Goal: Task Accomplishment & Management: Use online tool/utility

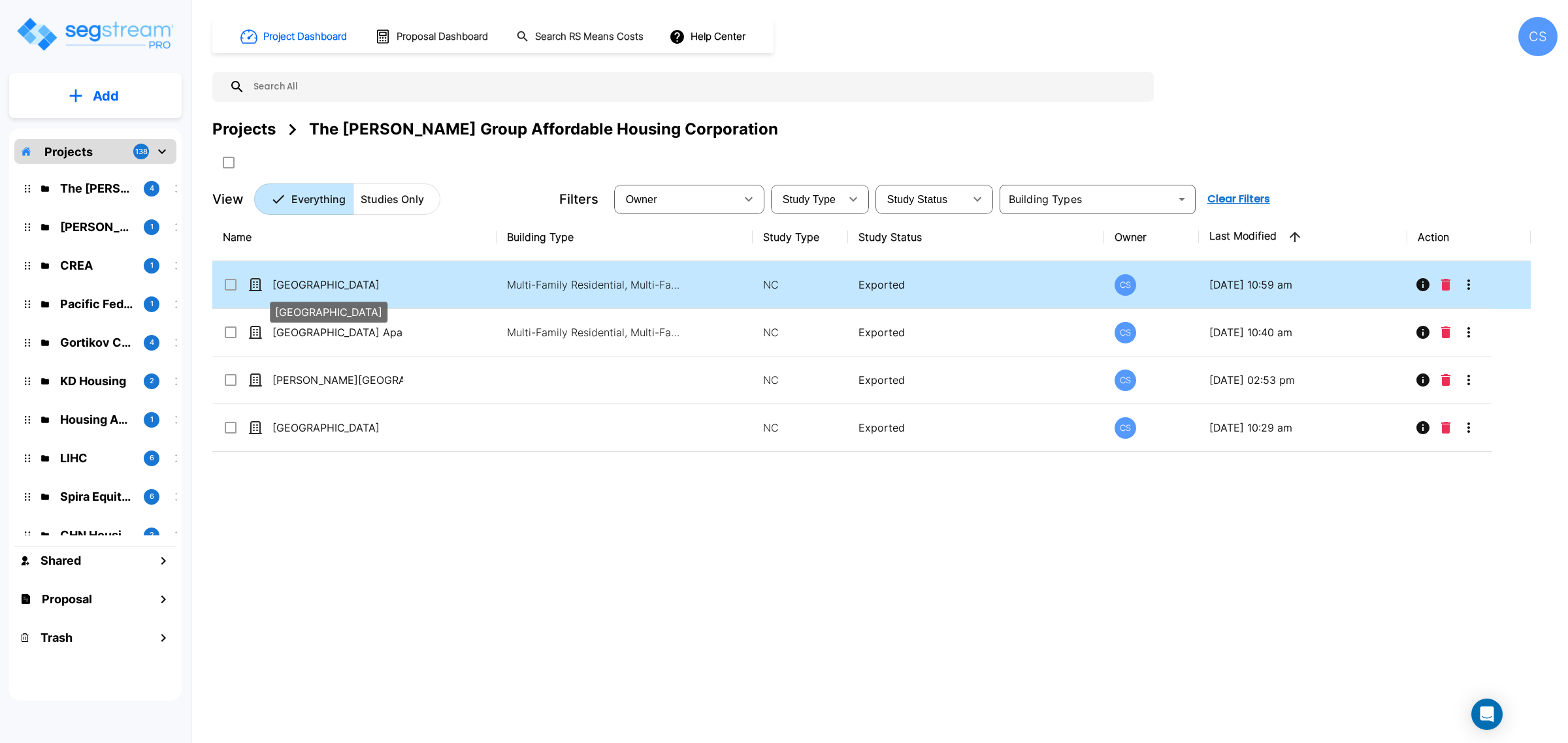
click at [354, 291] on p "Walnut Ridge Apartments" at bounding box center [338, 285] width 131 height 16
checkbox input "true"
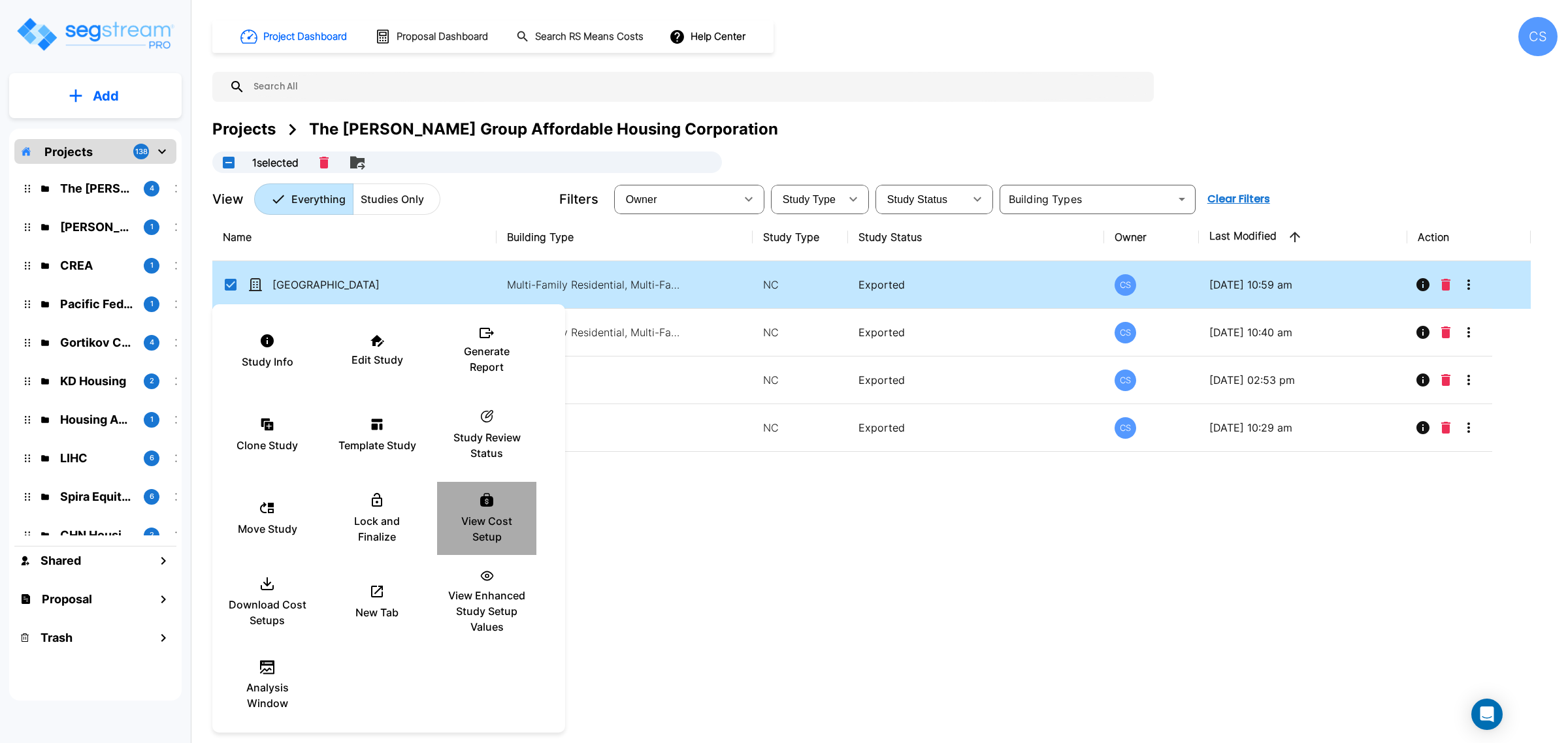
click at [484, 514] on p "View Cost Setup" at bounding box center [486, 528] width 78 height 31
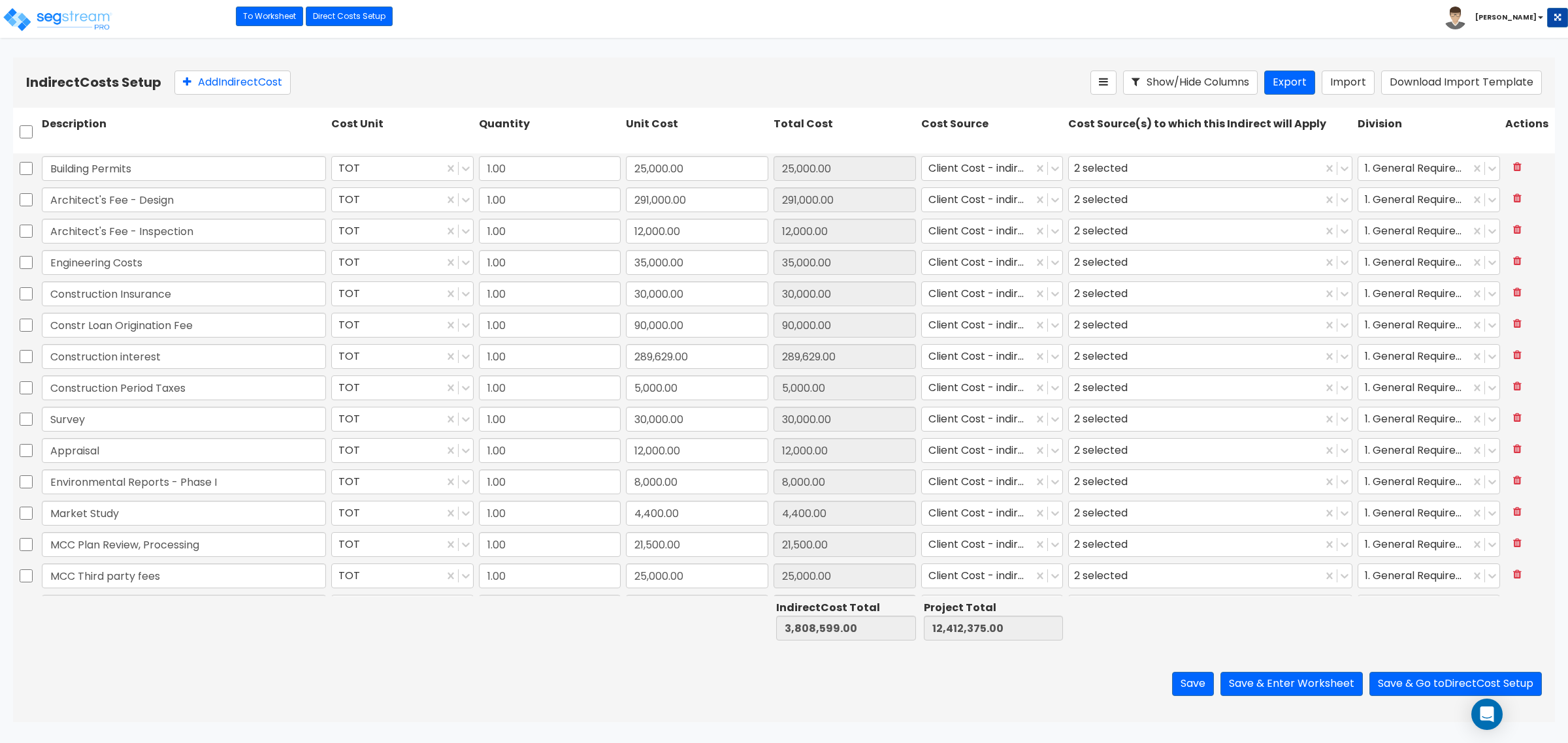
click at [377, 645] on div "Indirect Cost Total 0.00 Project Total 0.00" at bounding box center [784, 620] width 1543 height 50
click at [415, 685] on div "Save Save & Enter Worksheet Save & Go to Direct Cost Setup" at bounding box center [784, 684] width 1543 height 76
type input "1.00"
type input "30,000.00"
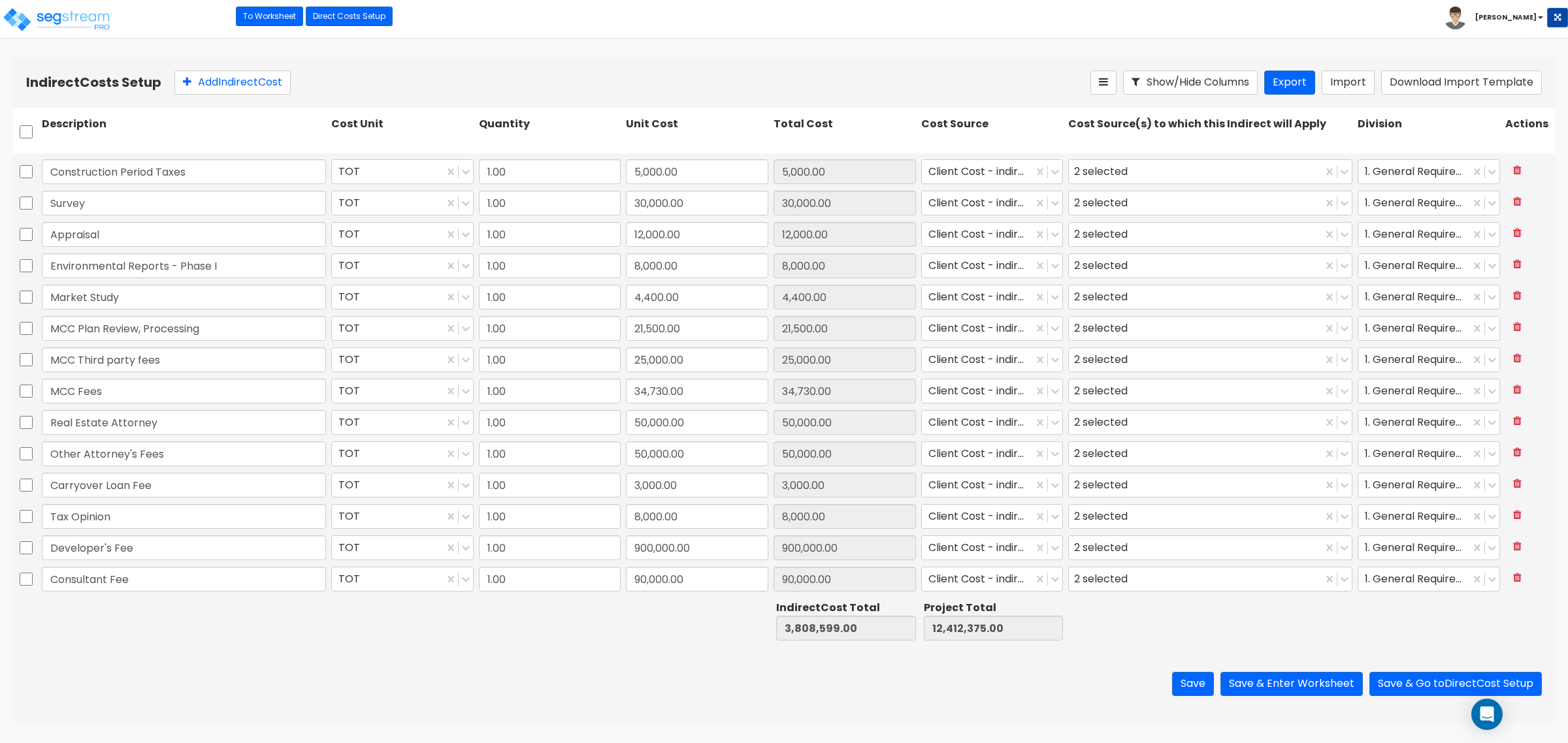
type input "1.00"
type input "90,000.00"
type input "1.00"
type input "289,629.00"
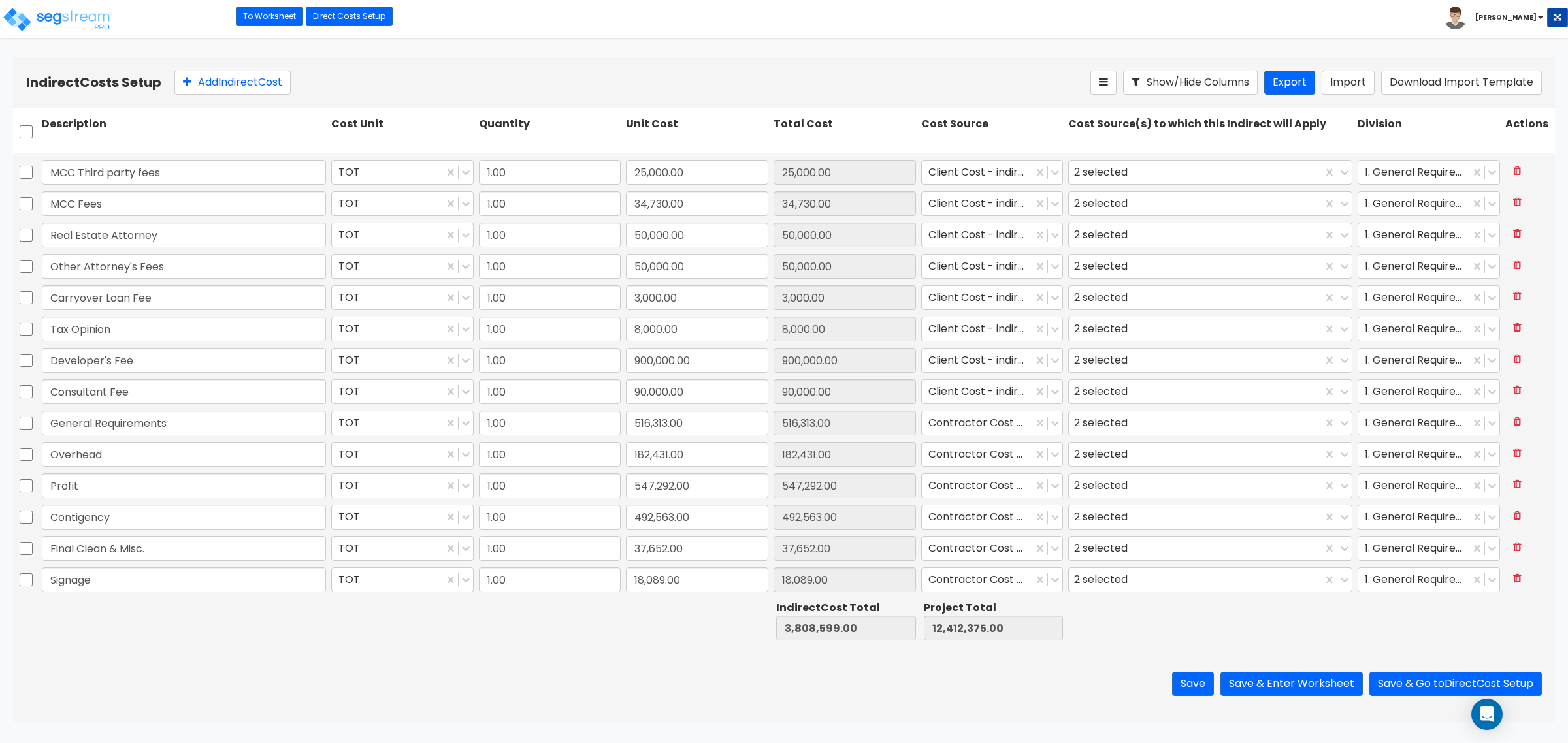
click at [299, 652] on div "Save Save & Enter Worksheet Save & Go to Direct Cost Setup" at bounding box center [784, 684] width 1543 height 76
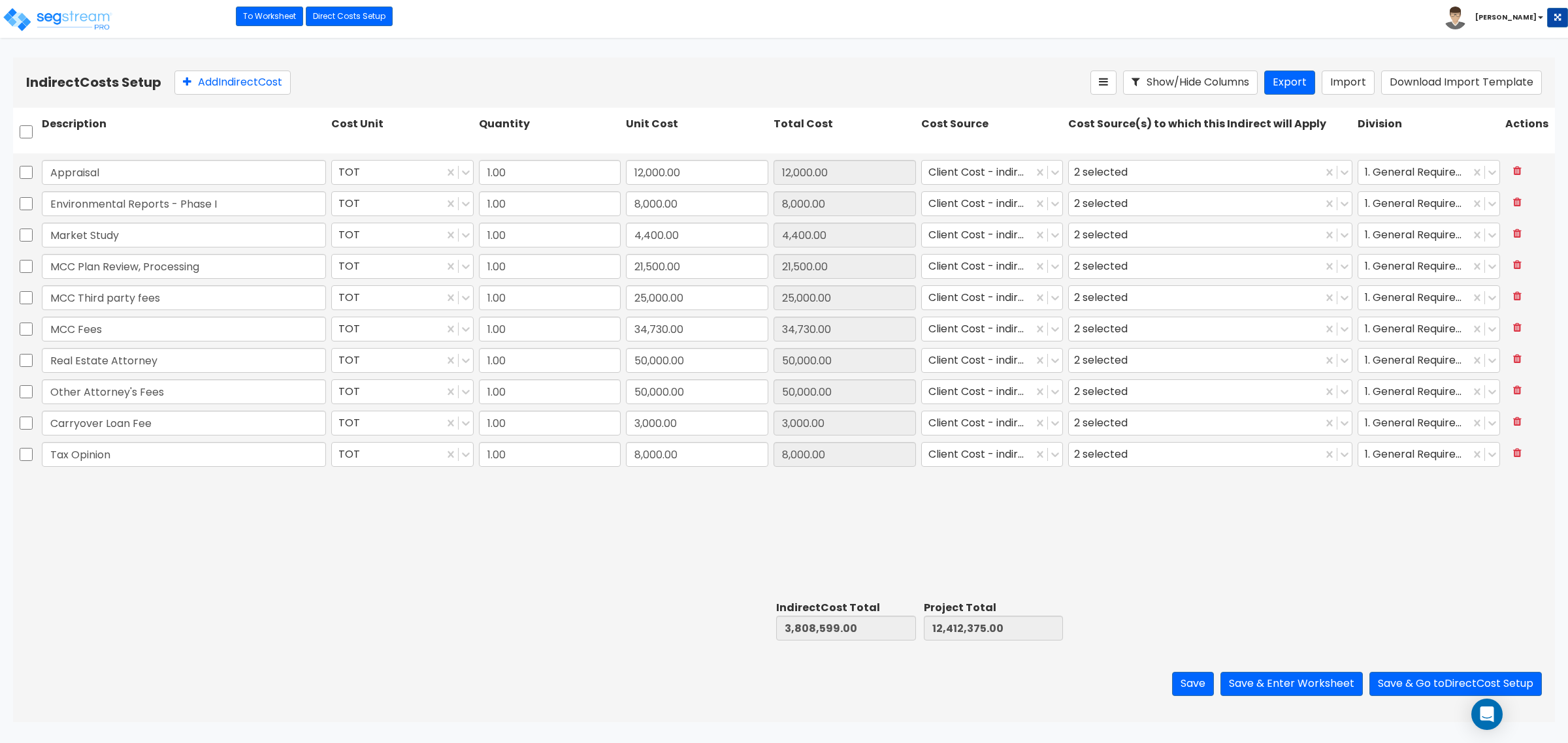
scroll to position [0, 0]
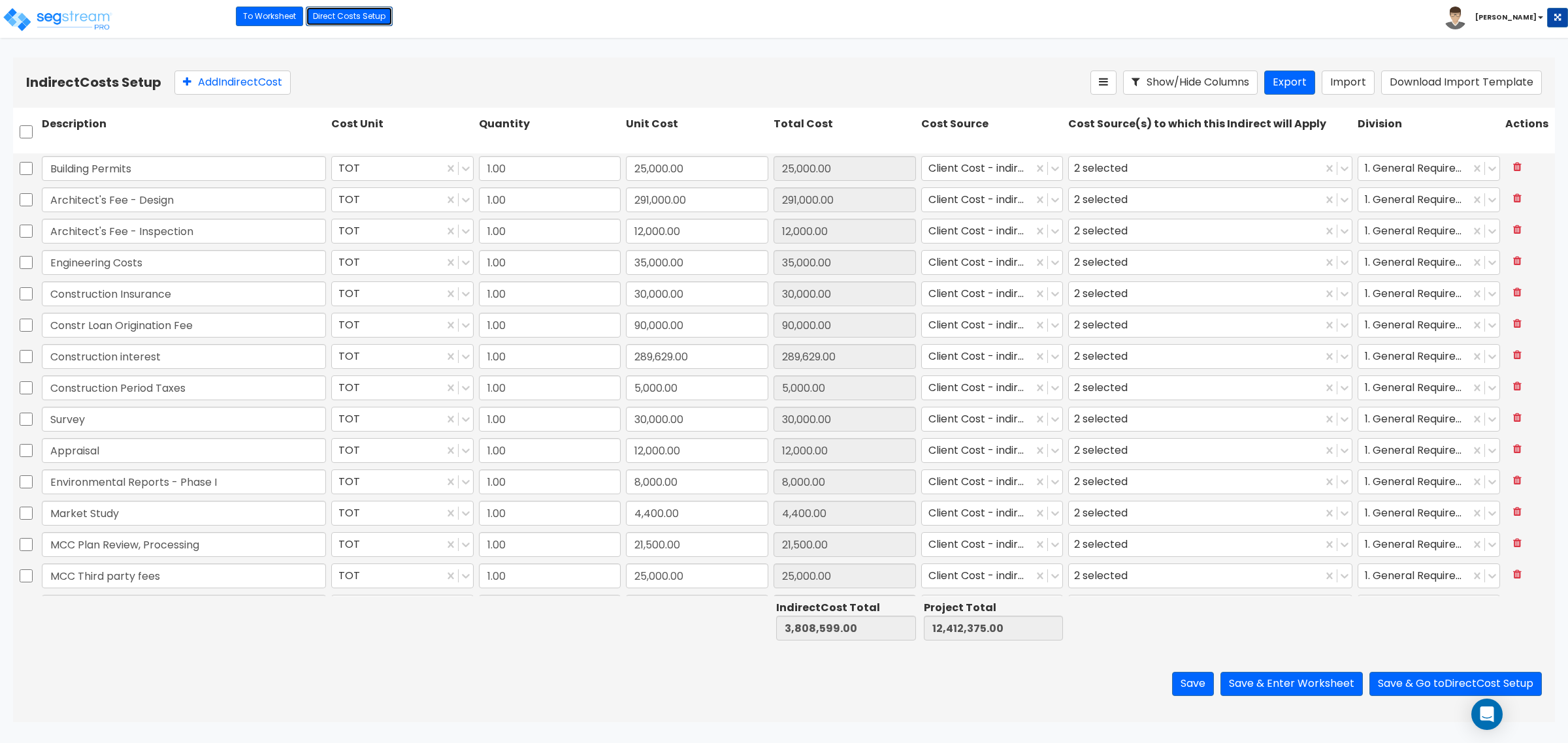
click at [353, 20] on link "Direct Costs Setup" at bounding box center [349, 16] width 87 height 20
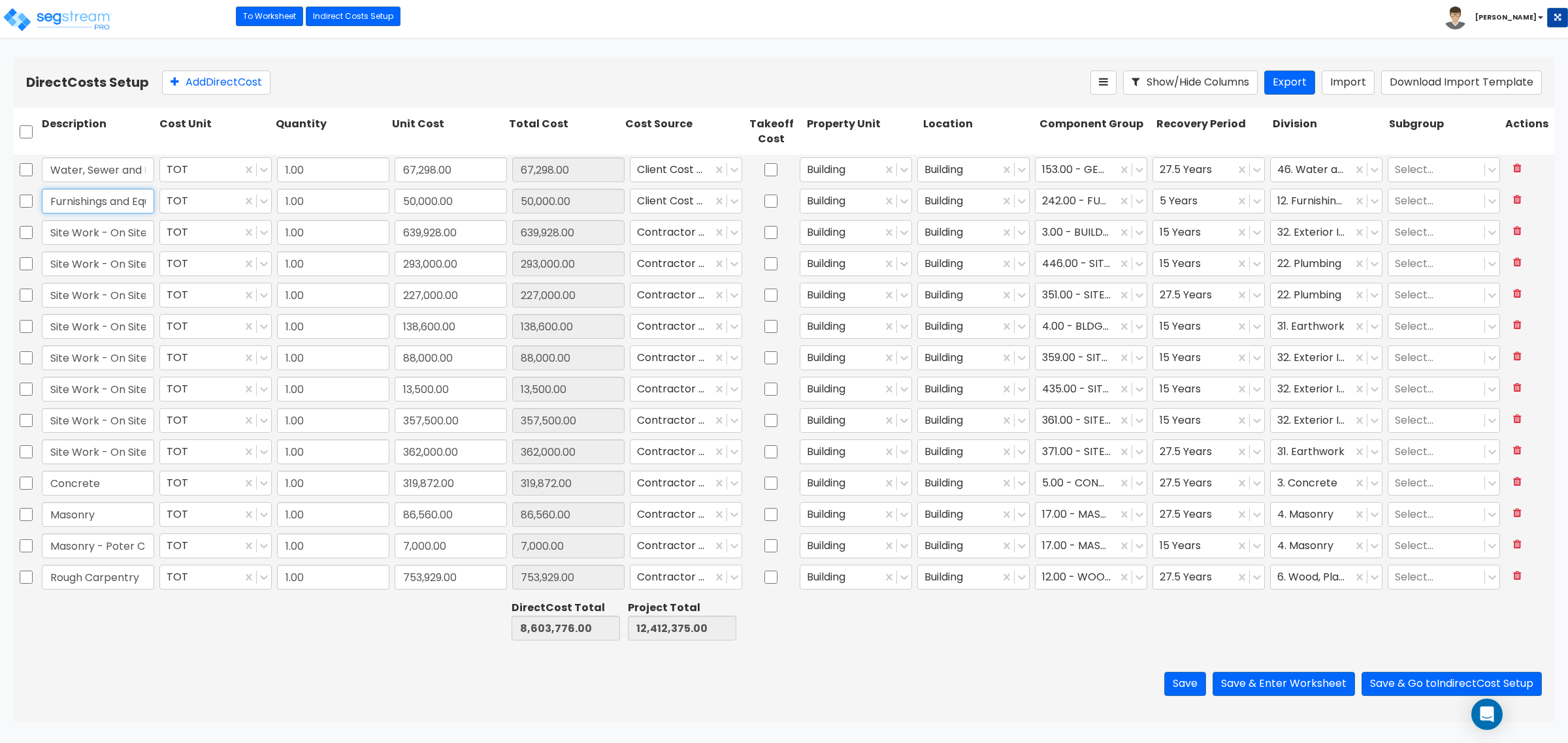
click at [98, 201] on input "Furnishings and Equipment" at bounding box center [97, 201] width 112 height 25
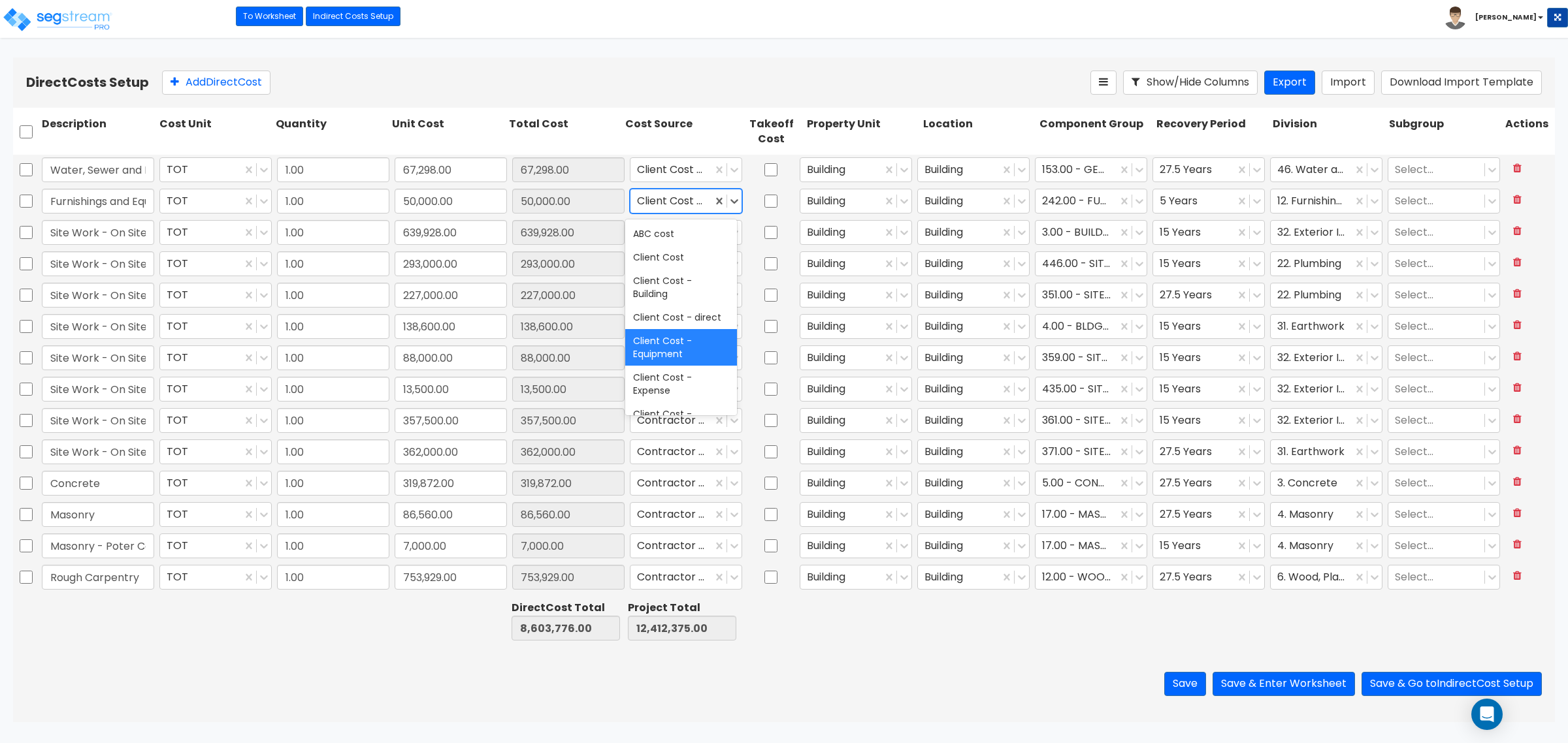
click at [671, 198] on div at bounding box center [671, 201] width 69 height 18
click at [835, 632] on div at bounding box center [862, 620] width 116 height 45
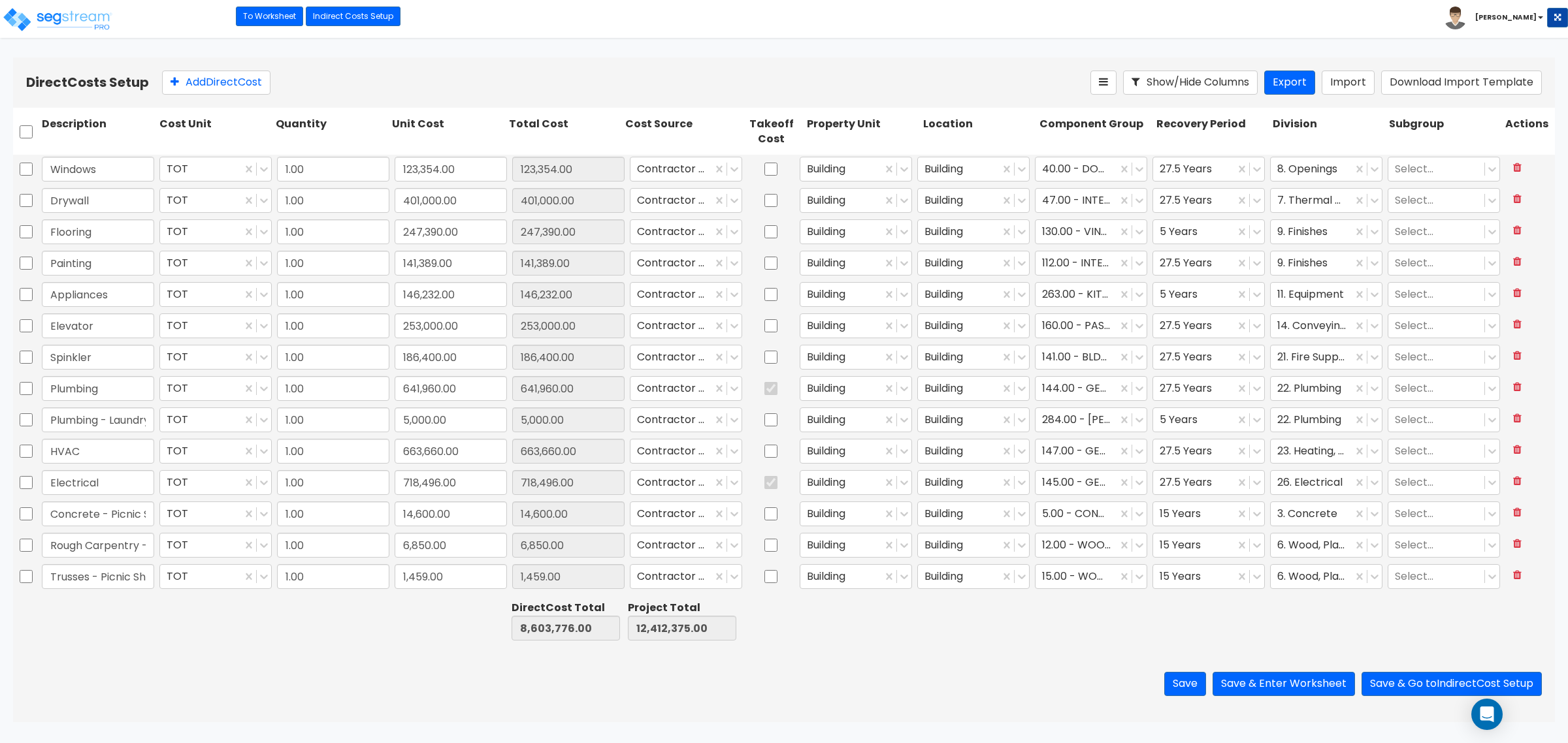
type input "1.00"
type input "1,800.00"
type input "1.00"
type input "2,250.00"
type input "1.00"
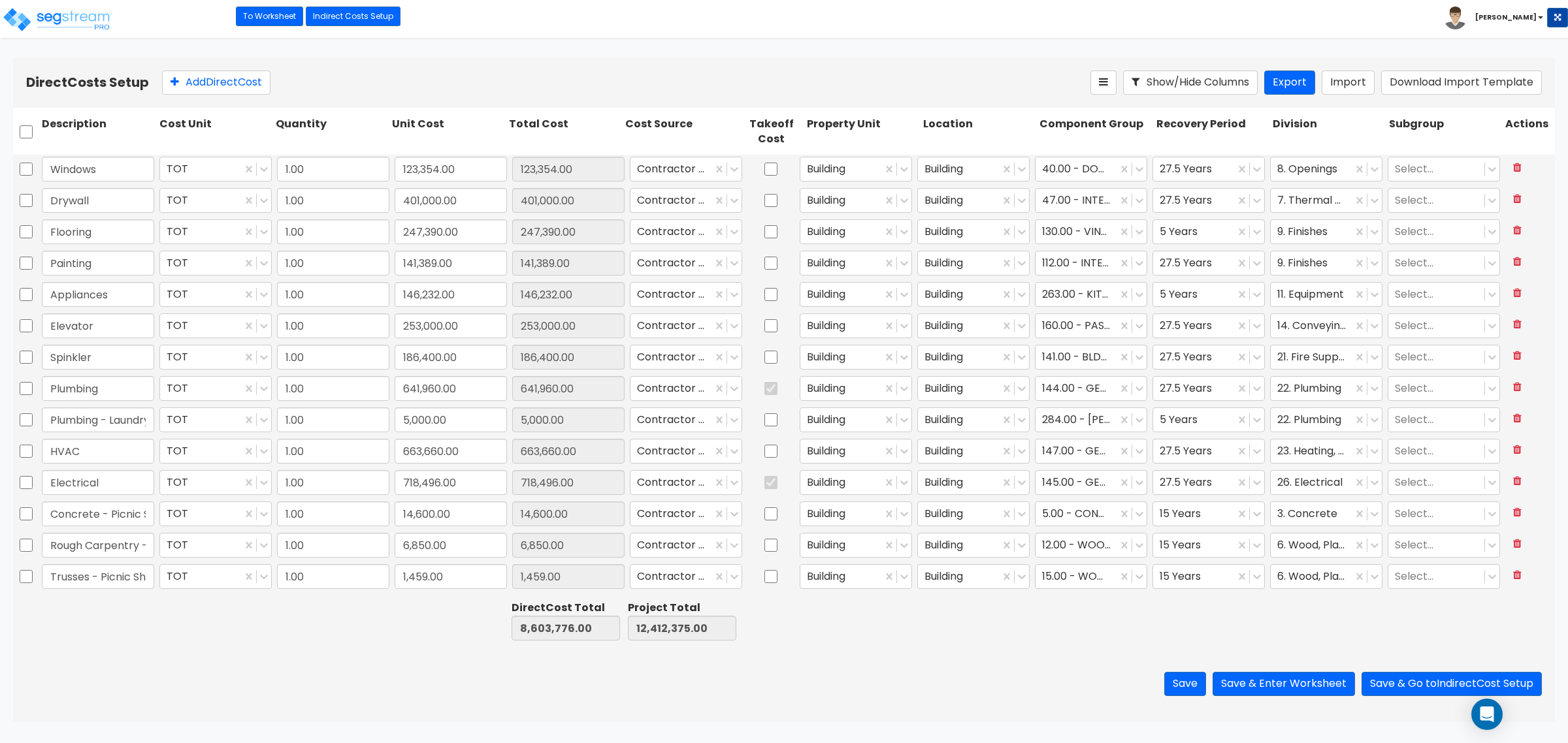
type input "2,000.00"
type input "1.00"
type input "800.00"
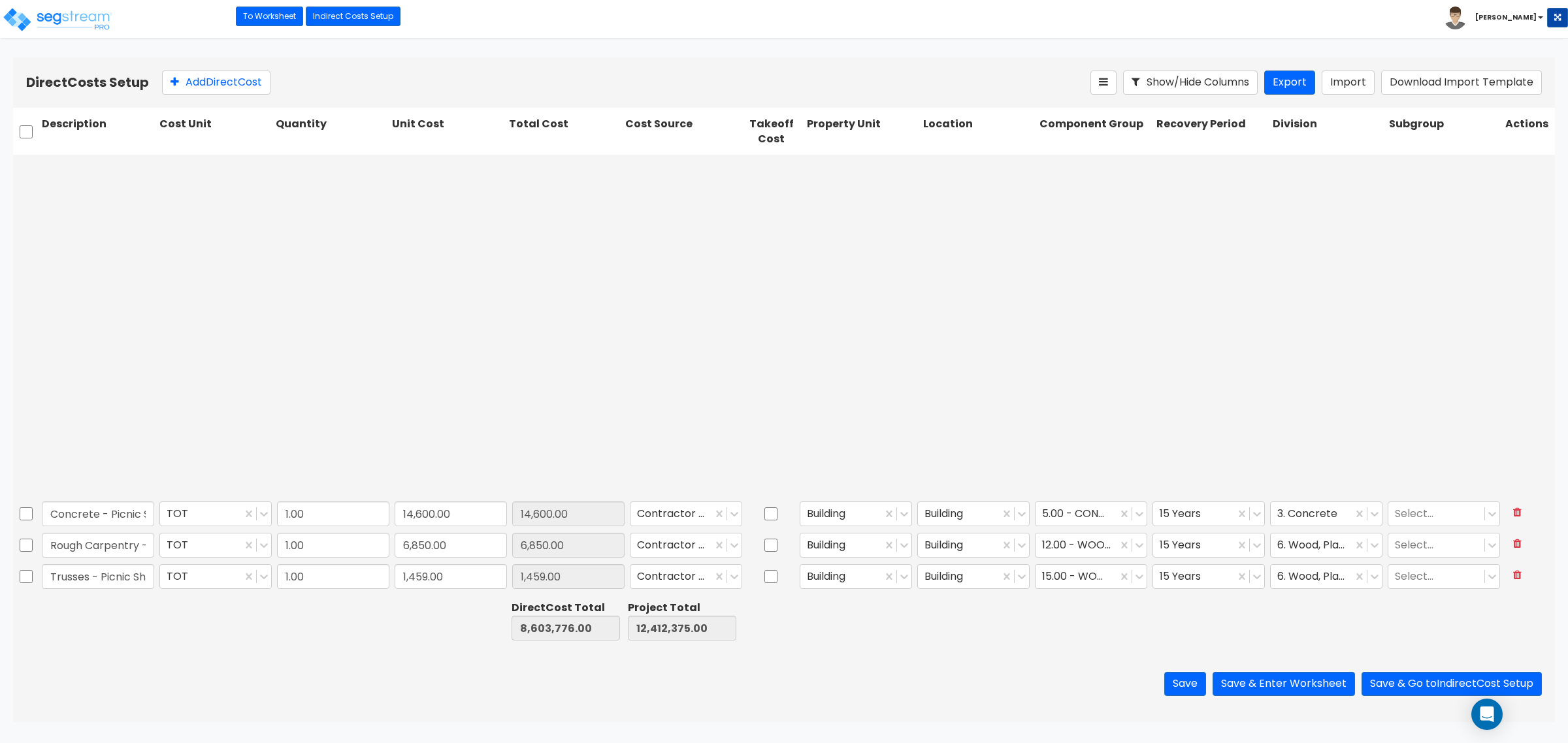
type input "1.00"
type input "500.00"
type input "1.00"
type input "8,000.00"
type input "1.00"
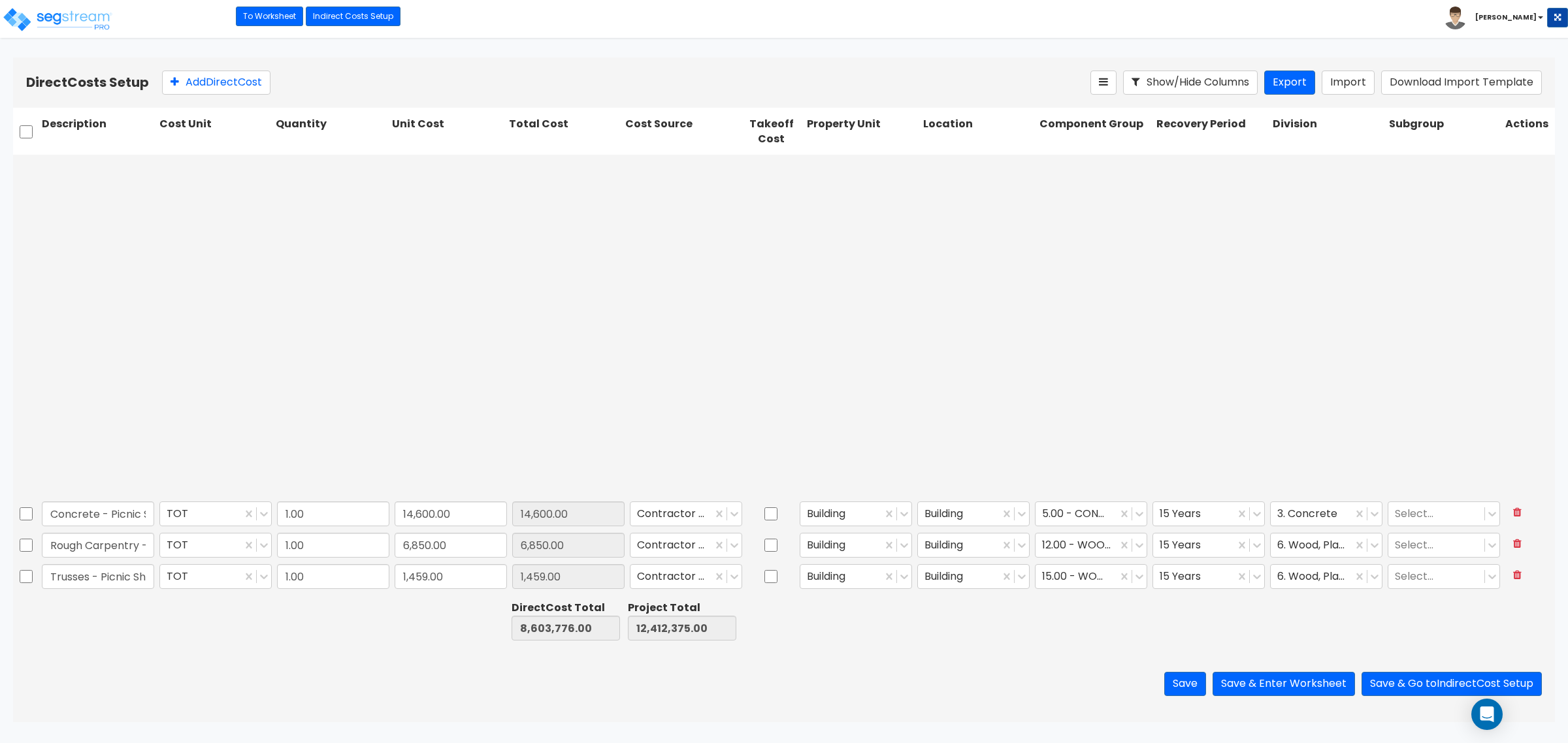
type input "1,500.00"
type input "1.00"
type input "500.00"
type input "1.00"
type input "2,300.00"
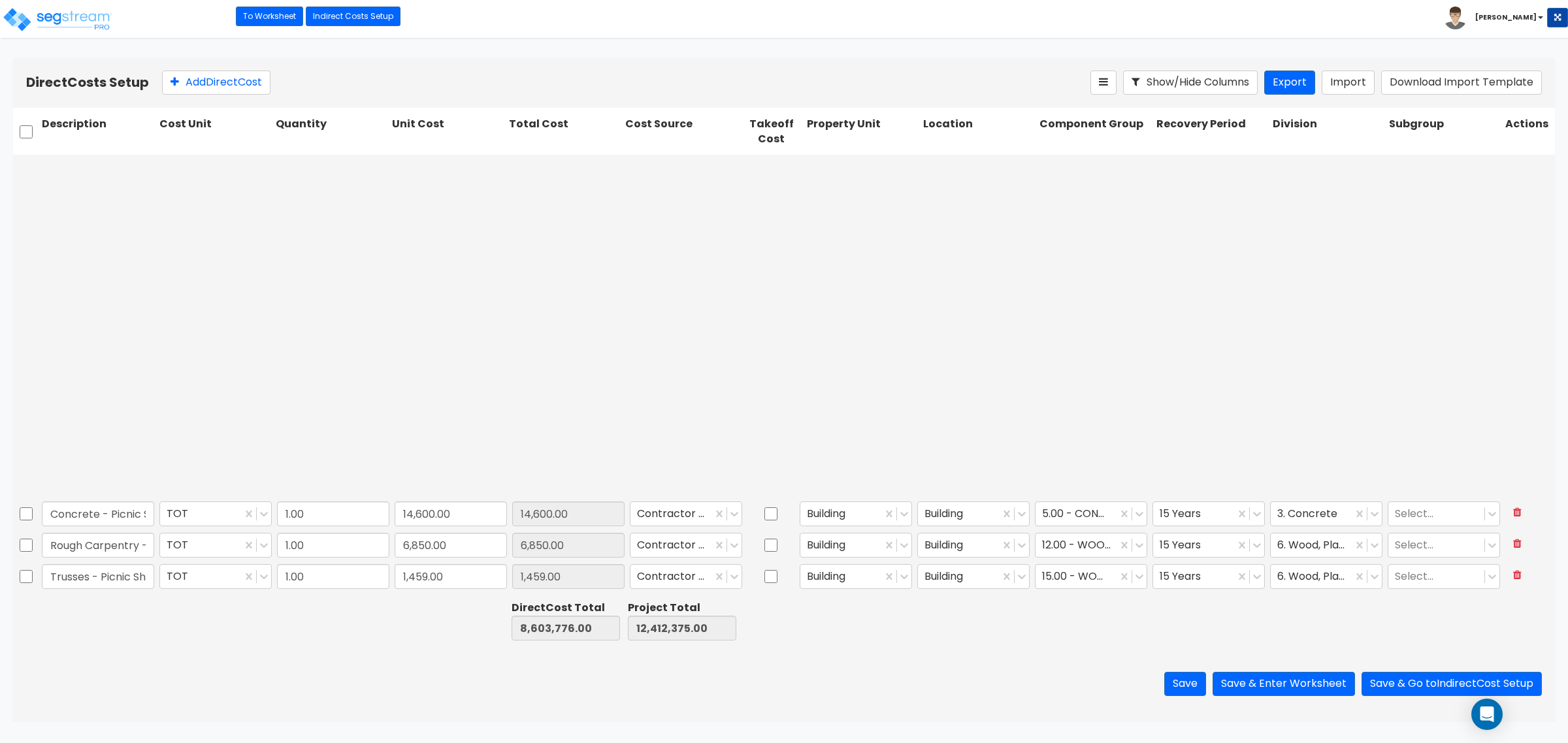
type input "1.00"
type input "1,500.00"
type input "1.00"
type input "3,004.00"
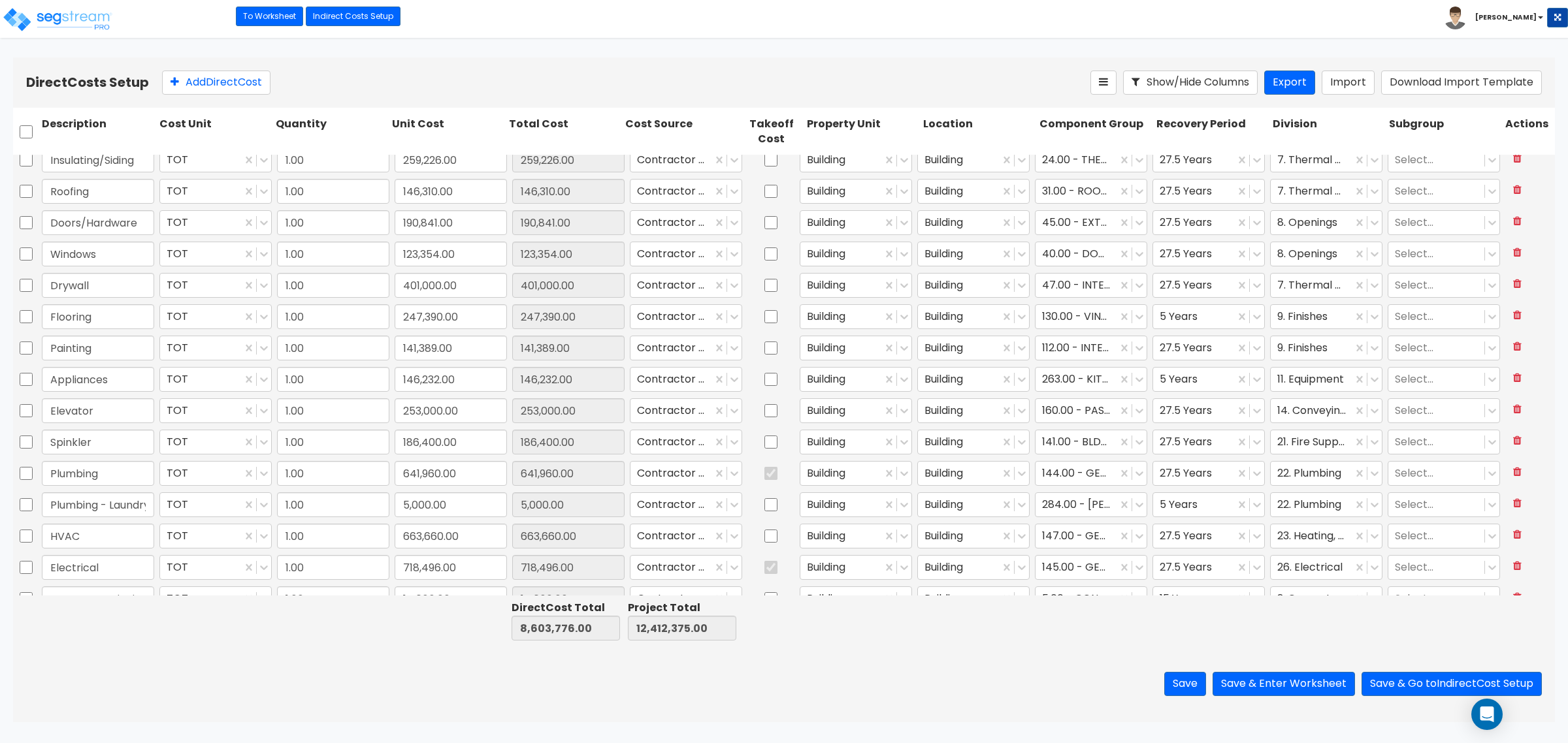
scroll to position [518, 0]
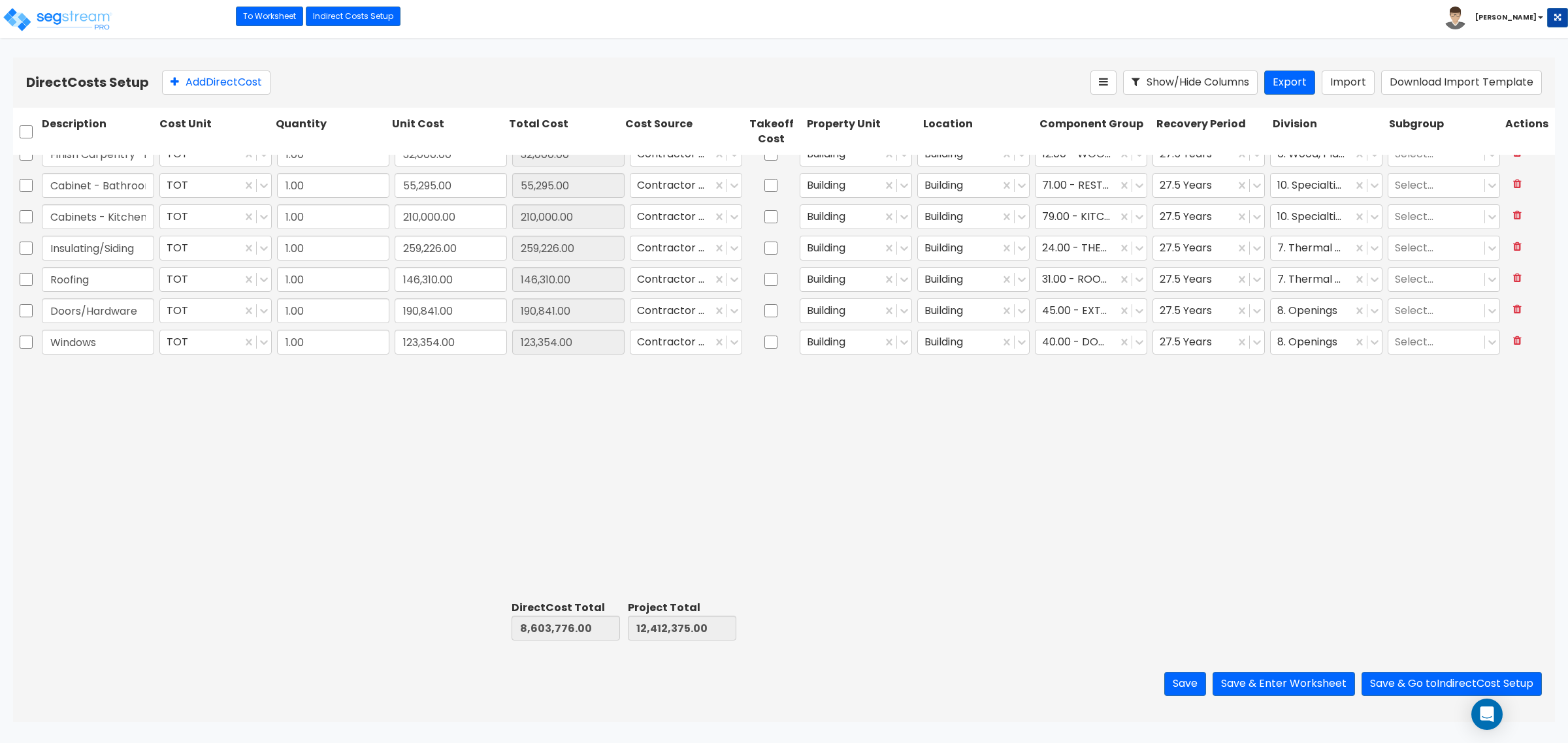
type input "1.00"
type input "639,928.00"
type input "1.00"
type input "293,000.00"
type input "1.00"
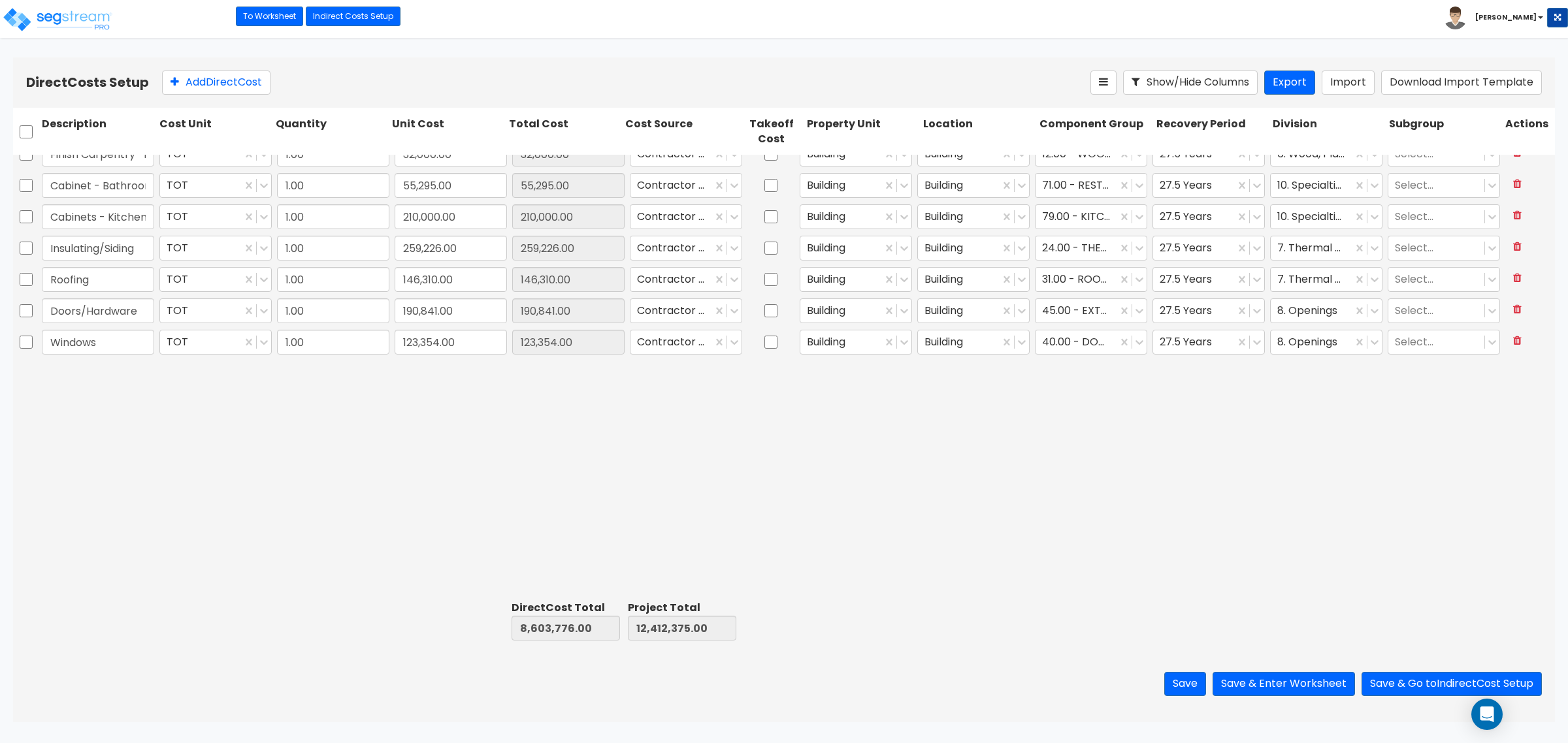
type input "227,000.00"
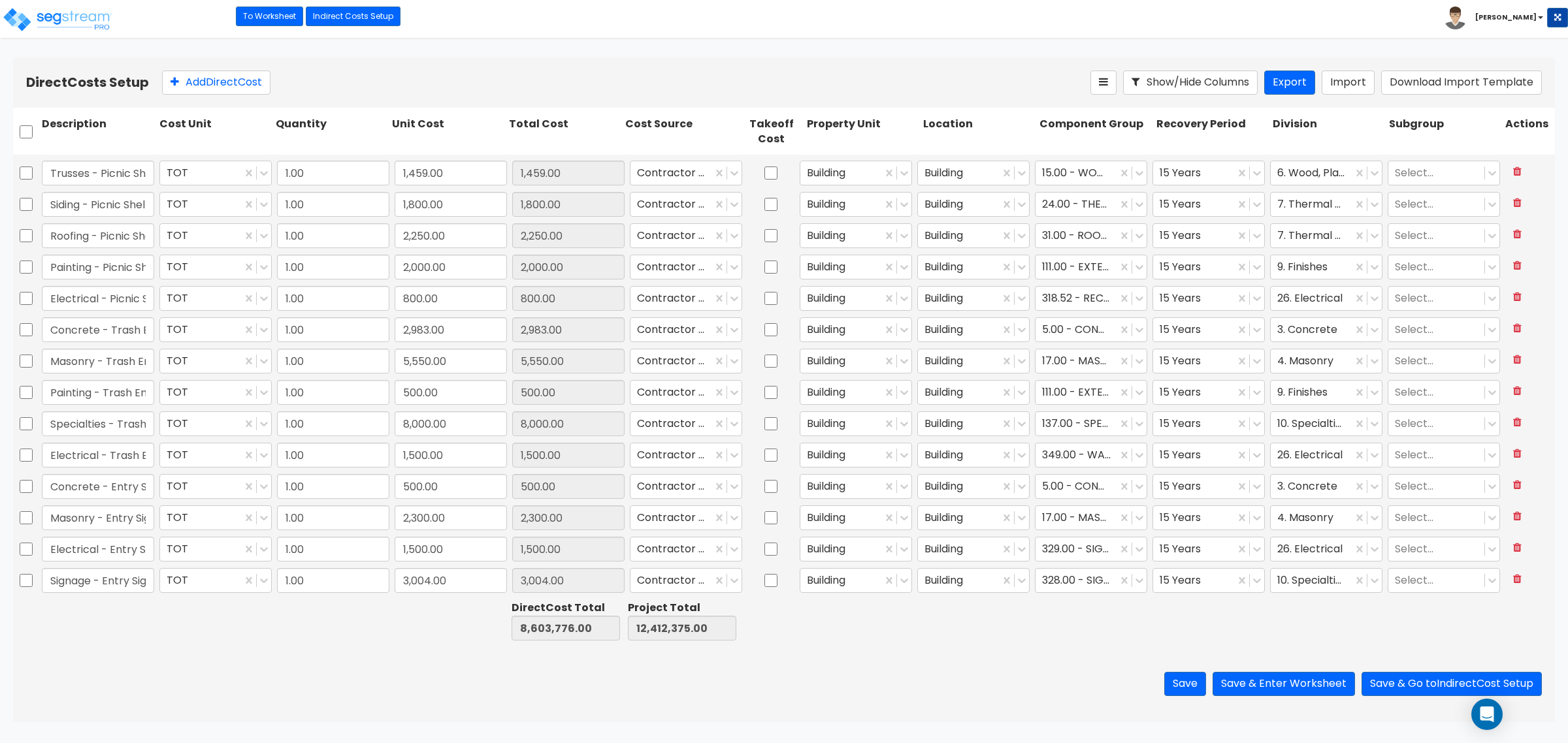
scroll to position [1095, 0]
click at [1207, 619] on div at bounding box center [1211, 620] width 116 height 45
click at [1170, 689] on button "Save" at bounding box center [1185, 685] width 42 height 25
click at [826, 634] on div at bounding box center [862, 620] width 116 height 45
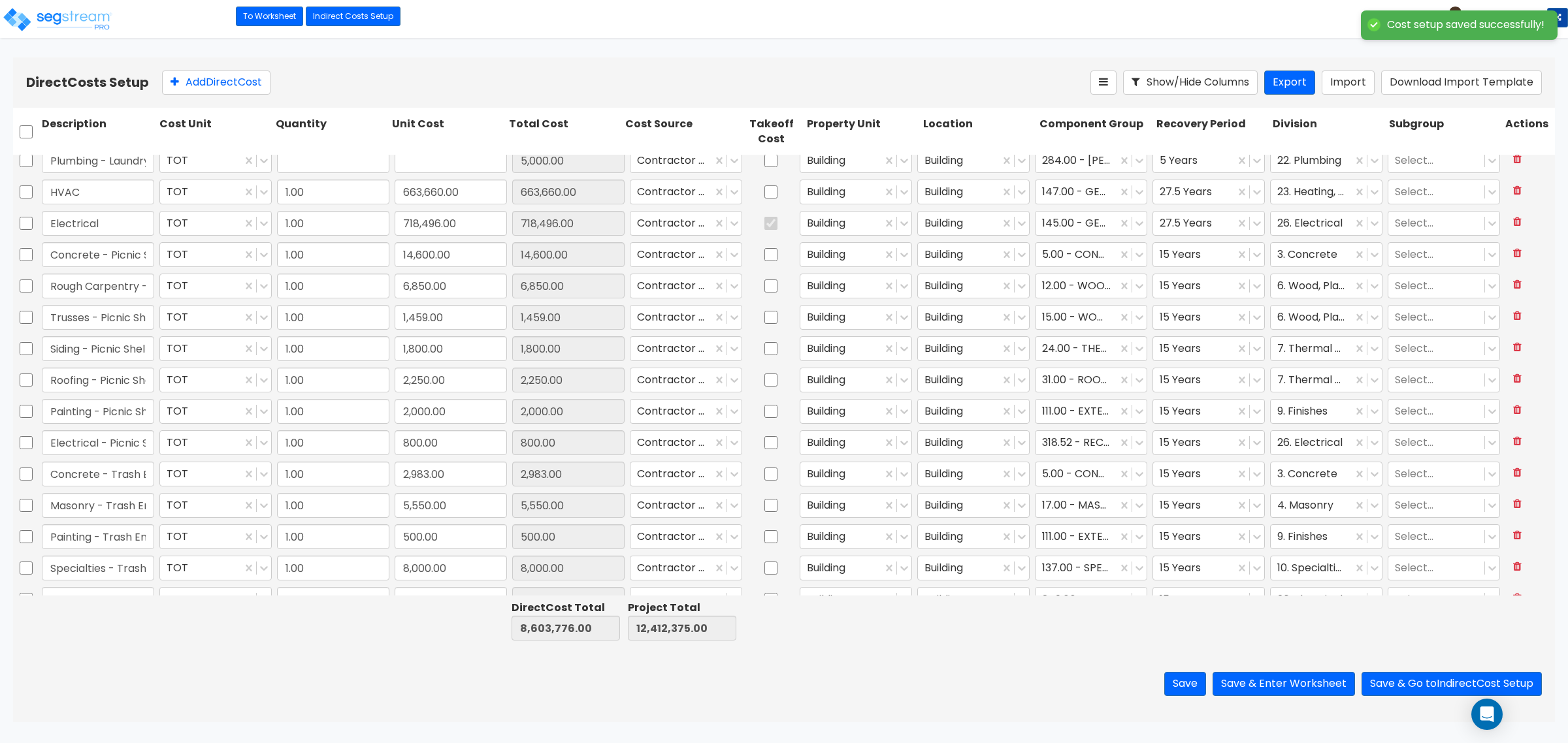
type input "1.00"
type input "5,000.00"
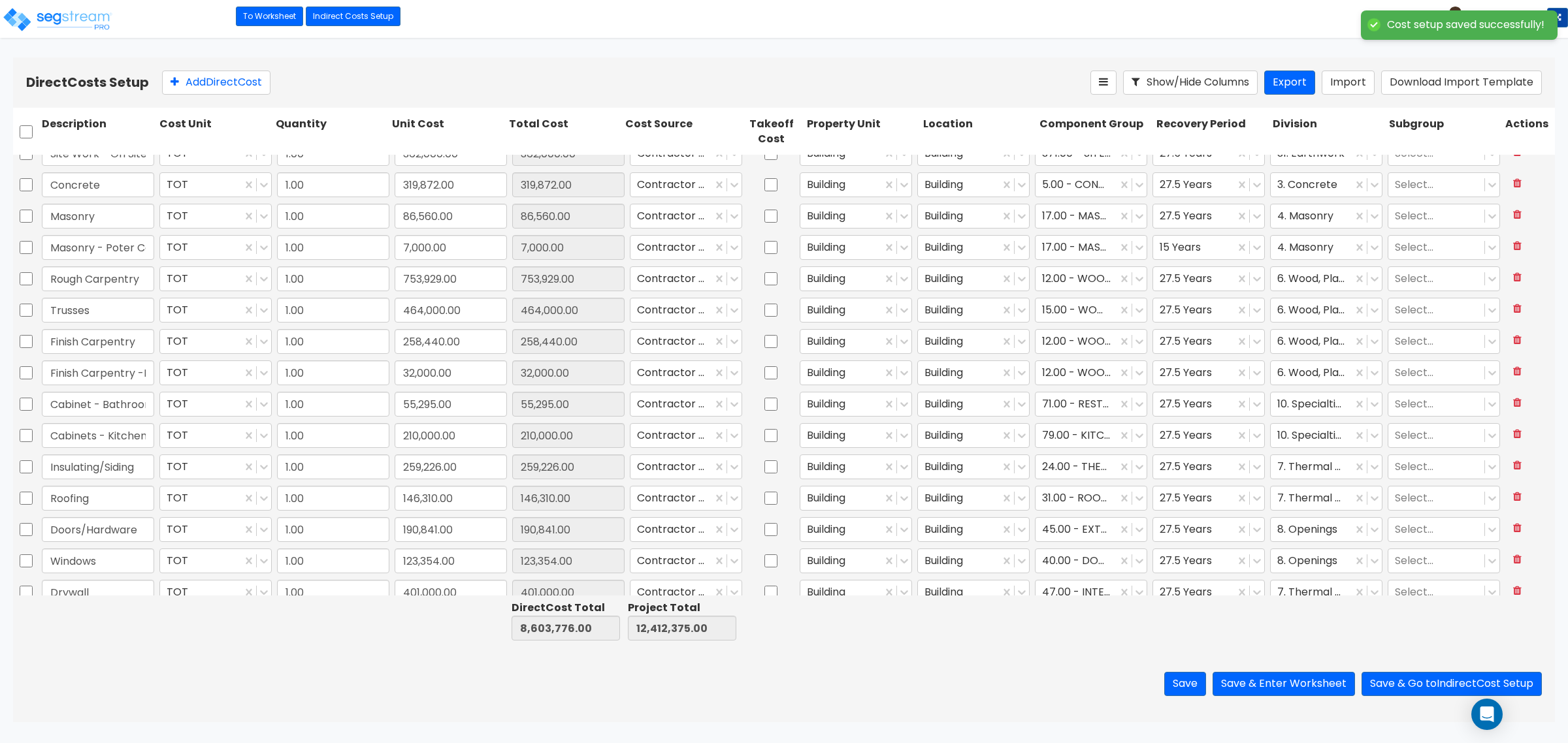
type input "1.00"
type input "13,500.00"
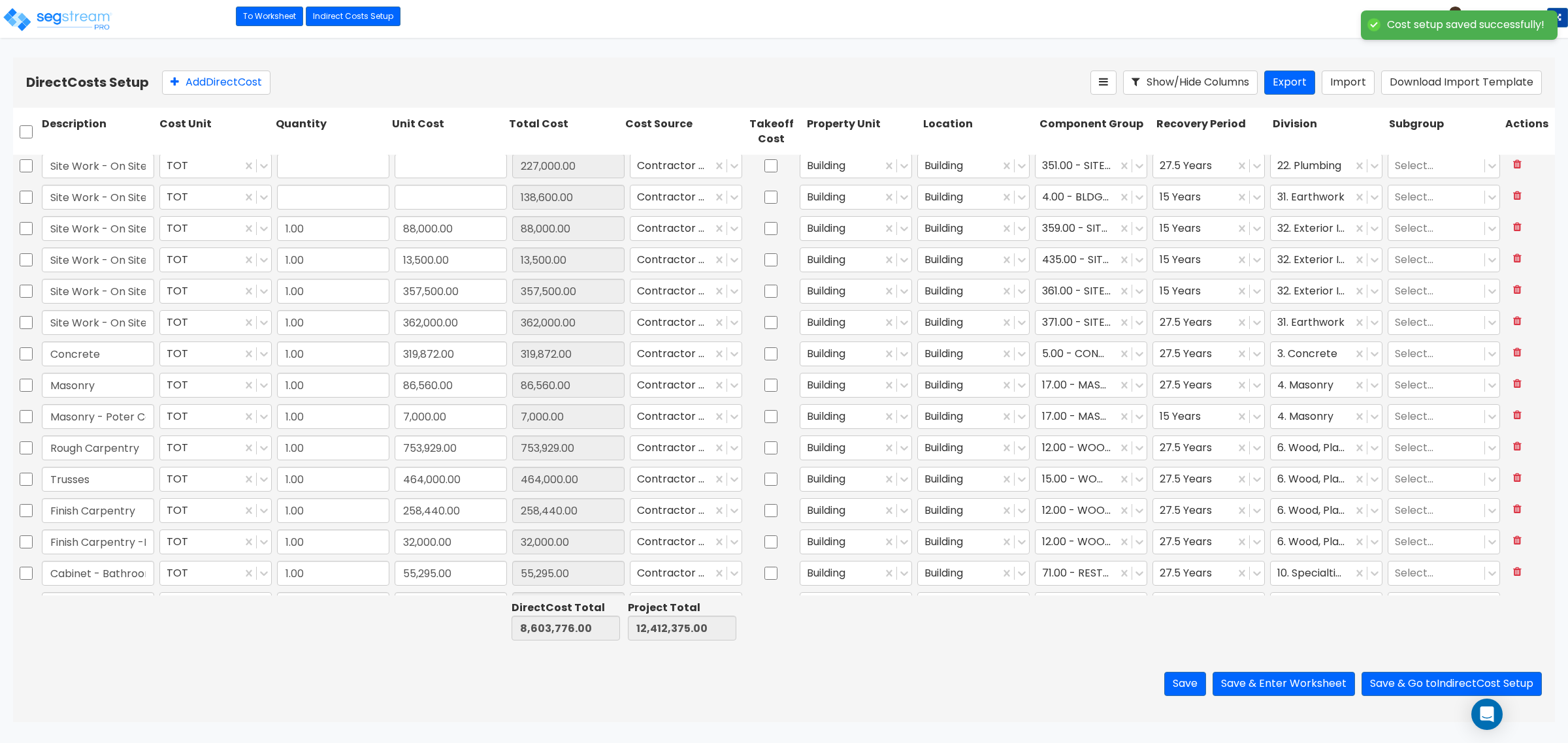
type input "1.00"
type input "227,000.00"
type input "1.00"
type input "138,600.00"
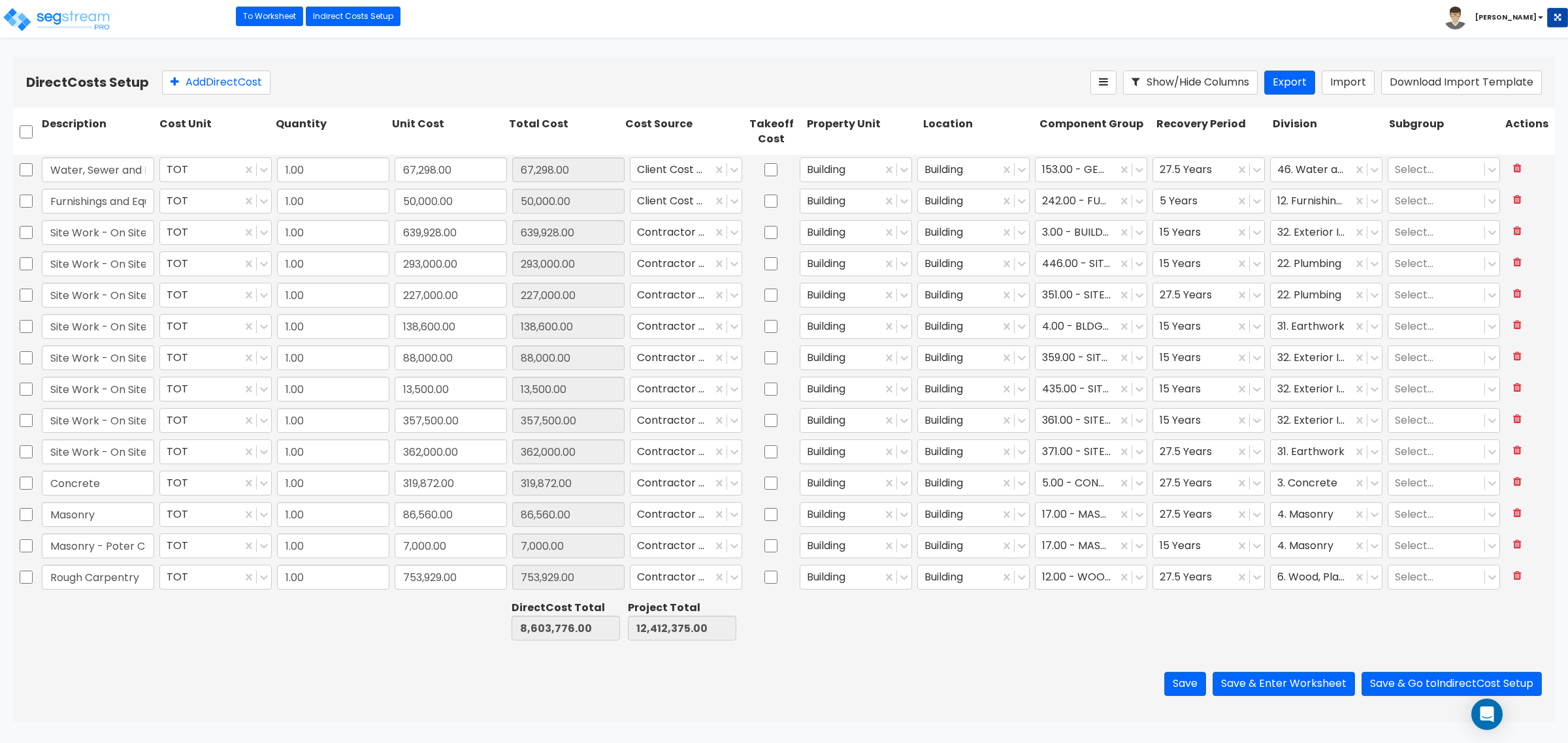
click at [502, 67] on div "Direct Costs Setup Add Direct Cost Show/Hide Columns Export Import Download Imp…" at bounding box center [784, 82] width 1543 height 50
click at [1297, 693] on button "Save & Enter Worksheet" at bounding box center [1283, 685] width 142 height 25
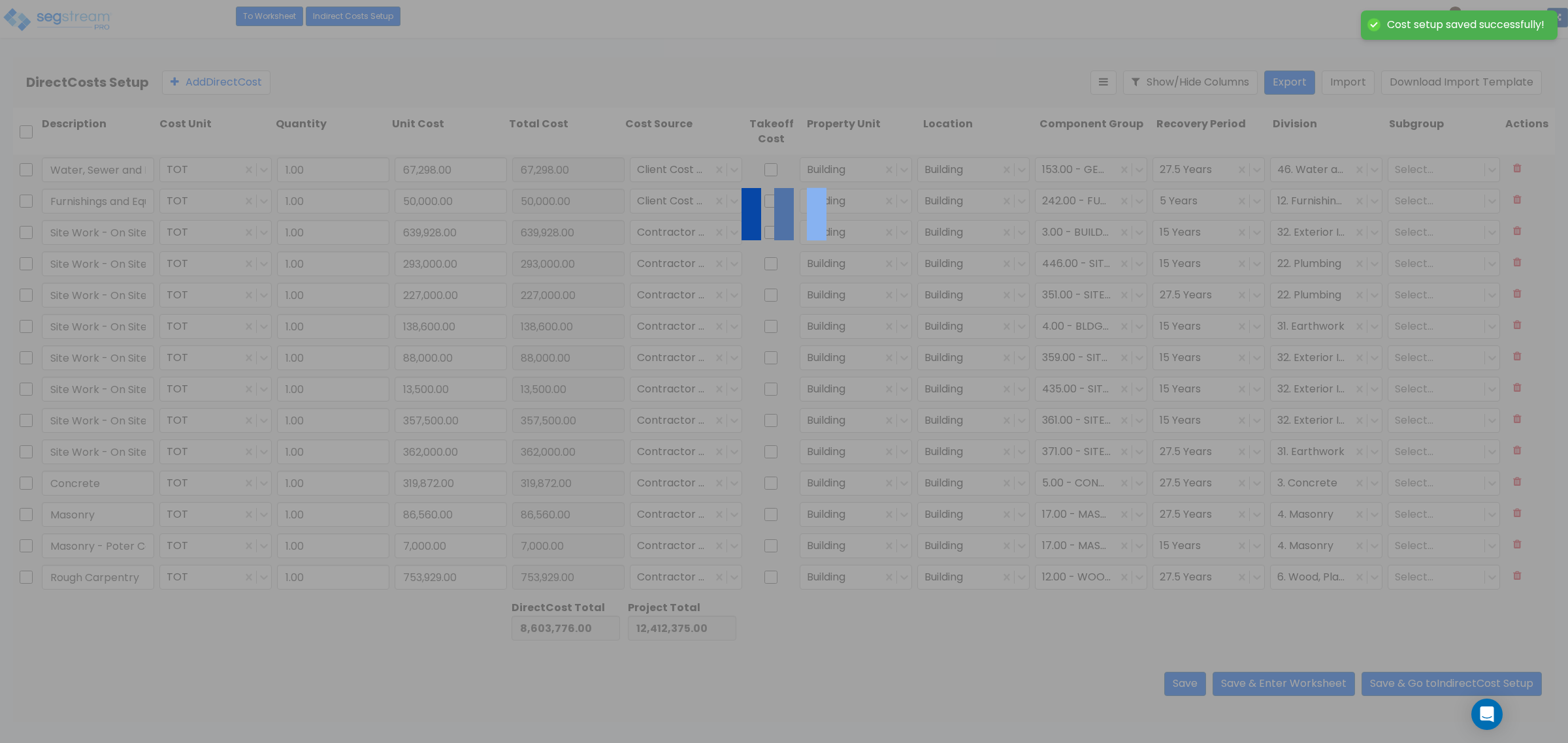
click at [903, 664] on div at bounding box center [784, 372] width 1568 height 743
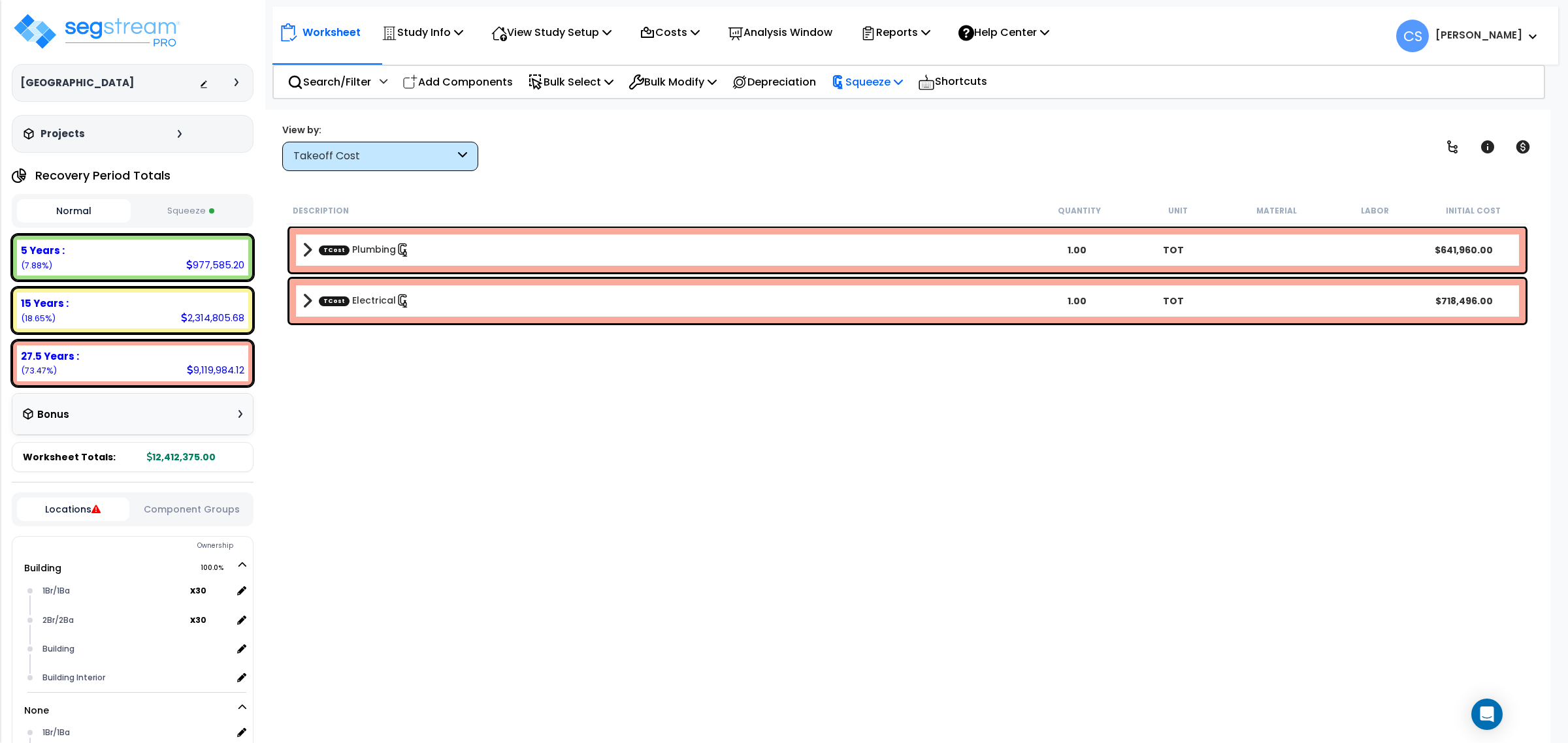
click at [864, 79] on p "Squeeze" at bounding box center [867, 82] width 72 height 18
click at [866, 112] on link "Re-squeeze" at bounding box center [889, 111] width 129 height 26
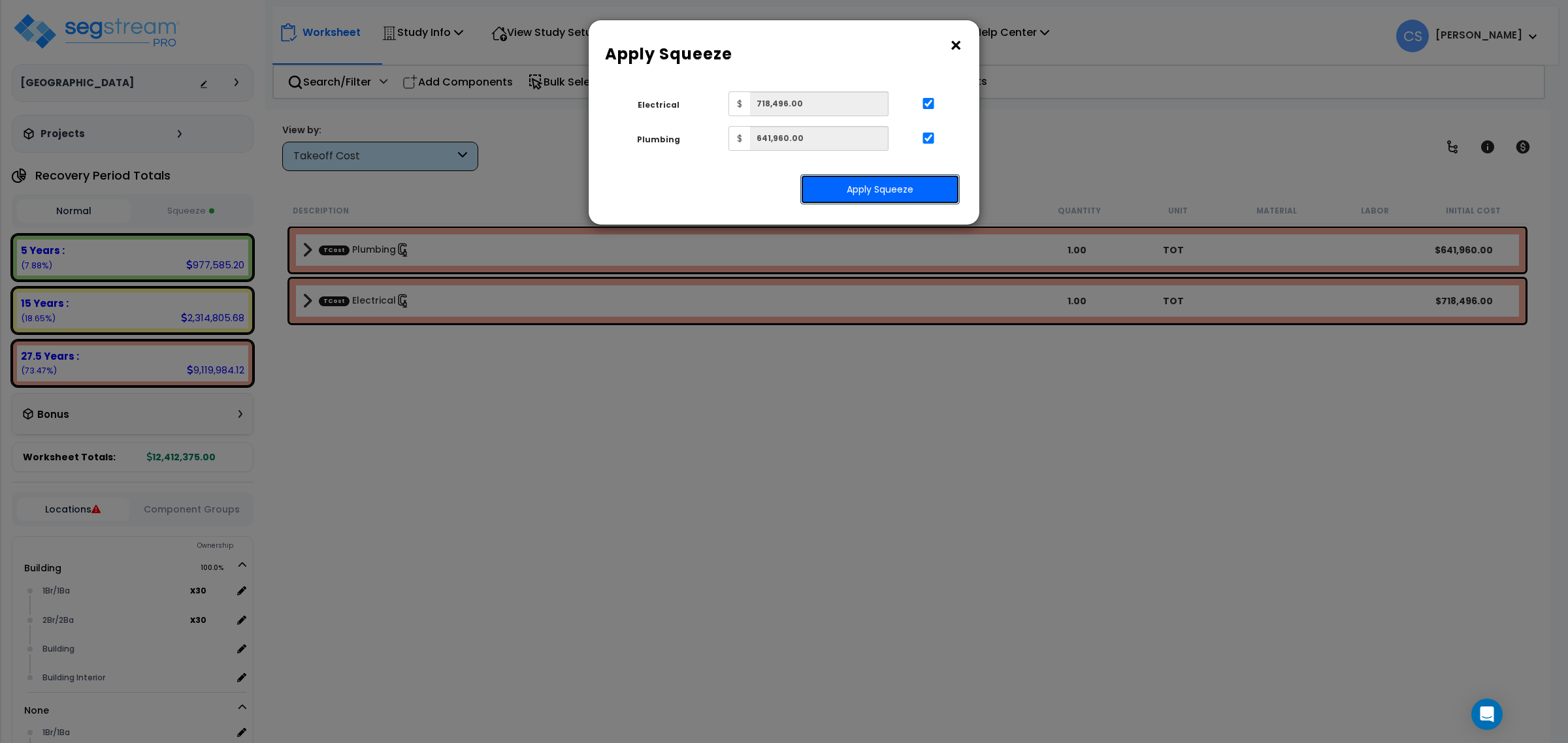
click at [935, 190] on button "Apply Squeeze" at bounding box center [879, 190] width 159 height 30
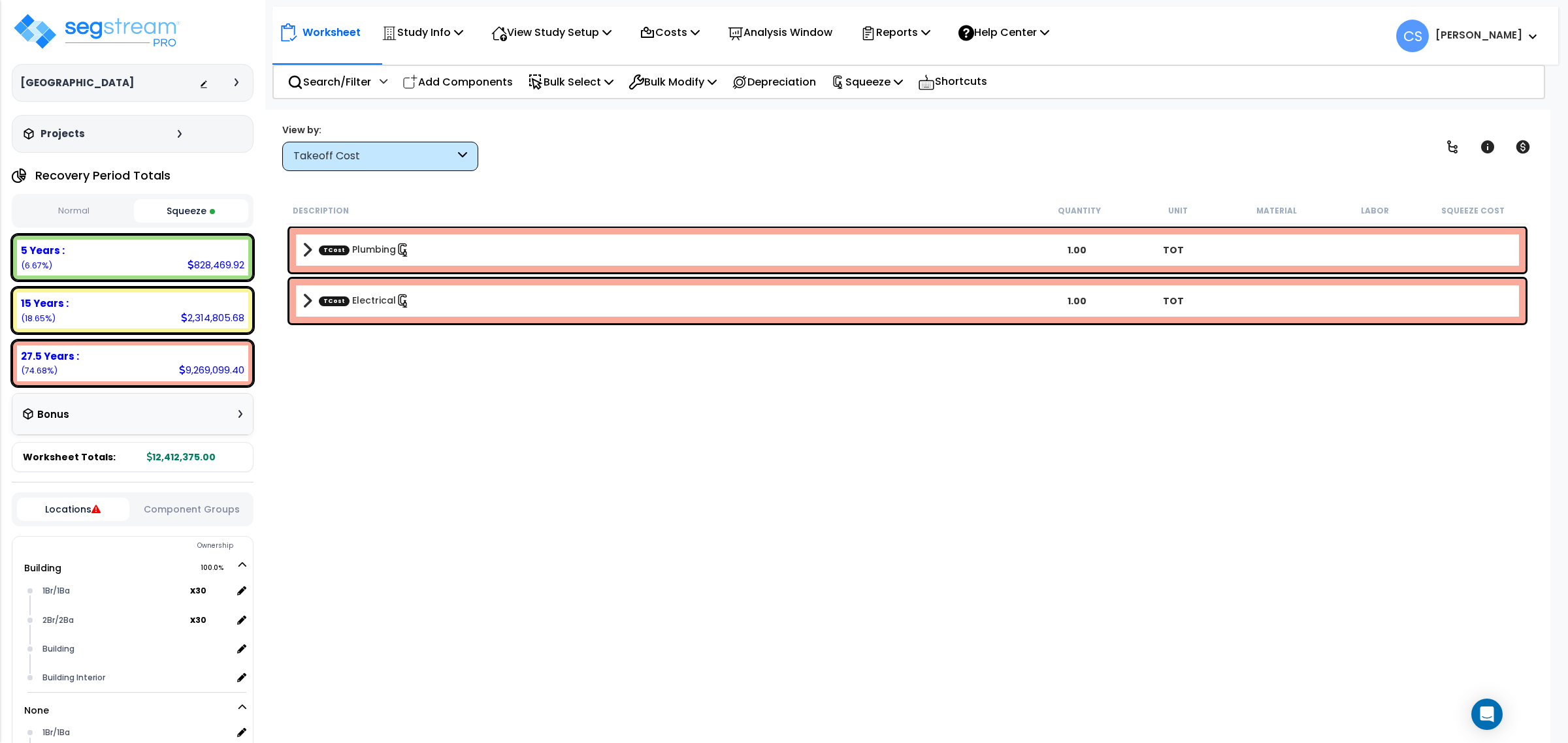
click at [553, 441] on div "Description Quantity Unit Material Labor Squeeze Cost TCost Plumbing 1.00 TOT T…" at bounding box center [907, 446] width 1246 height 498
click at [687, 421] on div "Description Quantity Unit Material Labor Squeeze Cost TCost Plumbing 1.00 TOT T…" at bounding box center [907, 446] width 1246 height 498
click at [814, 413] on div "Description Quantity Unit Material Labor Squeeze Cost TCost Plumbing 1.00 TOT T…" at bounding box center [907, 446] width 1246 height 498
click at [509, 472] on div "Description Quantity Unit Material Labor Squeeze Cost TCost Plumbing 1.00 TOT T…" at bounding box center [907, 446] width 1246 height 498
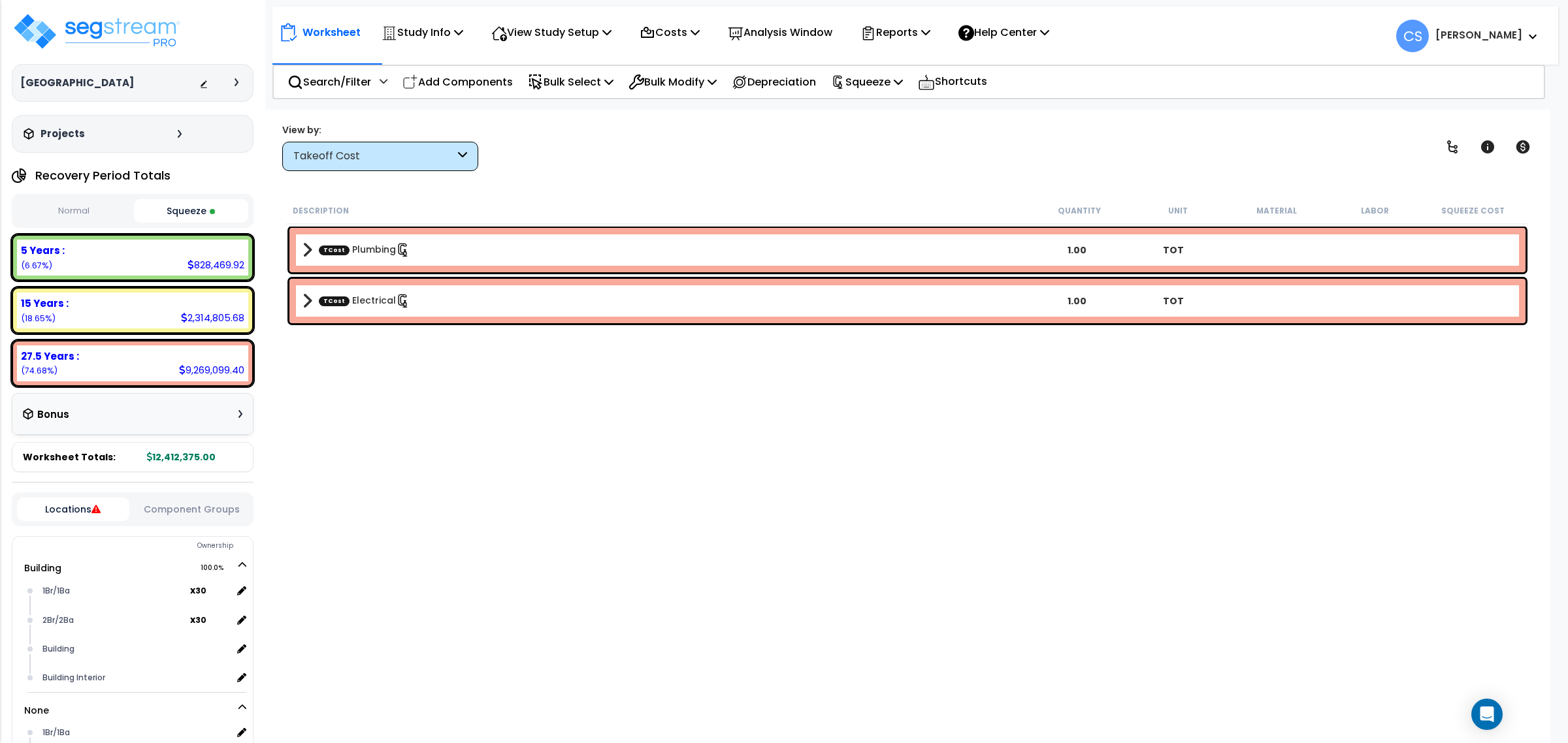
click at [572, 452] on div "Description Quantity Unit Material Labor Squeeze Cost TCost Plumbing 1.00 TOT T…" at bounding box center [907, 446] width 1246 height 498
click at [652, 459] on div "Description Quantity Unit Material Labor Squeeze Cost TCost Plumbing 1.00 TOT T…" at bounding box center [907, 446] width 1246 height 498
click at [669, 458] on div "Description Quantity Unit Material Labor Squeeze Cost TCost Plumbing 1.00 TOT T…" at bounding box center [907, 446] width 1246 height 498
click at [675, 458] on div "Description Quantity Unit Material Labor Squeeze Cost TCost Plumbing 1.00 TOT T…" at bounding box center [907, 446] width 1246 height 498
click at [1053, 469] on div "Description Quantity Unit Material Labor Squeeze Cost TCost Plumbing 1.00 TOT T…" at bounding box center [907, 446] width 1246 height 498
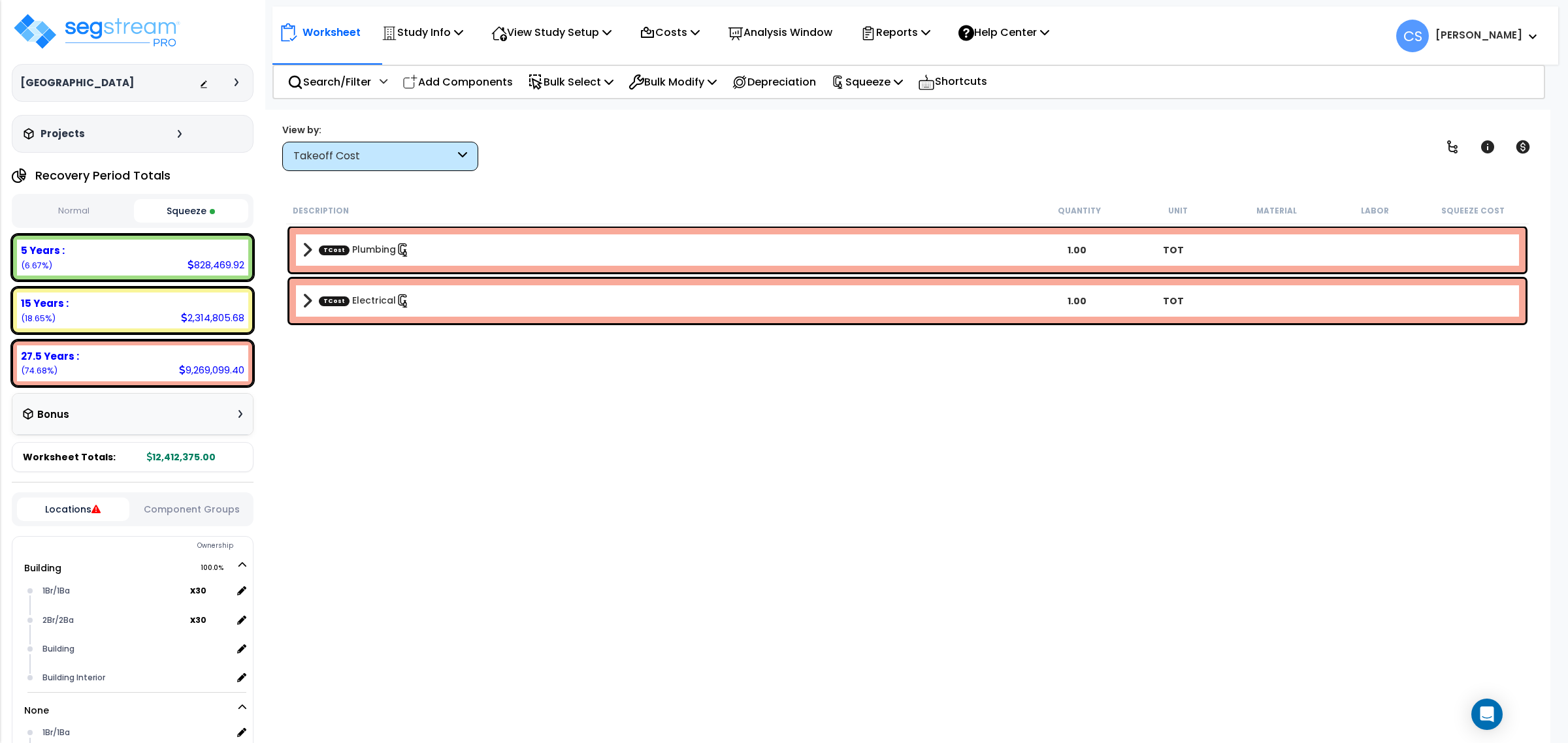
drag, startPoint x: 582, startPoint y: 502, endPoint x: 538, endPoint y: 520, distance: 47.5
click at [582, 502] on div "Description Quantity Unit Material Labor Squeeze Cost TCost Plumbing 1.00 TOT T…" at bounding box center [907, 446] width 1246 height 498
click at [700, 29] on p "Costs" at bounding box center [670, 32] width 60 height 18
click at [562, 33] on p "View Study Setup" at bounding box center [551, 32] width 120 height 18
click at [559, 86] on link "View Questionnaire" at bounding box center [549, 90] width 129 height 26
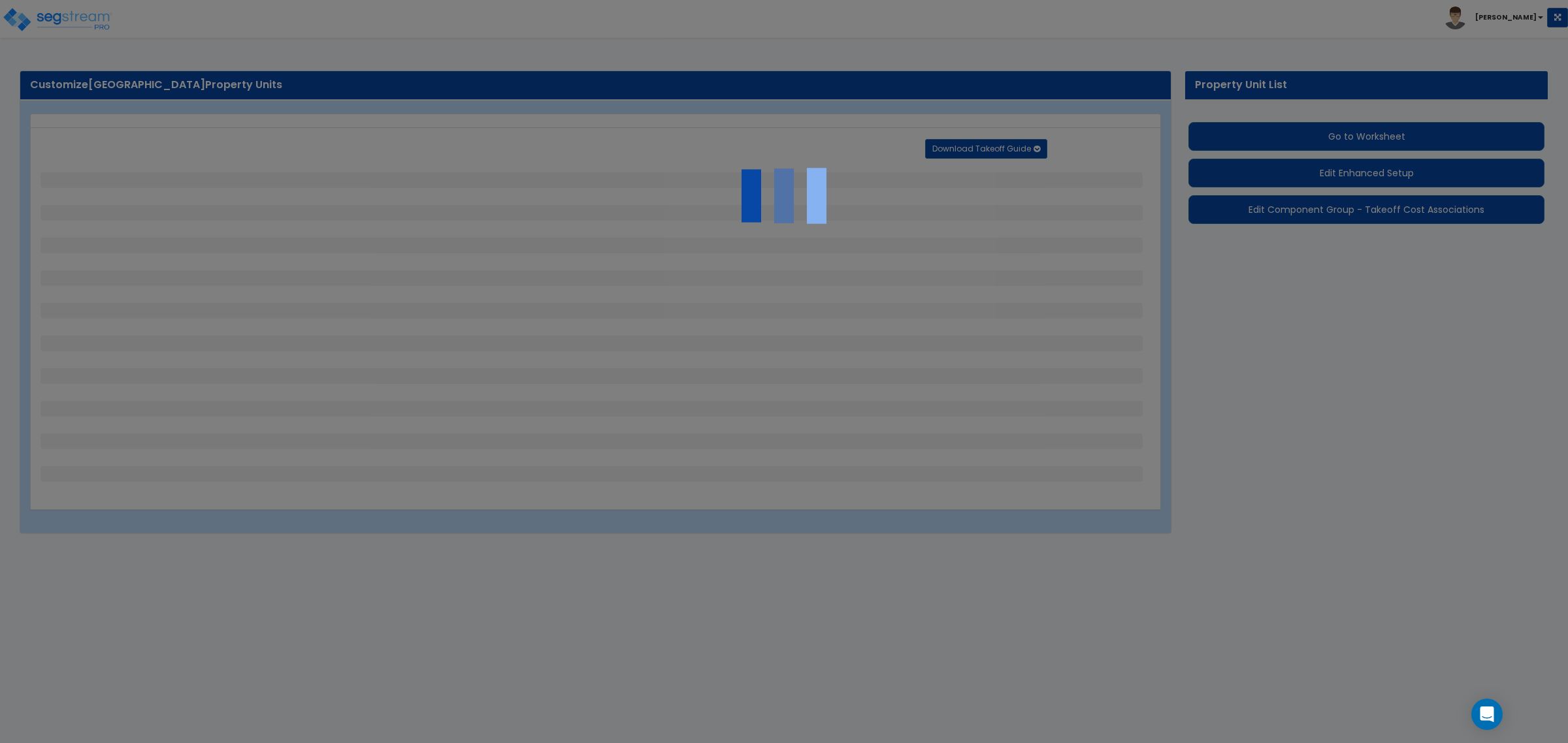
select select "1"
select select "2"
select select "1"
select select "3"
select select "2"
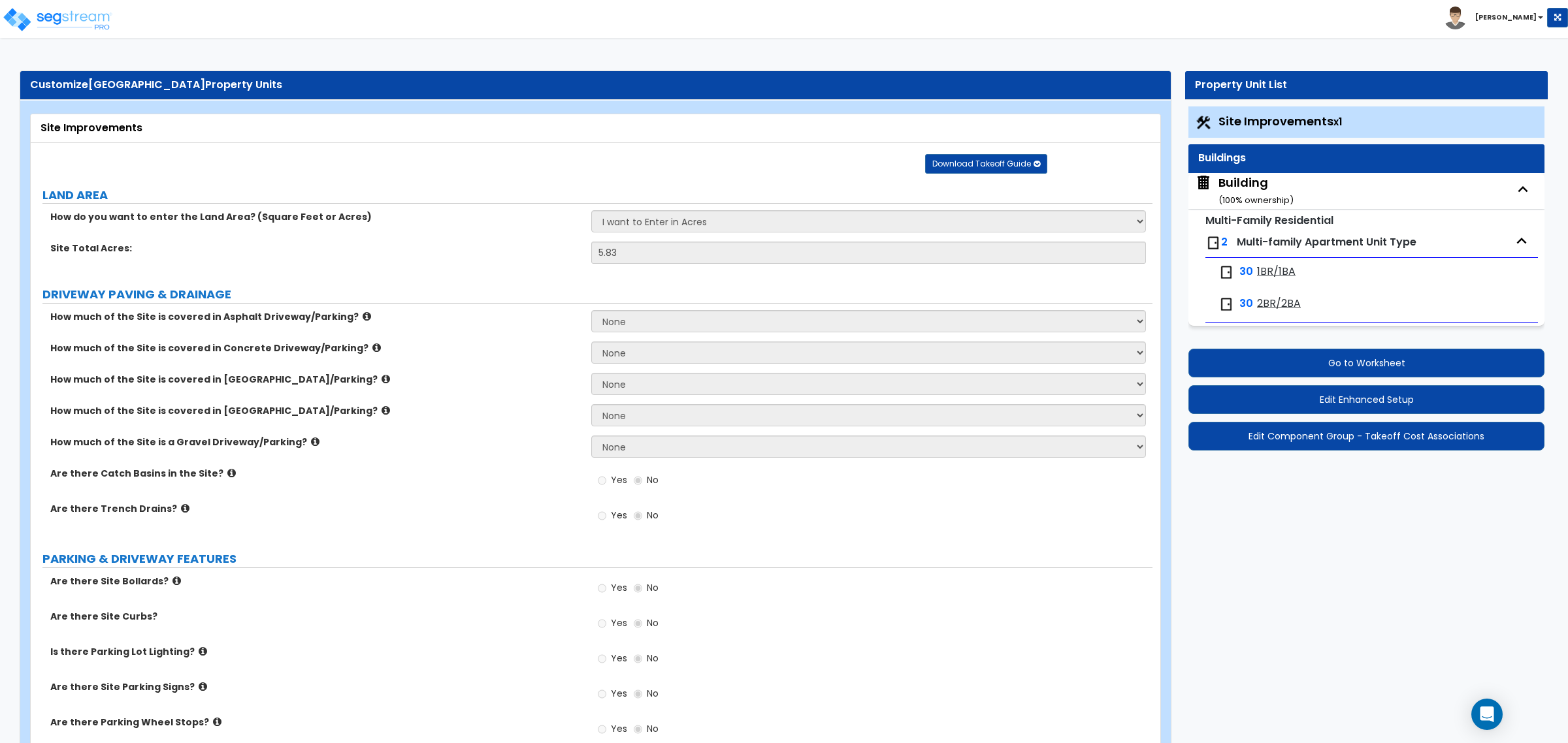
click at [1406, 442] on button "Edit Component Group - Takeoff Cost Associations" at bounding box center [1366, 436] width 356 height 28
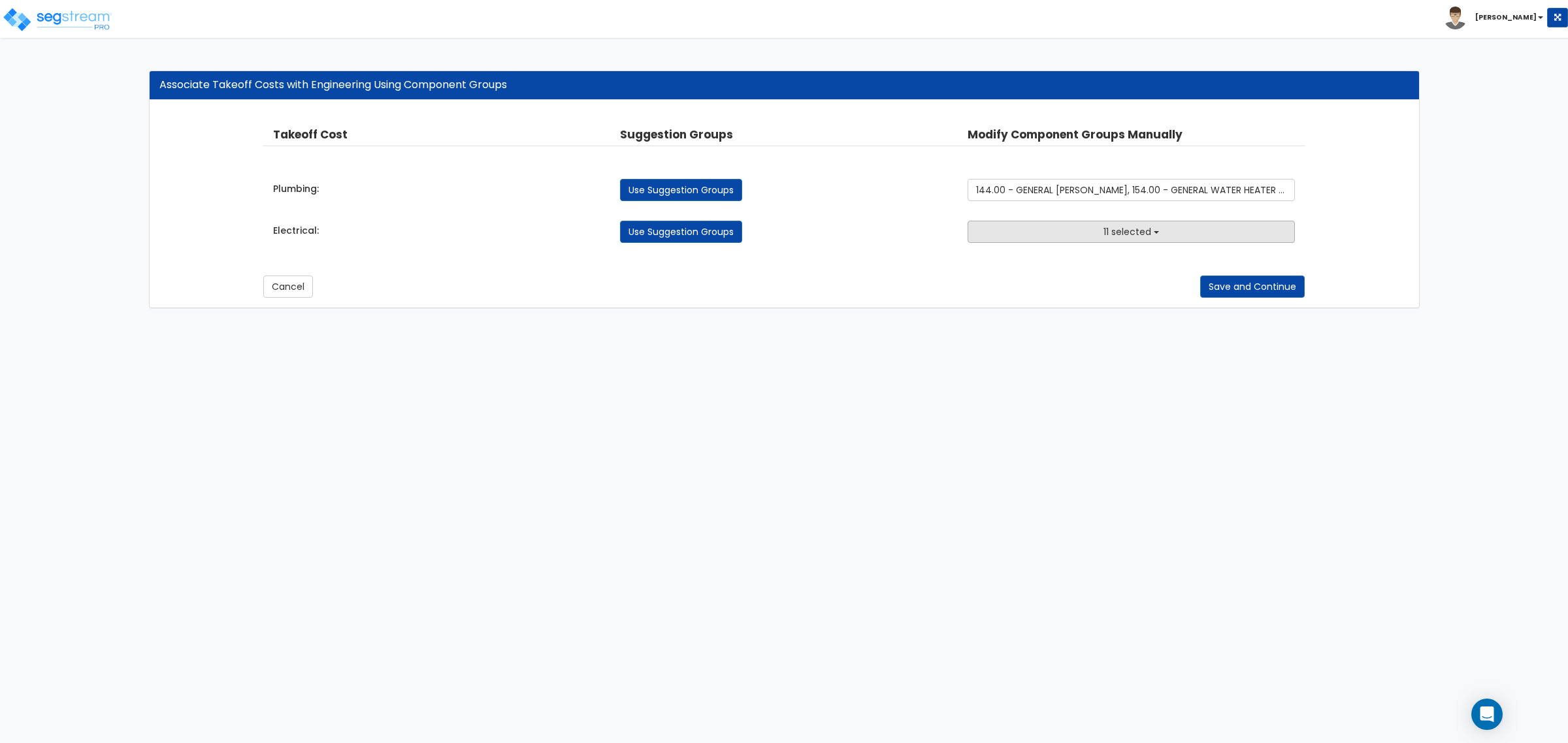
click at [1128, 239] on span "11 selected" at bounding box center [1127, 232] width 48 height 13
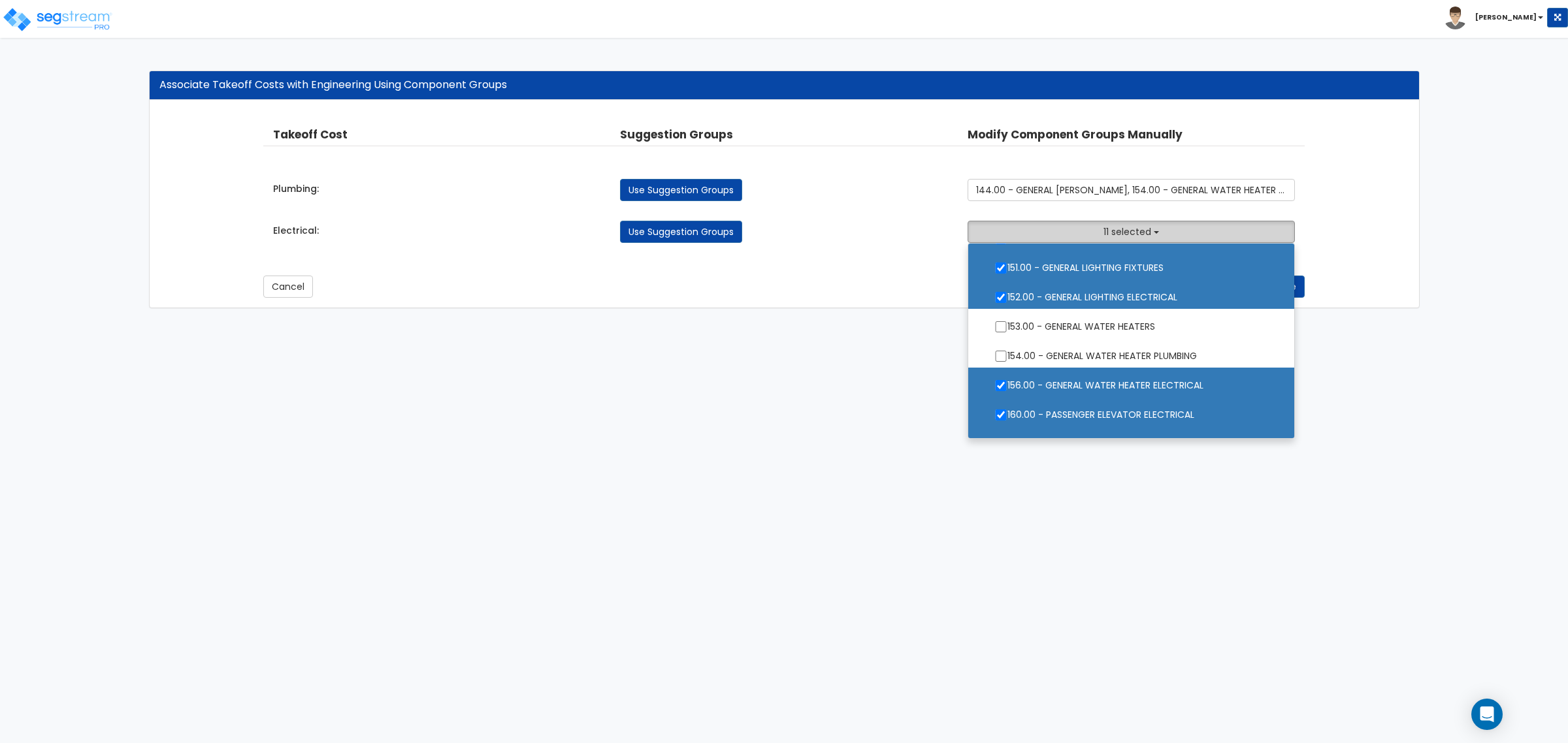
scroll to position [1225, 0]
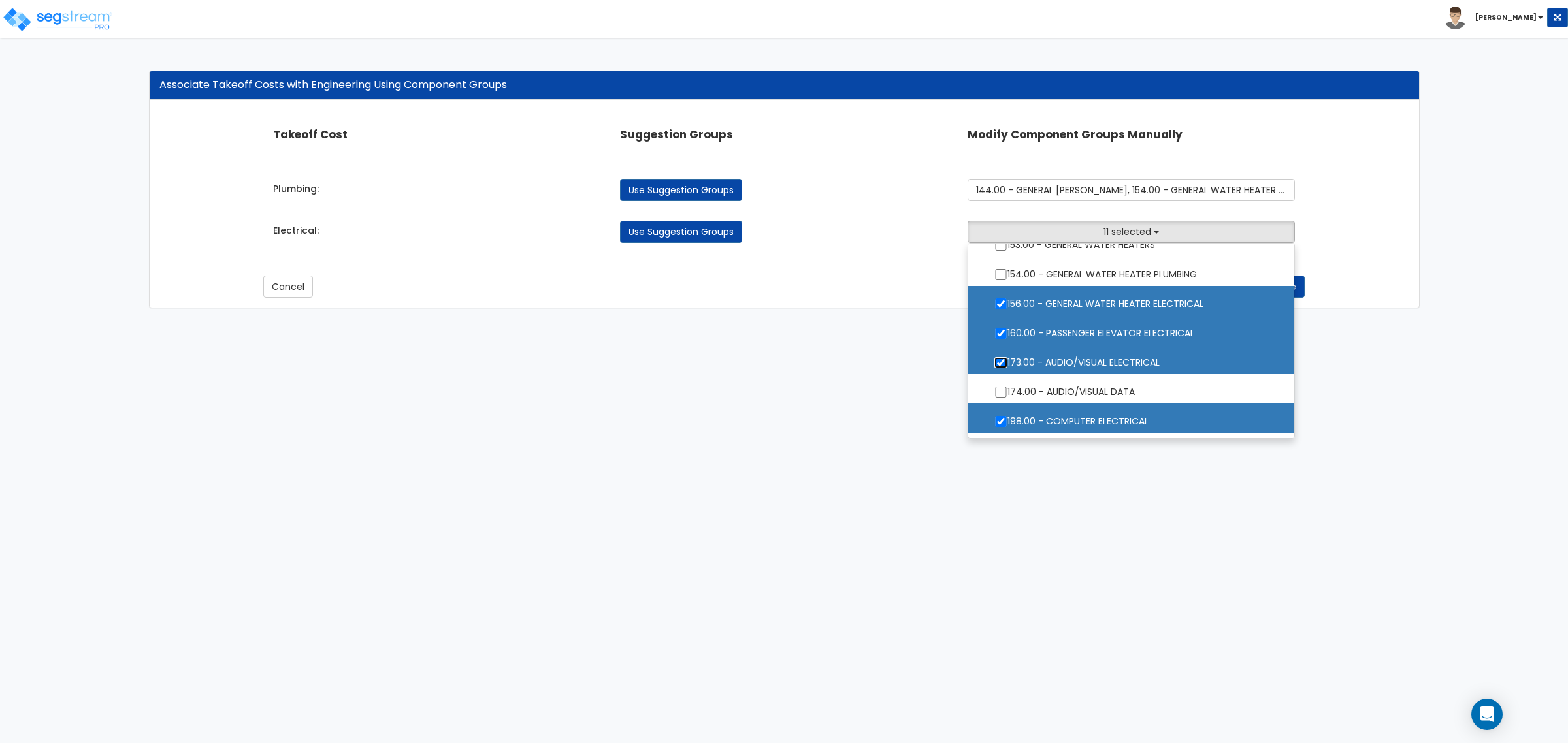
click at [1001, 362] on input "173.00 - AUDIO/VISUAL ELECTRICAL" at bounding box center [1001, 363] width 13 height 11
checkbox input "false"
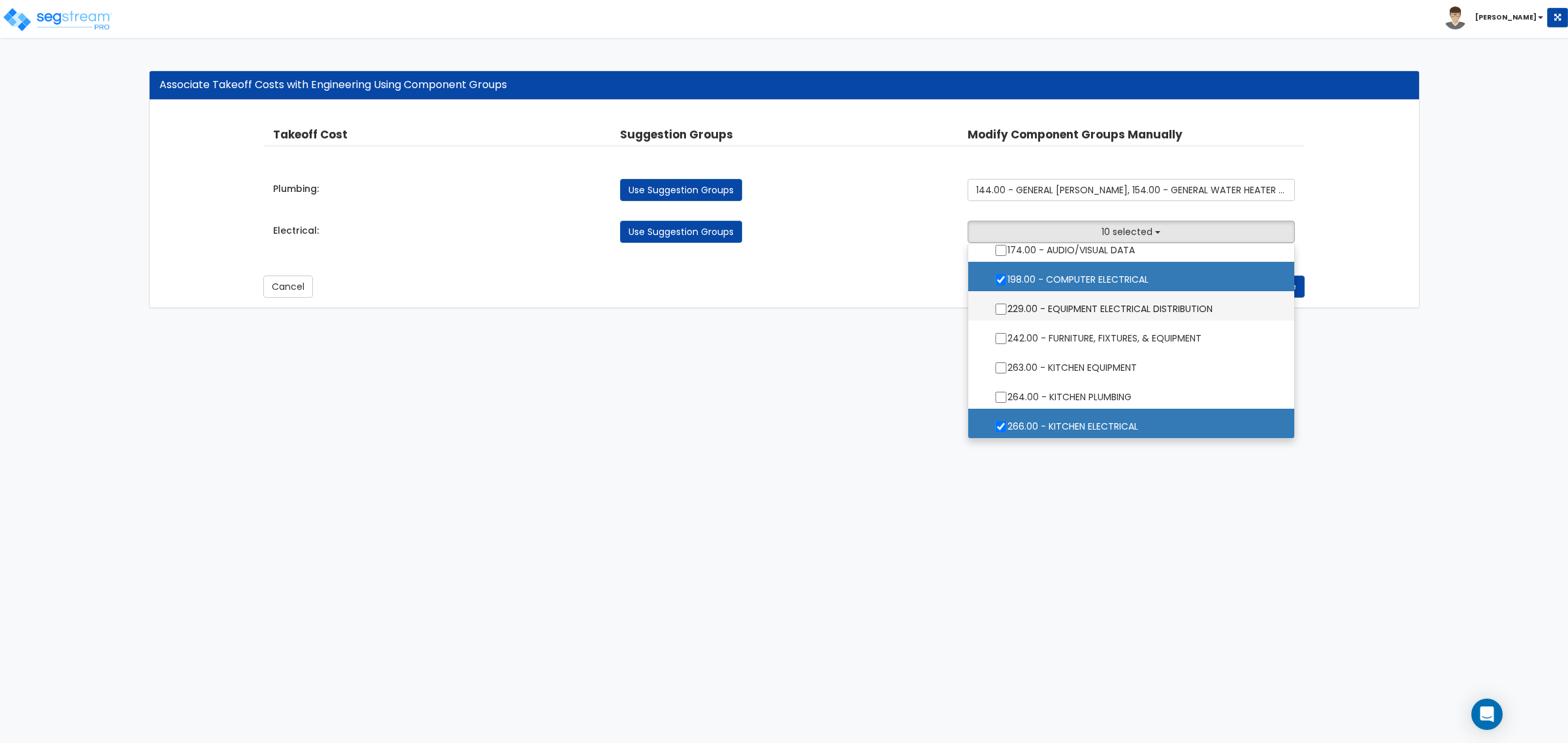
scroll to position [1327, 0]
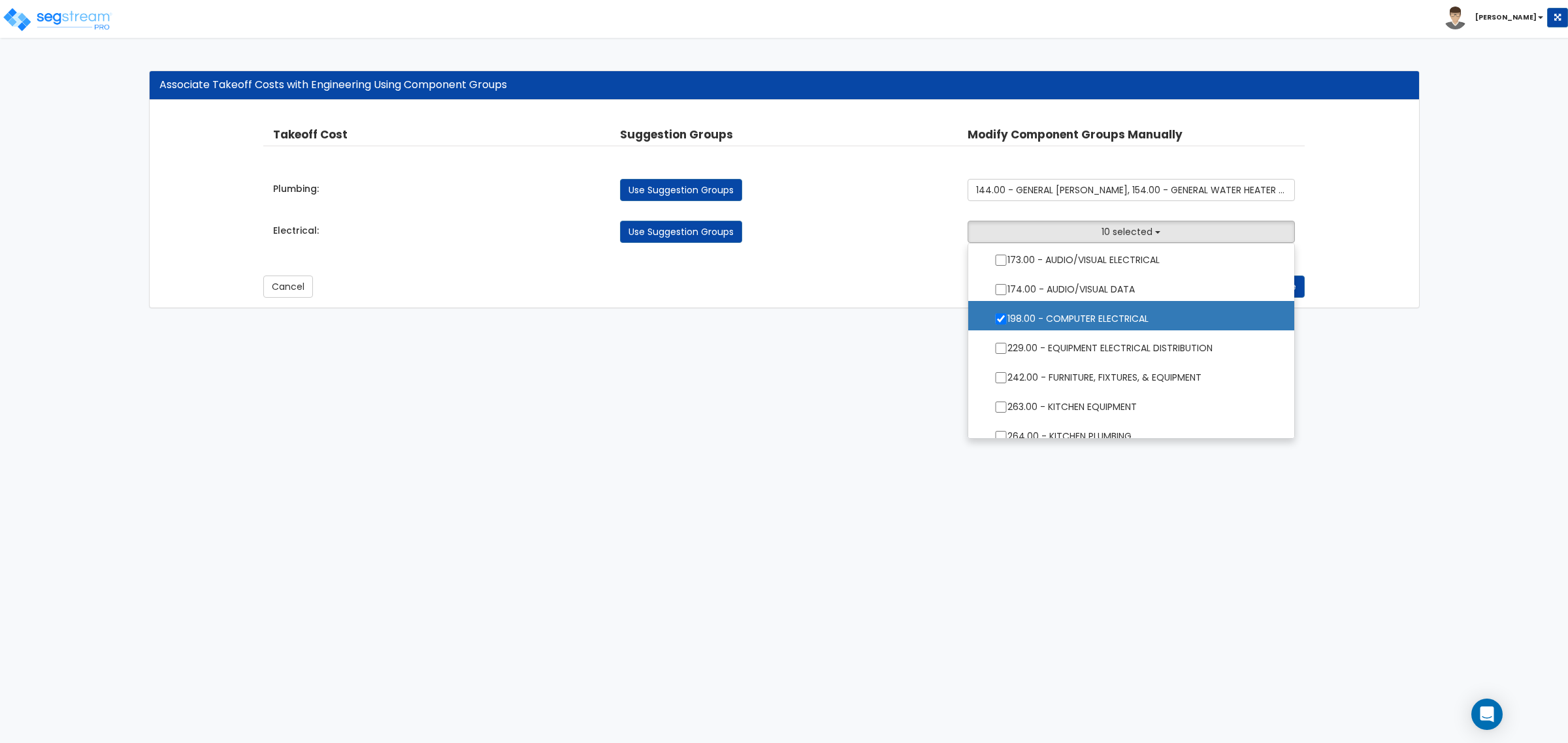
click at [1016, 323] on label "198.00 - COMPUTER ELECTRICAL" at bounding box center [1131, 318] width 300 height 30
click at [1008, 323] on input "198.00 - COMPUTER ELECTRICAL" at bounding box center [1001, 319] width 13 height 11
checkbox input "false"
drag, startPoint x: 1204, startPoint y: 504, endPoint x: 1143, endPoint y: 482, distance: 64.8
click at [1202, 322] on html "Toggle navigation Craig x" at bounding box center [784, 160] width 1568 height 322
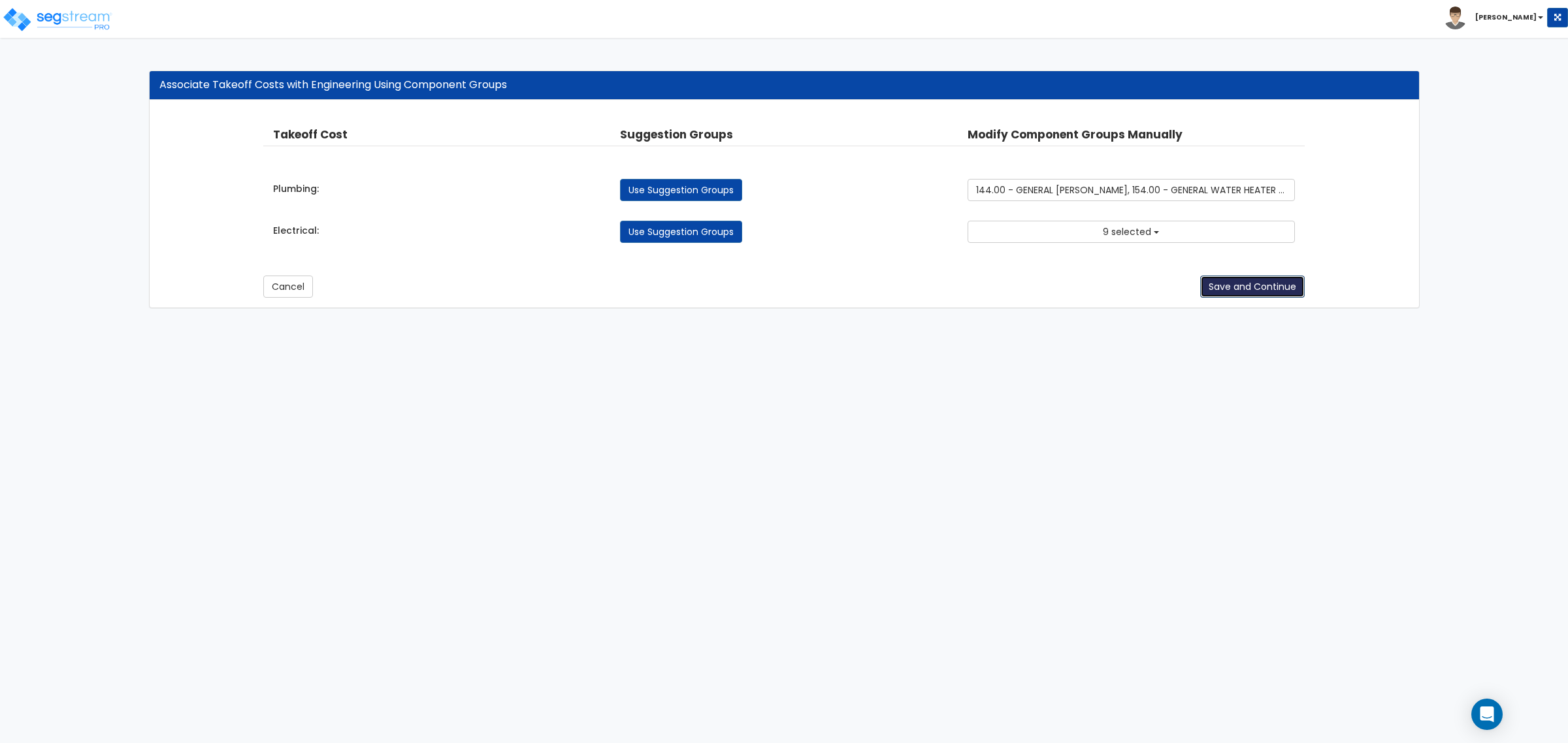
click at [1210, 289] on button "Save and Continue" at bounding box center [1252, 287] width 105 height 23
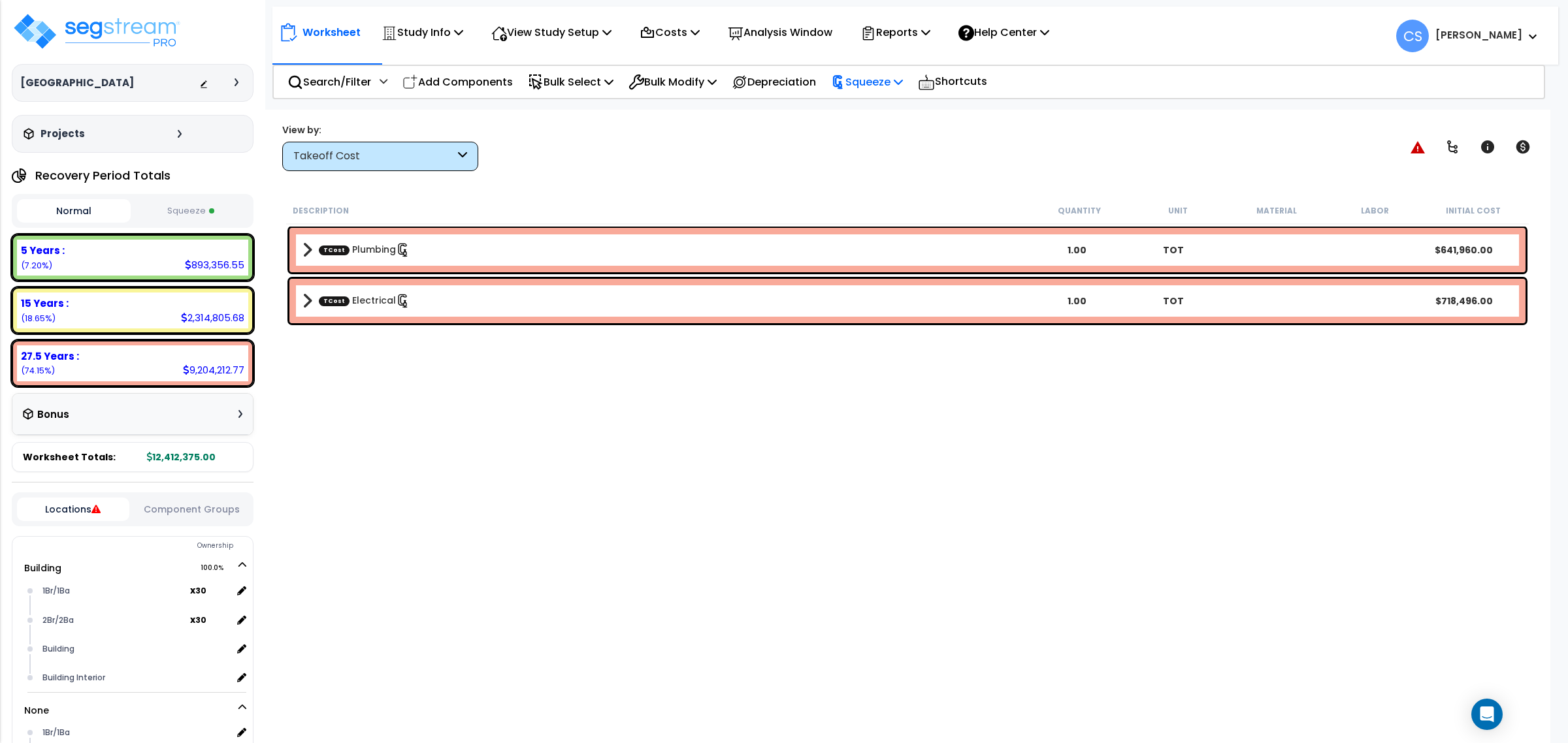
click at [883, 86] on p "Squeeze" at bounding box center [867, 82] width 72 height 18
click at [886, 114] on link "Re-squeeze" at bounding box center [889, 113] width 129 height 30
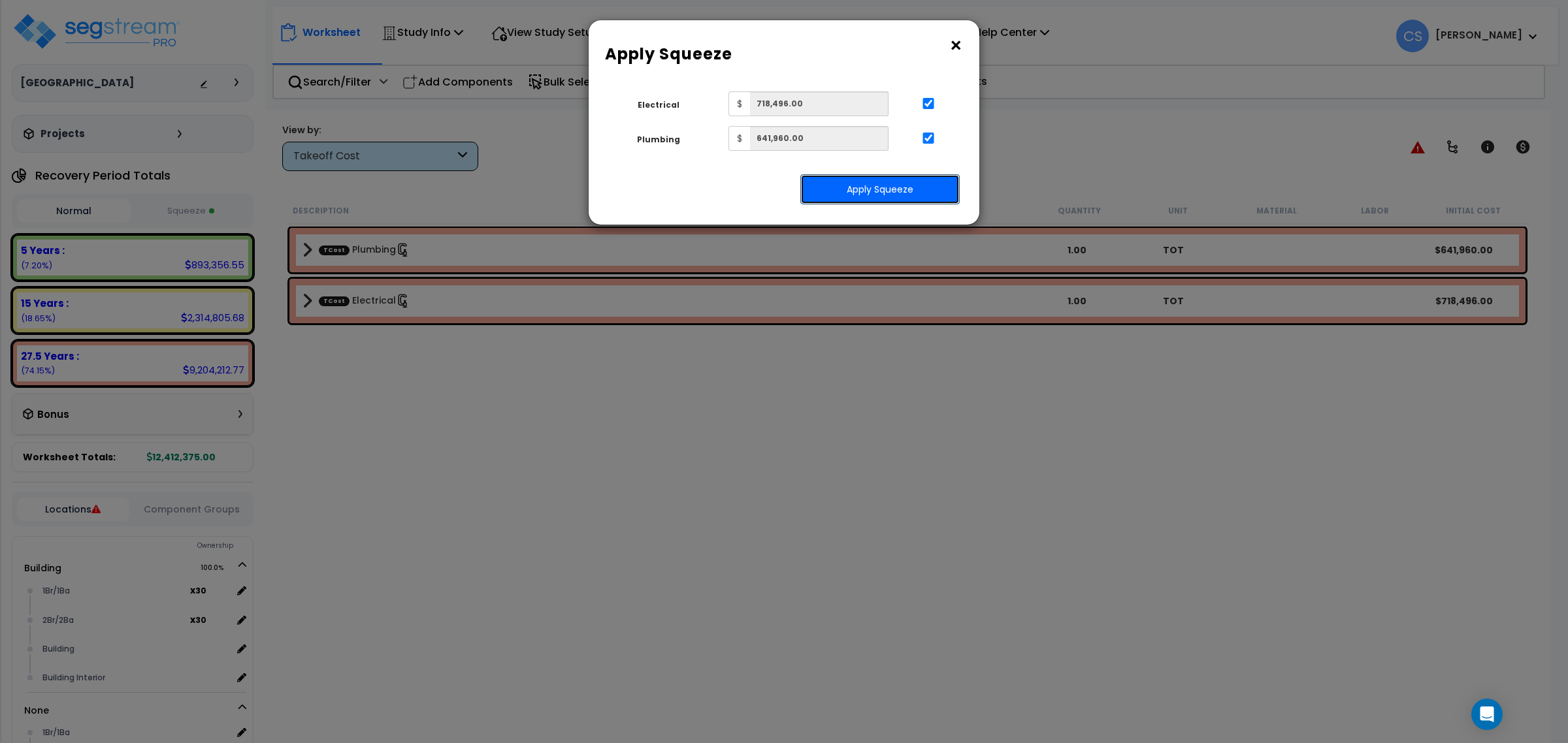
click at [890, 194] on button "Apply Squeeze" at bounding box center [879, 190] width 159 height 30
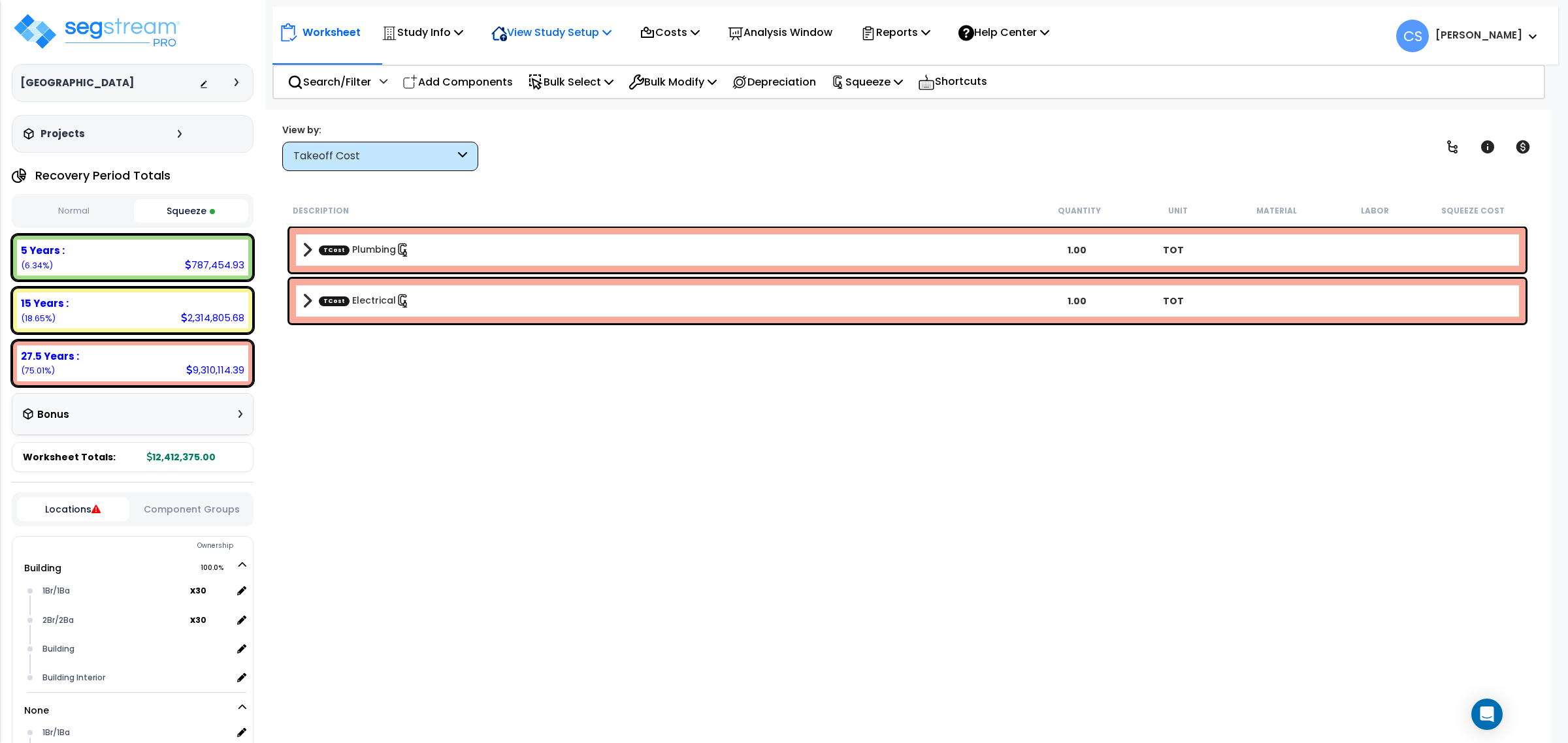
click at [582, 37] on p "View Study Setup" at bounding box center [551, 32] width 120 height 18
click at [573, 93] on link "View Questionnaire" at bounding box center [549, 90] width 129 height 26
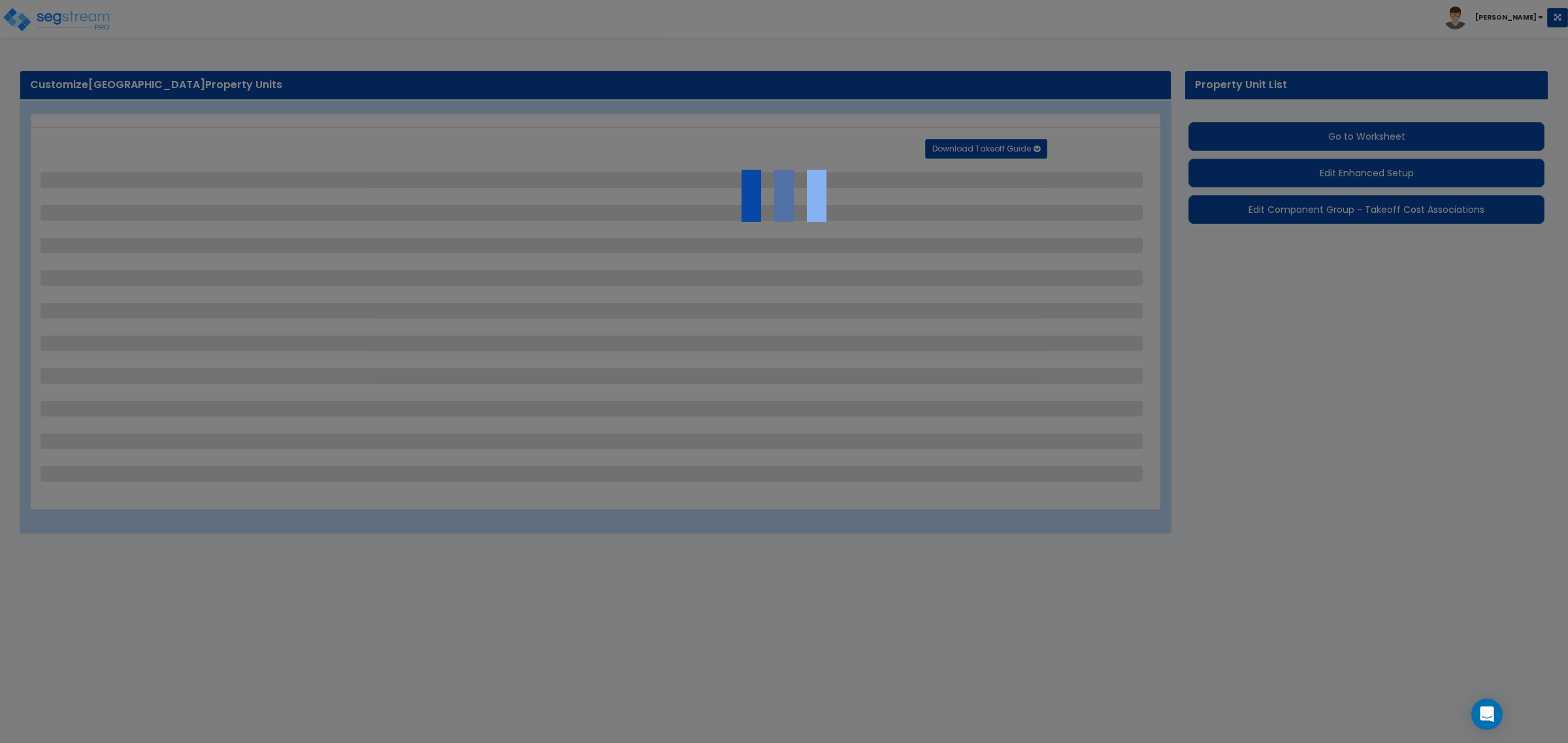
select select "1"
select select "2"
select select "1"
select select "3"
select select "2"
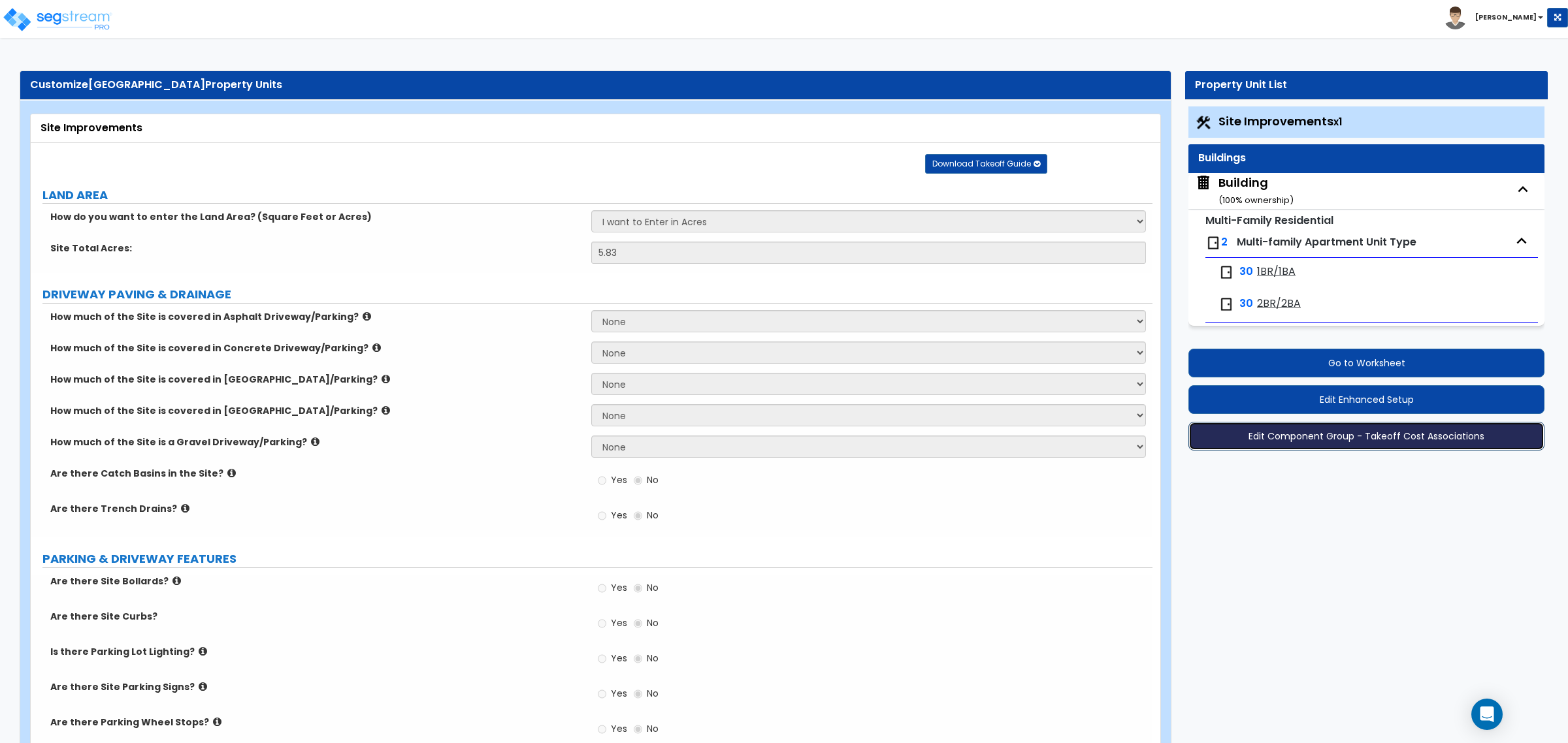
click at [1376, 436] on button "Edit Component Group - Takeoff Cost Associations" at bounding box center [1366, 436] width 356 height 28
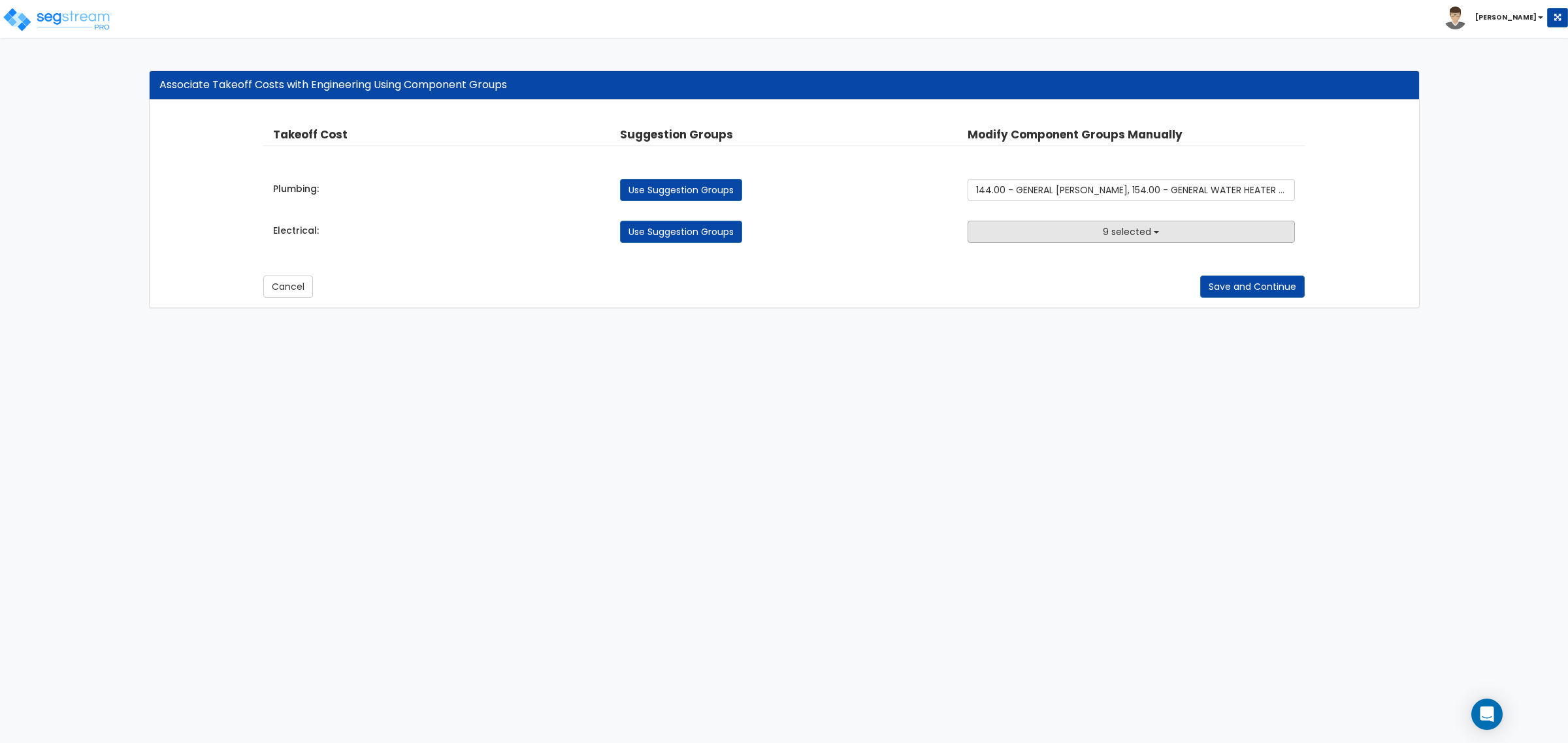
click at [1063, 230] on button "9 selected" at bounding box center [1131, 232] width 327 height 23
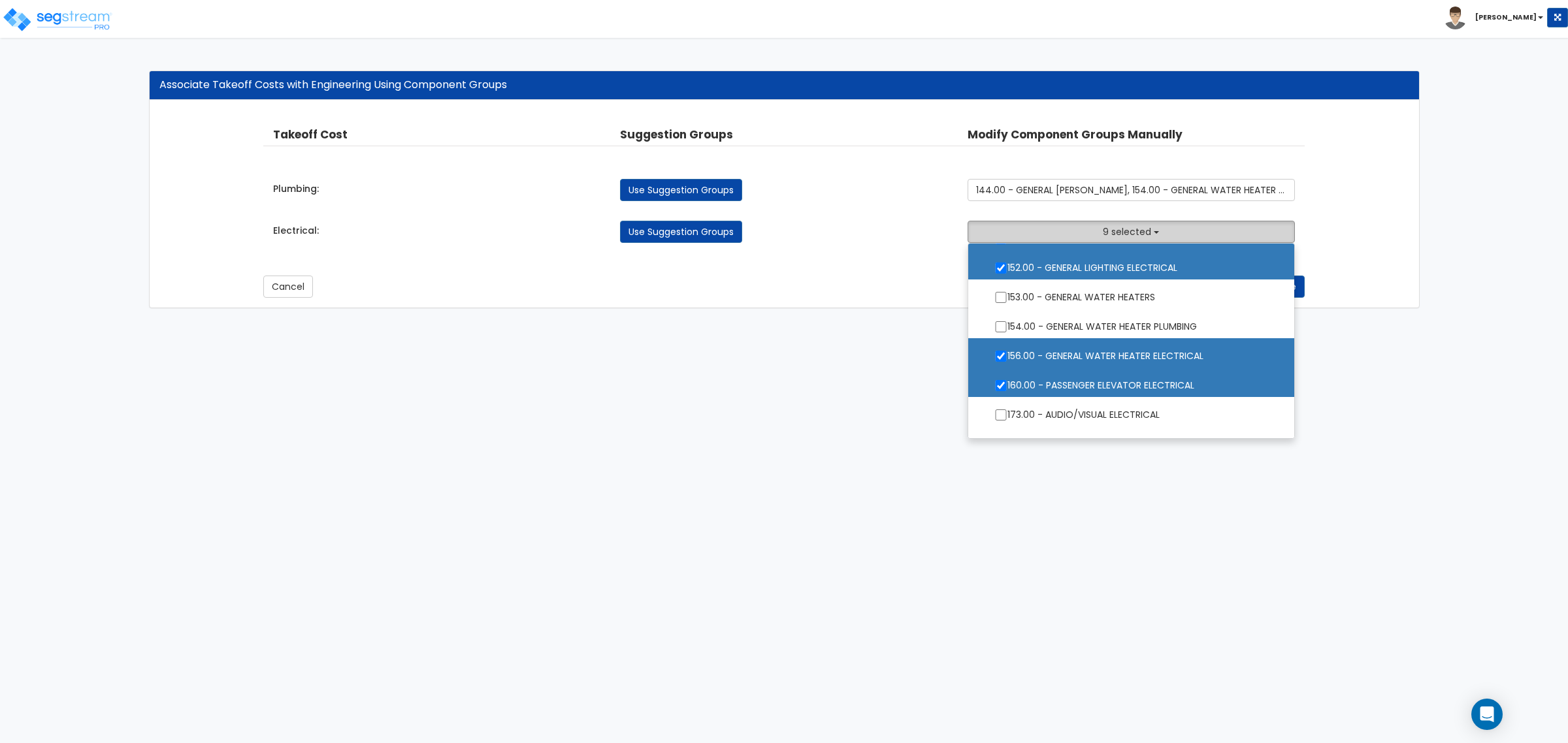
scroll to position [1225, 0]
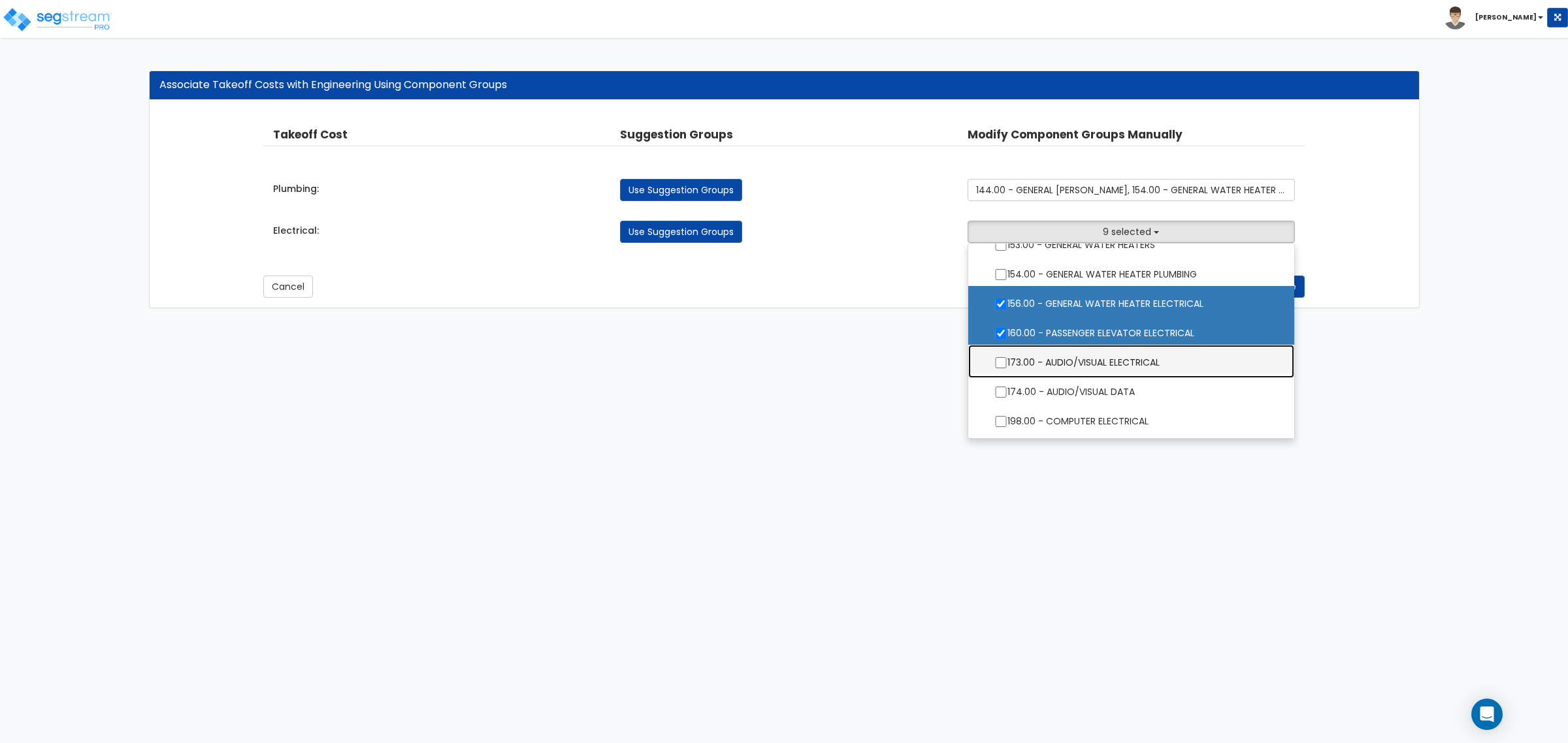
click at [1074, 366] on label "173.00 - AUDIO/VISUAL ELECTRICAL" at bounding box center [1131, 361] width 300 height 30
click at [1008, 366] on input "173.00 - AUDIO/VISUAL ELECTRICAL" at bounding box center [1001, 363] width 13 height 11
checkbox input "true"
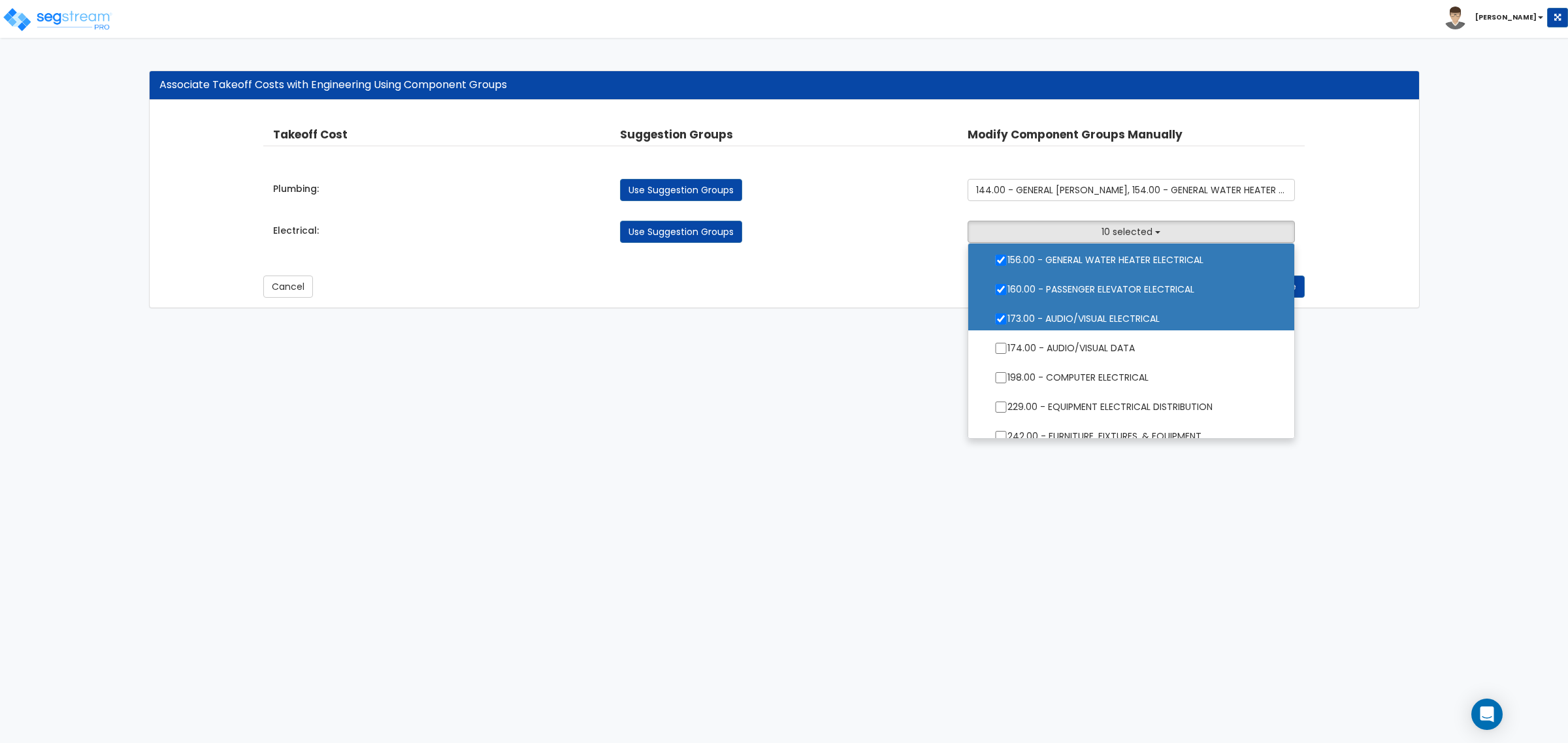
scroll to position [1306, 0]
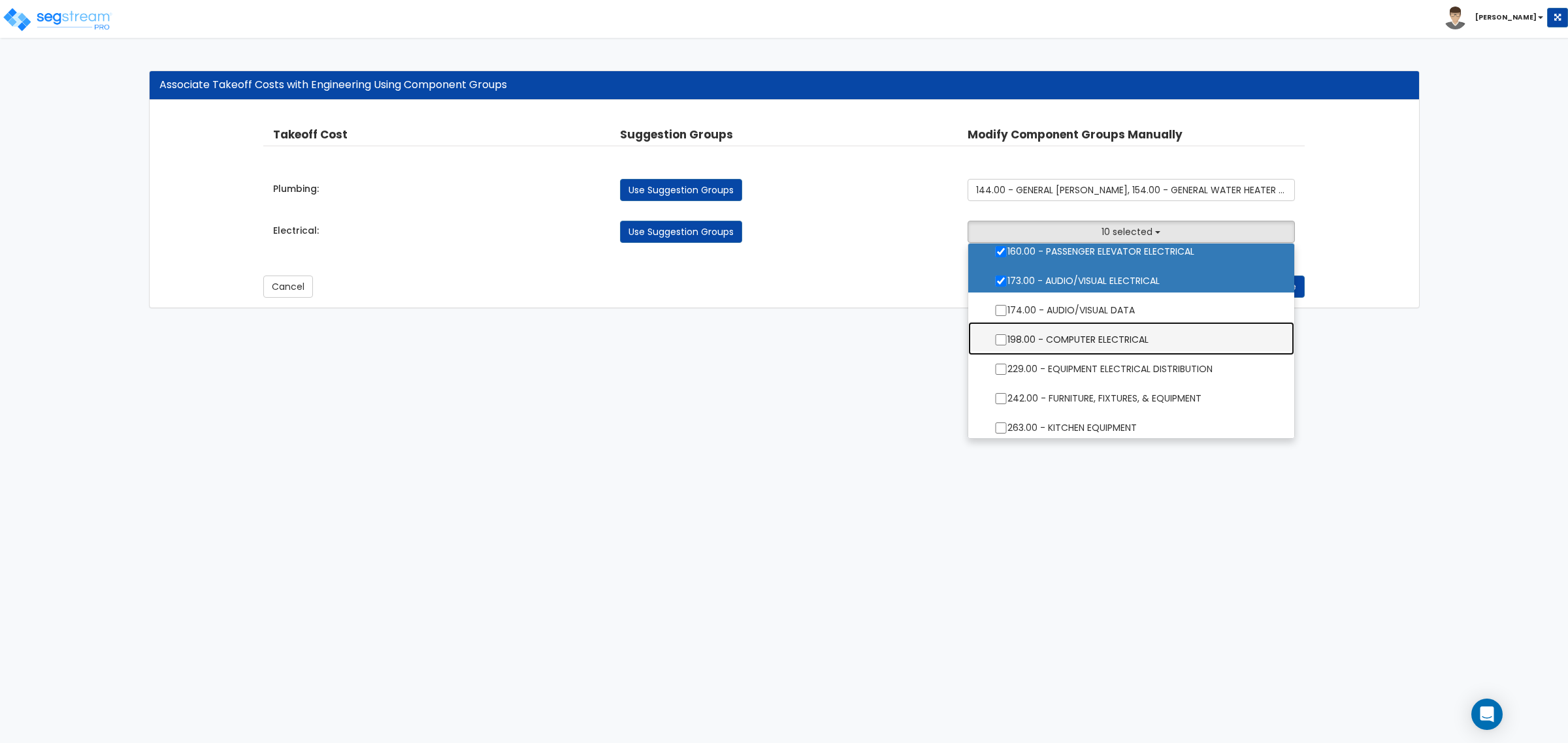
click at [1053, 341] on label "198.00 - COMPUTER ELECTRICAL" at bounding box center [1131, 338] width 300 height 30
click at [1008, 341] on input "198.00 - COMPUTER ELECTRICAL" at bounding box center [1001, 340] width 13 height 11
checkbox input "true"
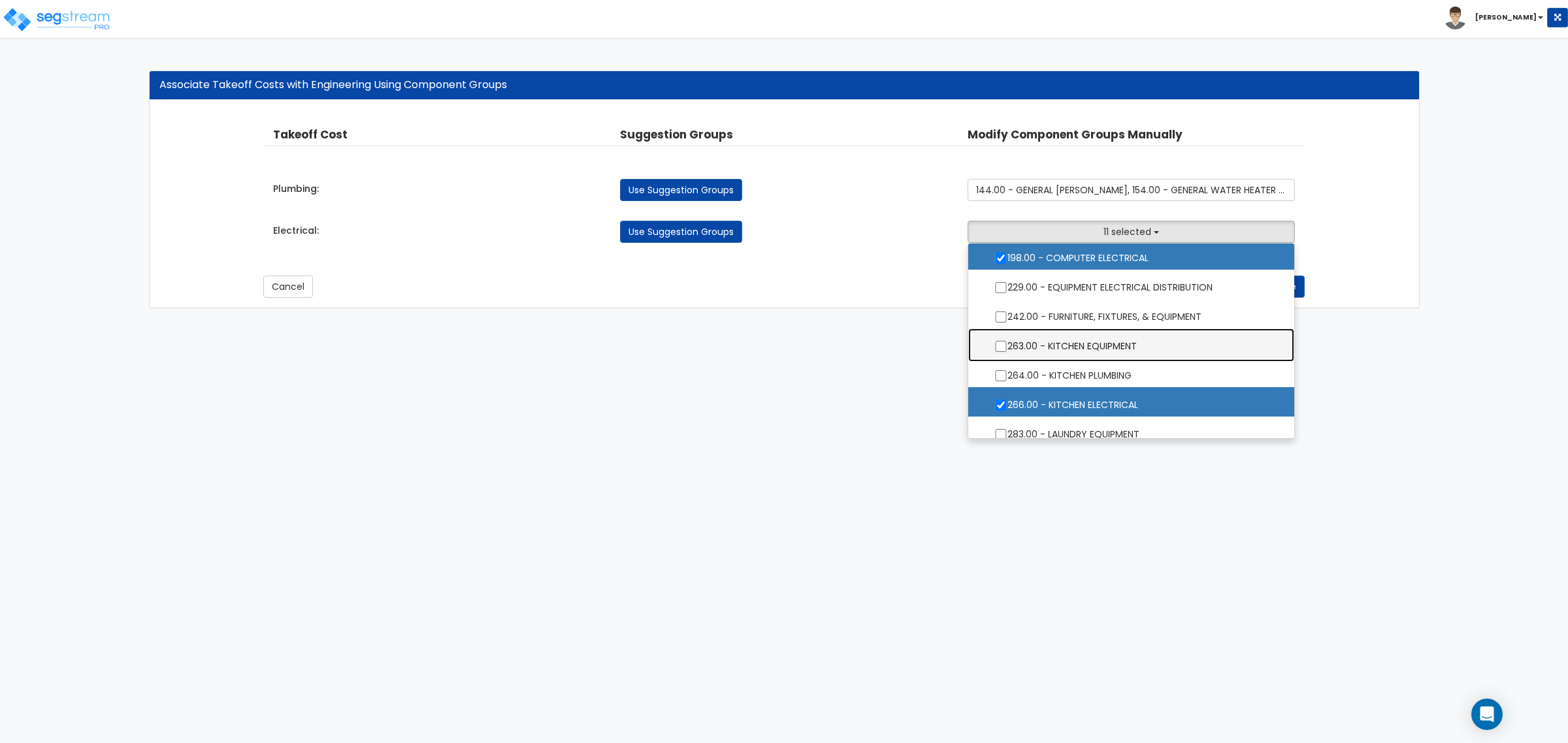
click at [1043, 350] on label "263.00 - KITCHEN EQUIPMENT" at bounding box center [1131, 345] width 300 height 30
click at [1008, 350] on input "263.00 - KITCHEN EQUIPMENT" at bounding box center [1001, 347] width 13 height 11
checkbox input "true"
click at [1166, 322] on html "Toggle navigation Craig x" at bounding box center [784, 160] width 1568 height 322
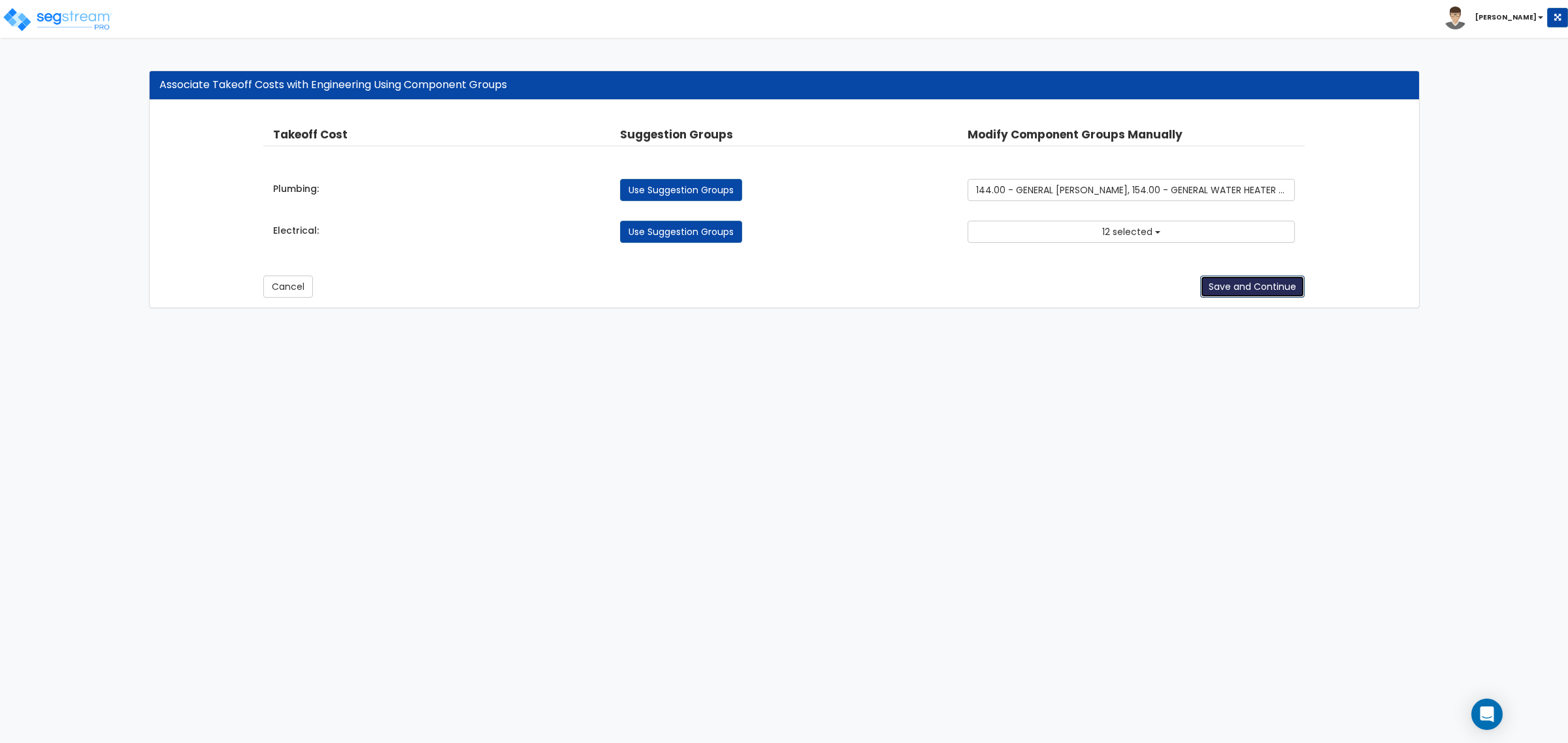
click at [1233, 289] on button "Save and Continue" at bounding box center [1252, 287] width 105 height 23
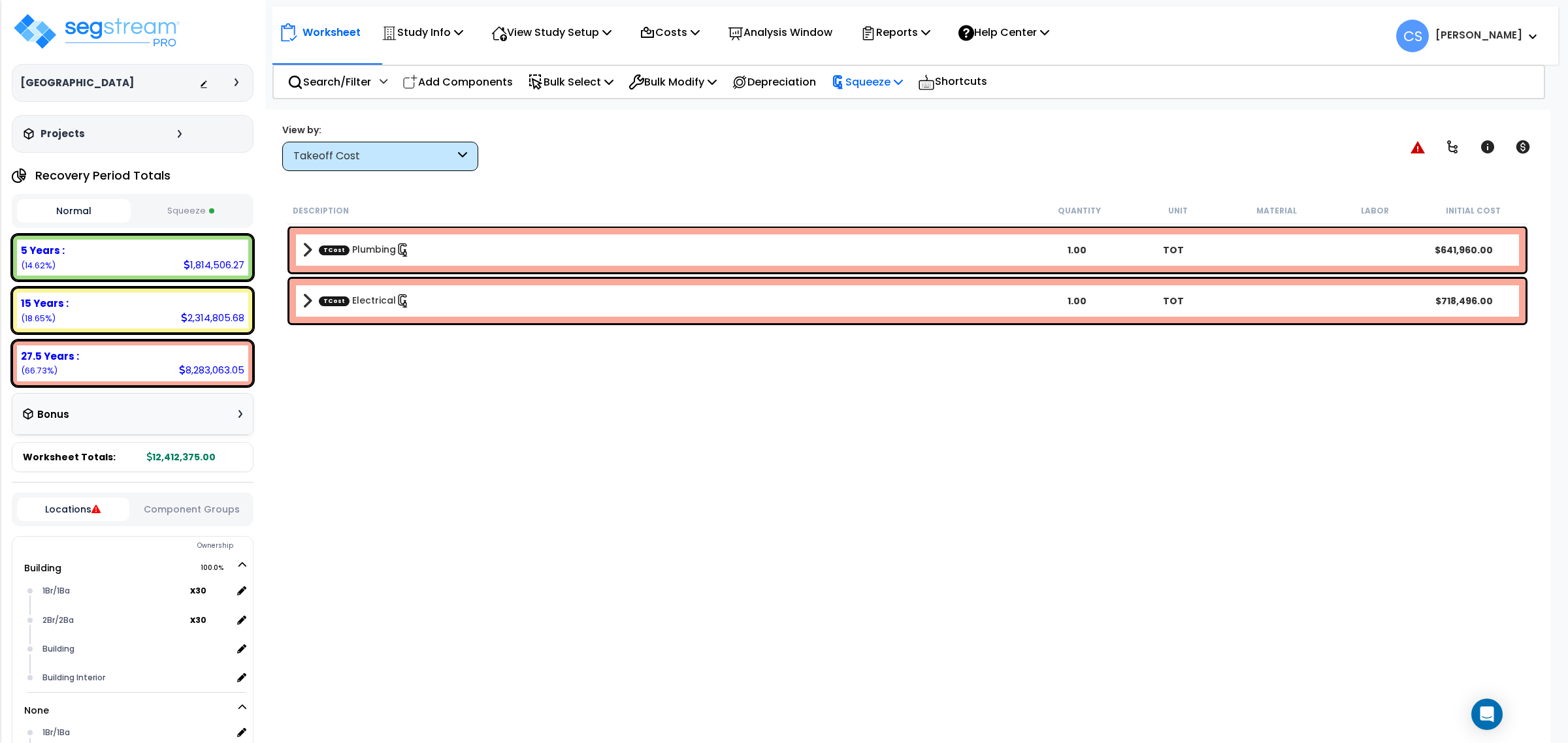
click at [883, 89] on p "Squeeze" at bounding box center [867, 82] width 72 height 18
click at [890, 109] on link "Re-squeeze" at bounding box center [889, 113] width 129 height 30
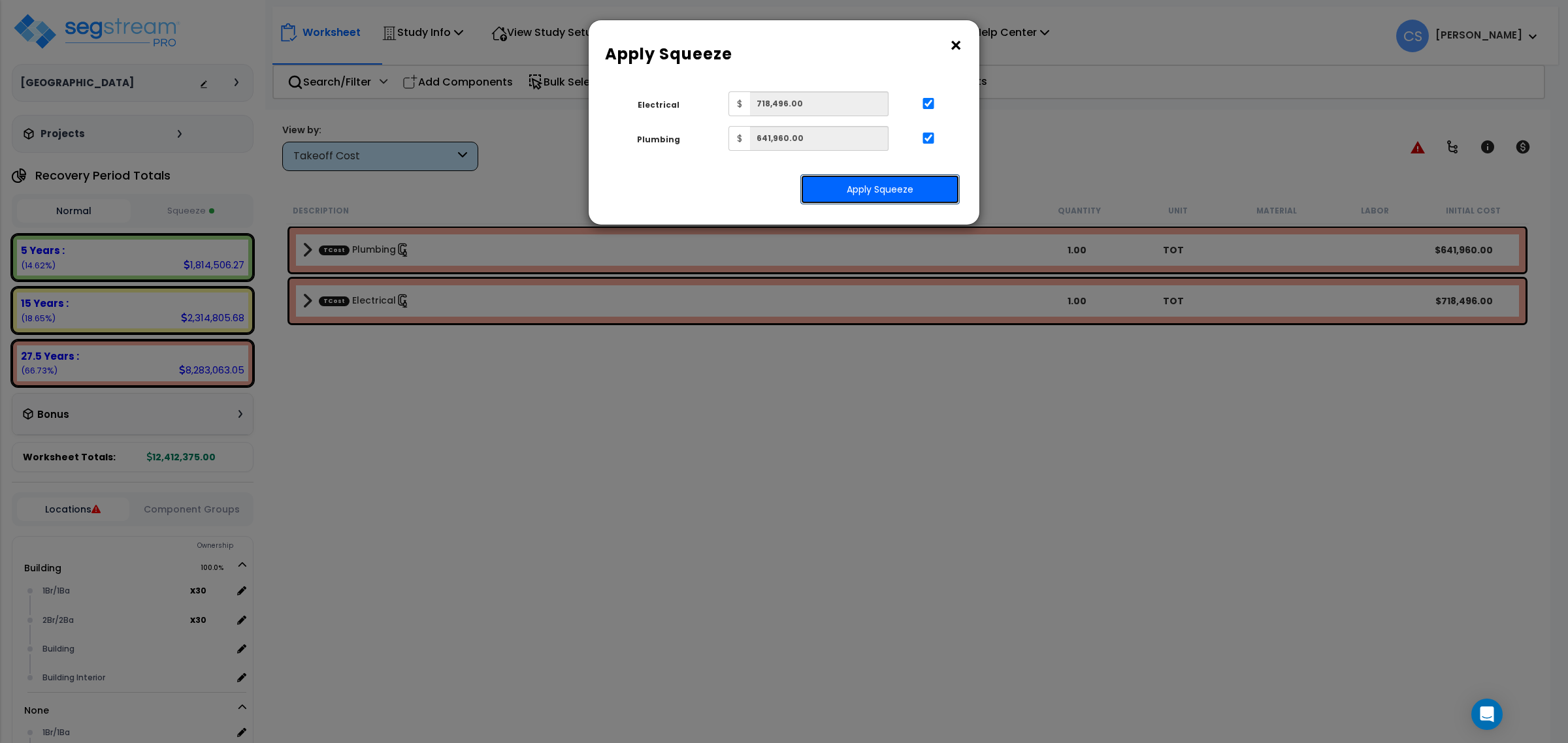
click at [880, 188] on button "Apply Squeeze" at bounding box center [879, 190] width 159 height 30
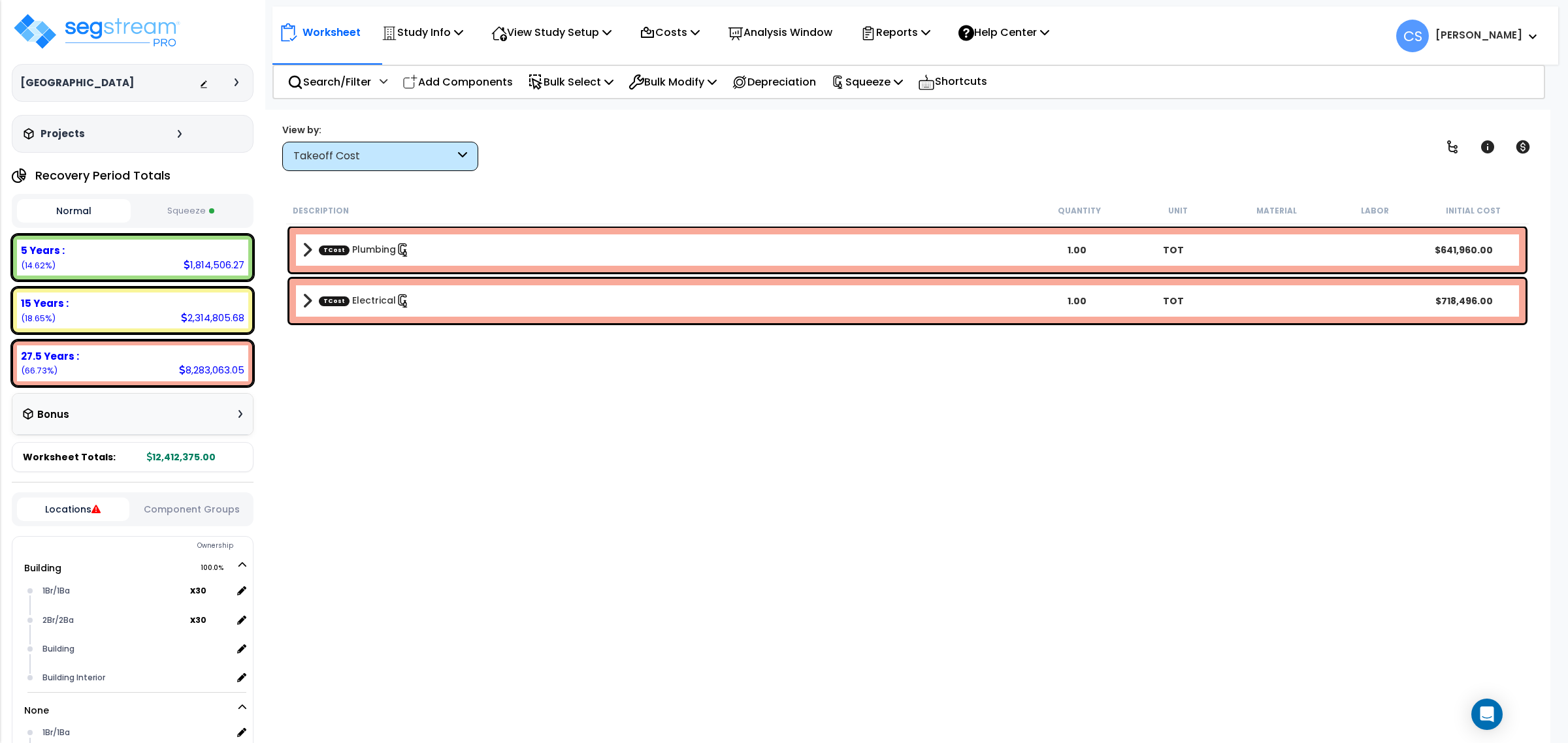
click at [745, 397] on div "Description Quantity Unit Material Labor Initial Cost TCost Plumbing 1.00 TOT $…" at bounding box center [907, 446] width 1246 height 498
click at [883, 144] on div "View by: Takeoff Cost Takeoff Cost" at bounding box center [907, 146] width 1259 height 48
click at [891, 199] on div "Description Quantity Unit Material Labor Initial Cost" at bounding box center [907, 210] width 1243 height 27
click at [873, 367] on div "Description Quantity Unit Material Labor Initial Cost TCost Plumbing 1.00 TOT $…" at bounding box center [907, 446] width 1246 height 498
click at [841, 403] on div "Description Quantity Unit Material Labor Initial Cost TCost Plumbing 1.00 TOT $…" at bounding box center [907, 446] width 1246 height 498
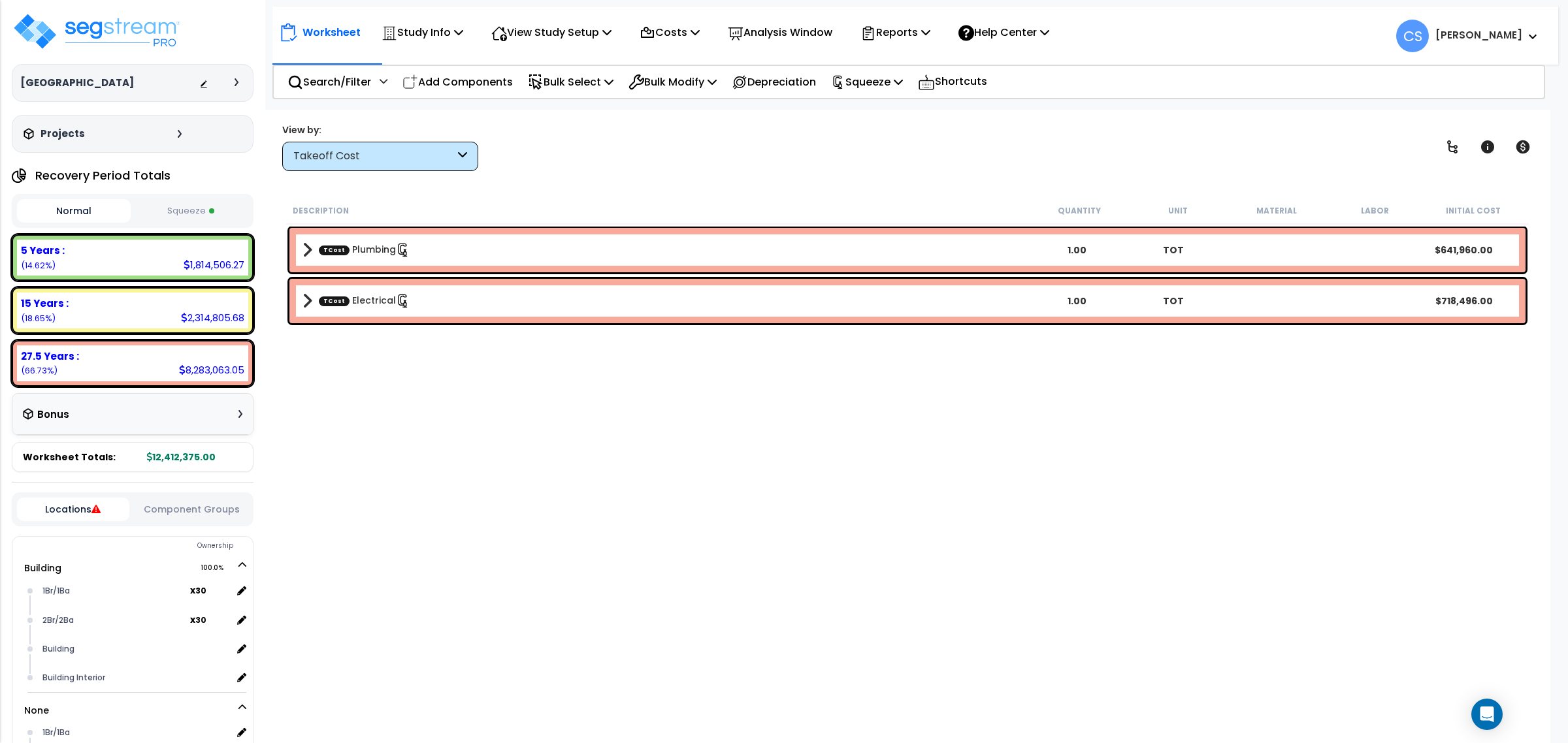
click at [828, 184] on div "Worksheet Study Info Study Setup Add Property Unit Template study Clone study CS" at bounding box center [908, 481] width 1286 height 743
click at [920, 40] on p "Reports" at bounding box center [895, 32] width 70 height 18
drag, startPoint x: 888, startPoint y: 60, endPoint x: 920, endPoint y: 74, distance: 34.9
click at [888, 60] on link "Get Report" at bounding box center [918, 62] width 129 height 26
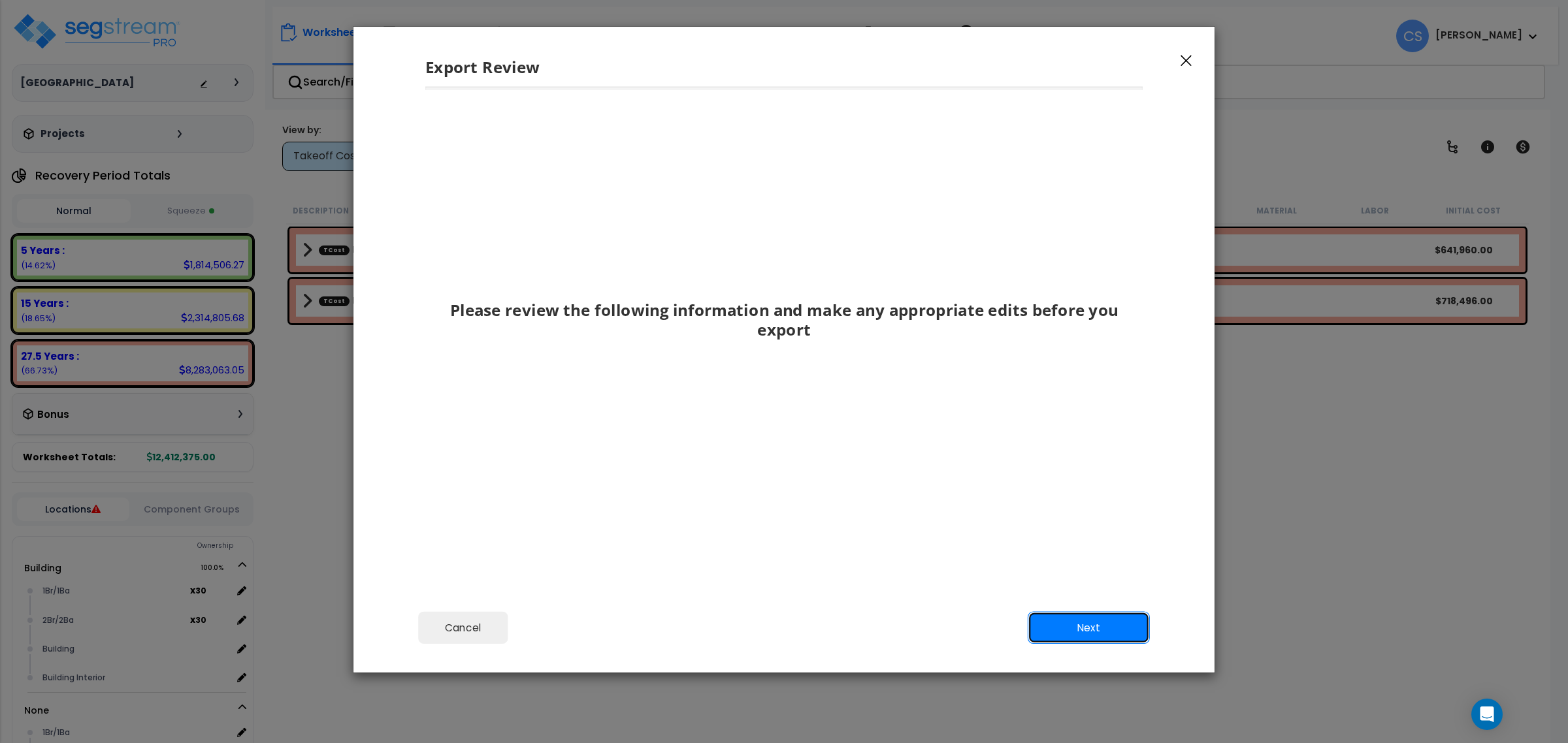
click at [1109, 621] on button "Next" at bounding box center [1089, 628] width 123 height 33
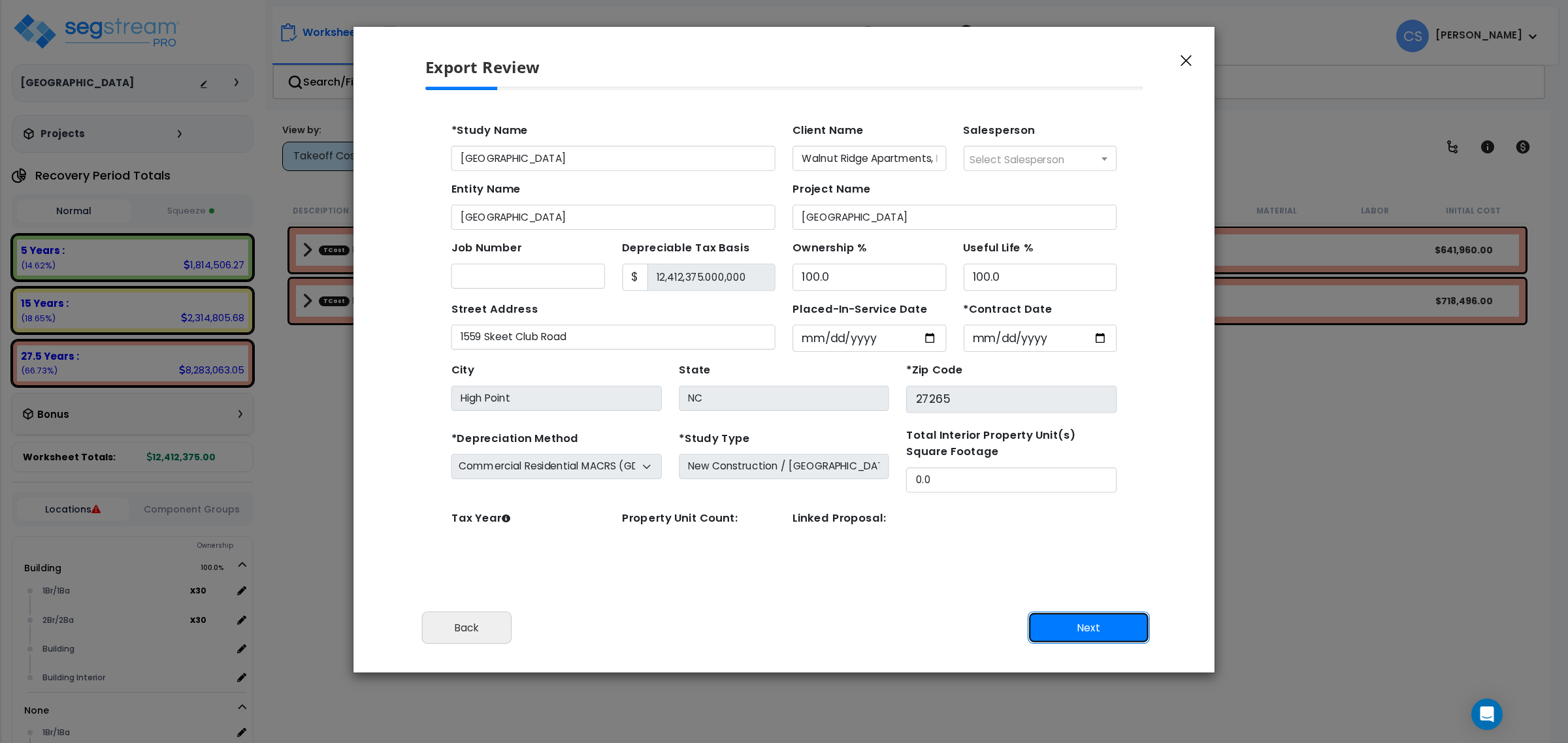
click at [1109, 621] on button "Next" at bounding box center [1089, 628] width 123 height 33
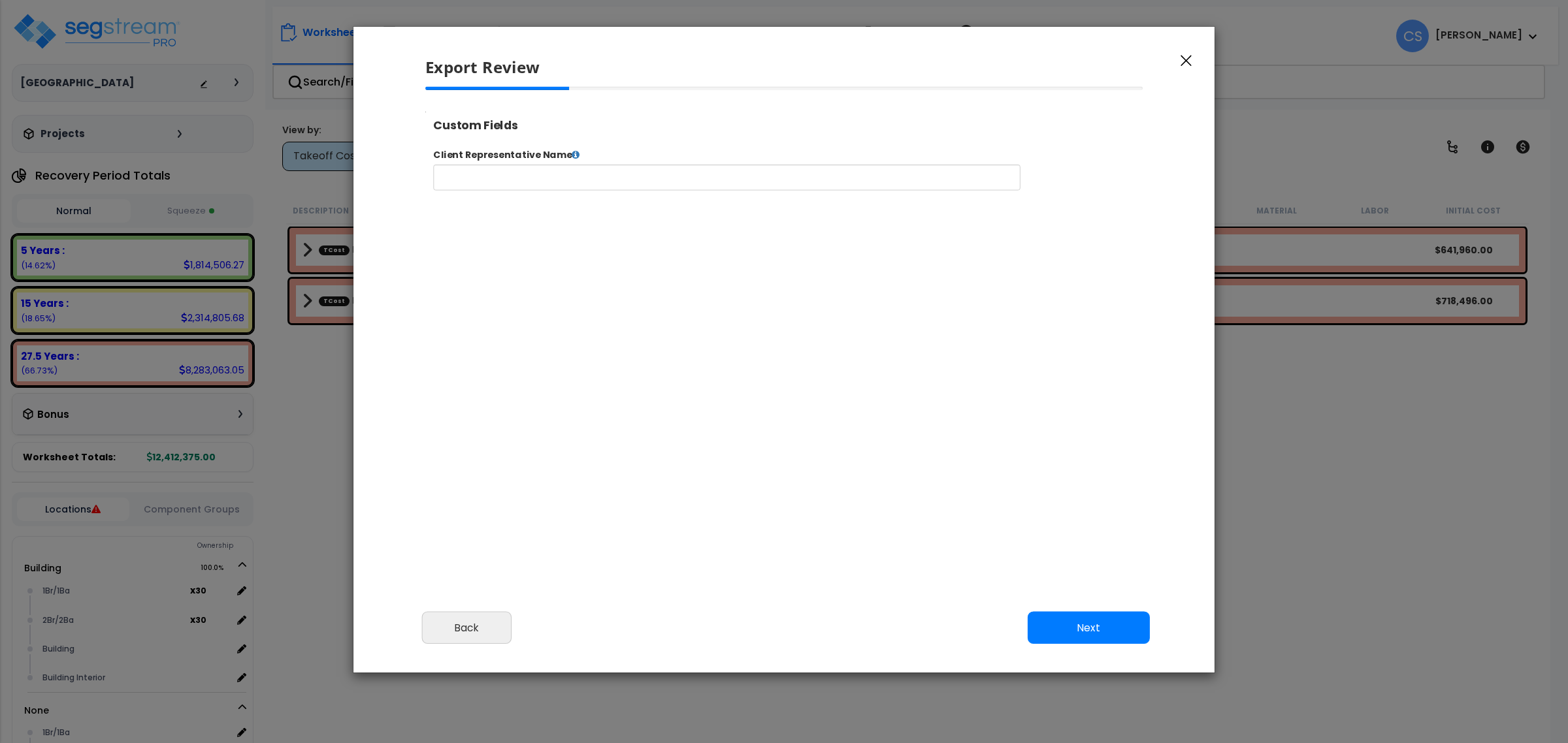
select select
click at [1109, 621] on button "Next" at bounding box center [1089, 628] width 123 height 33
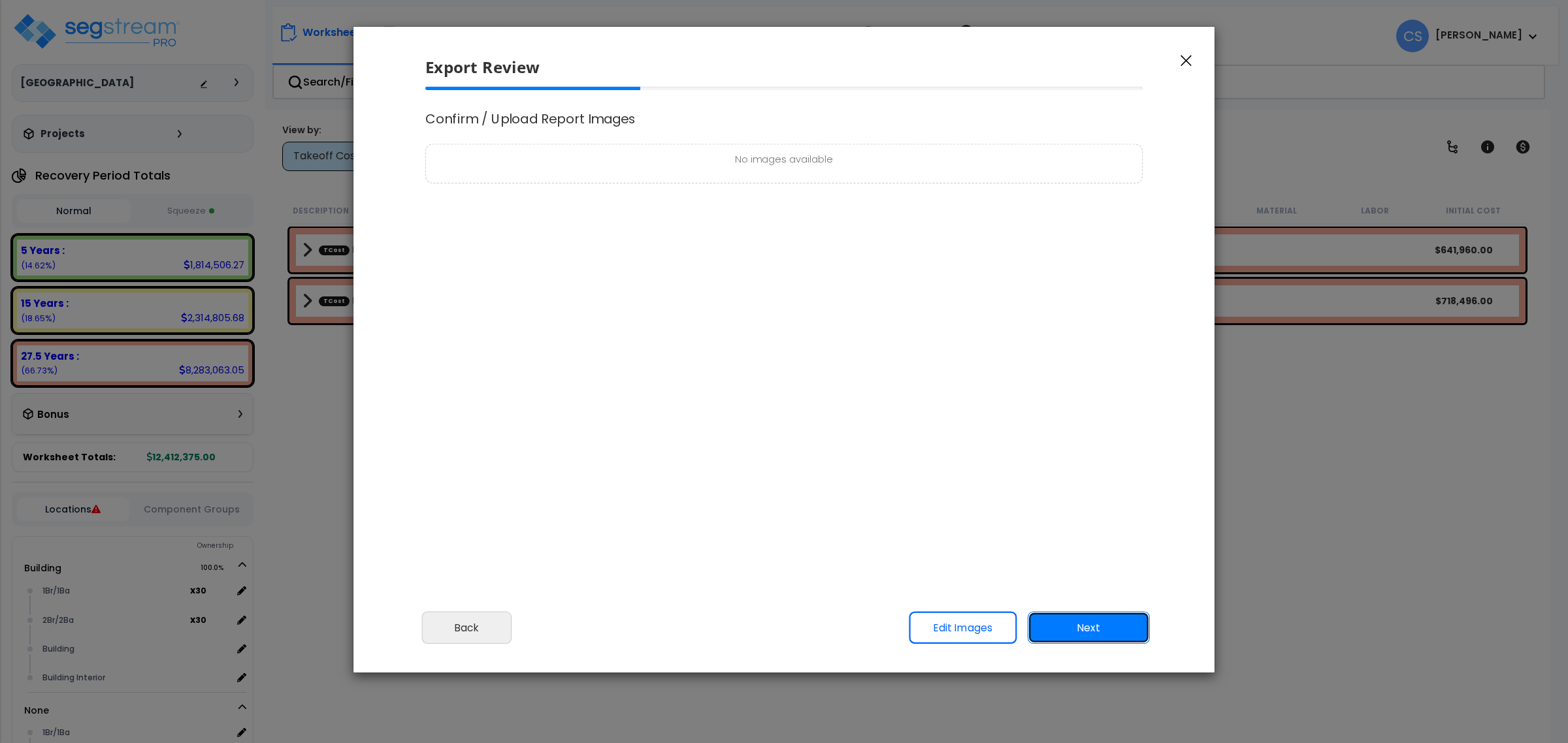
scroll to position [0, 0]
click at [1109, 621] on button "Next" at bounding box center [1089, 628] width 123 height 33
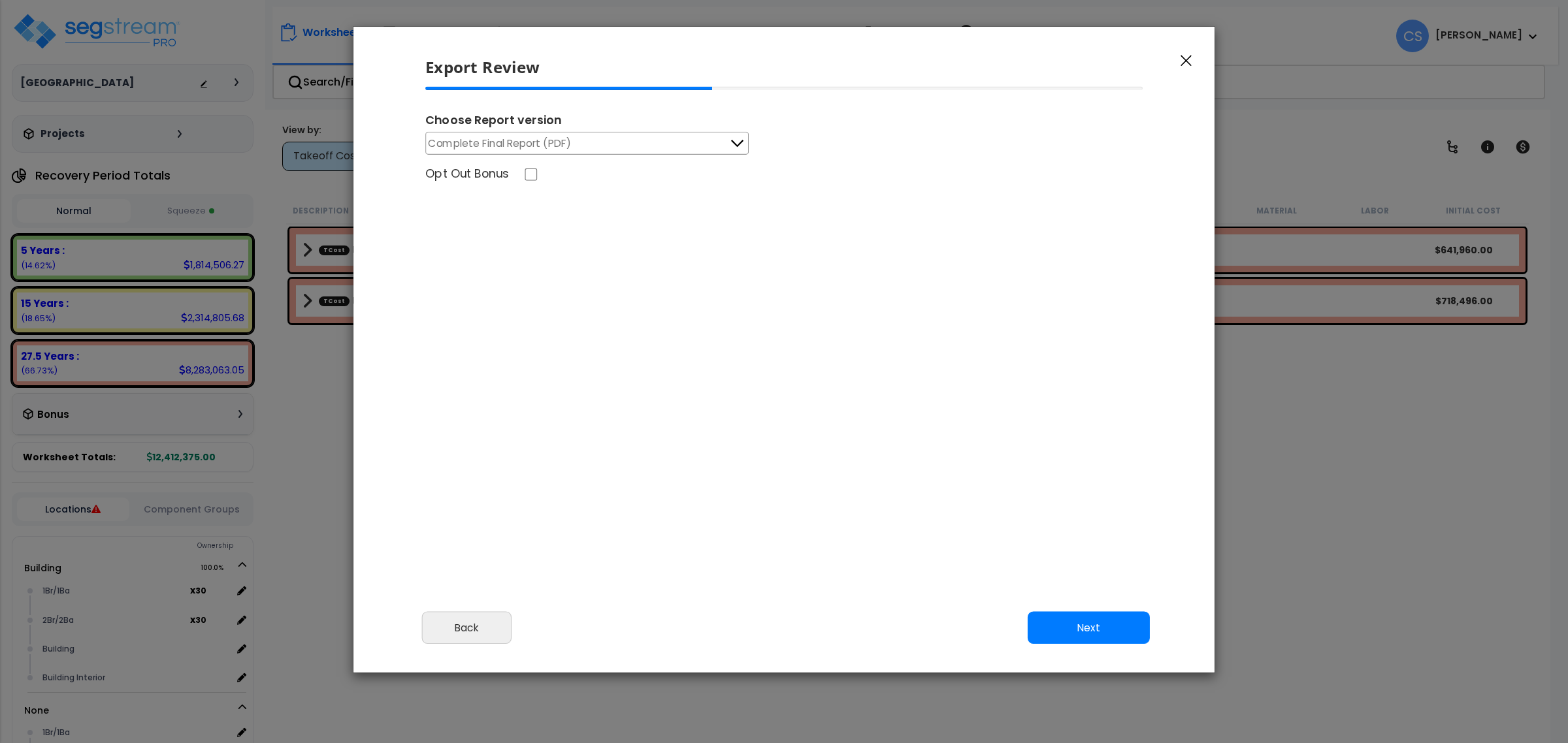
click at [562, 140] on span "Complete Final Report (PDF)" at bounding box center [500, 142] width 143 height 16
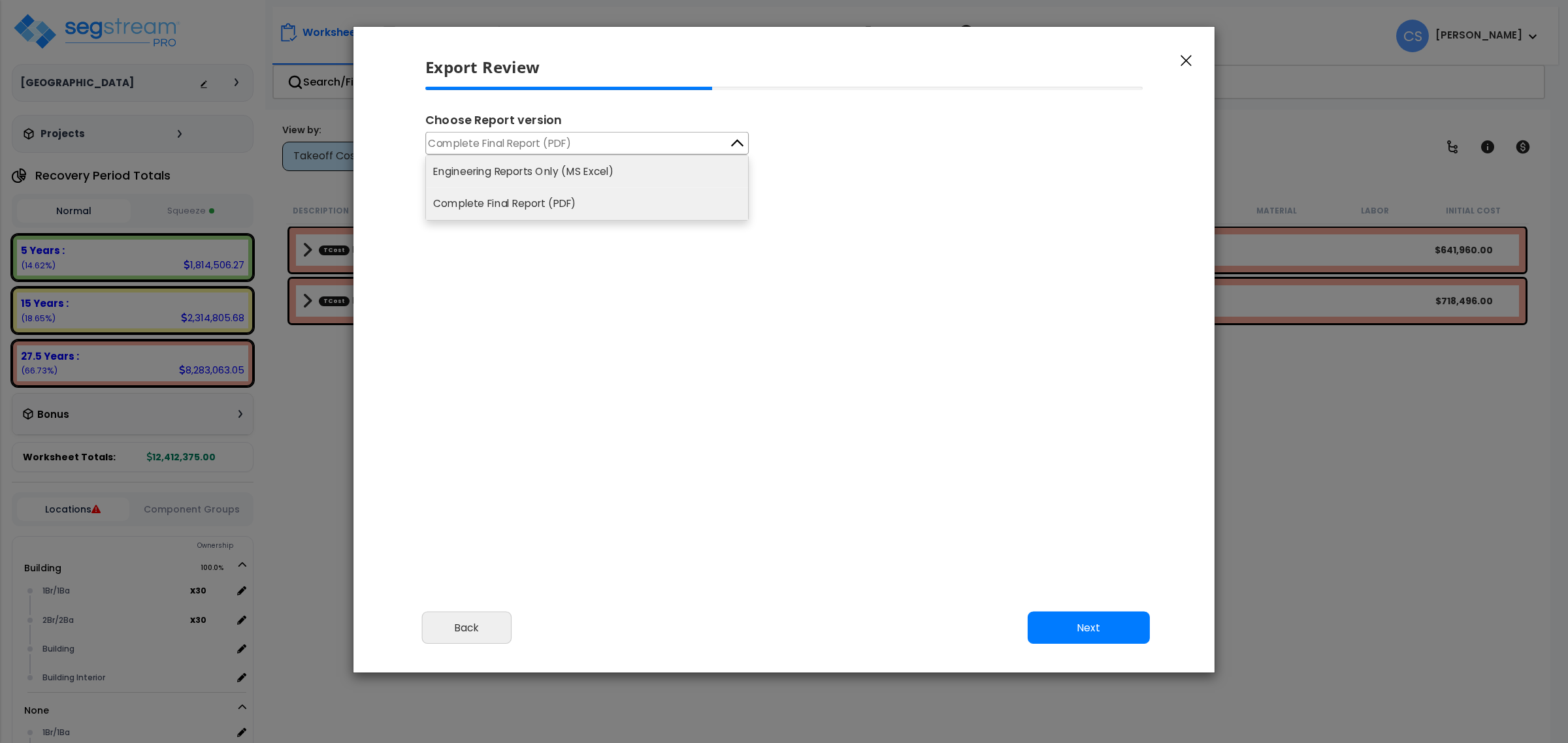
click at [563, 171] on li "Engineering Reports Only (MS Excel)" at bounding box center [587, 172] width 322 height 32
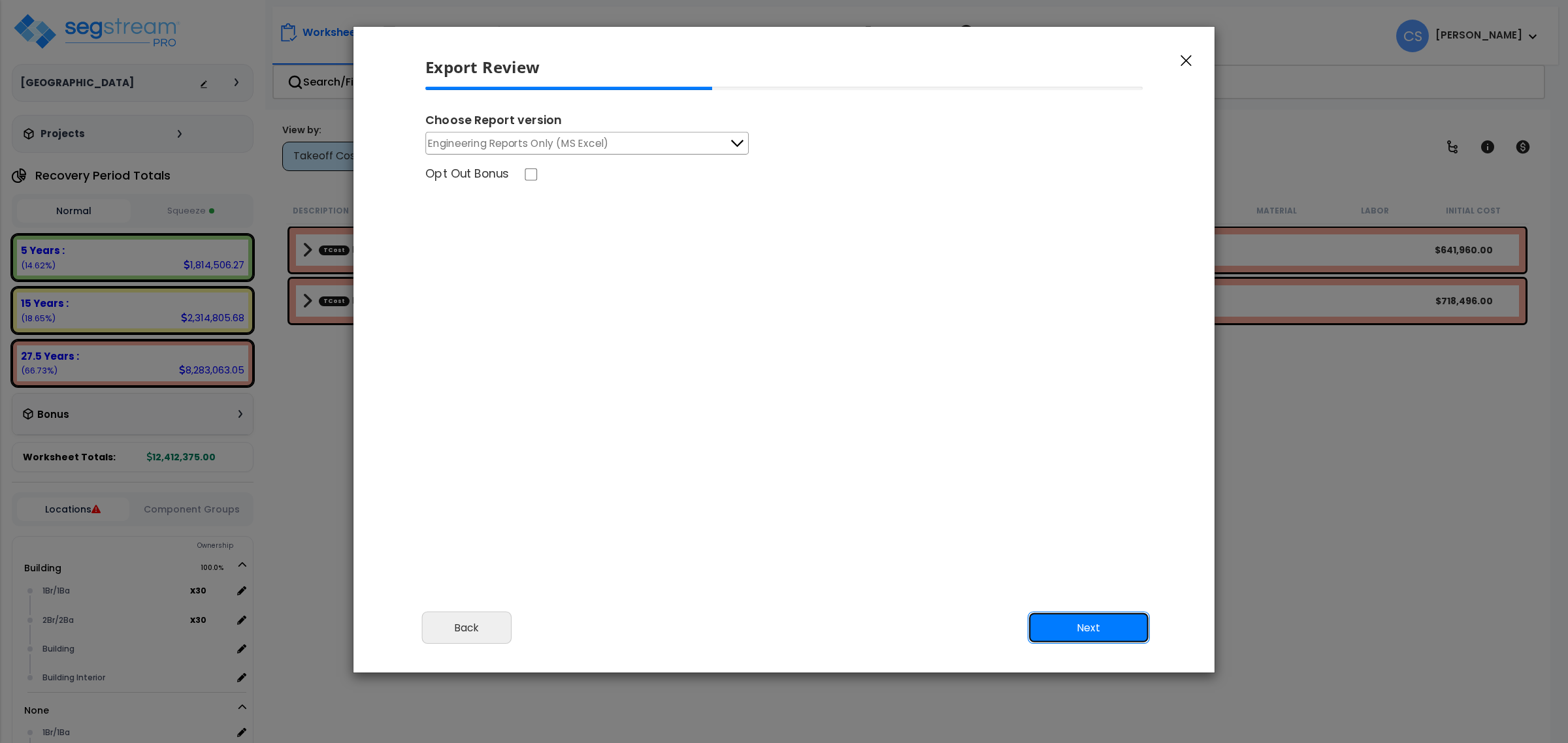
click at [1083, 626] on button "Next" at bounding box center [1089, 628] width 123 height 33
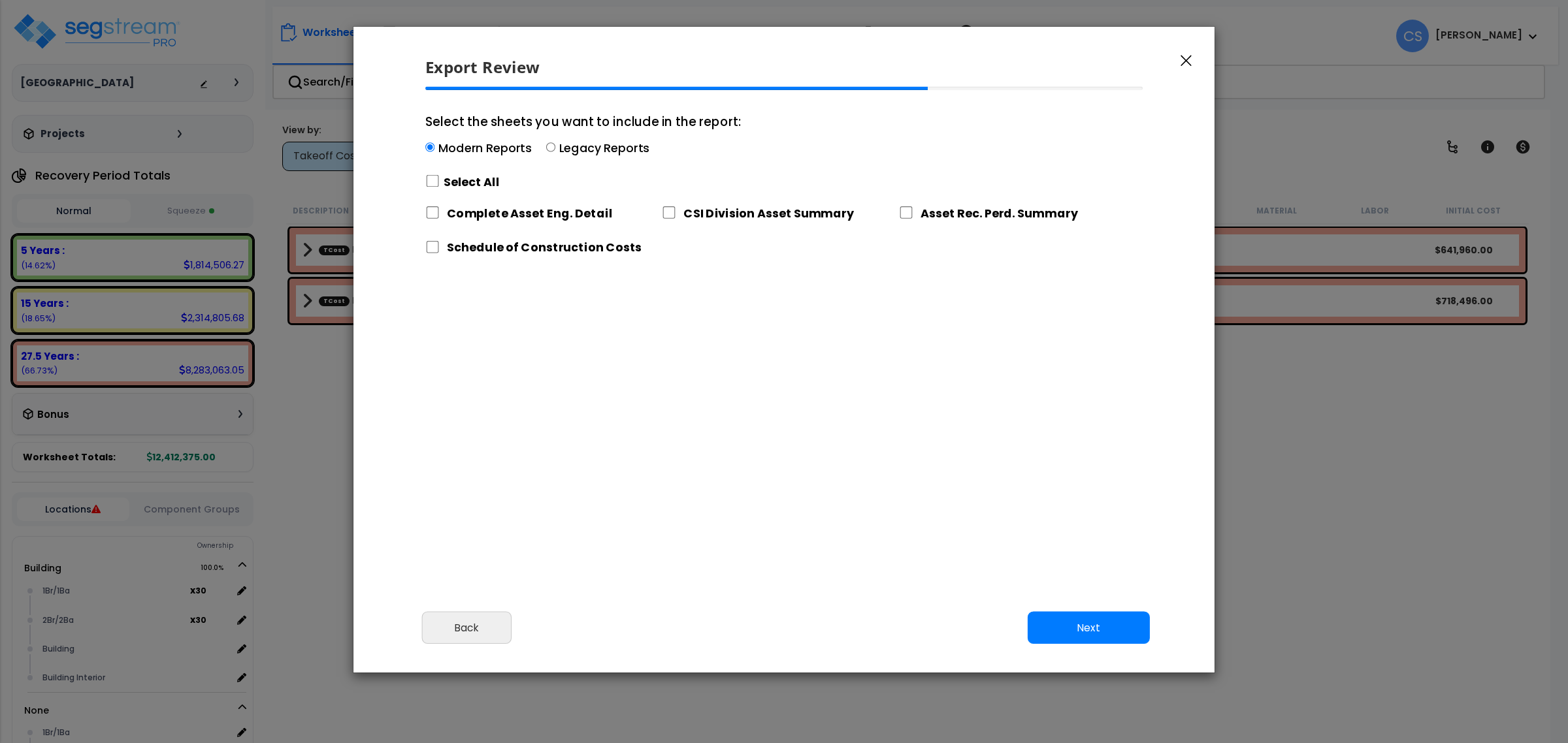
click at [450, 177] on label "Select All" at bounding box center [472, 181] width 57 height 16
click at [440, 177] on input "Select the sheets you want to include in the report: Modern Reports Legacy Repo…" at bounding box center [432, 181] width 14 height 12
checkbox input "true"
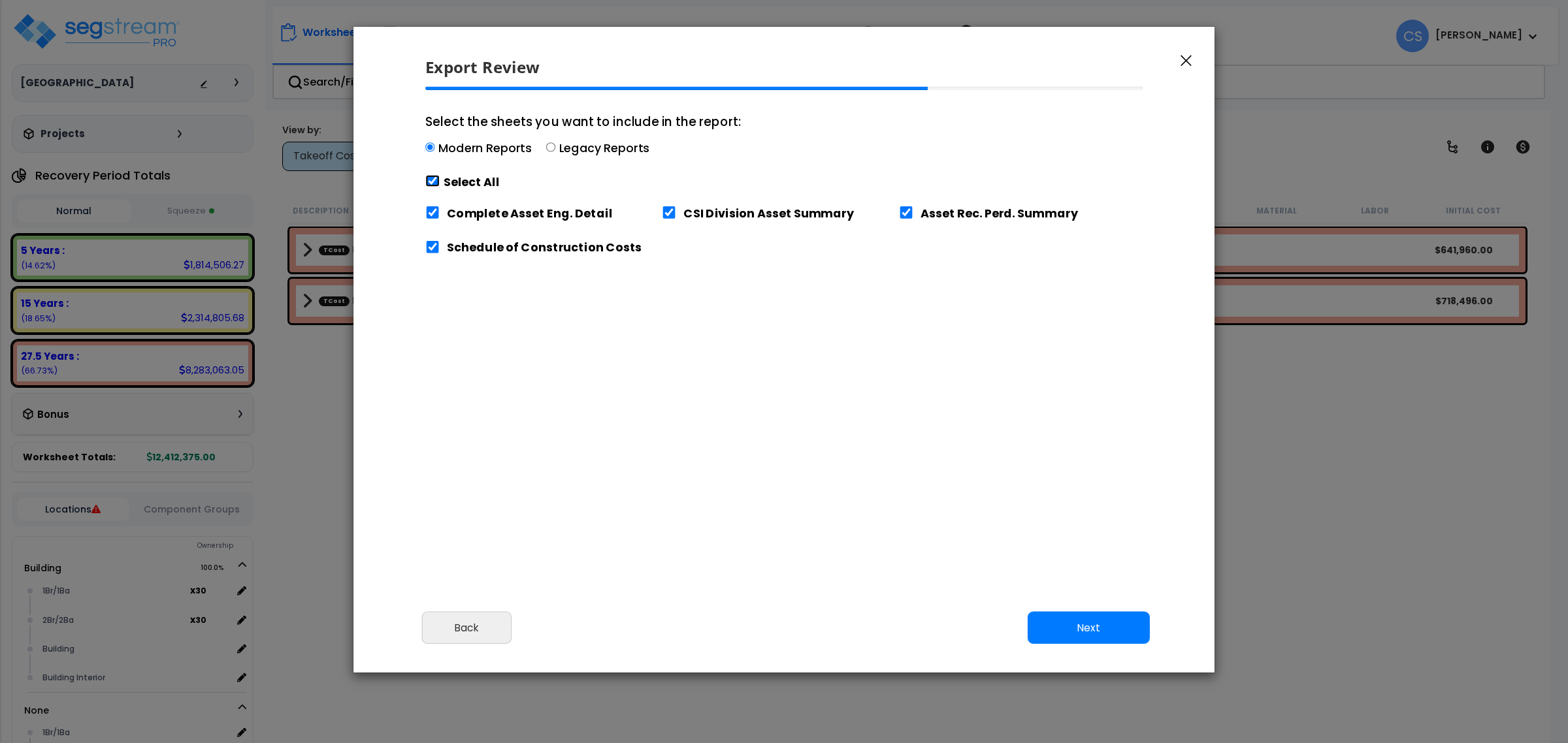
checkbox input "true"
drag, startPoint x: 1124, startPoint y: 630, endPoint x: 1053, endPoint y: 595, distance: 79.2
click at [1123, 631] on button "Next" at bounding box center [1089, 628] width 123 height 33
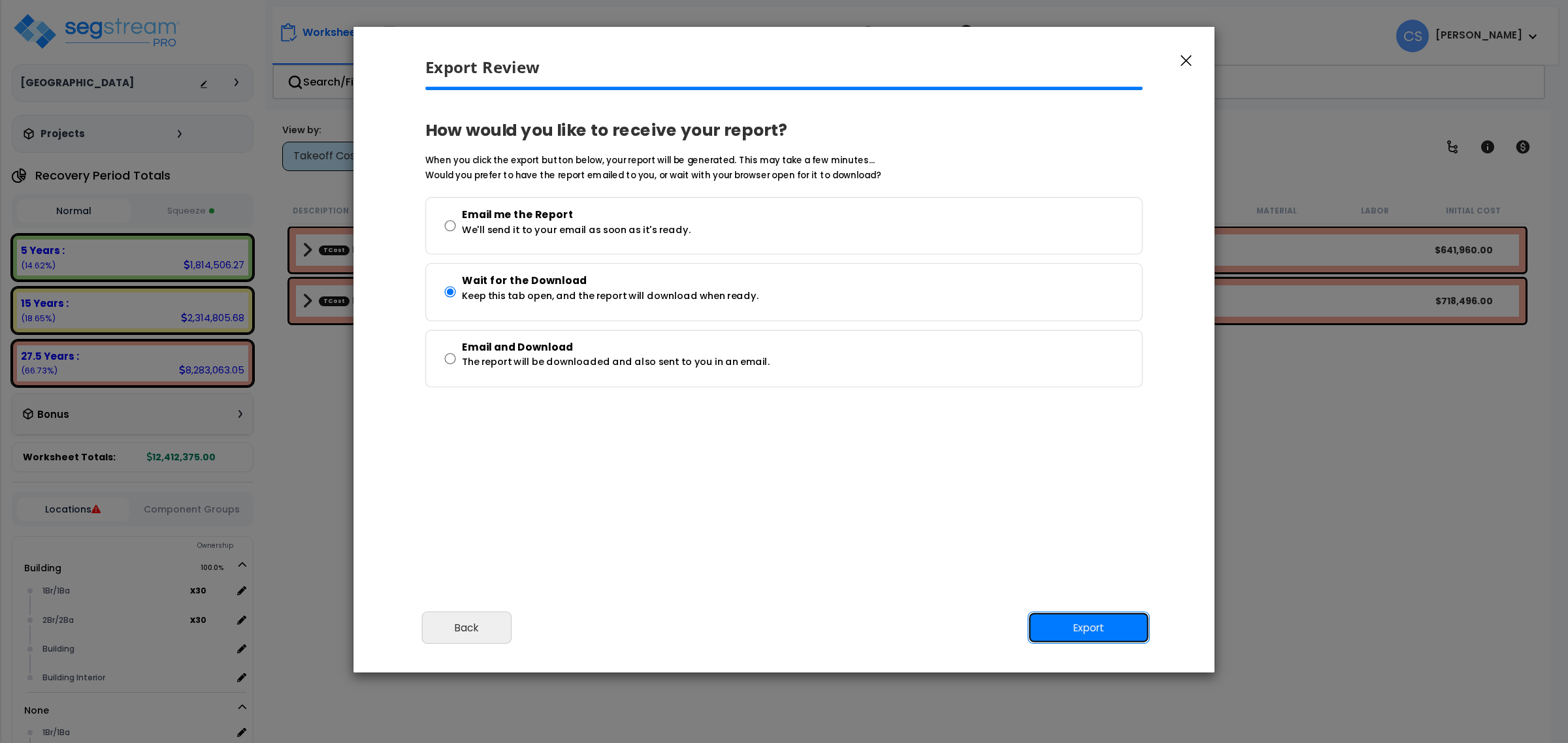
click at [1067, 625] on button "Export" at bounding box center [1089, 628] width 123 height 33
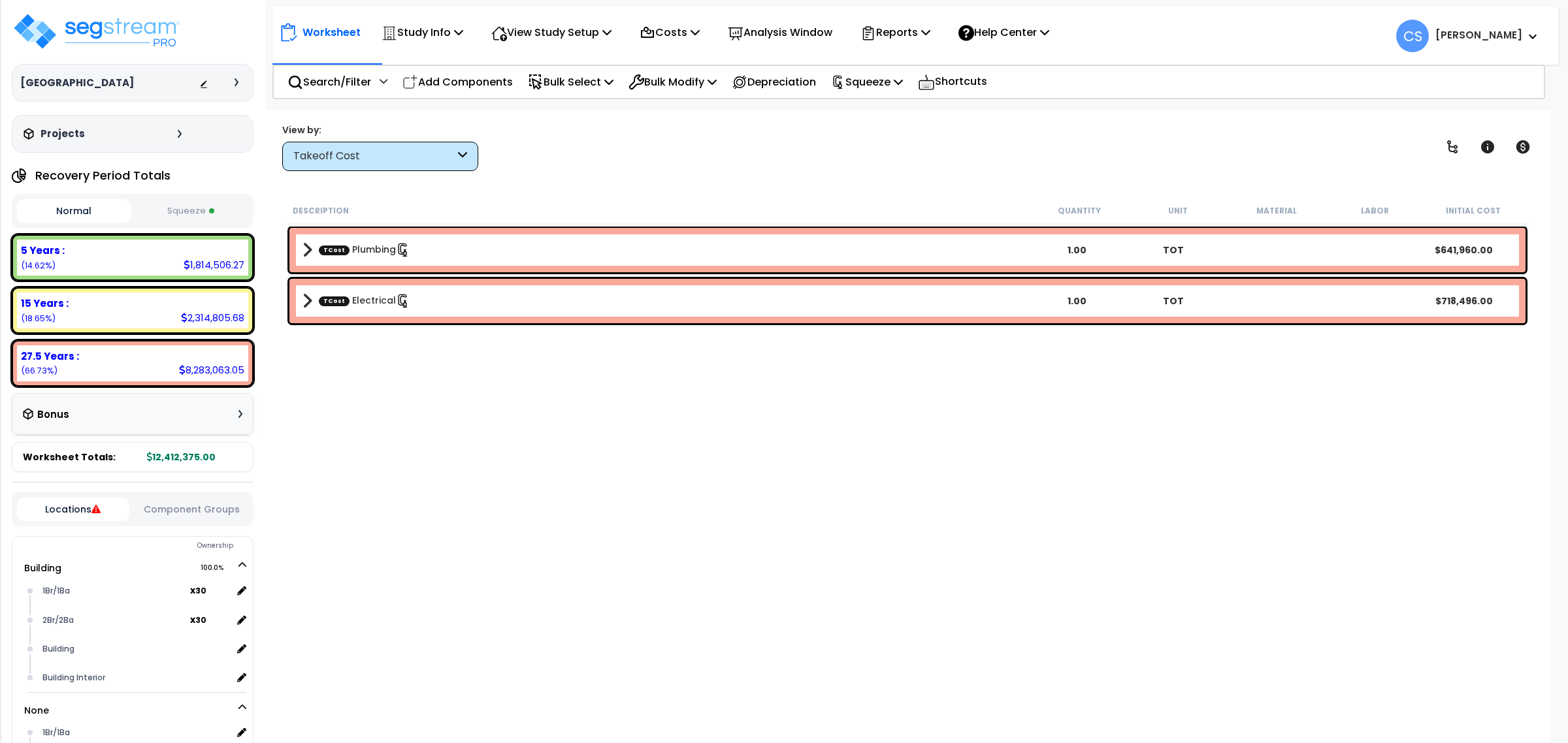
click at [623, 416] on div "Description Quantity Unit Material Labor Initial Cost TCost Plumbing 1.00 TOT $…" at bounding box center [907, 446] width 1246 height 498
click at [526, 37] on p "View Study Setup" at bounding box center [551, 32] width 120 height 18
click at [534, 86] on link "View Questionnaire" at bounding box center [549, 90] width 129 height 26
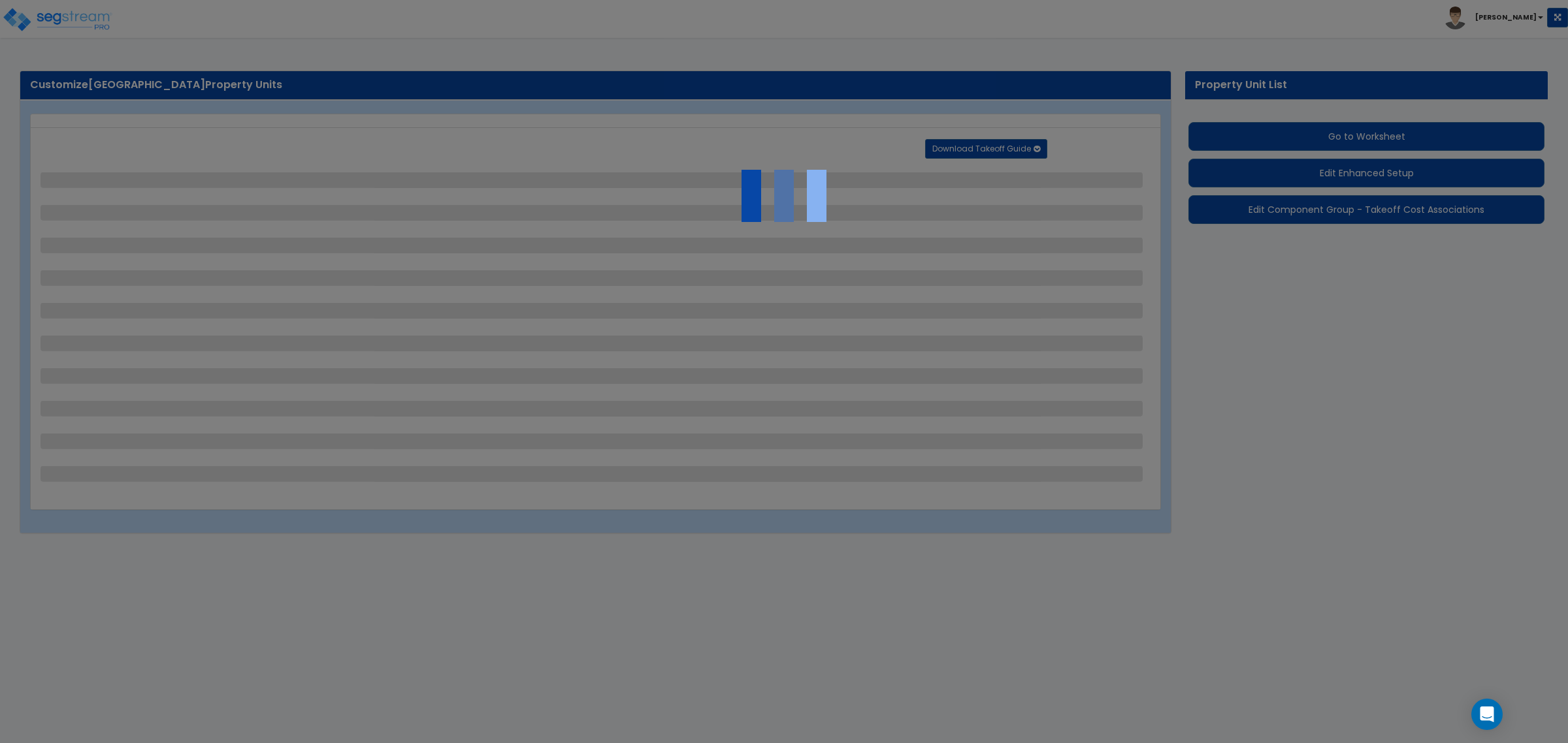
select select "1"
select select "2"
select select "1"
select select "3"
select select "2"
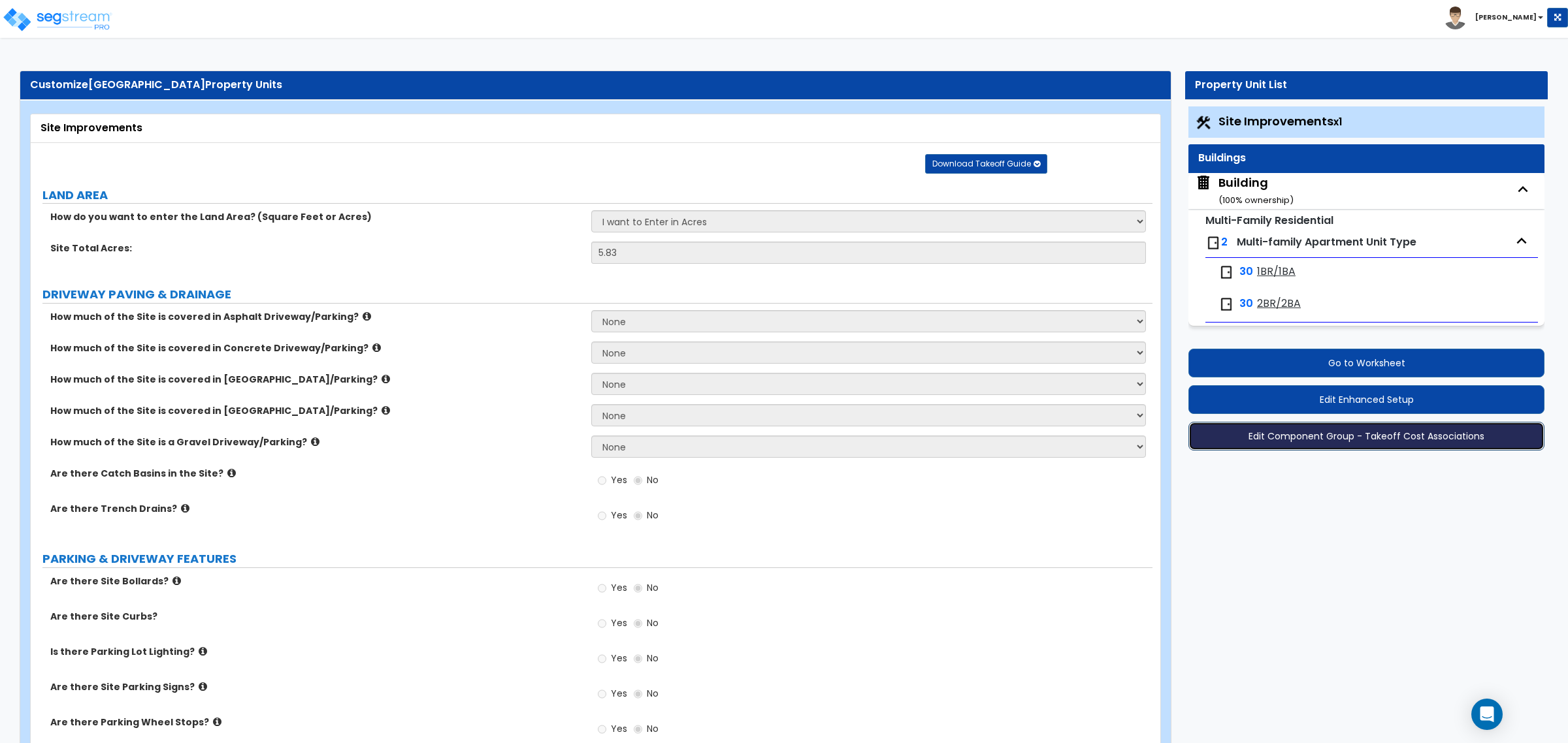
click at [1343, 447] on button "Edit Component Group - Takeoff Cost Associations" at bounding box center [1366, 436] width 356 height 28
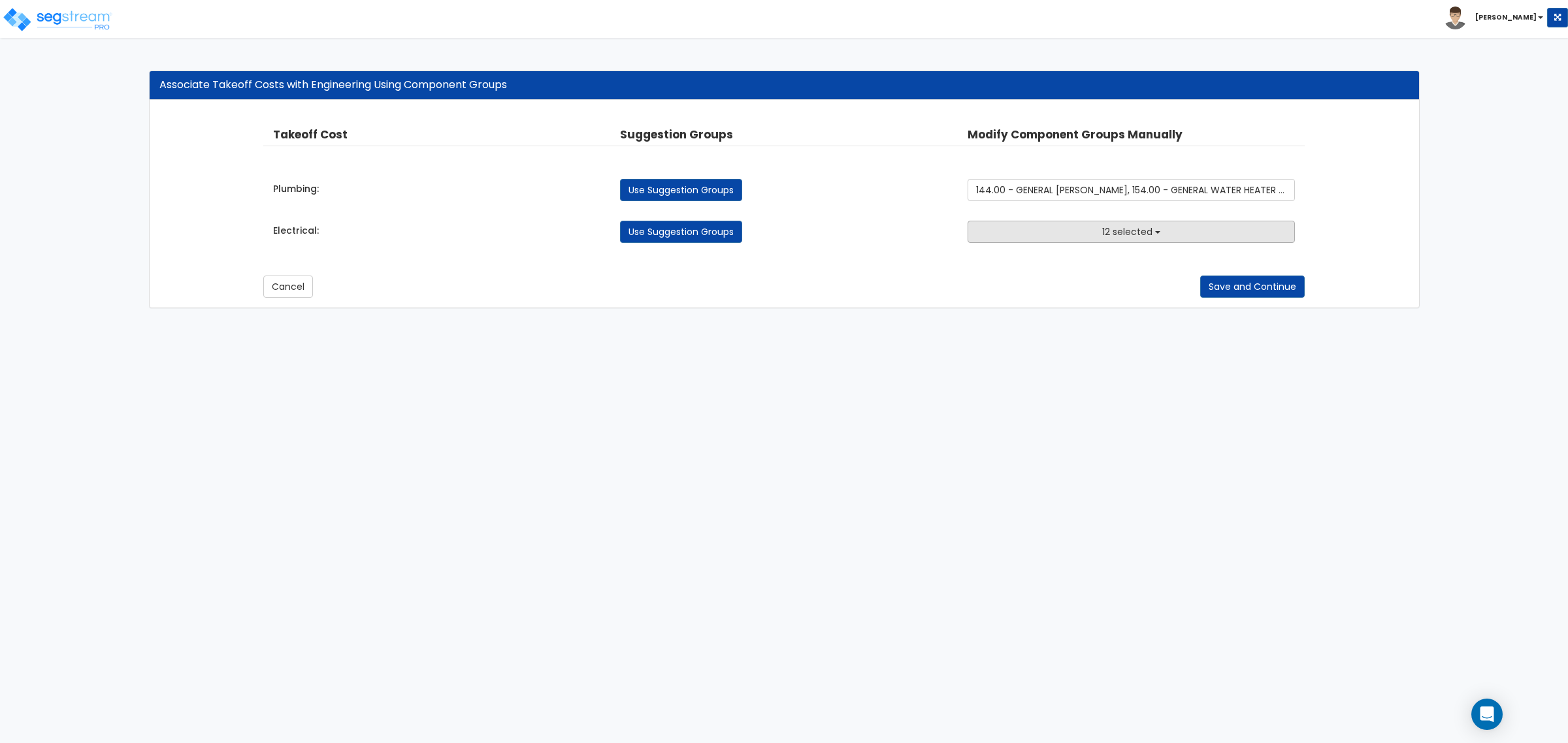
click at [1040, 239] on button "12 selected" at bounding box center [1131, 232] width 327 height 23
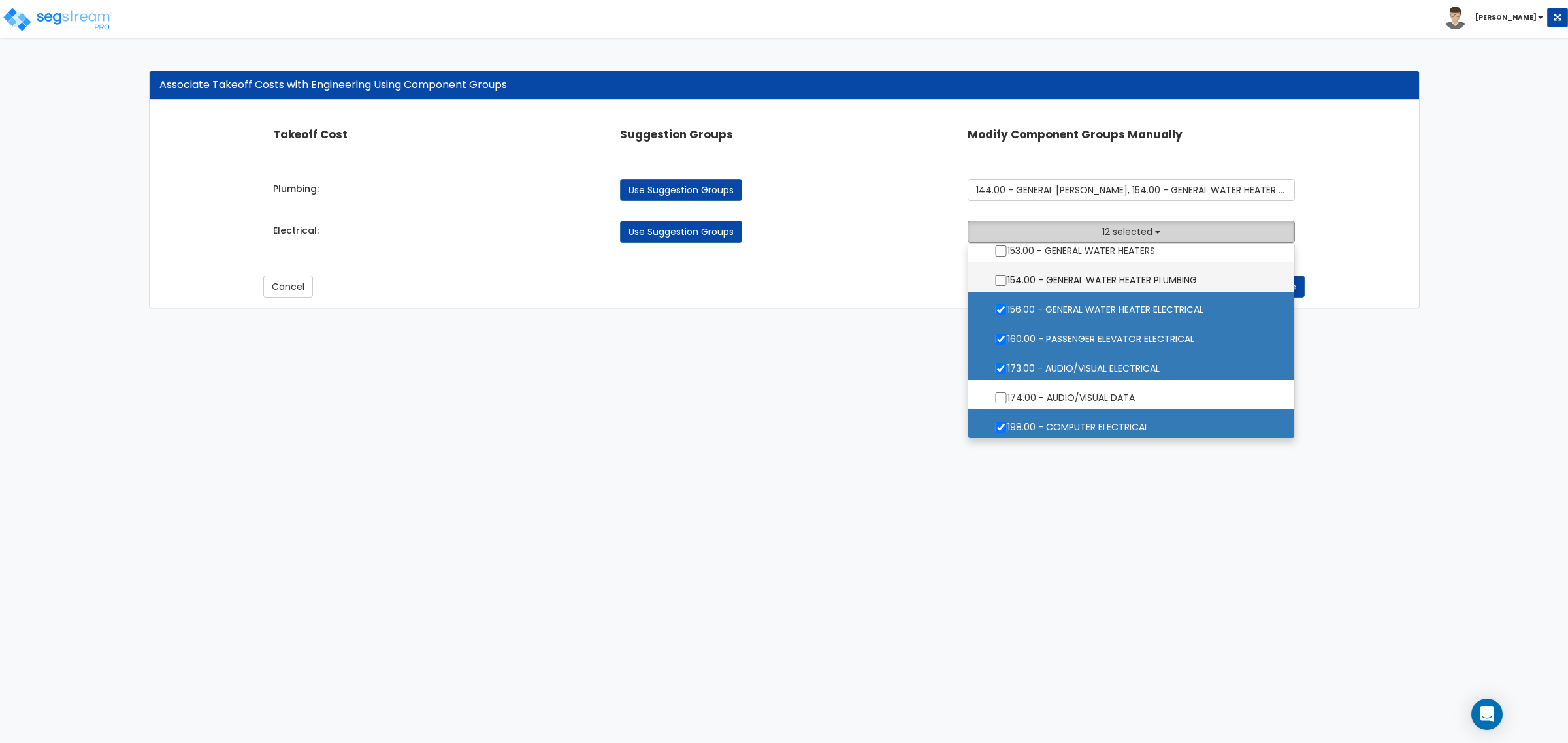
scroll to position [1306, 0]
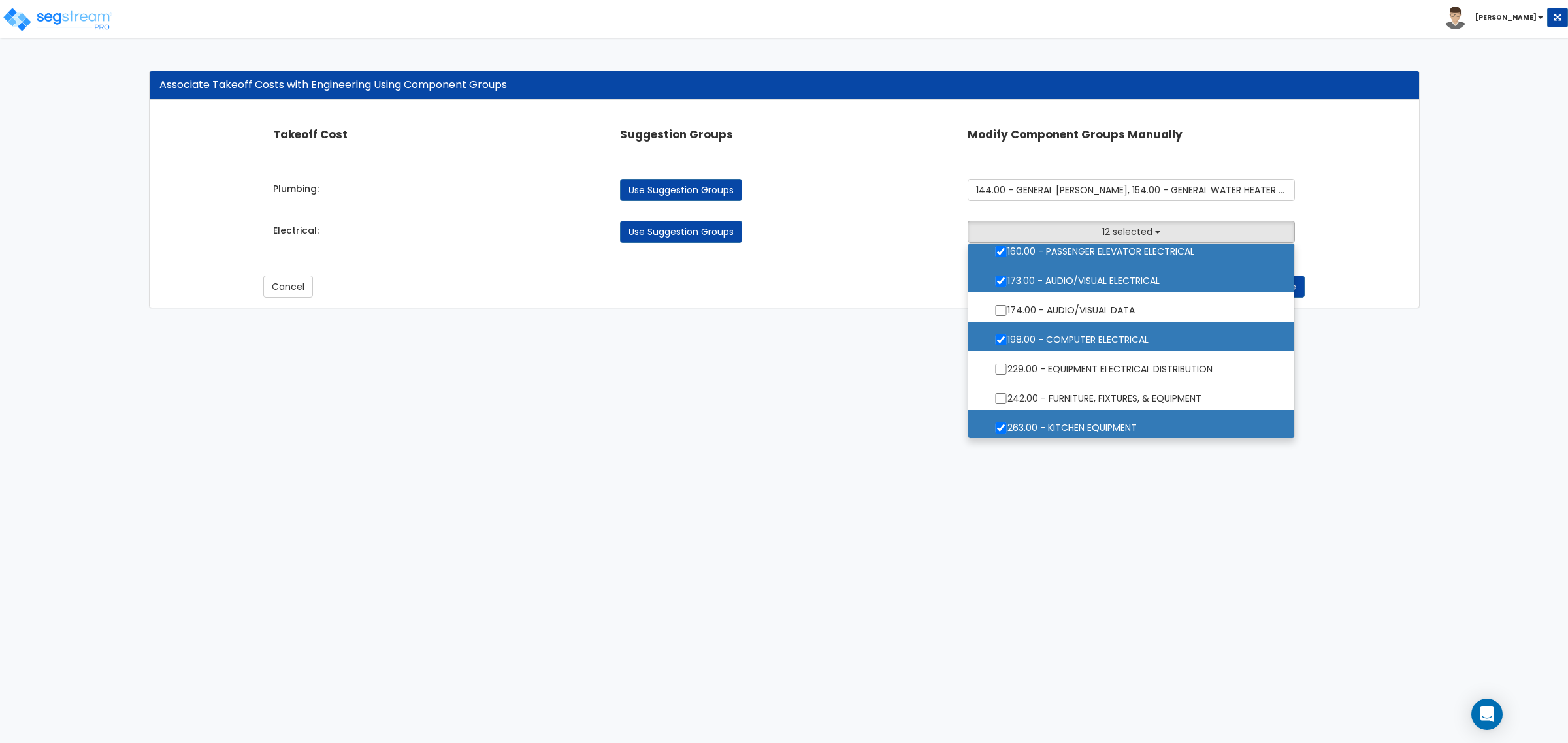
click at [1105, 423] on label "263.00 - KITCHEN EQUIPMENT" at bounding box center [1131, 426] width 300 height 30
click at [1008, 423] on input "263.00 - KITCHEN EQUIPMENT" at bounding box center [1001, 428] width 13 height 11
checkbox input "false"
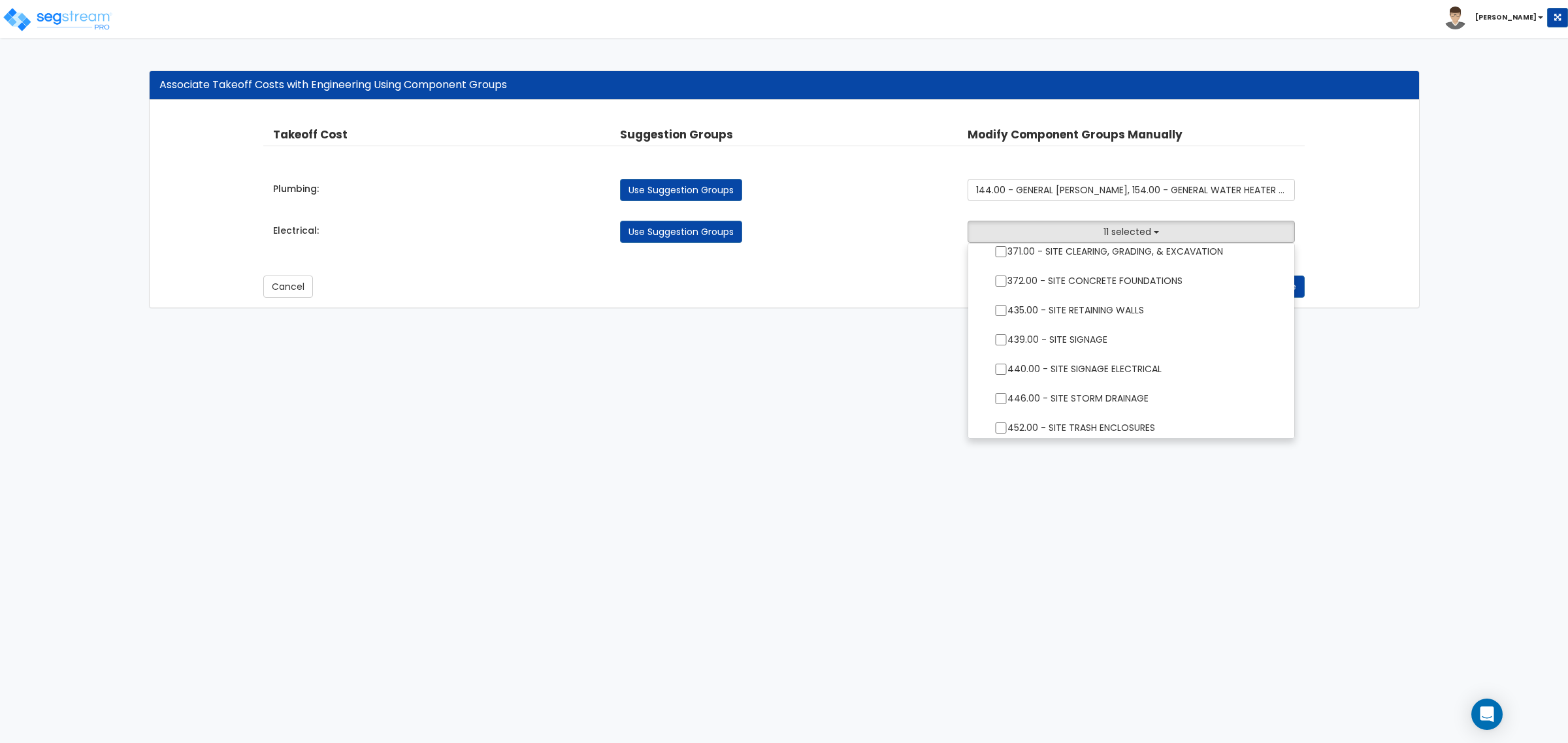
scroll to position [1898, 0]
click at [1139, 322] on html "Toggle navigation [PERSON_NAME] x" at bounding box center [784, 160] width 1568 height 322
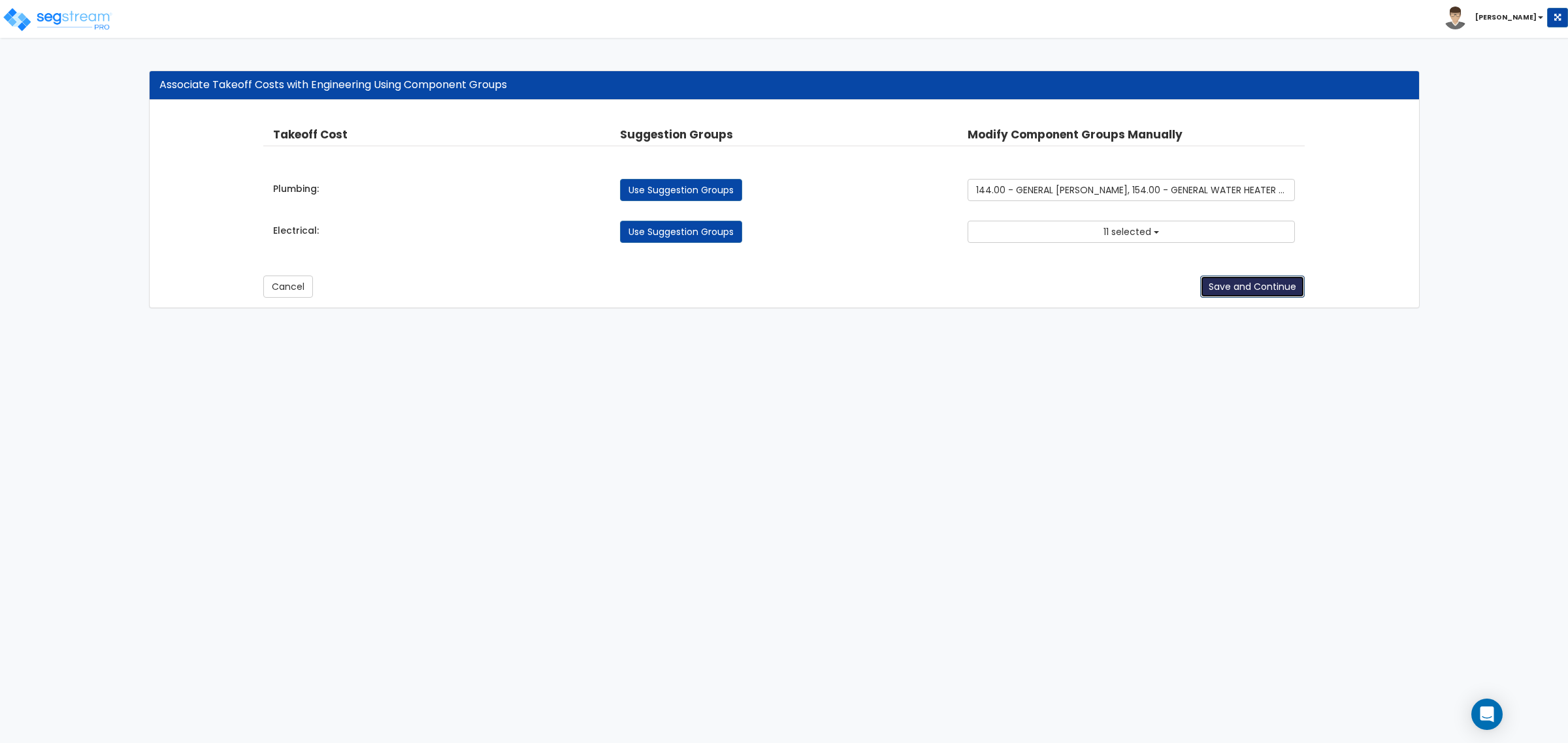
click at [1228, 291] on button "Save and Continue" at bounding box center [1252, 287] width 105 height 23
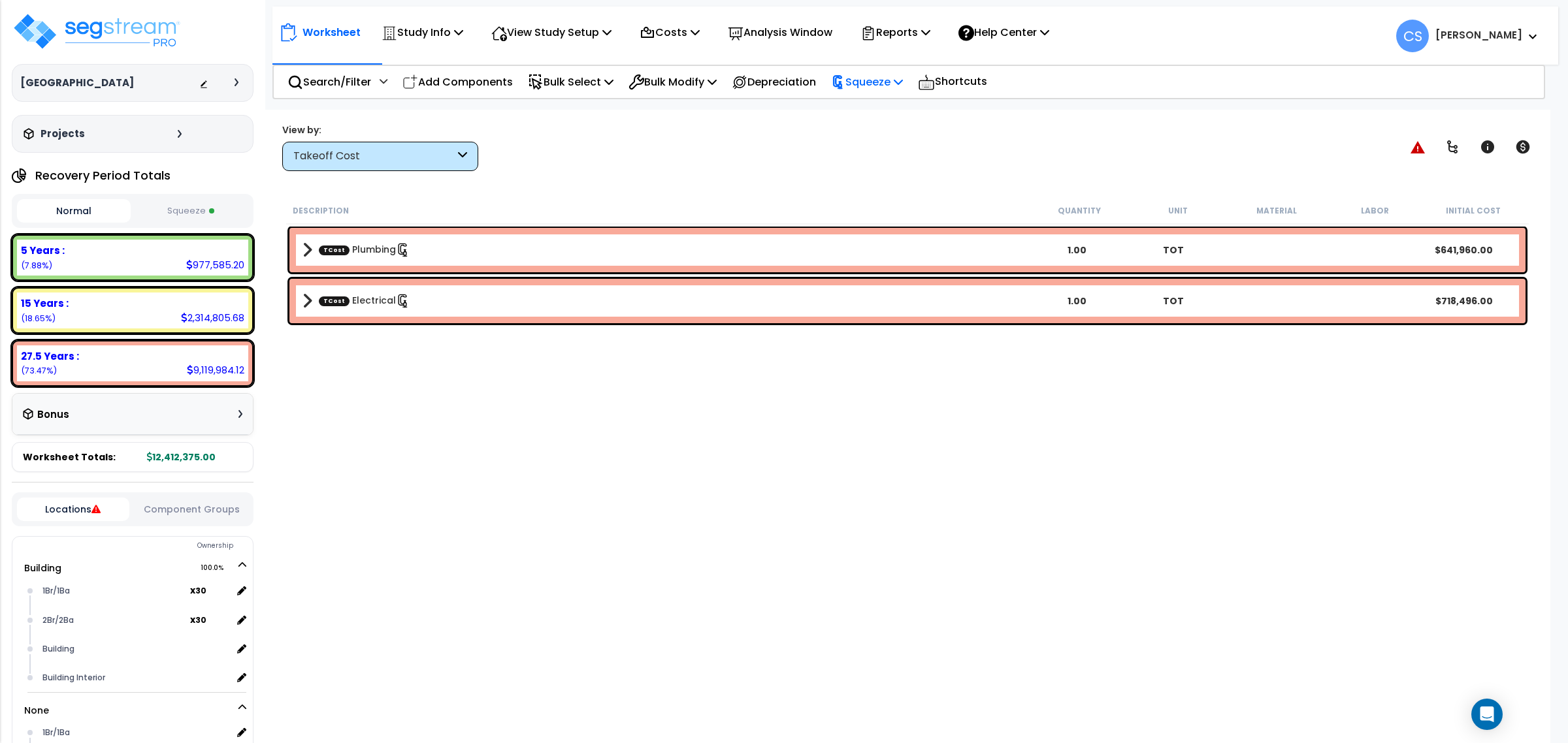
click at [879, 79] on p "Squeeze" at bounding box center [867, 82] width 72 height 18
drag, startPoint x: 896, startPoint y: 115, endPoint x: 912, endPoint y: 149, distance: 37.6
click at [896, 115] on link "Re-squeeze" at bounding box center [889, 113] width 129 height 30
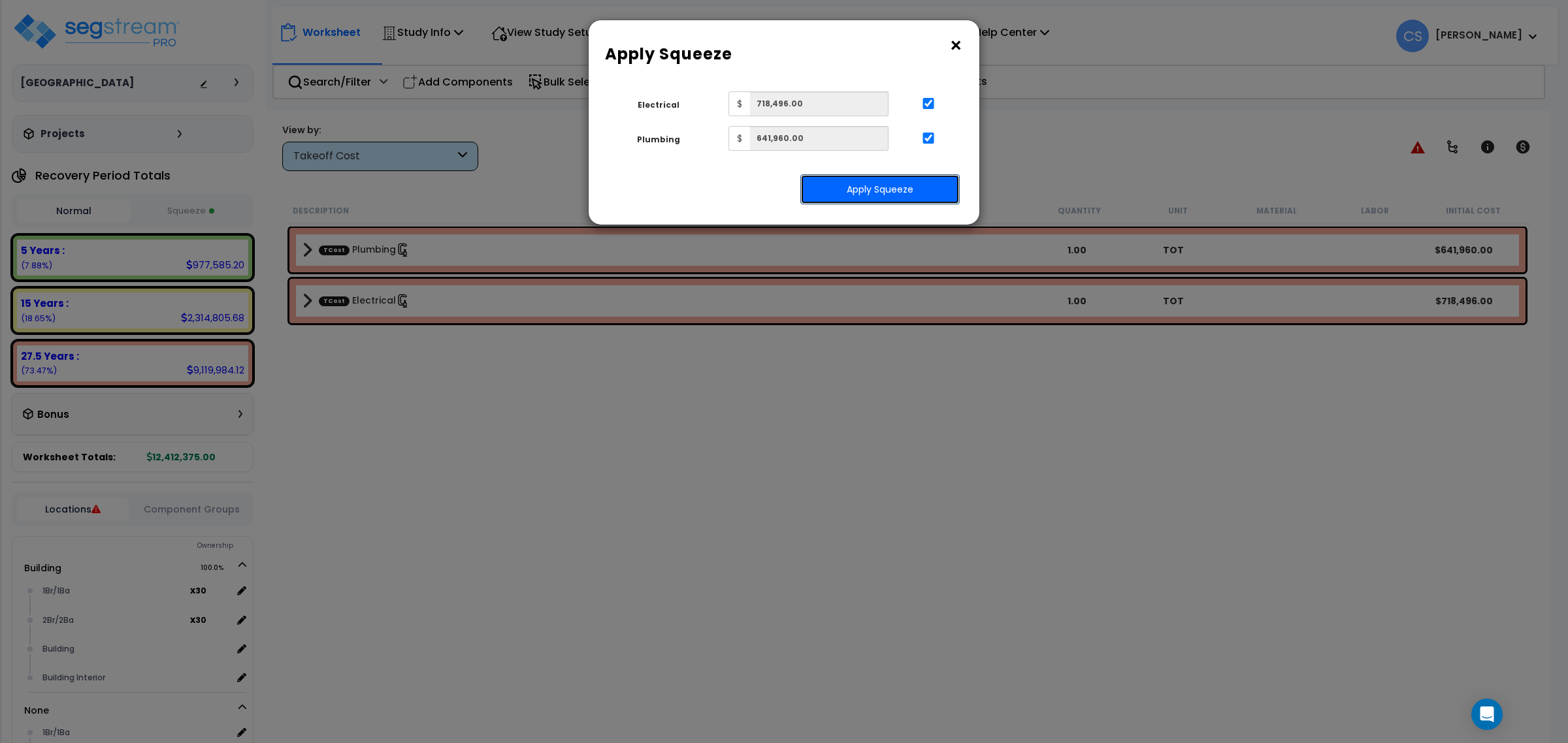
click at [873, 188] on button "Apply Squeeze" at bounding box center [879, 190] width 159 height 30
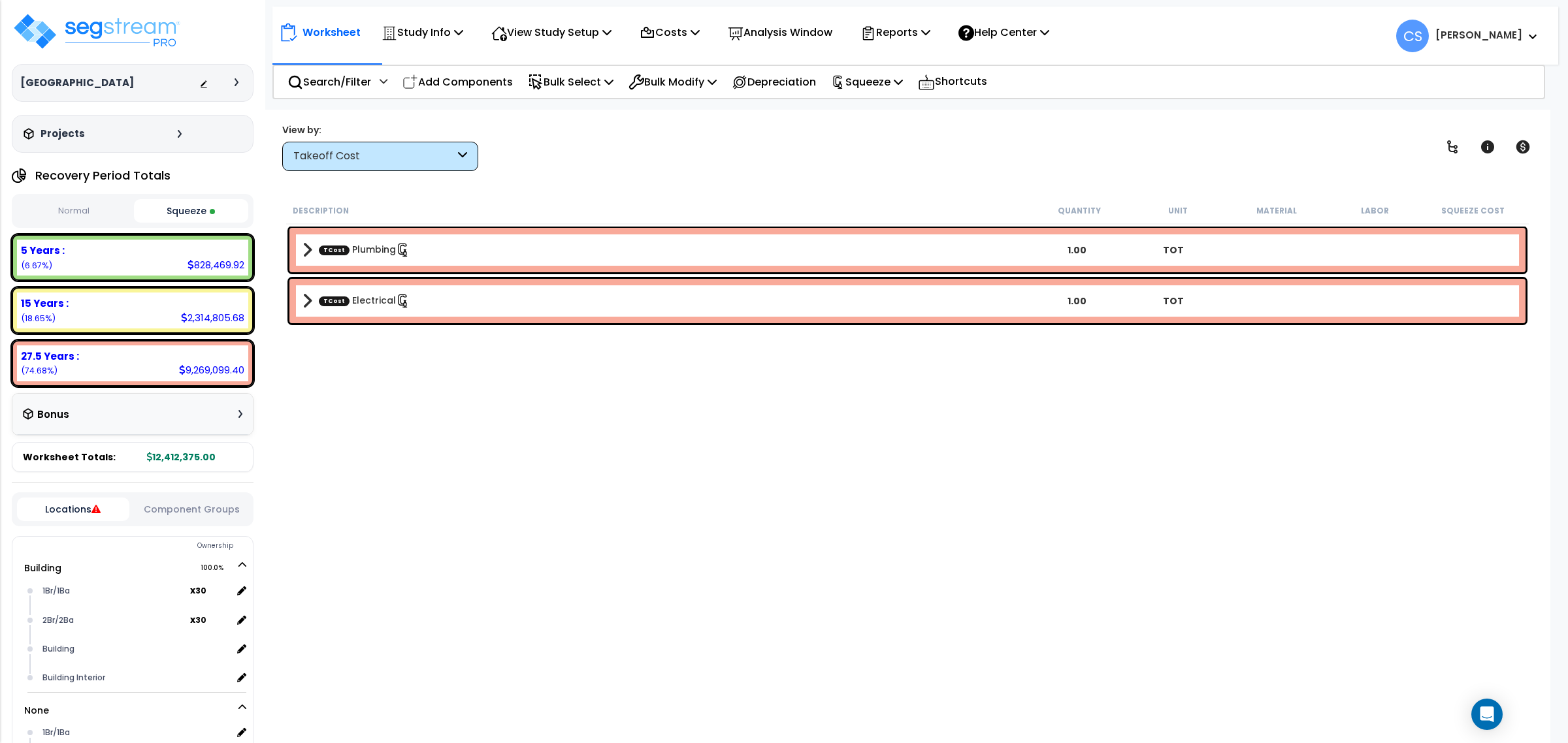
click at [756, 157] on div "View by: Takeoff Cost Takeoff Cost" at bounding box center [907, 146] width 1259 height 48
click at [909, 148] on div "View by: Takeoff Cost Takeoff Cost" at bounding box center [907, 146] width 1259 height 48
click at [903, 37] on p "Reports" at bounding box center [895, 32] width 70 height 18
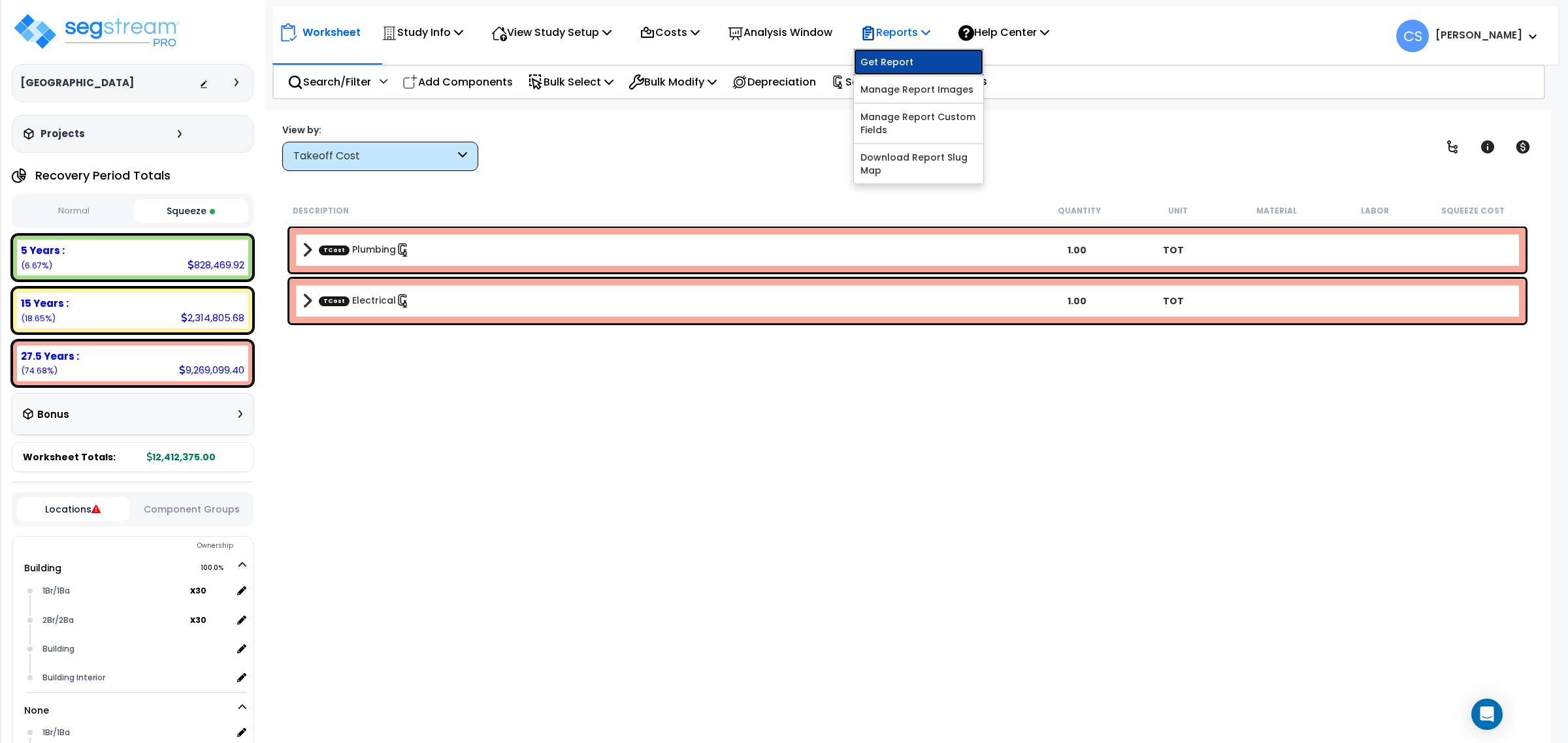
click at [933, 69] on link "Get Report" at bounding box center [918, 62] width 129 height 26
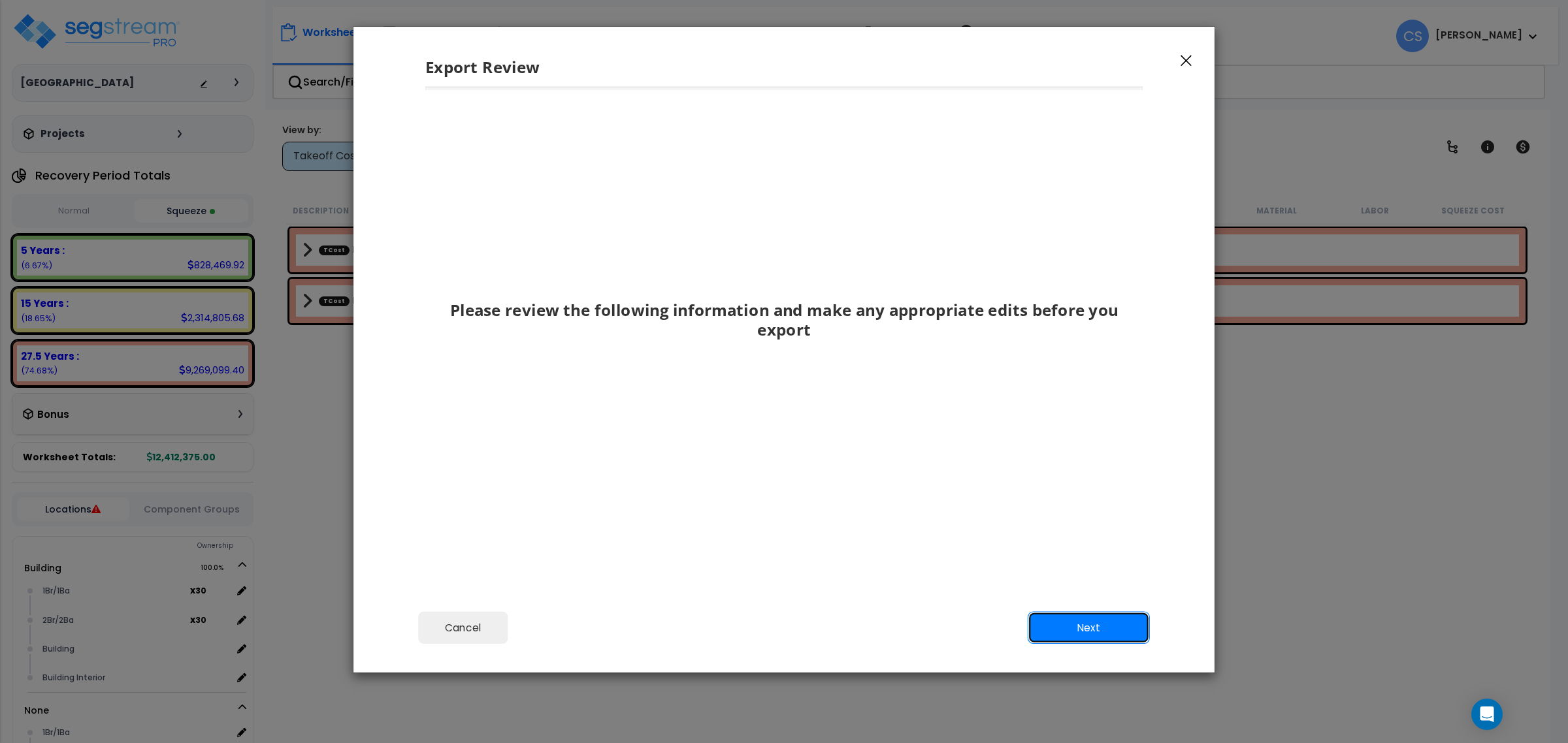
click at [1093, 635] on button "Next" at bounding box center [1089, 628] width 123 height 33
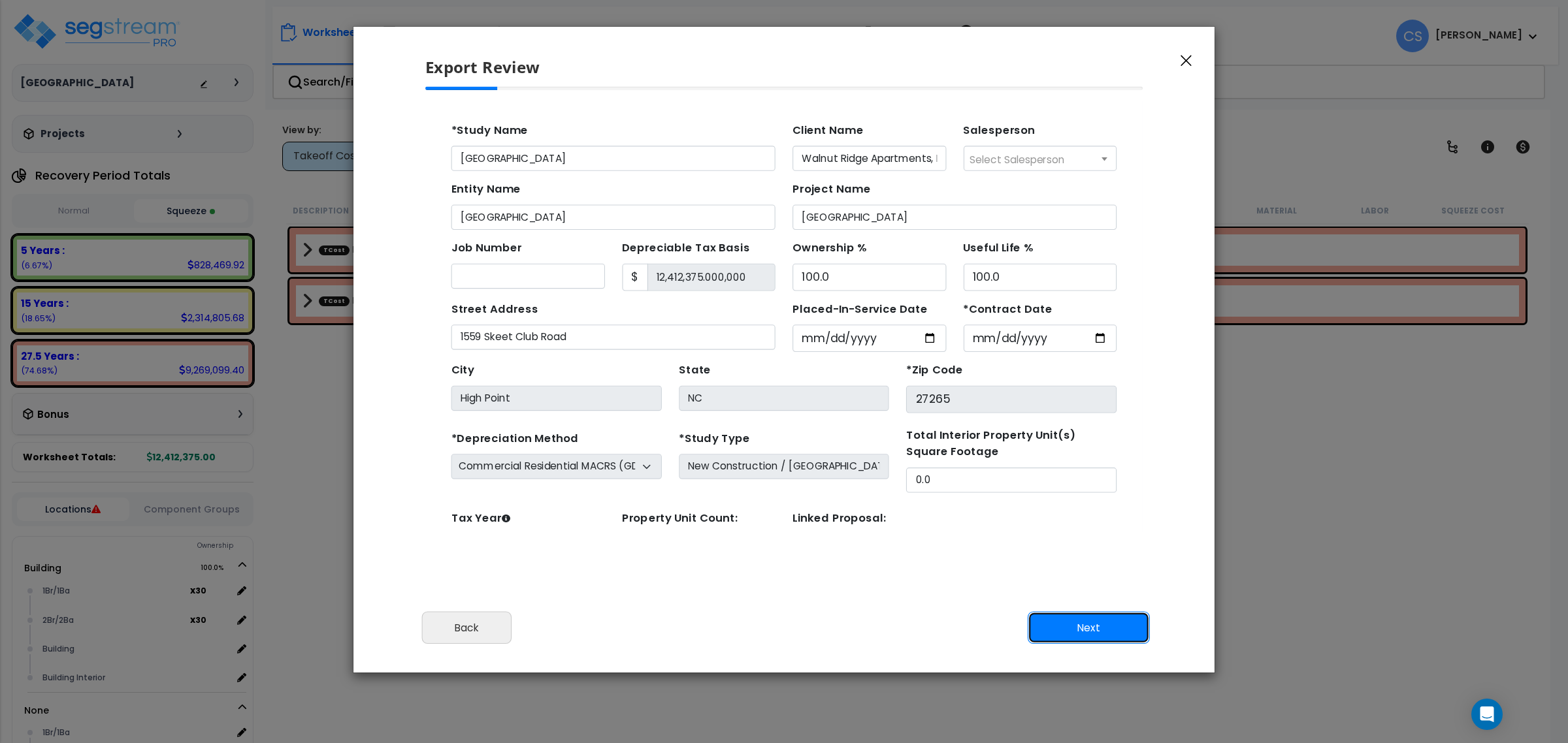
click at [1093, 635] on button "Next" at bounding box center [1089, 628] width 123 height 33
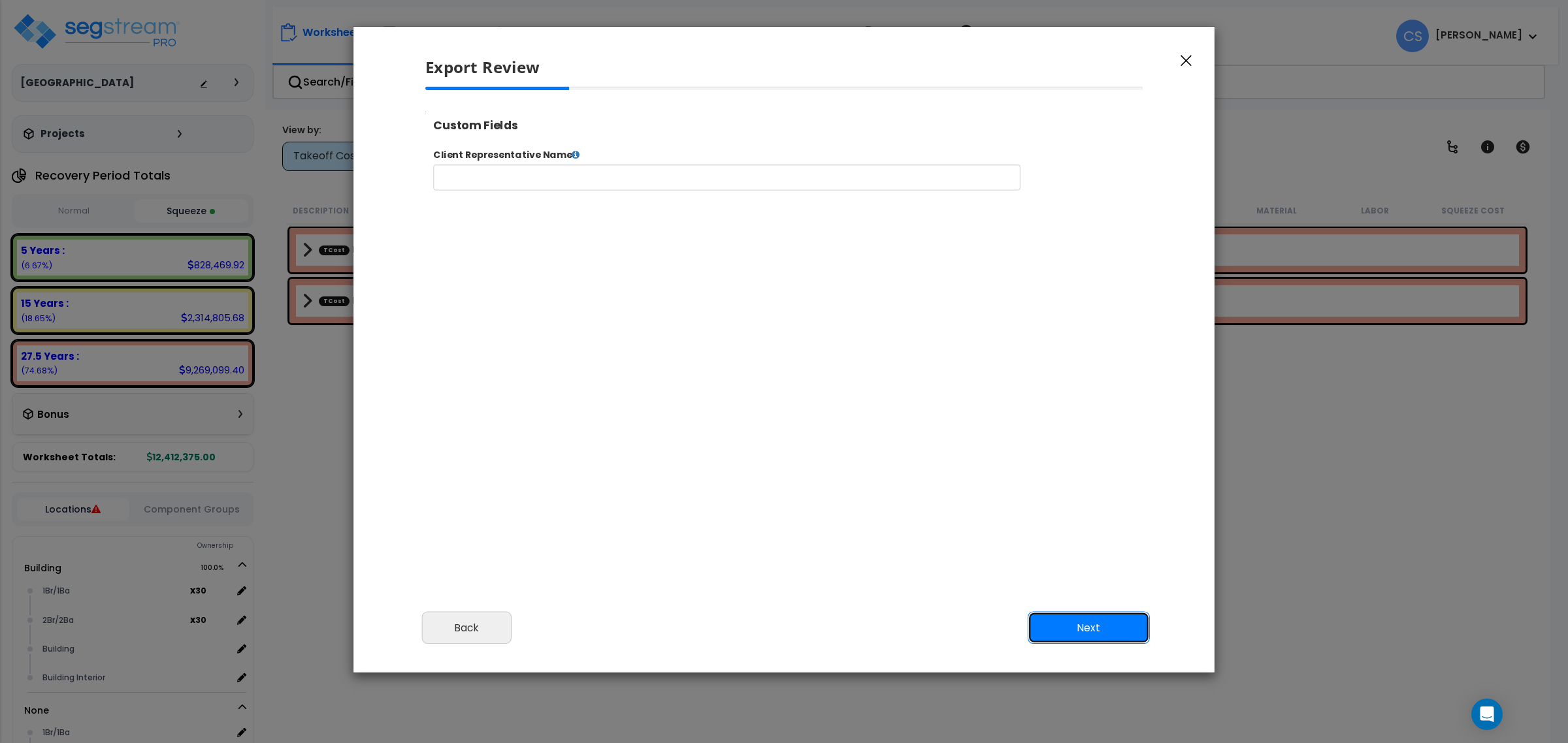
click at [1093, 635] on button "Next" at bounding box center [1089, 628] width 123 height 33
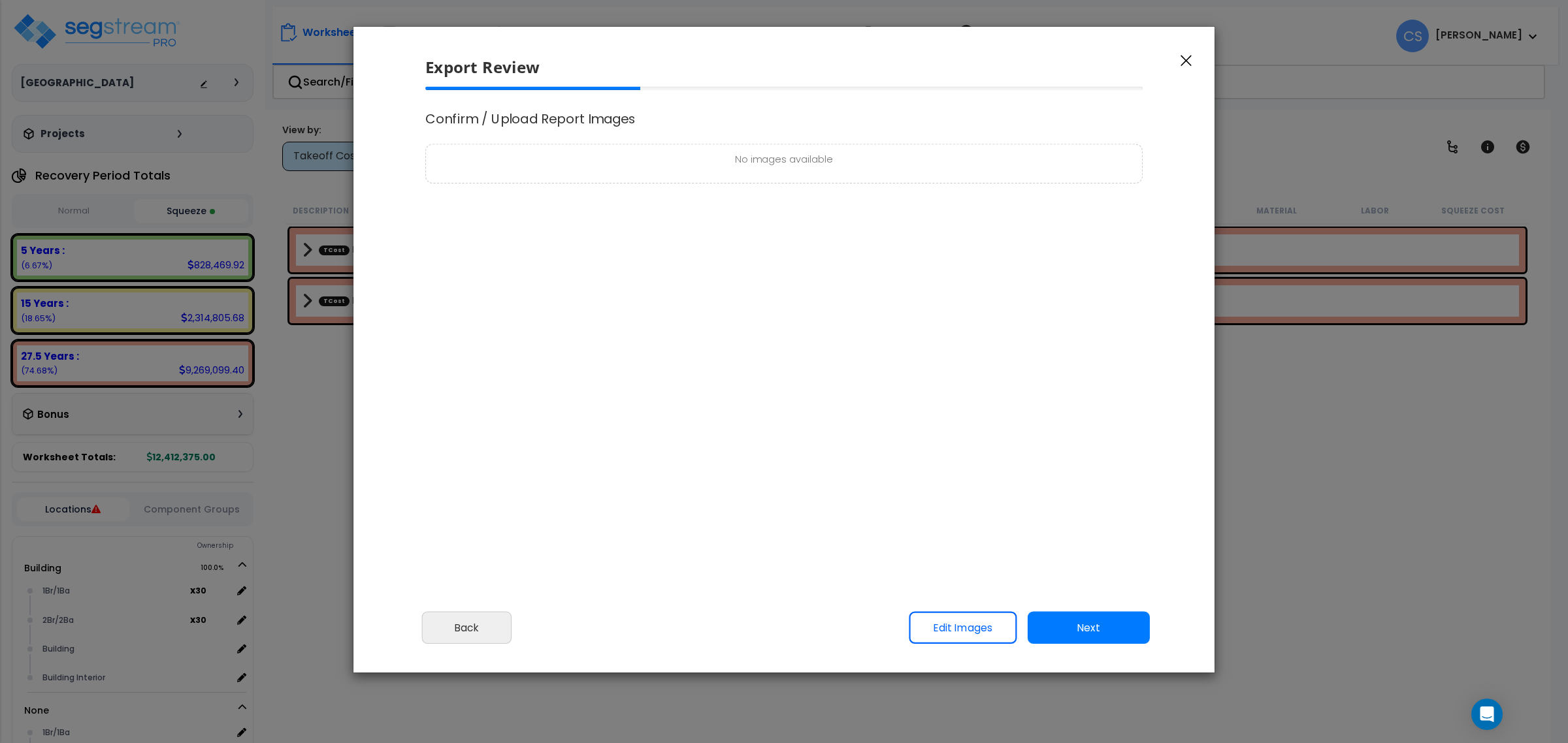
select select
click at [1093, 635] on button "Next" at bounding box center [1089, 628] width 123 height 33
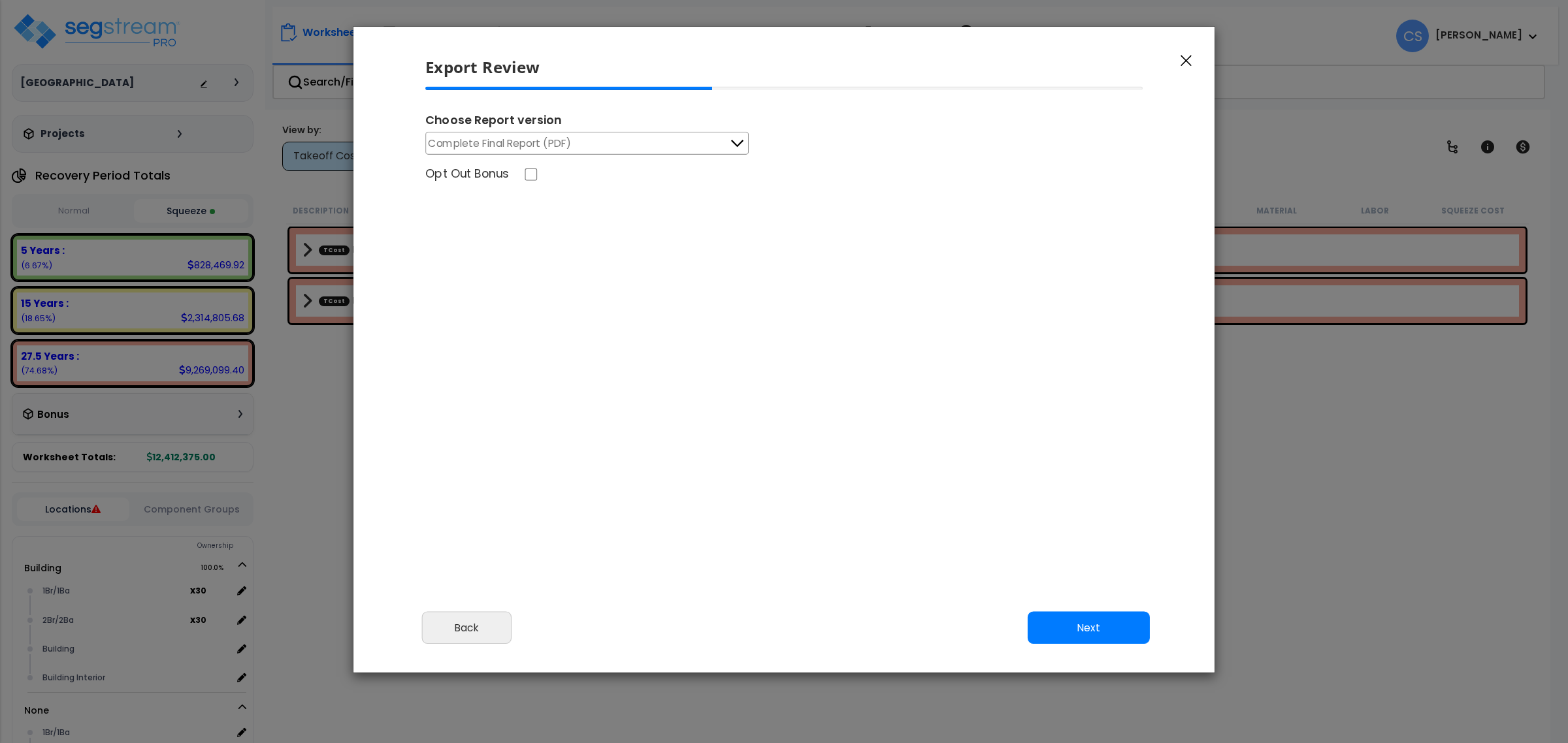
click at [547, 148] on span "Complete Final Report (PDF)" at bounding box center [500, 142] width 143 height 16
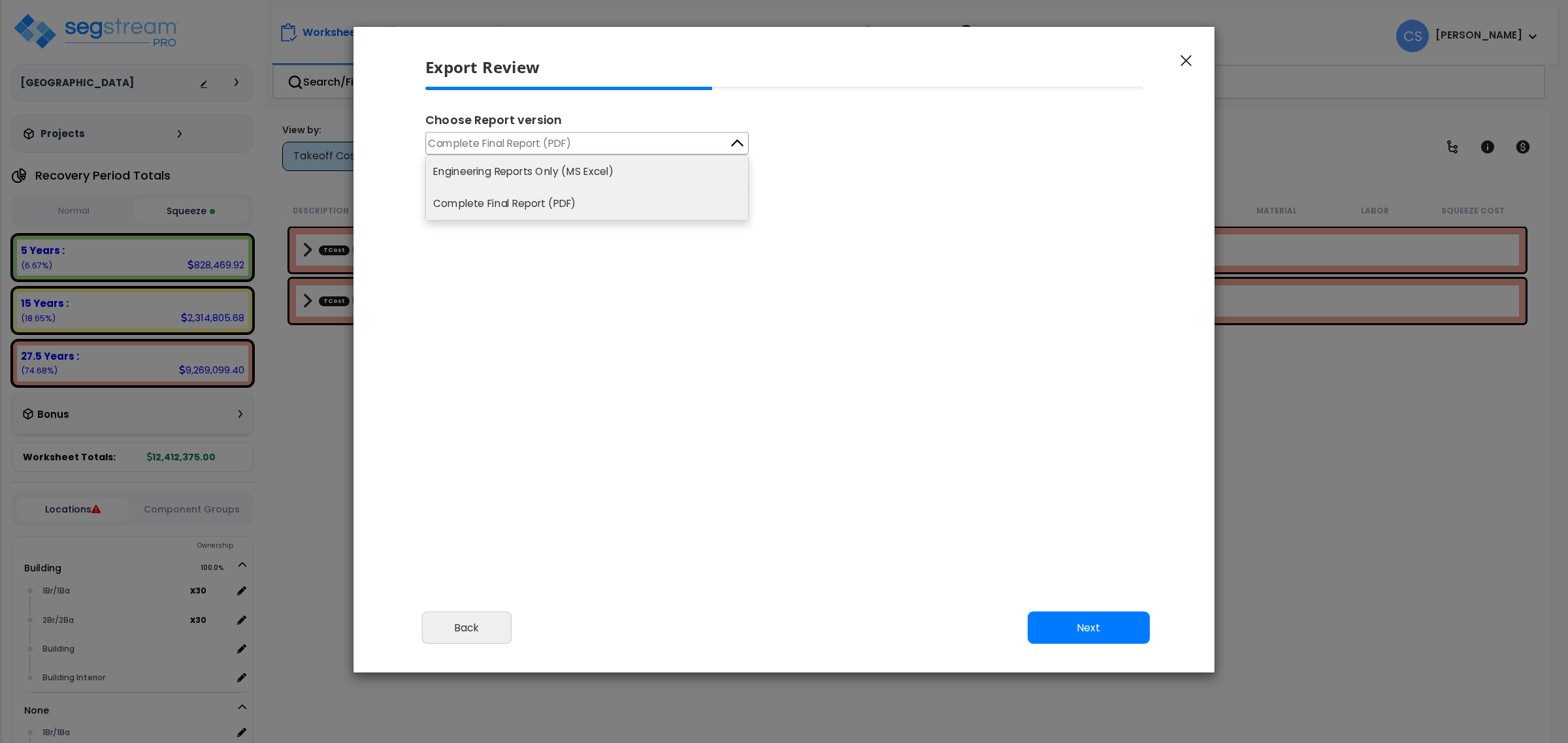
click at [539, 164] on li "Engineering Reports Only (MS Excel)" at bounding box center [587, 172] width 322 height 32
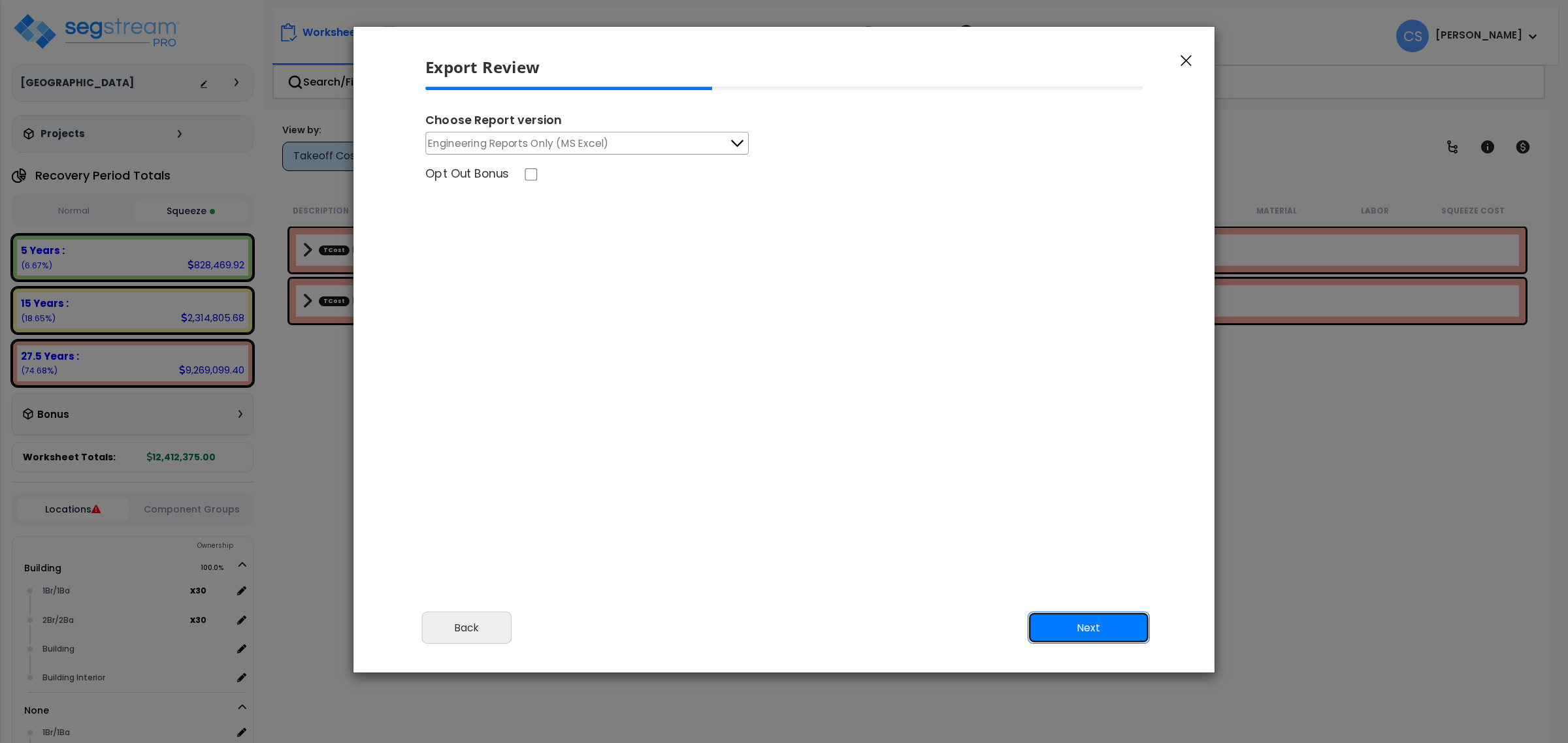
click at [1060, 626] on button "Next" at bounding box center [1089, 628] width 123 height 33
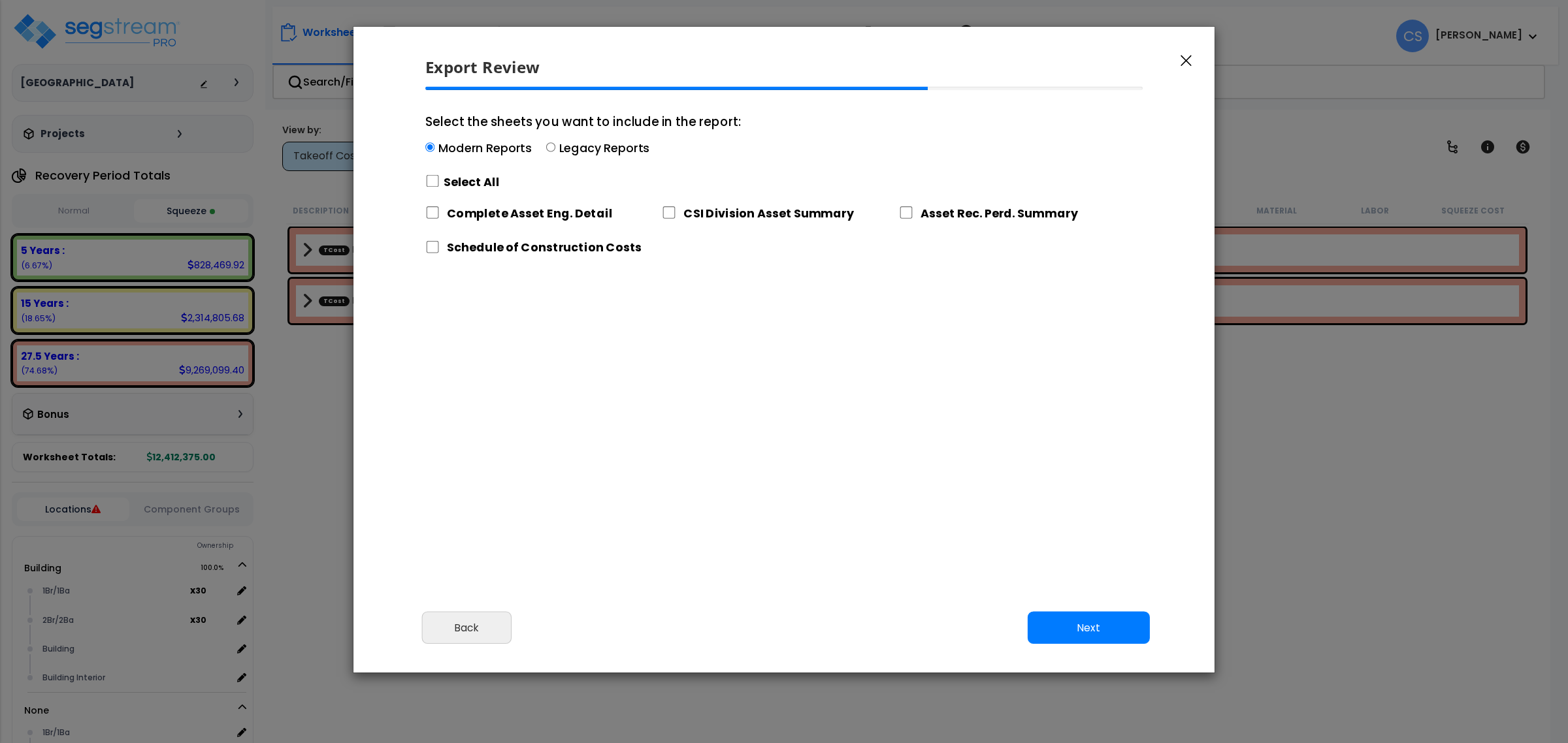
click at [482, 184] on label "Select All" at bounding box center [472, 181] width 57 height 16
click at [440, 184] on input "Select the sheets you want to include in the report: Modern Reports Legacy Repo…" at bounding box center [432, 181] width 14 height 12
checkbox input "true"
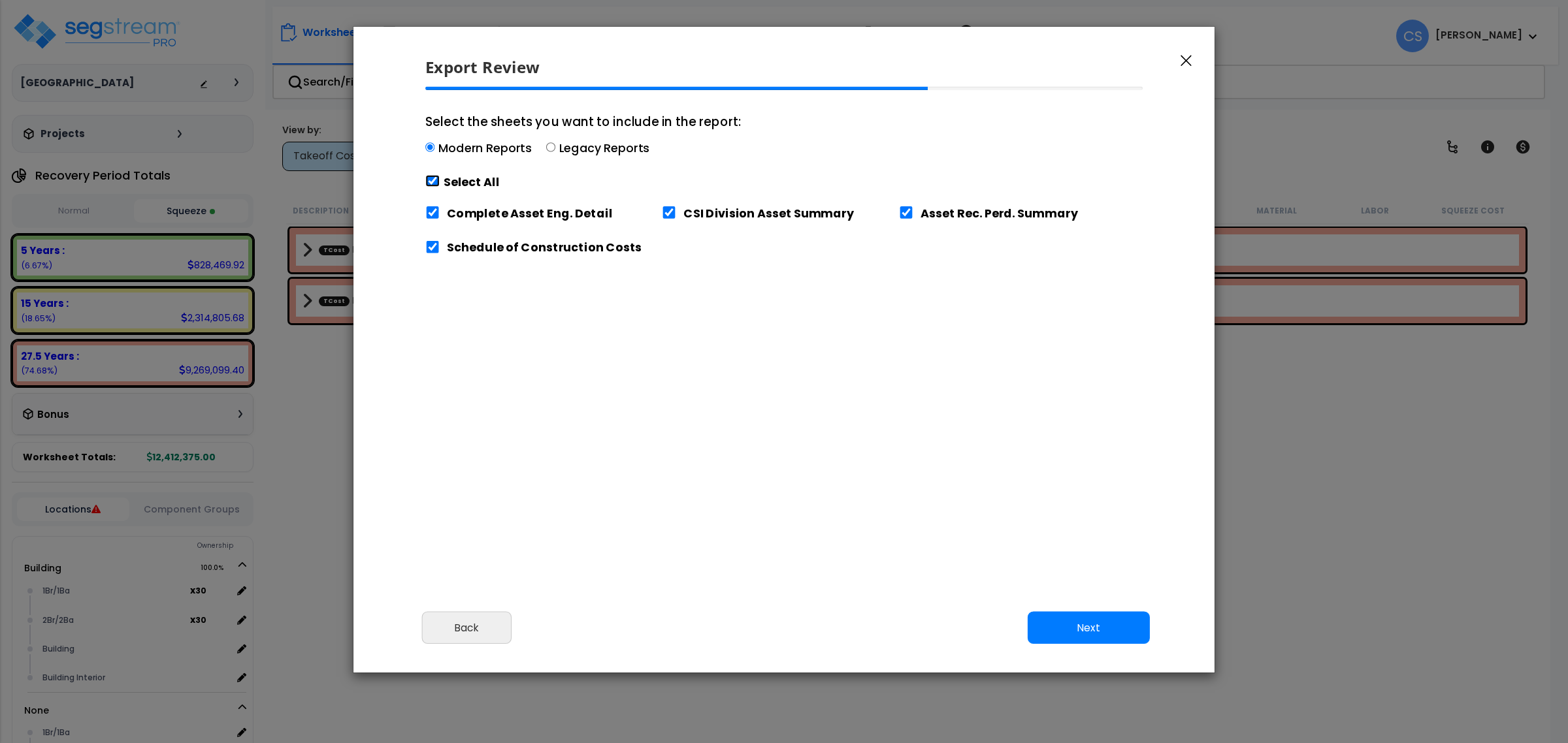
checkbox input "true"
click at [1076, 649] on div "Cancel Back Next Export Edit Images" at bounding box center [784, 636] width 861 height 71
click at [1072, 635] on button "Next" at bounding box center [1089, 628] width 123 height 33
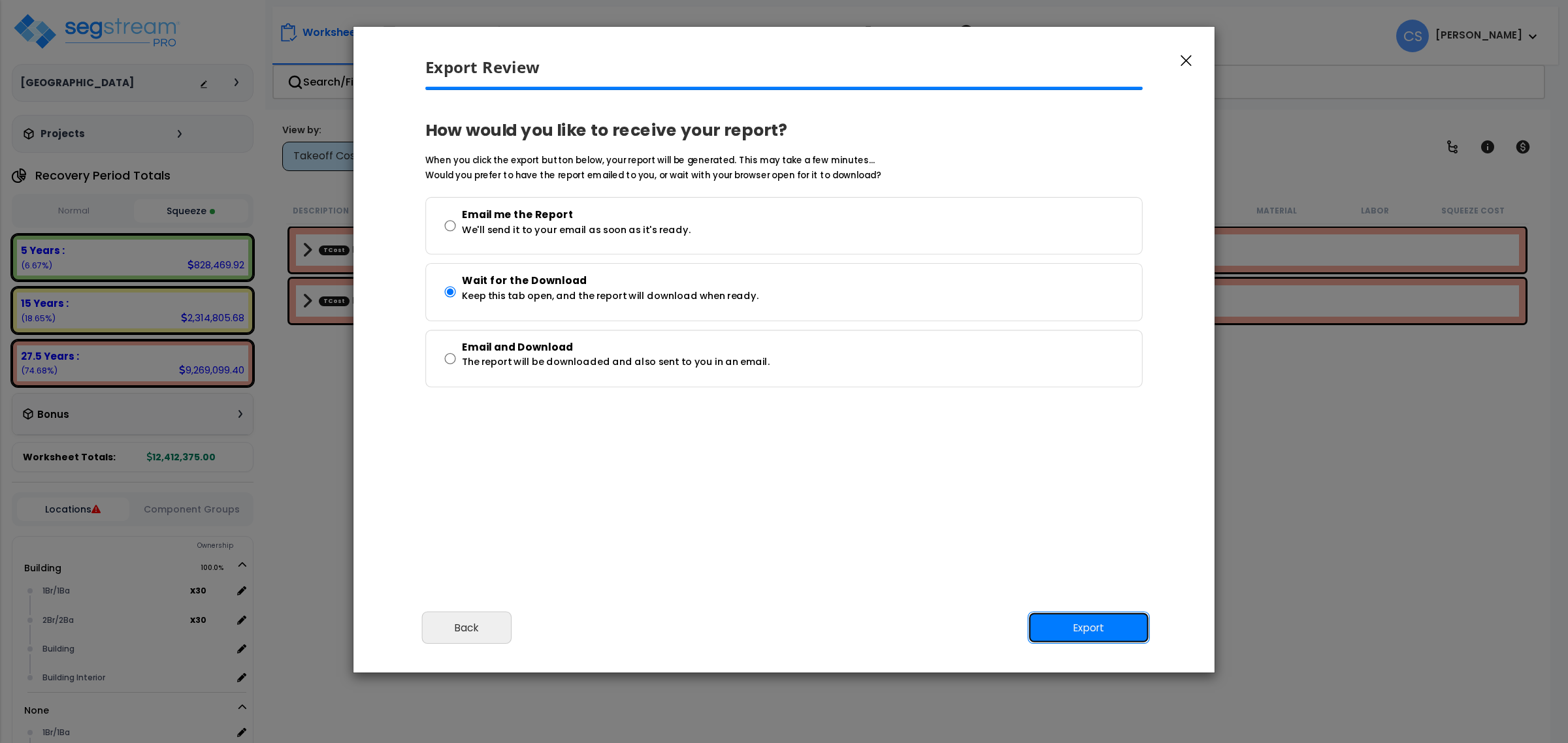
click at [1063, 632] on button "Export" at bounding box center [1089, 628] width 123 height 33
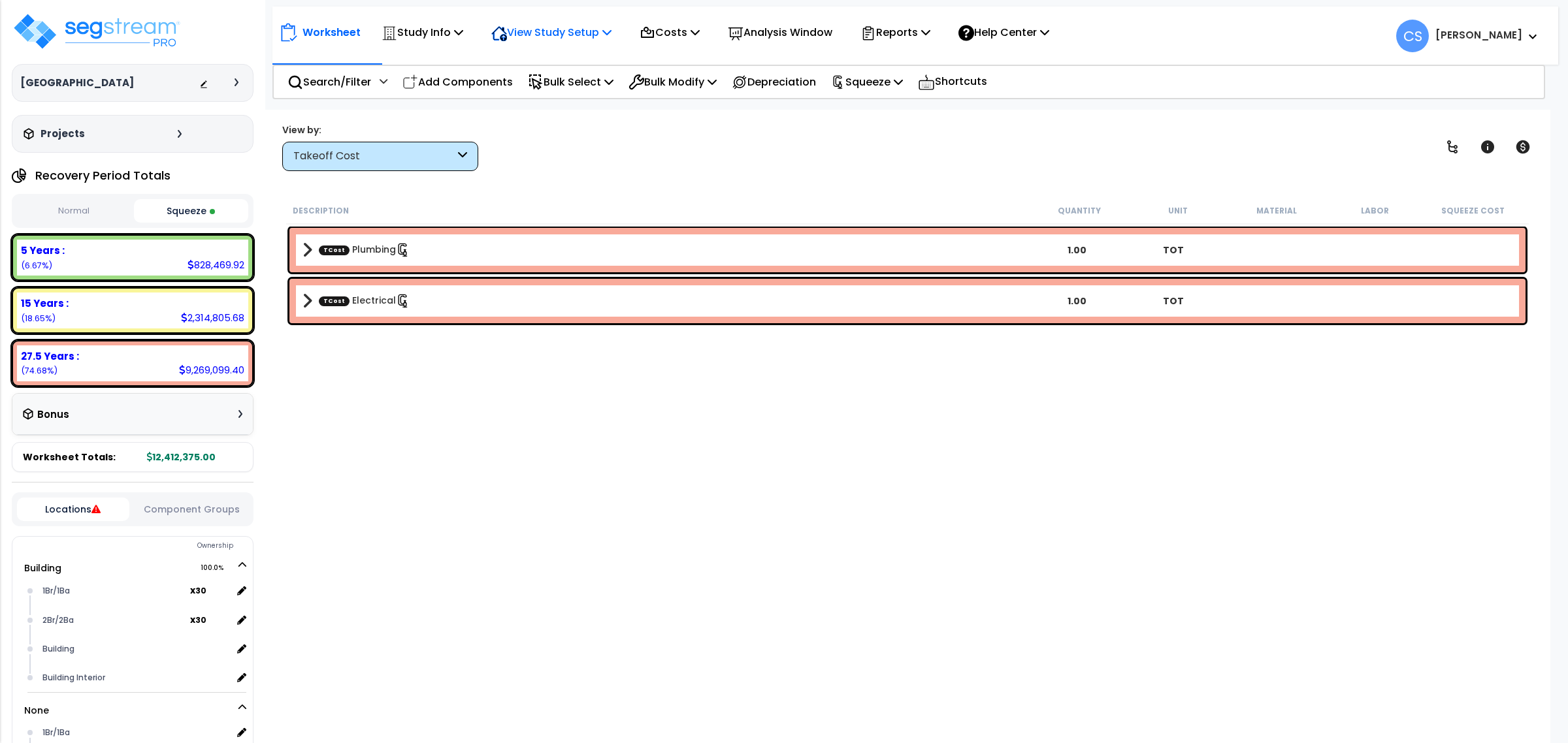
click at [573, 38] on p "View Study Setup" at bounding box center [551, 32] width 120 height 18
click at [586, 92] on link "View Questionnaire" at bounding box center [549, 90] width 129 height 26
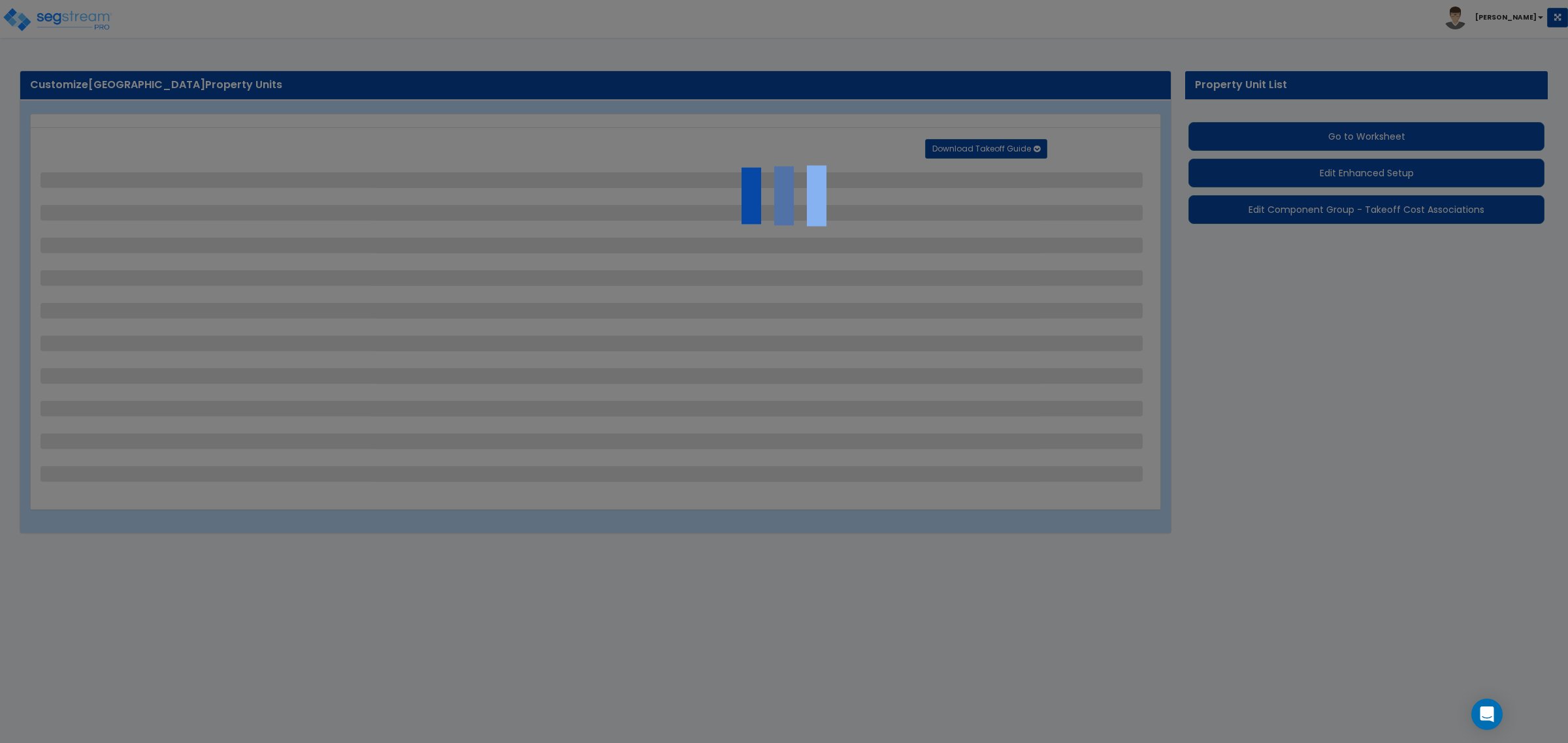
select select "1"
select select "2"
select select "1"
select select "3"
select select "2"
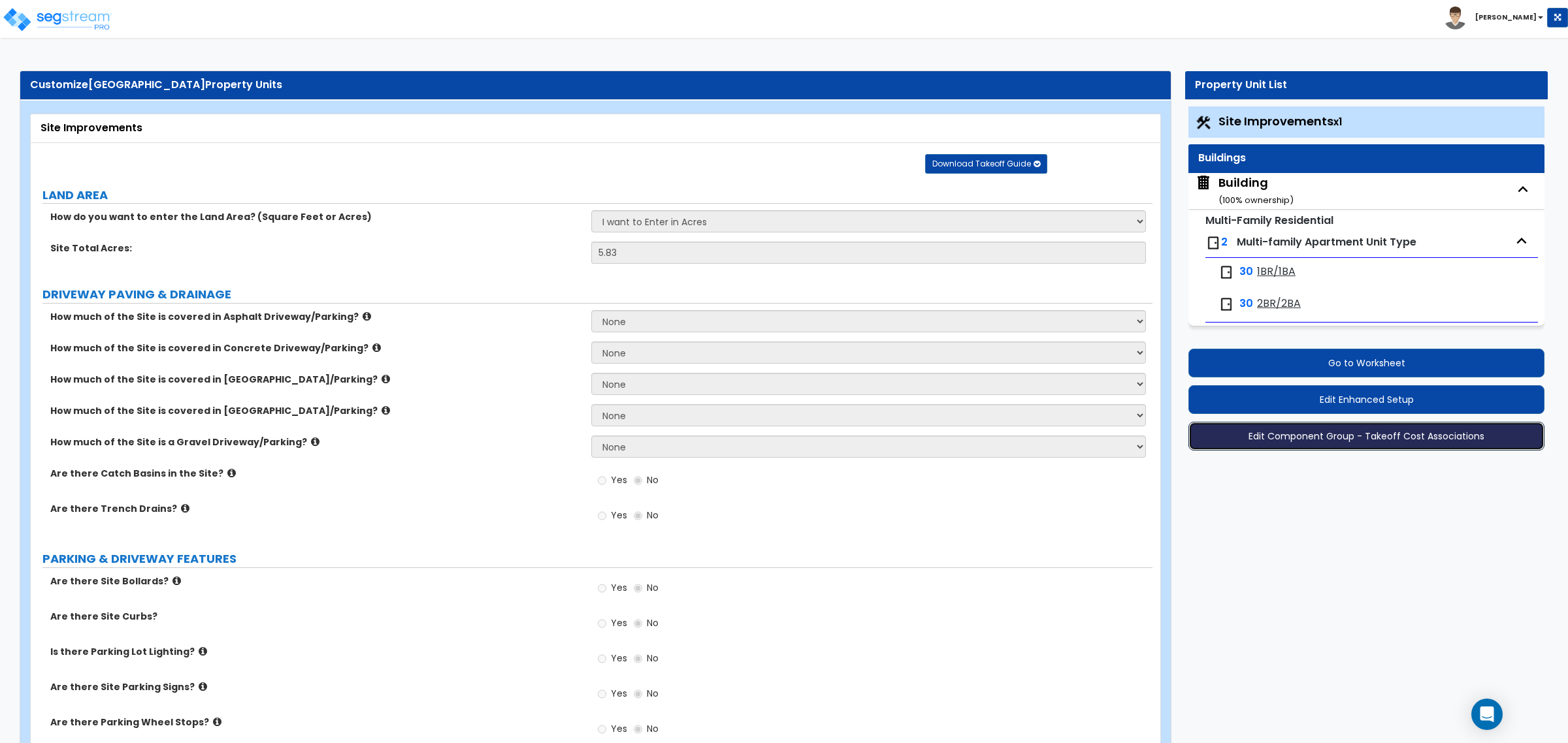
drag, startPoint x: 1348, startPoint y: 439, endPoint x: 1107, endPoint y: 453, distance: 241.4
click at [1346, 442] on button "Edit Component Group - Takeoff Cost Associations" at bounding box center [1366, 436] width 356 height 28
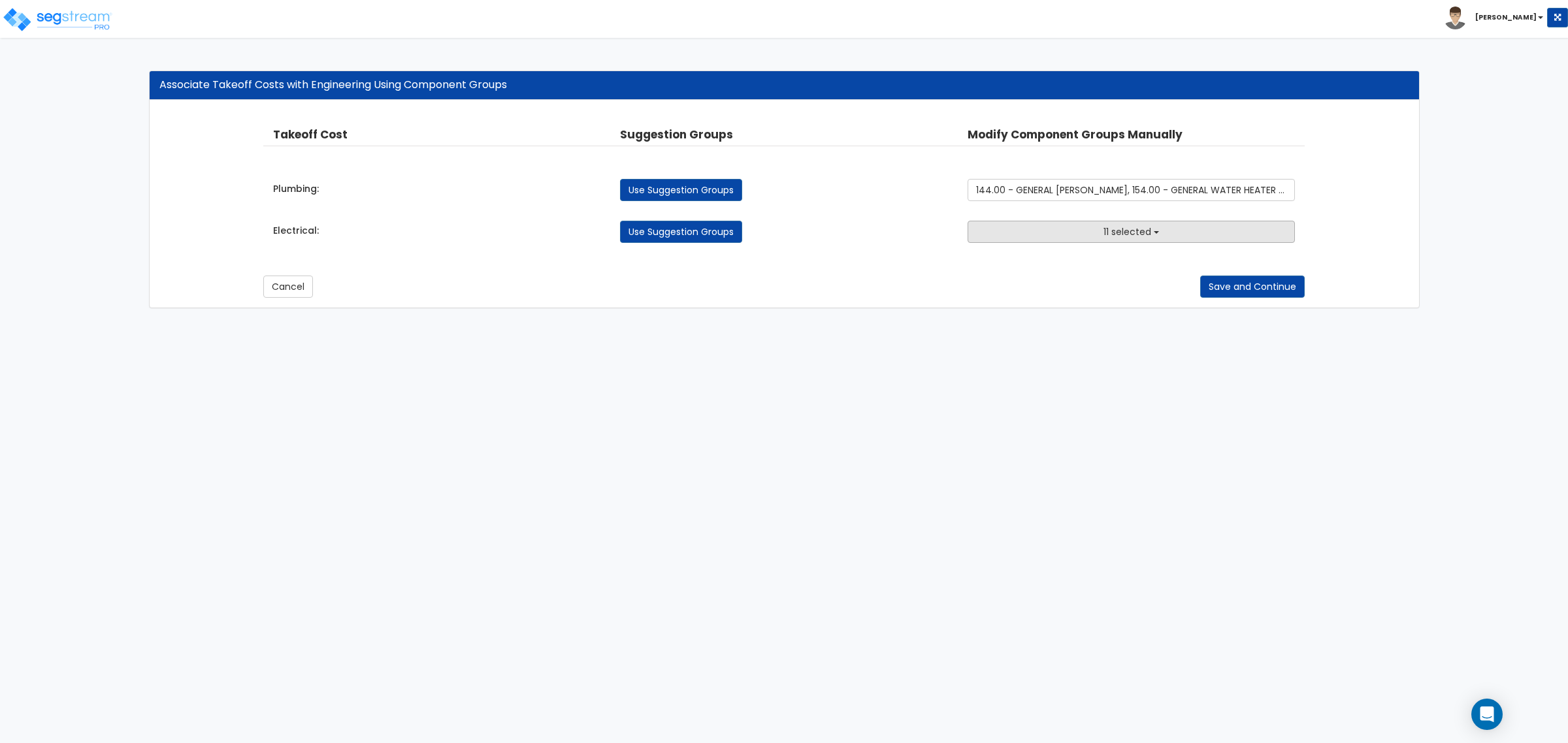
click at [1126, 226] on span "11 selected" at bounding box center [1127, 232] width 48 height 13
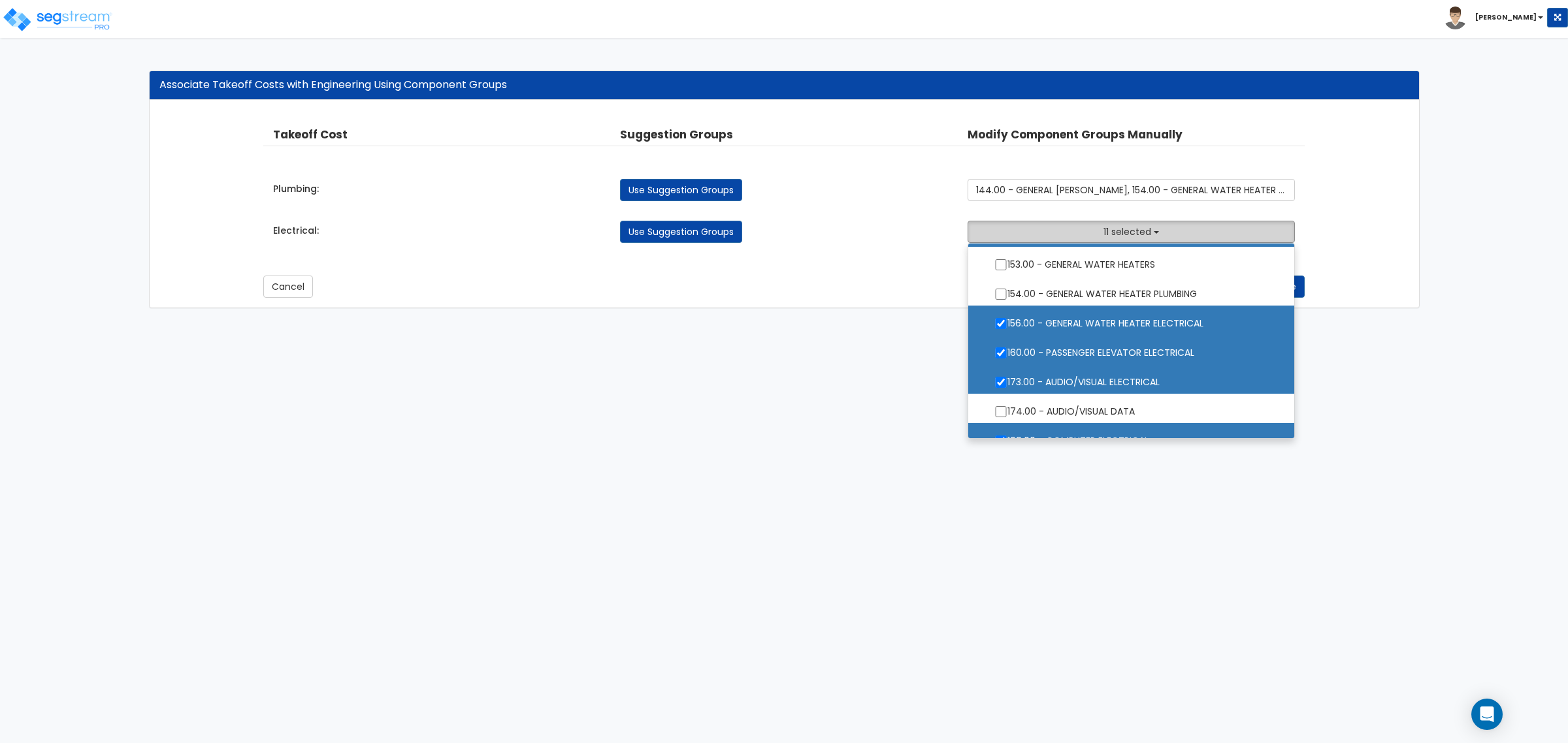
scroll to position [1225, 0]
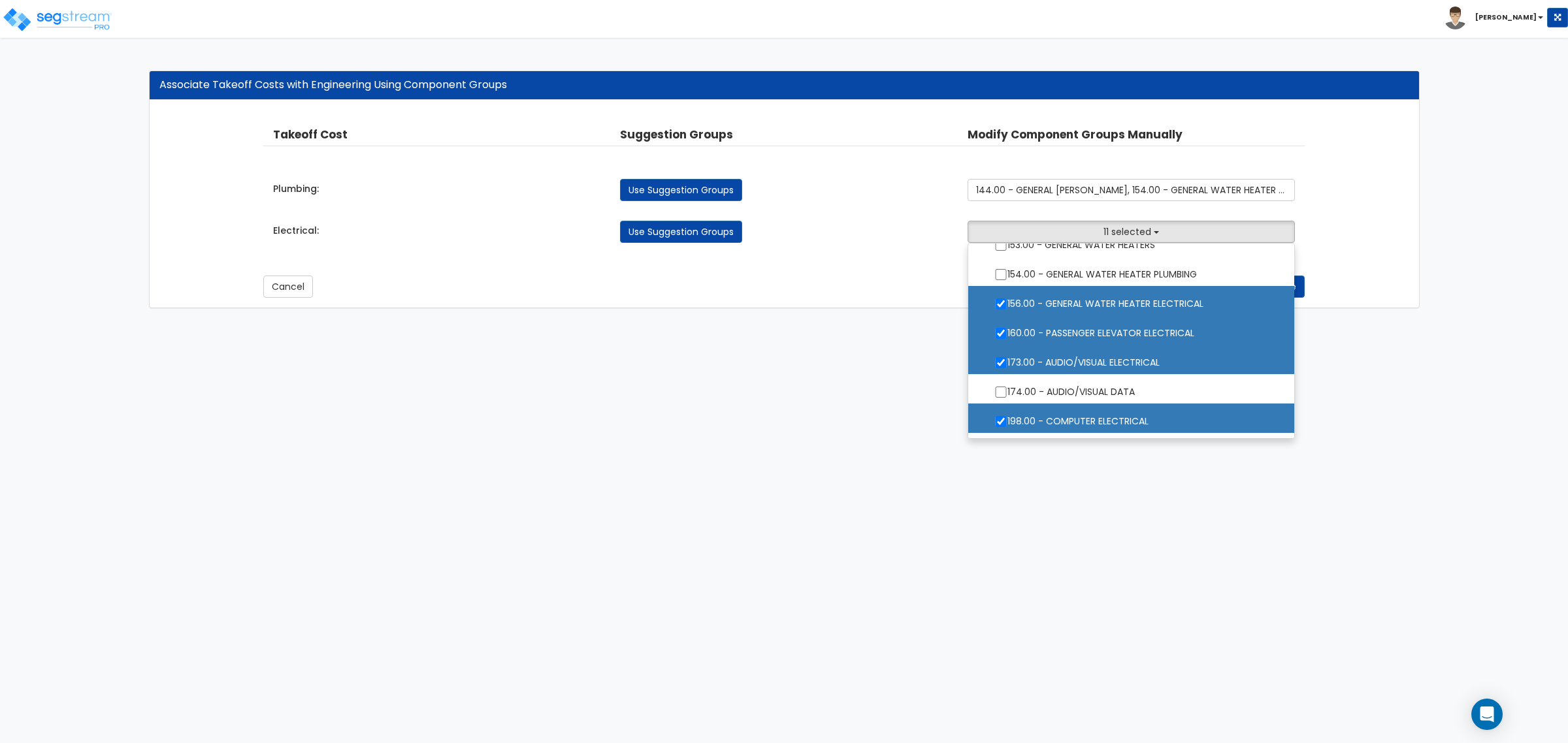
click at [1122, 420] on label "198.00 - COMPUTER ELECTRICAL" at bounding box center [1131, 420] width 300 height 30
click at [1008, 420] on input "198.00 - COMPUTER ELECTRICAL" at bounding box center [1001, 421] width 13 height 11
checkbox input "false"
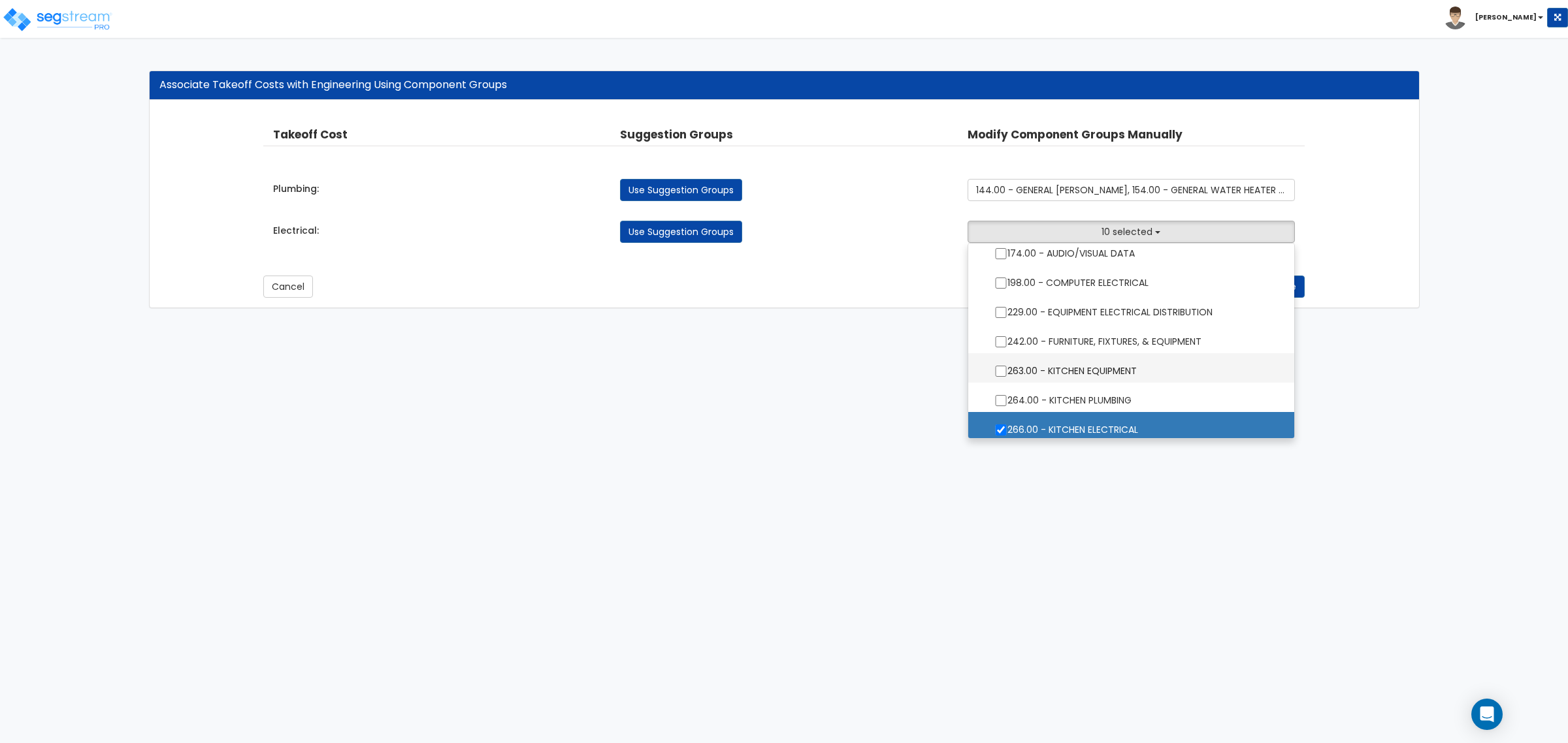
scroll to position [1388, 0]
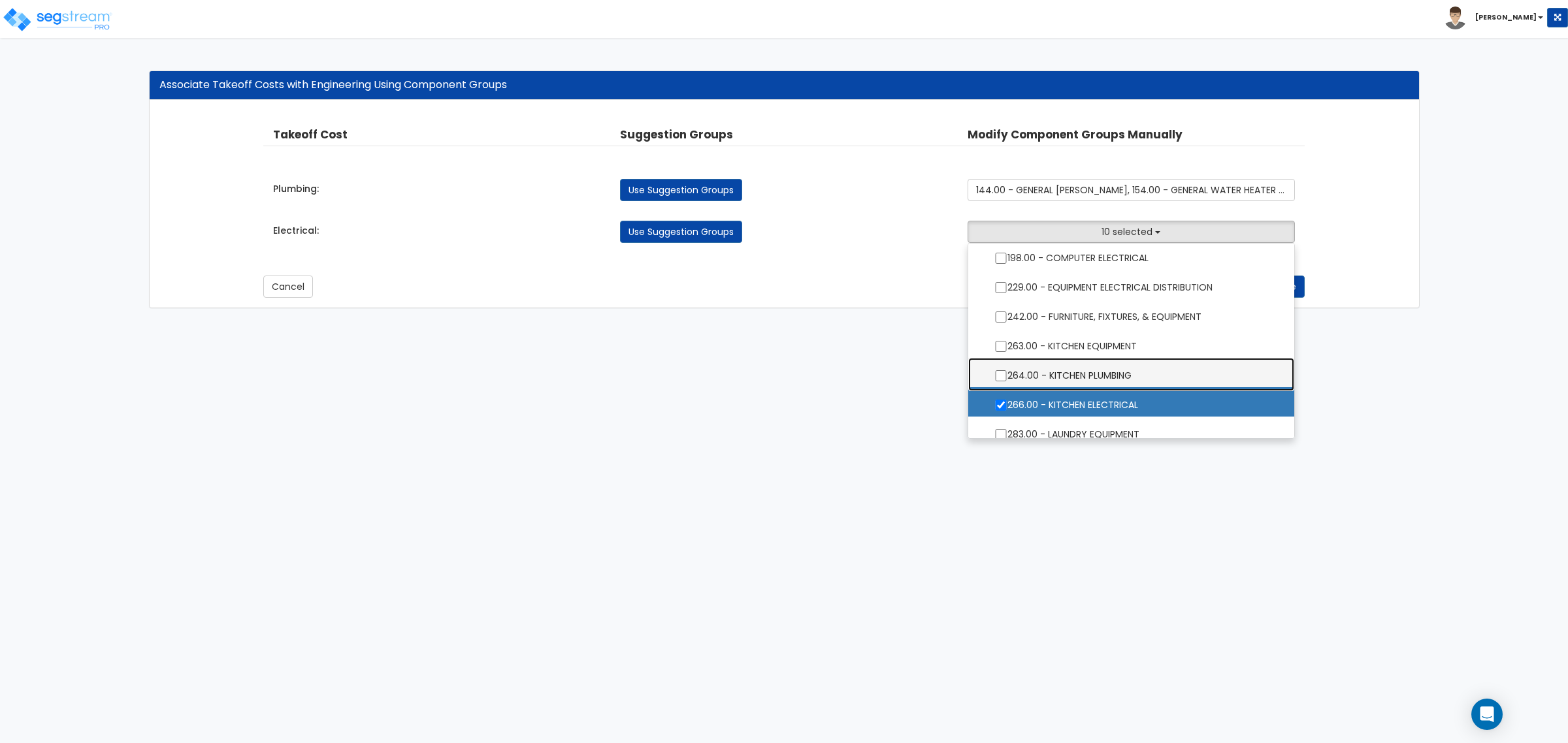
click at [1116, 372] on label "264.00 - KITCHEN PLUMBING" at bounding box center [1131, 374] width 300 height 30
click at [1008, 372] on input "264.00 - KITCHEN PLUMBING" at bounding box center [1001, 376] width 13 height 11
click at [1115, 371] on label "264.00 - KITCHEN PLUMBING" at bounding box center [1131, 374] width 300 height 30
click at [1008, 371] on input "264.00 - KITCHEN PLUMBING" at bounding box center [1001, 376] width 13 height 11
checkbox input "false"
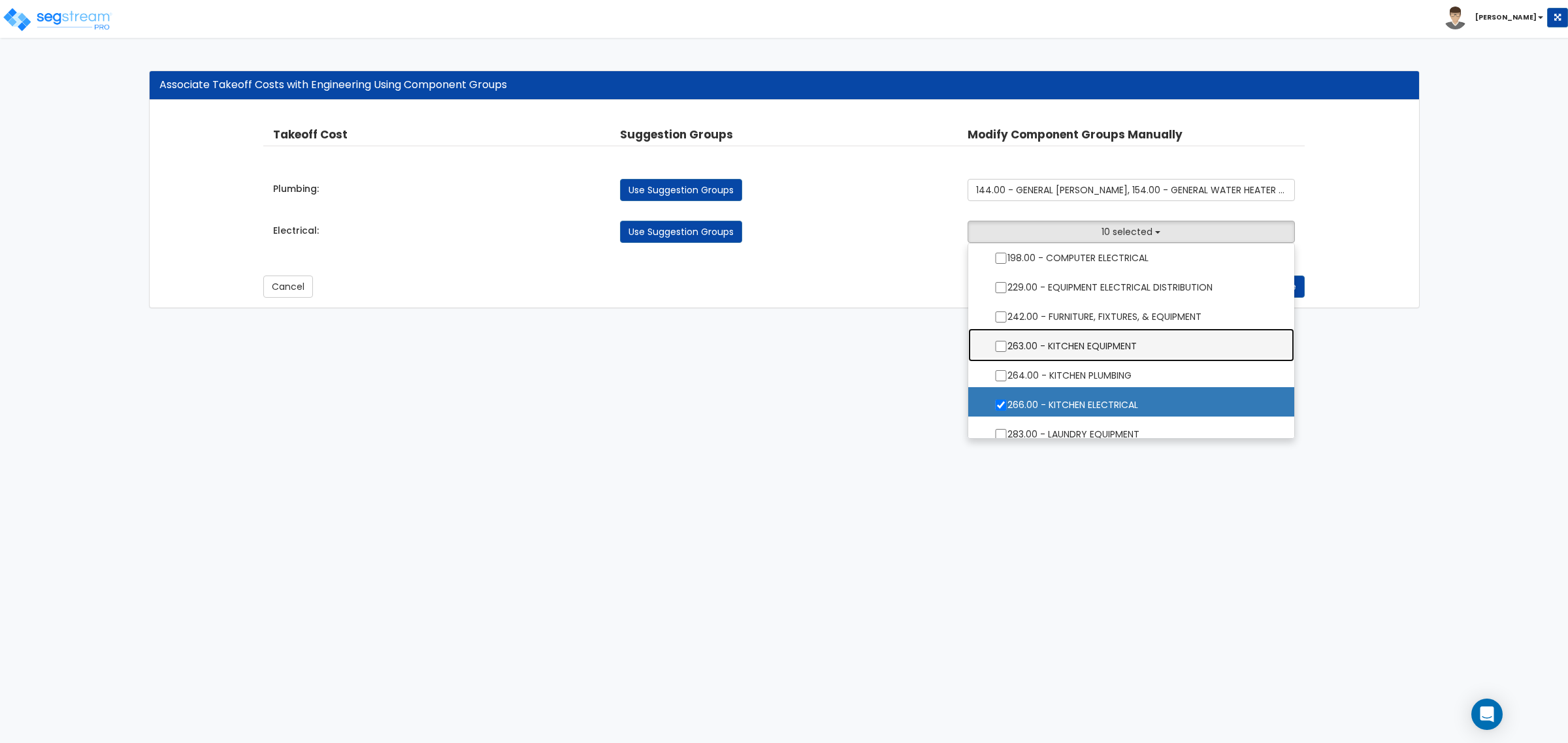
click at [1105, 353] on label "263.00 - KITCHEN EQUIPMENT" at bounding box center [1131, 345] width 300 height 30
click at [1008, 352] on input "263.00 - KITCHEN EQUIPMENT" at bounding box center [1001, 347] width 13 height 11
checkbox input "true"
click at [1115, 322] on html "Toggle navigation Craig x" at bounding box center [784, 160] width 1568 height 322
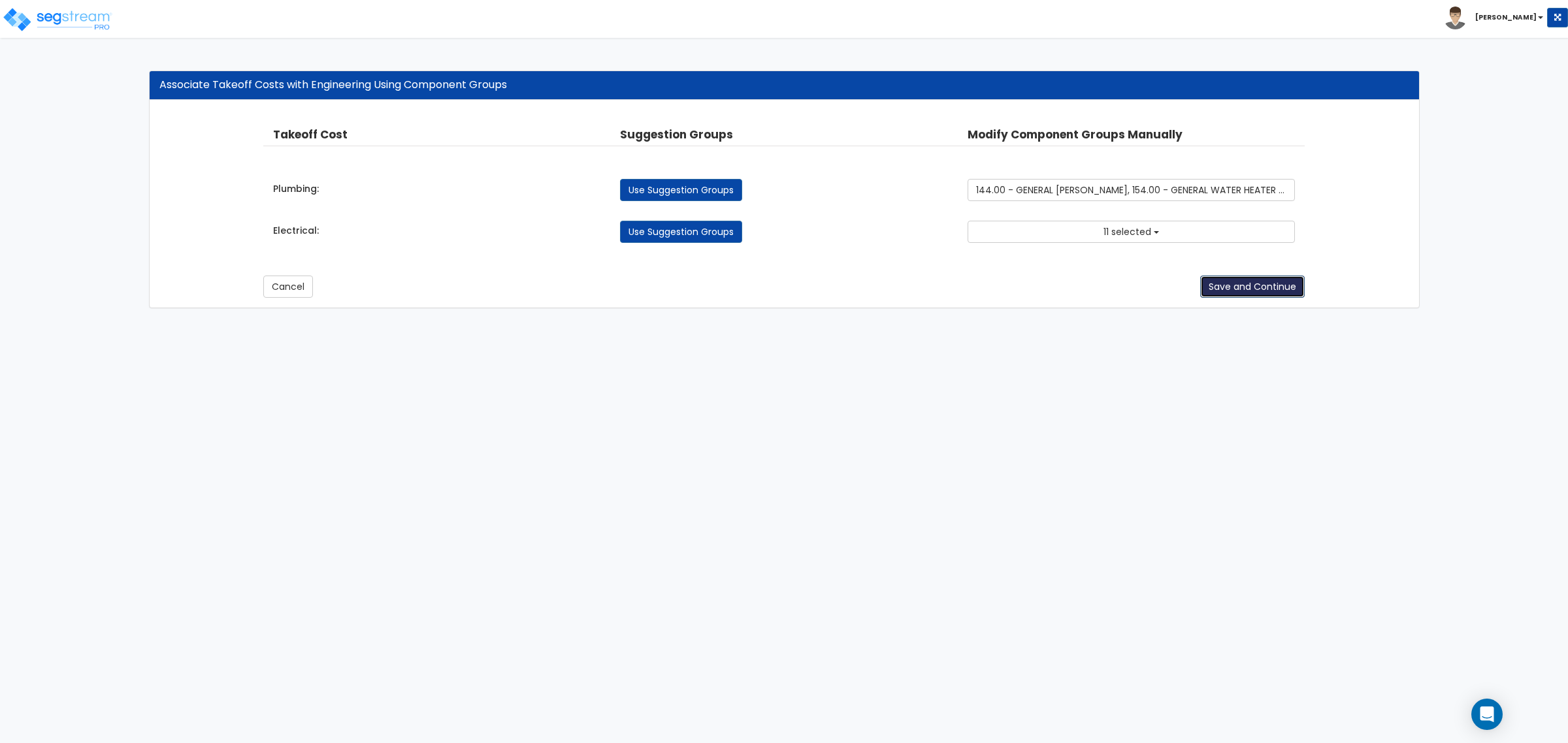
click at [1224, 292] on button "Save and Continue" at bounding box center [1252, 287] width 105 height 23
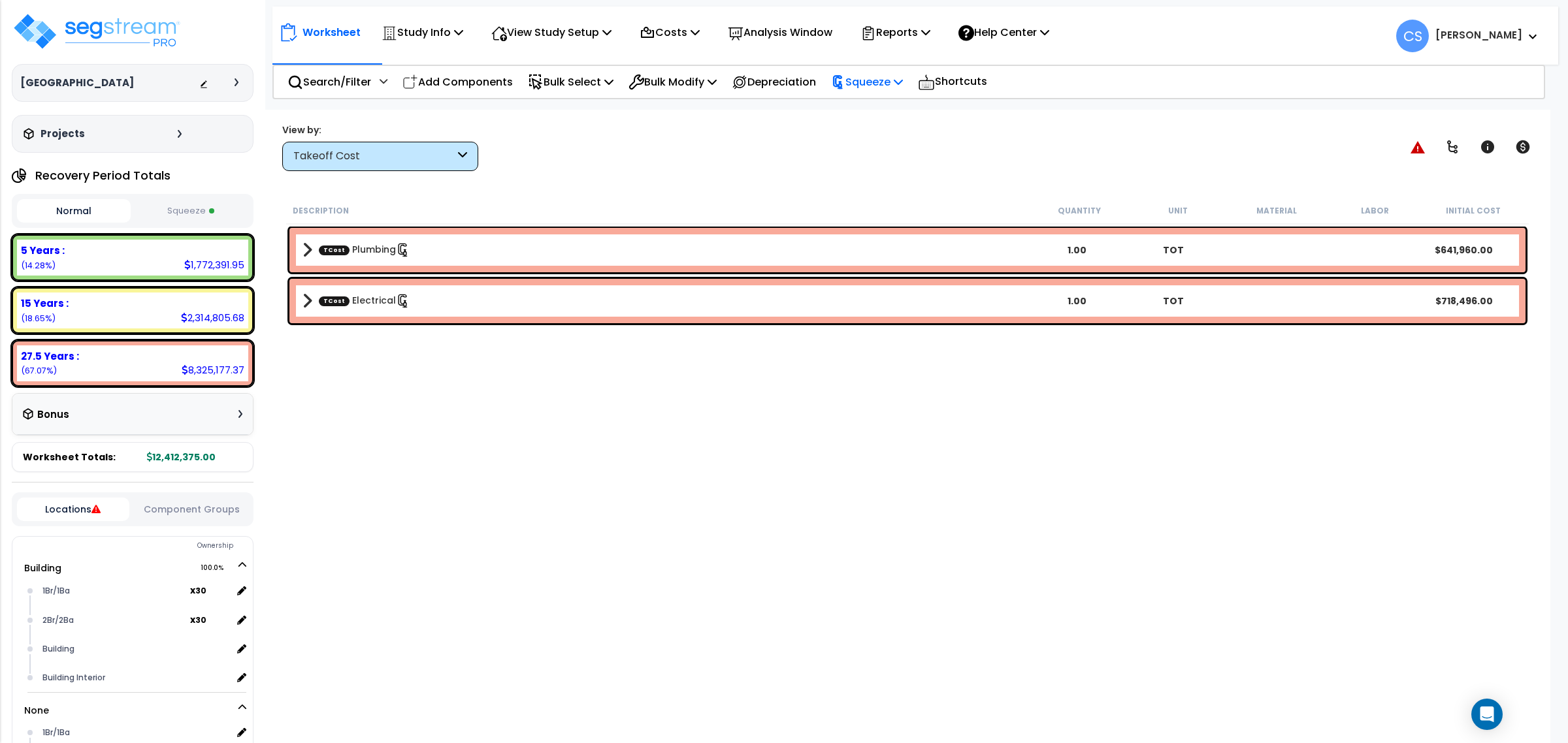
click at [870, 85] on p "Squeeze" at bounding box center [867, 82] width 72 height 18
drag, startPoint x: 876, startPoint y: 108, endPoint x: 857, endPoint y: 109, distance: 19.0
click at [876, 108] on link "Re-squeeze" at bounding box center [889, 113] width 129 height 30
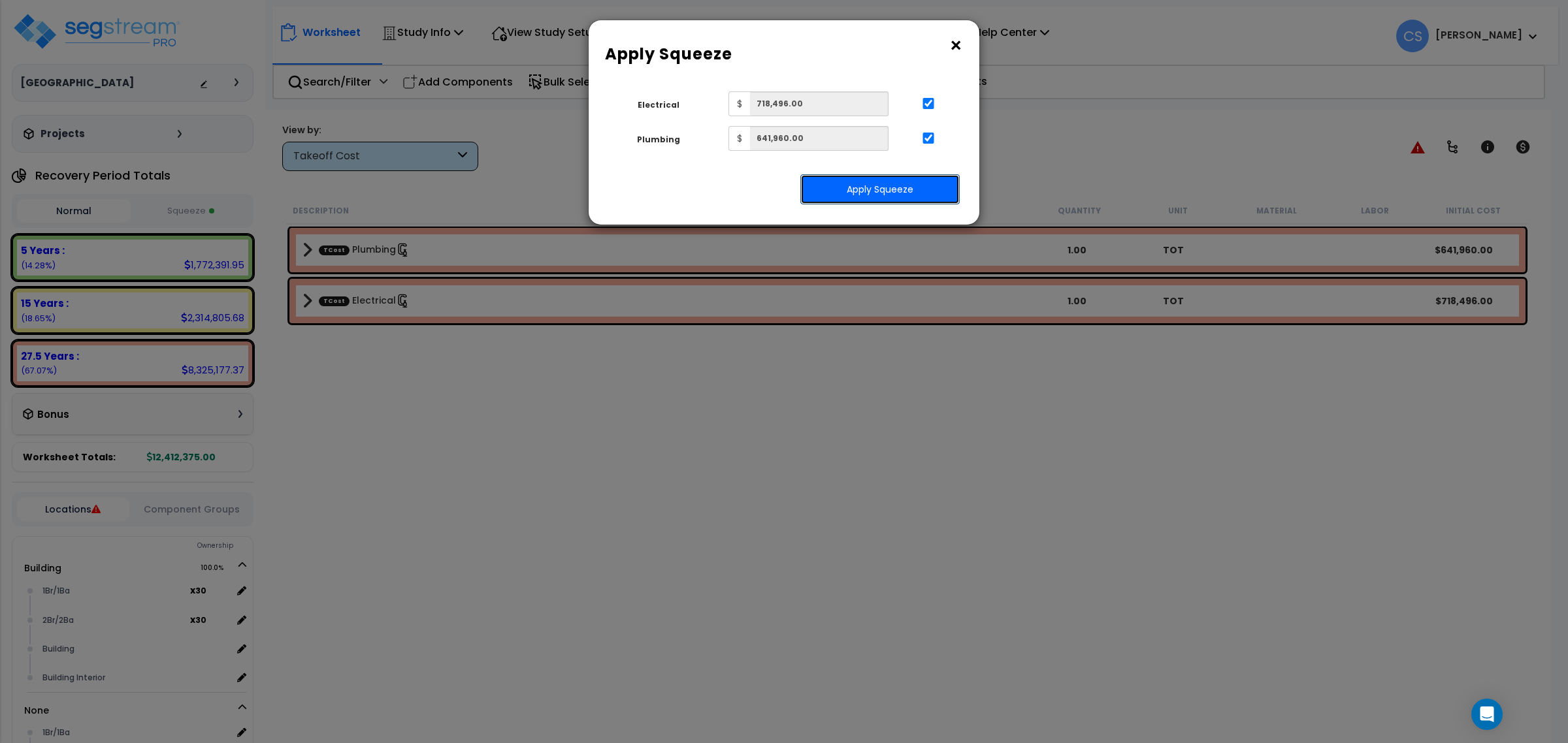
click at [897, 192] on button "Apply Squeeze" at bounding box center [879, 190] width 159 height 30
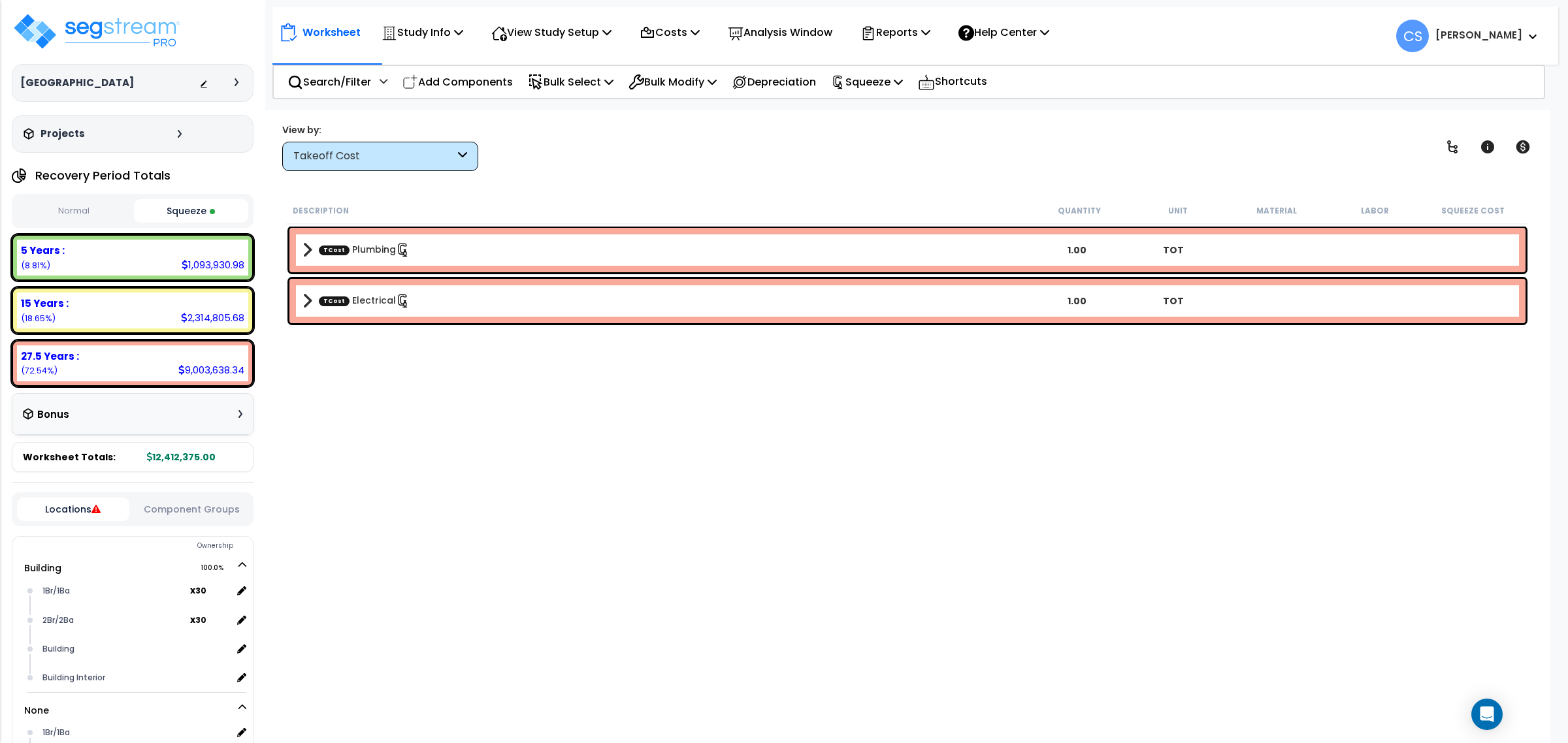
click at [766, 200] on div "Description Quantity Unit Material Labor Squeeze Cost" at bounding box center [907, 210] width 1243 height 27
click at [925, 35] on p "Reports" at bounding box center [895, 32] width 70 height 18
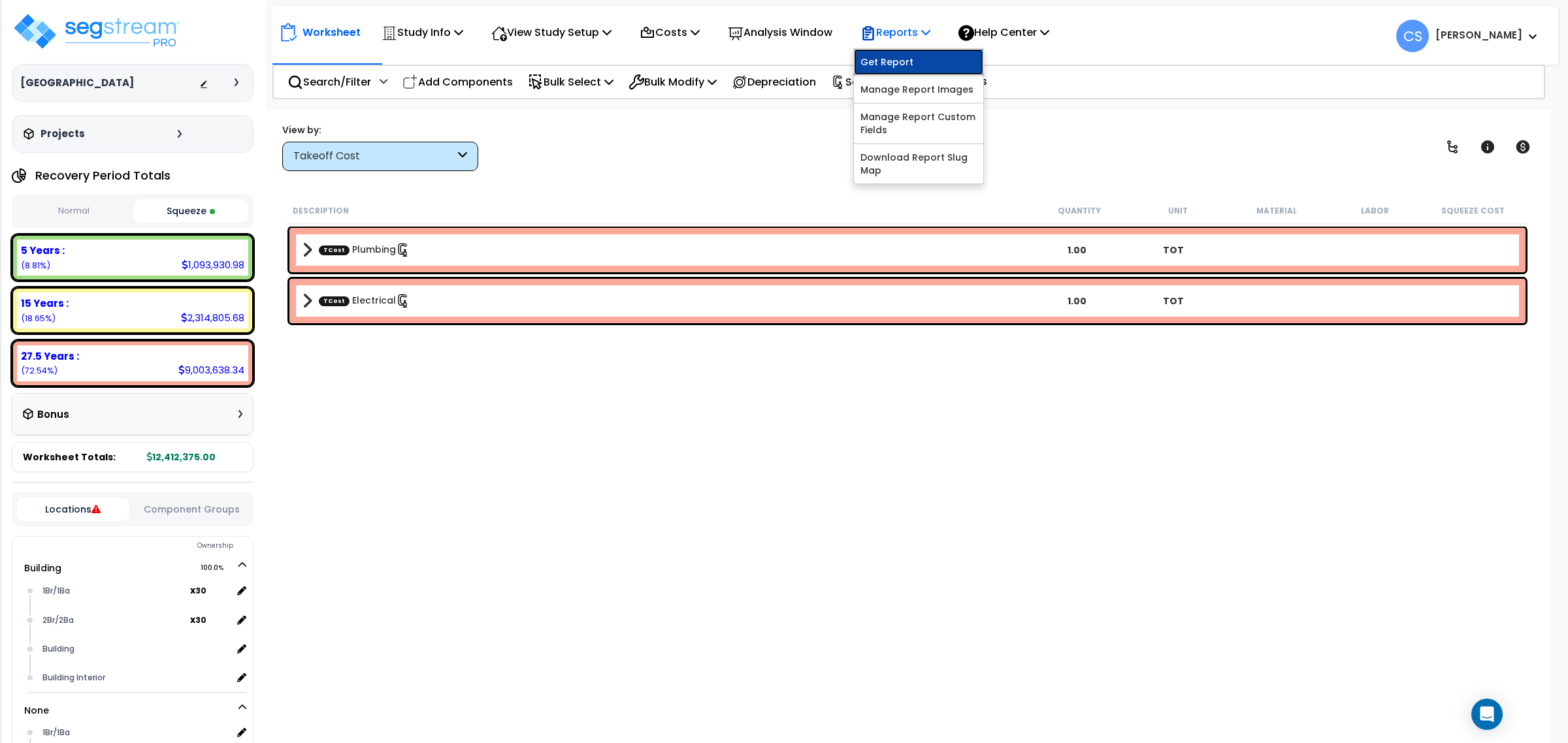
click at [928, 65] on link "Get Report" at bounding box center [918, 62] width 129 height 26
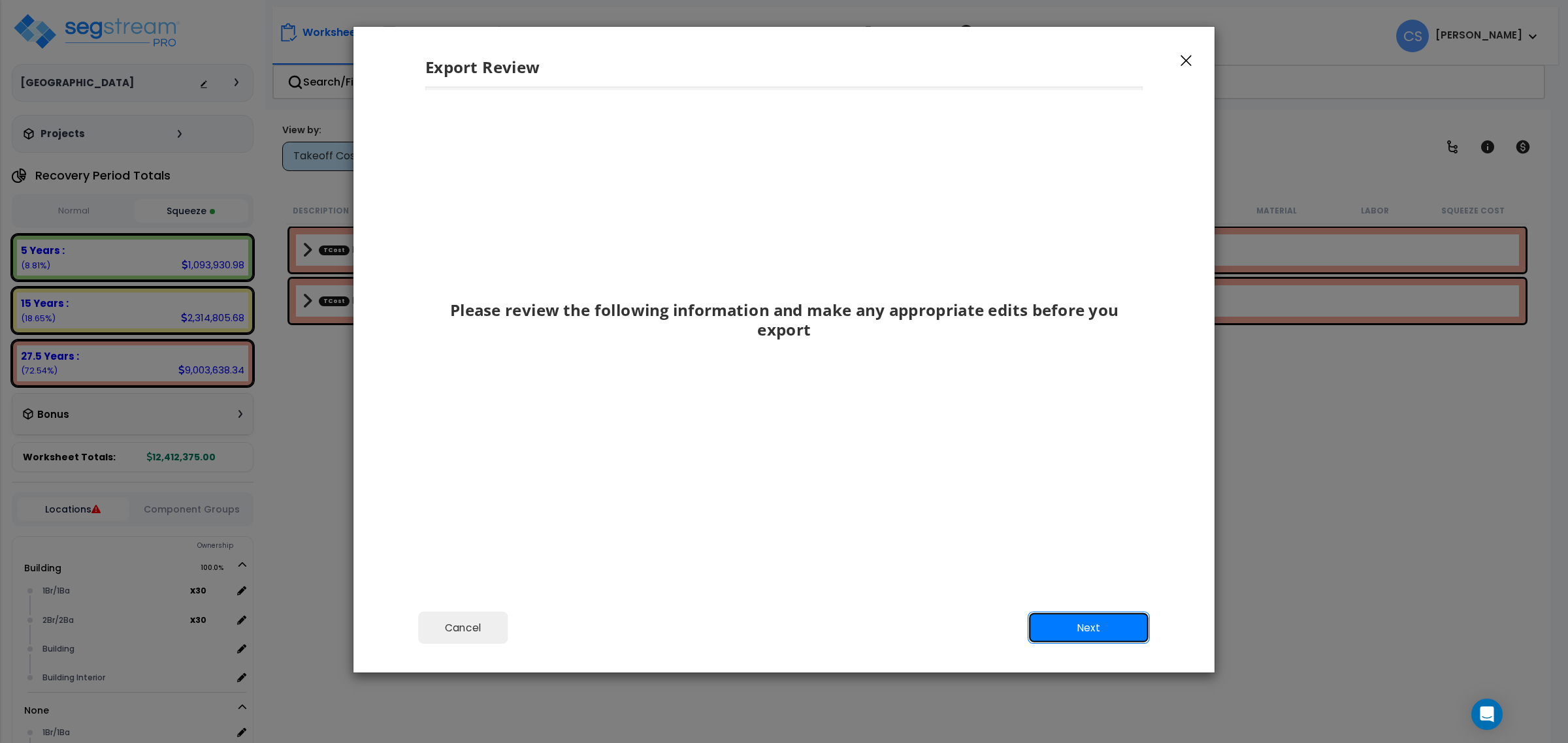
click at [1108, 614] on button "Next" at bounding box center [1089, 628] width 123 height 33
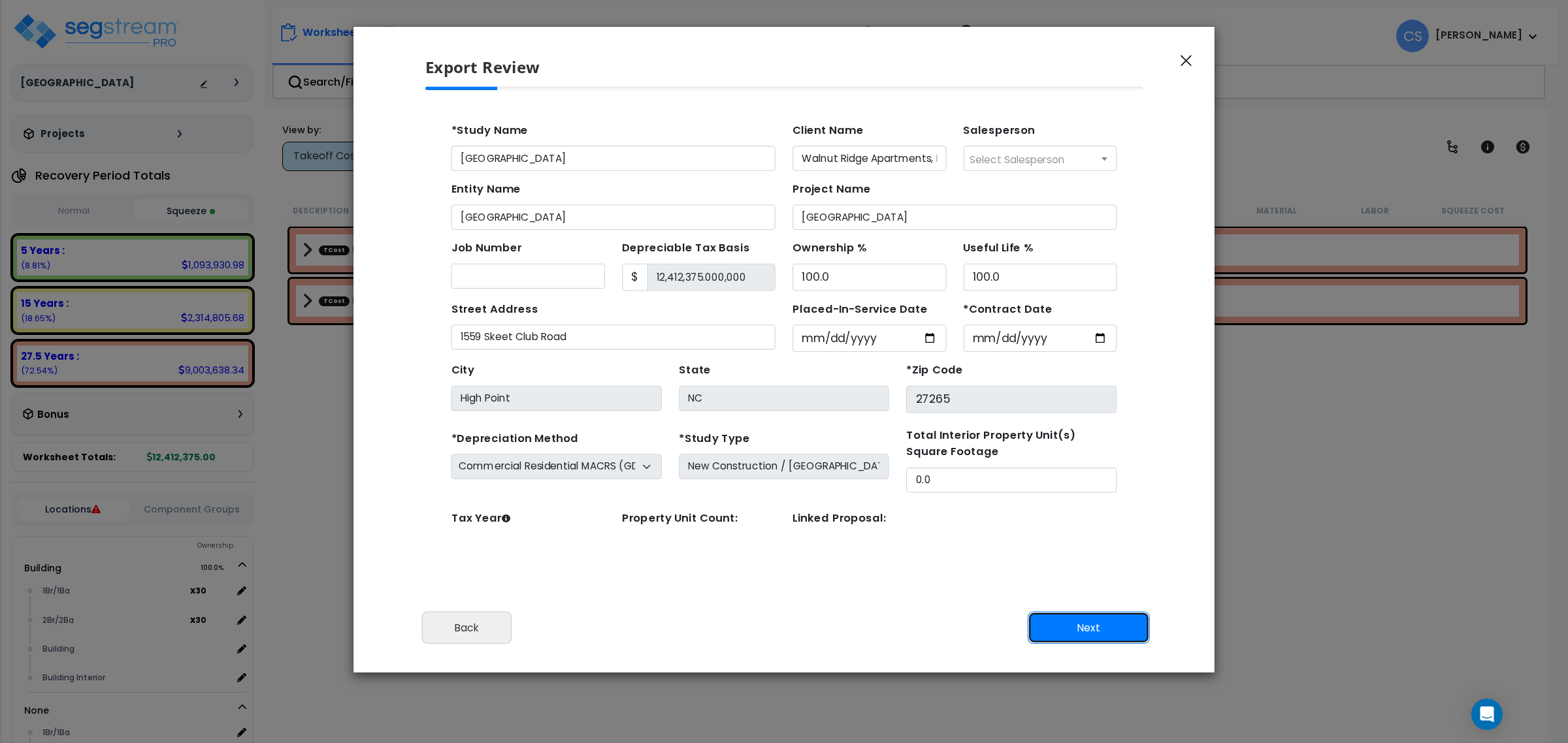
click at [1109, 619] on button "Next" at bounding box center [1089, 628] width 123 height 33
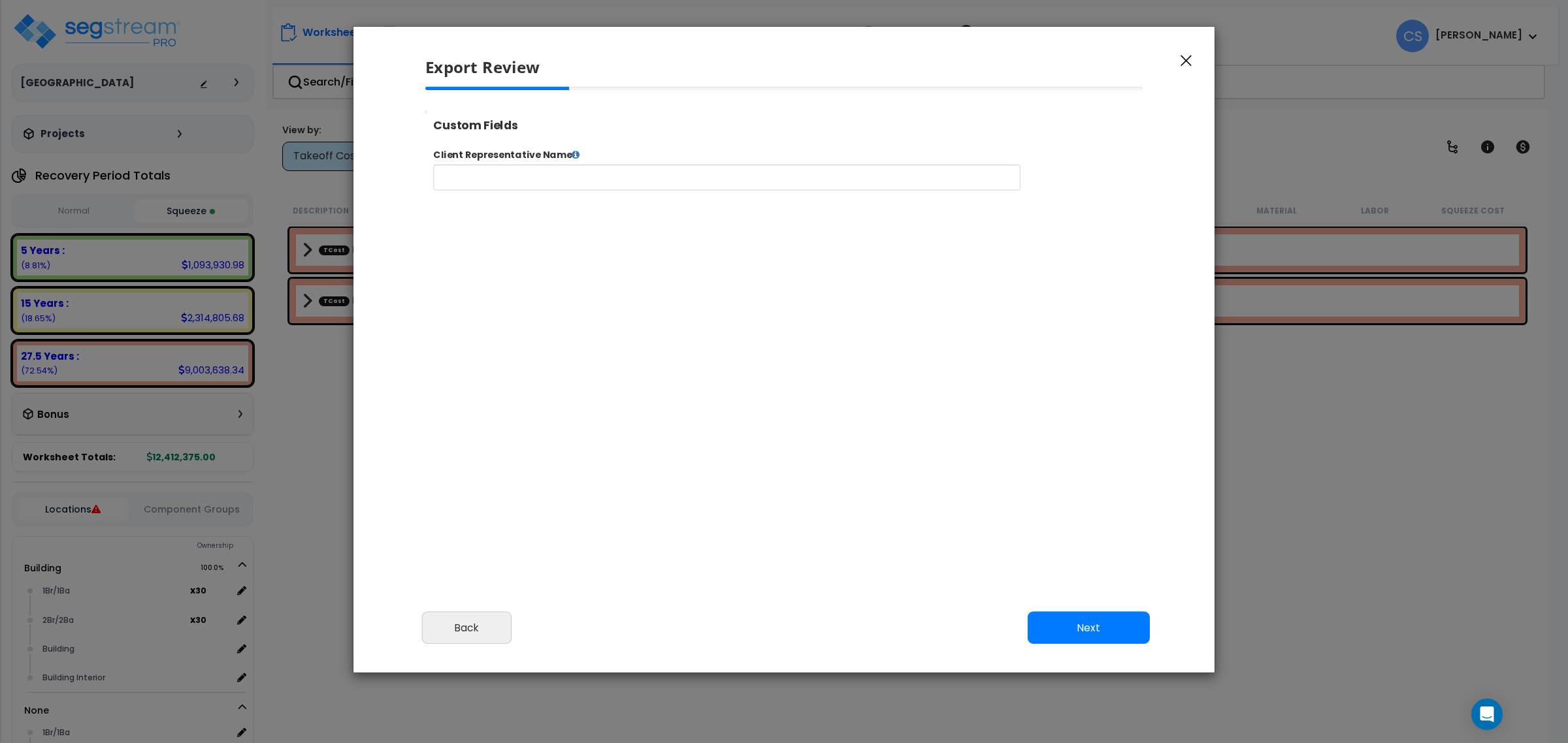
select select
click at [1092, 628] on button "Next" at bounding box center [1089, 628] width 123 height 33
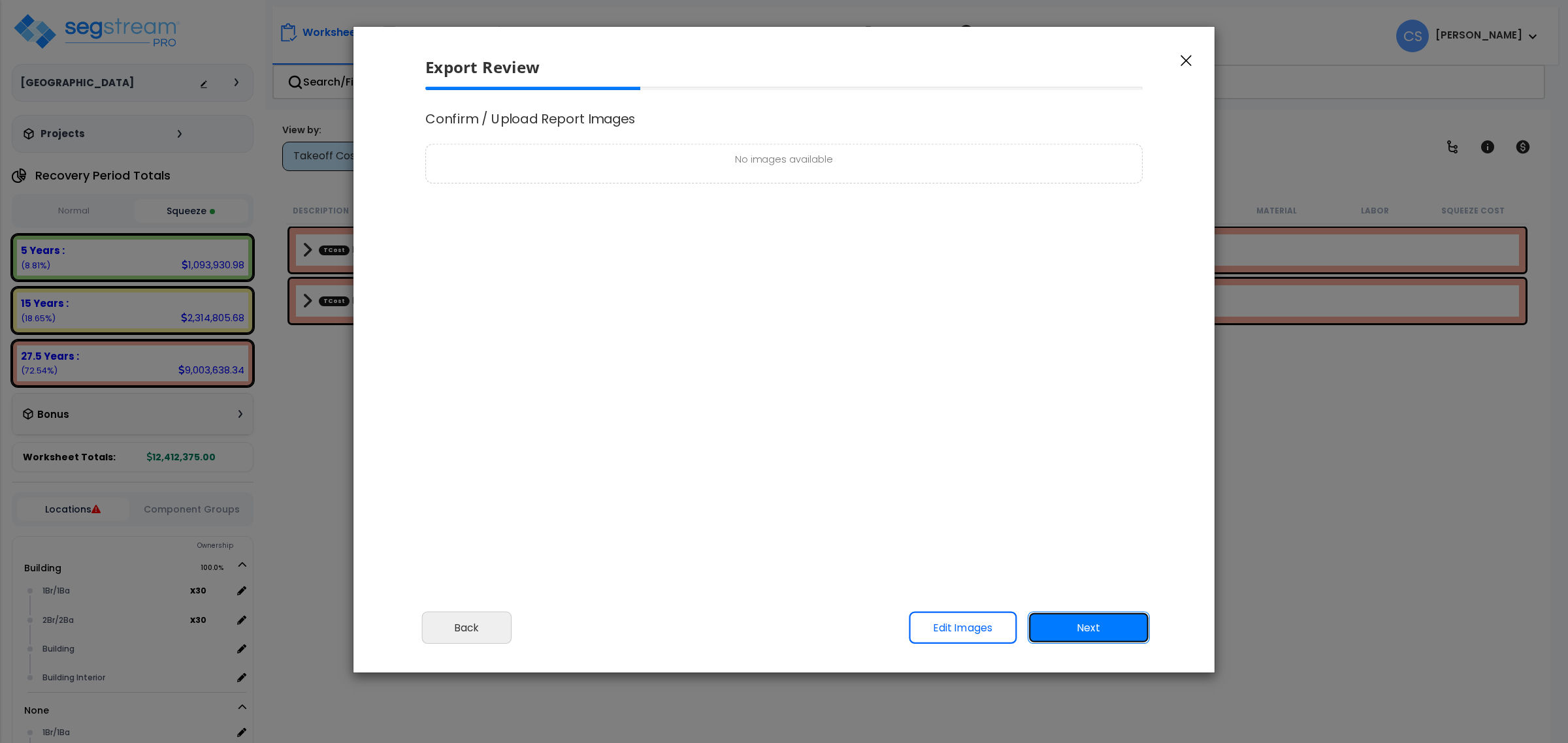
click at [1092, 631] on button "Next" at bounding box center [1089, 628] width 123 height 33
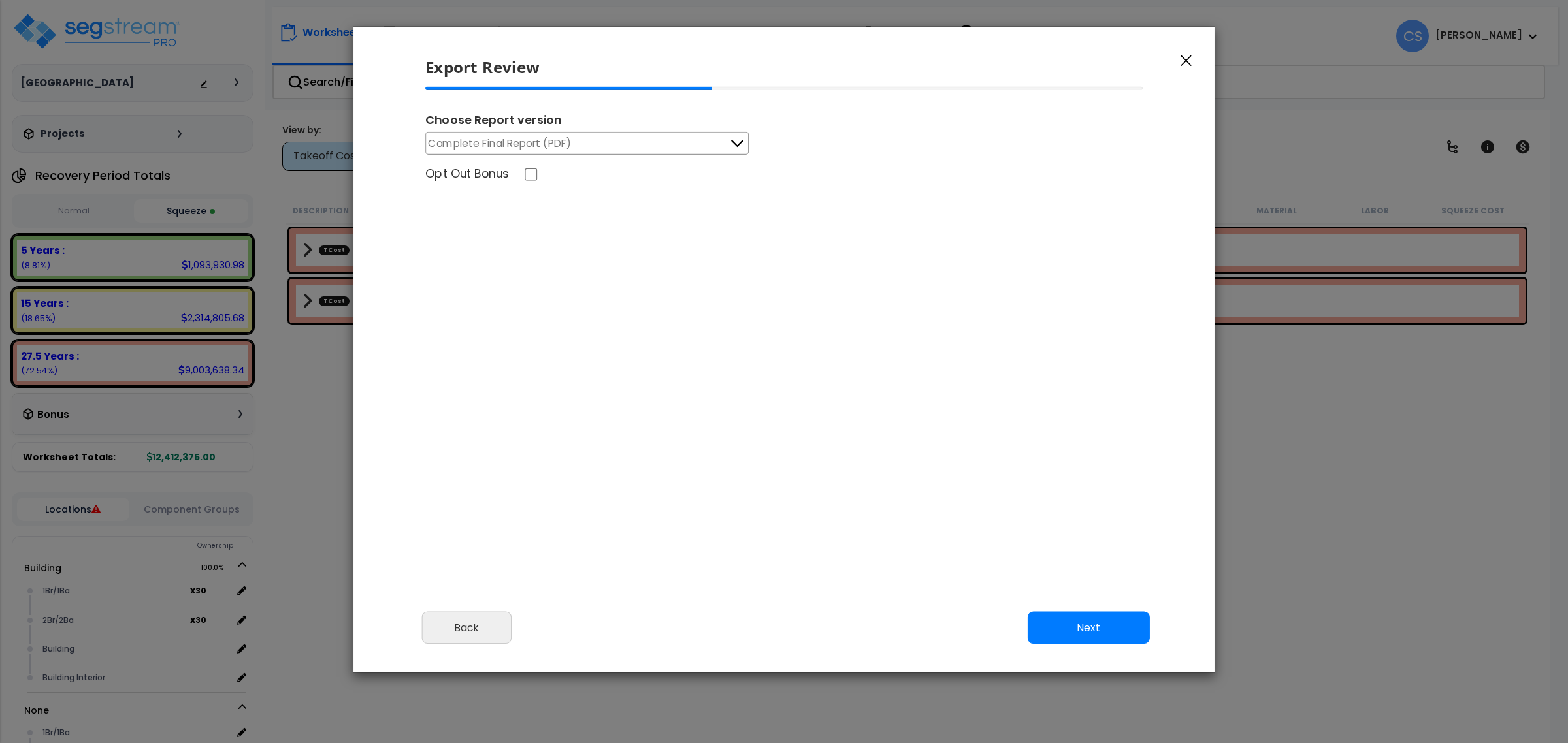
click at [527, 136] on span "Complete Final Report (PDF)" at bounding box center [500, 142] width 143 height 16
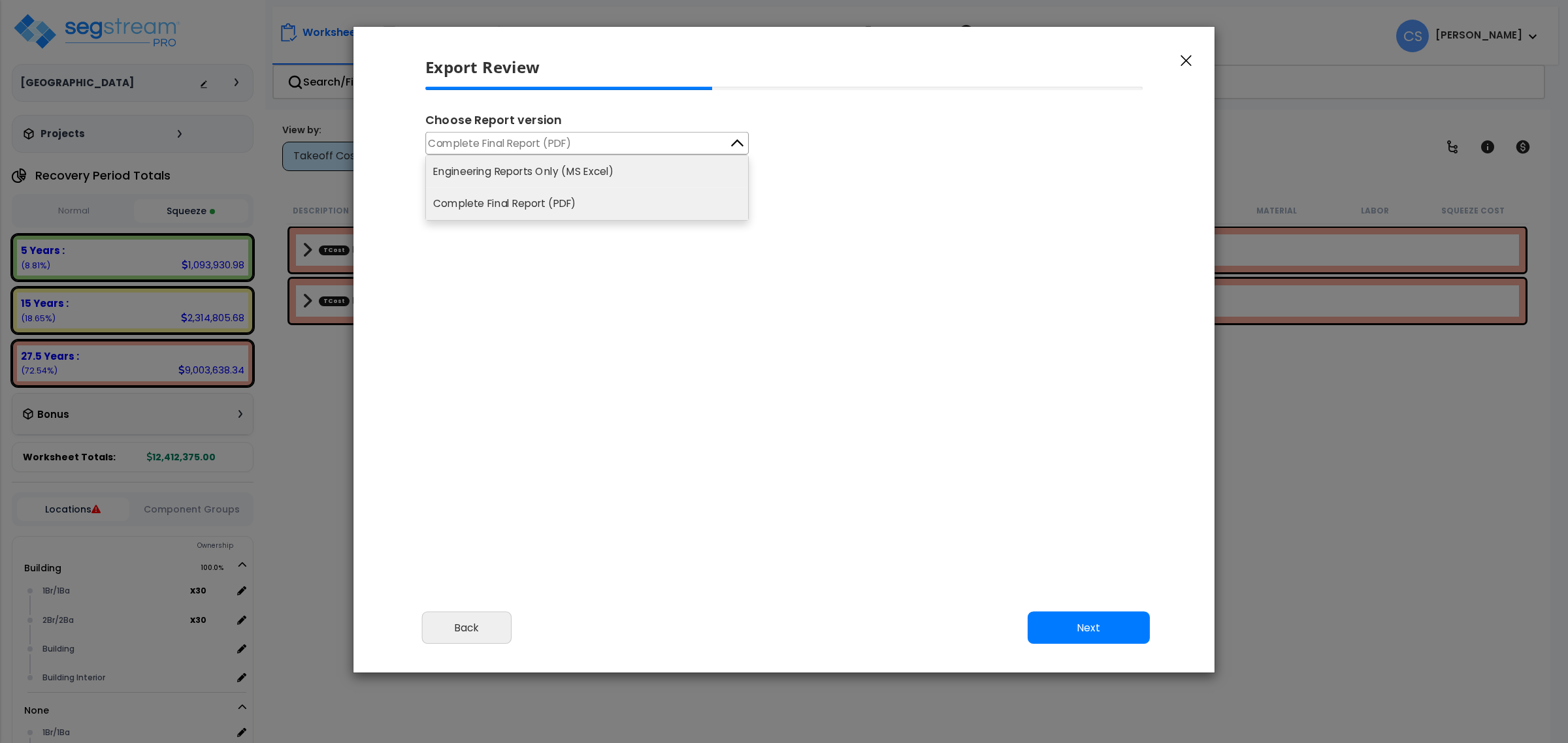
click at [559, 184] on li "Engineering Reports Only (MS Excel)" at bounding box center [587, 172] width 322 height 32
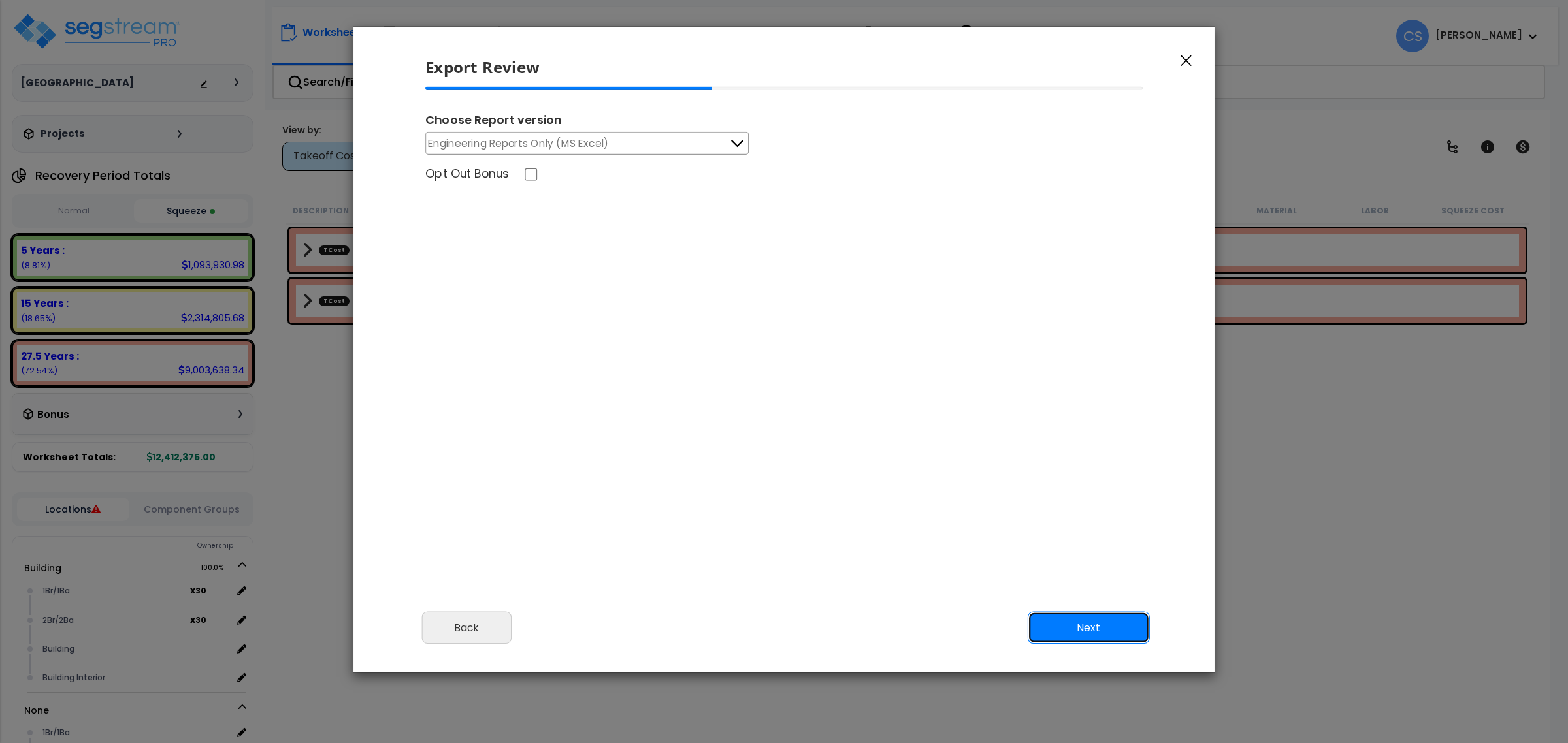
click at [1100, 631] on button "Next" at bounding box center [1089, 628] width 123 height 33
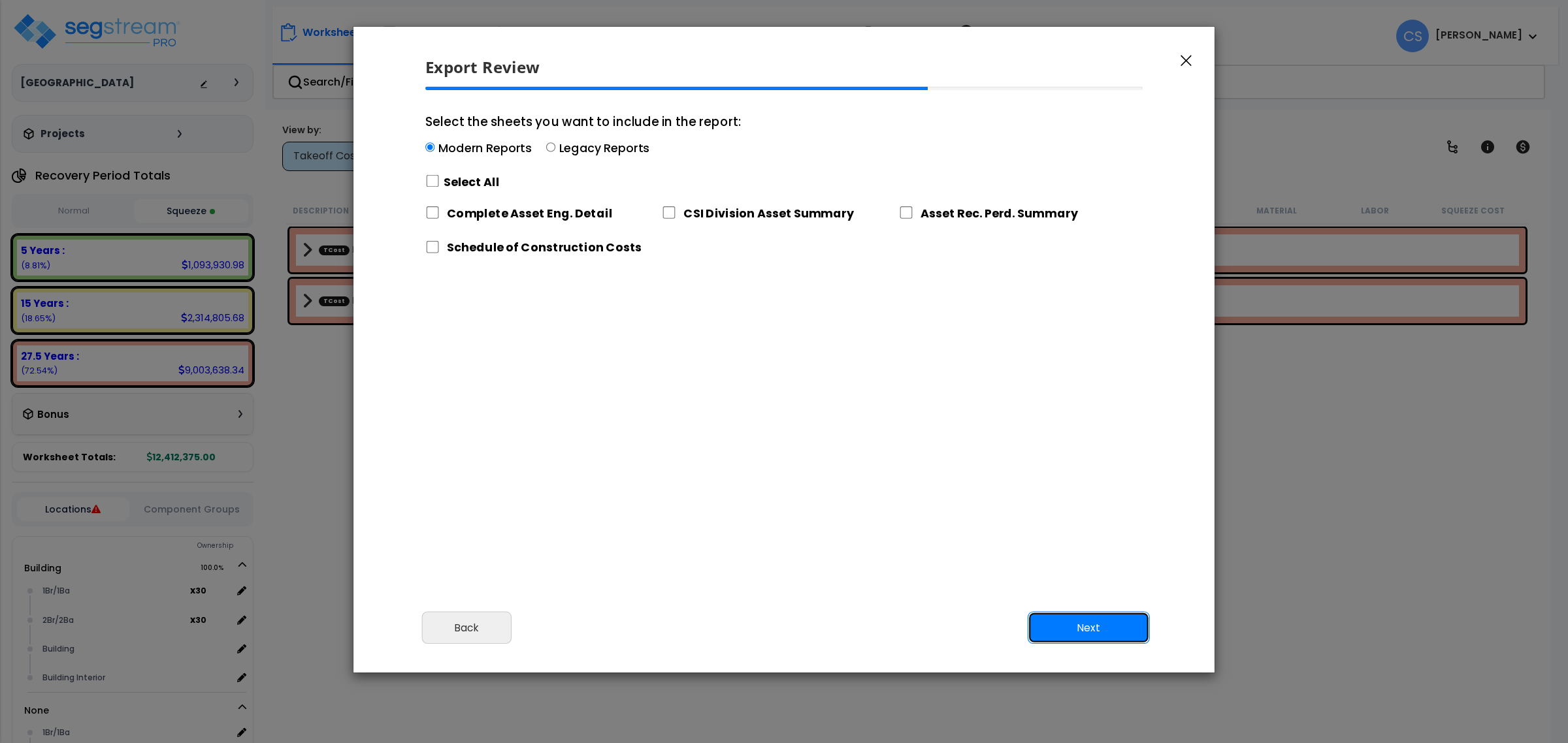
drag, startPoint x: 1101, startPoint y: 634, endPoint x: 714, endPoint y: 357, distance: 475.9
click at [714, 367] on div "Export Review Please review the following information and make any appropriate …" at bounding box center [784, 350] width 862 height 647
click at [482, 181] on label "Select All" at bounding box center [472, 181] width 57 height 16
click at [440, 181] on input "Select the sheets you want to include in the report: Modern Reports Legacy Repo…" at bounding box center [432, 181] width 14 height 12
checkbox input "true"
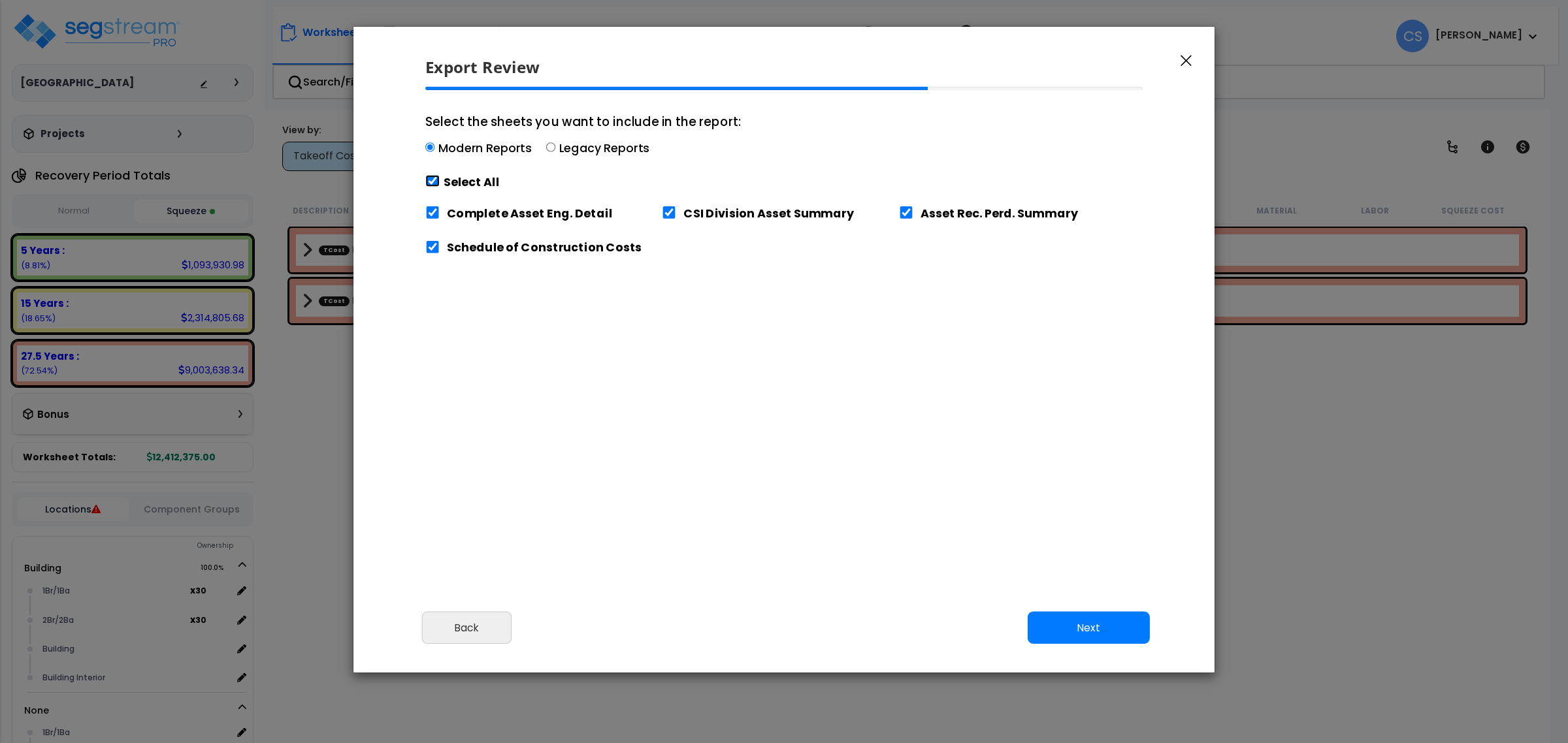
checkbox input "true"
click at [1078, 635] on button "Next" at bounding box center [1089, 628] width 123 height 33
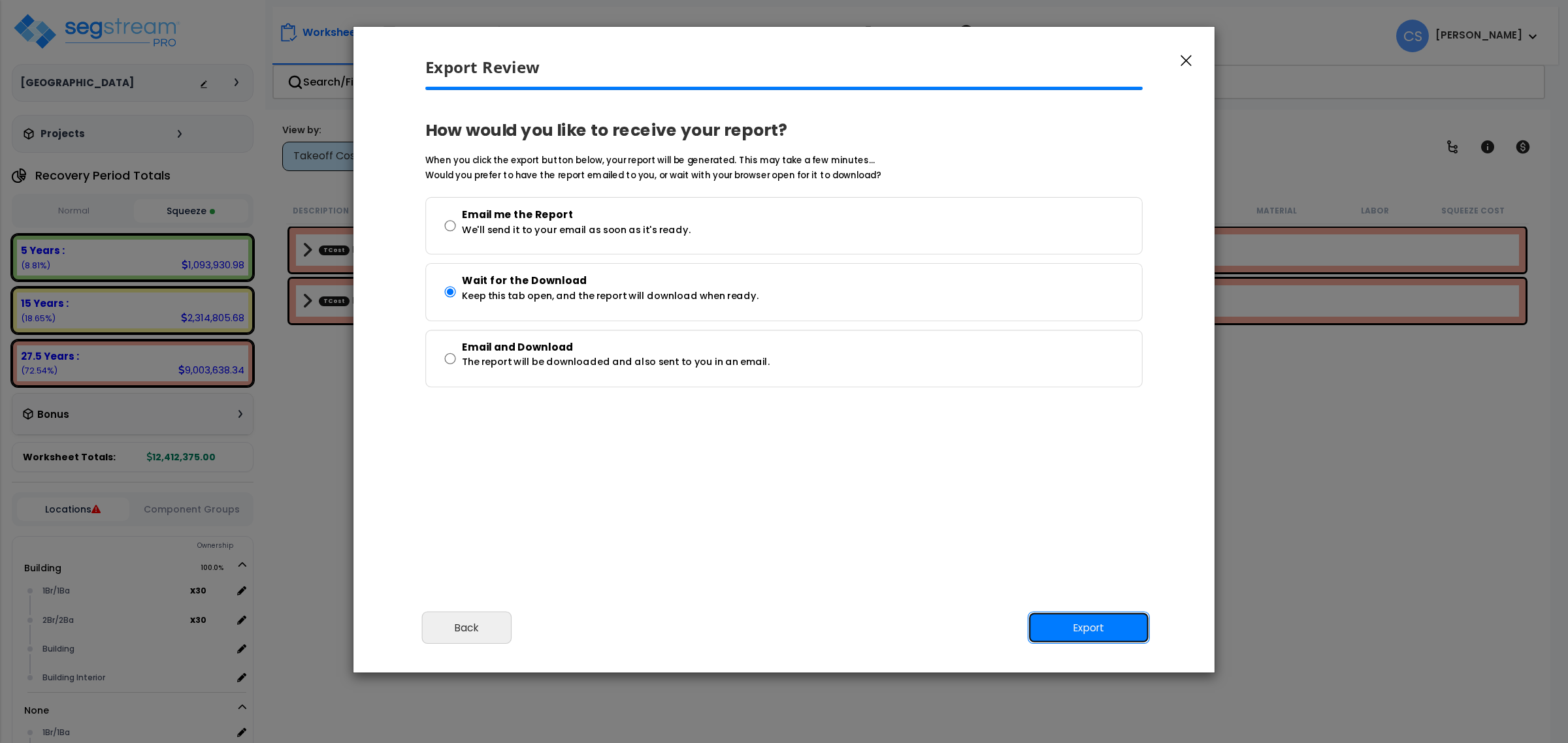
click at [1078, 635] on button "Export" at bounding box center [1089, 628] width 123 height 33
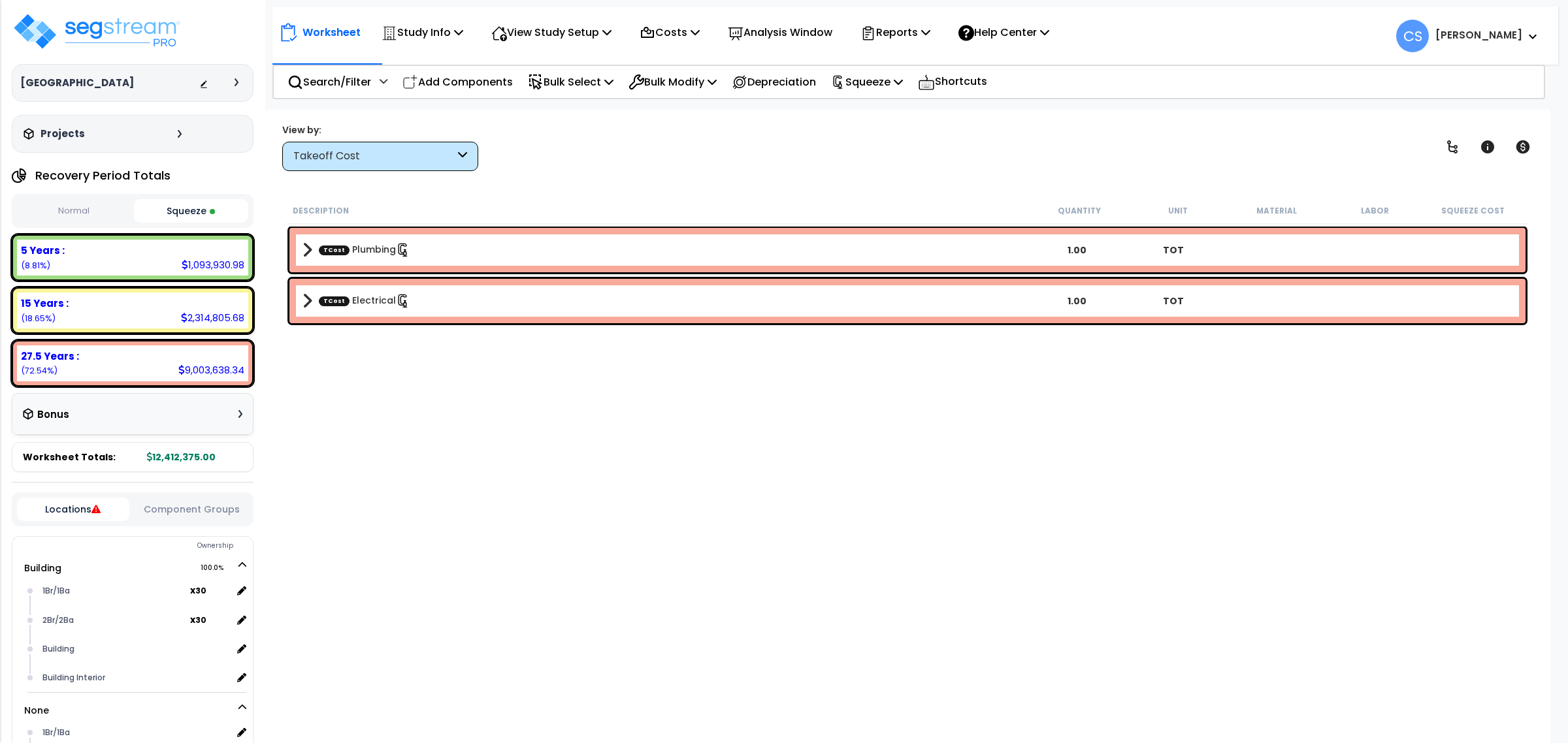
click at [761, 546] on div "Description Quantity Unit Material Labor Squeeze Cost TCost Plumbing 1.00 TOT T…" at bounding box center [907, 446] width 1246 height 498
click at [547, 26] on p "View Study Setup" at bounding box center [551, 32] width 120 height 18
click at [556, 83] on link "View Questionnaire" at bounding box center [549, 90] width 129 height 26
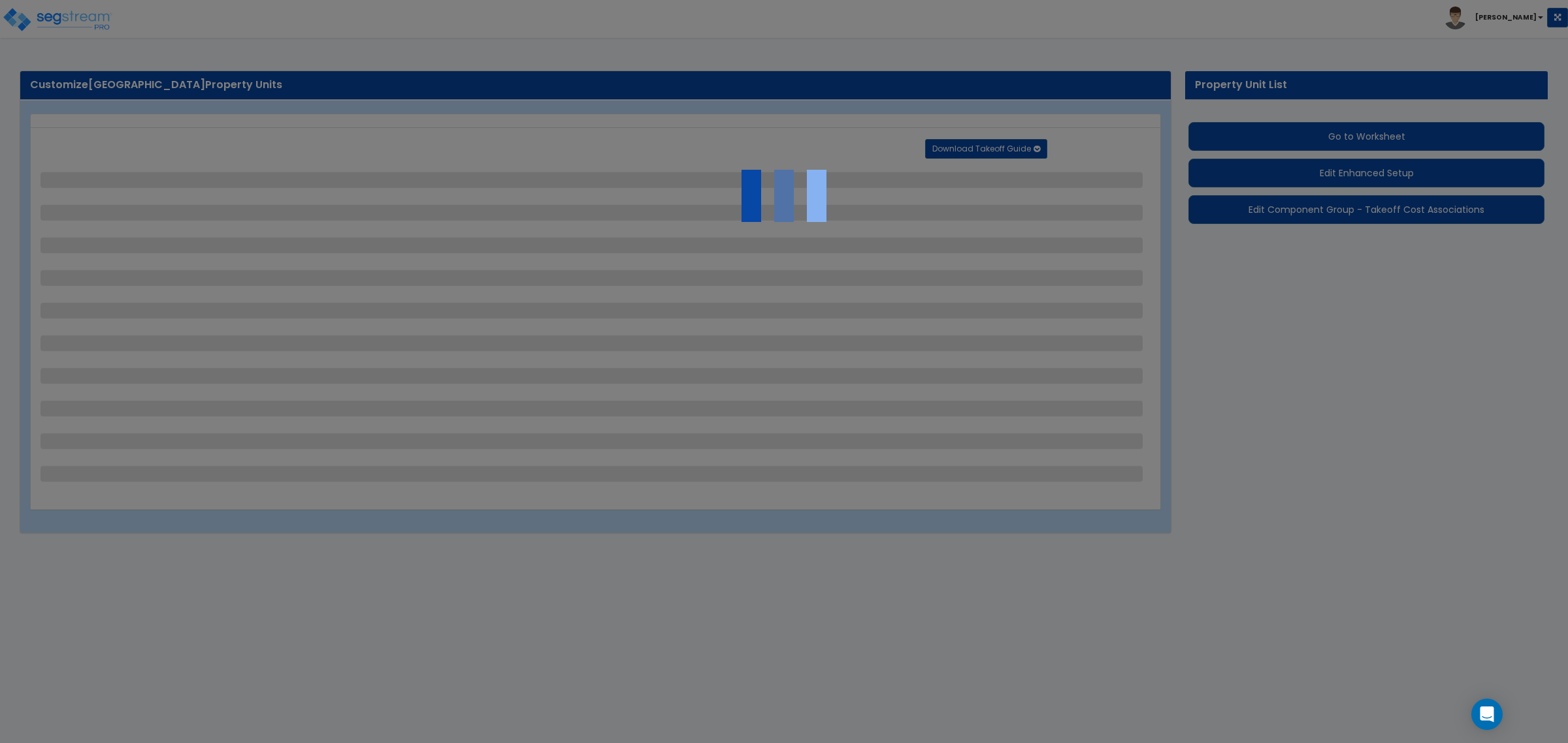
select select "1"
select select "2"
select select "1"
select select "3"
select select "2"
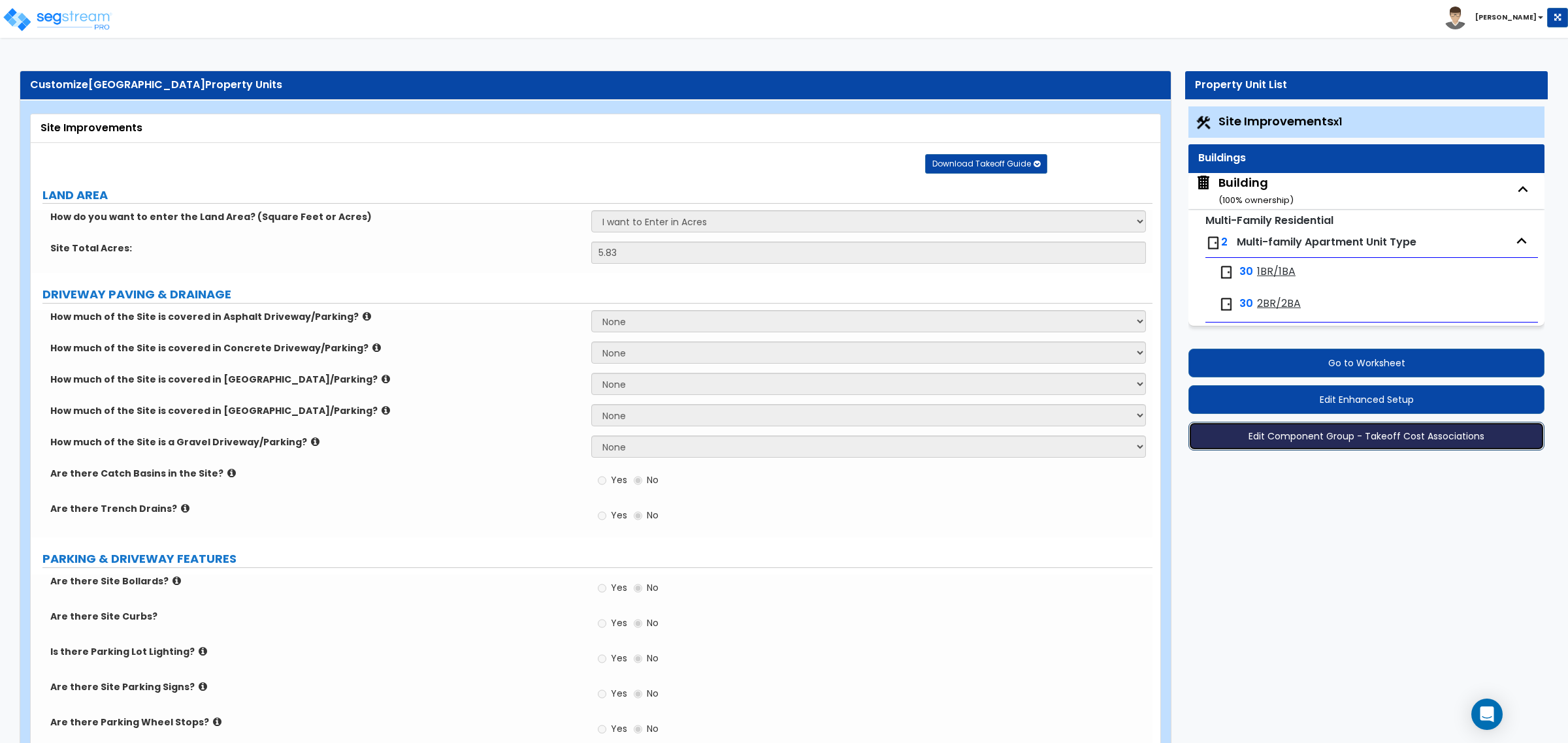
click at [1379, 438] on button "Edit Component Group - Takeoff Cost Associations" at bounding box center [1366, 436] width 356 height 28
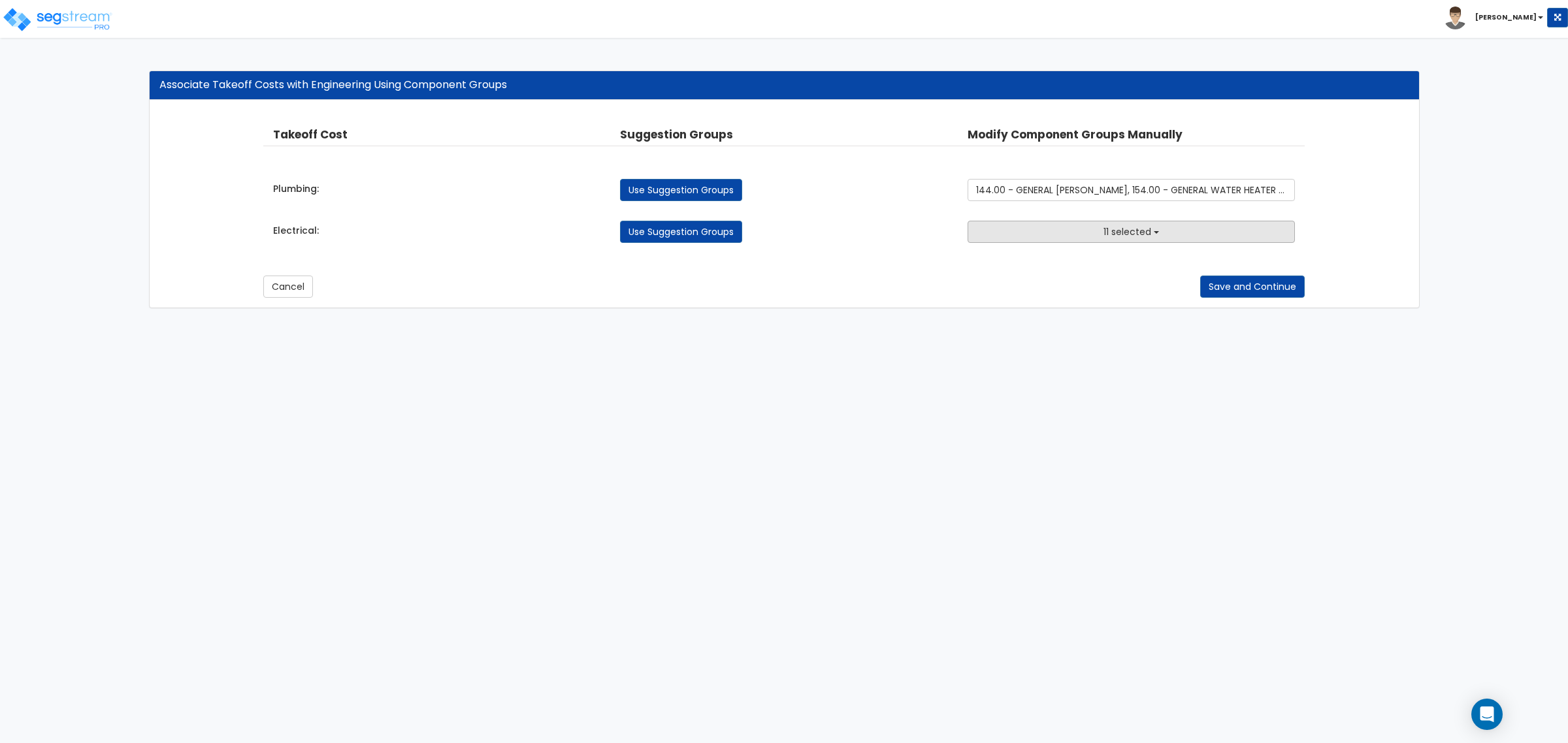
click at [1122, 227] on span "11 selected" at bounding box center [1127, 232] width 48 height 13
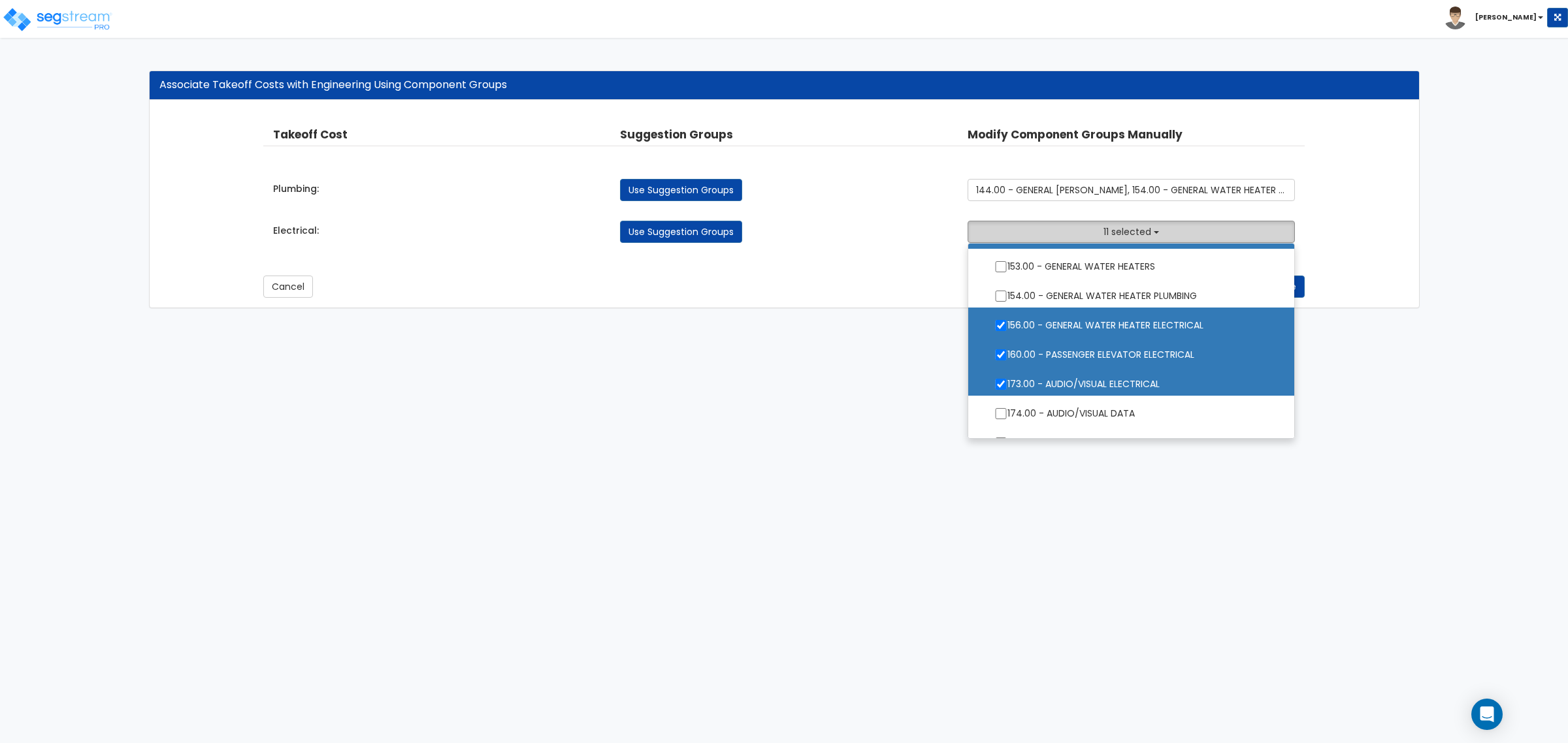
scroll to position [1225, 0]
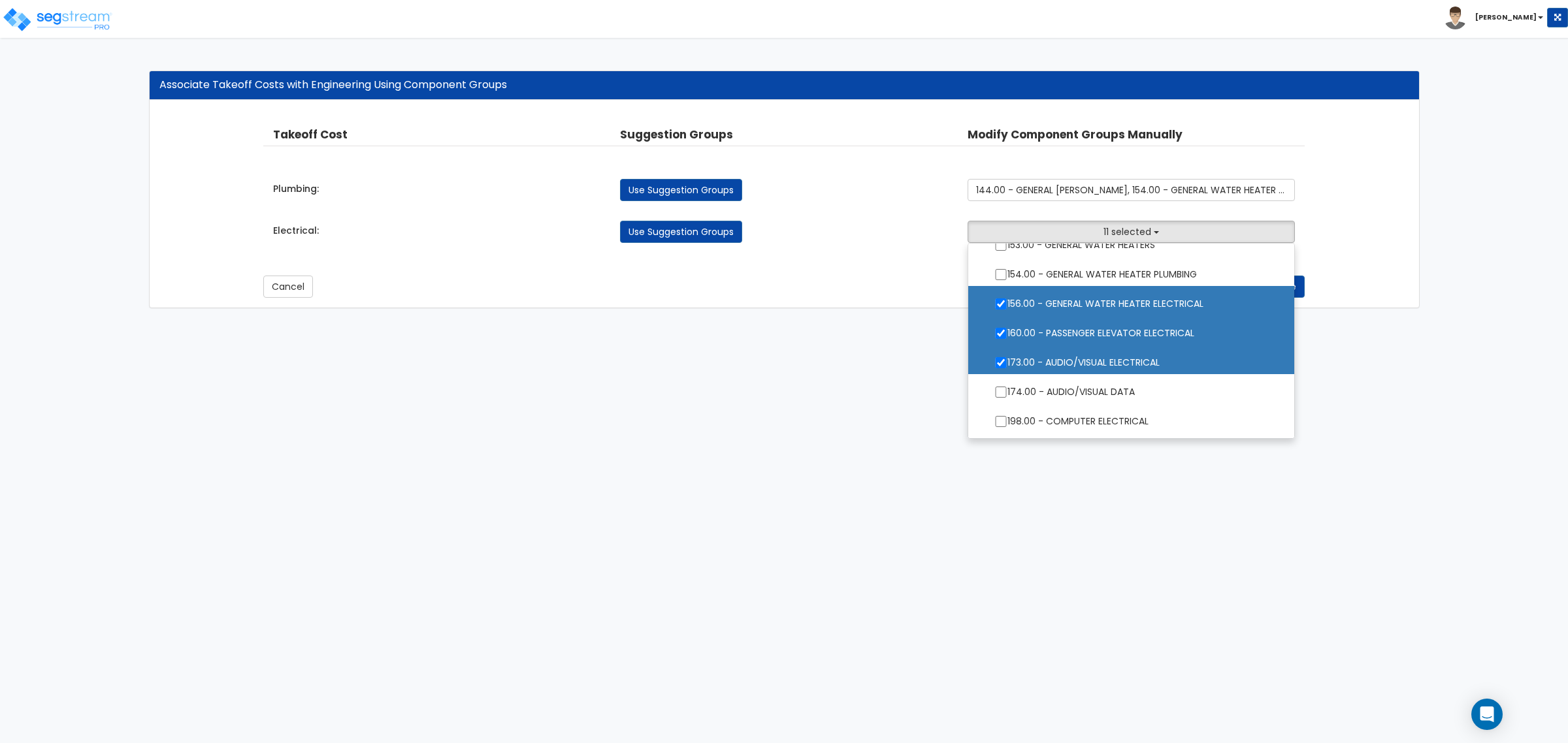
click at [1100, 367] on label "173.00 - AUDIO/VISUAL ELECTRICAL" at bounding box center [1131, 361] width 300 height 30
click at [1008, 367] on input "173.00 - AUDIO/VISUAL ELECTRICAL" at bounding box center [1001, 363] width 13 height 11
checkbox input "false"
click at [1143, 322] on html "Toggle navigation [PERSON_NAME] x" at bounding box center [784, 160] width 1568 height 322
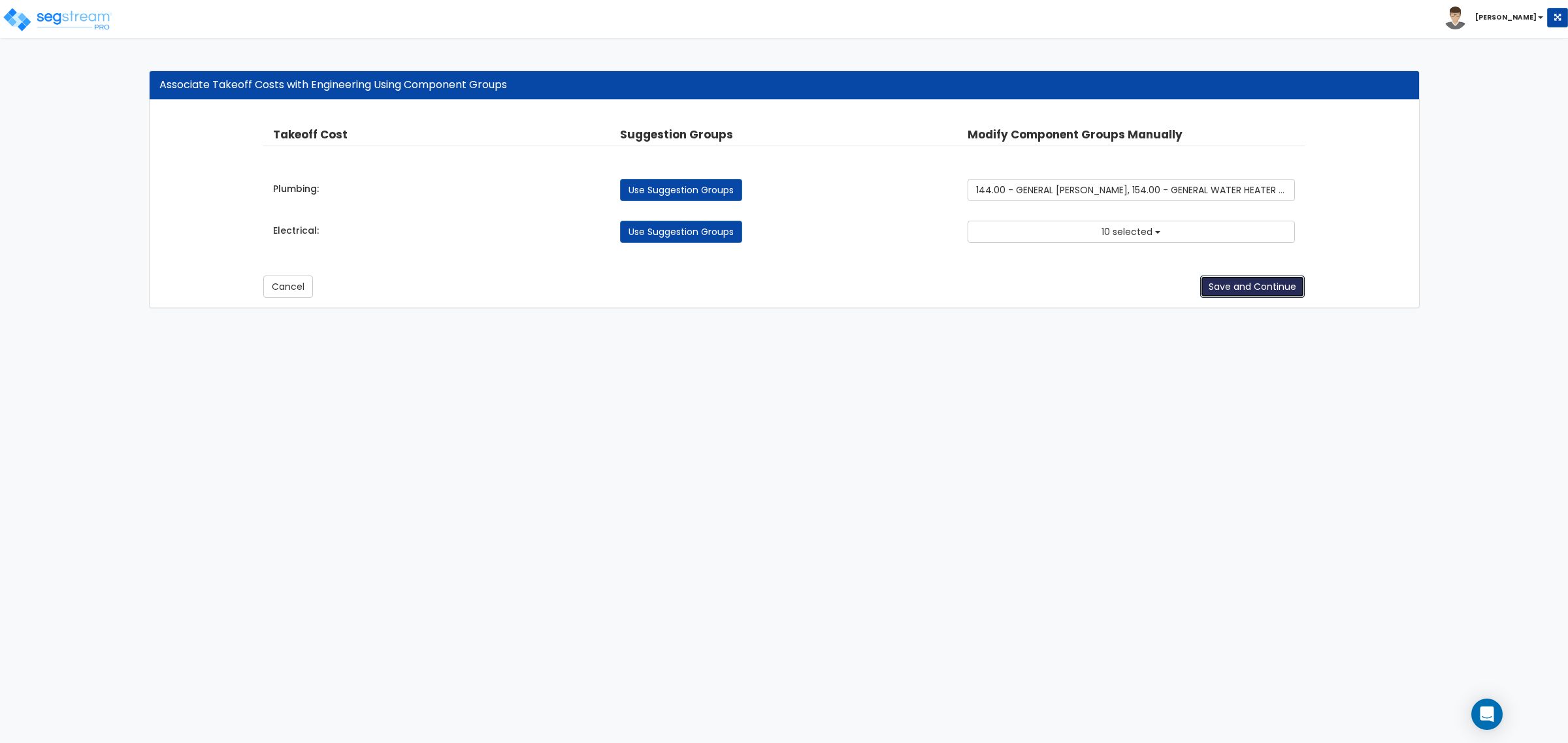
click at [1236, 290] on button "Save and Continue" at bounding box center [1252, 287] width 105 height 23
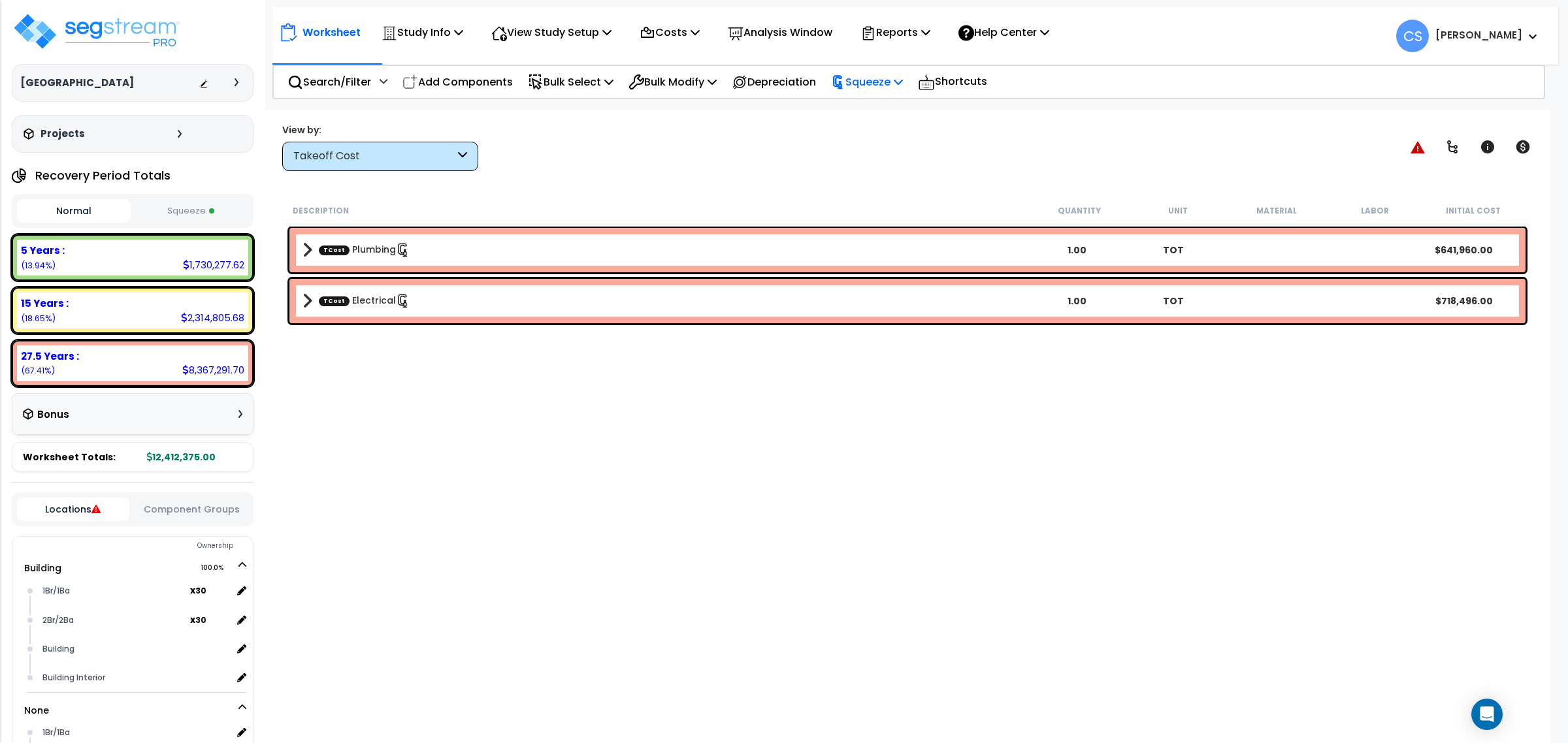
click at [883, 82] on p "Squeeze" at bounding box center [867, 82] width 72 height 18
click at [887, 111] on link "Re-squeeze" at bounding box center [889, 113] width 129 height 30
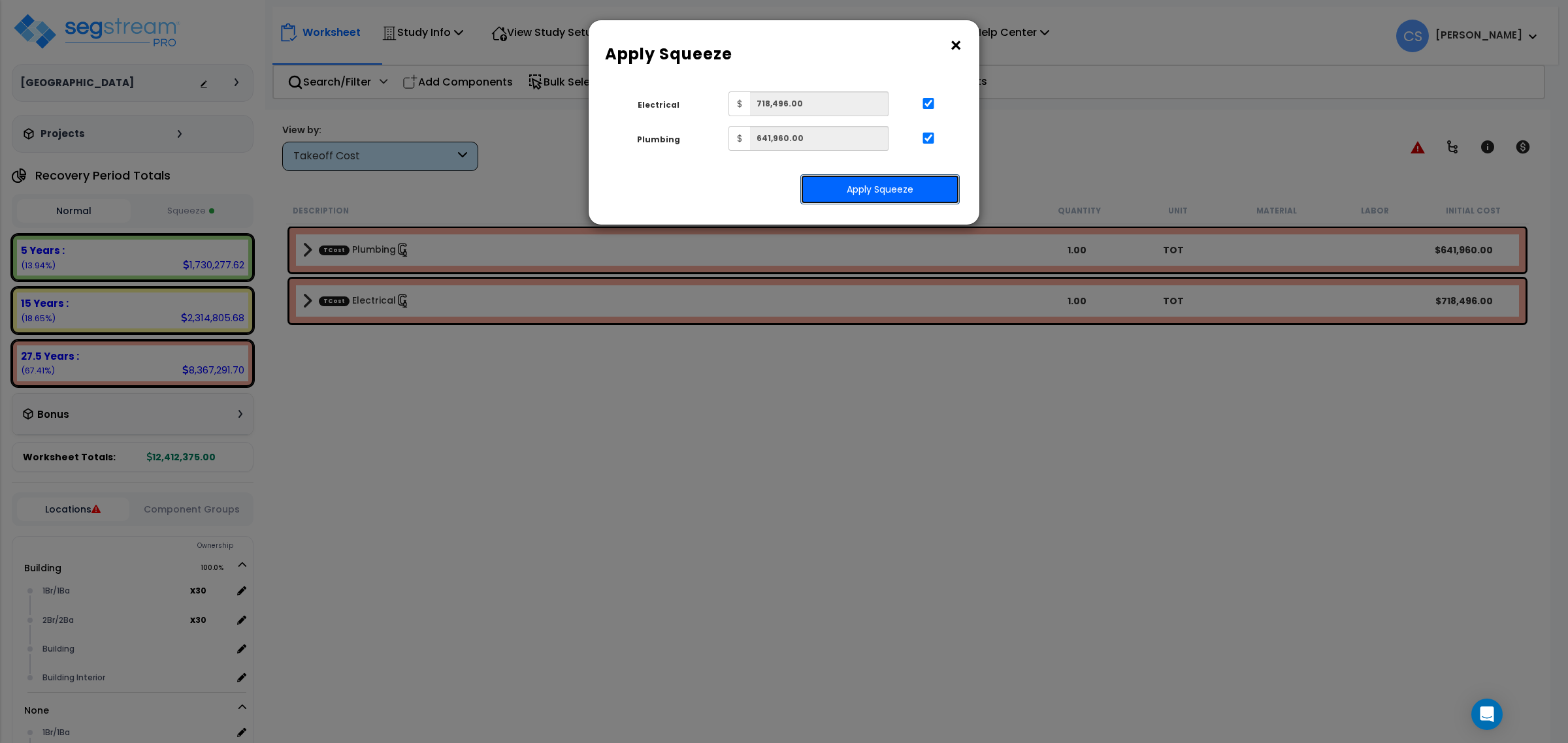
click at [890, 185] on button "Apply Squeeze" at bounding box center [879, 190] width 159 height 30
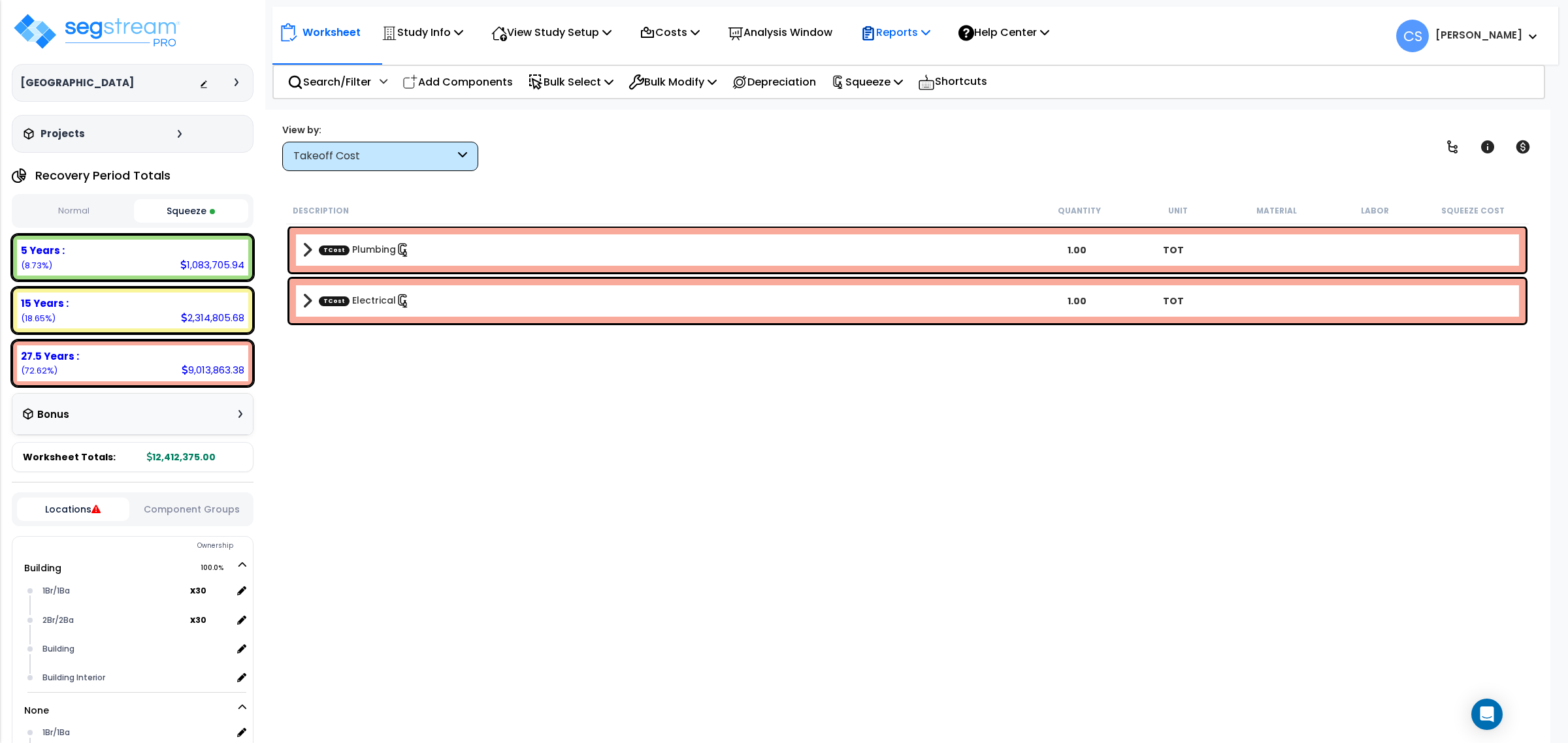
click at [912, 29] on p "Reports" at bounding box center [895, 32] width 70 height 18
click at [916, 58] on link "Get Report" at bounding box center [918, 62] width 129 height 26
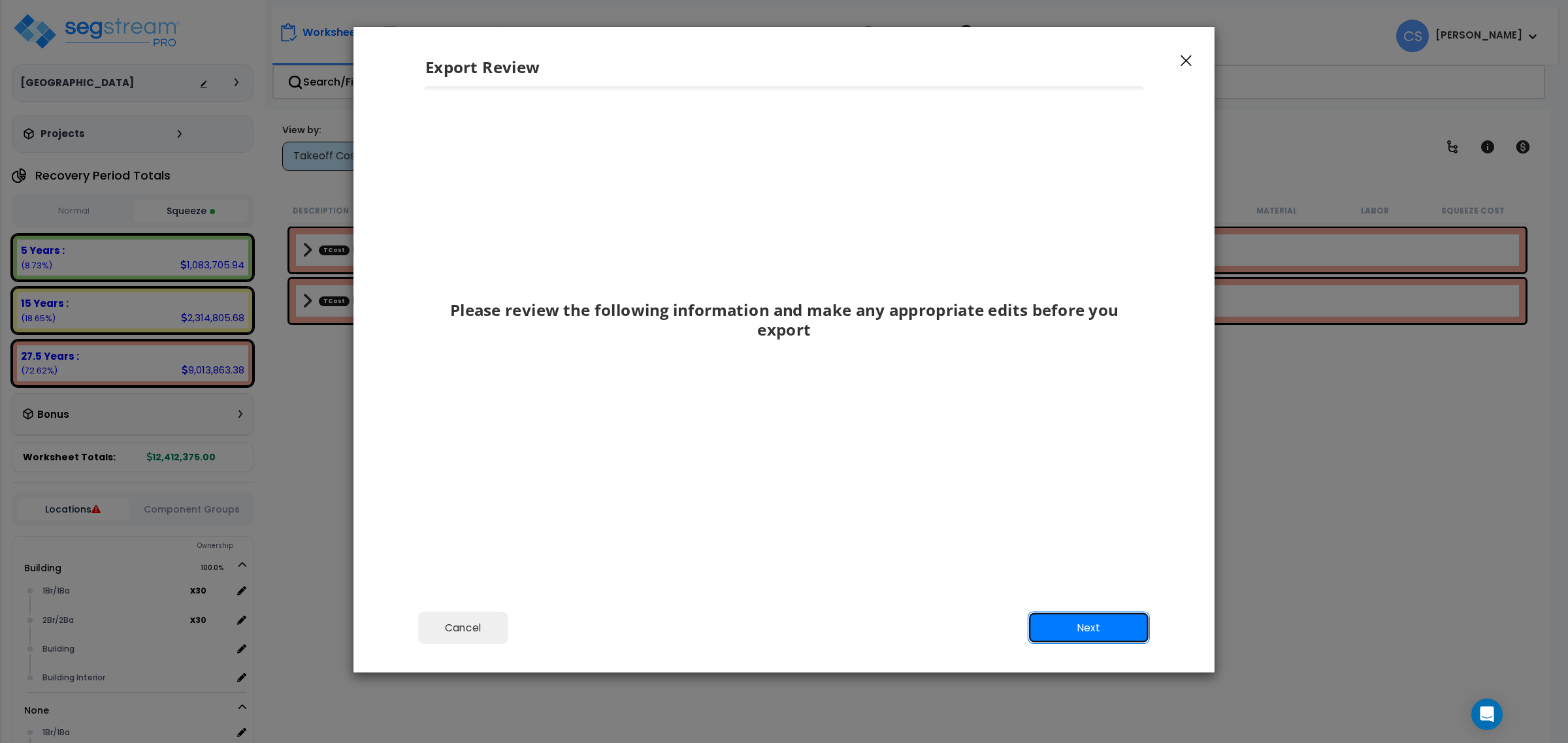
click at [1134, 628] on button "Next" at bounding box center [1089, 628] width 123 height 33
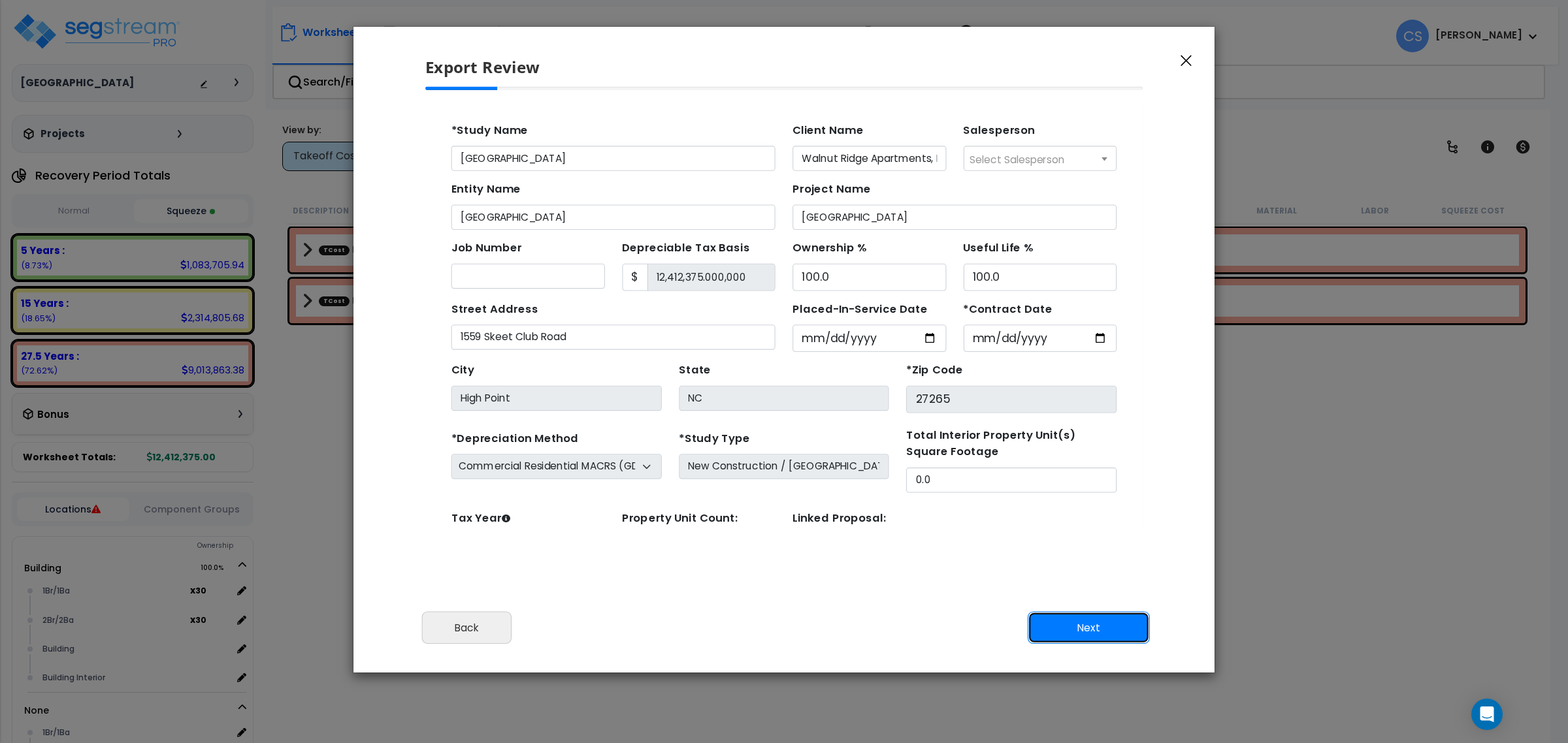
click at [1132, 631] on button "Next" at bounding box center [1089, 628] width 123 height 33
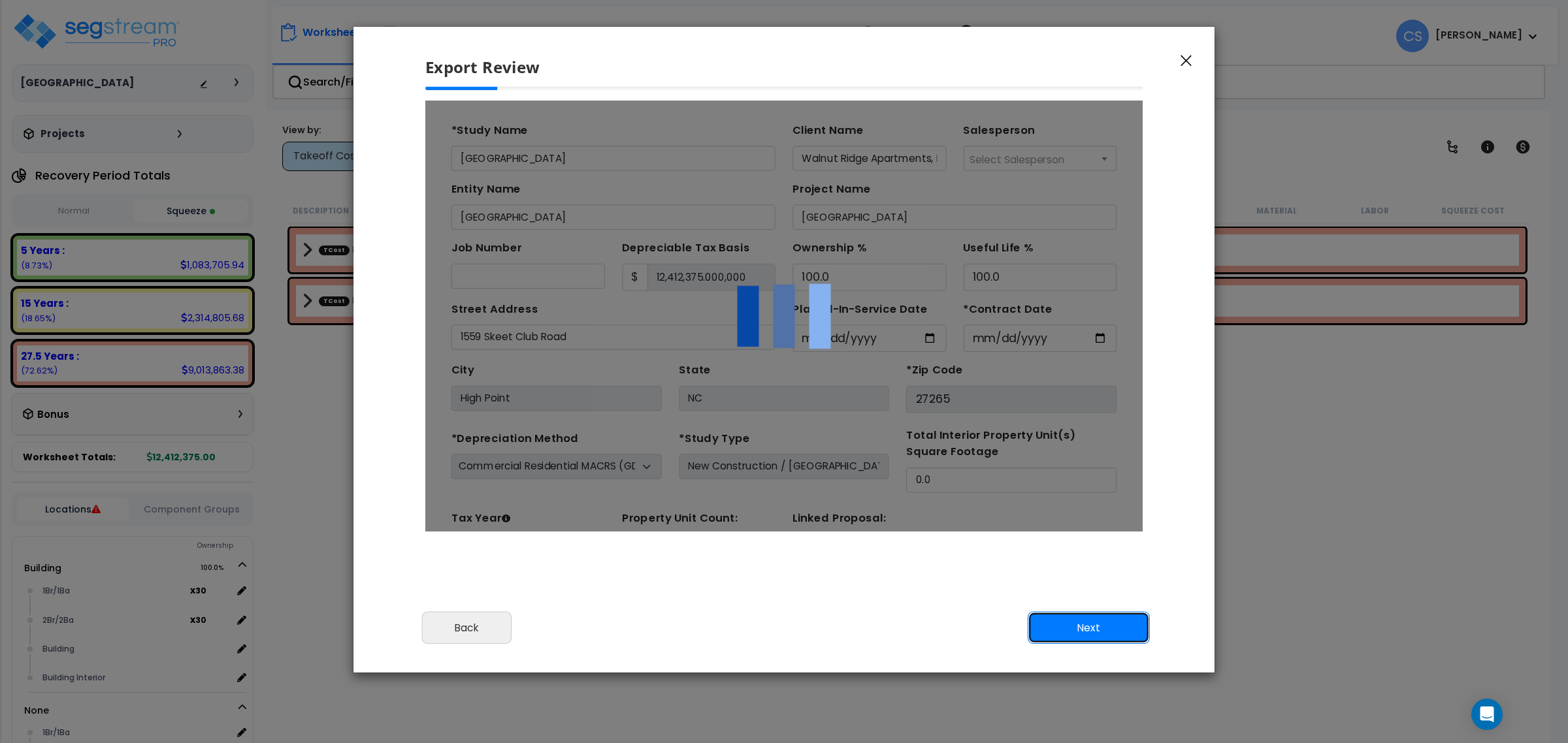
click at [1132, 635] on button "Next" at bounding box center [1089, 628] width 123 height 33
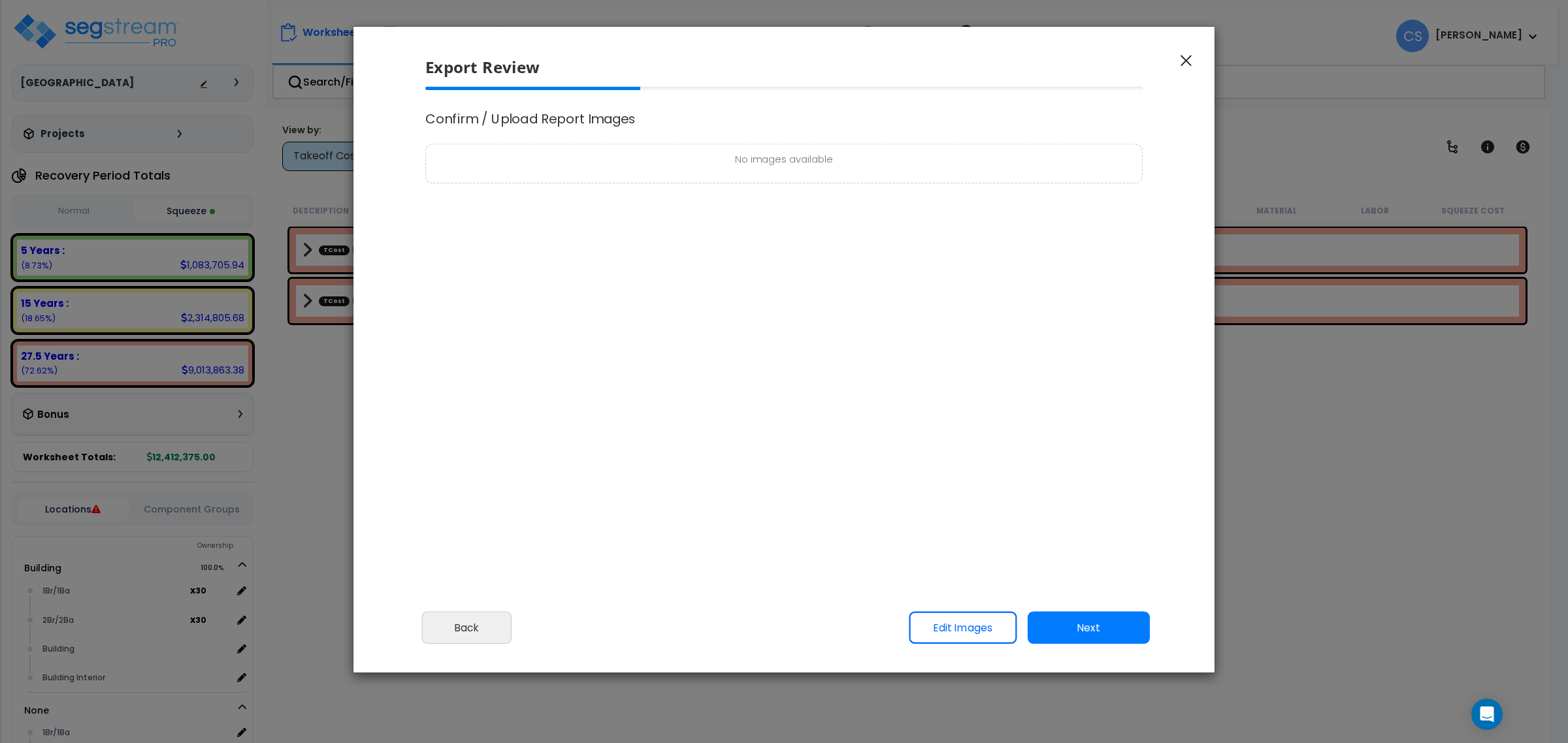
select select
click at [1053, 621] on button "Next" at bounding box center [1089, 628] width 123 height 33
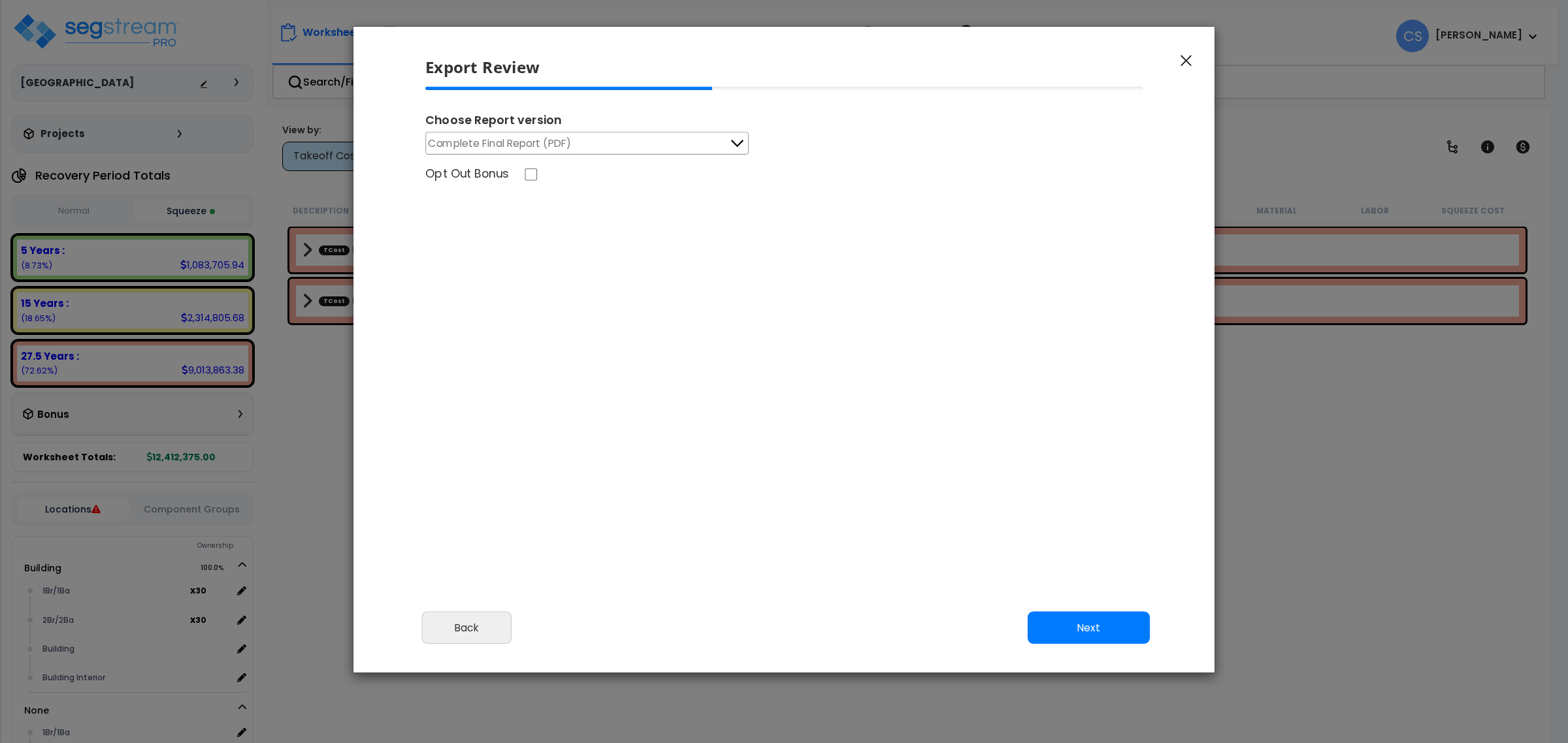
click at [530, 148] on span "Complete Final Report (PDF)" at bounding box center [500, 142] width 143 height 16
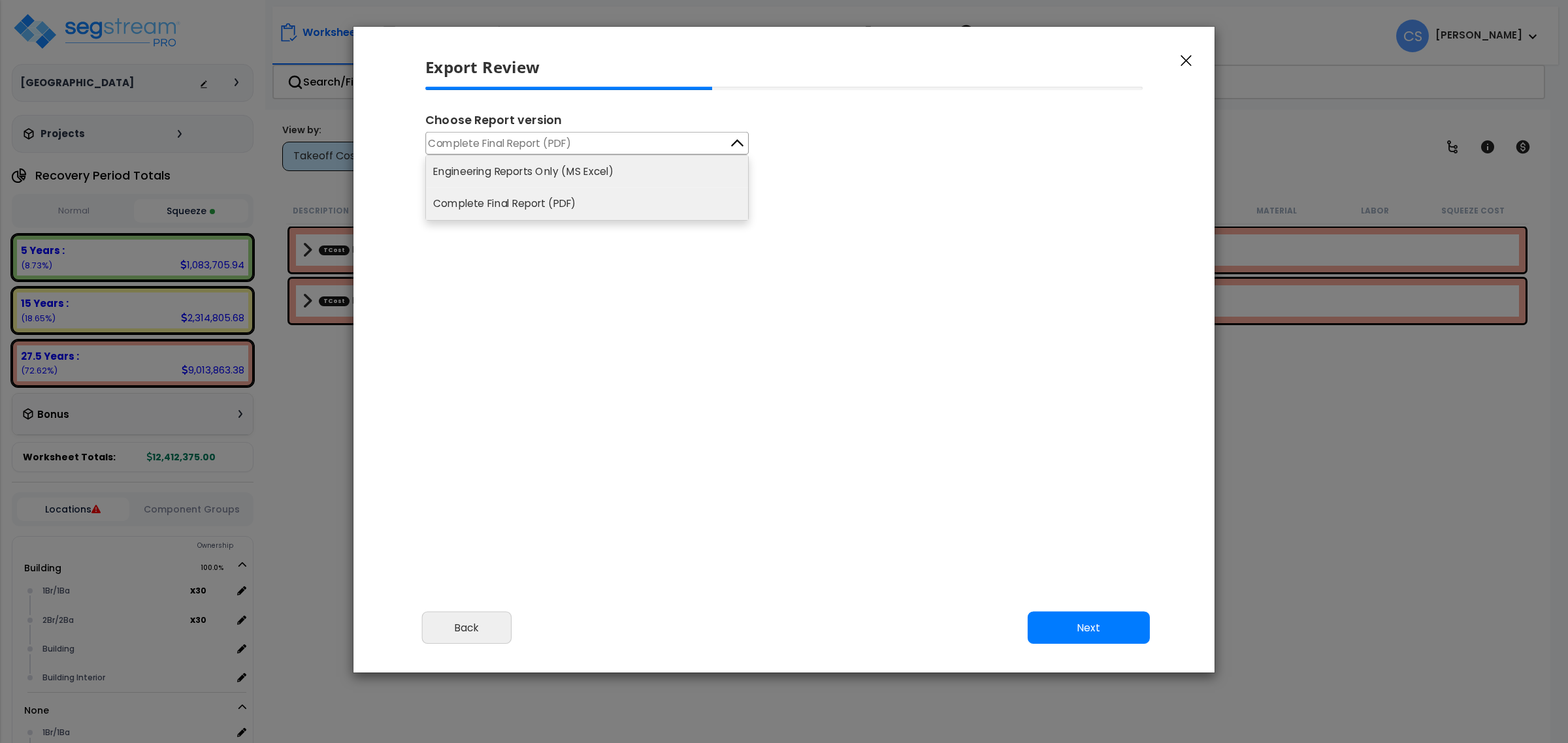
click at [550, 172] on li "Engineering Reports Only (MS Excel)" at bounding box center [587, 172] width 322 height 32
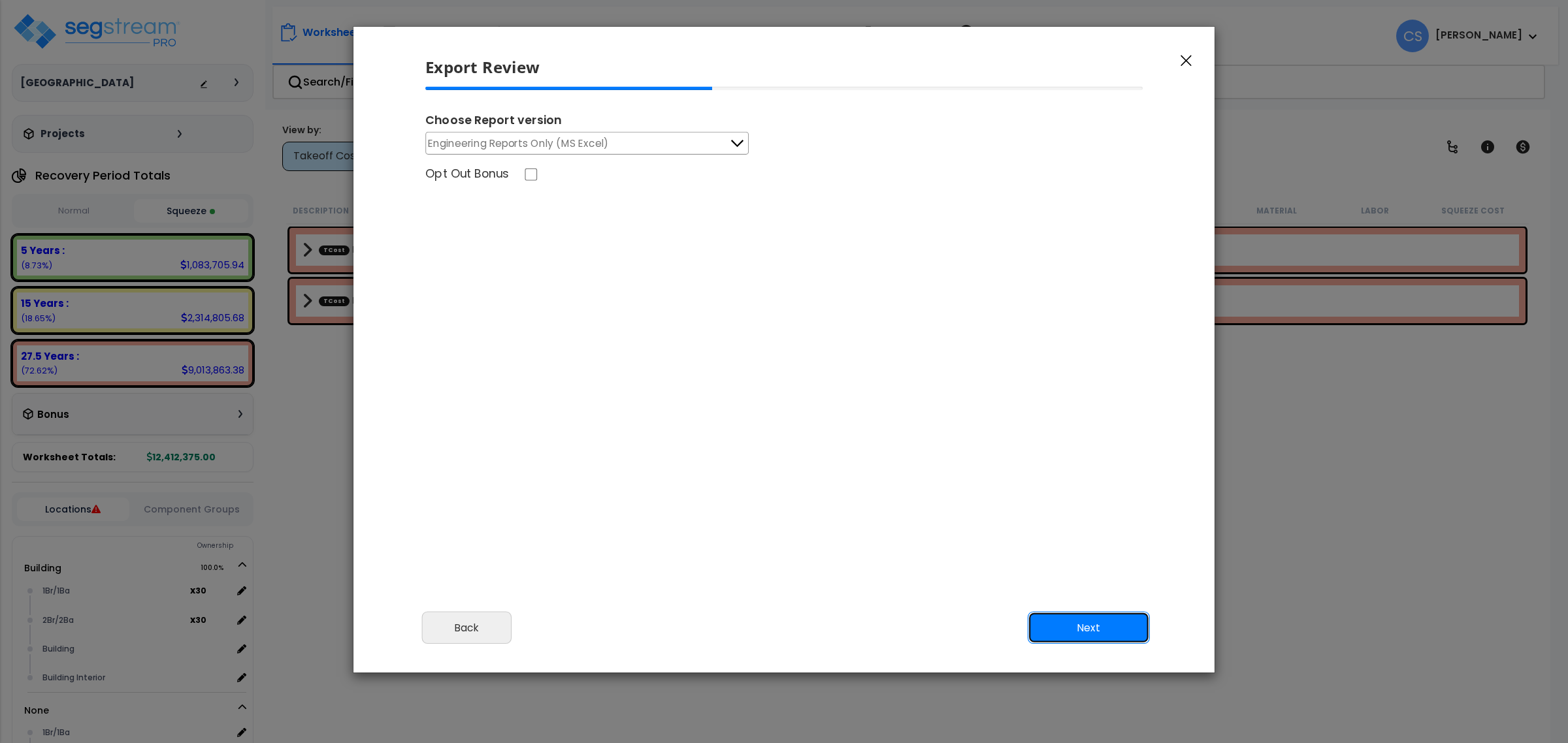
click at [1108, 627] on button "Next" at bounding box center [1089, 628] width 123 height 33
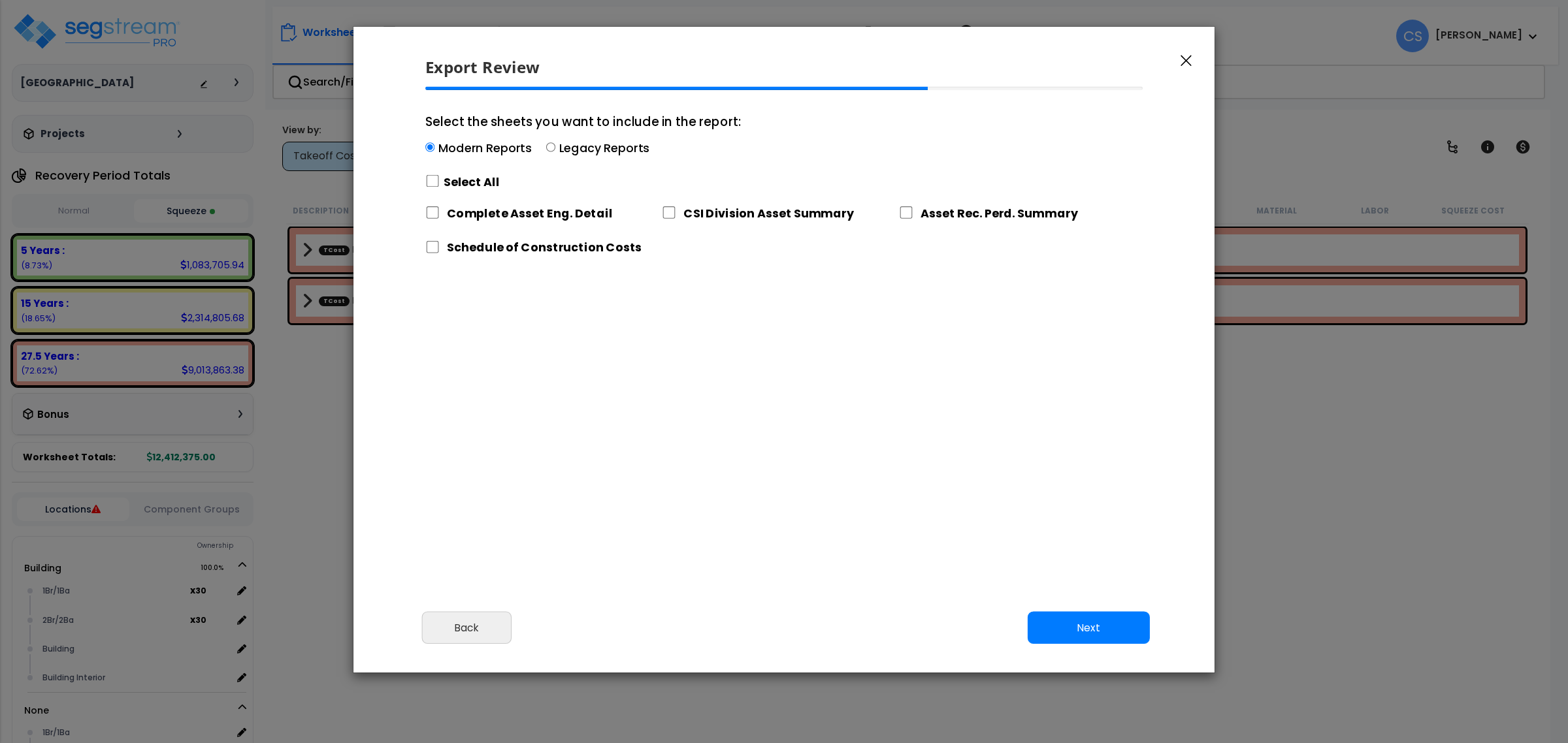
click at [488, 173] on label "Select All" at bounding box center [472, 181] width 57 height 16
click at [440, 175] on input "Select the sheets you want to include in the report: Modern Reports Legacy Repo…" at bounding box center [432, 181] width 14 height 12
checkbox input "true"
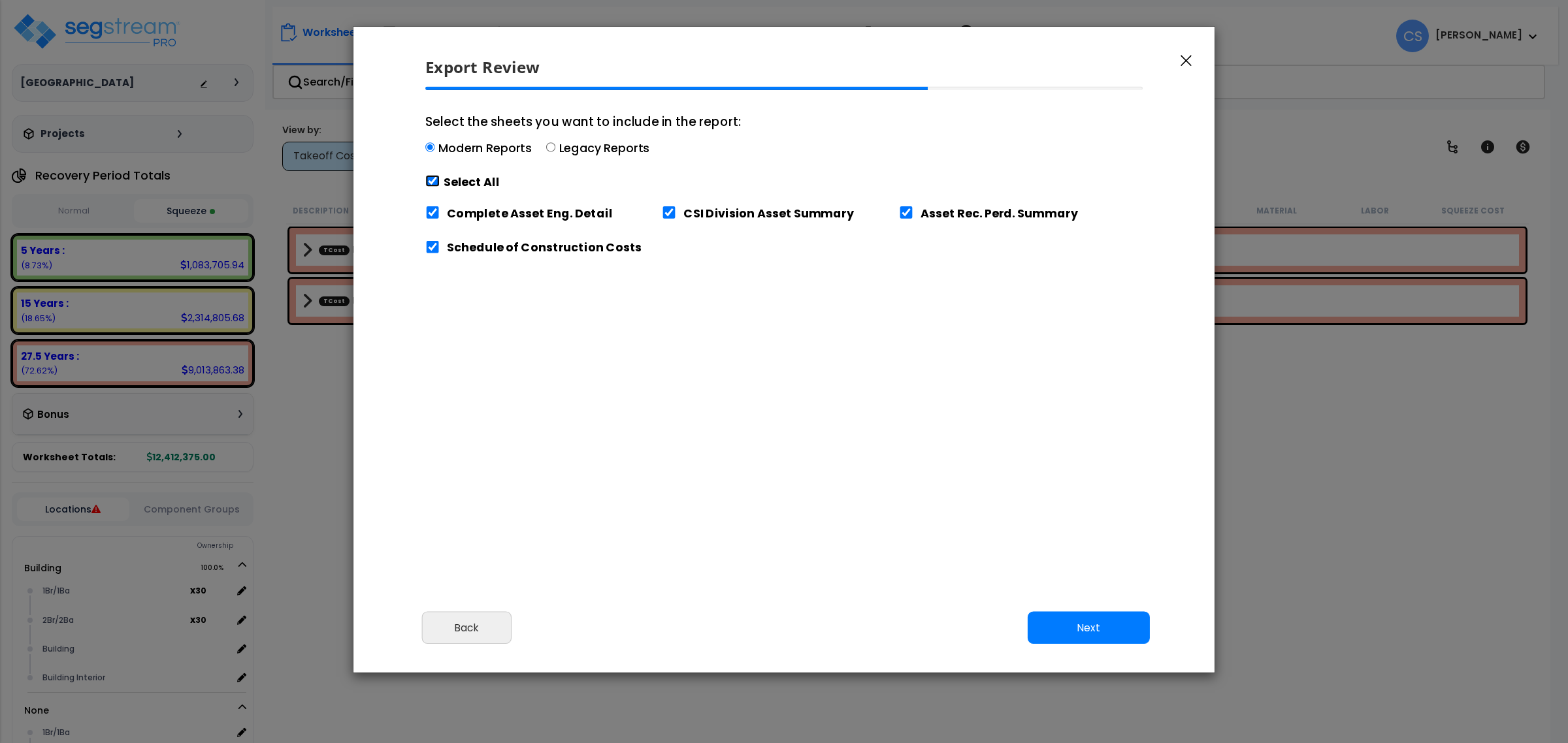
checkbox input "true"
click at [1113, 636] on button "Next" at bounding box center [1089, 628] width 123 height 33
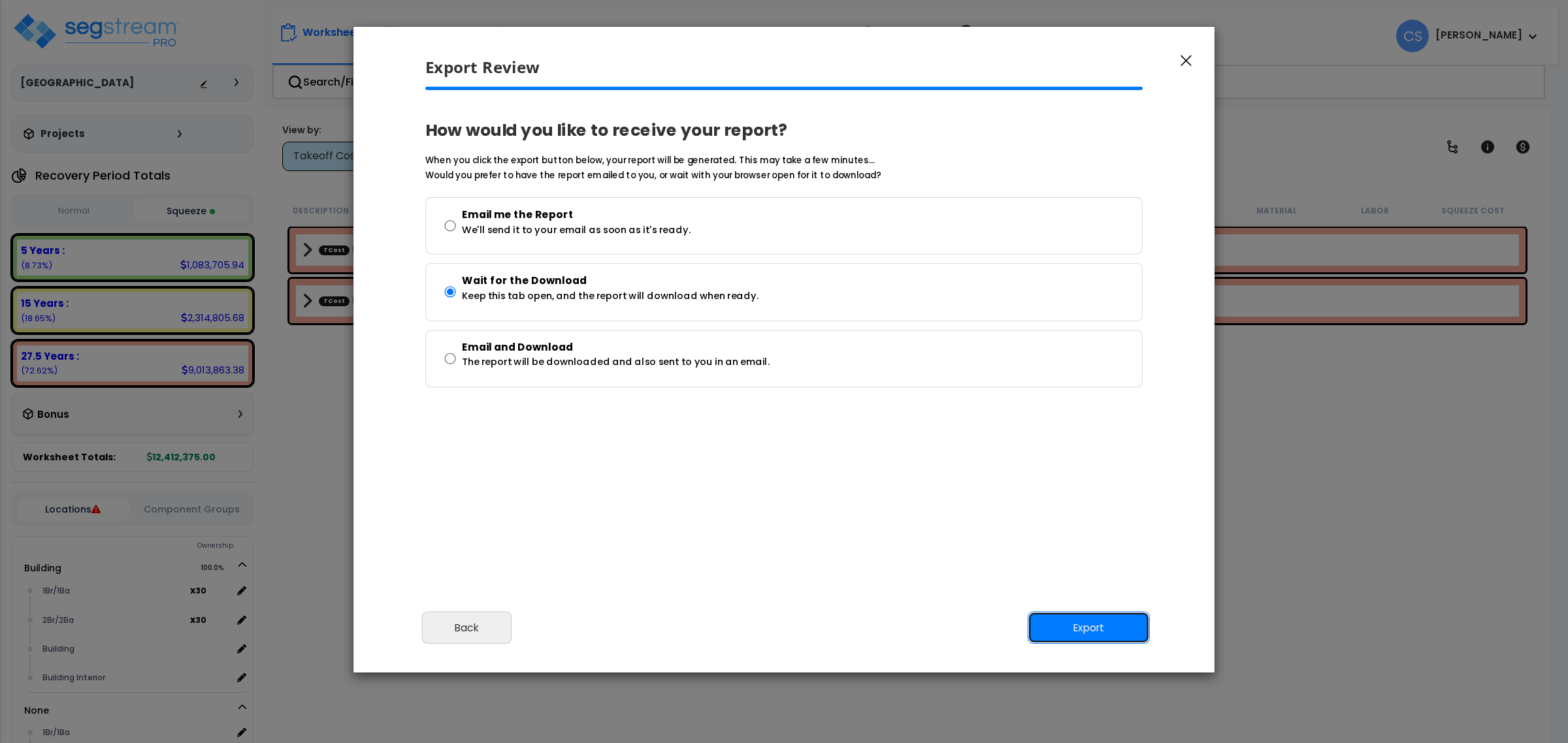
click at [1123, 635] on button "Export" at bounding box center [1089, 628] width 123 height 33
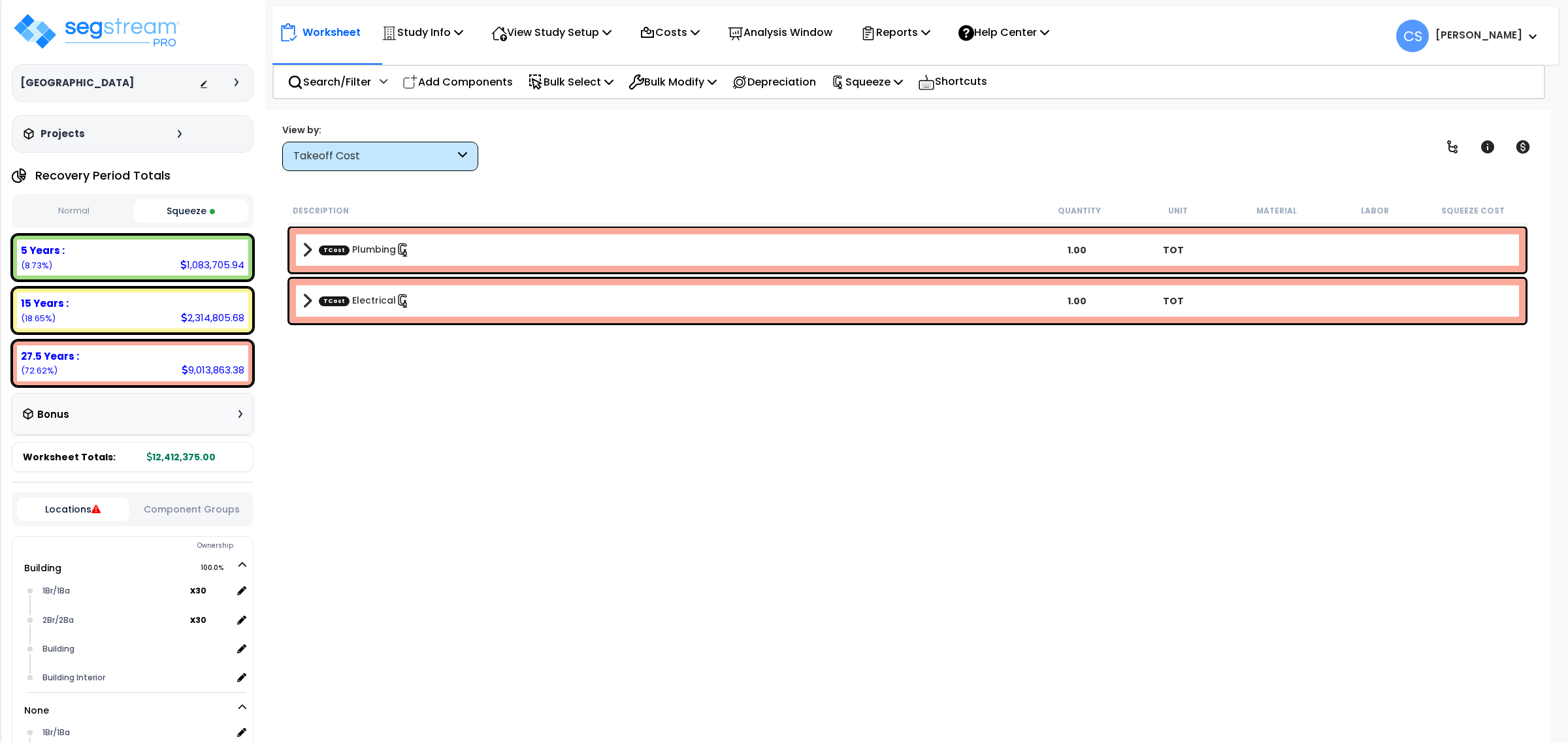
drag, startPoint x: 1005, startPoint y: 474, endPoint x: 958, endPoint y: 359, distance: 124.2
click at [1005, 474] on div "Description Quantity Unit Material Labor Squeeze Cost TCost Plumbing 1.00 TOT T…" at bounding box center [907, 446] width 1246 height 498
click at [571, 42] on div "View Study Setup" at bounding box center [551, 32] width 120 height 31
click at [569, 91] on link "View Questionnaire" at bounding box center [549, 90] width 129 height 26
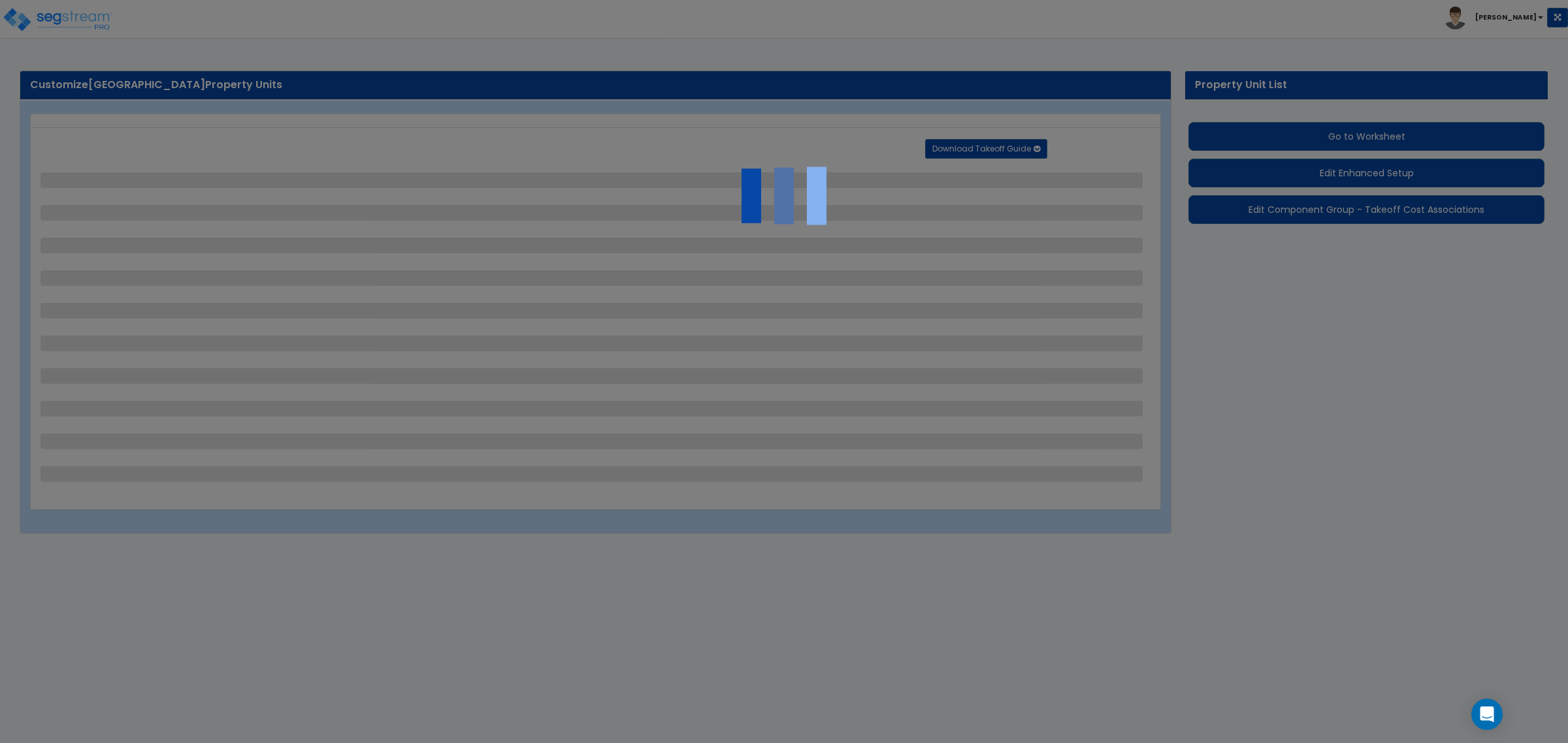
select select "1"
select select "2"
select select "1"
select select "3"
select select "2"
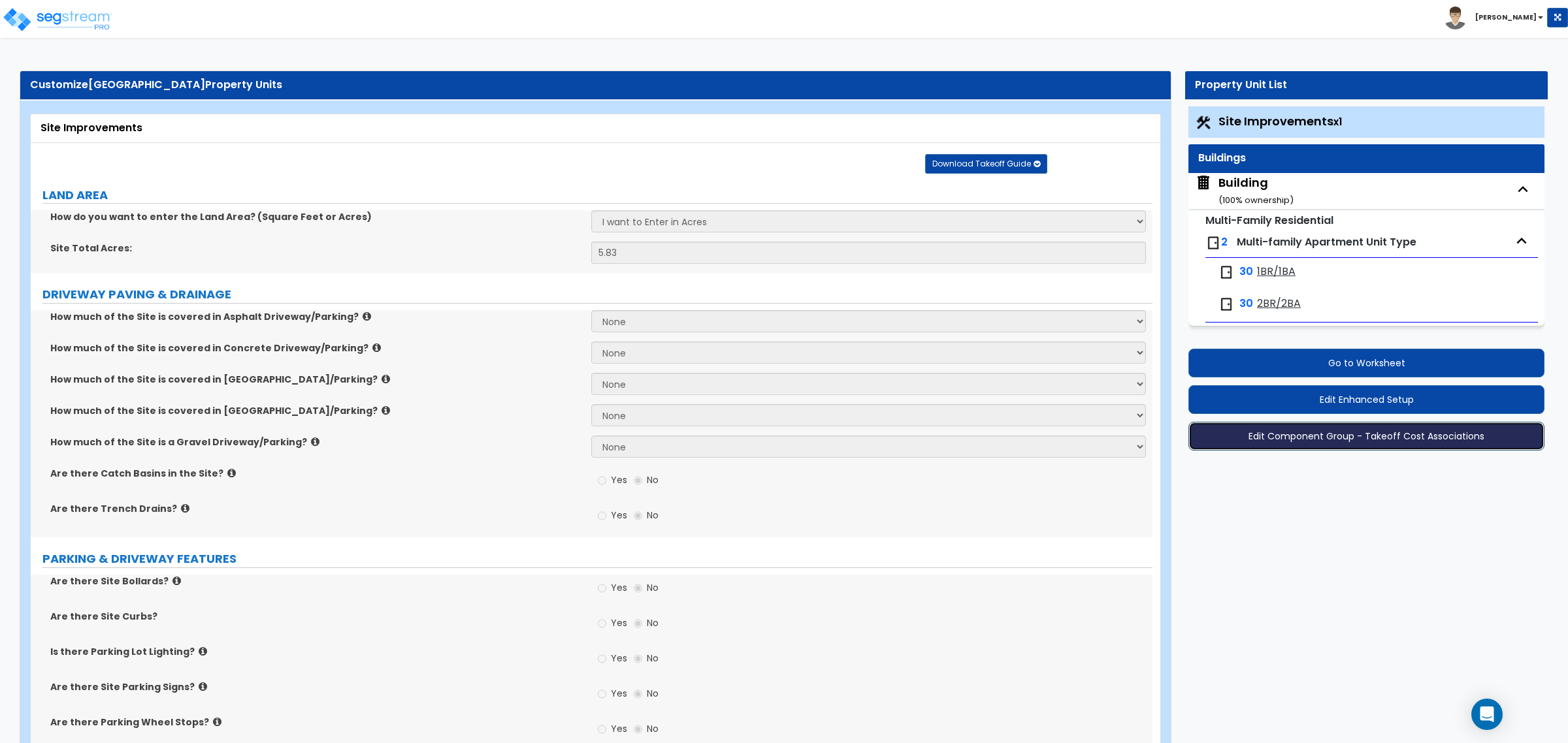
click at [1369, 433] on button "Edit Component Group - Takeoff Cost Associations" at bounding box center [1366, 436] width 356 height 28
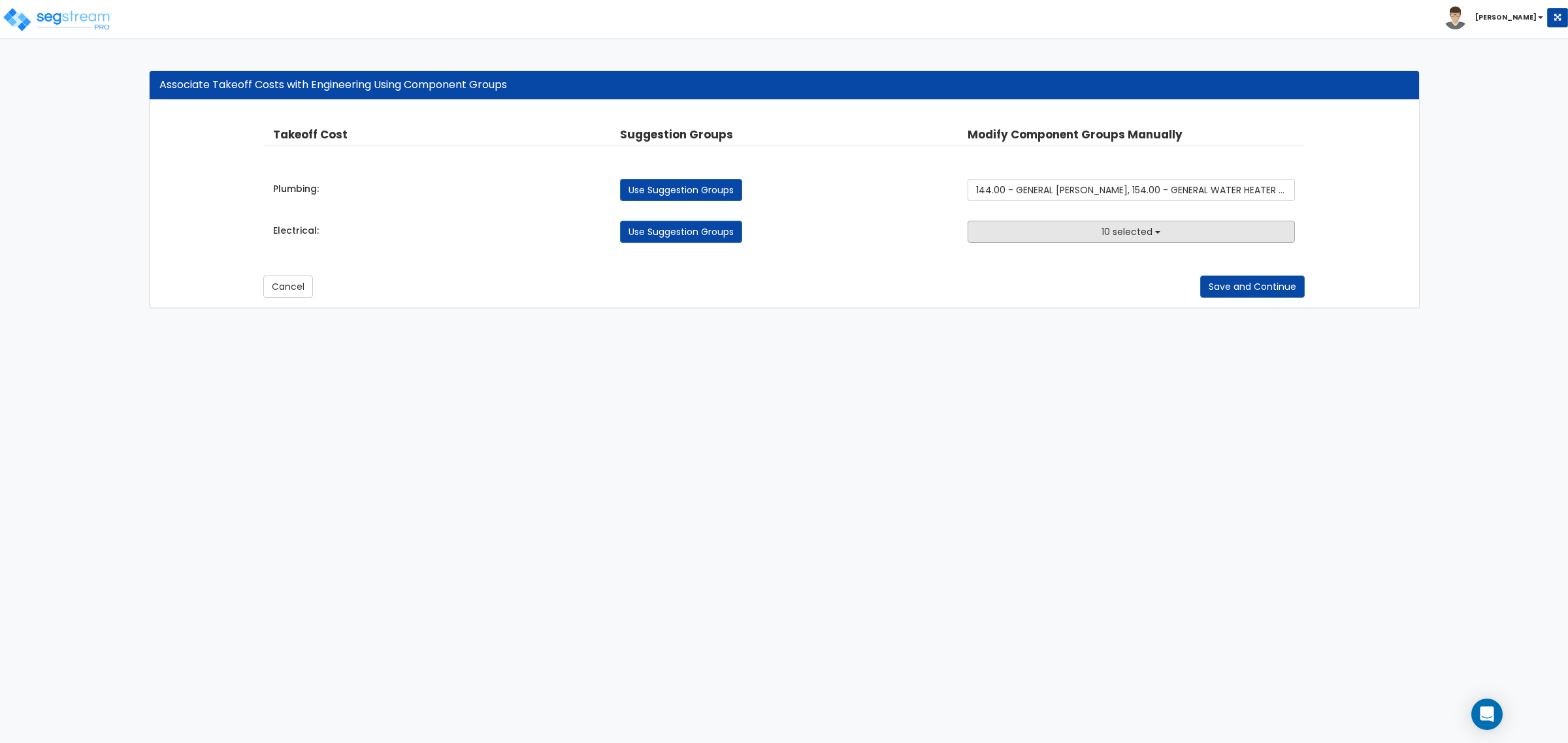
click at [1053, 237] on button "10 selected" at bounding box center [1131, 232] width 327 height 23
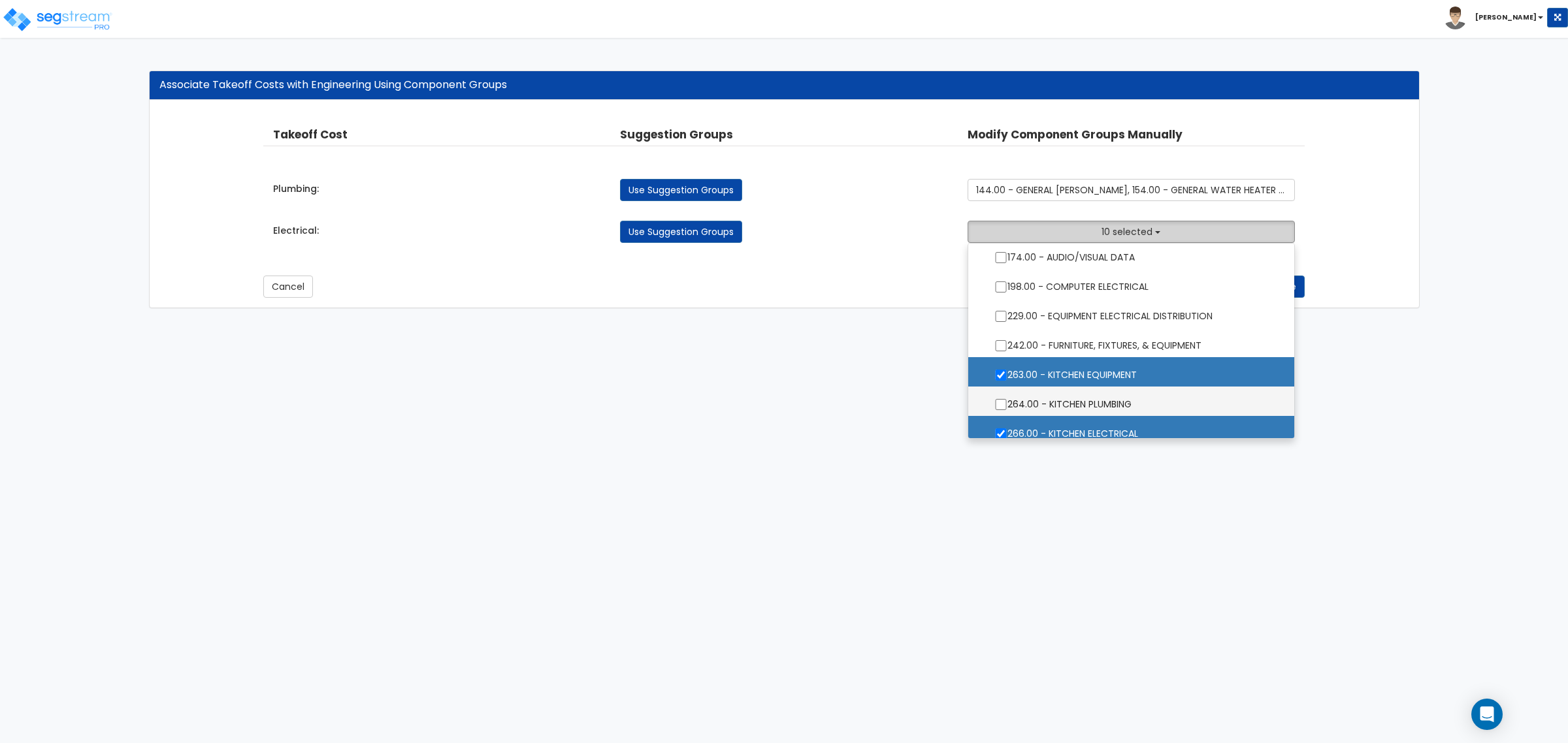
scroll to position [1388, 0]
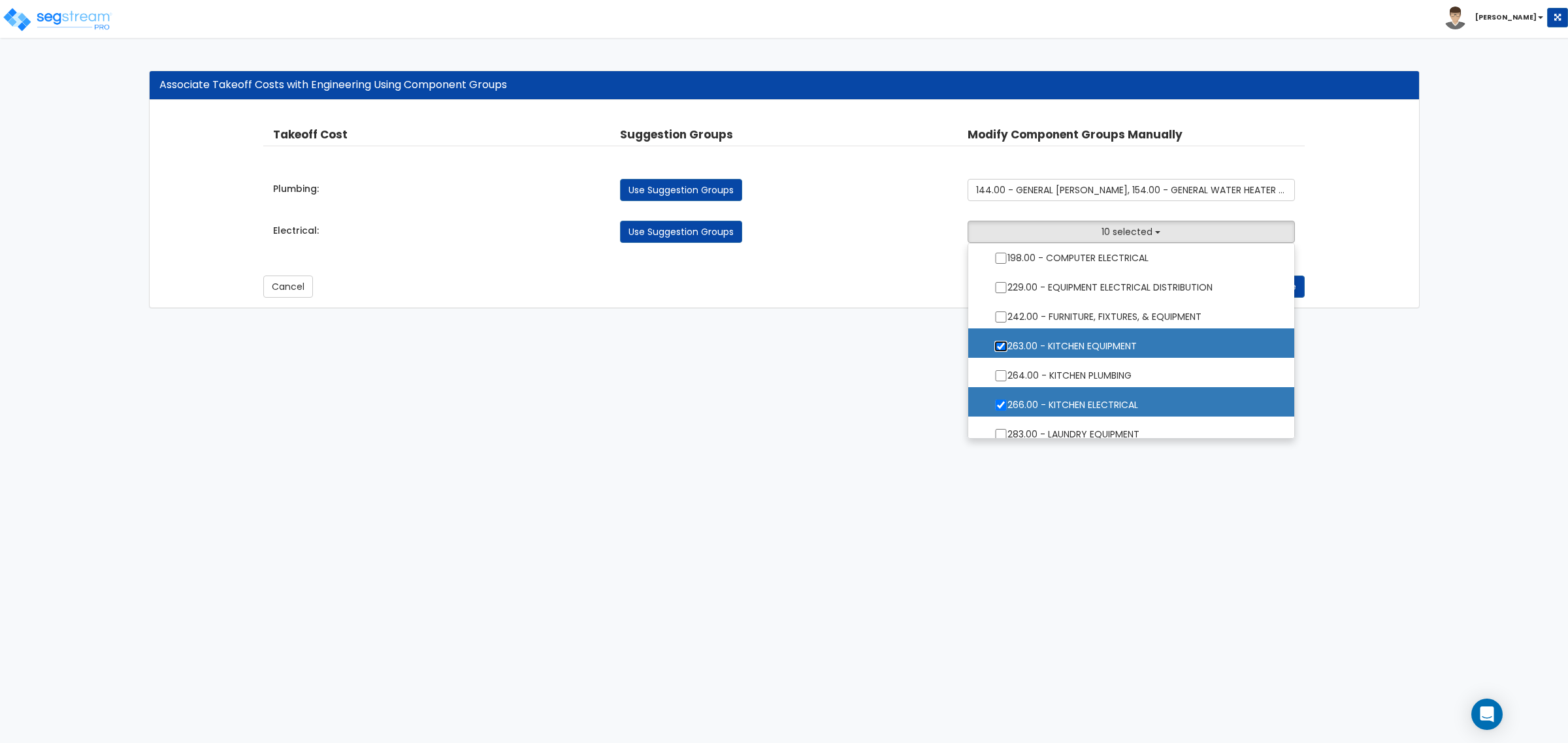
click at [996, 350] on input "263.00 - KITCHEN EQUIPMENT" at bounding box center [1001, 347] width 13 height 11
checkbox input "false"
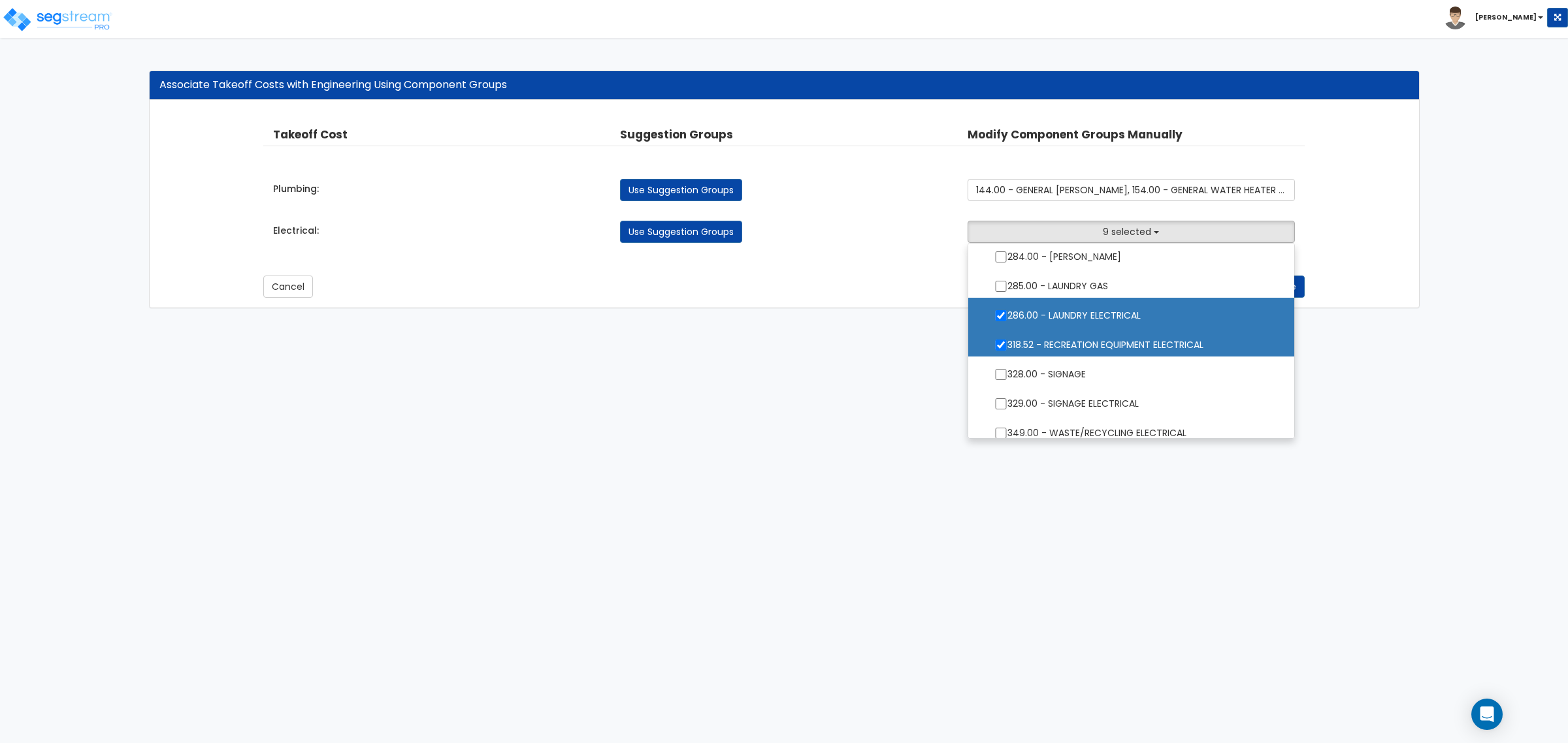
scroll to position [1633, 0]
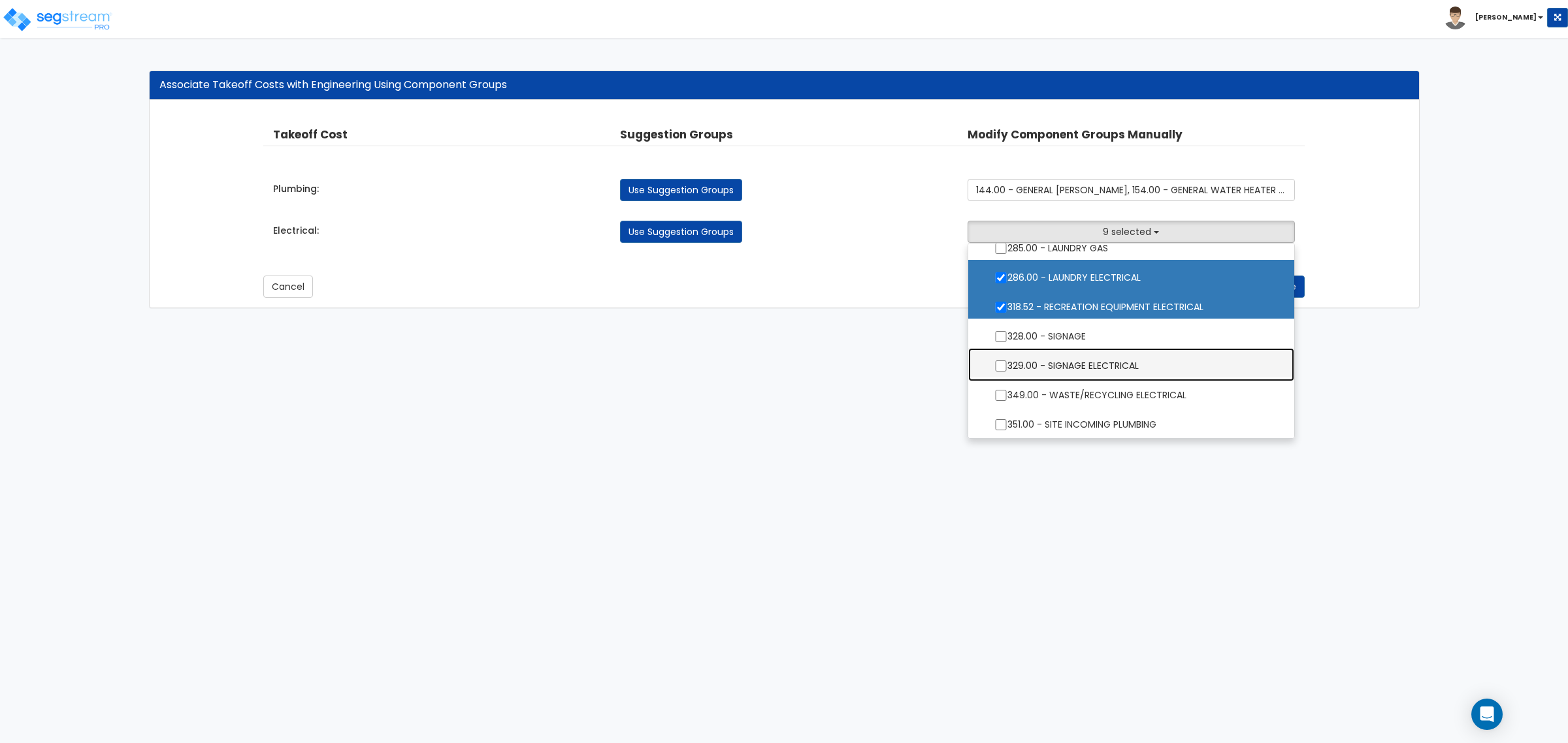
click at [1058, 369] on label "329.00 - SIGNAGE ELECTRICAL" at bounding box center [1131, 365] width 300 height 30
click at [1008, 369] on input "329.00 - SIGNAGE ELECTRICAL" at bounding box center [1001, 366] width 13 height 11
checkbox input "true"
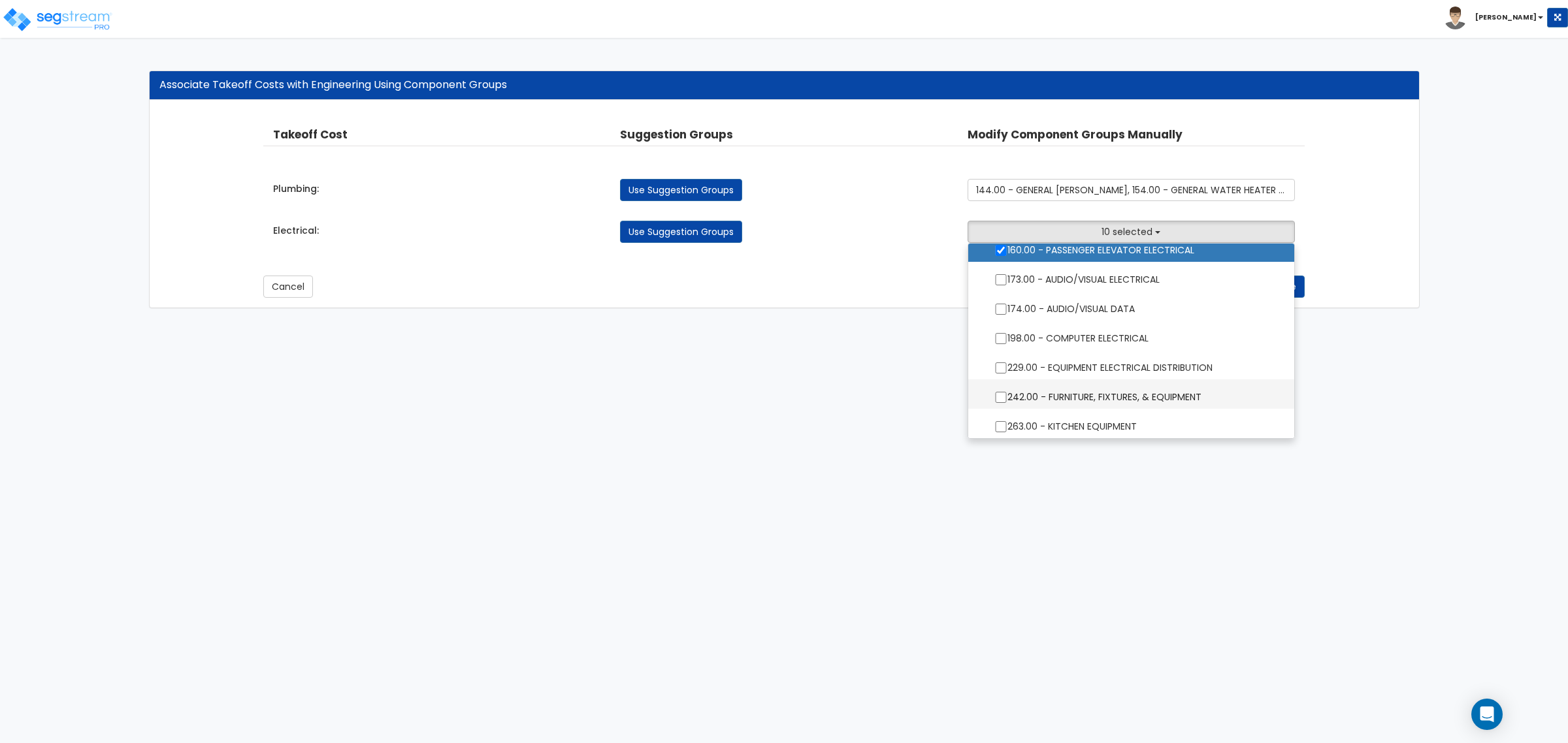
scroll to position [1306, 0]
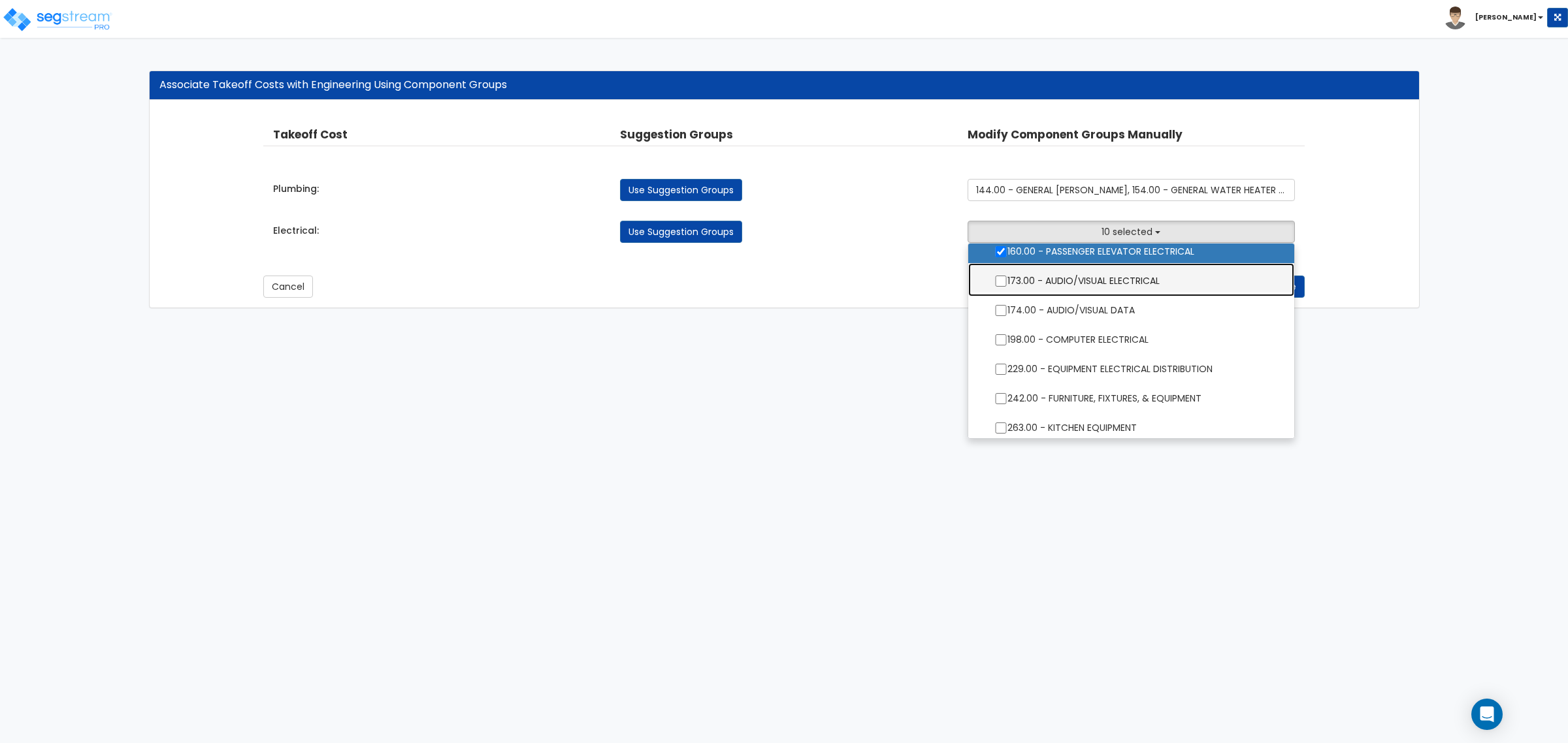
click at [1076, 286] on label "173.00 - AUDIO/VISUAL ELECTRICAL" at bounding box center [1131, 280] width 300 height 30
click at [1008, 286] on input "173.00 - AUDIO/VISUAL ELECTRICAL" at bounding box center [1001, 281] width 13 height 11
checkbox input "true"
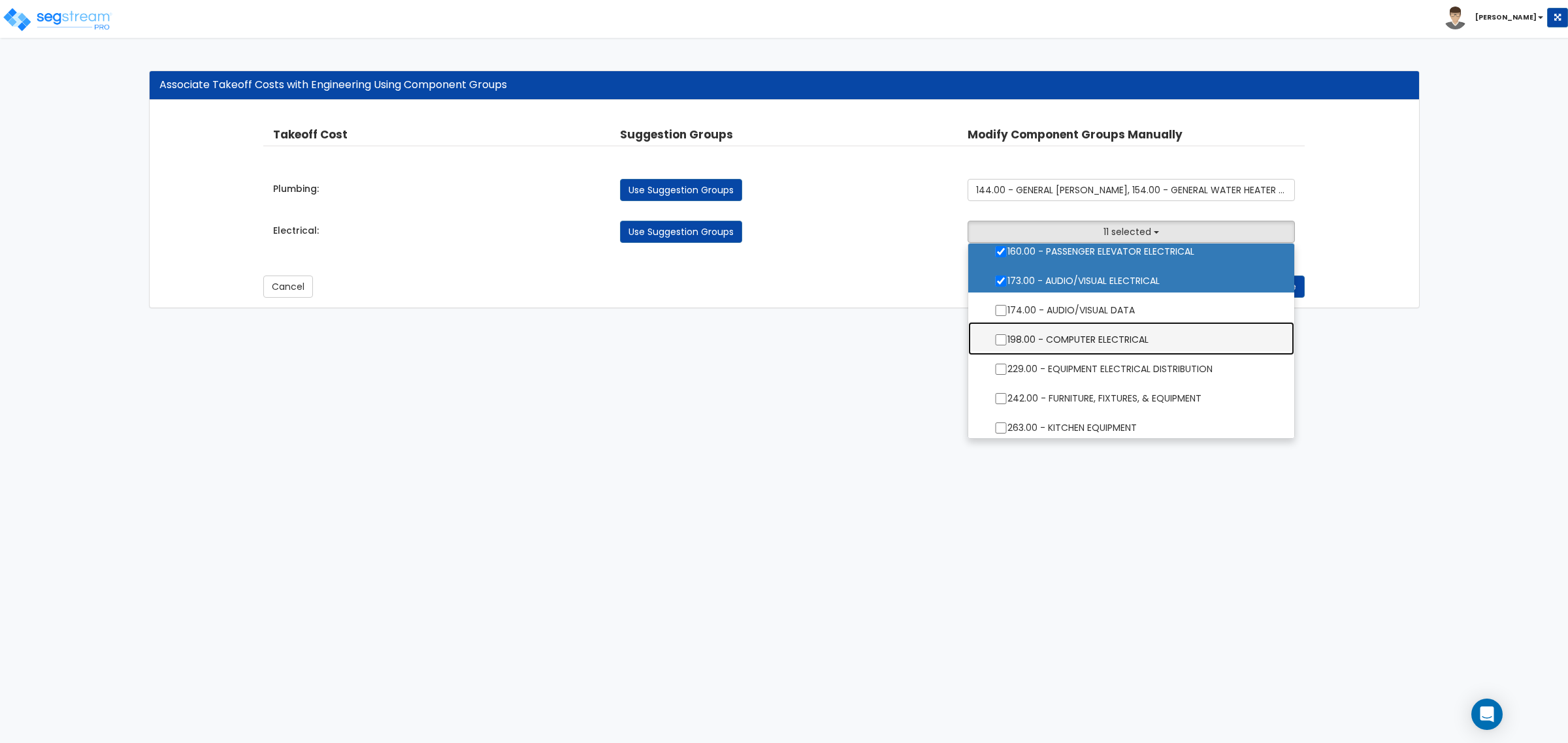
click at [1121, 344] on label "198.00 - COMPUTER ELECTRICAL" at bounding box center [1131, 338] width 300 height 30
click at [1008, 344] on input "198.00 - COMPUTER ELECTRICAL" at bounding box center [1001, 340] width 13 height 11
checkbox input "true"
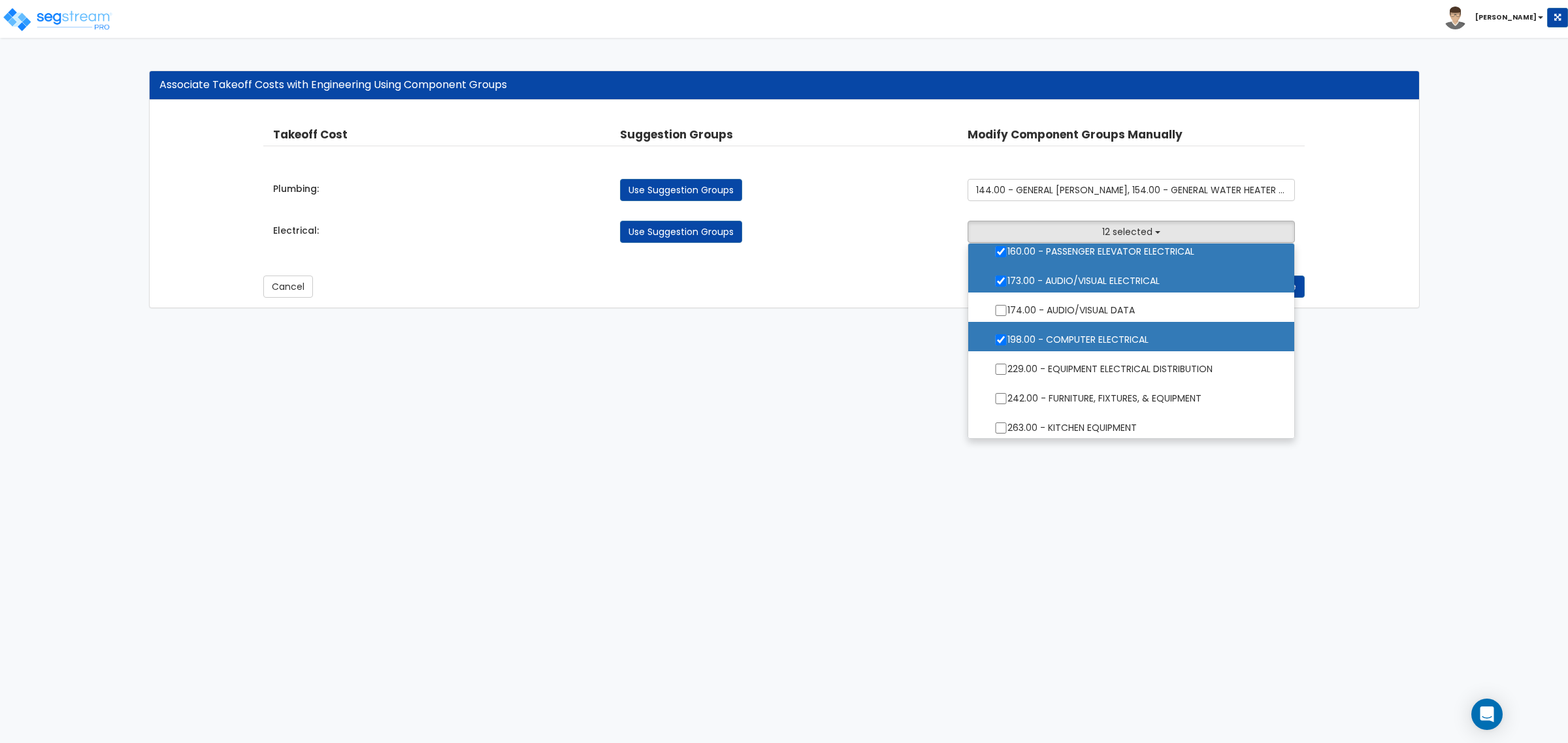
click at [1295, 322] on html "Toggle navigation Craig x" at bounding box center [784, 160] width 1568 height 322
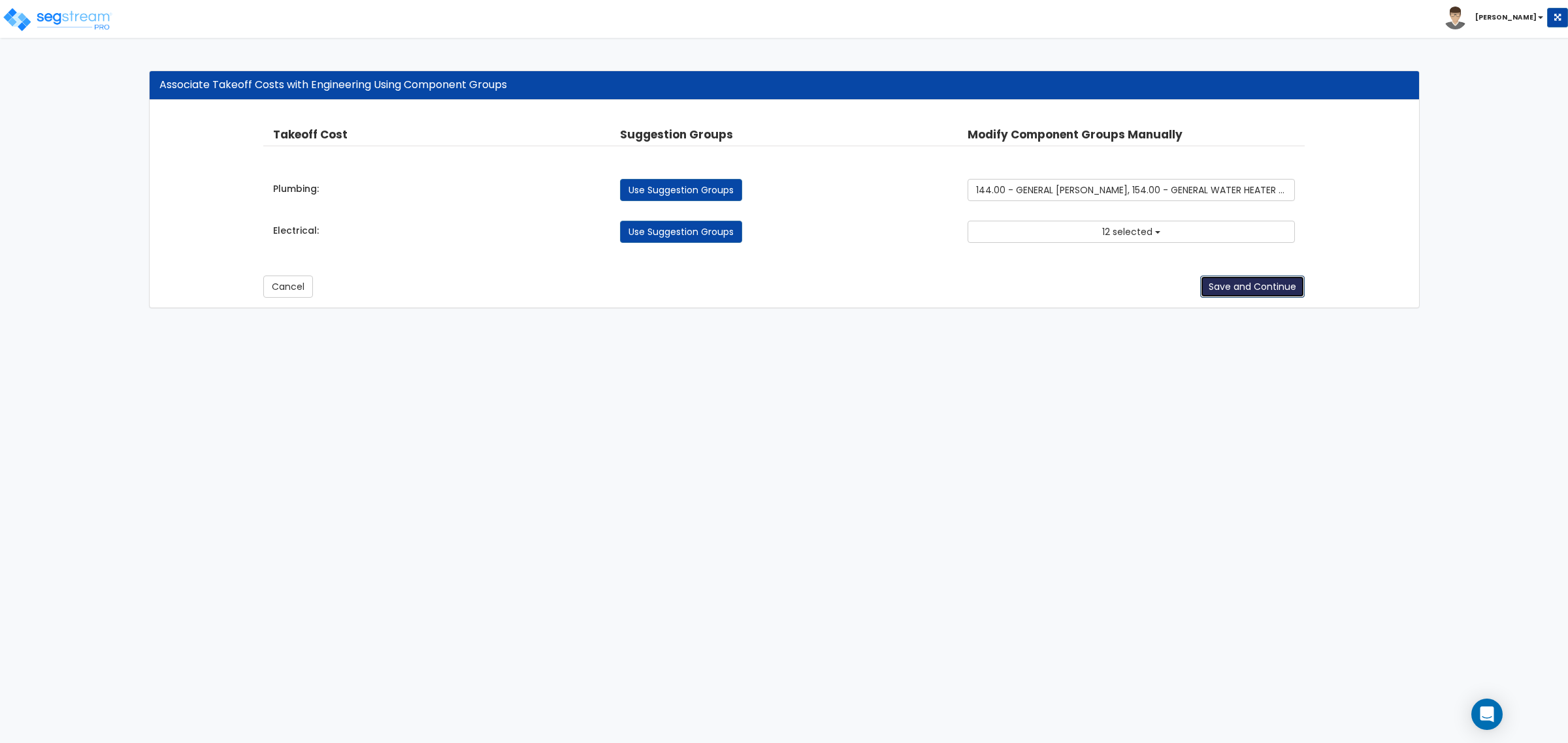
click at [1259, 286] on button "Save and Continue" at bounding box center [1252, 287] width 105 height 23
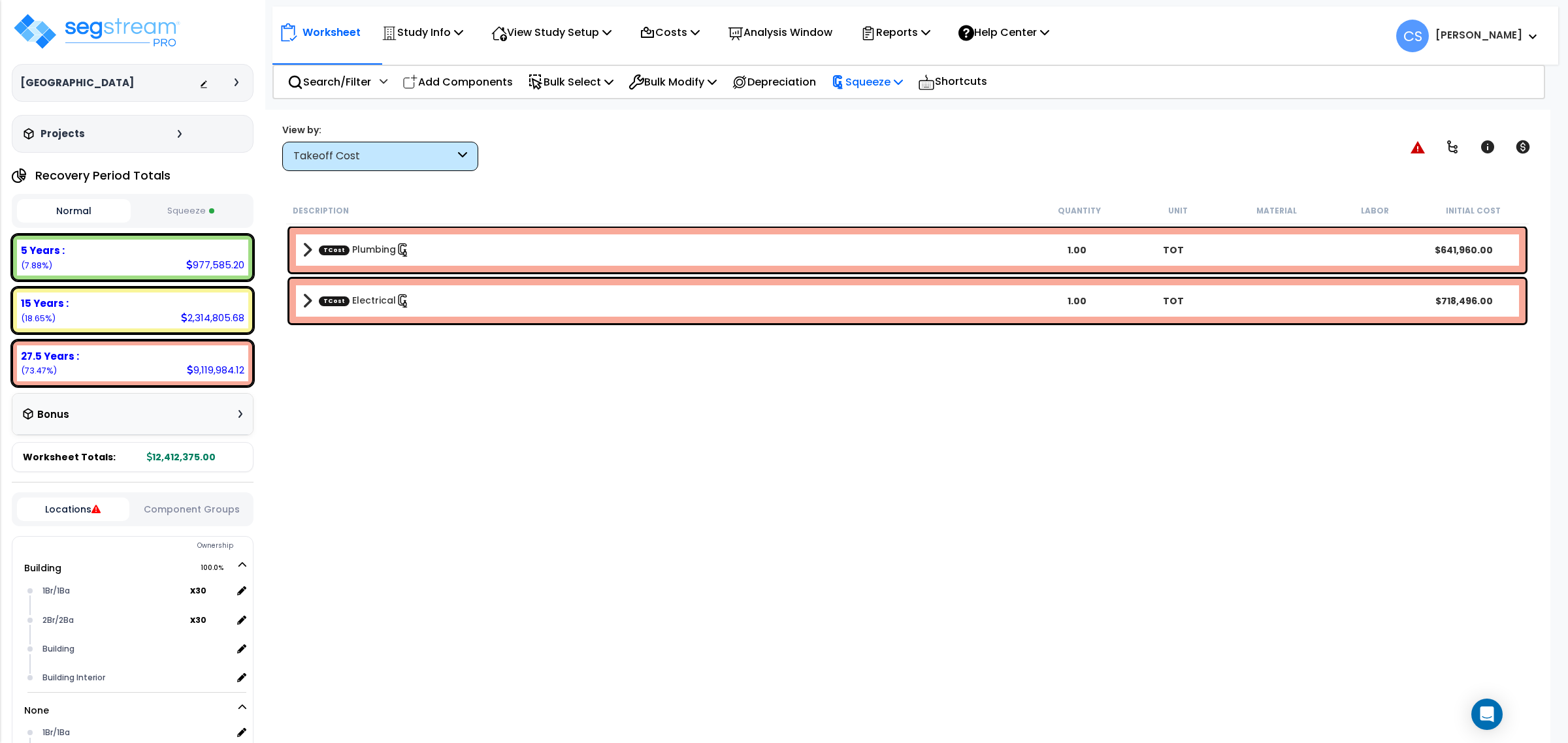
click at [899, 74] on p "Squeeze" at bounding box center [867, 82] width 72 height 18
click at [889, 115] on link "Re-squeeze" at bounding box center [889, 113] width 129 height 30
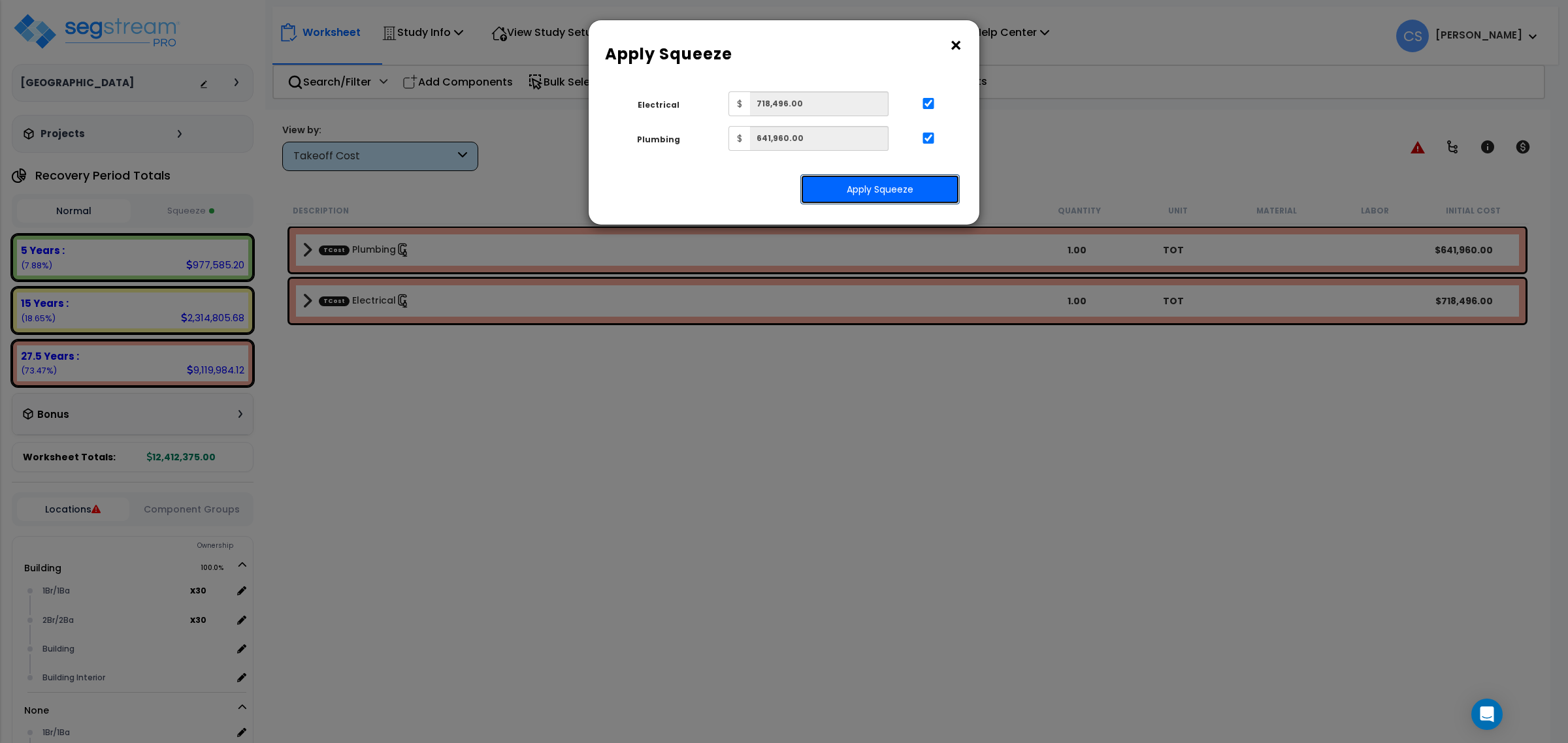
click at [858, 196] on button "Apply Squeeze" at bounding box center [879, 190] width 159 height 30
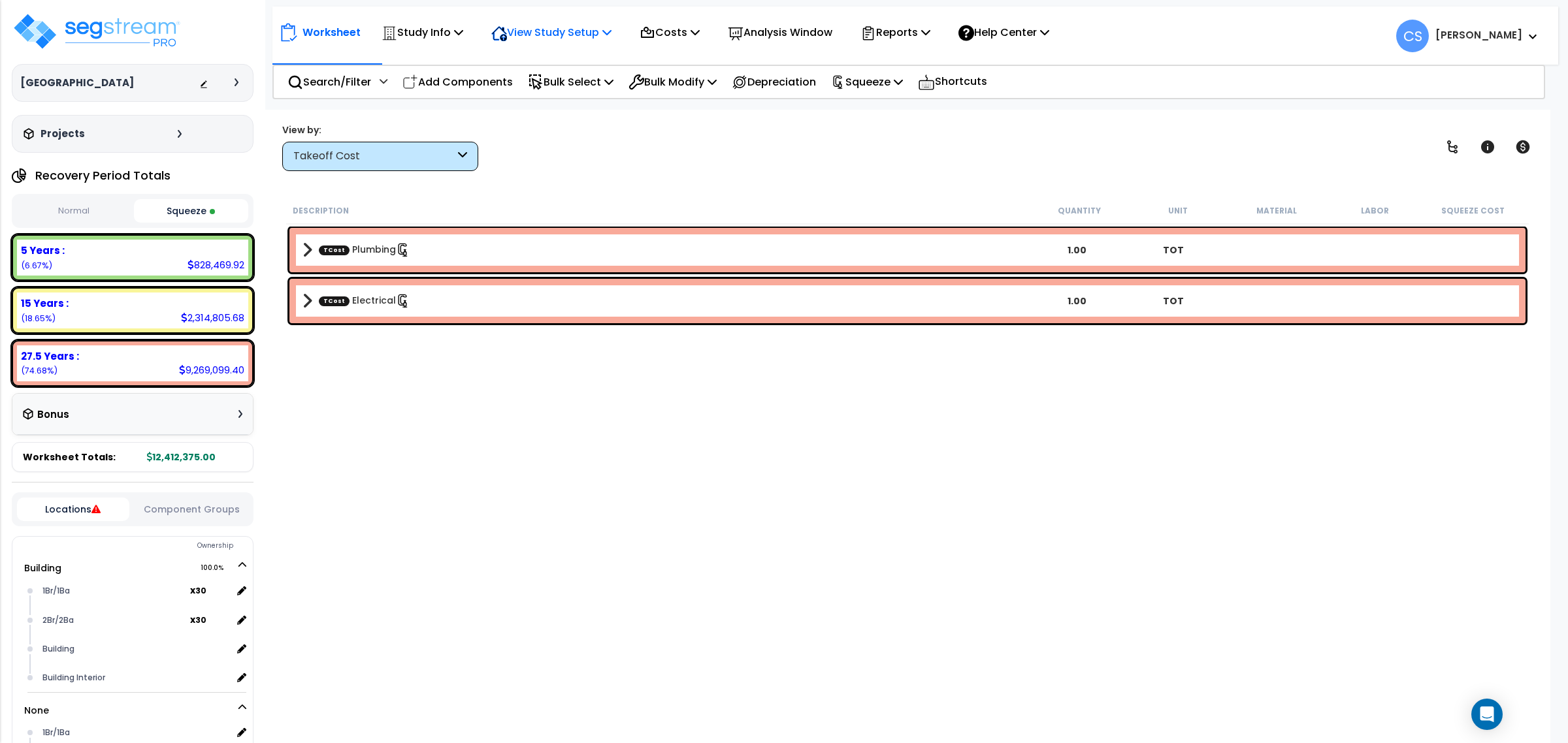
click at [569, 47] on div "View Study Setup" at bounding box center [551, 32] width 120 height 31
click at [560, 89] on link "View Questionnaire" at bounding box center [549, 90] width 129 height 26
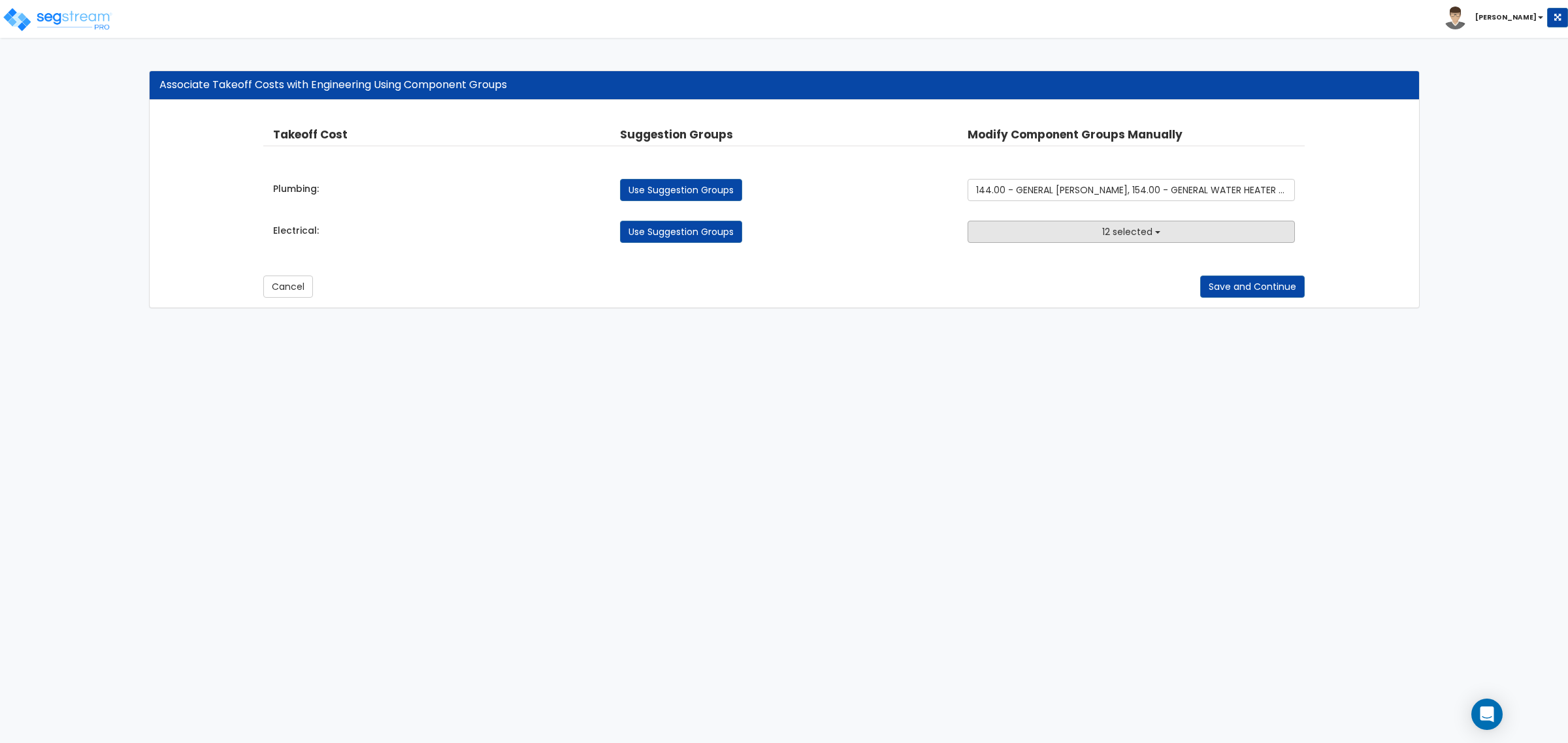
click at [1090, 230] on button "12 selected" at bounding box center [1131, 232] width 327 height 23
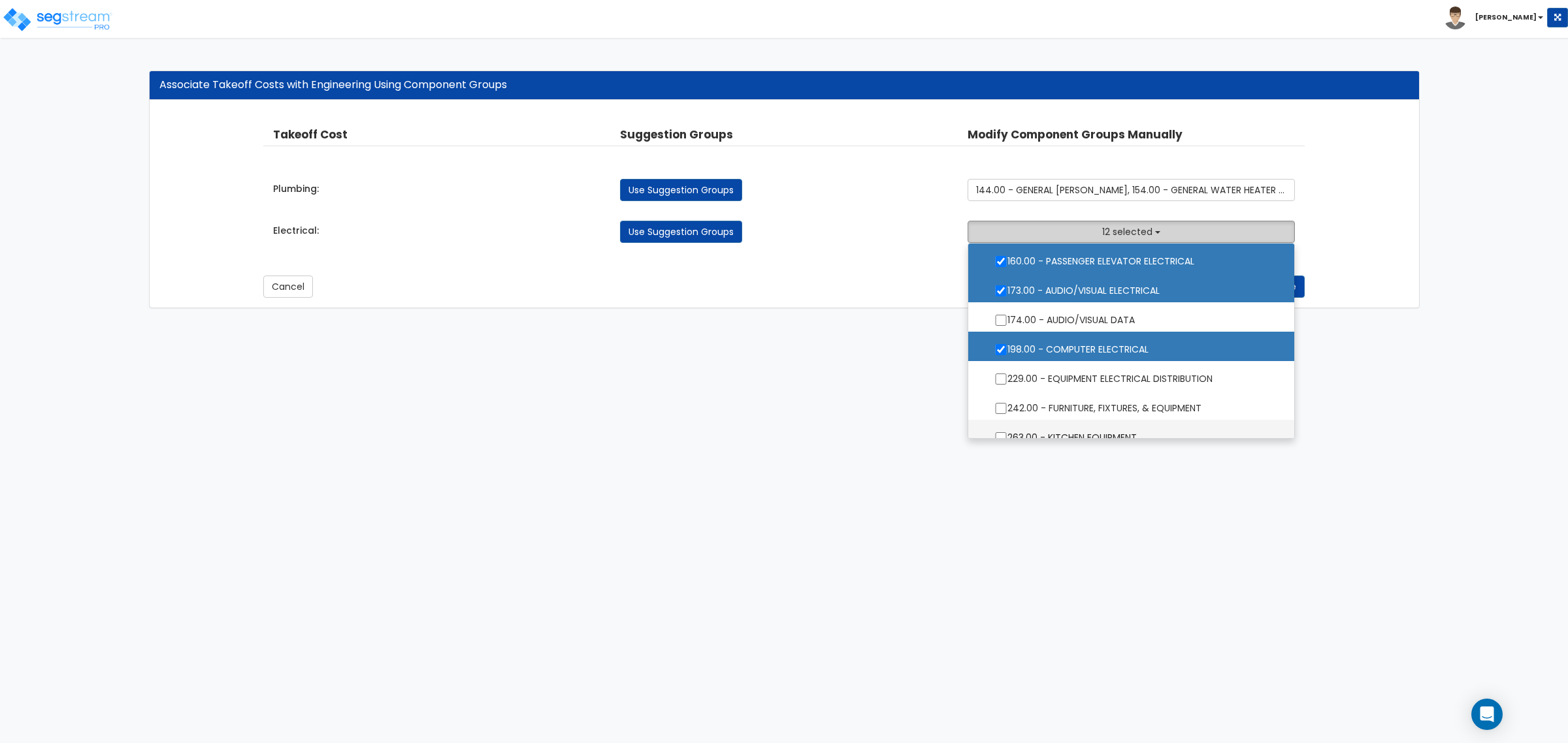
scroll to position [1388, 0]
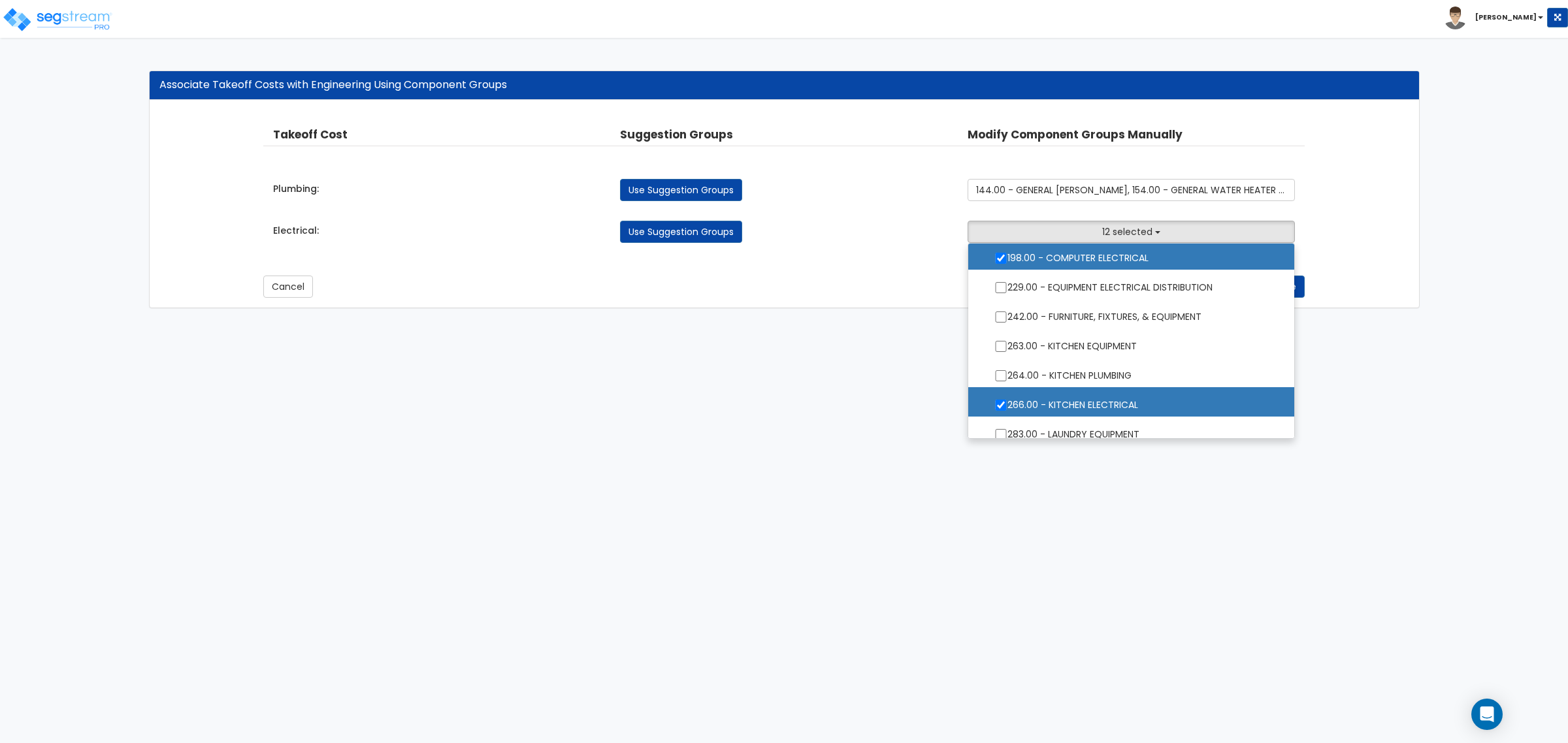
click at [1098, 256] on label "198.00 - COMPUTER ELECTRICAL" at bounding box center [1131, 256] width 300 height 30
click at [1008, 256] on input "198.00 - COMPUTER ELECTRICAL" at bounding box center [1001, 258] width 13 height 11
checkbox input "false"
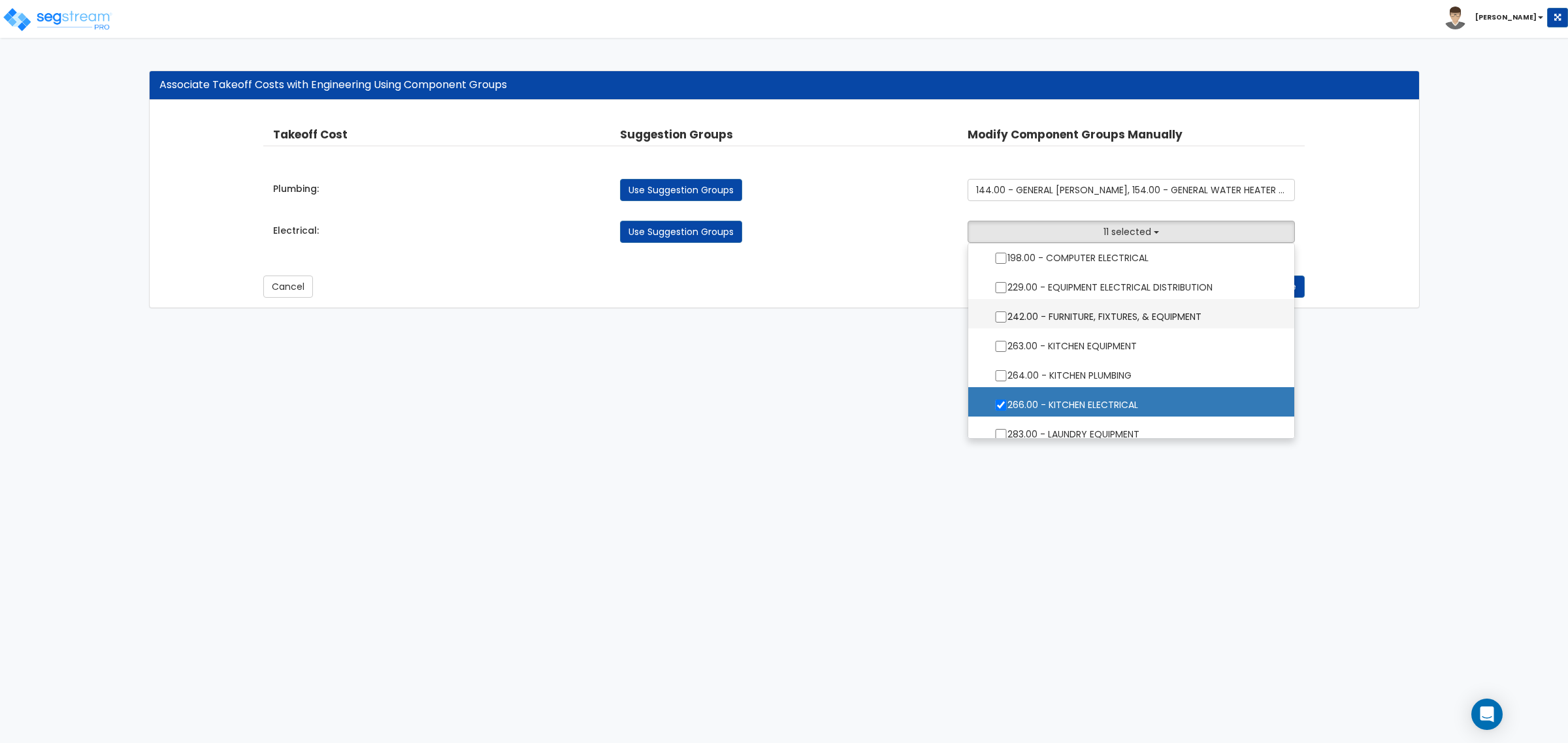
scroll to position [1306, 0]
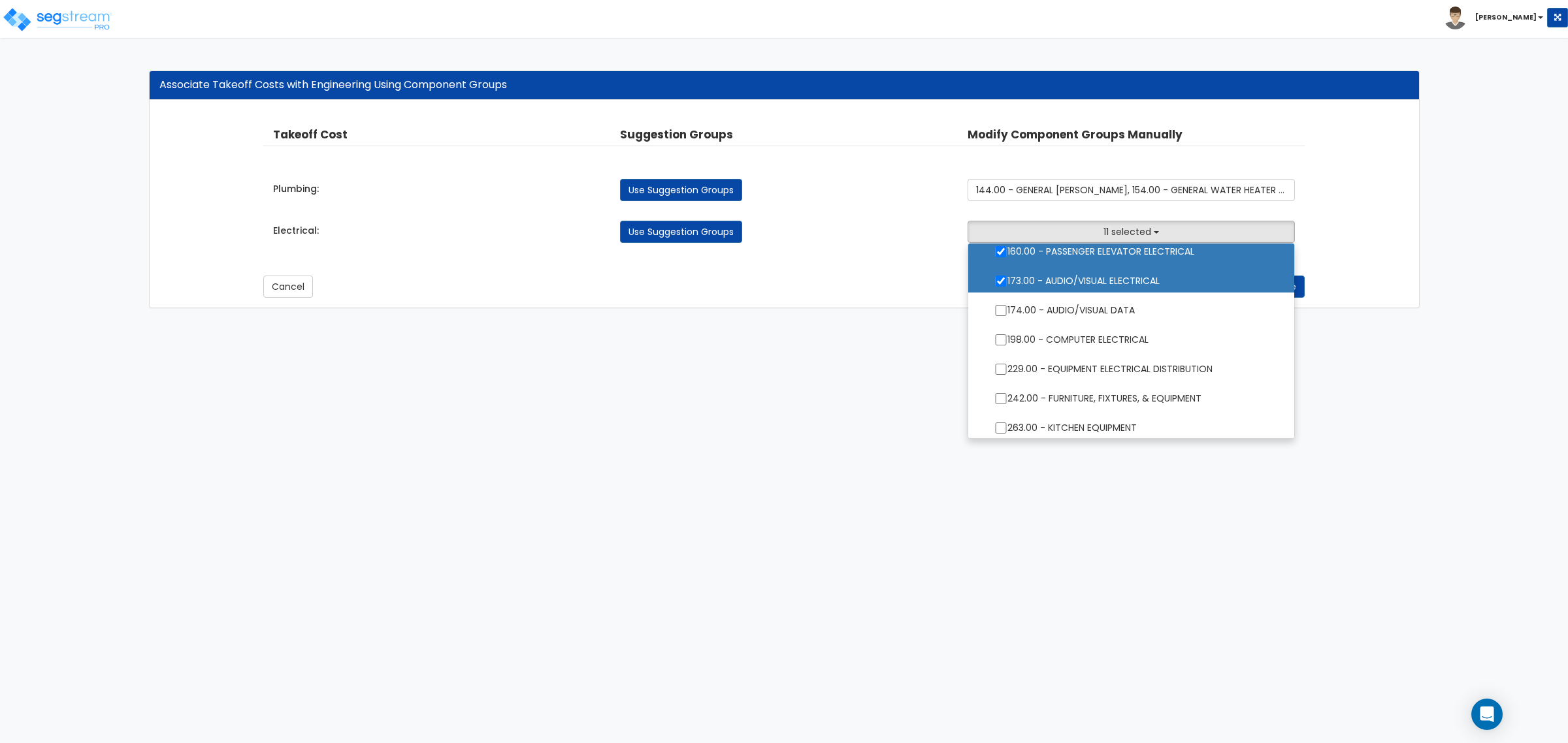
click at [1100, 286] on label "173.00 - AUDIO/VISUAL ELECTRICAL" at bounding box center [1131, 280] width 300 height 30
click at [1008, 286] on input "173.00 - AUDIO/VISUAL ELECTRICAL" at bounding box center [1001, 281] width 13 height 11
checkbox input "false"
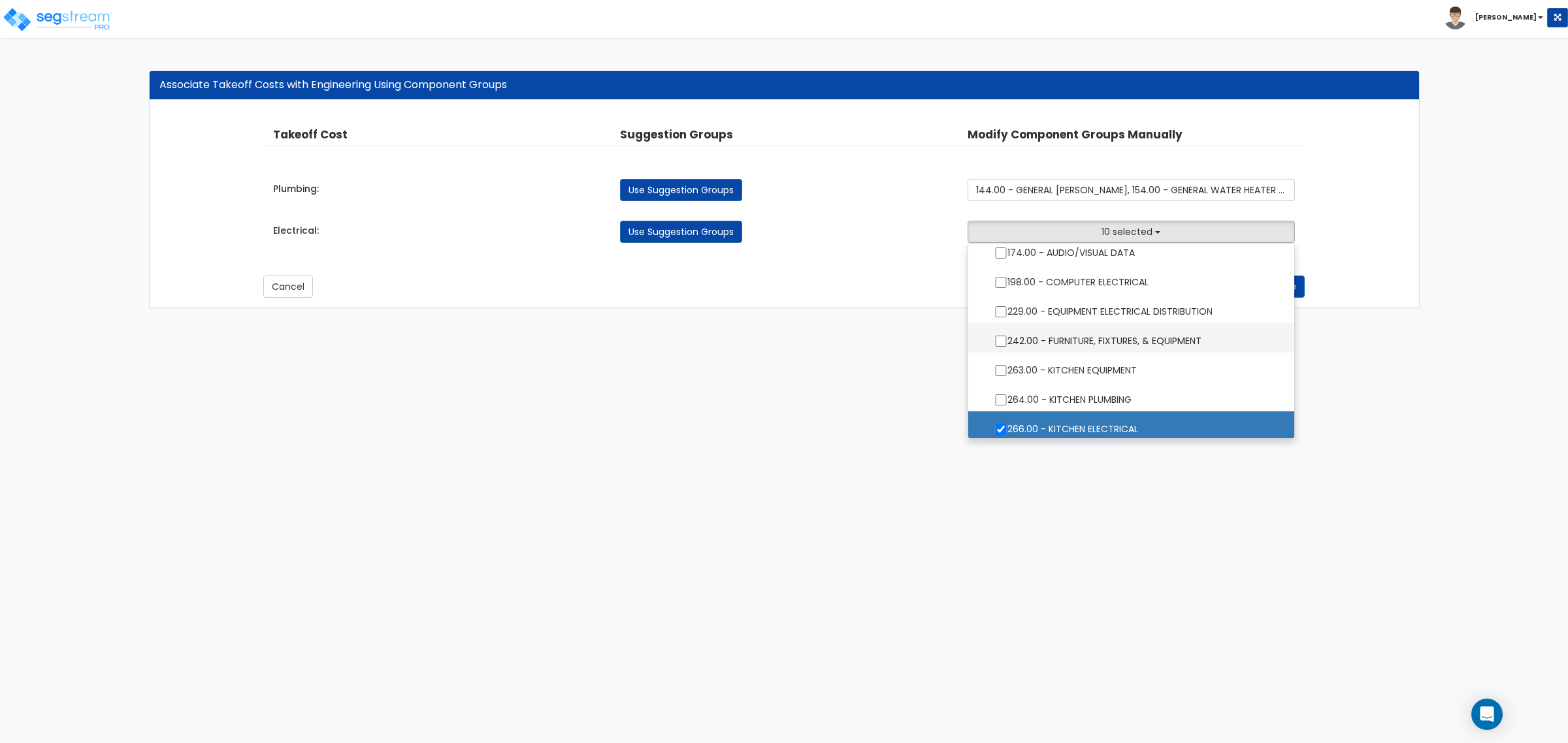
scroll to position [1388, 0]
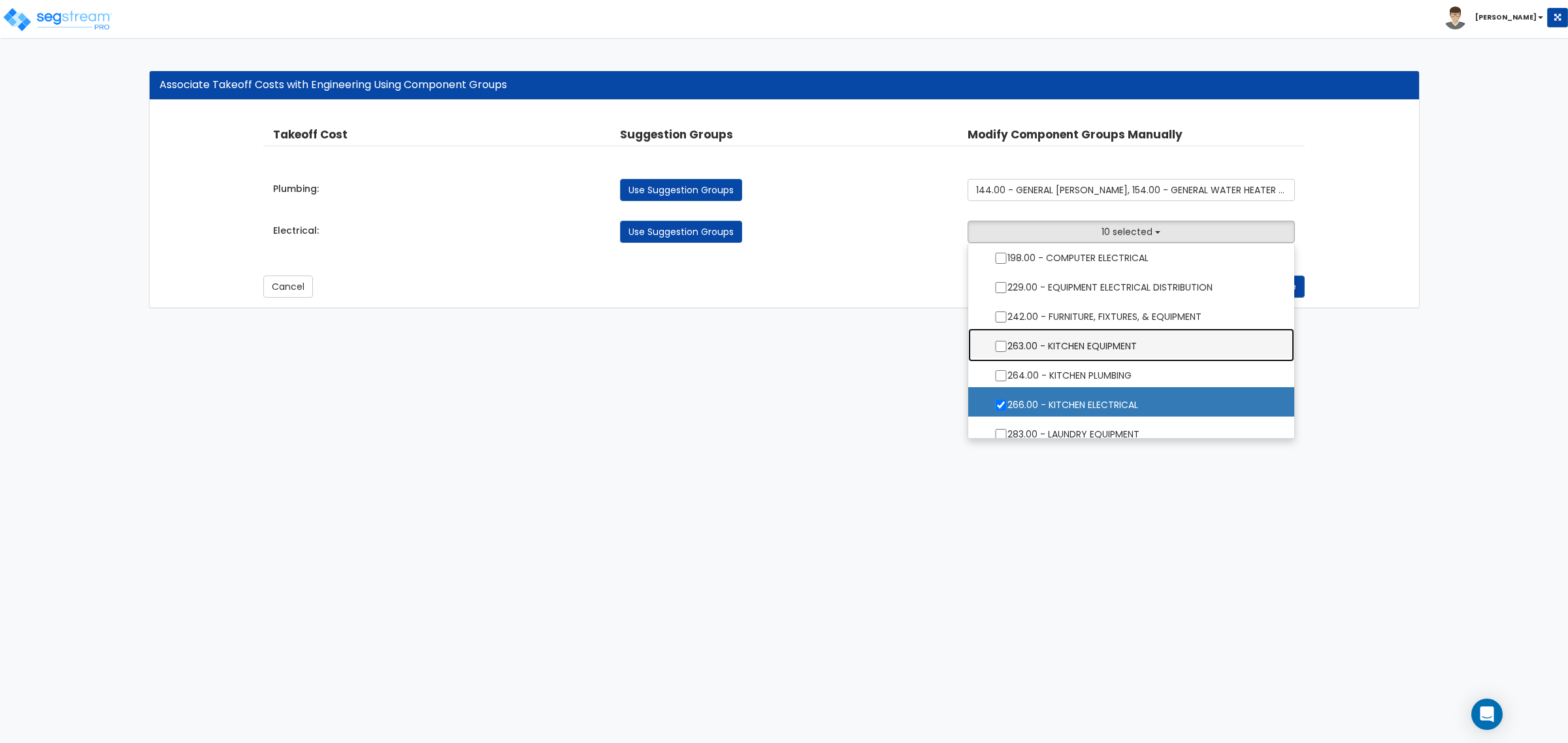
click at [1095, 359] on label "263.00 - KITCHEN EQUIPMENT" at bounding box center [1131, 345] width 300 height 30
click at [1008, 352] on input "263.00 - KITCHEN EQUIPMENT" at bounding box center [1001, 347] width 13 height 11
checkbox input "true"
click at [1168, 322] on html "Toggle navigation Craig x" at bounding box center [784, 160] width 1568 height 322
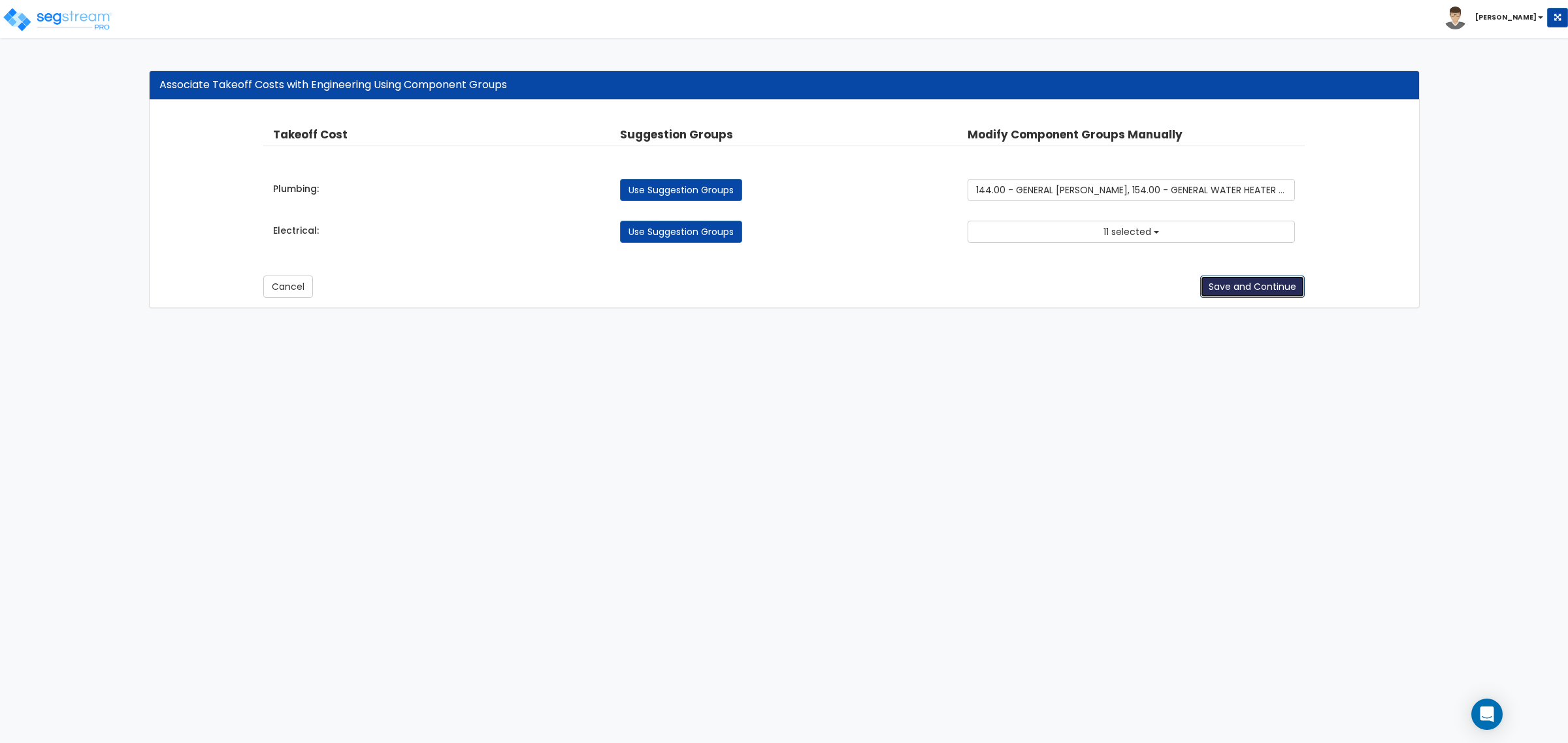
click at [1230, 292] on button "Save and Continue" at bounding box center [1252, 287] width 105 height 23
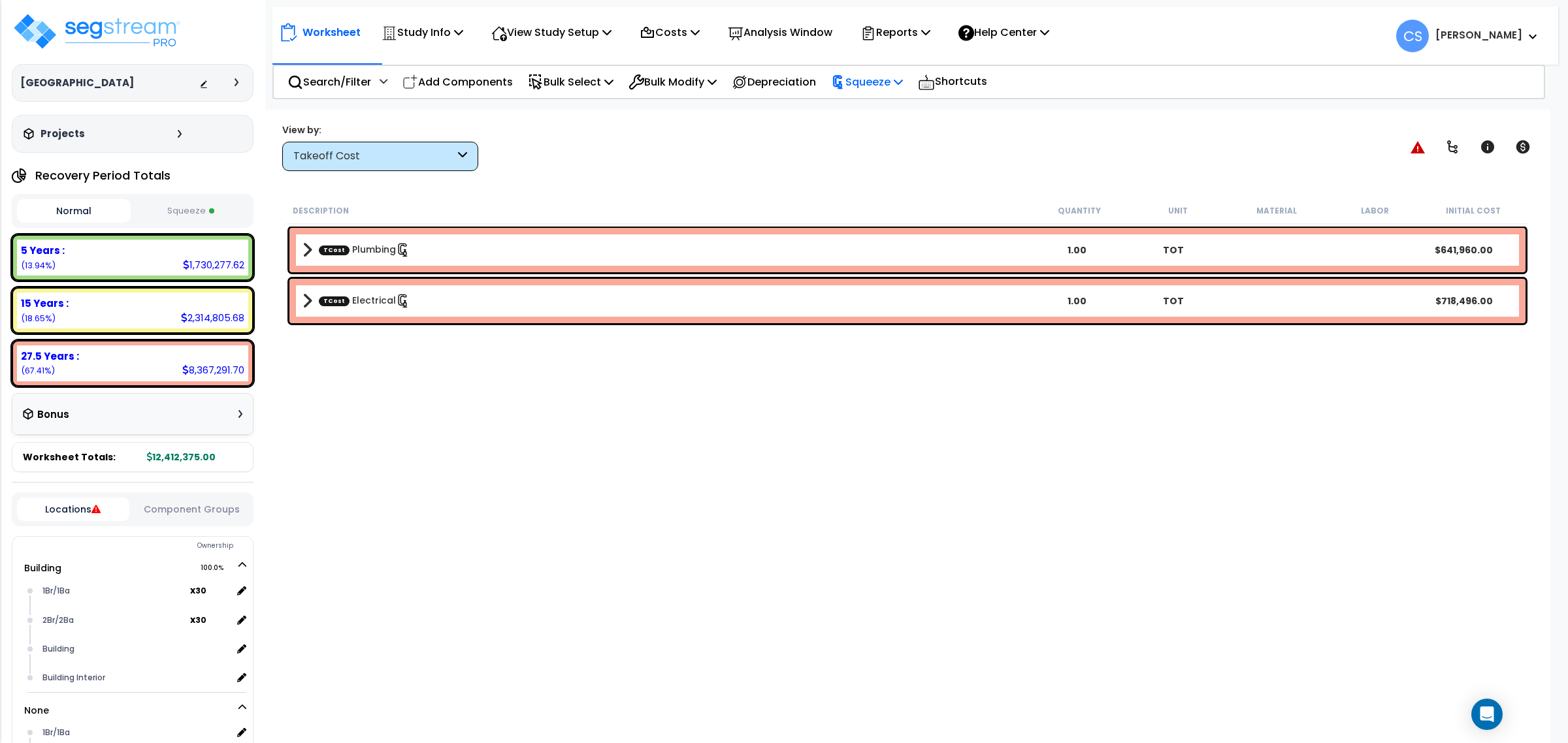
click at [890, 92] on div "Squeeze" at bounding box center [867, 82] width 72 height 31
click at [895, 106] on link "Re-squeeze" at bounding box center [889, 113] width 129 height 30
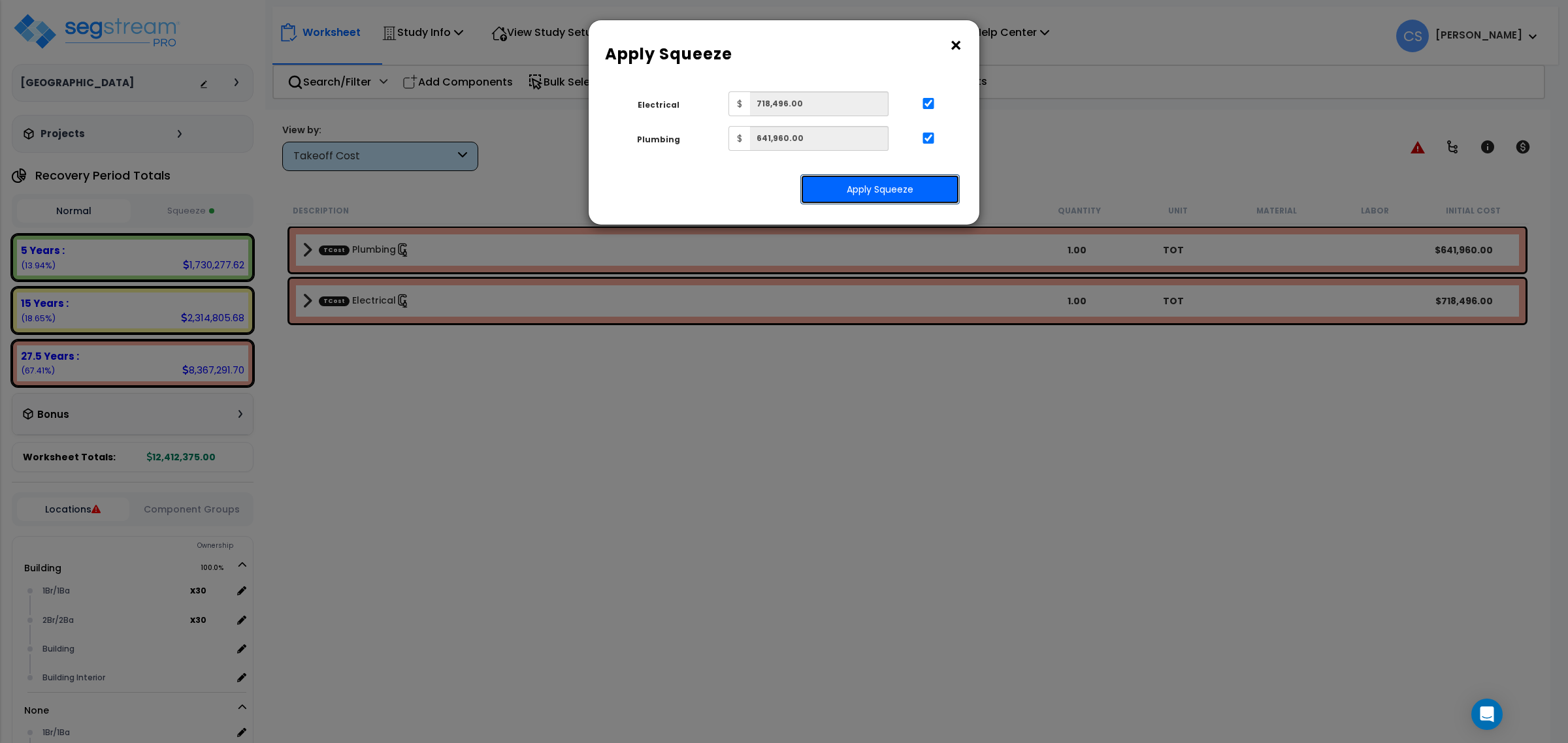
click at [854, 191] on button "Apply Squeeze" at bounding box center [879, 190] width 159 height 30
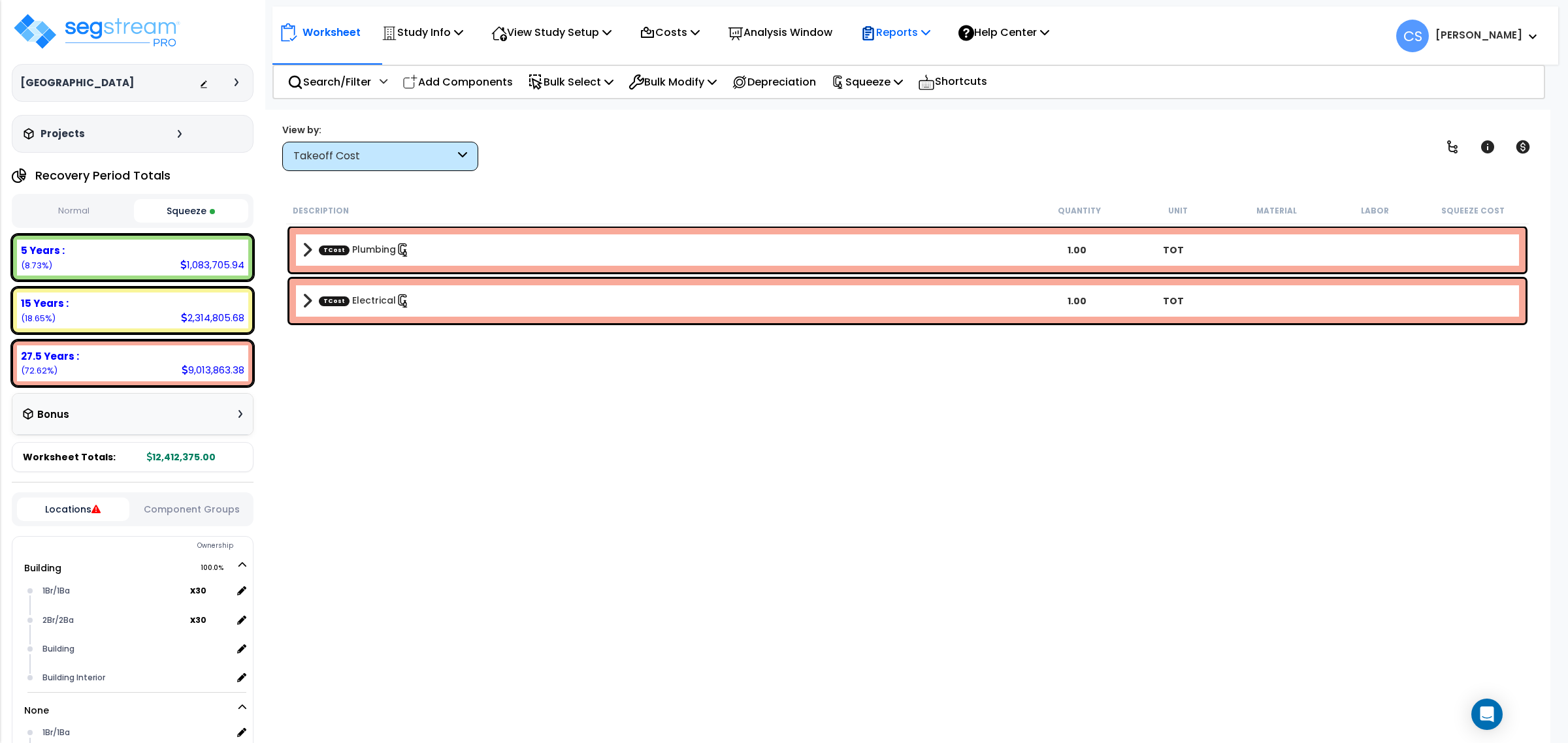
click at [917, 31] on p "Reports" at bounding box center [895, 32] width 70 height 18
click at [936, 59] on link "Get Report" at bounding box center [918, 62] width 129 height 26
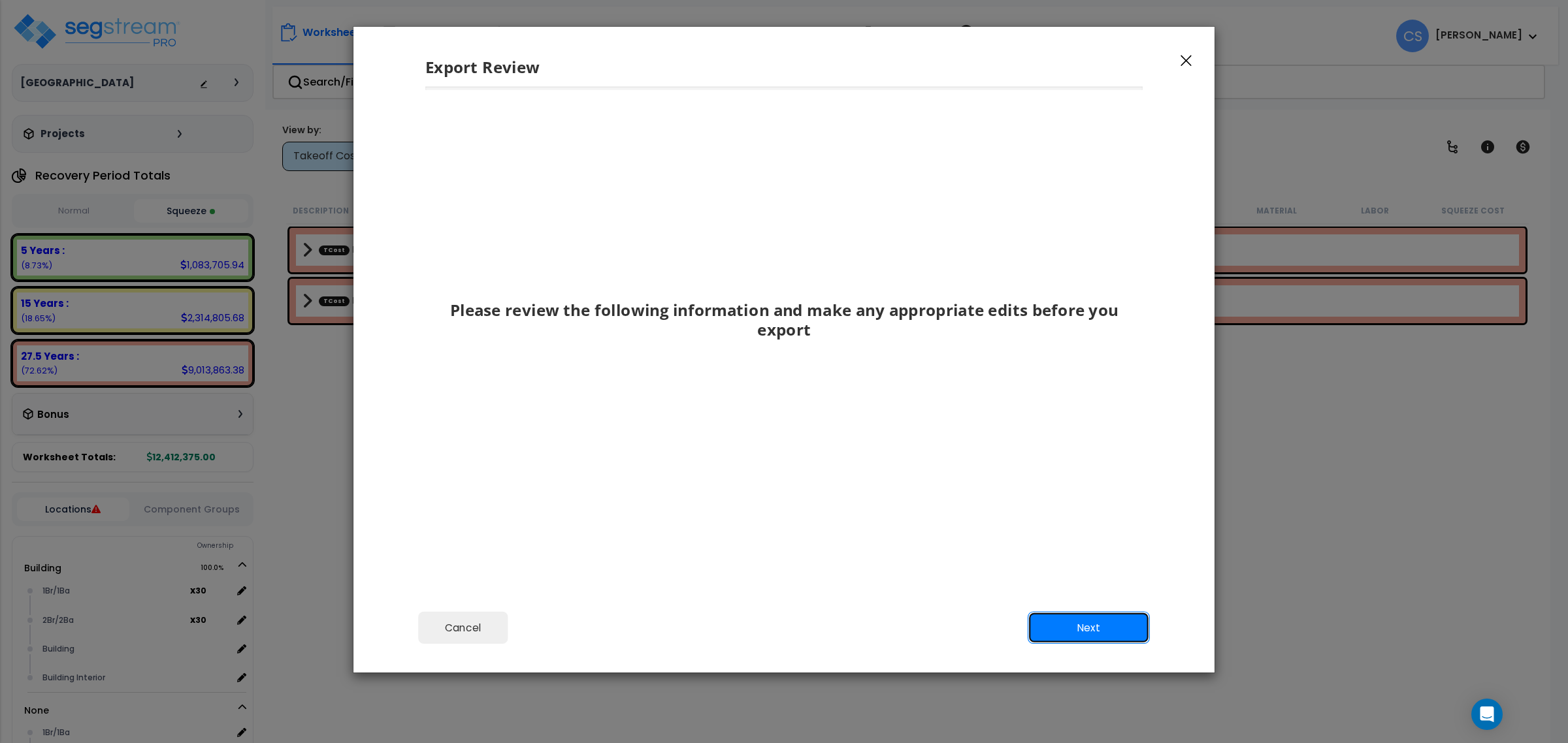
click at [1076, 631] on button "Next" at bounding box center [1089, 628] width 123 height 33
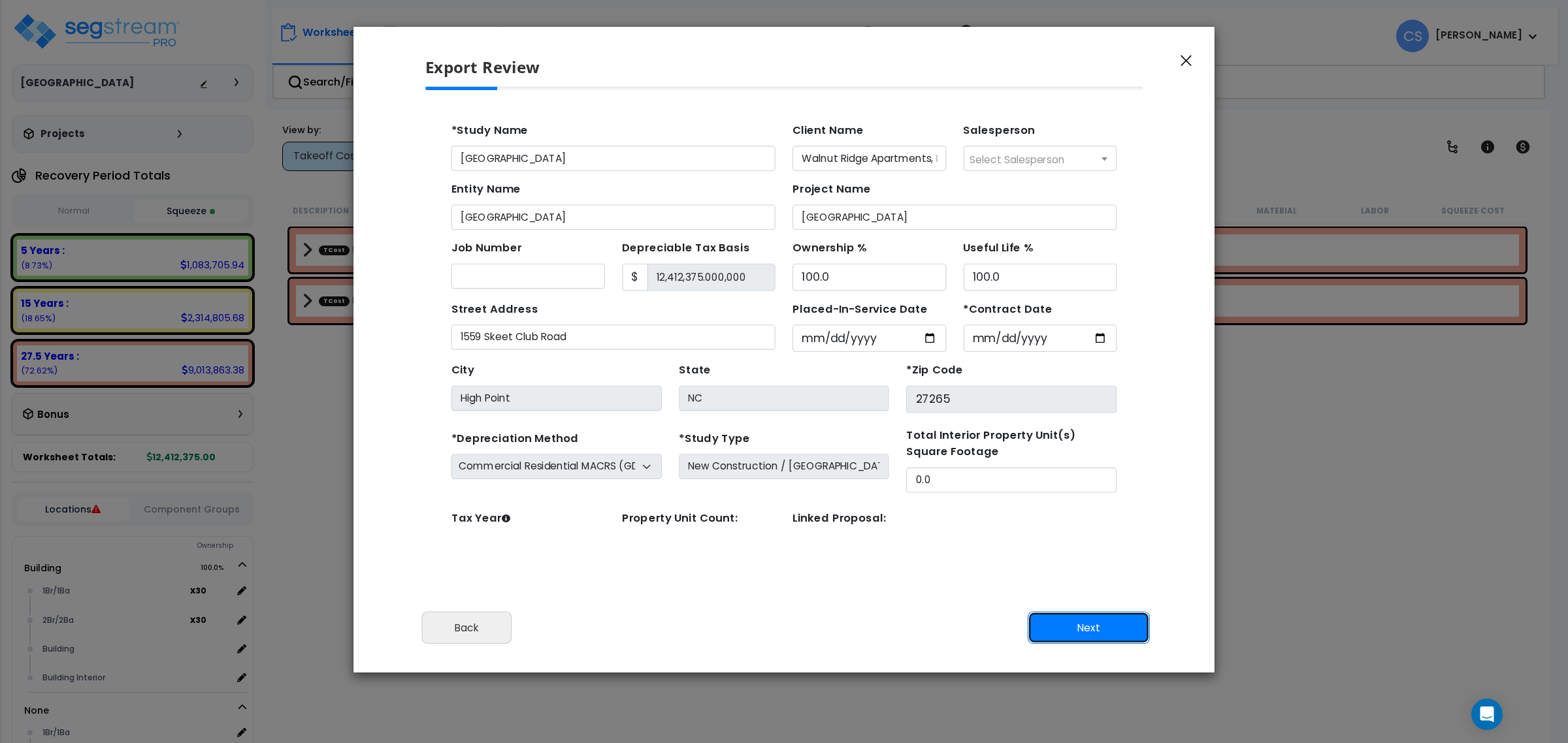
click at [1076, 631] on button "Next" at bounding box center [1089, 628] width 123 height 33
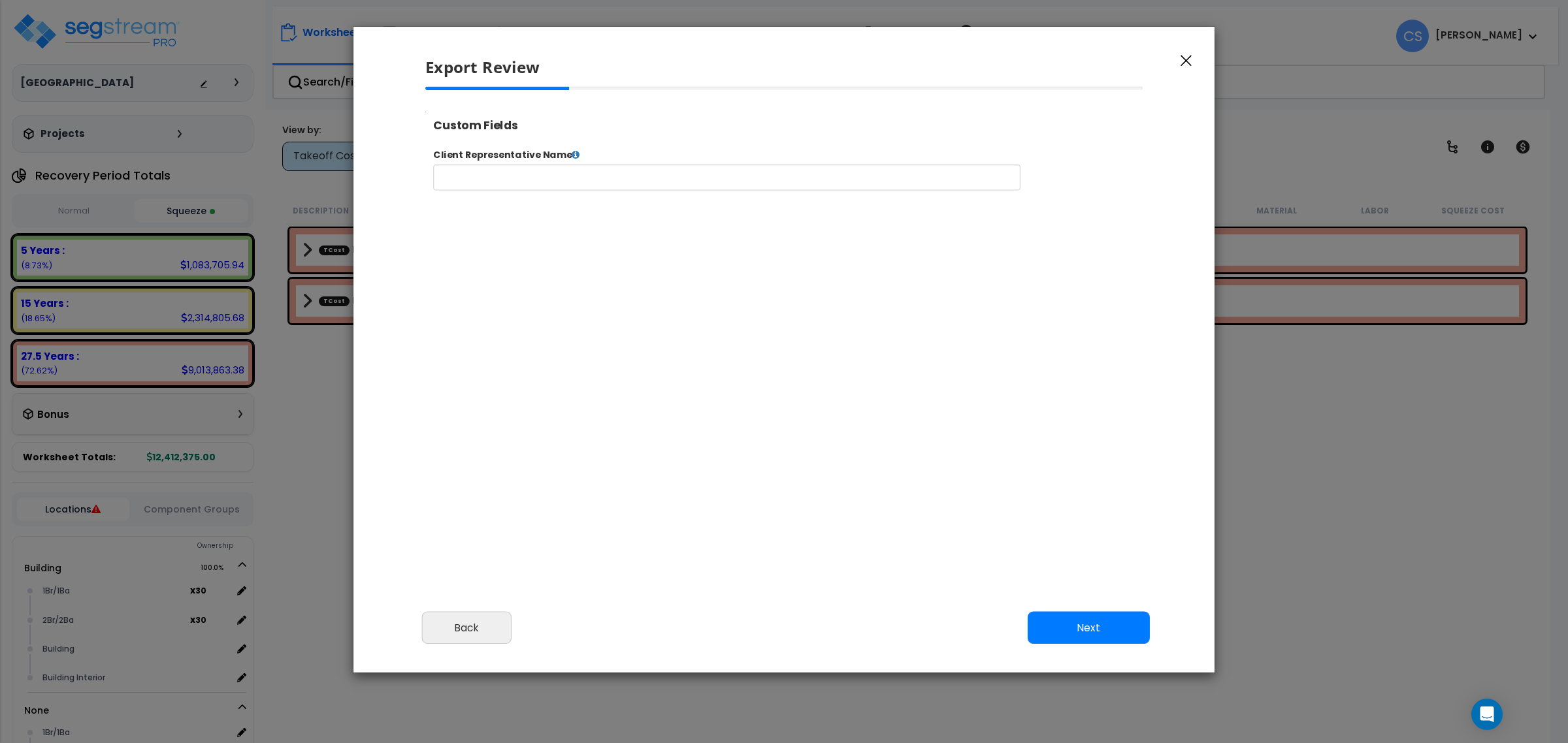
select select
click at [1076, 631] on button "Next" at bounding box center [1089, 628] width 123 height 33
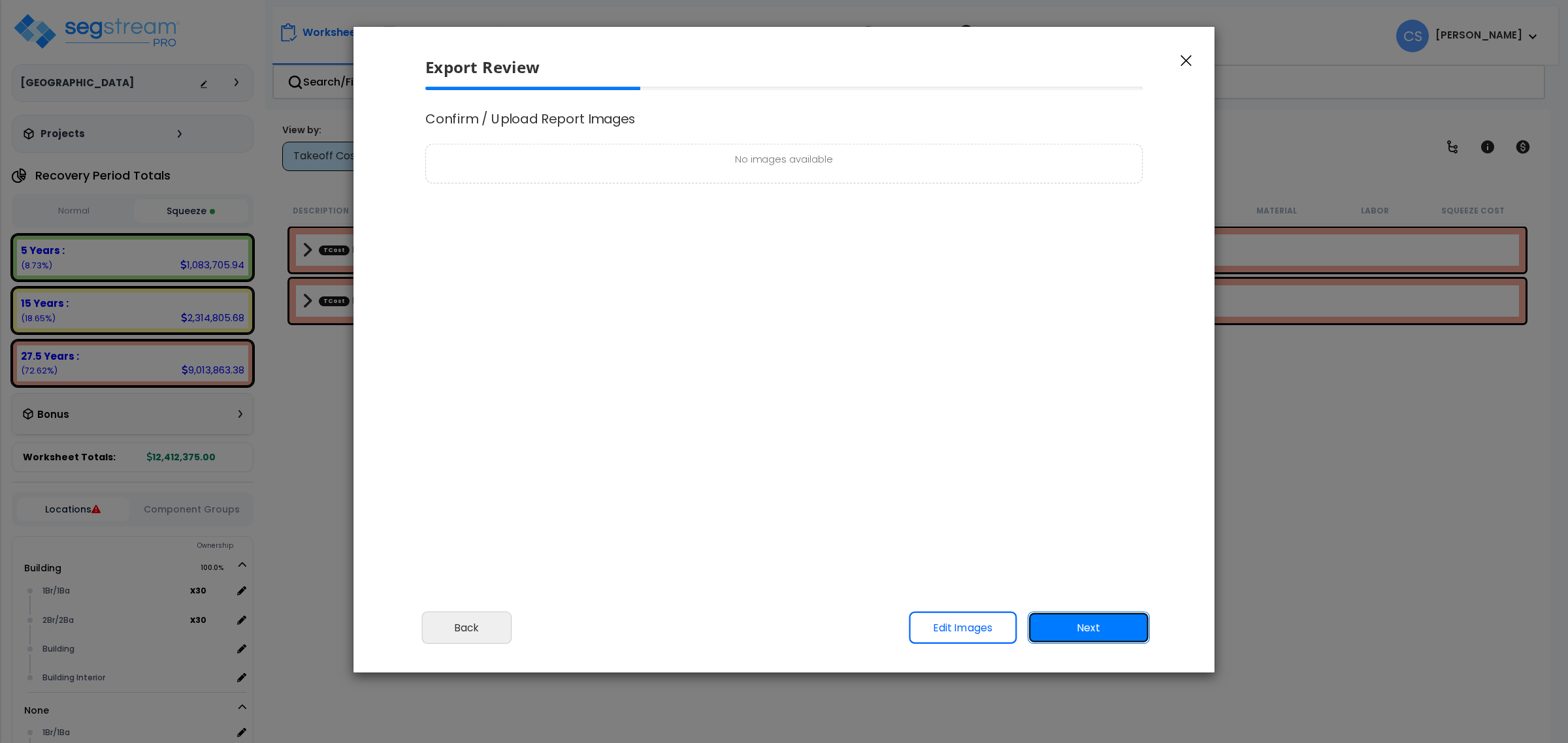
scroll to position [0, 0]
click at [1076, 631] on button "Next" at bounding box center [1089, 628] width 123 height 33
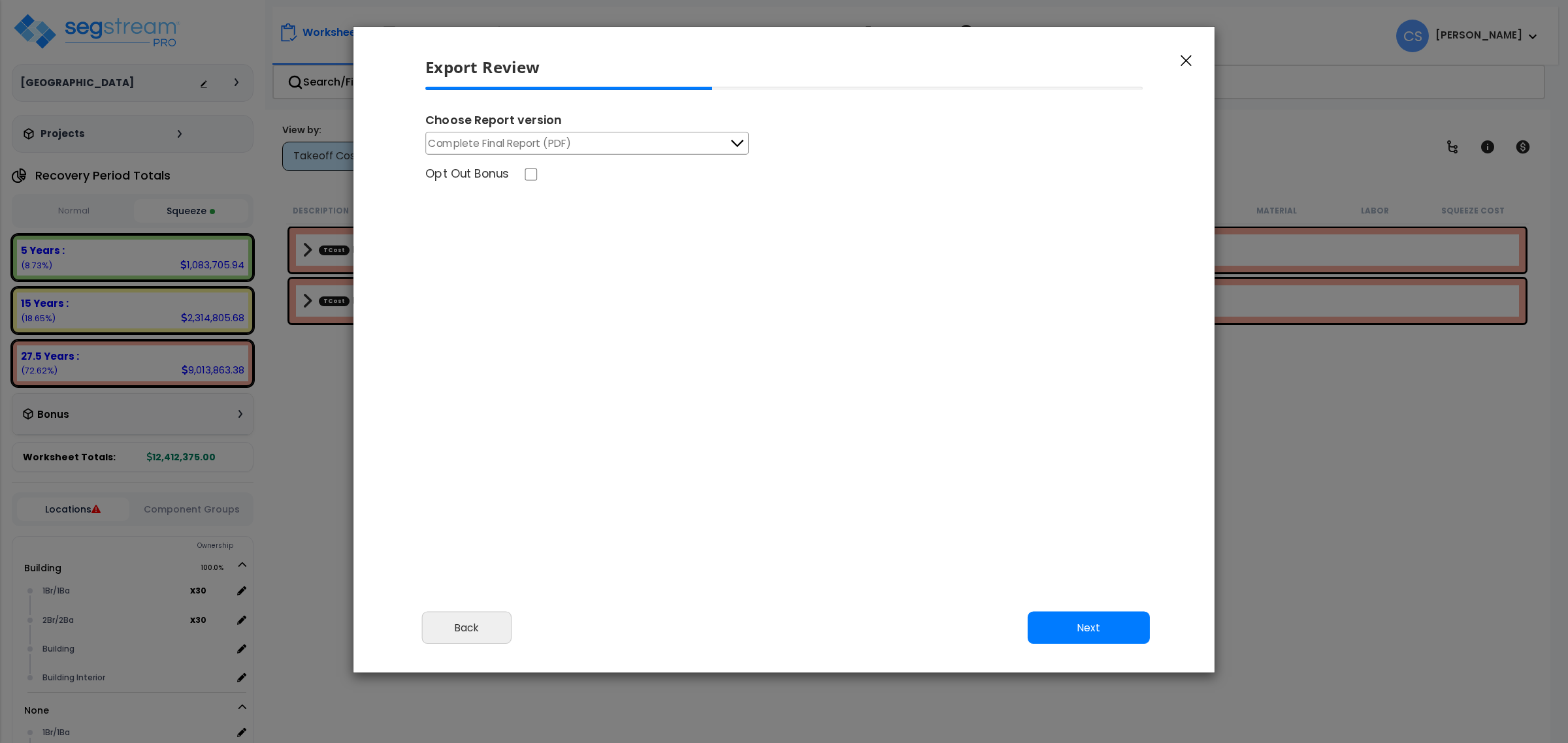
click at [517, 145] on span "Complete Final Report (PDF)" at bounding box center [500, 142] width 143 height 16
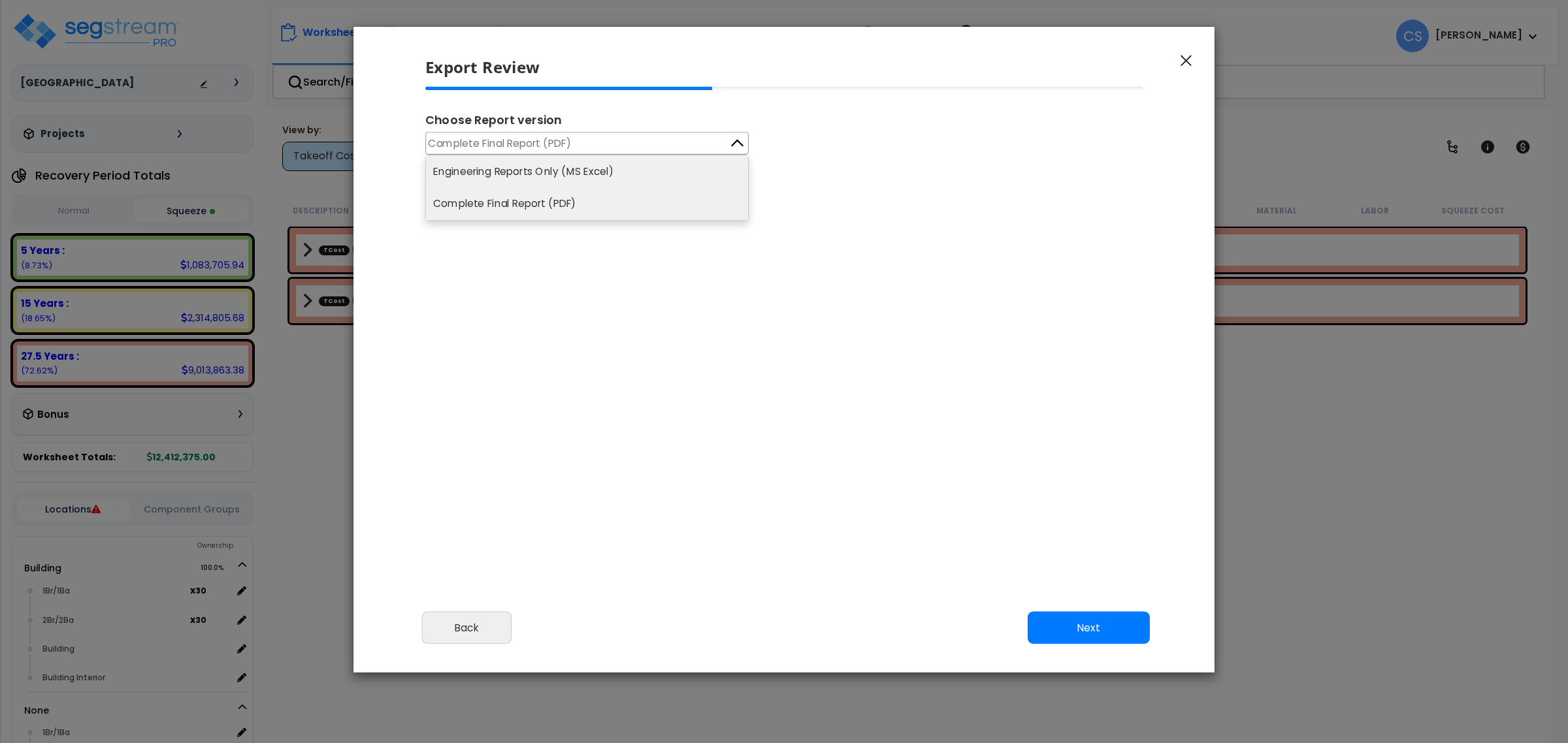
click at [514, 167] on li "Engineering Reports Only (MS Excel)" at bounding box center [587, 172] width 322 height 32
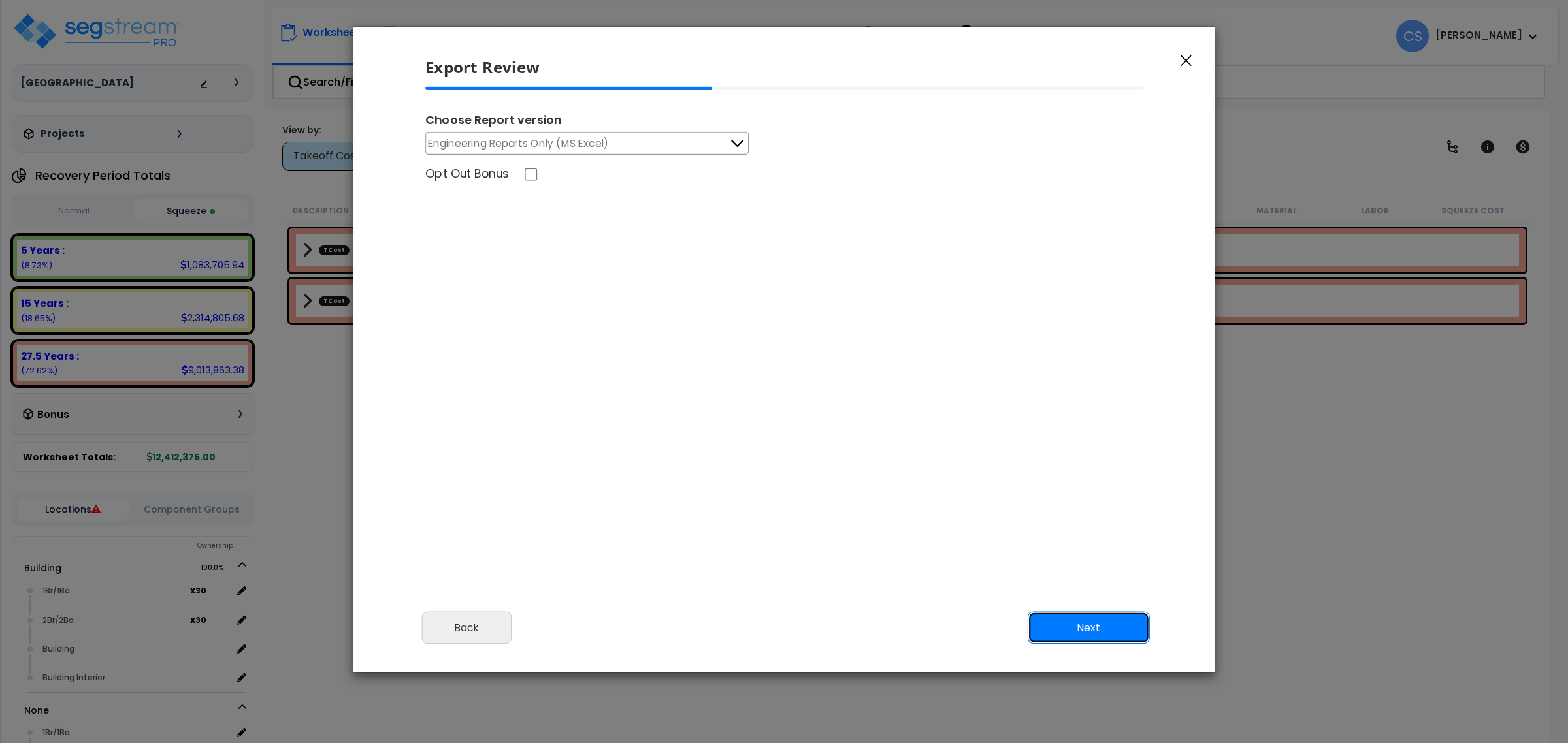
click at [1105, 625] on button "Next" at bounding box center [1089, 628] width 123 height 33
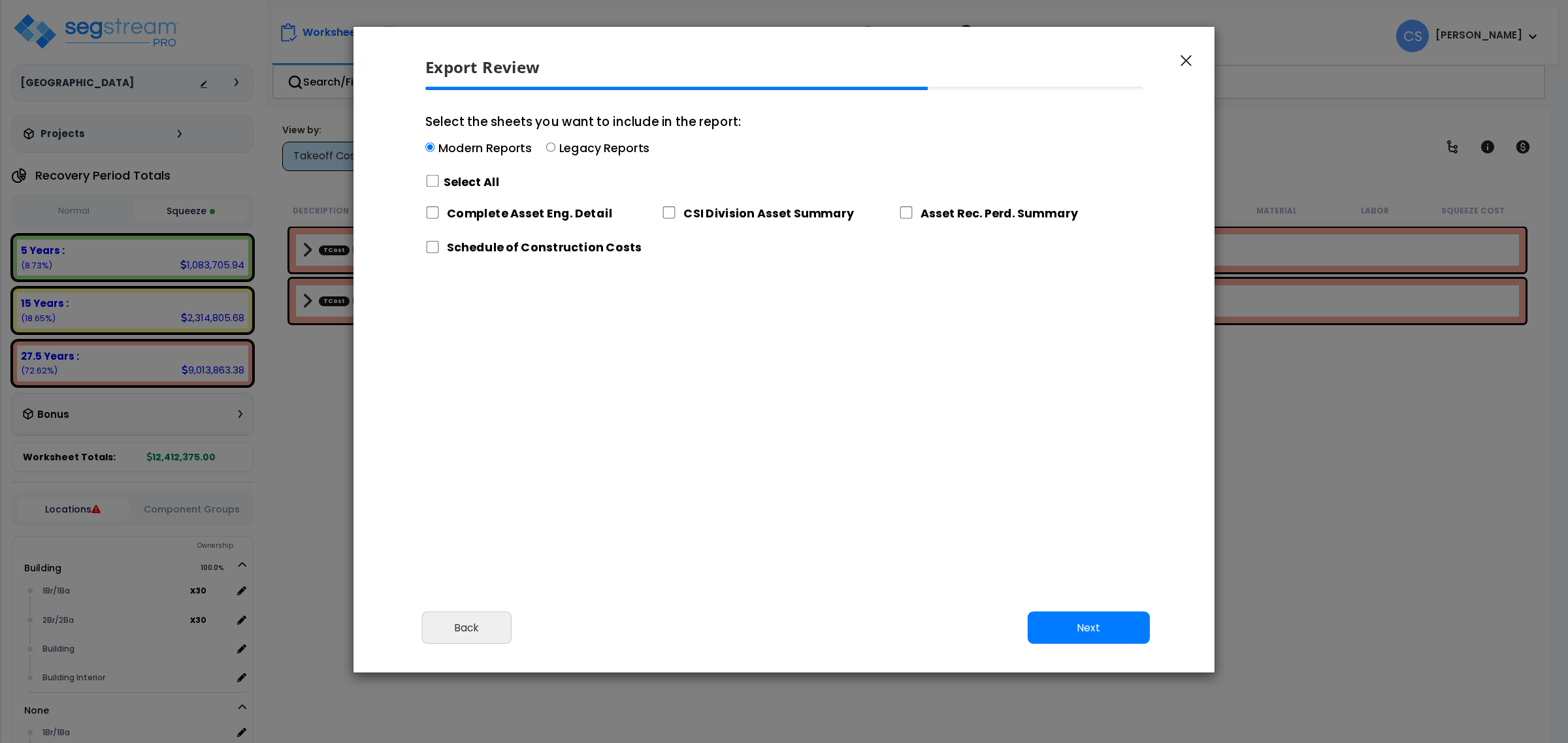
click at [485, 181] on label "Select All" at bounding box center [472, 181] width 57 height 16
click at [440, 181] on input "Select the sheets you want to include in the report: Modern Reports Legacy Repo…" at bounding box center [432, 181] width 14 height 12
checkbox input "true"
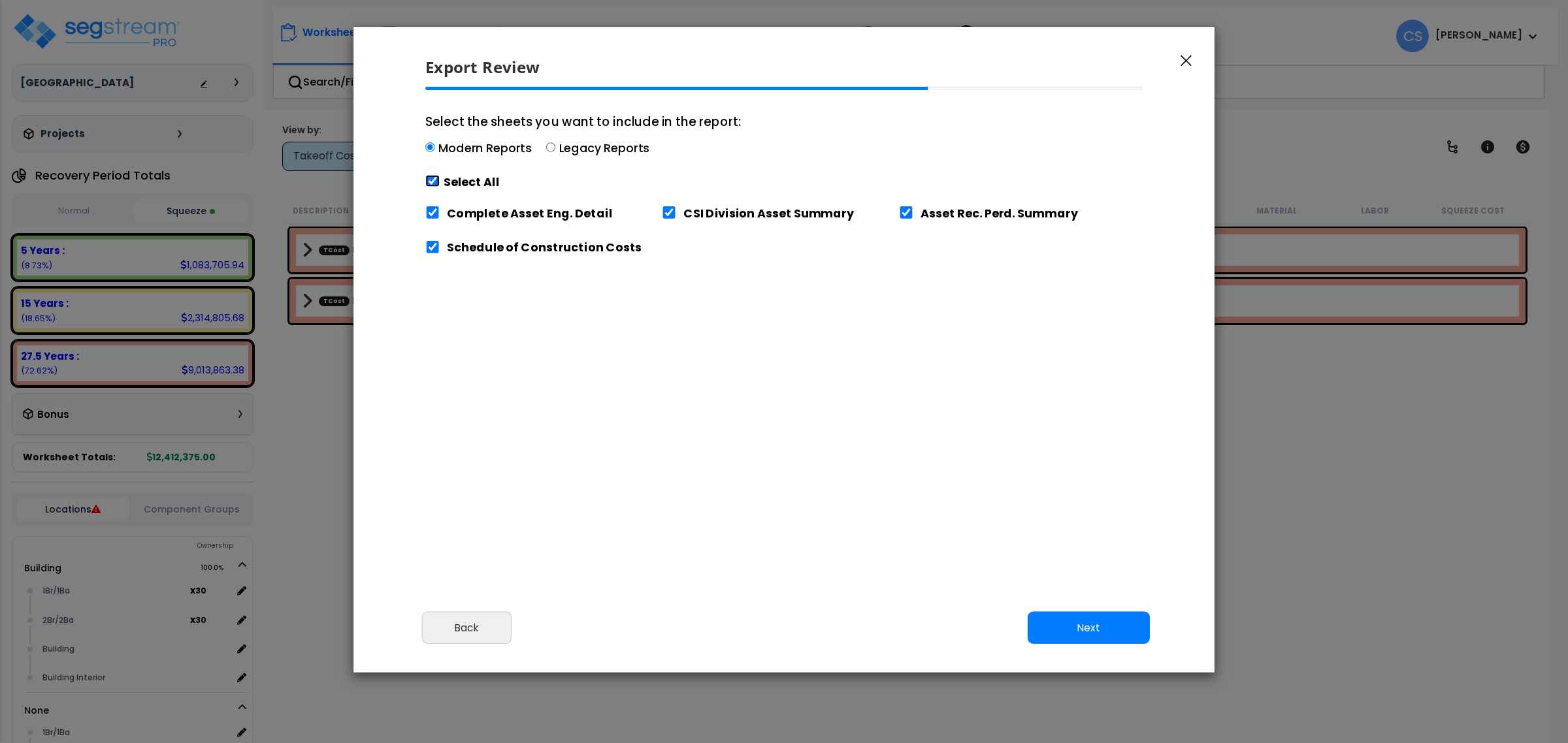
checkbox input "true"
click at [1103, 631] on button "Next" at bounding box center [1089, 628] width 123 height 33
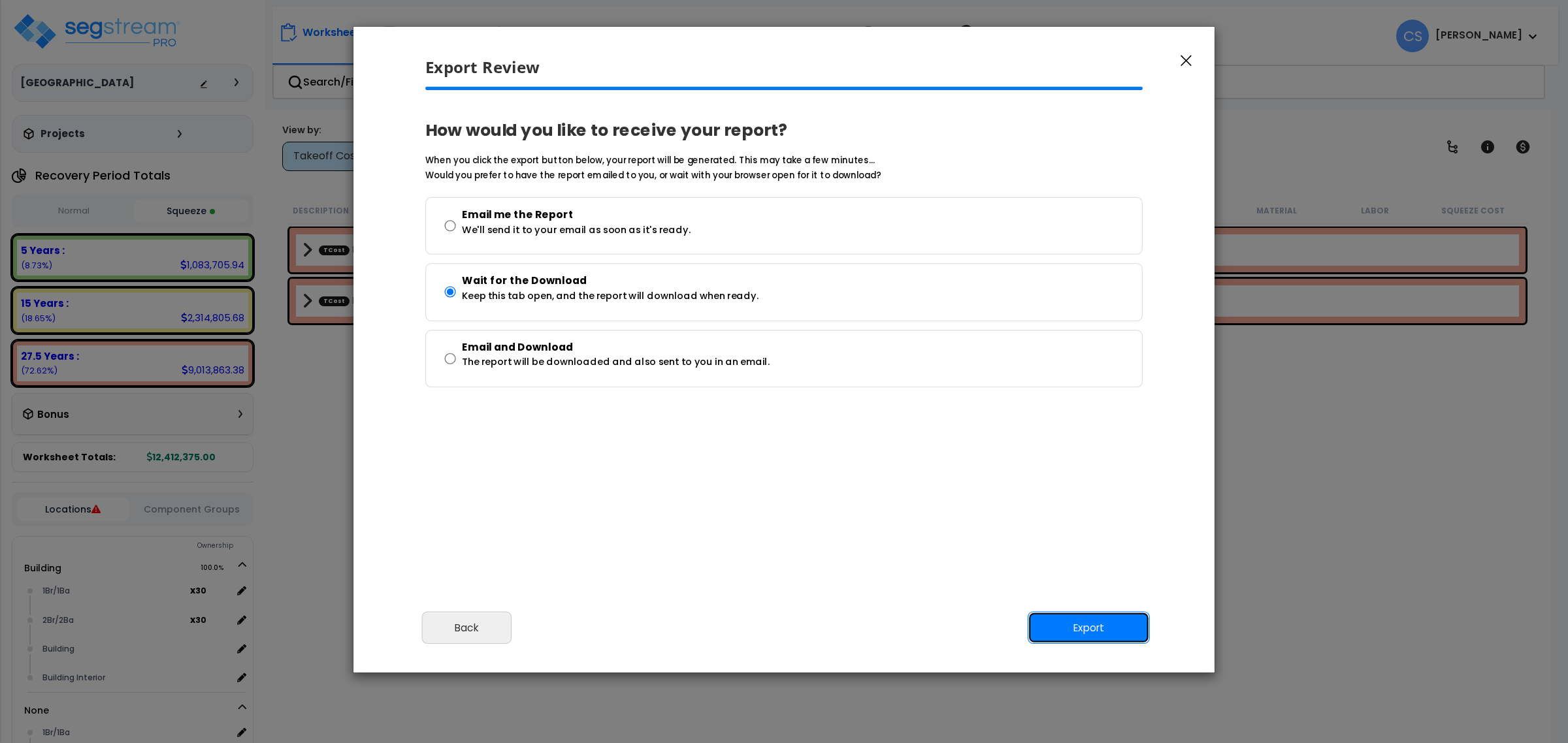
click at [1061, 636] on button "Export" at bounding box center [1089, 628] width 123 height 33
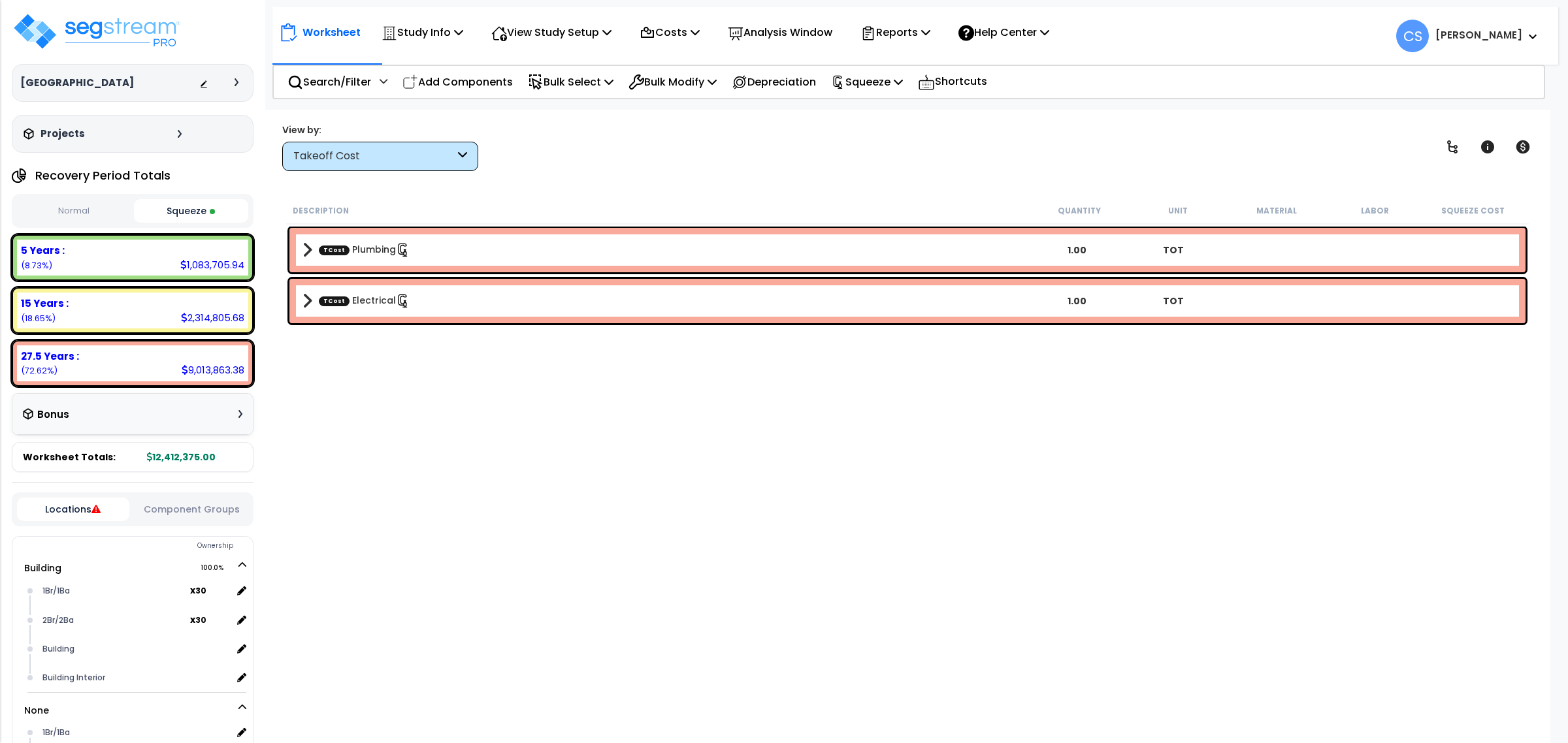
click at [487, 540] on div "Description Quantity Unit Material Labor Squeeze Cost TCost Plumbing 1.00 TOT T…" at bounding box center [907, 446] width 1246 height 498
click at [536, 30] on p "View Study Setup" at bounding box center [551, 32] width 120 height 18
click at [536, 92] on link "View Questionnaire" at bounding box center [549, 90] width 129 height 26
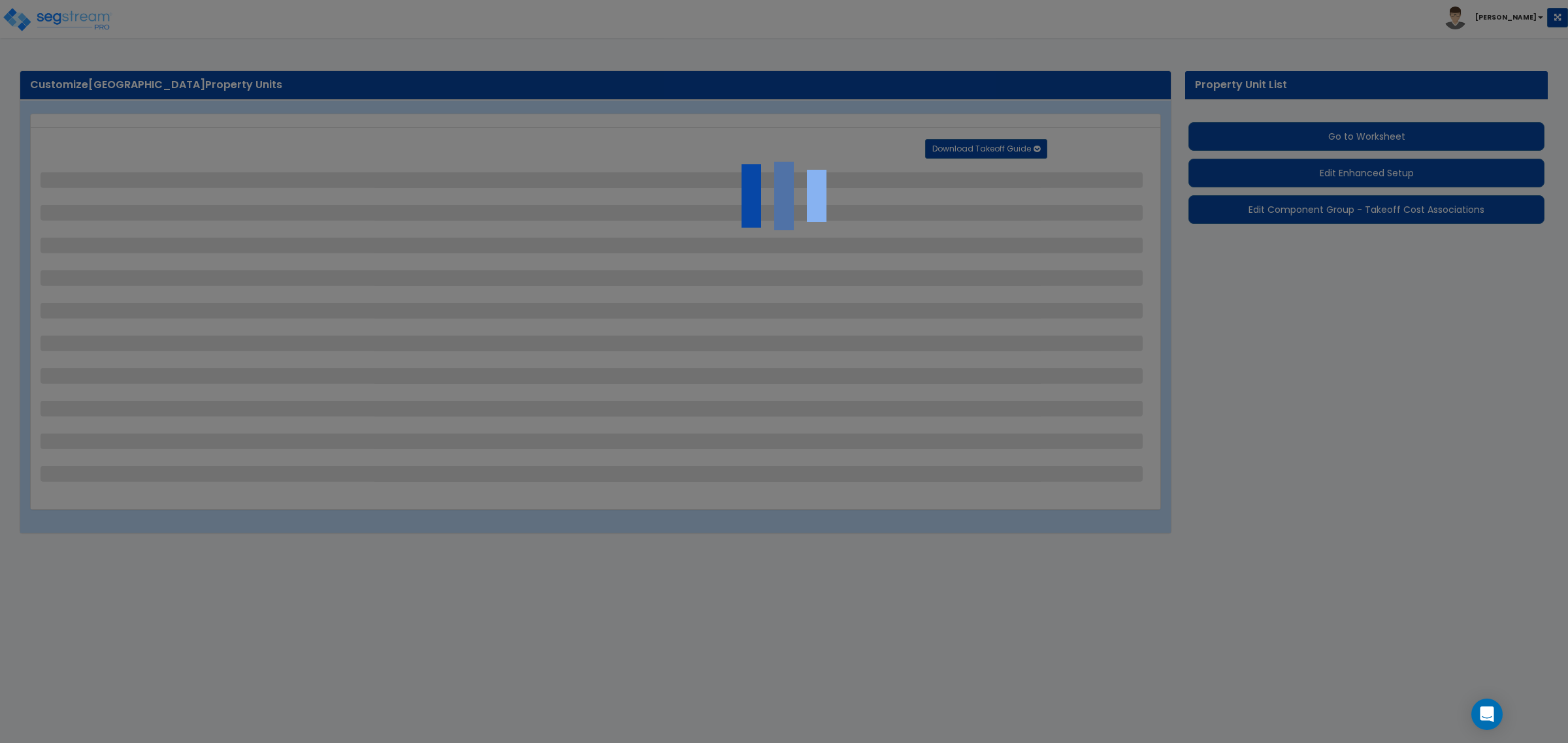
select select "1"
select select "2"
select select "1"
select select "3"
select select "2"
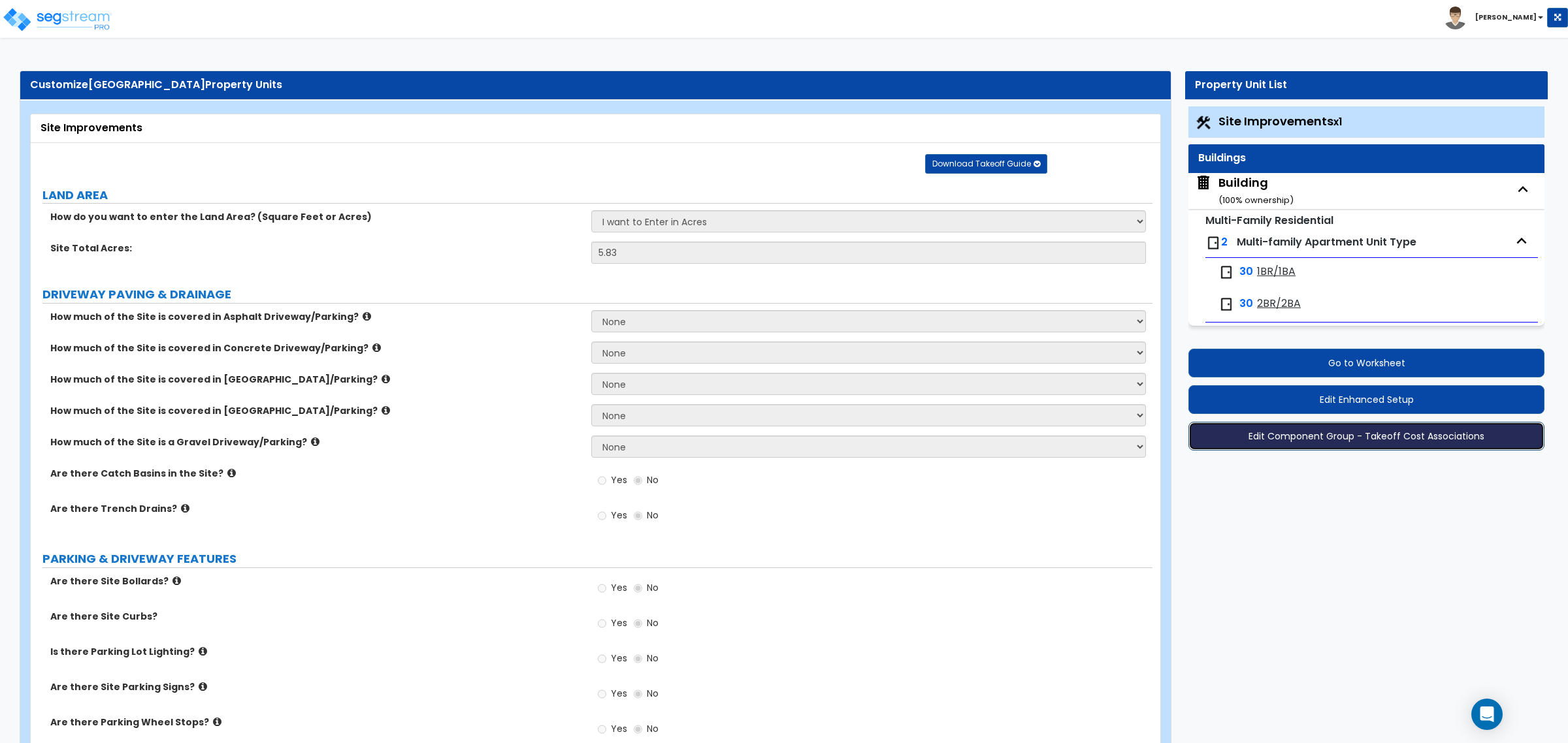
click at [1348, 442] on button "Edit Component Group - Takeoff Cost Associations" at bounding box center [1366, 436] width 356 height 28
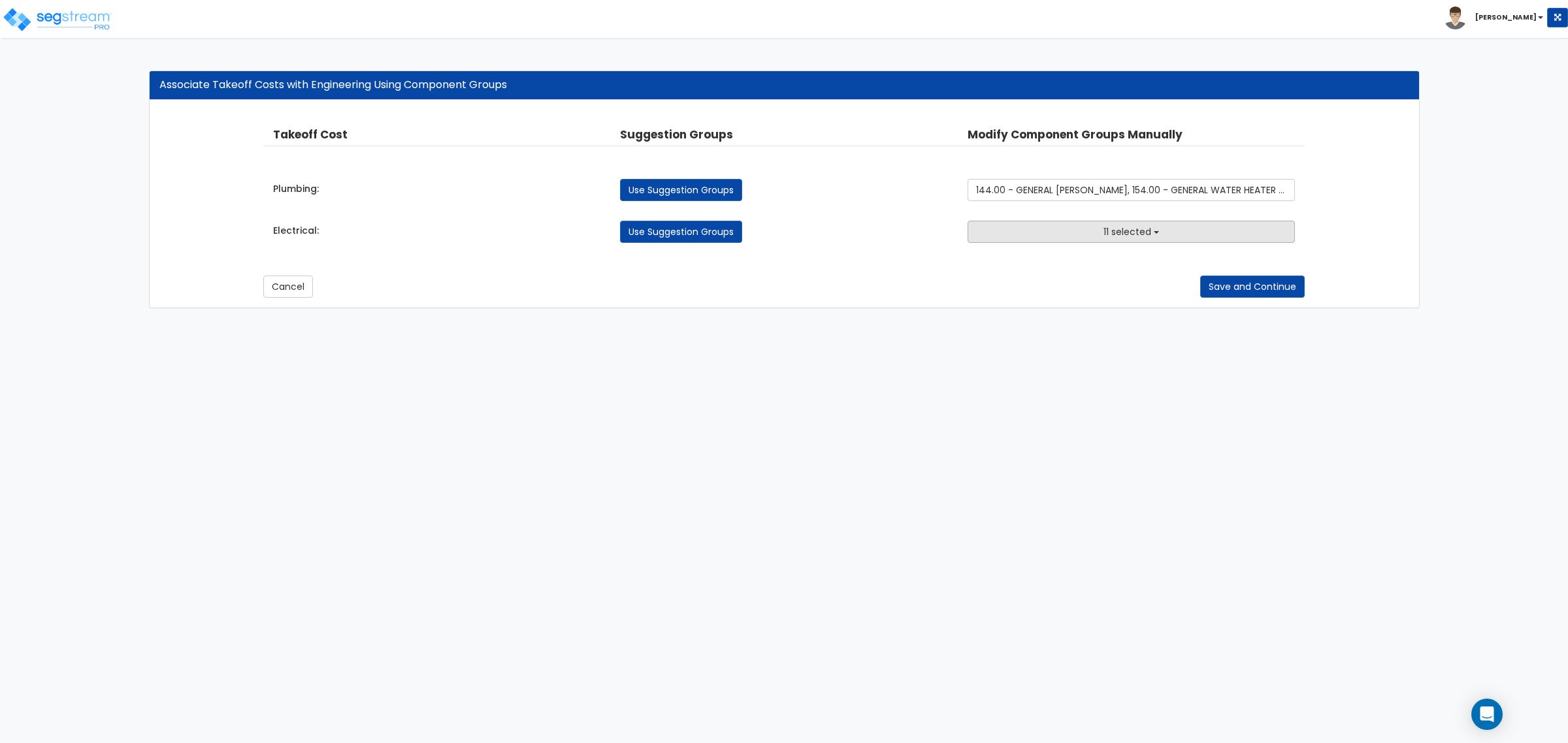
click at [1078, 235] on button "11 selected" at bounding box center [1131, 232] width 327 height 23
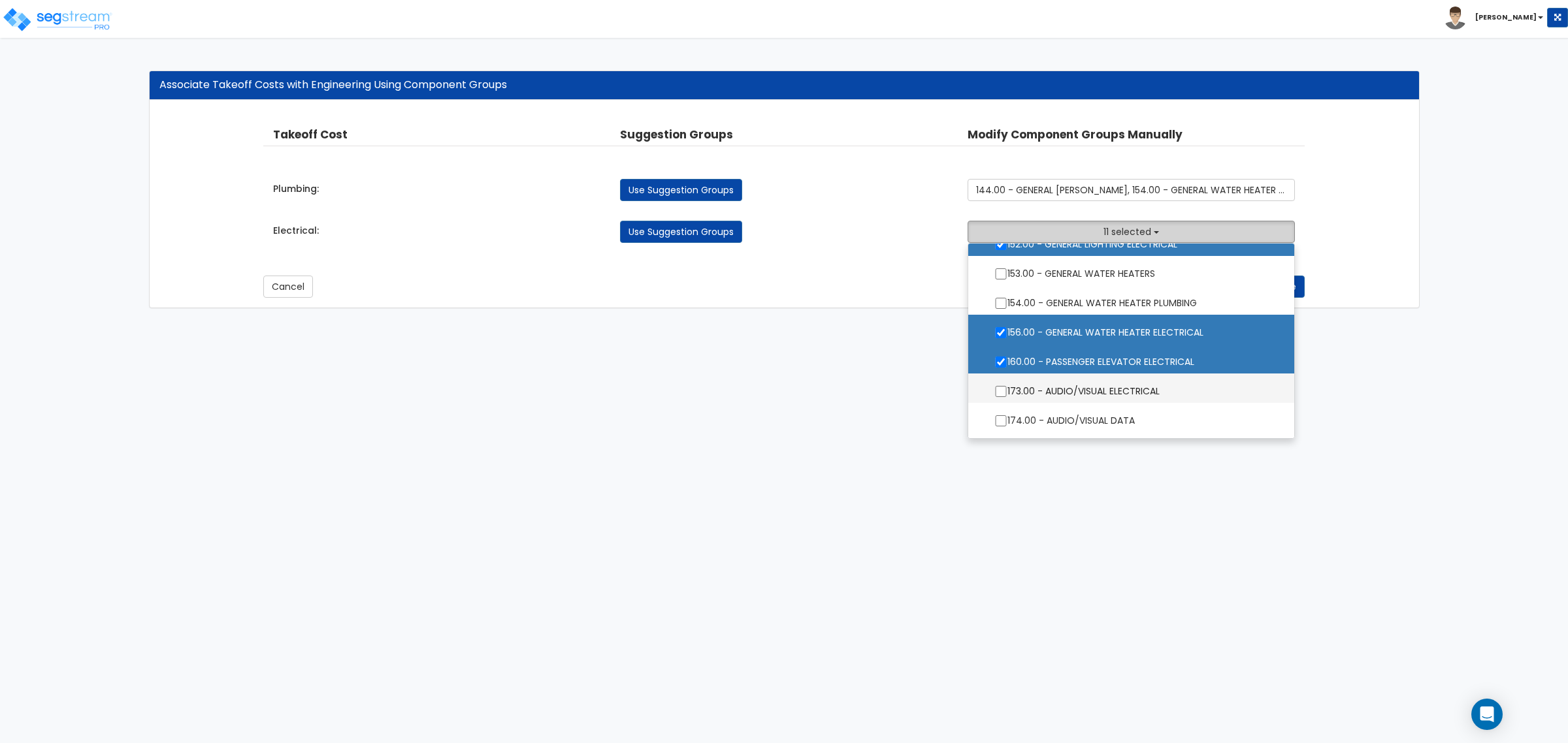
scroll to position [1225, 0]
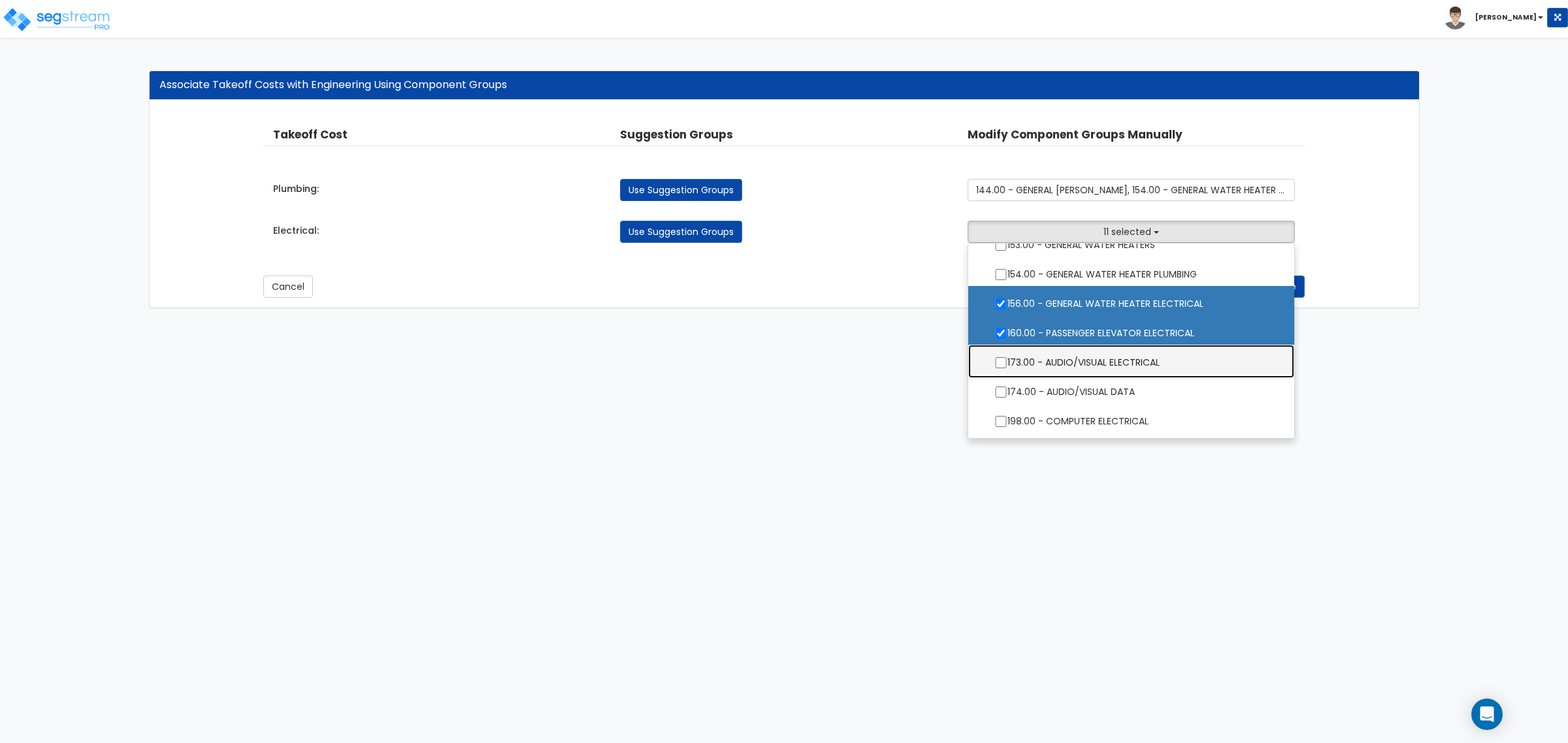
click at [1069, 363] on label "173.00 - AUDIO/VISUAL ELECTRICAL" at bounding box center [1131, 361] width 300 height 30
click at [1008, 363] on input "173.00 - AUDIO/VISUAL ELECTRICAL" at bounding box center [1001, 363] width 13 height 11
checkbox input "true"
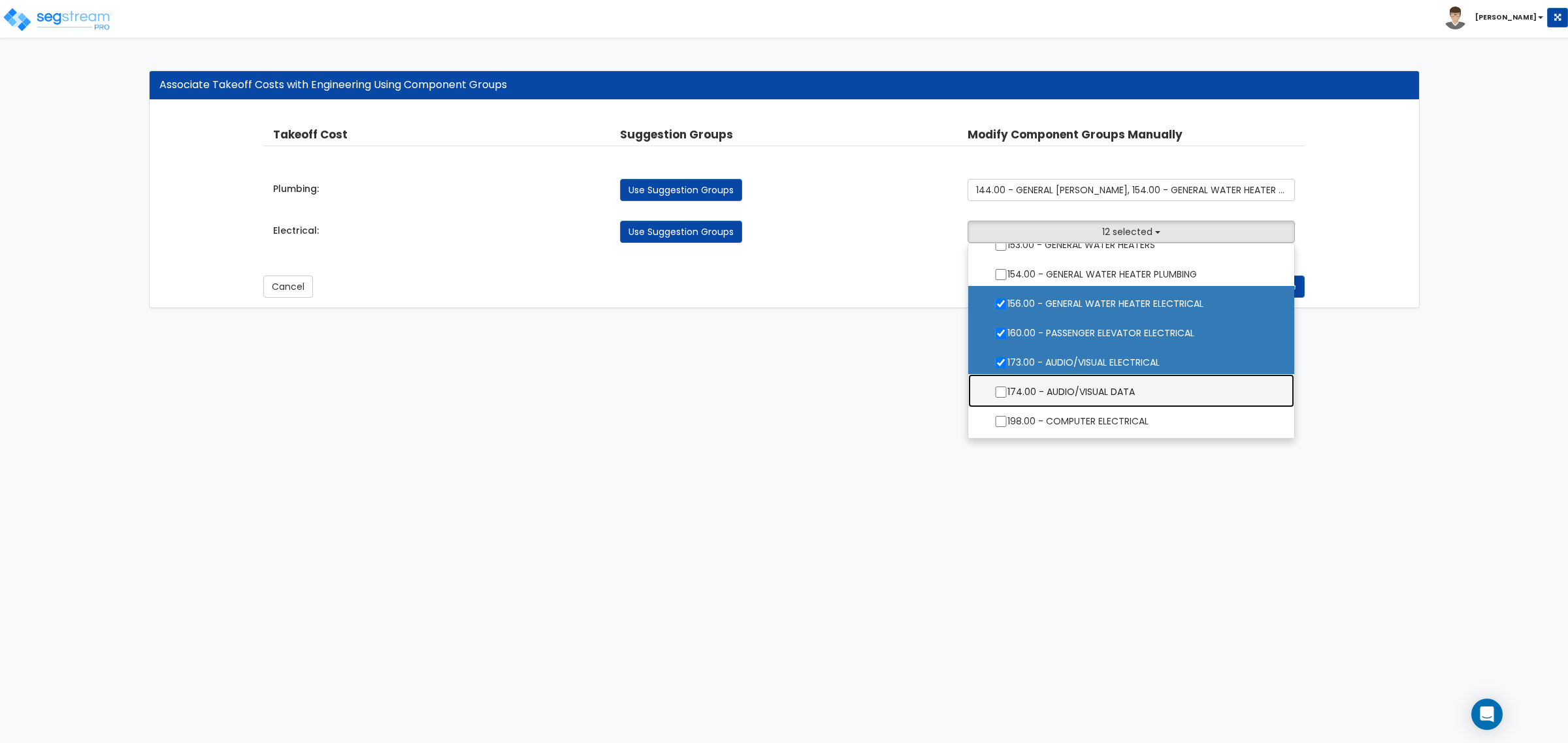
click at [1078, 388] on label "174.00 - AUDIO/VISUAL DATA" at bounding box center [1131, 390] width 300 height 30
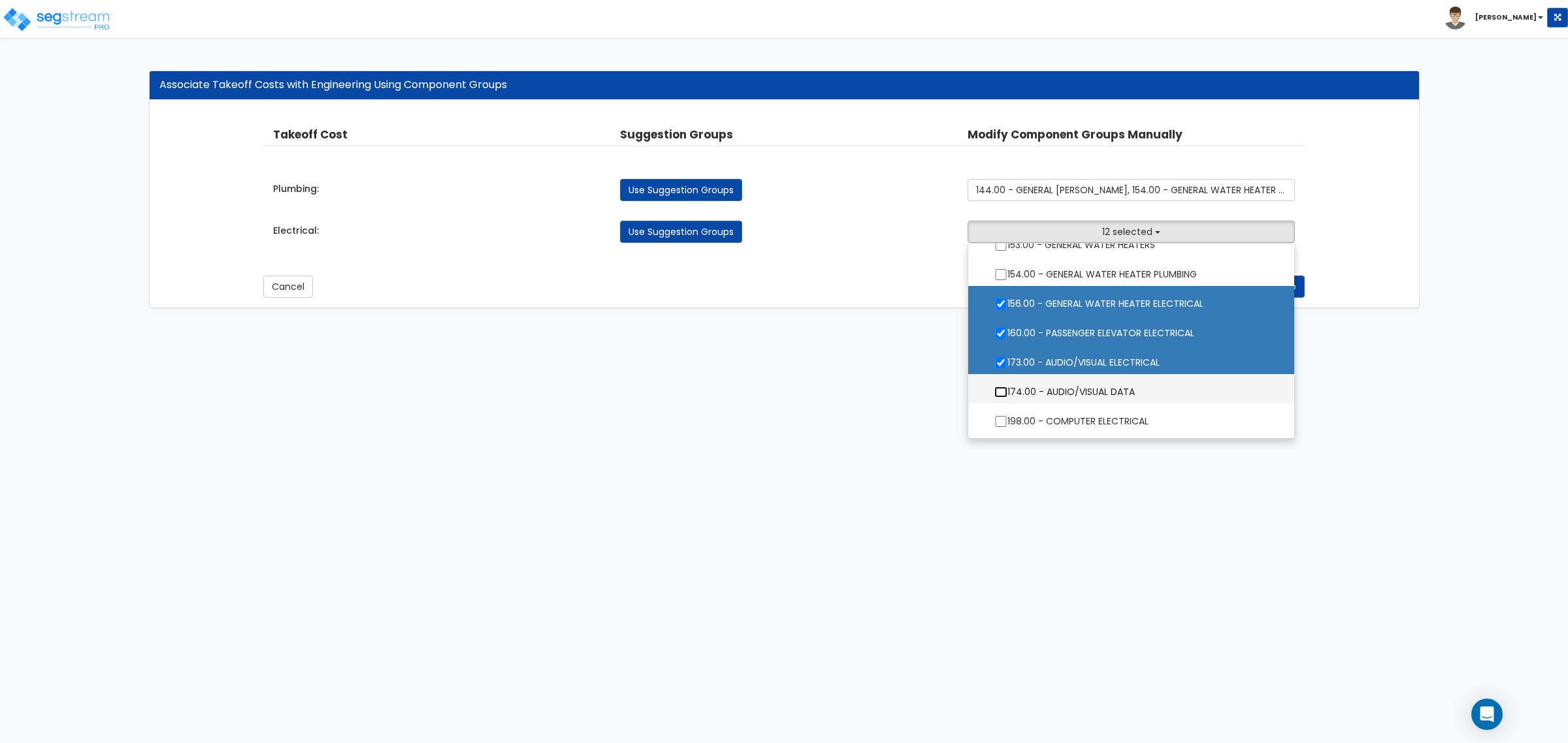
click at [1008, 388] on input "174.00 - AUDIO/VISUAL DATA" at bounding box center [1001, 392] width 13 height 11
checkbox input "true"
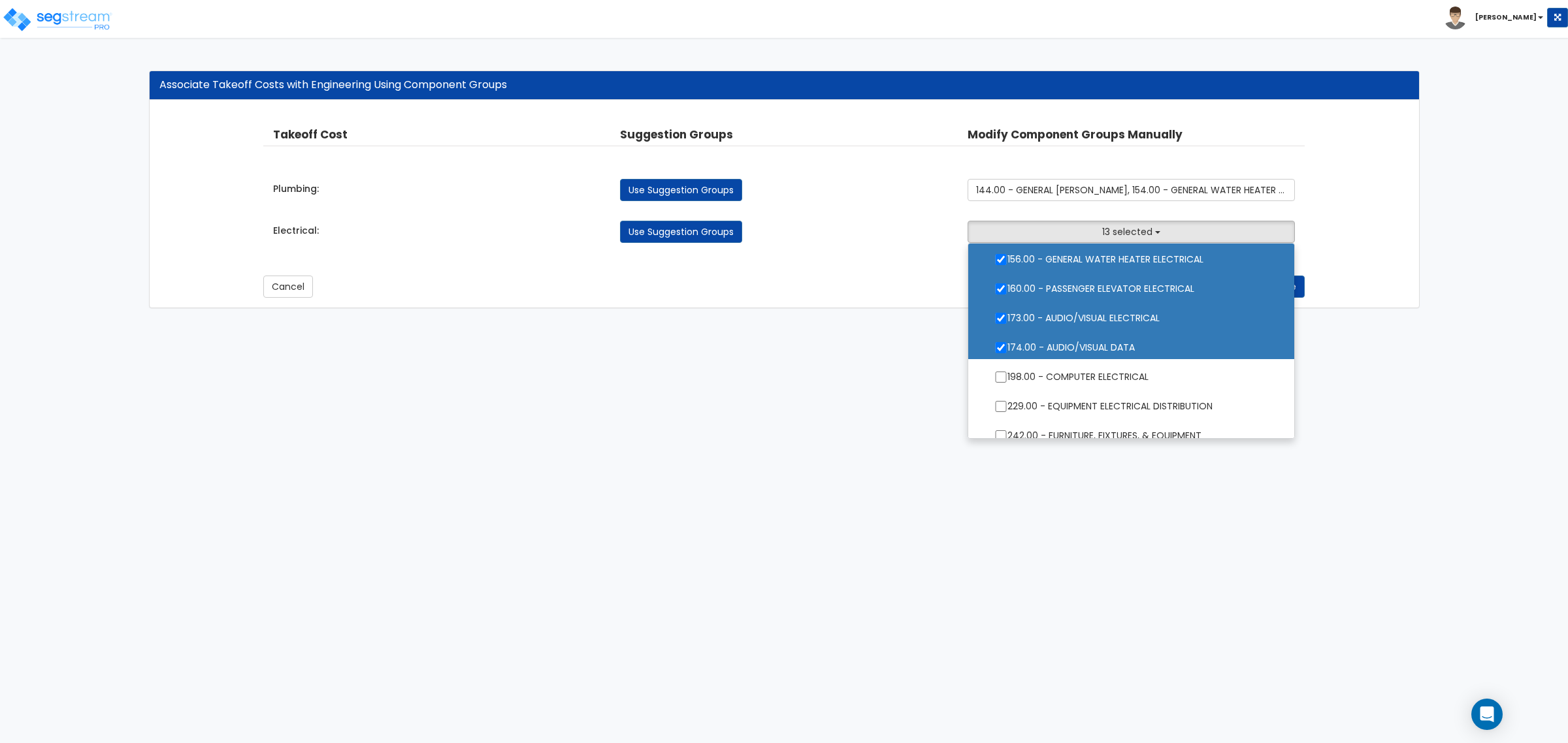
scroll to position [1306, 0]
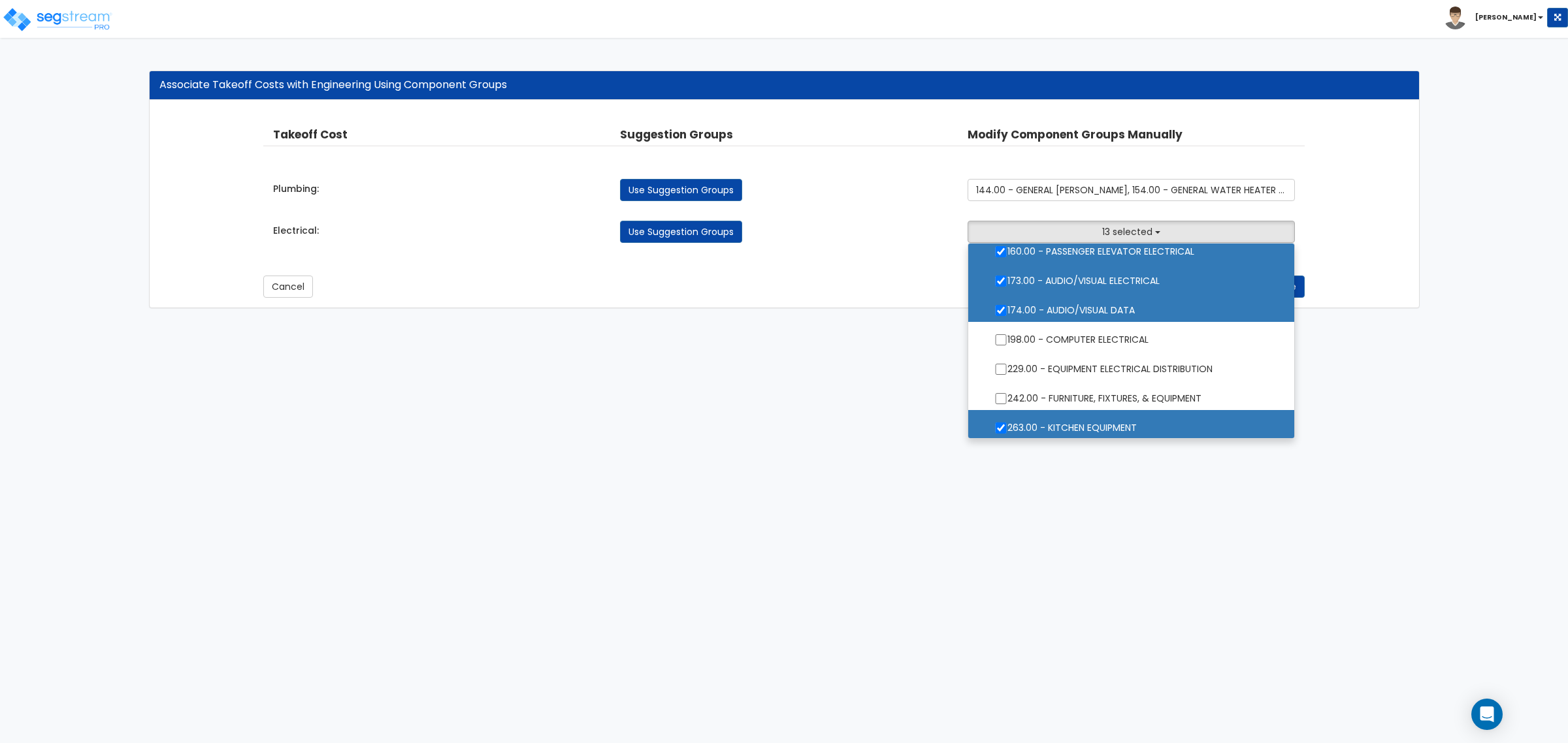
click at [1083, 423] on label "263.00 - KITCHEN EQUIPMENT" at bounding box center [1131, 426] width 300 height 30
click at [1008, 423] on input "263.00 - KITCHEN EQUIPMENT" at bounding box center [1001, 428] width 13 height 11
checkbox input "false"
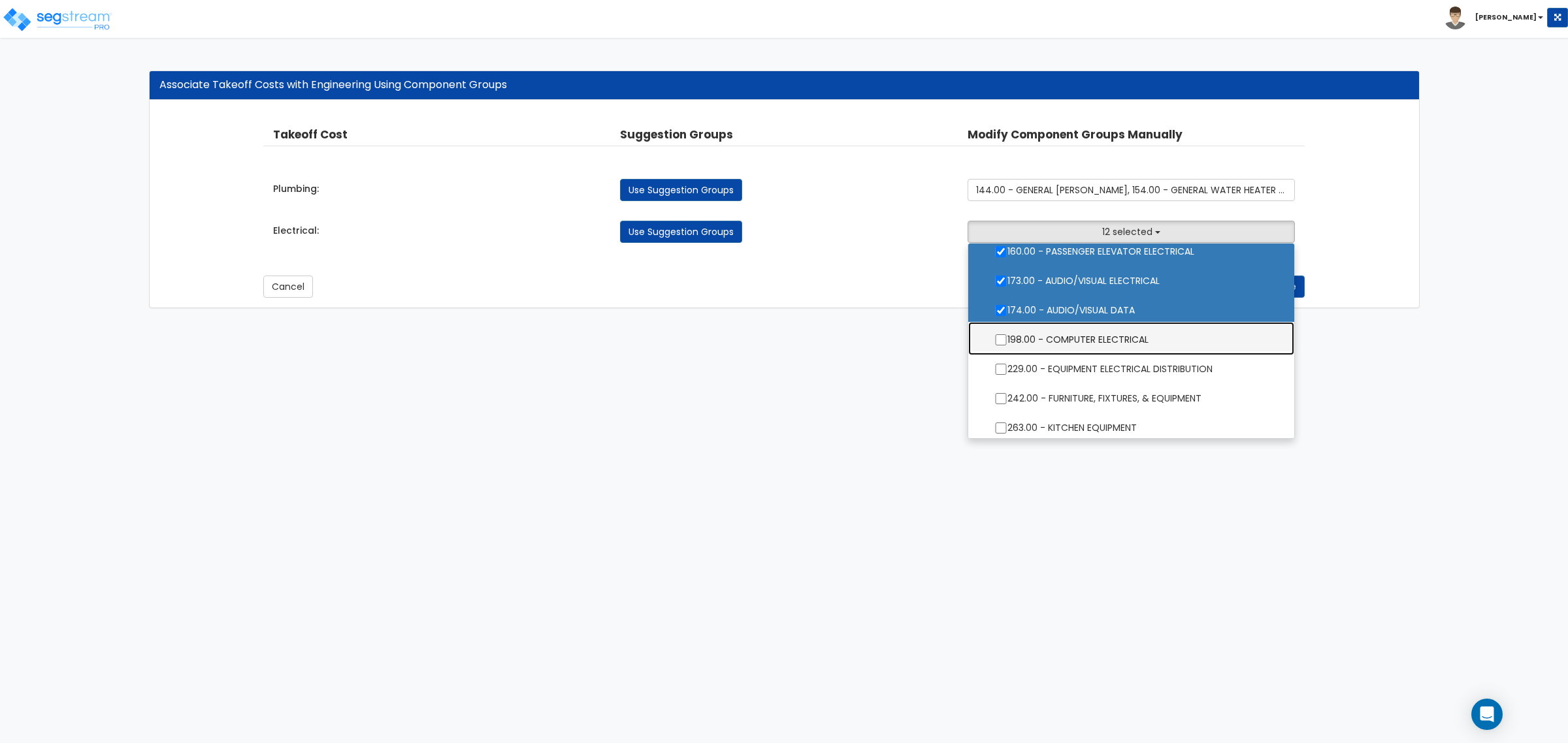
click at [1093, 337] on label "198.00 - COMPUTER ELECTRICAL" at bounding box center [1131, 338] width 300 height 30
click at [1008, 337] on input "198.00 - COMPUTER ELECTRICAL" at bounding box center [1001, 340] width 13 height 11
checkbox input "true"
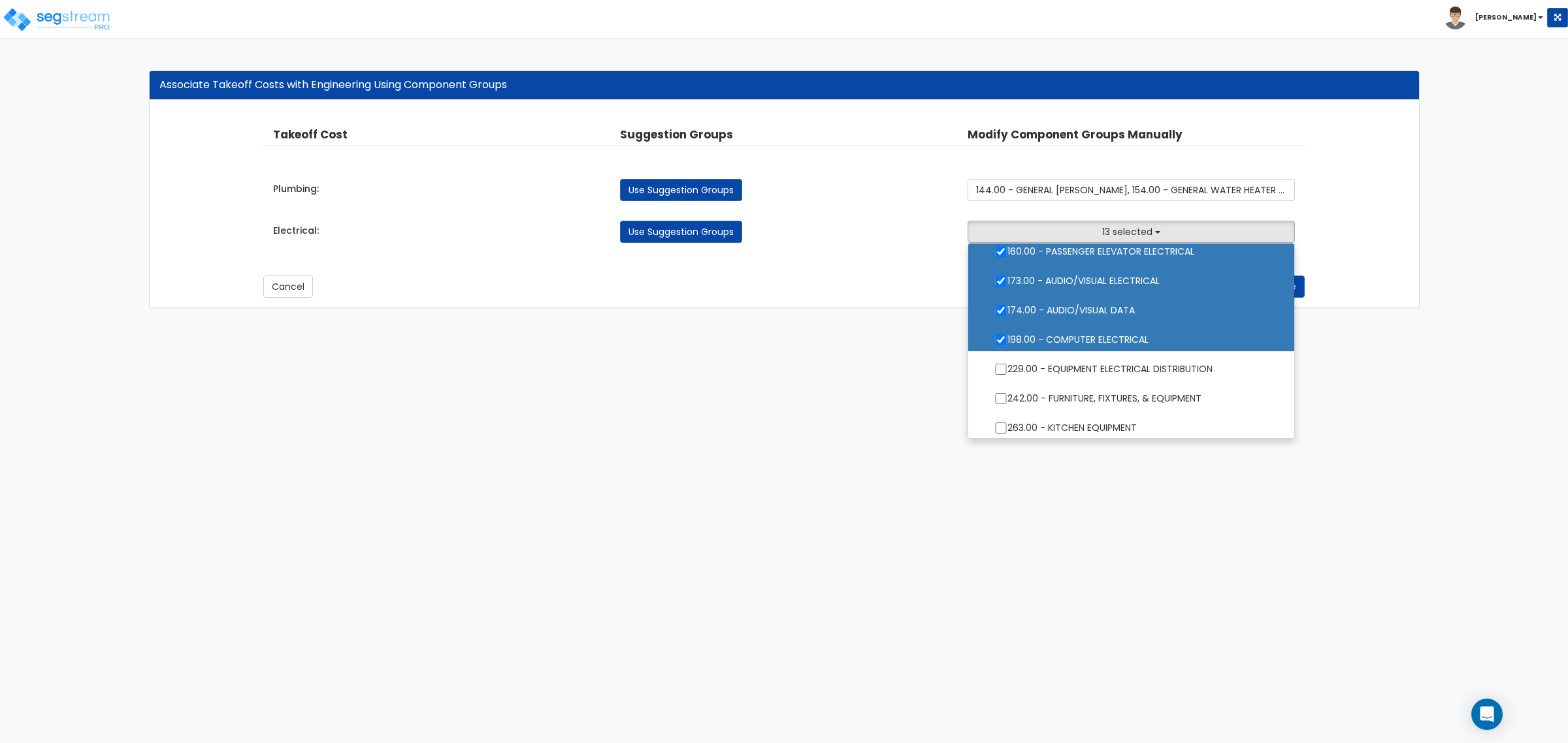
click at [1132, 322] on html "Toggle navigation [PERSON_NAME] x" at bounding box center [784, 160] width 1568 height 322
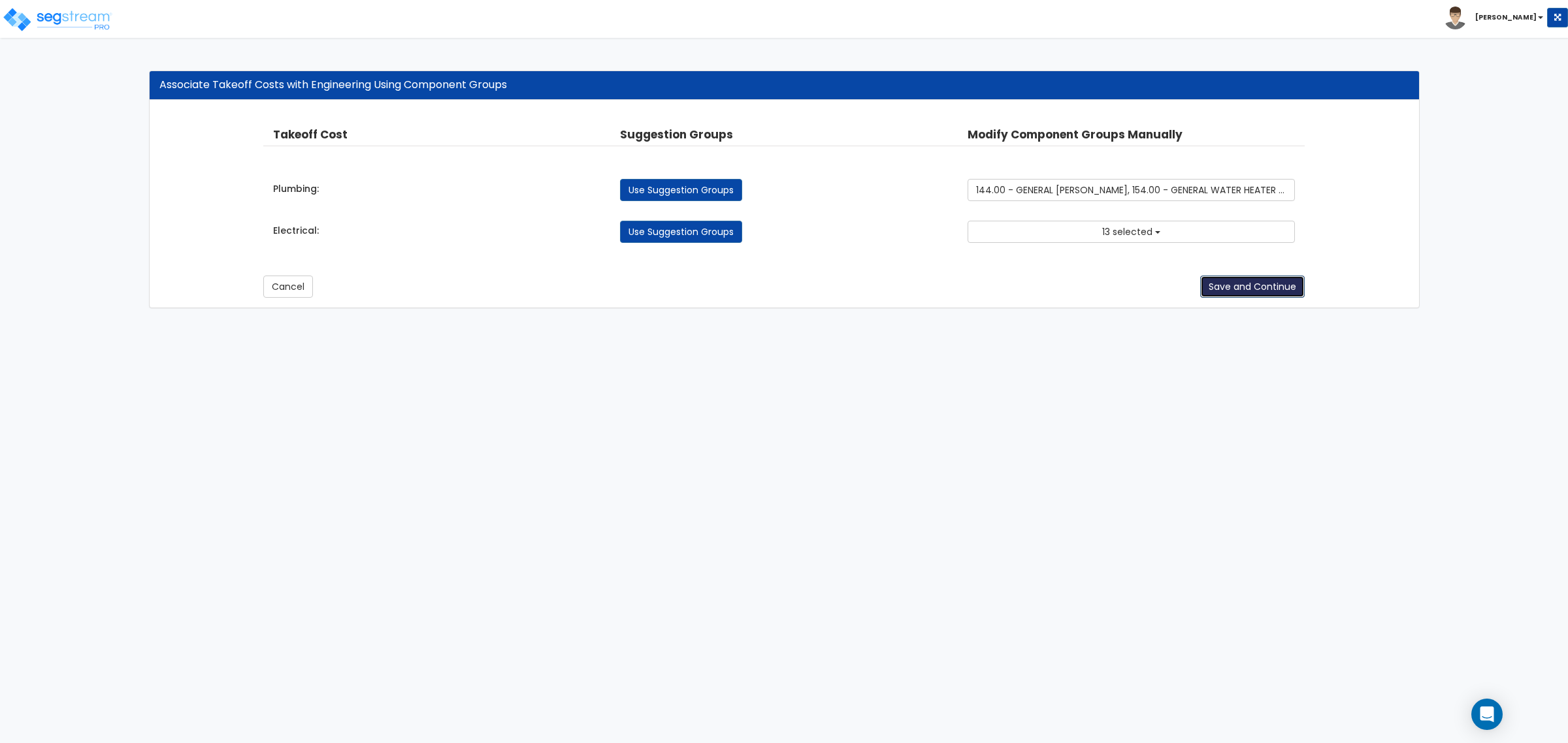
click at [1242, 294] on button "Save and Continue" at bounding box center [1252, 287] width 105 height 23
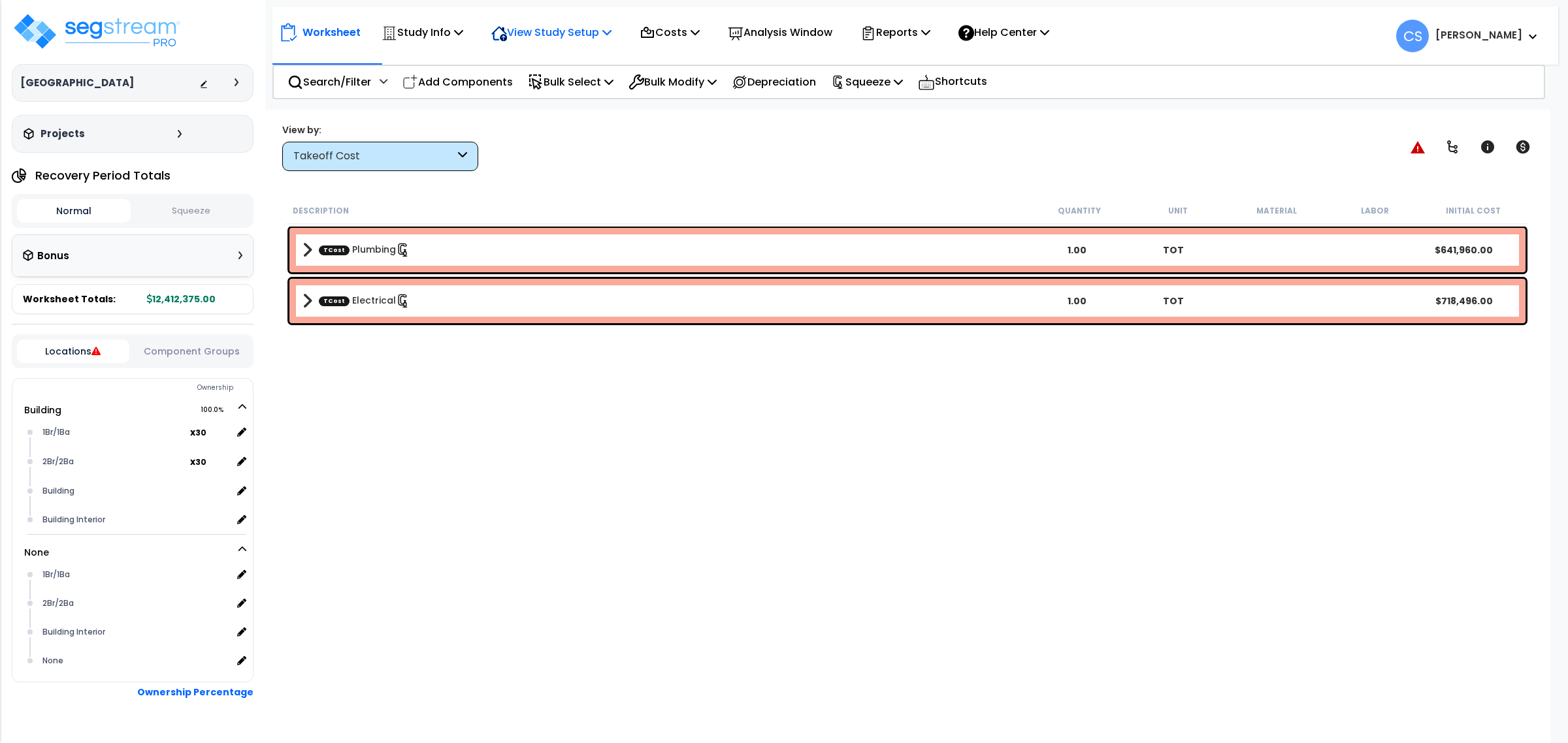
click at [526, 41] on p "View Study Setup" at bounding box center [551, 32] width 120 height 18
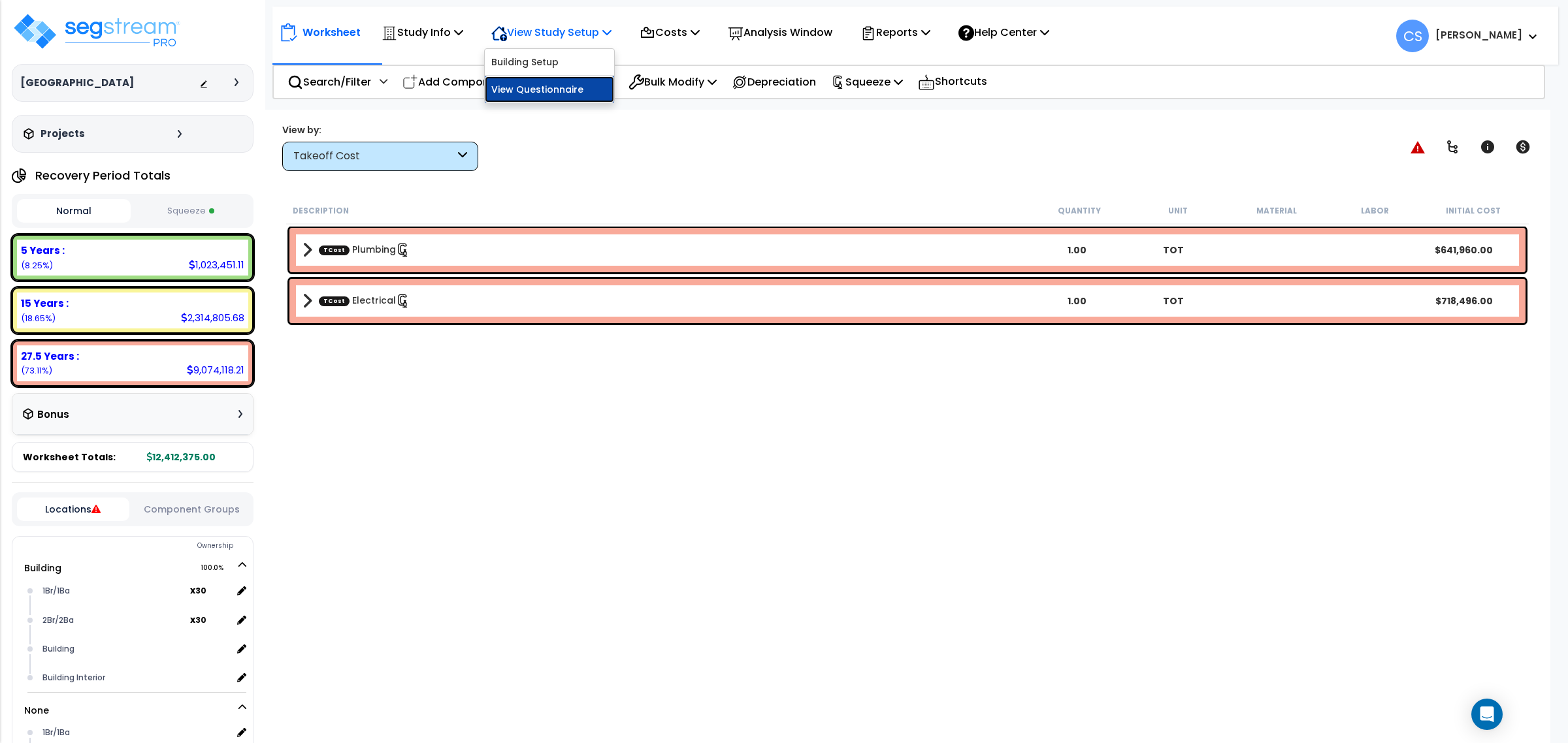
click at [583, 84] on link "View Questionnaire" at bounding box center [549, 90] width 129 height 26
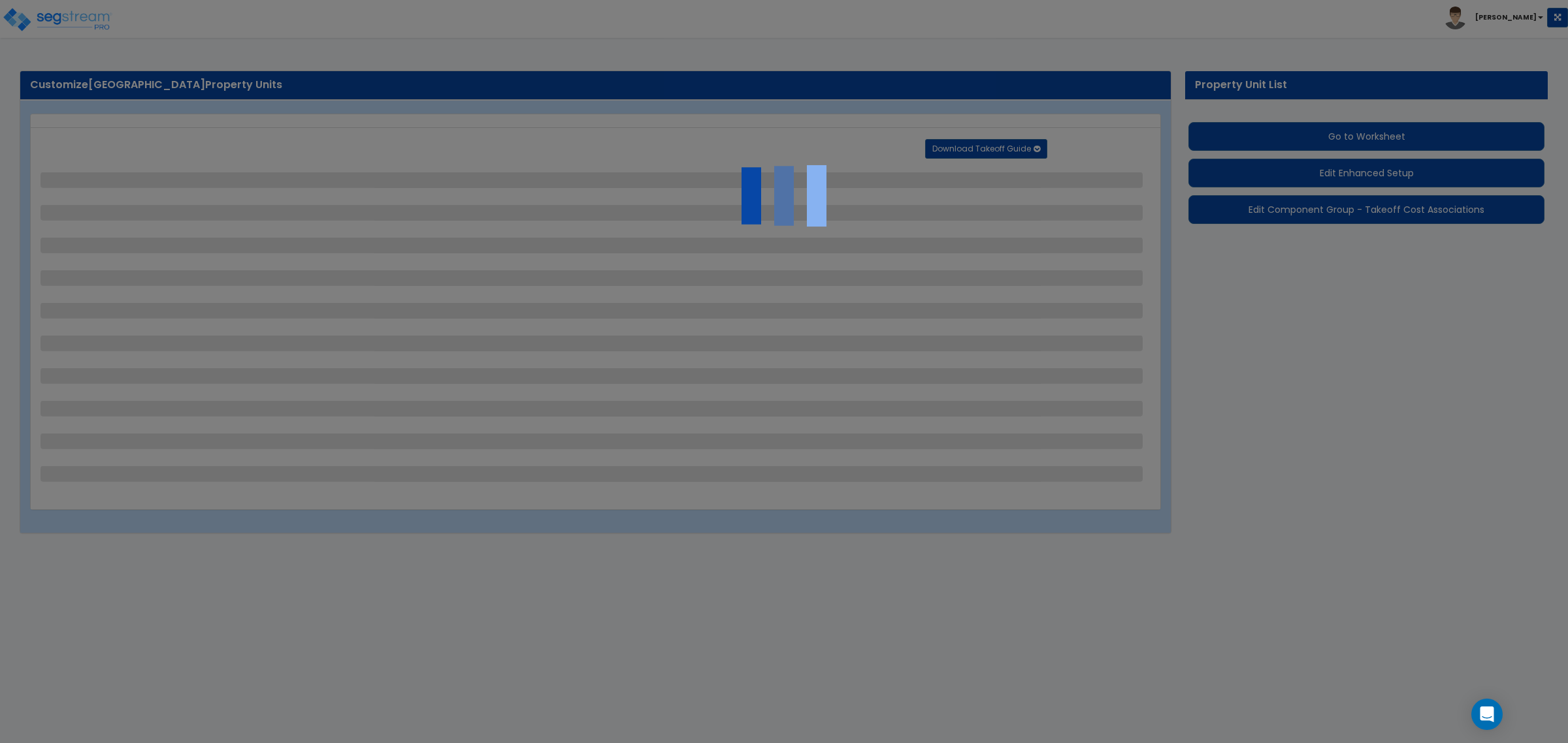
select select "1"
select select "2"
select select "1"
select select "3"
select select "2"
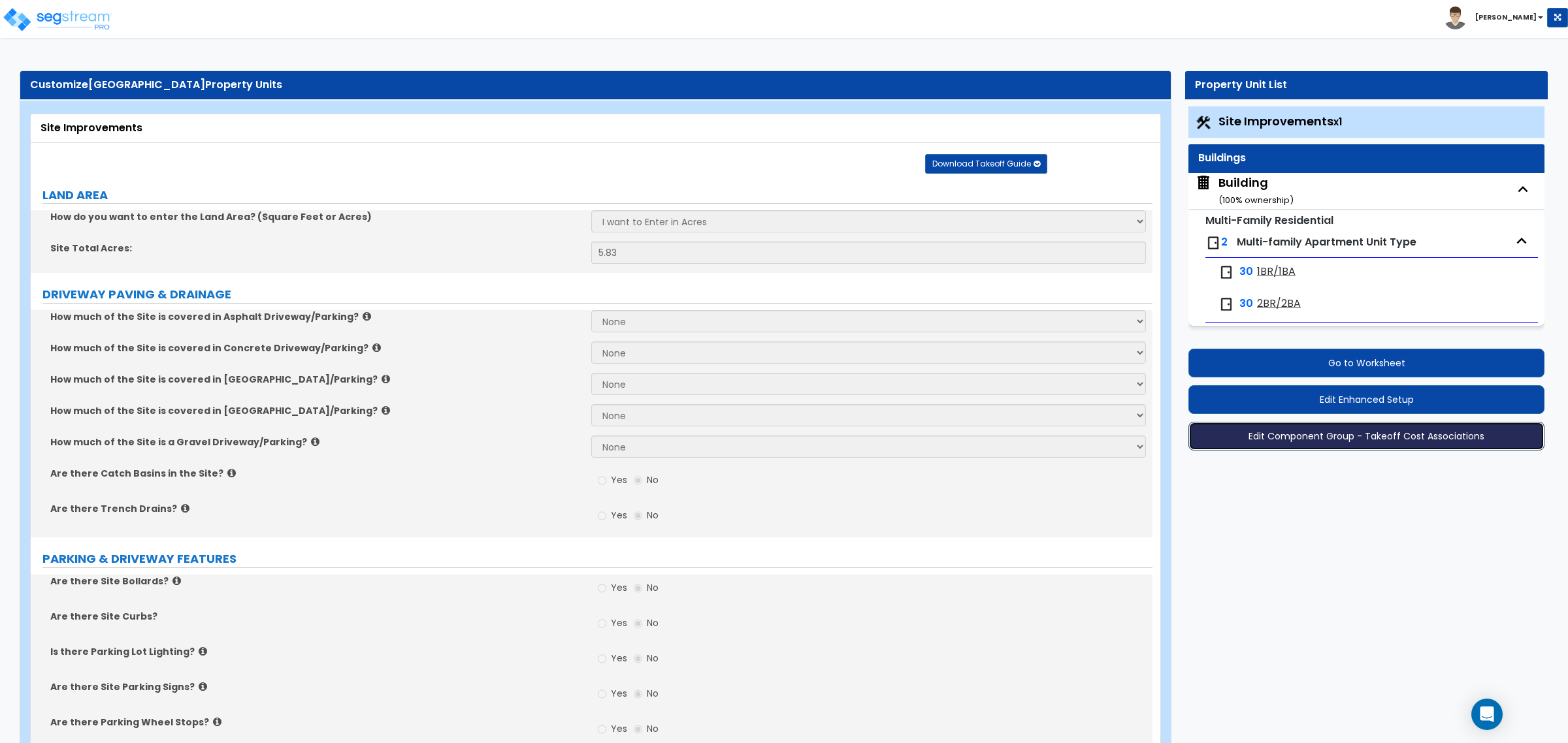
click at [1347, 435] on button "Edit Component Group - Takeoff Cost Associations" at bounding box center [1366, 436] width 356 height 28
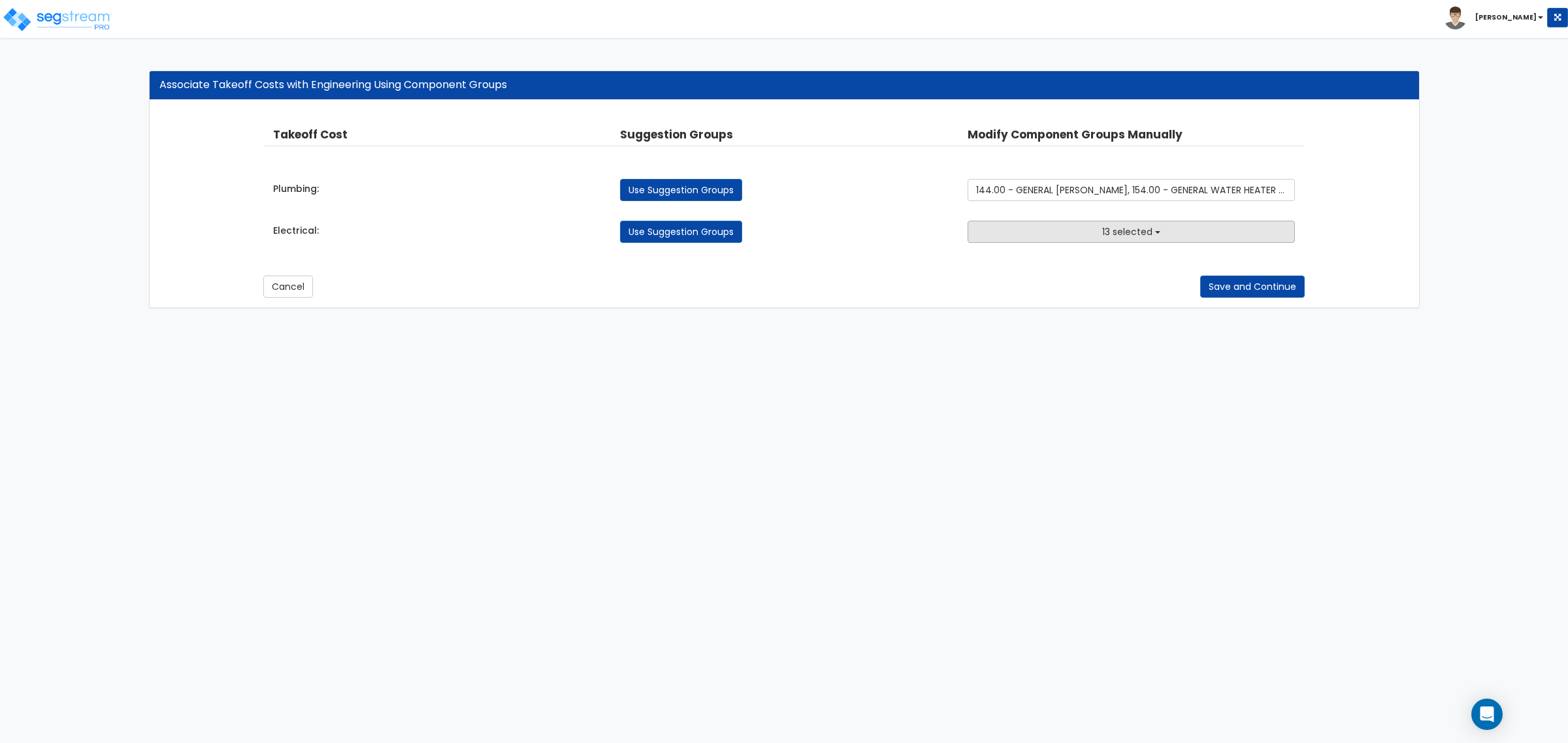
click at [1082, 229] on button "13 selected" at bounding box center [1131, 232] width 327 height 23
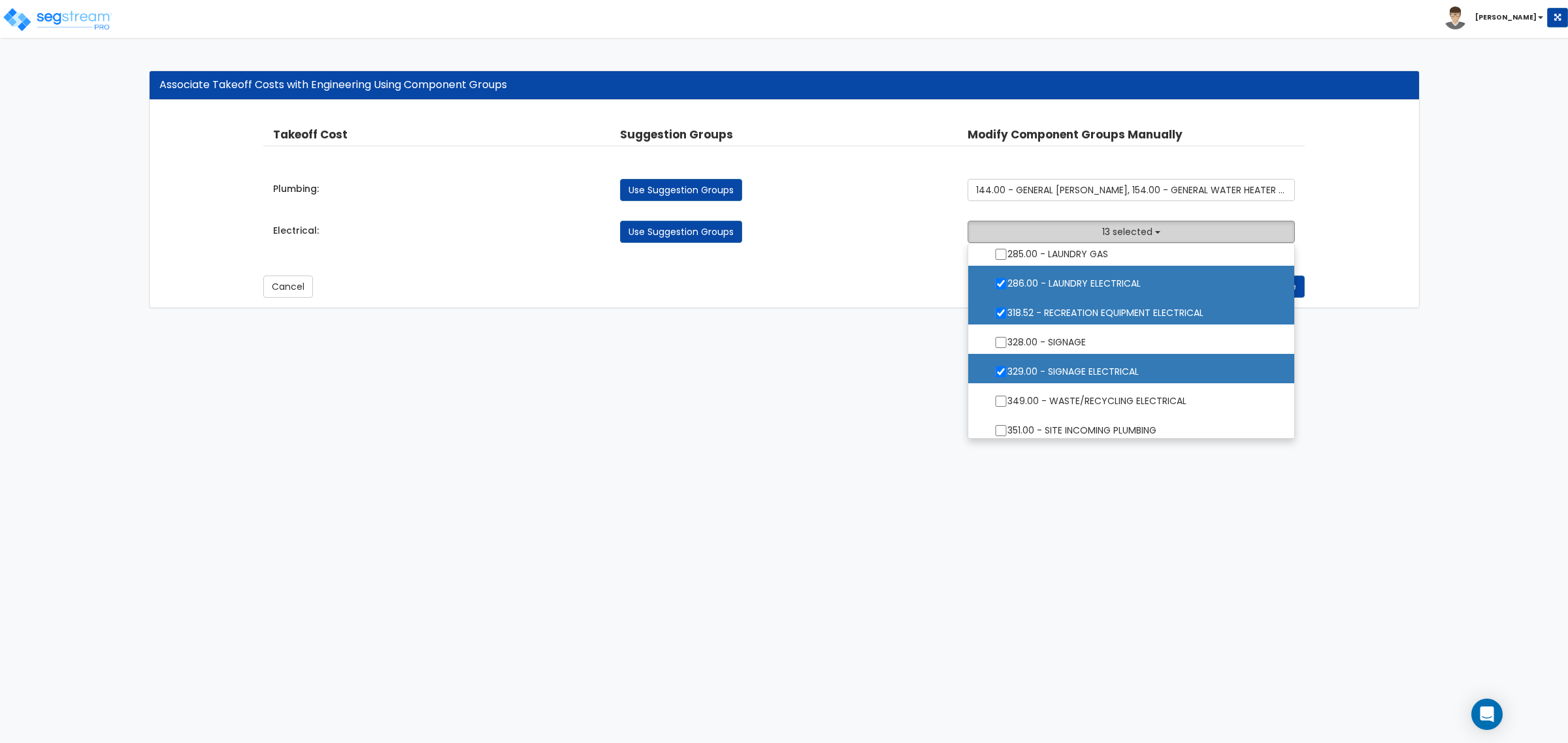
scroll to position [1633, 0]
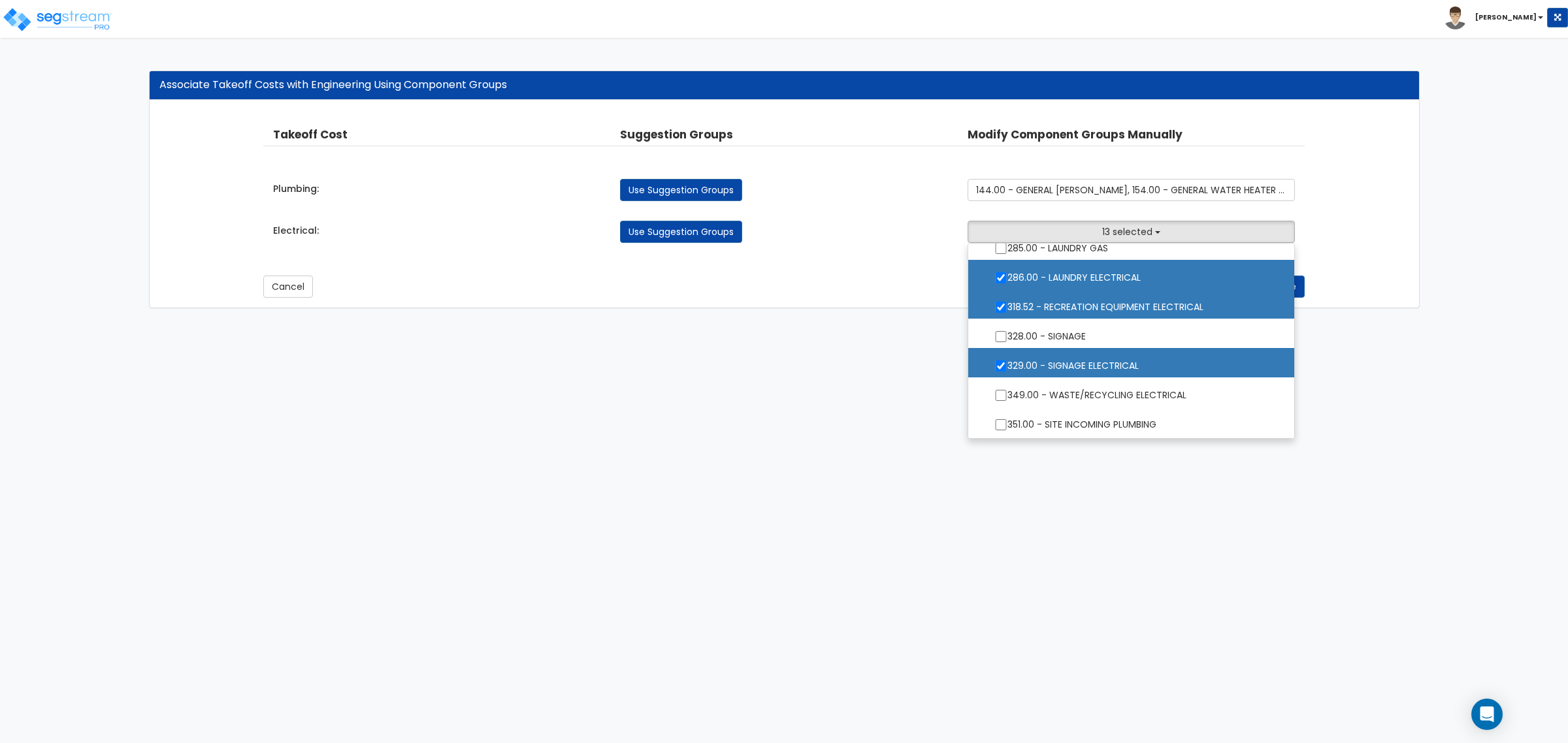
click at [1088, 357] on label "329.00 - SIGNAGE ELECTRICAL" at bounding box center [1131, 365] width 300 height 30
click at [1008, 360] on input "329.00 - SIGNAGE ELECTRICAL" at bounding box center [1001, 366] width 13 height 11
checkbox input "false"
drag, startPoint x: 1406, startPoint y: 437, endPoint x: 1317, endPoint y: 328, distance: 140.7
click at [1405, 322] on html "Toggle navigation Craig x" at bounding box center [784, 160] width 1568 height 322
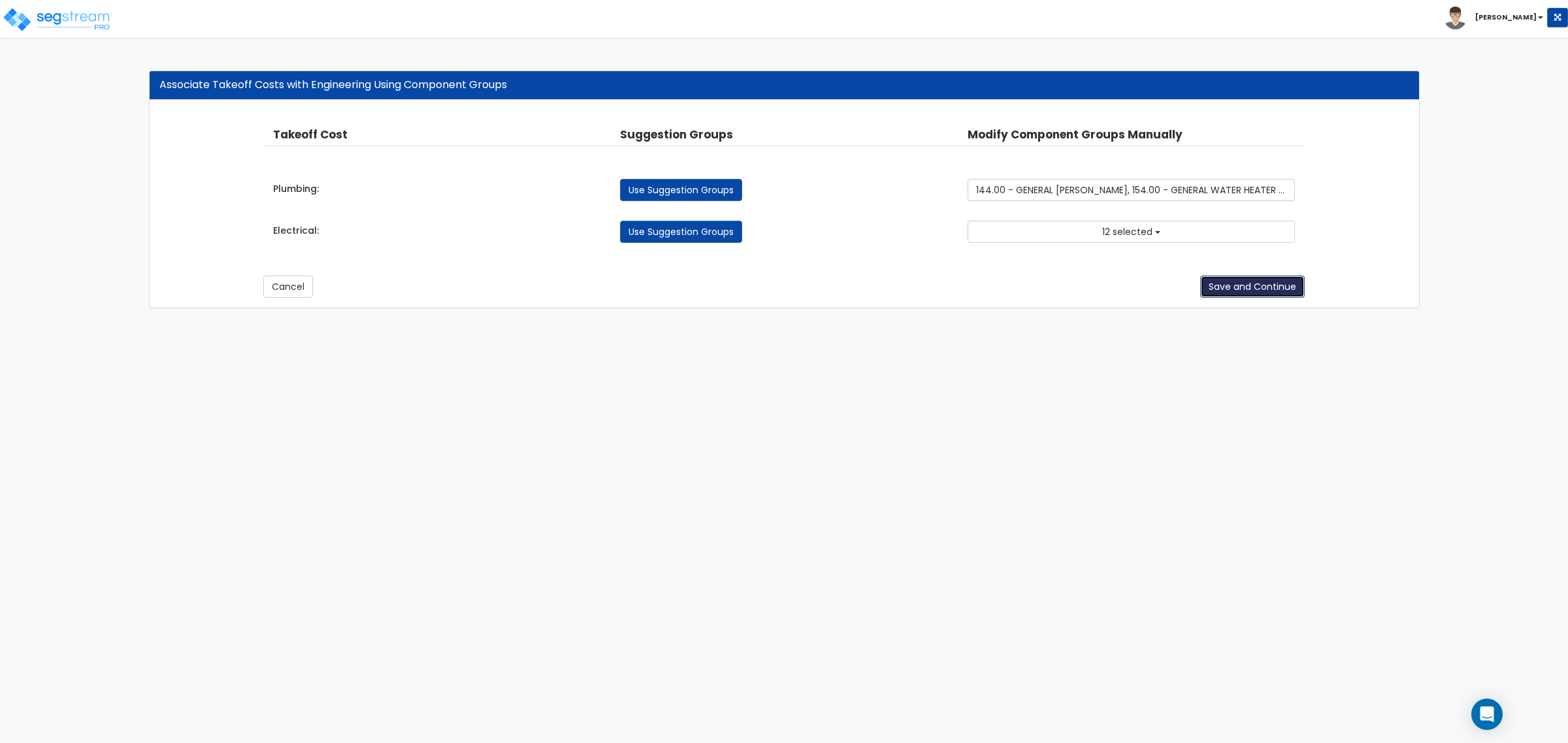
click at [1281, 283] on button "Save and Continue" at bounding box center [1252, 287] width 105 height 23
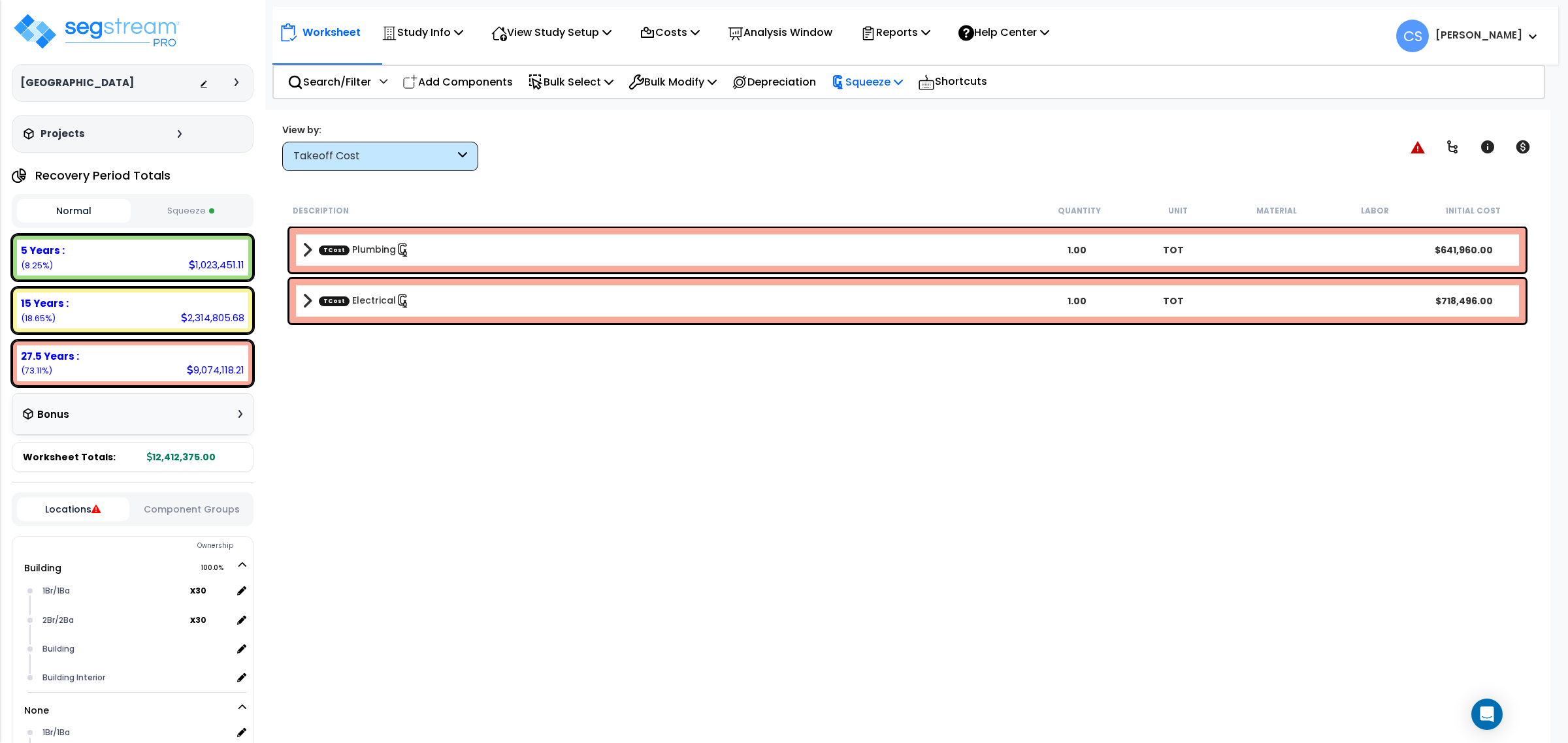
click at [880, 85] on p "Squeeze" at bounding box center [867, 82] width 72 height 18
click at [880, 107] on link "Re-squeeze" at bounding box center [889, 113] width 129 height 30
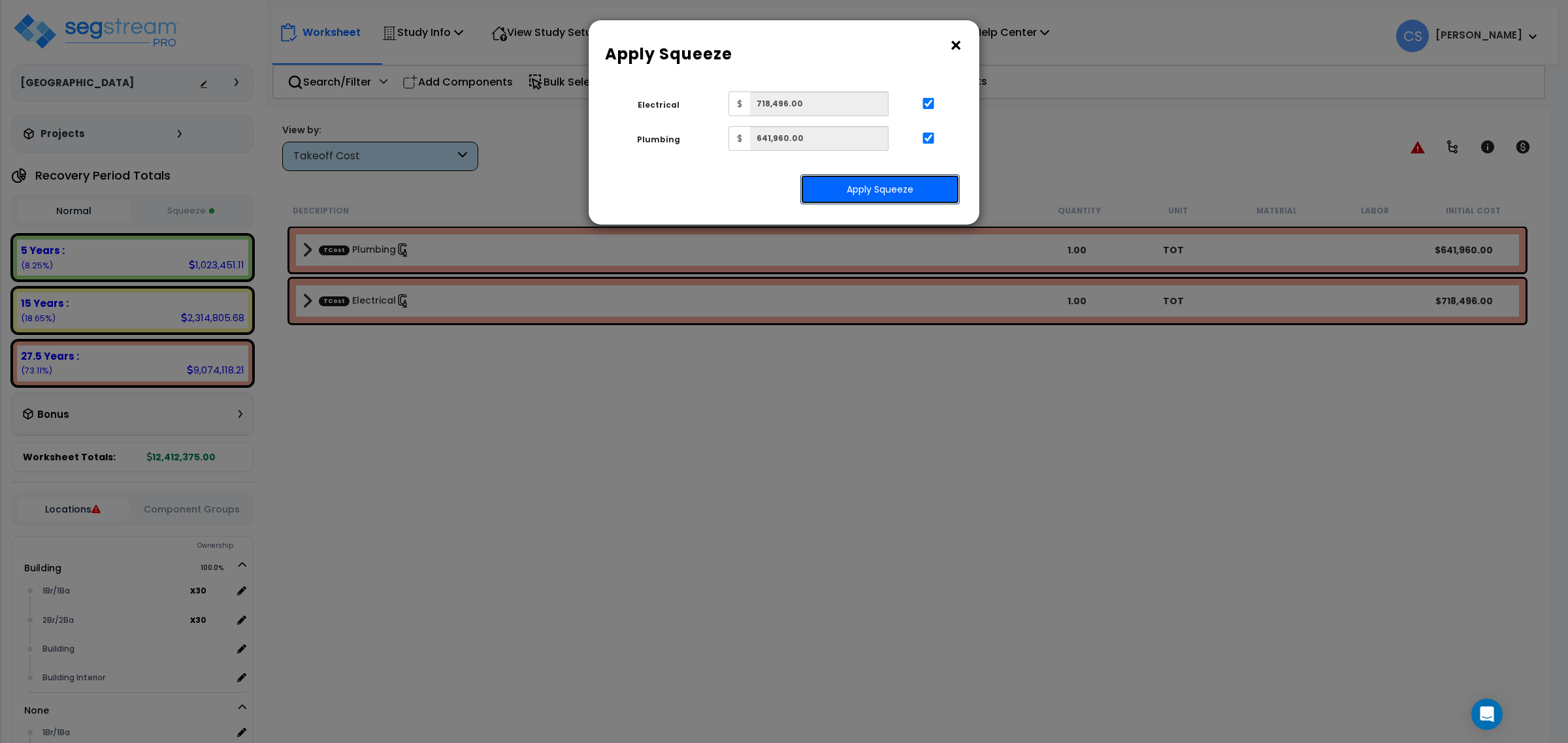
click at [882, 199] on button "Apply Squeeze" at bounding box center [879, 190] width 159 height 30
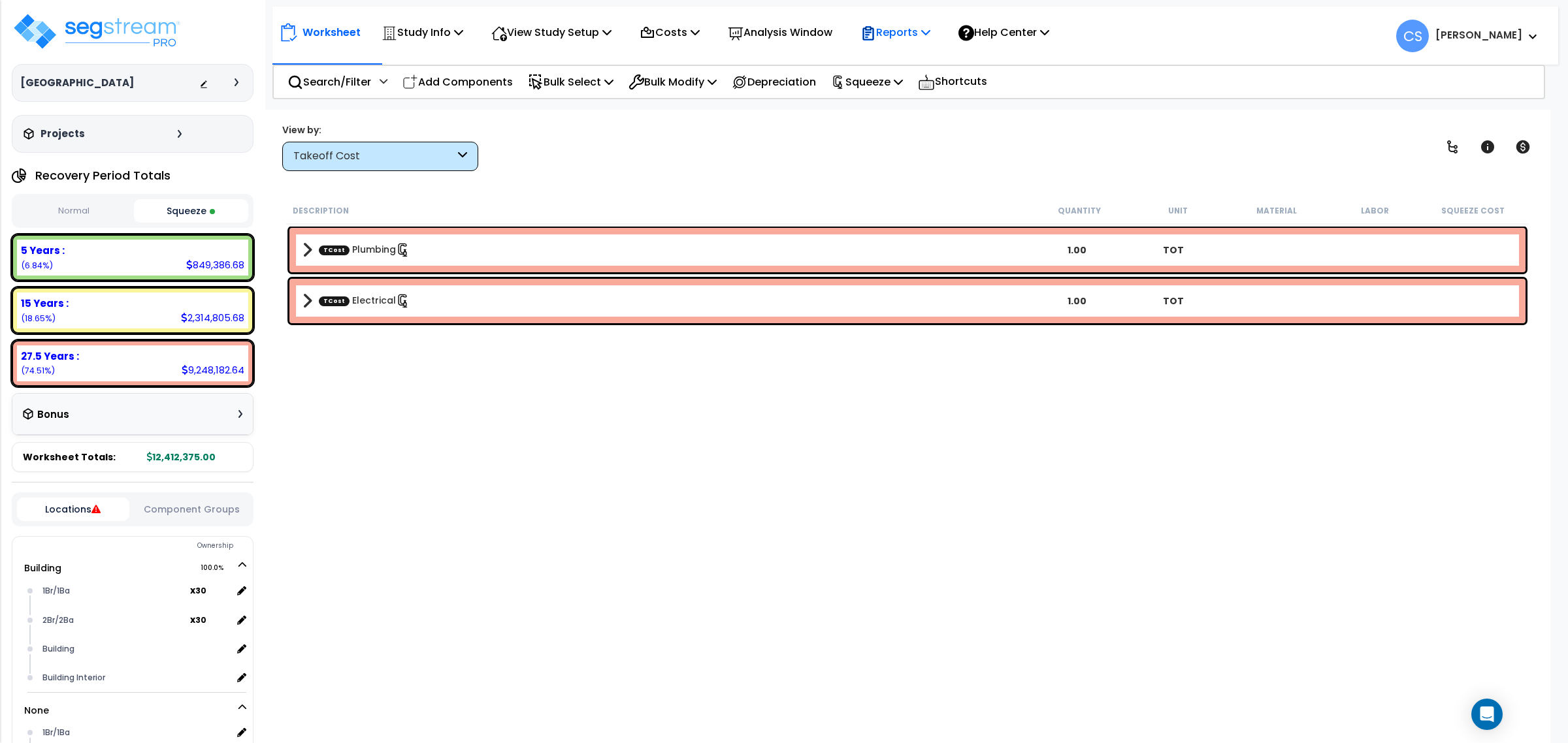
click at [925, 36] on p "Reports" at bounding box center [895, 32] width 70 height 18
click at [918, 60] on link "Get Report" at bounding box center [918, 62] width 129 height 26
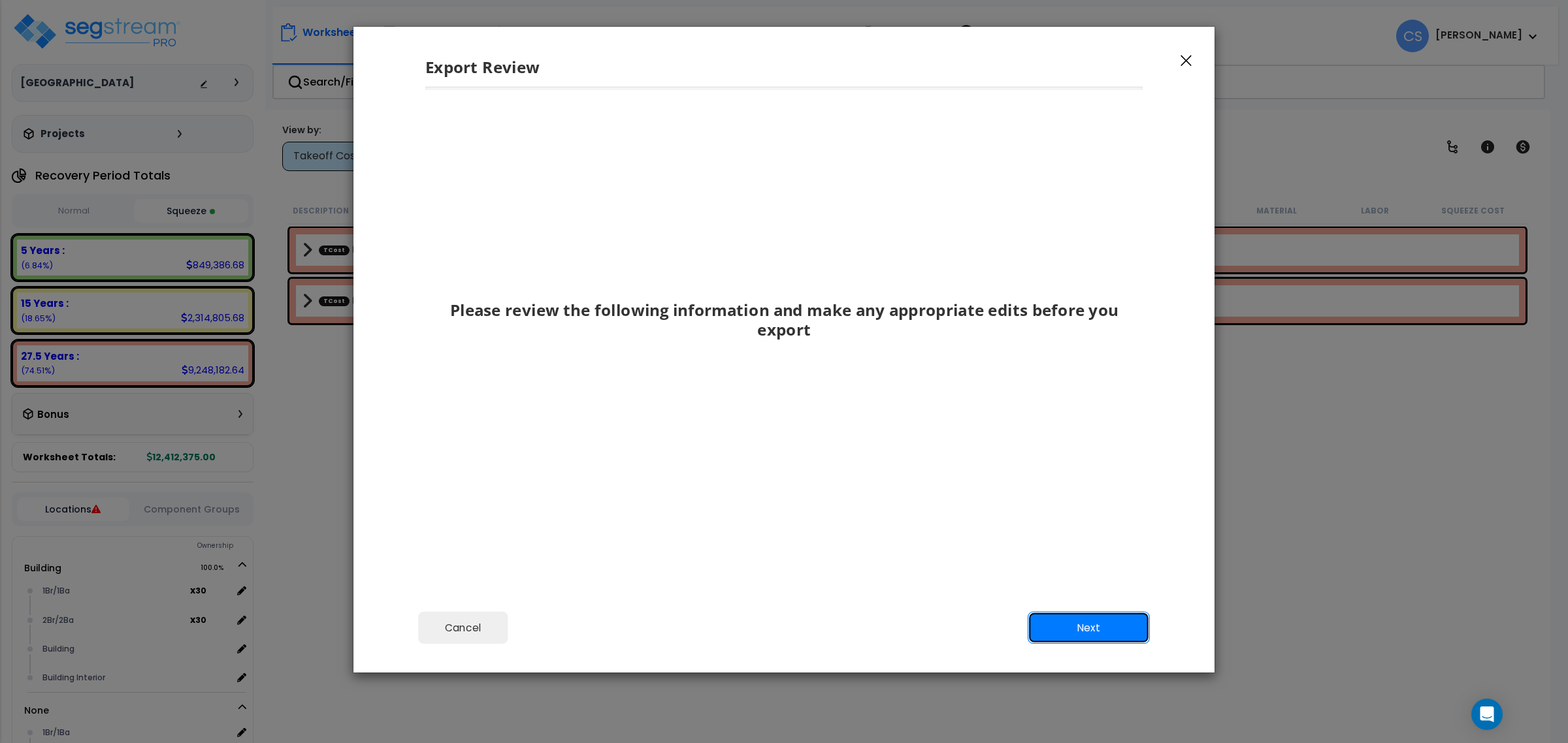
click at [1090, 632] on button "Next" at bounding box center [1089, 628] width 123 height 33
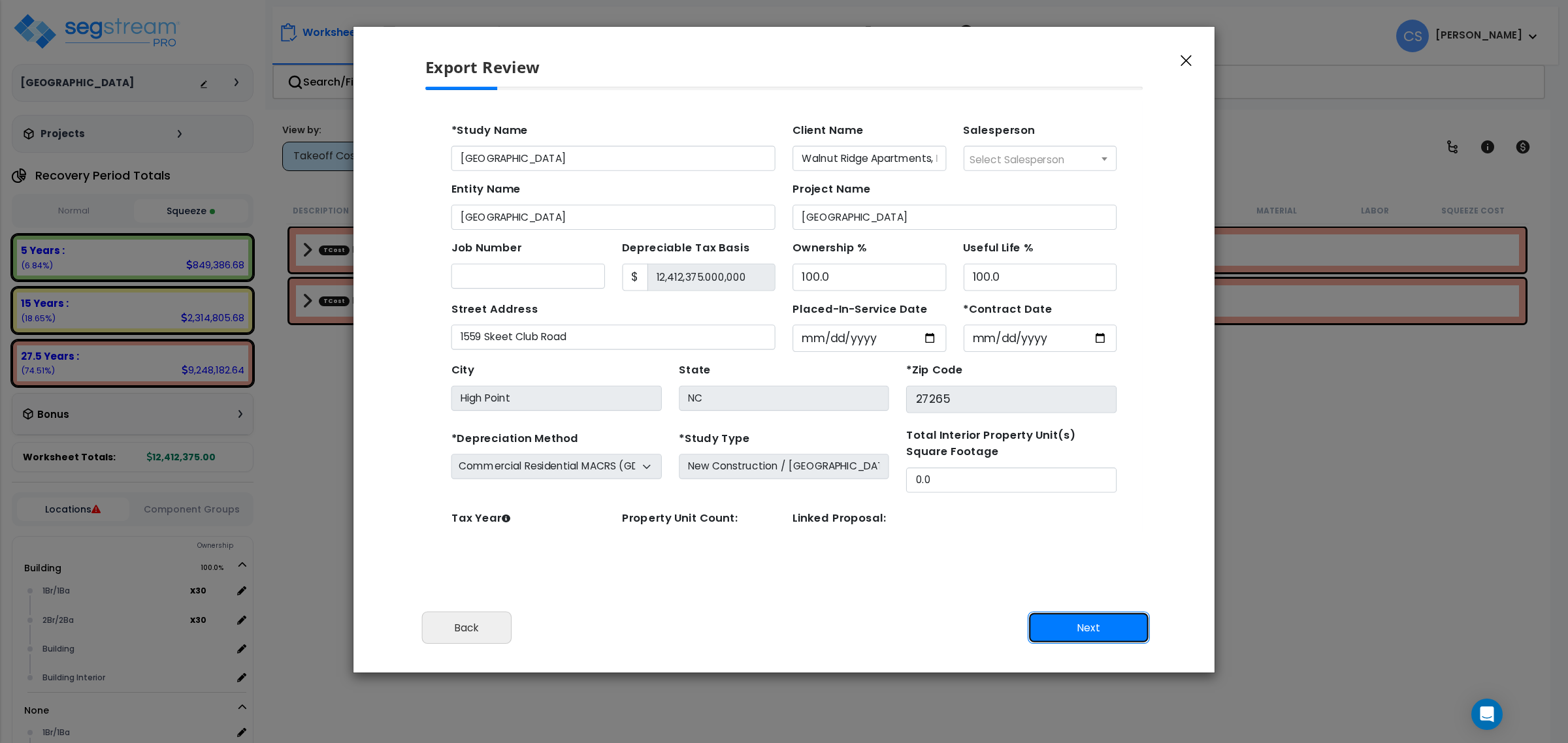
click at [1090, 632] on button "Next" at bounding box center [1089, 628] width 123 height 33
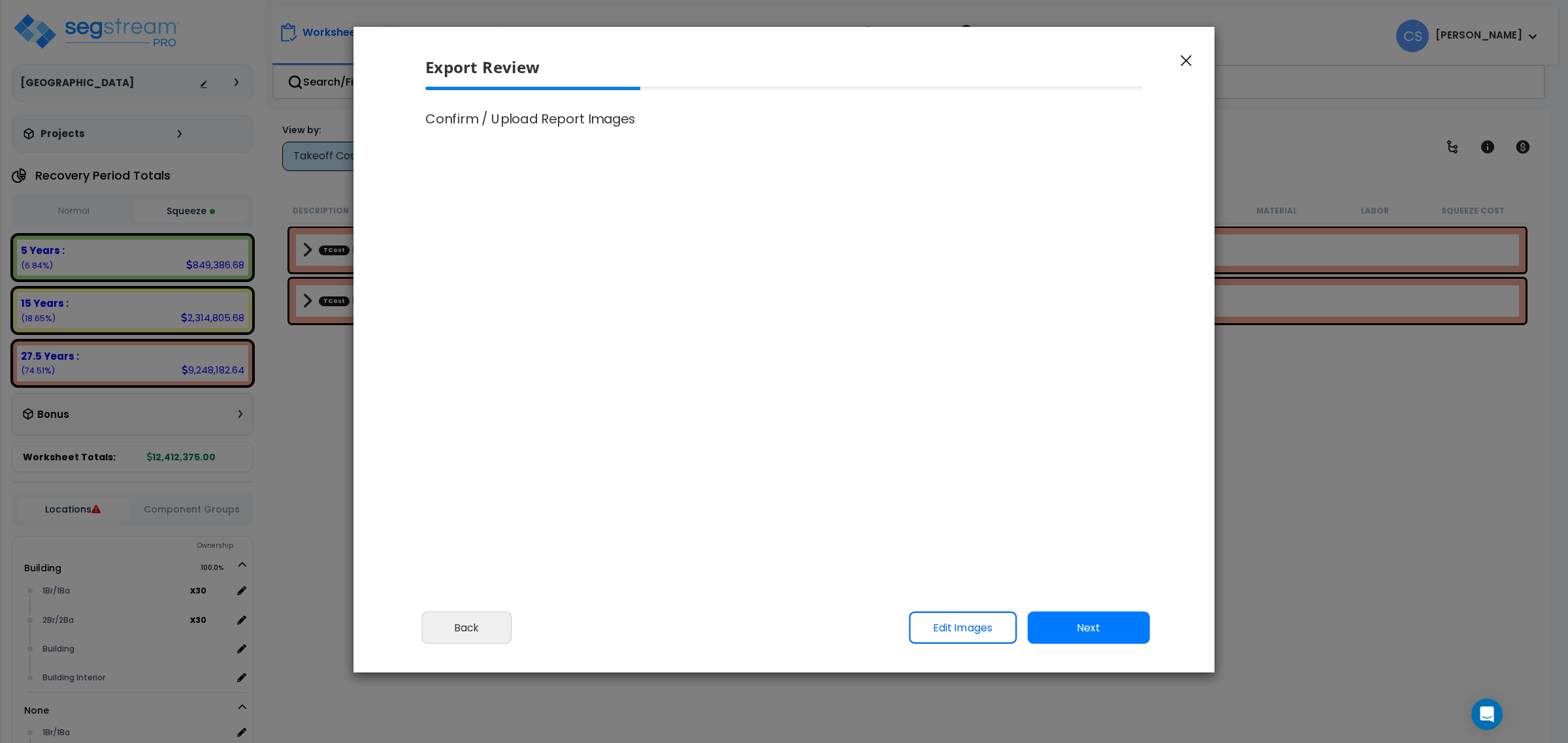
select select
click at [1090, 632] on button "Next" at bounding box center [1089, 628] width 123 height 33
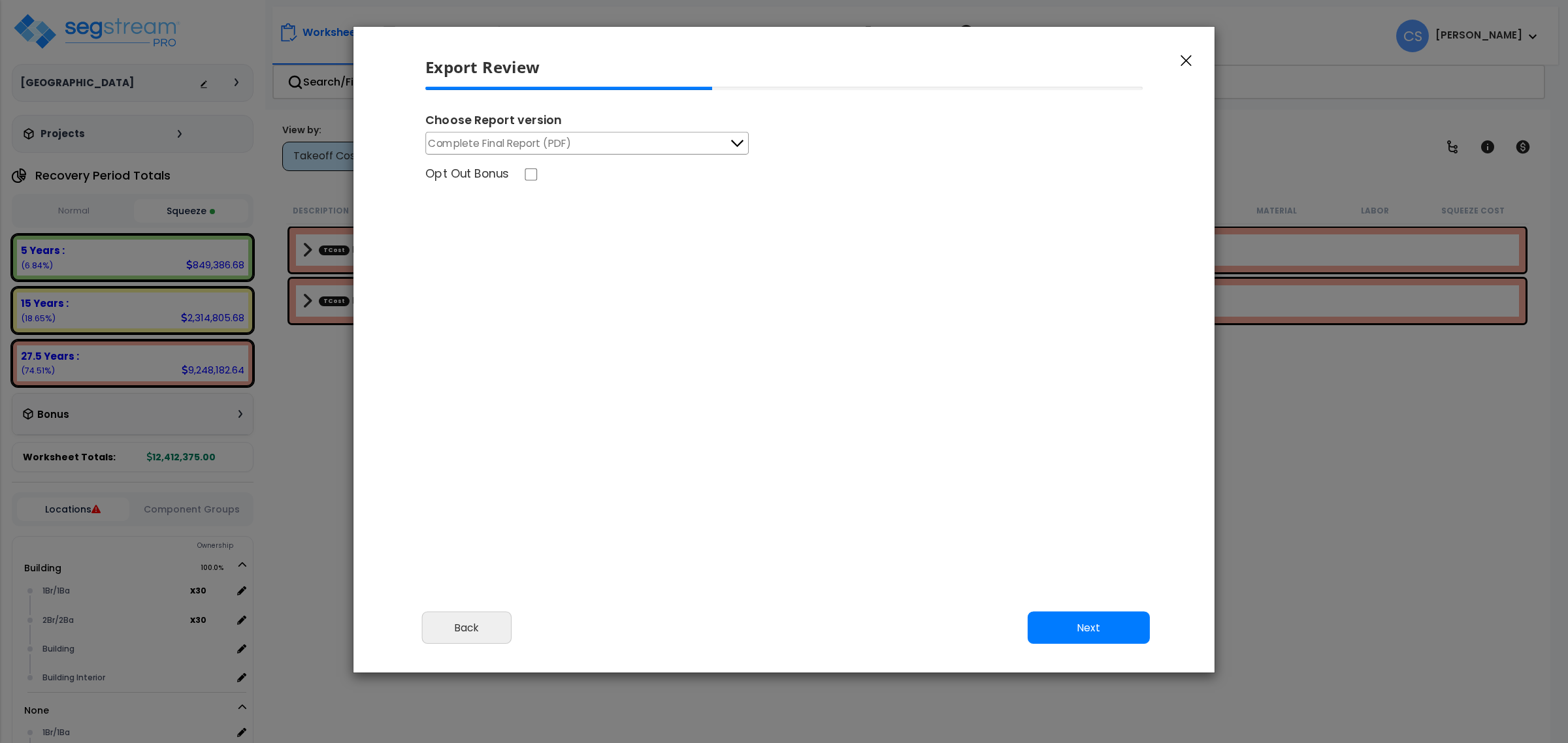
click at [544, 138] on span "Complete Final Report (PDF)" at bounding box center [500, 142] width 143 height 16
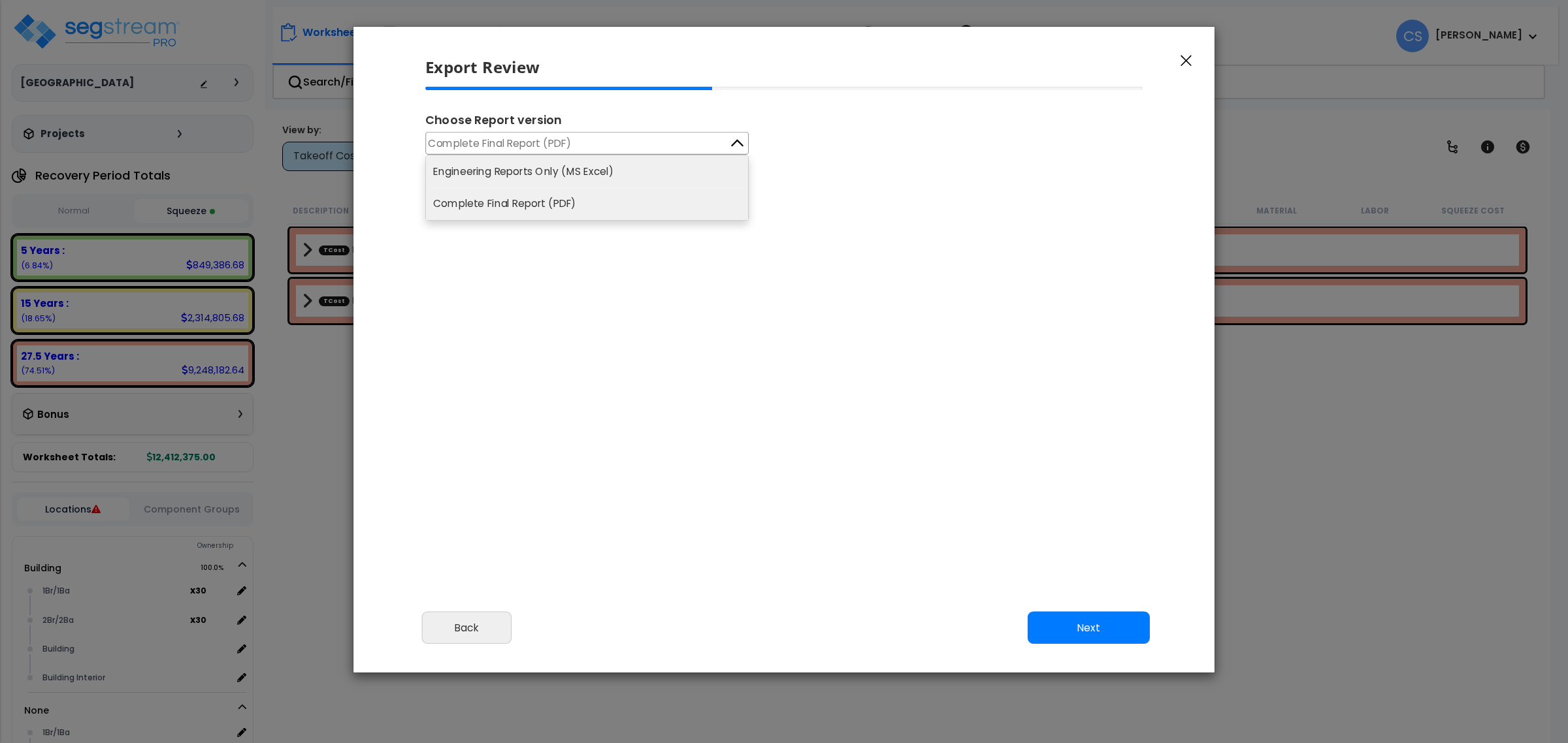
click at [542, 162] on li "Engineering Reports Only (MS Excel)" at bounding box center [587, 172] width 322 height 32
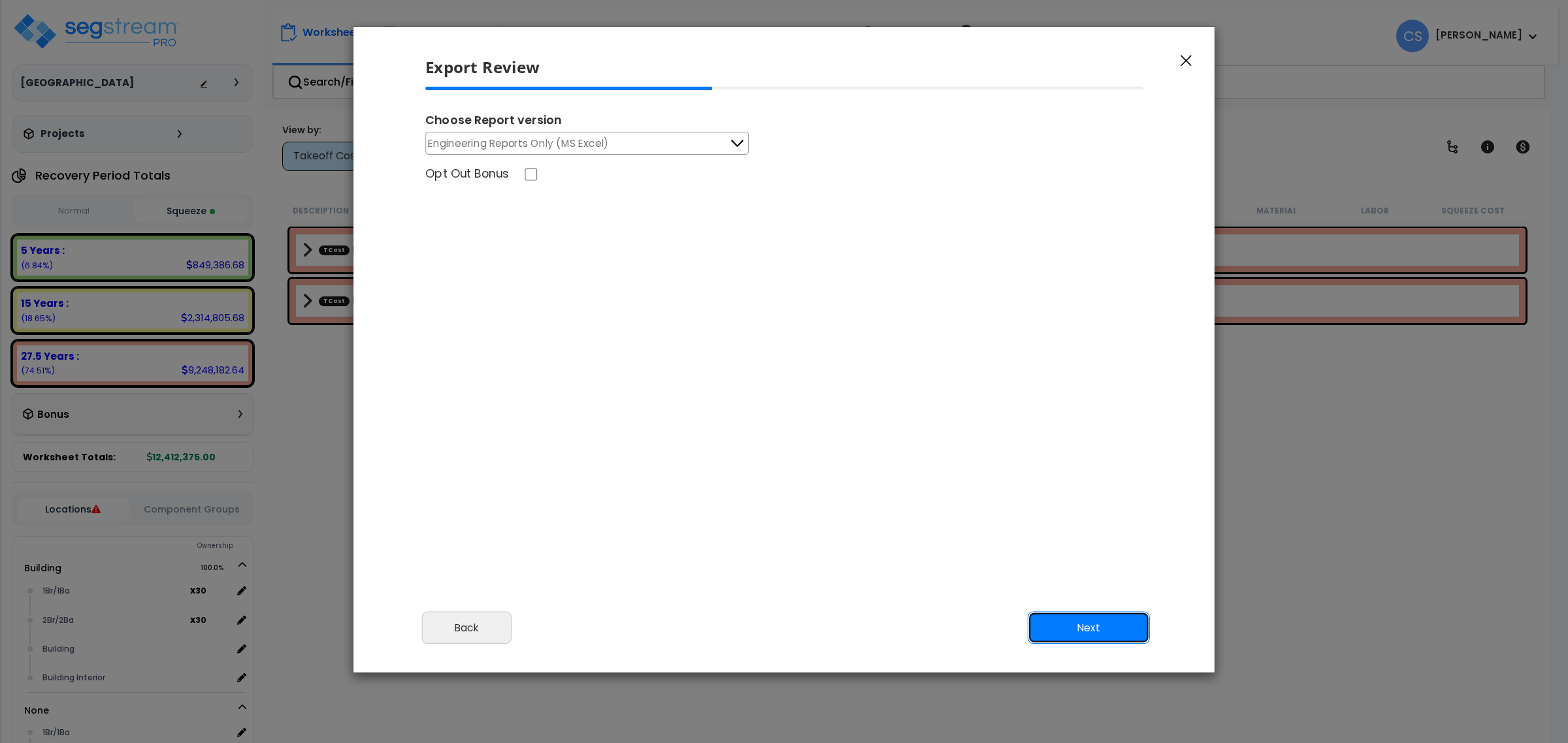
click at [1059, 619] on button "Next" at bounding box center [1089, 628] width 123 height 33
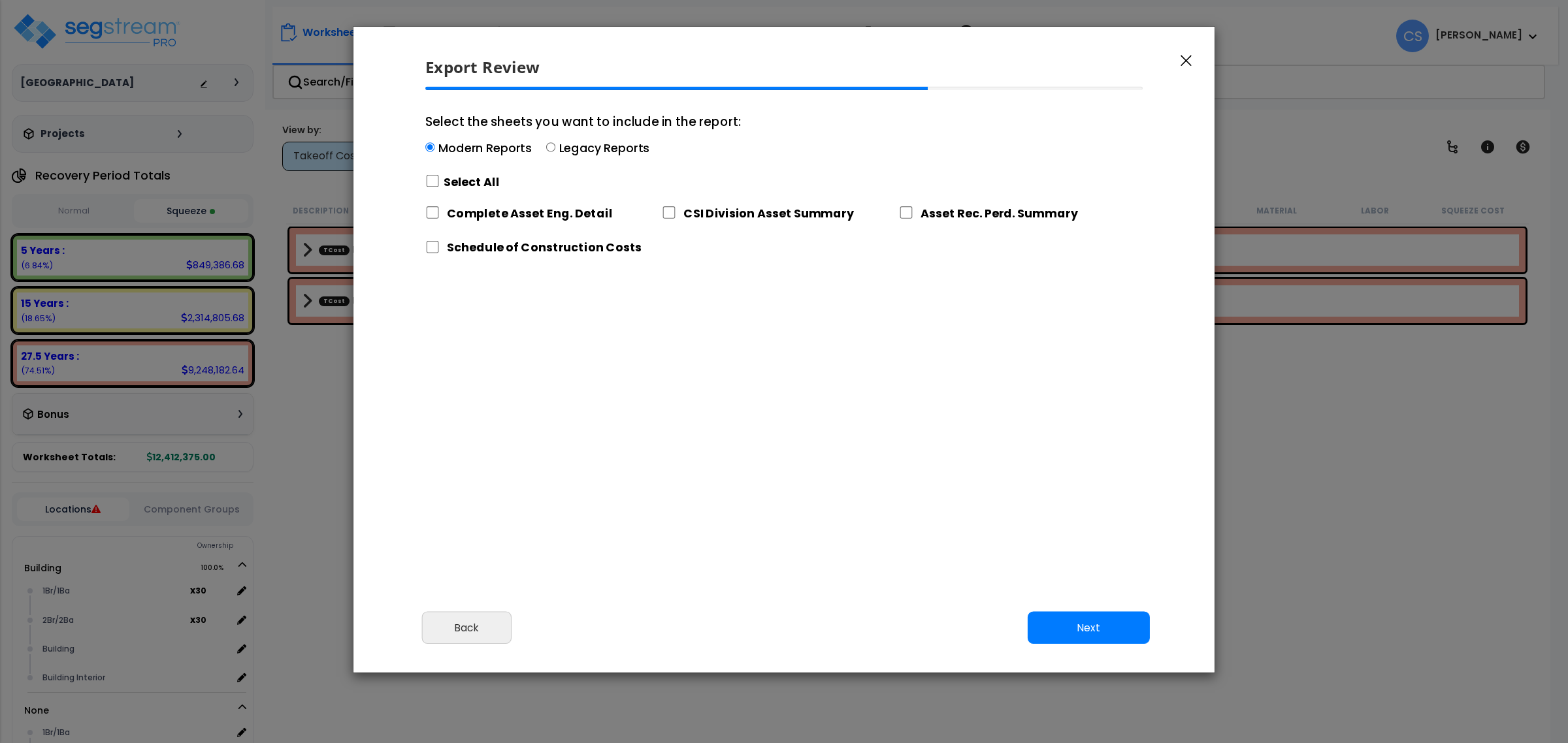
click at [458, 197] on div "Complete Asset Eng. Detail" at bounding box center [543, 210] width 237 height 27
click at [458, 190] on label "Select All" at bounding box center [472, 181] width 57 height 16
click at [440, 188] on input "Select the sheets you want to include in the report: Modern Reports Legacy Repo…" at bounding box center [432, 181] width 14 height 12
checkbox input "true"
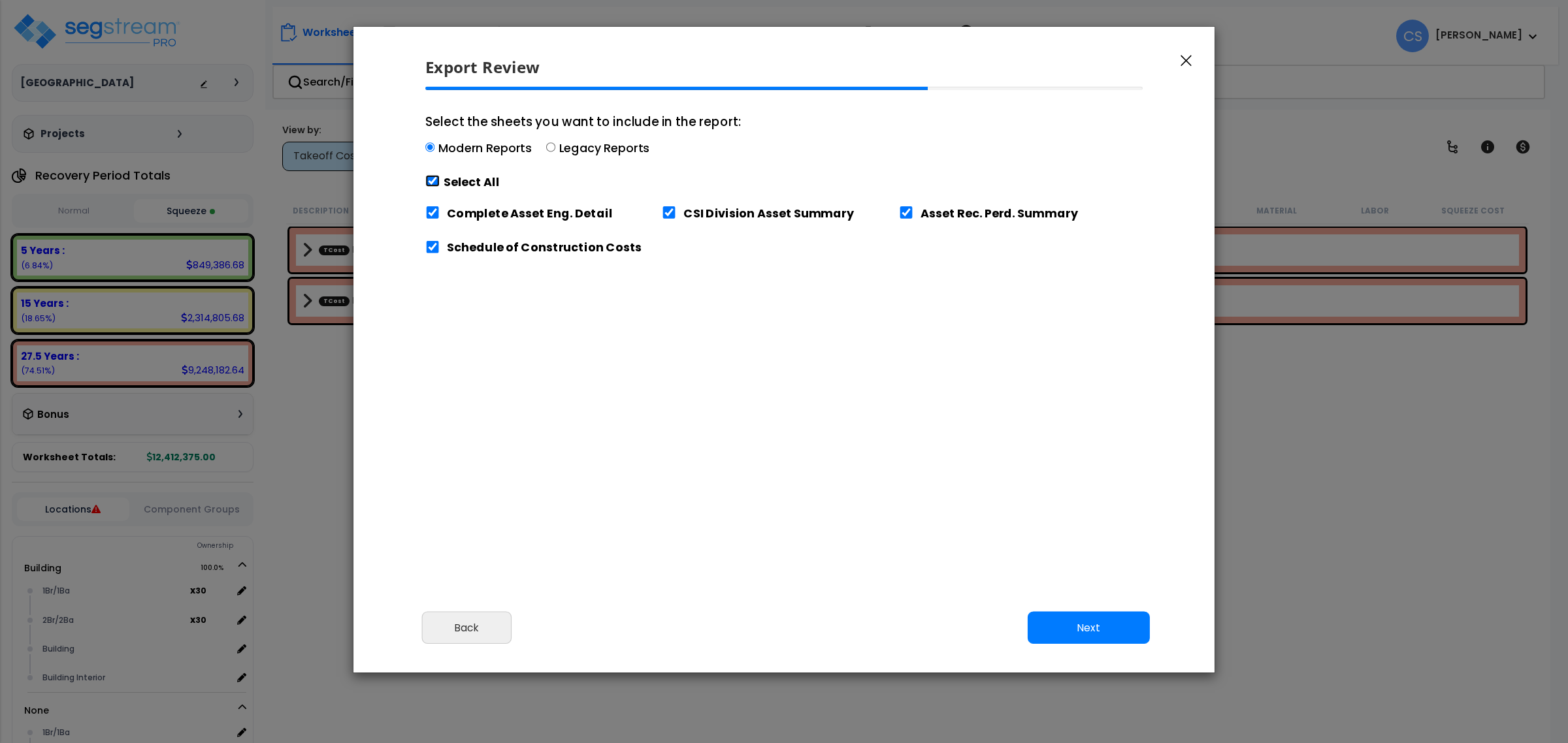
checkbox input "true"
click at [1051, 628] on button "Next" at bounding box center [1089, 628] width 123 height 33
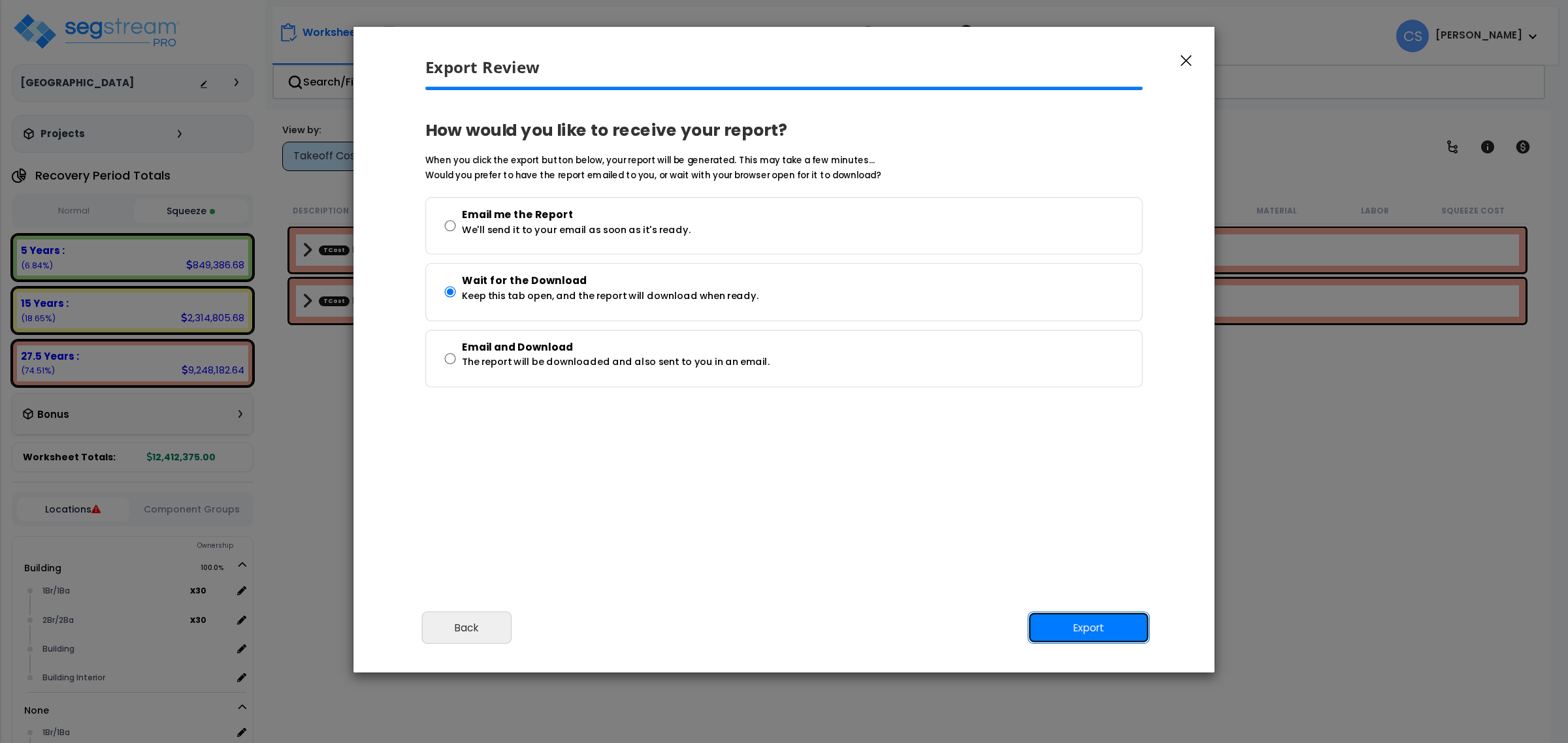
click at [1083, 621] on button "Export" at bounding box center [1089, 628] width 123 height 33
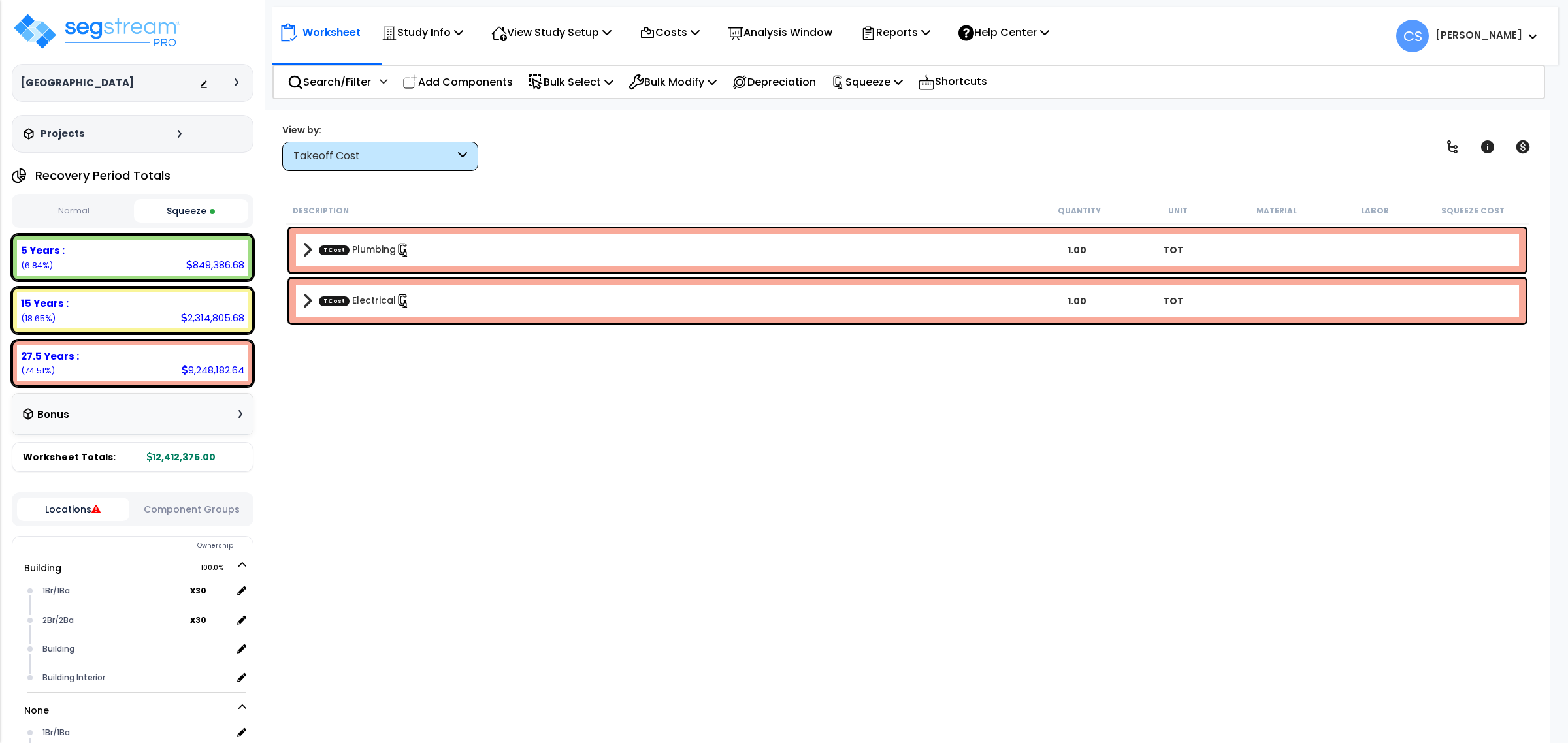
click at [645, 436] on div "Description Quantity Unit Material Labor Squeeze Cost TCost Plumbing 1.00 TOT T…" at bounding box center [907, 446] width 1246 height 498
click at [449, 558] on div "Description Quantity Unit Material Labor Squeeze Cost TCost Plumbing 1.00 TOT T…" at bounding box center [907, 446] width 1246 height 498
click at [574, 38] on p "View Study Setup" at bounding box center [551, 32] width 120 height 18
click at [535, 89] on link "View Questionnaire" at bounding box center [549, 90] width 129 height 26
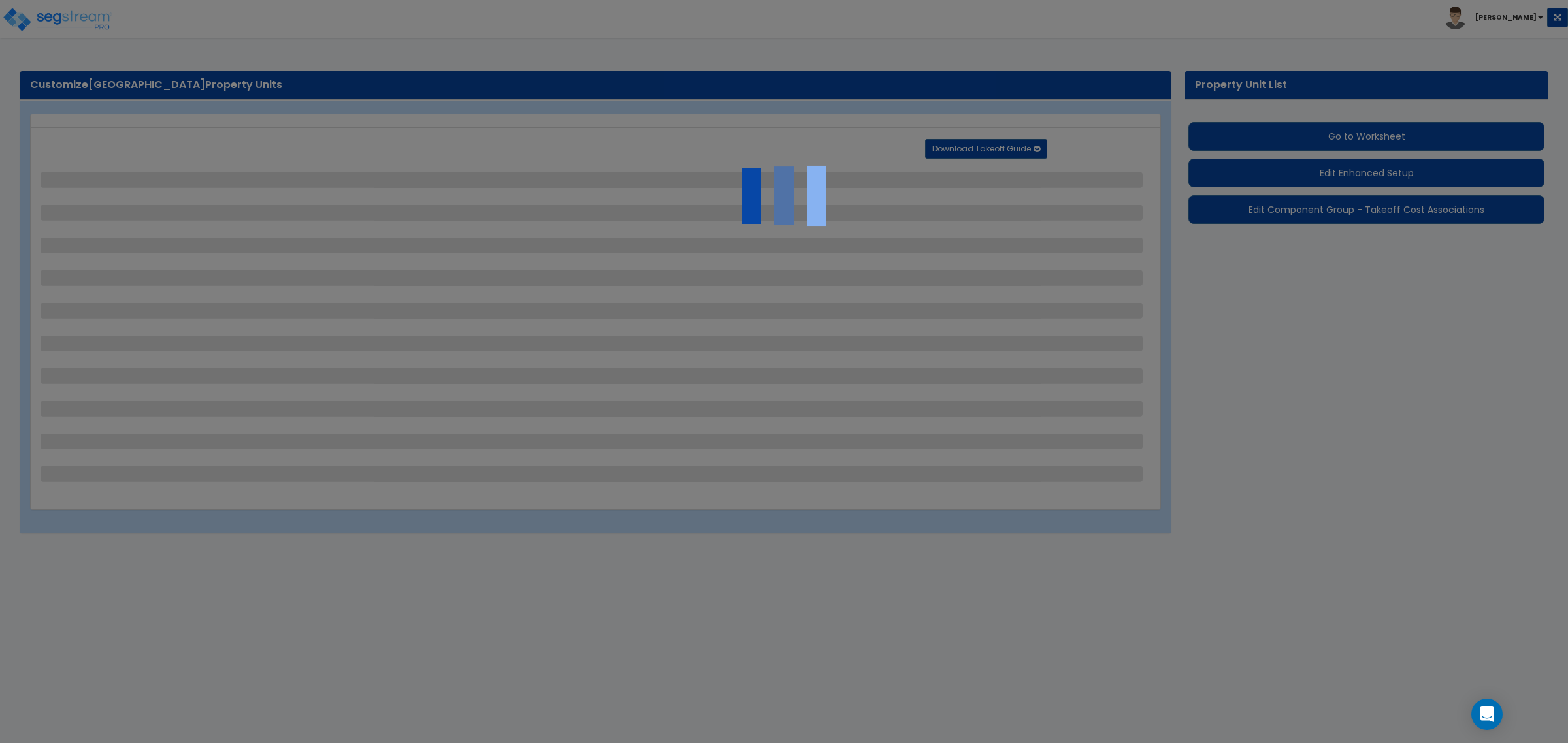
select select "1"
select select "2"
select select "1"
select select "3"
select select "2"
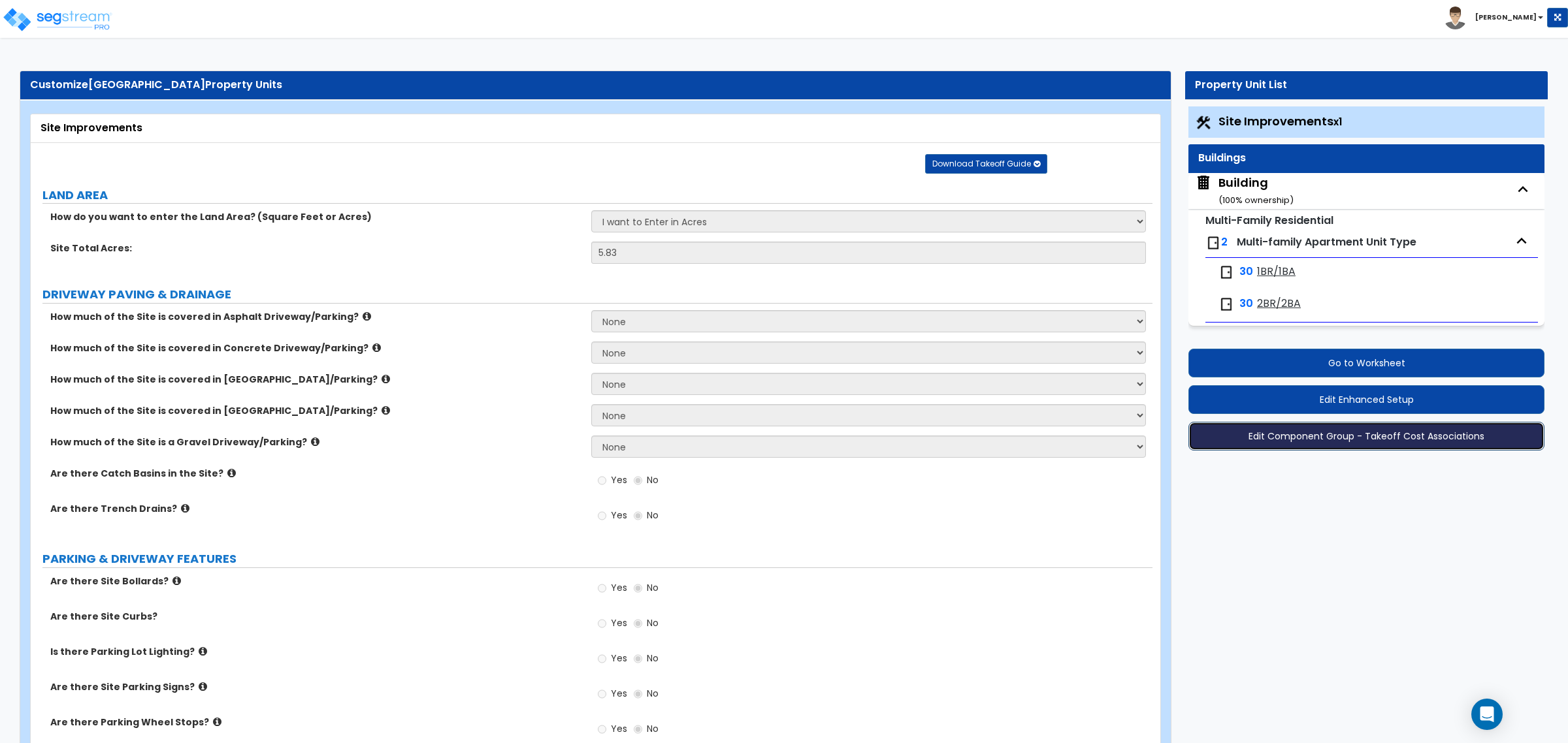
click at [1380, 439] on button "Edit Component Group - Takeoff Cost Associations" at bounding box center [1366, 436] width 356 height 28
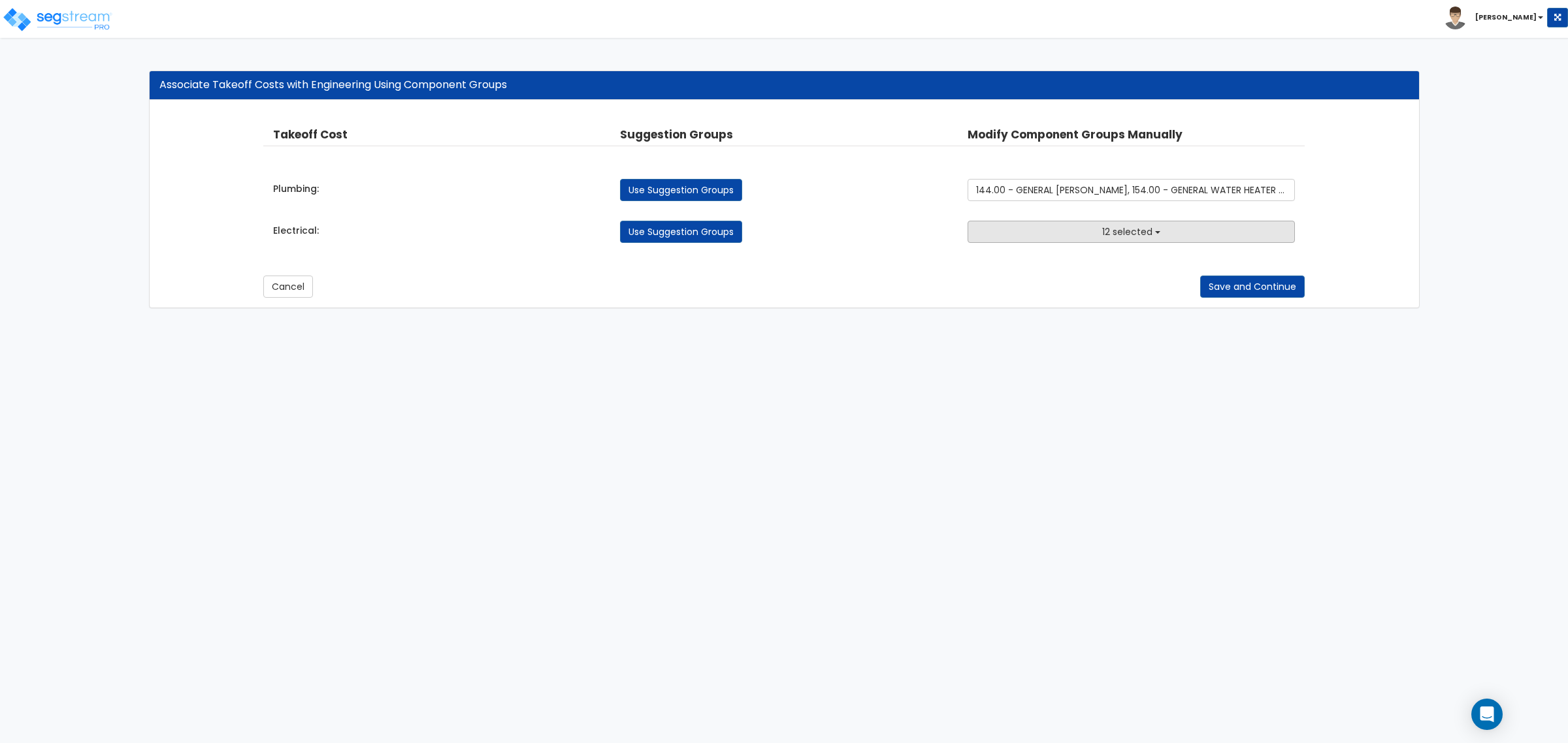
click at [1147, 226] on span "12 selected" at bounding box center [1126, 232] width 50 height 13
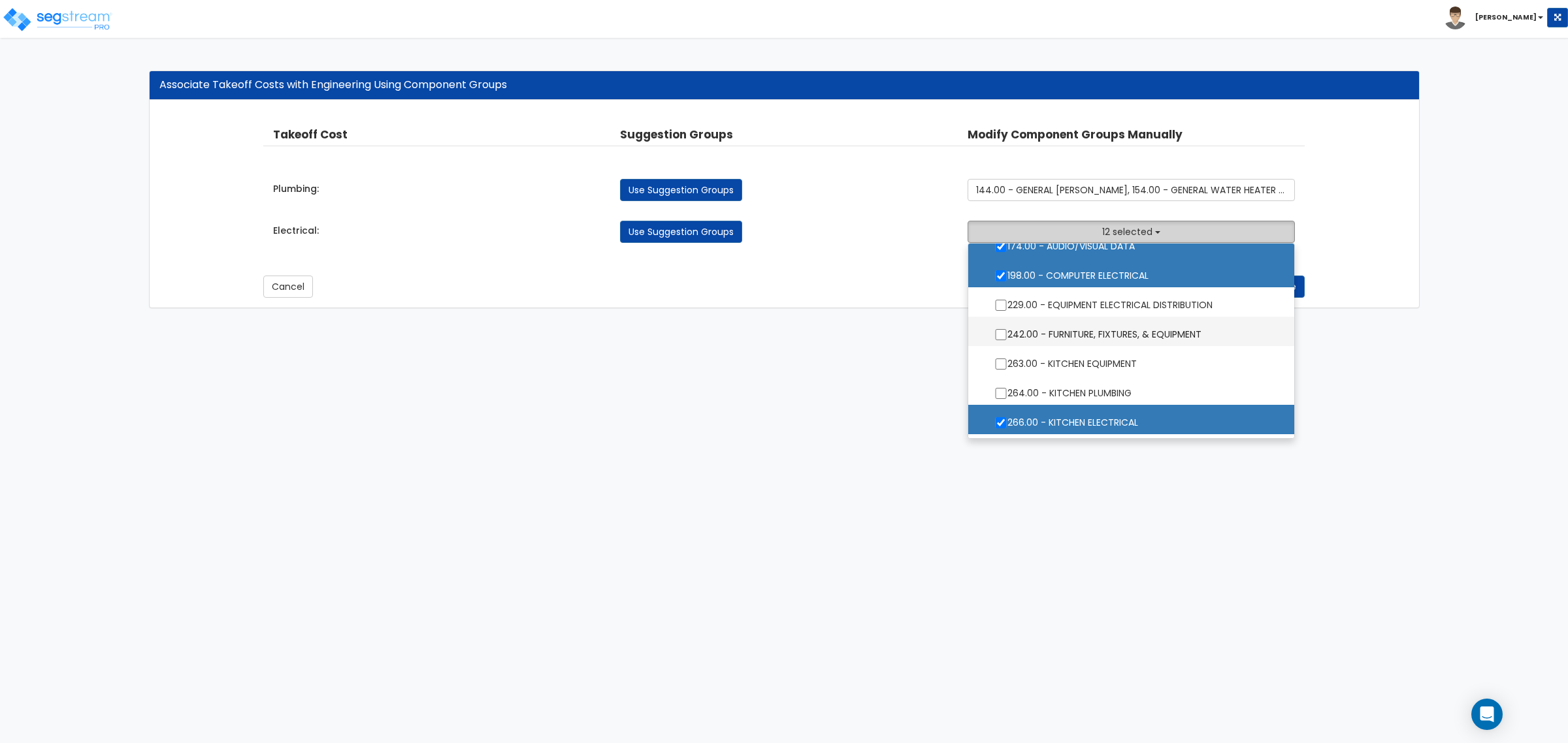
scroll to position [1388, 0]
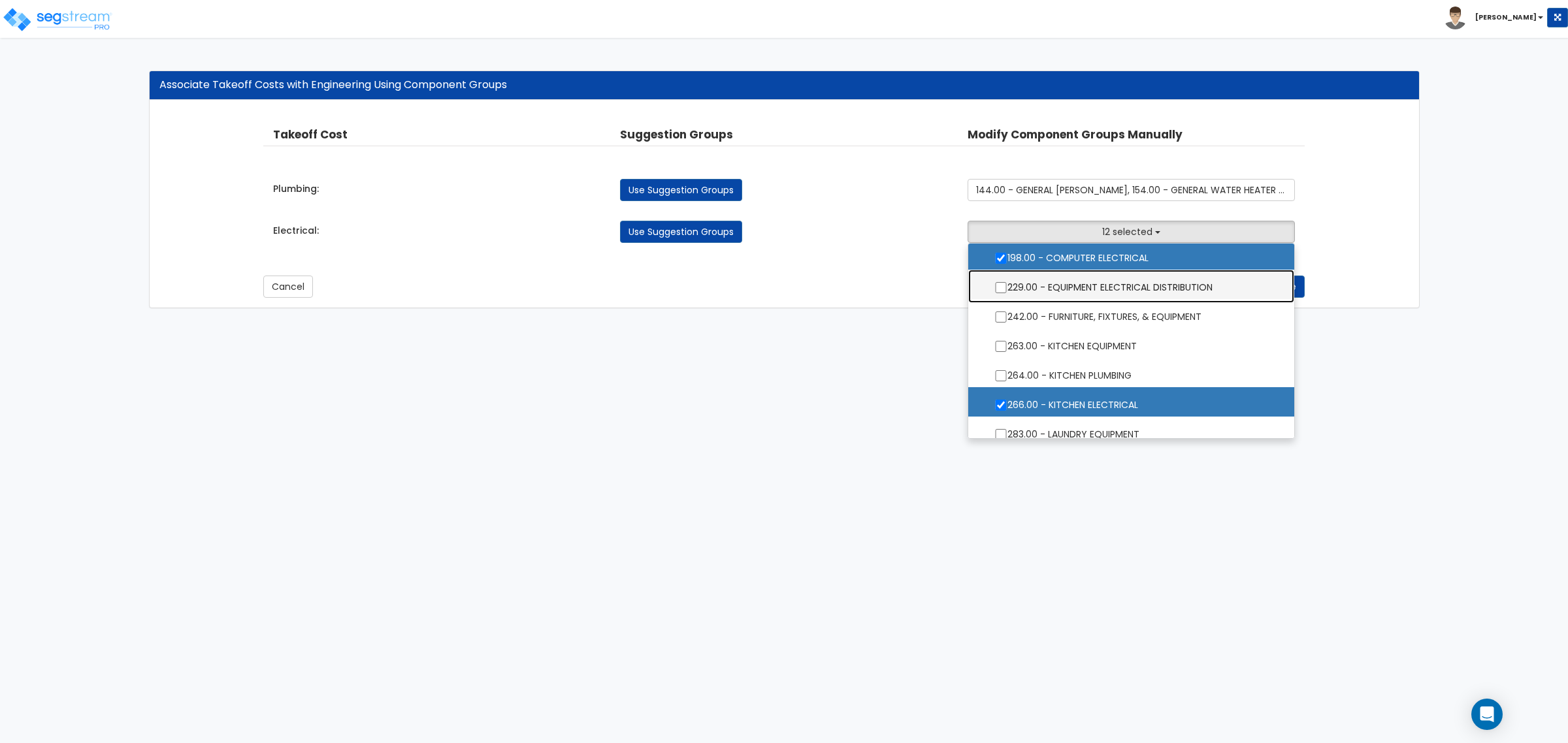
click at [1072, 282] on label "229.00 - EQUIPMENT ELECTRICAL DISTRIBUTION" at bounding box center [1131, 286] width 300 height 30
click at [1008, 282] on input "229.00 - EQUIPMENT ELECTRICAL DISTRIBUTION" at bounding box center [1001, 288] width 13 height 11
checkbox input "true"
click at [1358, 322] on html "Toggle navigation Craig x" at bounding box center [784, 160] width 1568 height 322
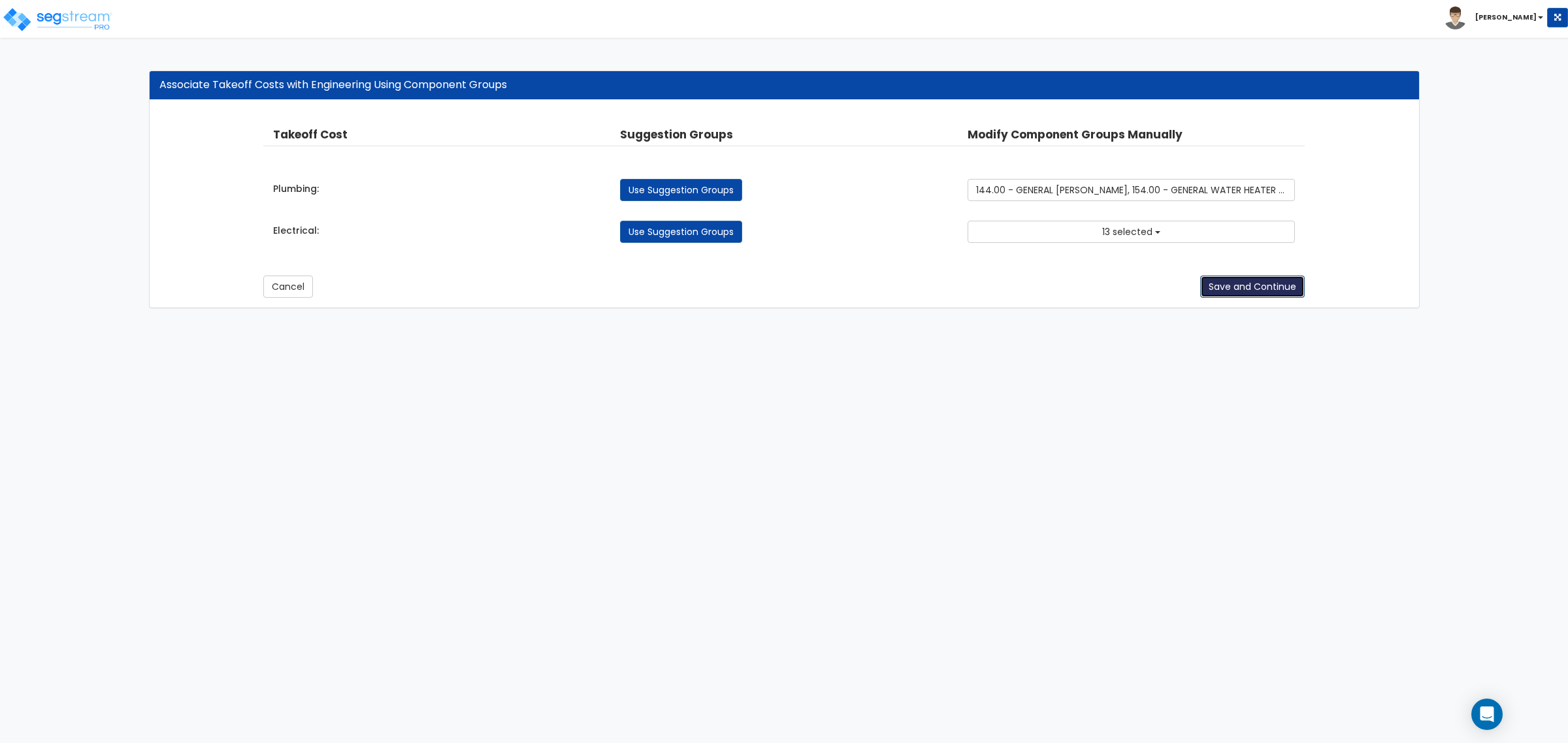
click at [1210, 294] on button "Save and Continue" at bounding box center [1252, 287] width 105 height 23
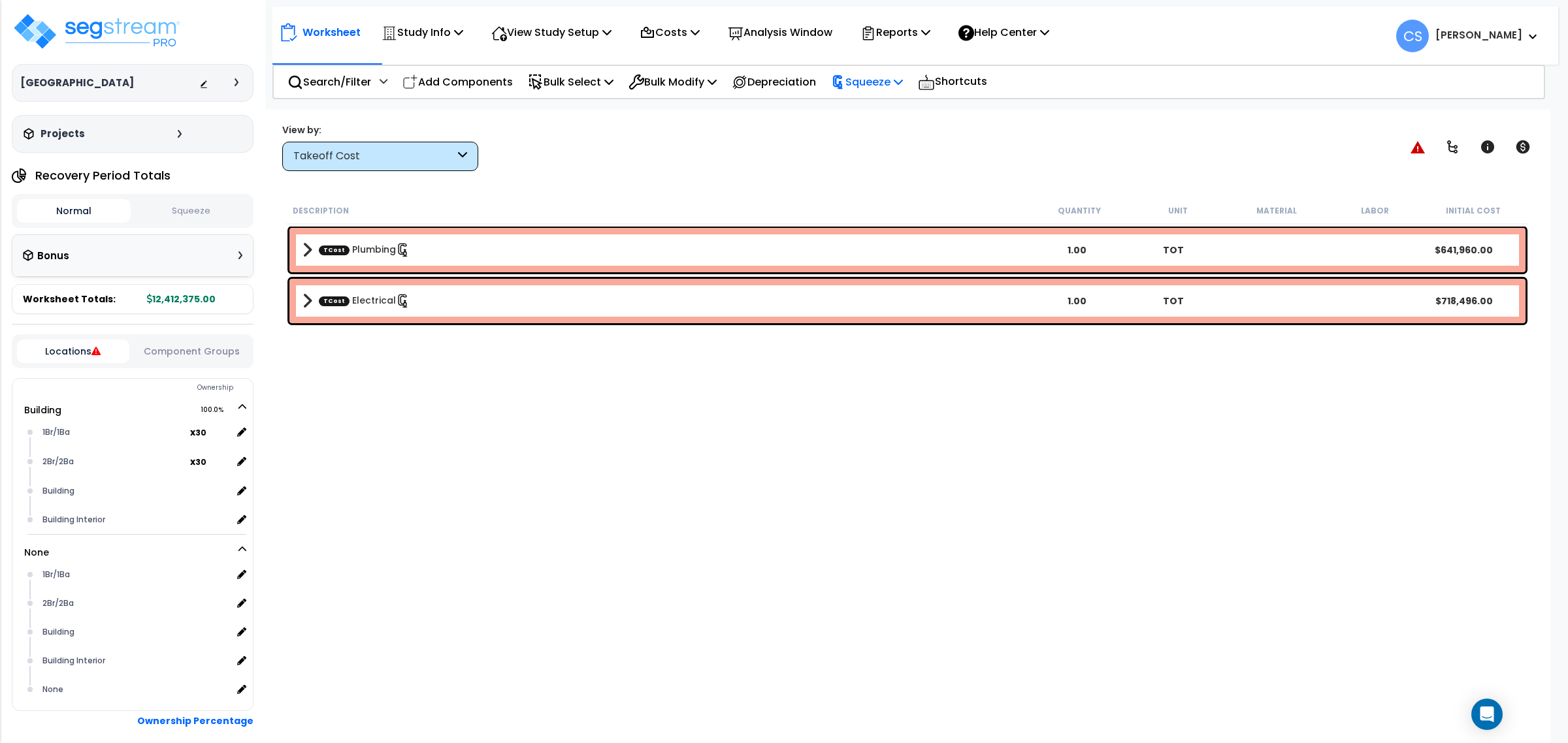
click at [903, 84] on p "Squeeze" at bounding box center [867, 82] width 72 height 18
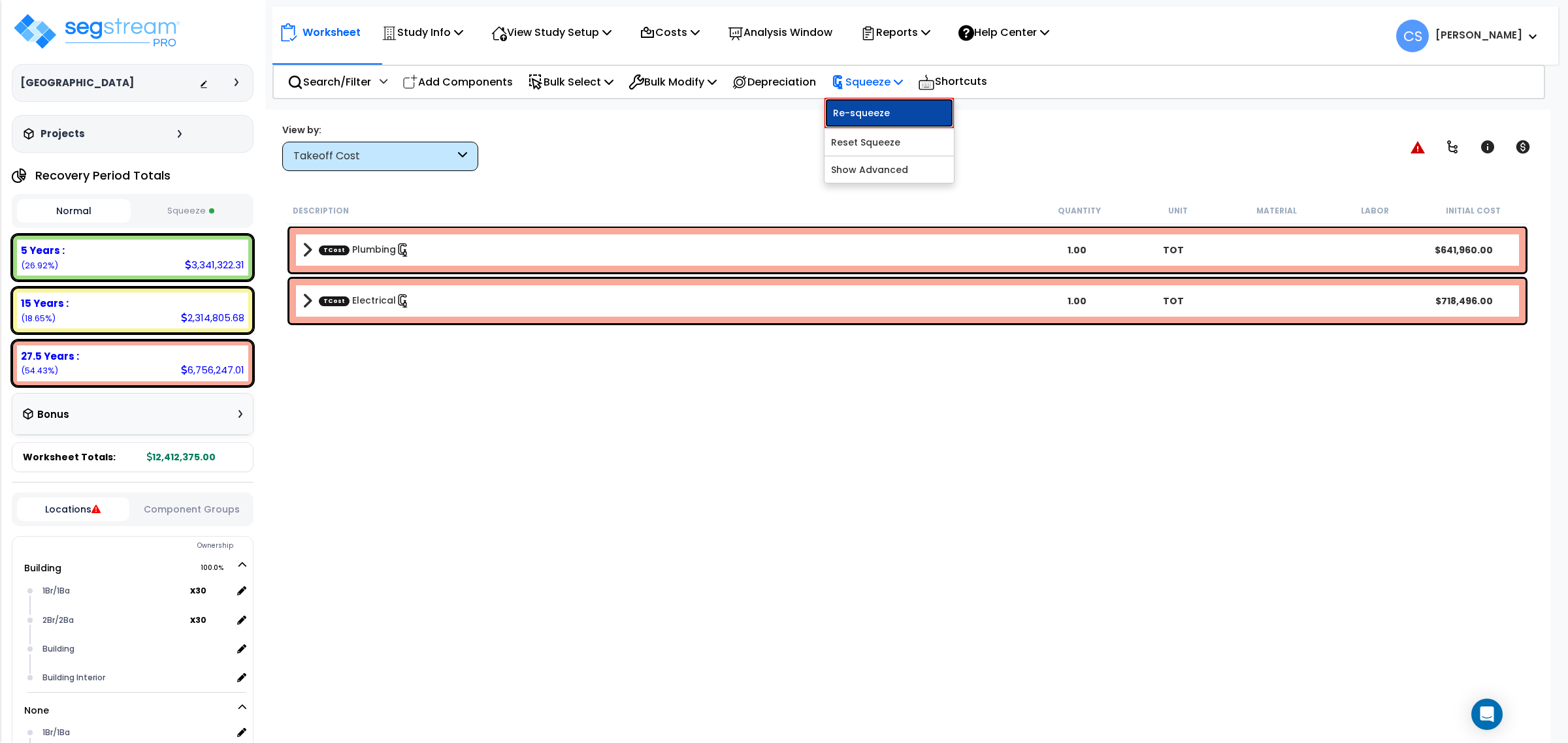
click at [907, 111] on link "Re-squeeze" at bounding box center [889, 113] width 129 height 30
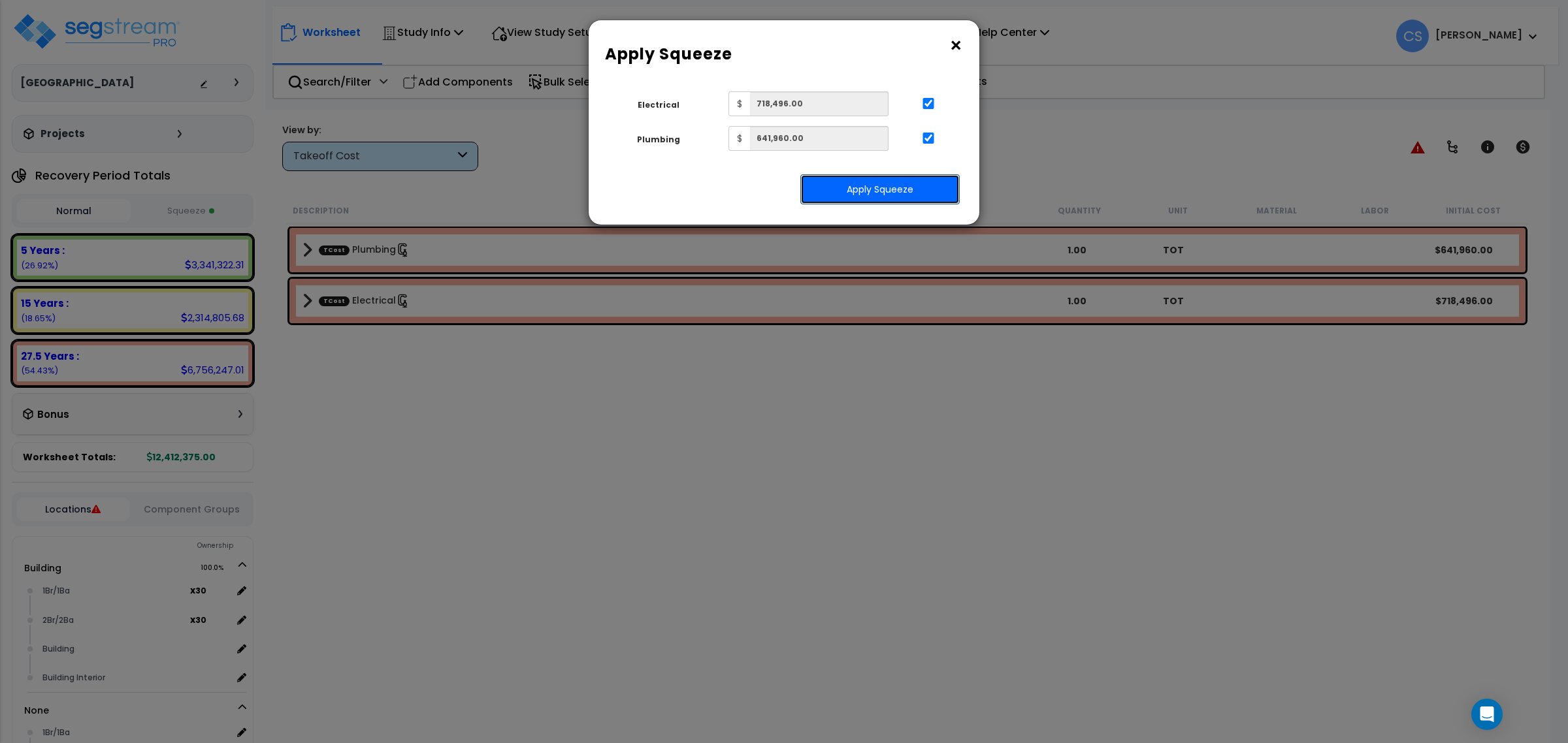
click at [929, 188] on button "Apply Squeeze" at bounding box center [879, 190] width 159 height 30
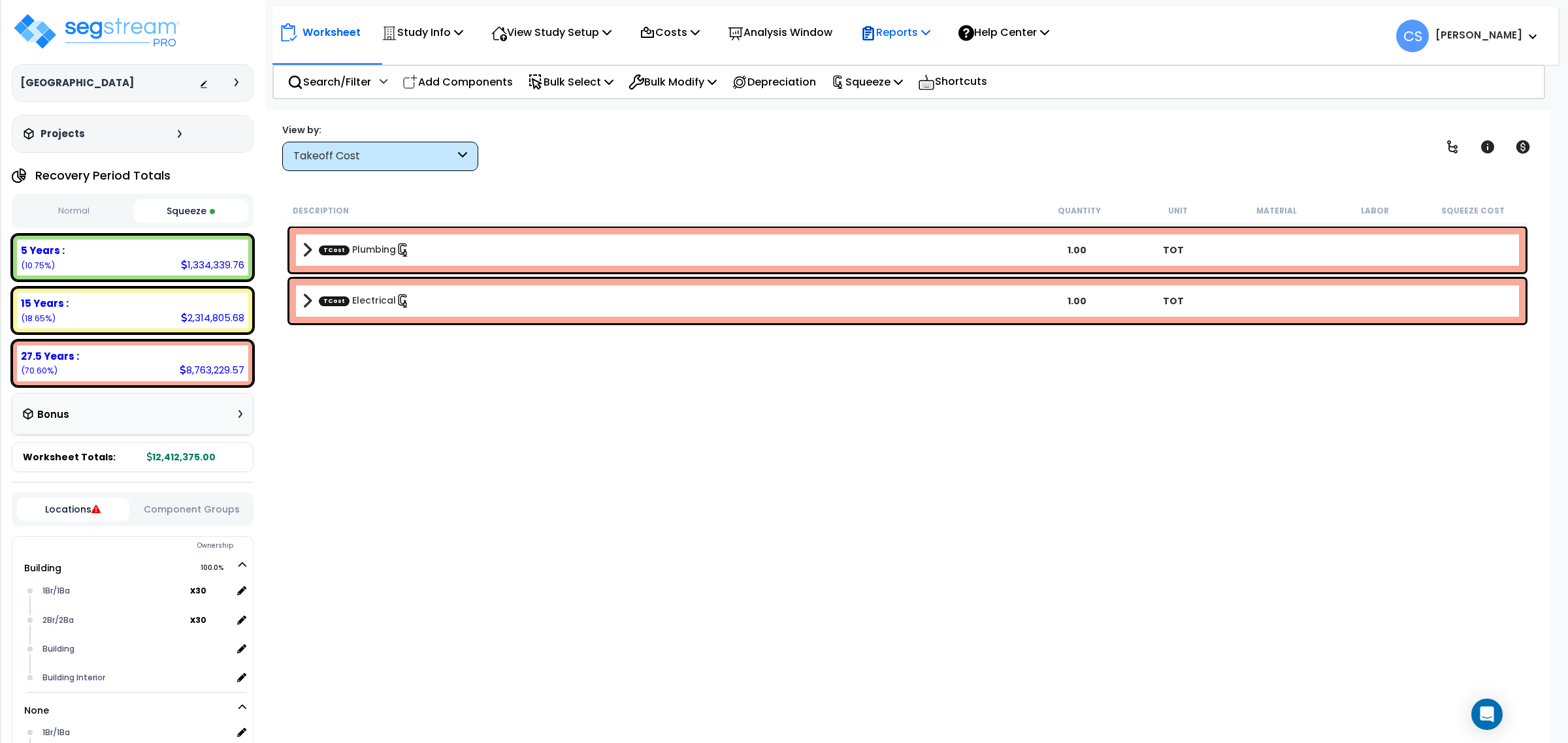
click at [929, 41] on div "Reports" at bounding box center [895, 32] width 70 height 31
click at [926, 65] on link "Get Report" at bounding box center [918, 62] width 129 height 26
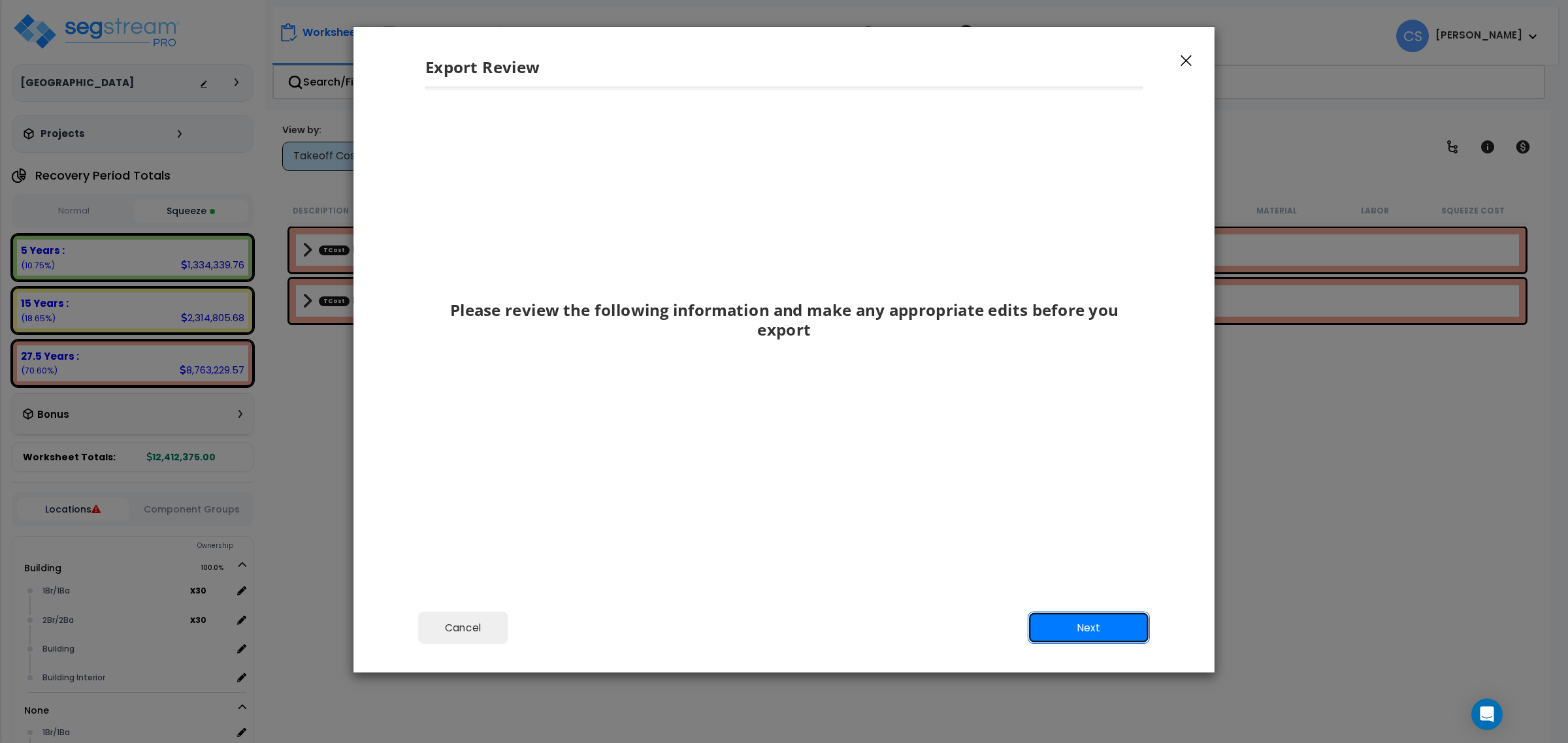
click at [1119, 624] on button "Next" at bounding box center [1089, 628] width 123 height 33
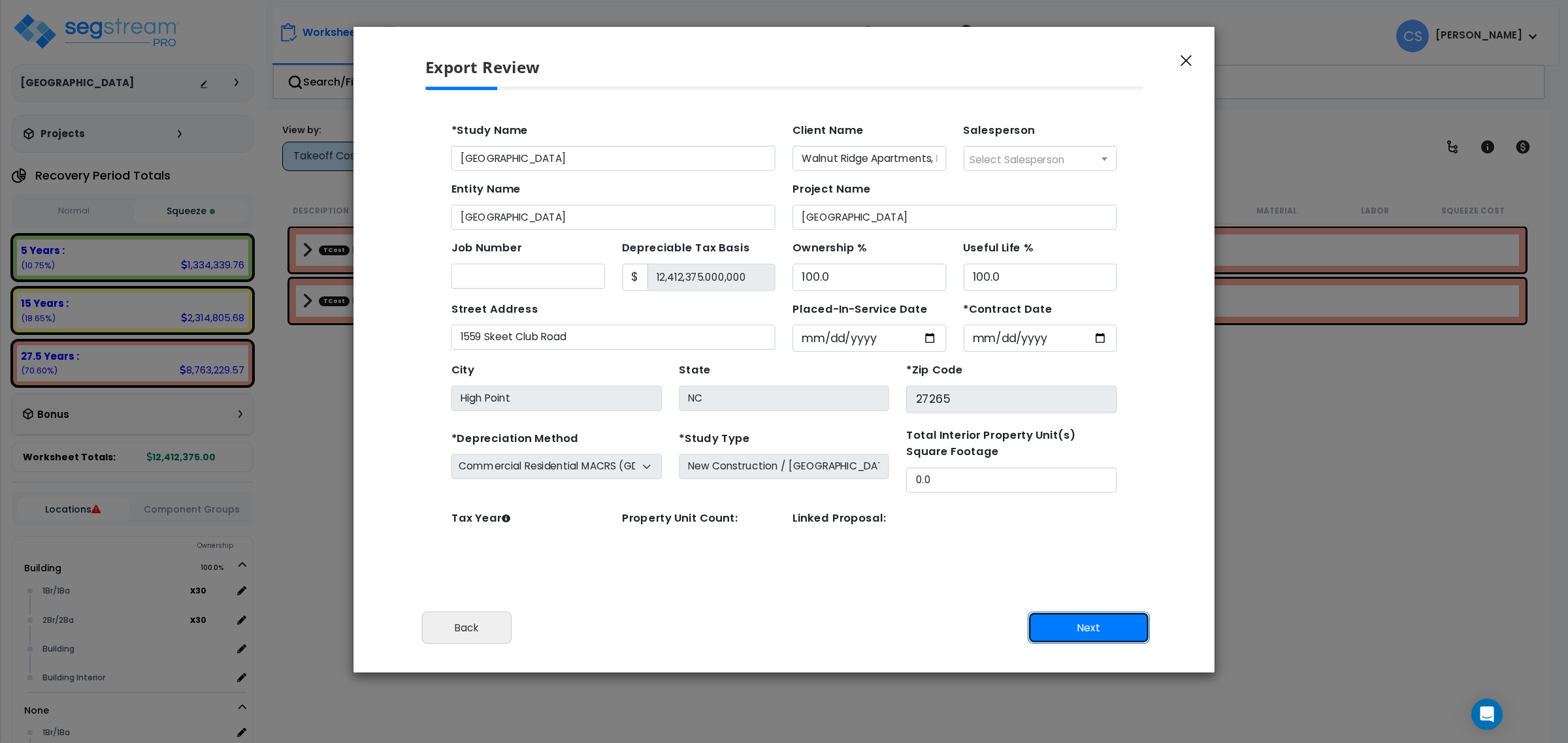
click at [1119, 624] on button "Next" at bounding box center [1089, 628] width 123 height 33
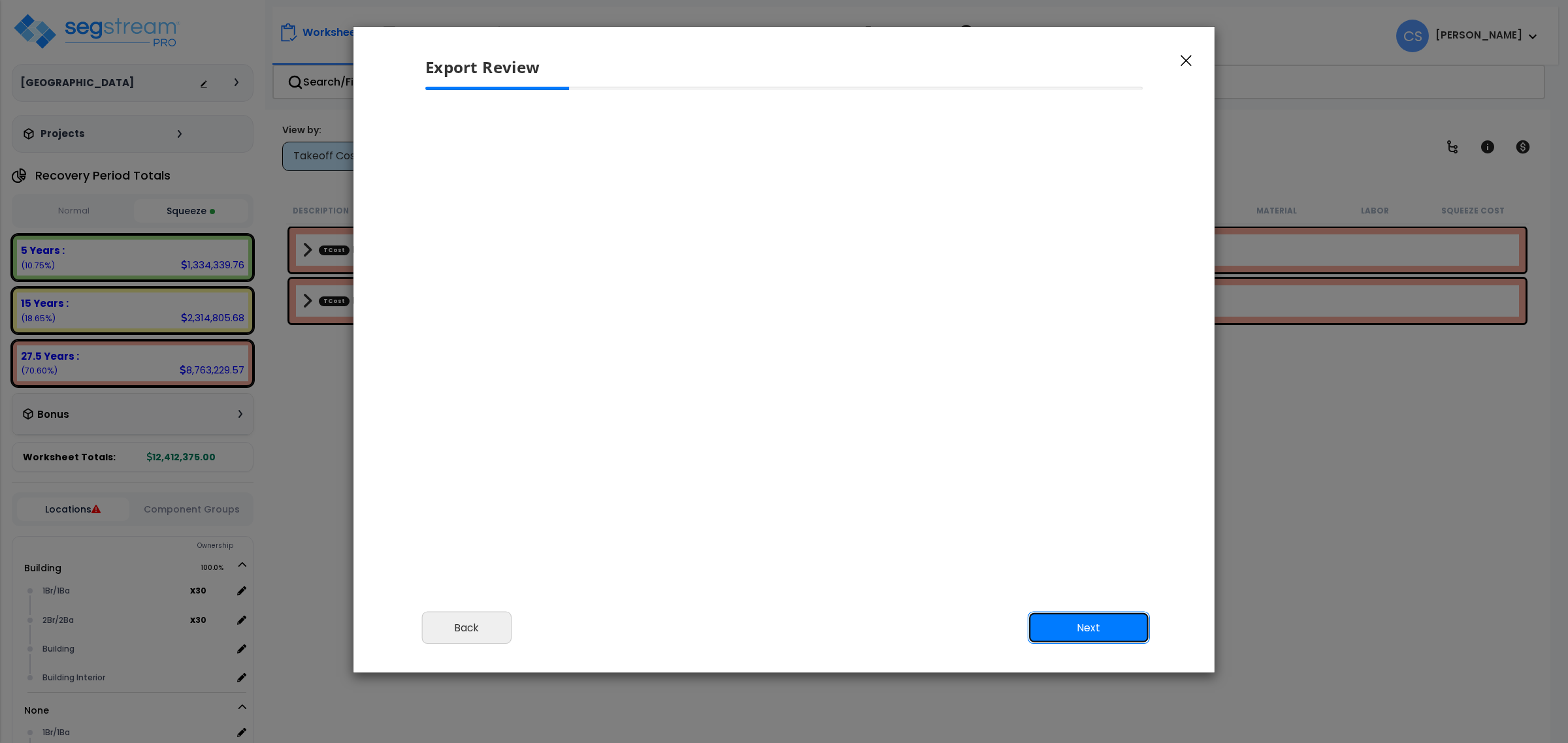
click at [1119, 624] on button "Next" at bounding box center [1089, 628] width 123 height 33
click at [1090, 634] on button "Next" at bounding box center [1089, 628] width 123 height 33
click at [837, 546] on div "Please review the following information and make any appropriate edits before y…" at bounding box center [784, 344] width 861 height 515
click at [858, 523] on div "Please review the following information and make any appropriate edits before y…" at bounding box center [784, 344] width 861 height 515
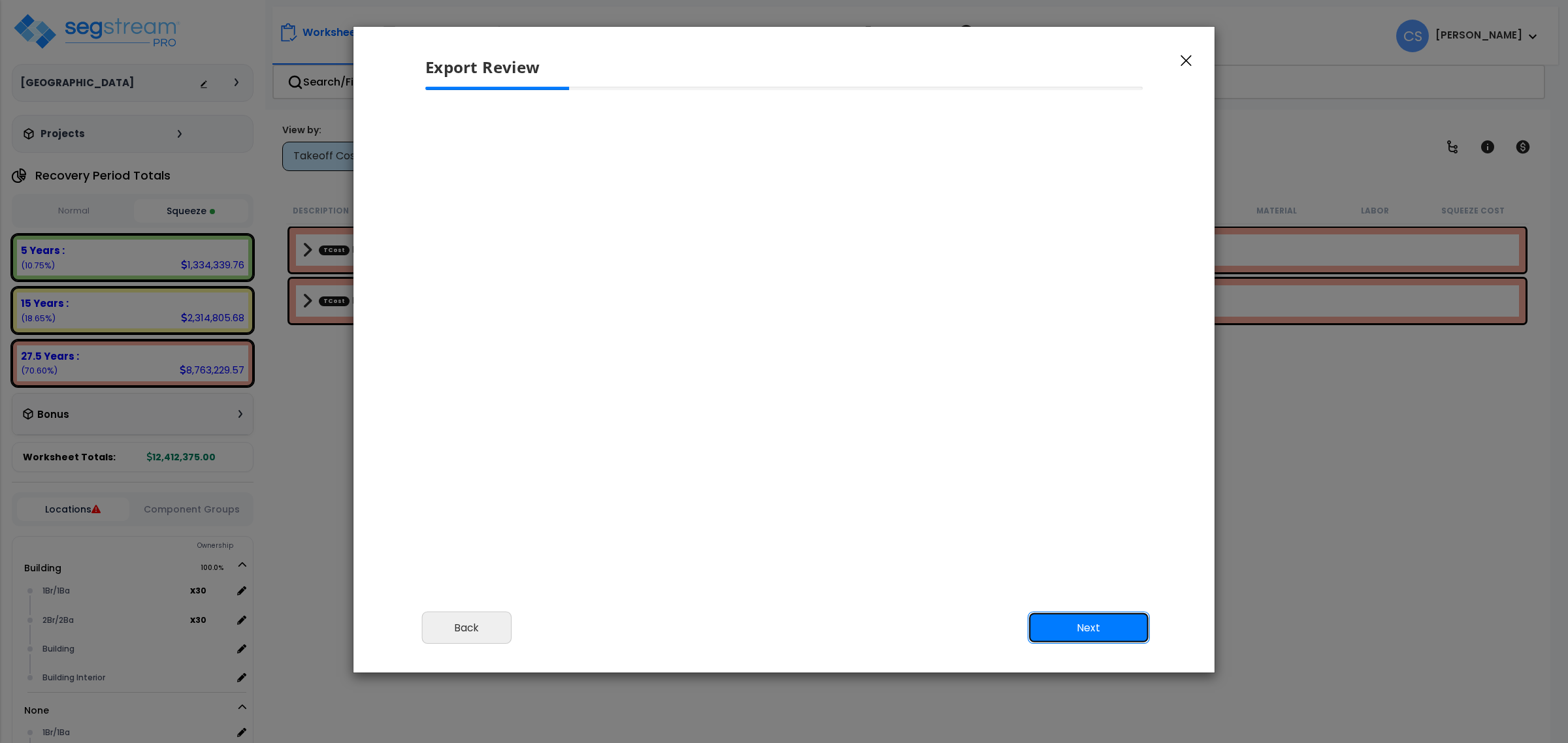
click at [1053, 629] on button "Next" at bounding box center [1089, 628] width 123 height 33
click at [469, 630] on button "Back" at bounding box center [467, 628] width 91 height 33
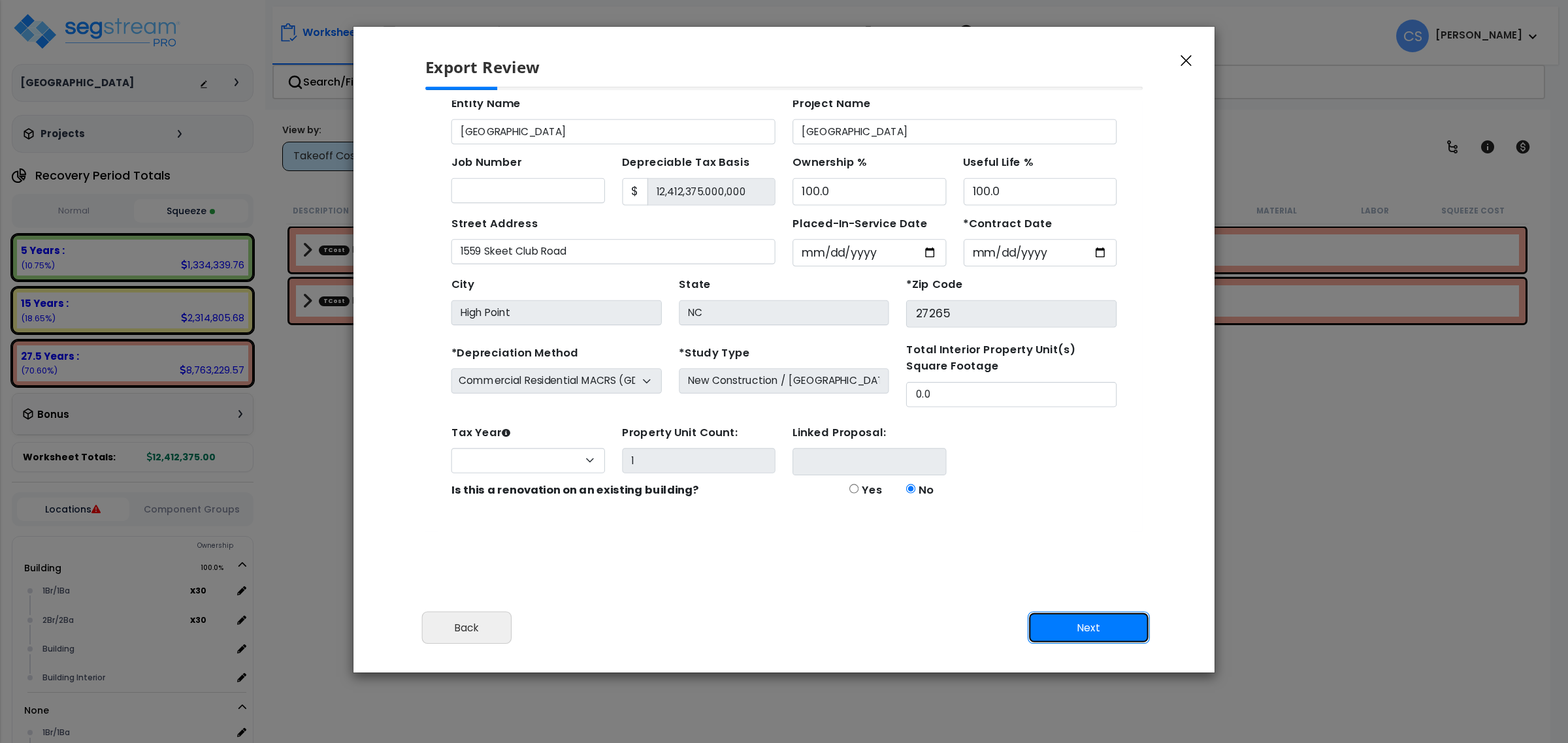
click at [1083, 619] on button "Next" at bounding box center [1089, 628] width 123 height 33
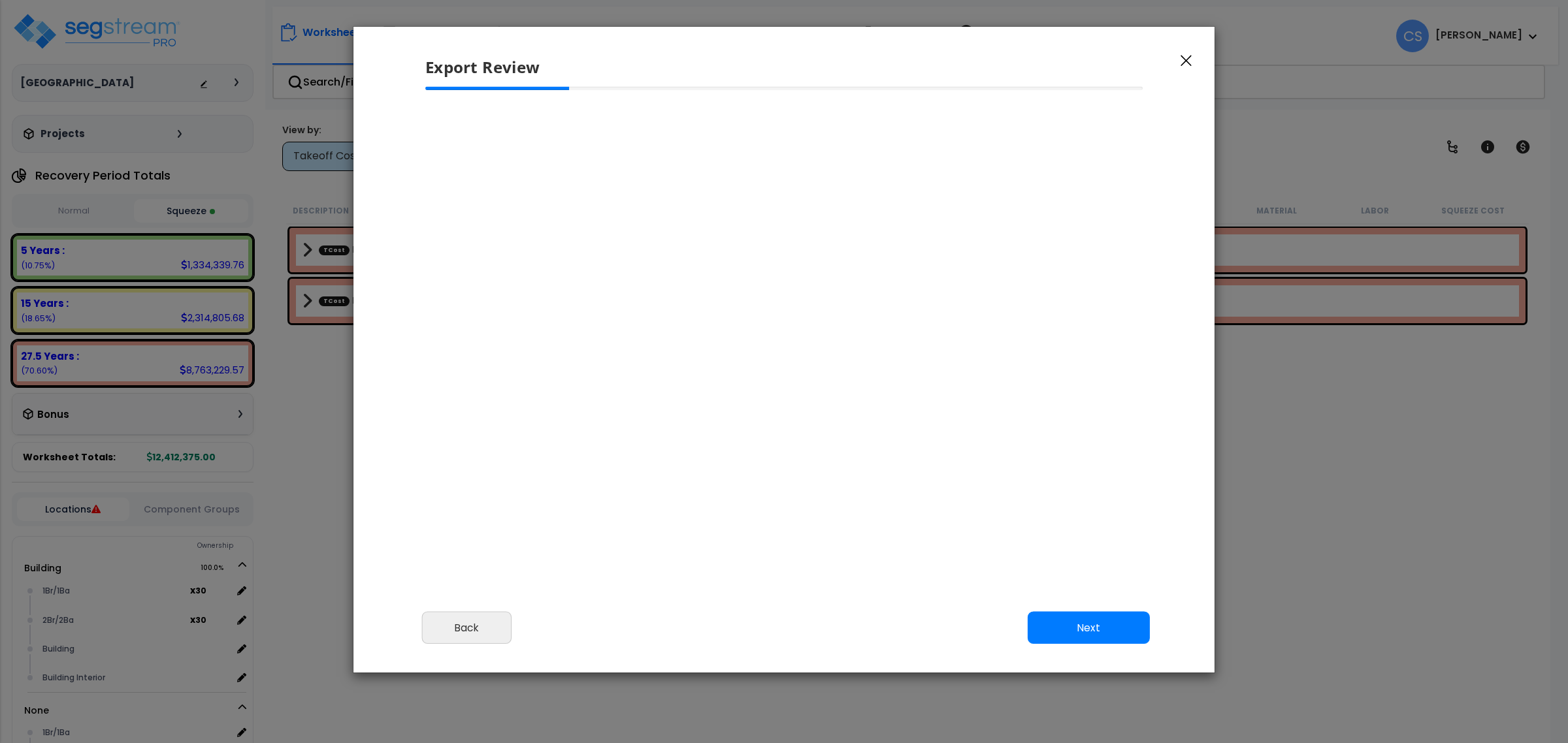
select select
click at [1083, 619] on button "Next" at bounding box center [1089, 628] width 123 height 33
click at [711, 627] on div "Cancel Back Next Export Edit Images" at bounding box center [784, 636] width 861 height 71
click at [677, 585] on div "Please review the following information and make any appropriate edits before y…" at bounding box center [784, 344] width 861 height 515
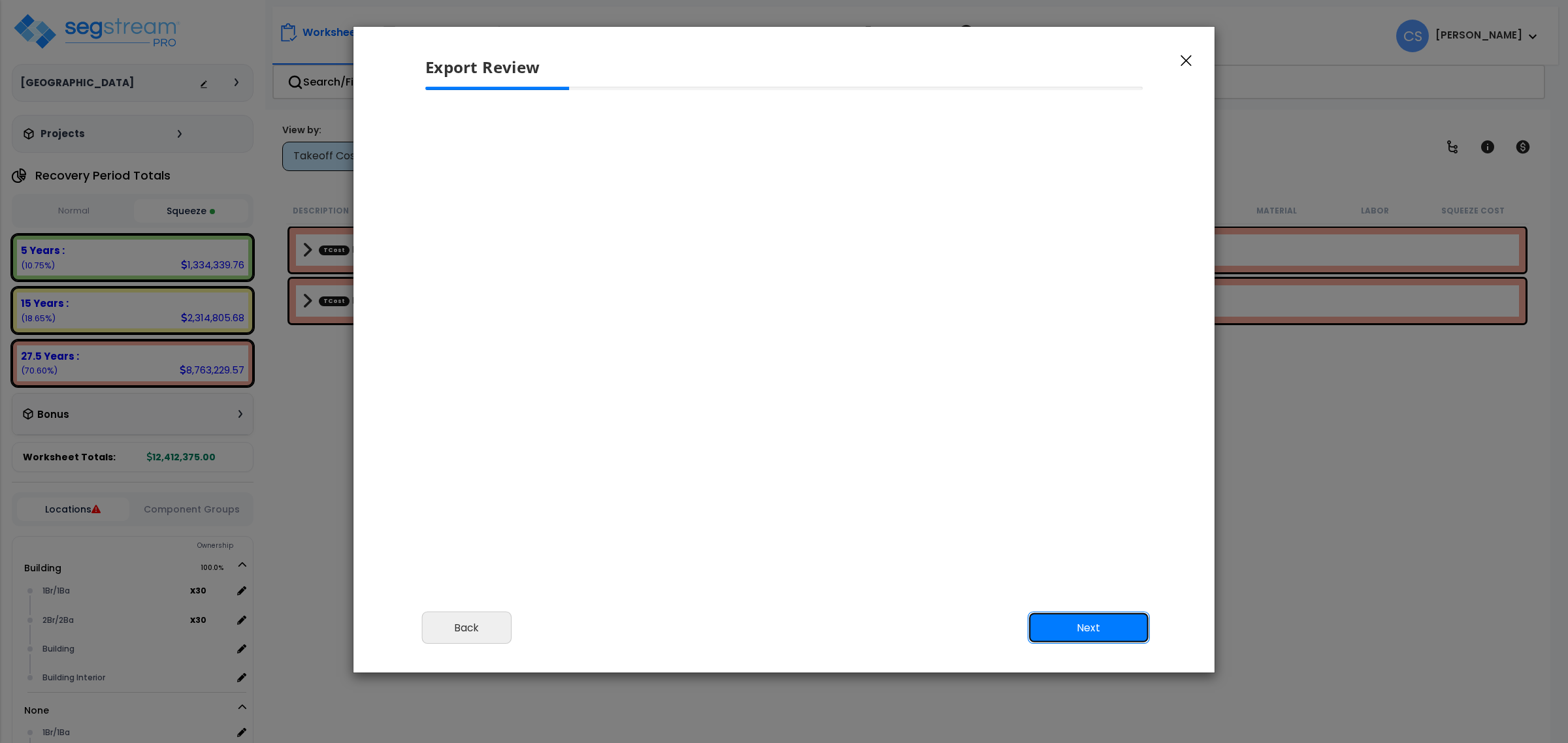
click at [1110, 634] on button "Next" at bounding box center [1089, 628] width 123 height 33
drag, startPoint x: 1110, startPoint y: 634, endPoint x: 1264, endPoint y: 9, distance: 643.7
click at [1110, 630] on button "Next" at bounding box center [1089, 628] width 123 height 33
click at [1190, 60] on icon "button" at bounding box center [1187, 60] width 11 height 11
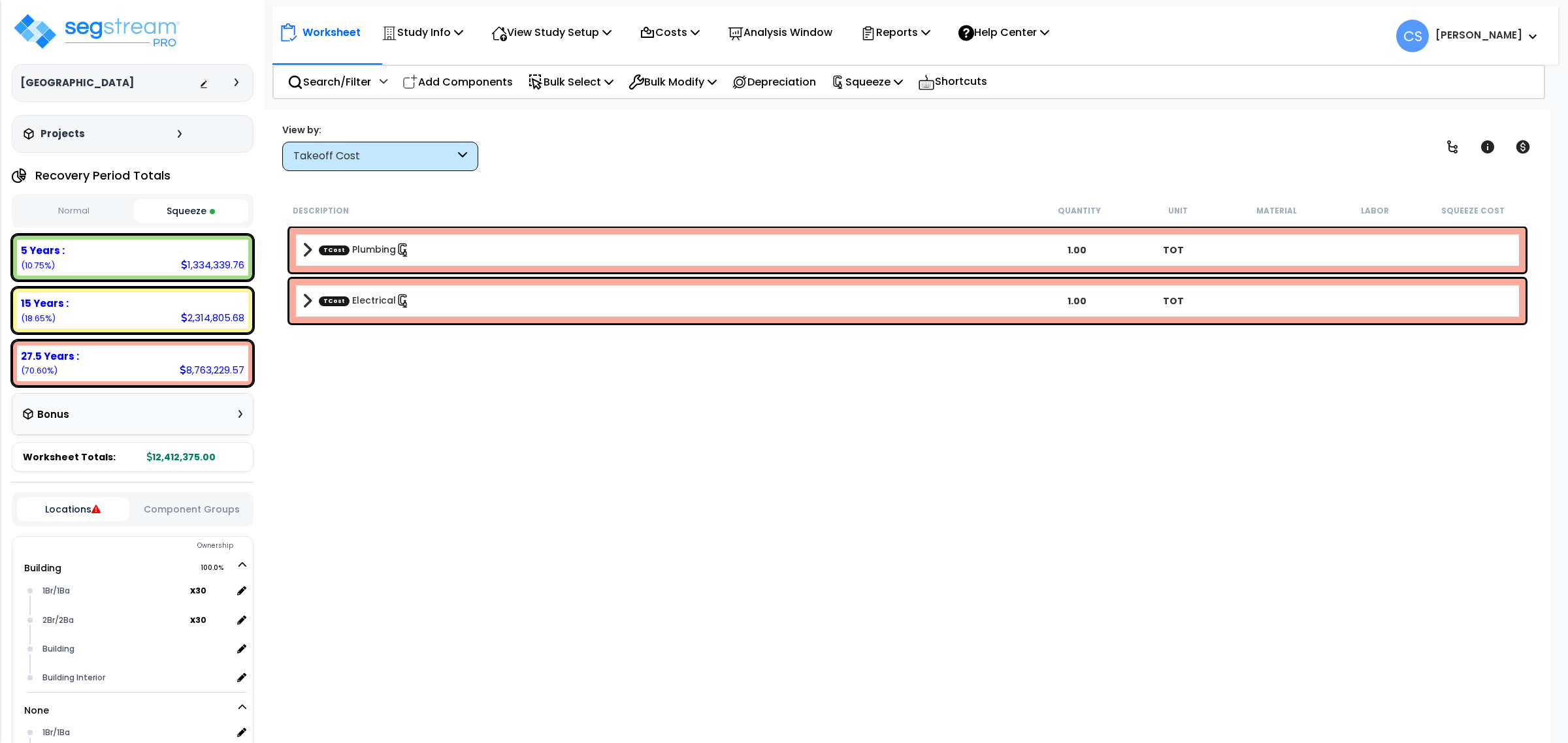
click at [851, 474] on div "Description Quantity Unit Material Labor Squeeze Cost TCost Plumbing 1.00 TOT T…" at bounding box center [907, 446] width 1246 height 498
click at [873, 78] on p "Squeeze" at bounding box center [867, 82] width 72 height 18
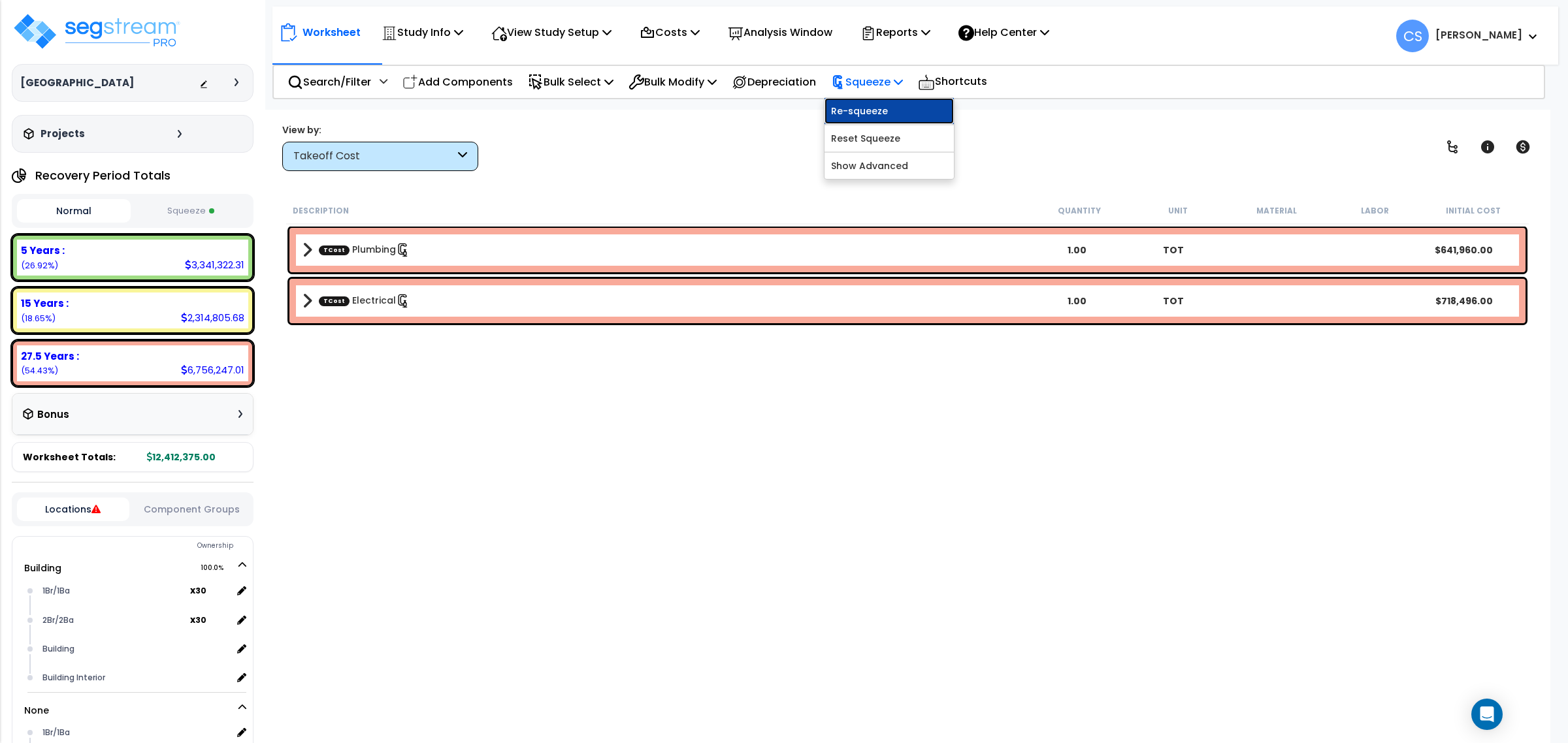
click at [863, 113] on link "Re-squeeze" at bounding box center [889, 111] width 129 height 26
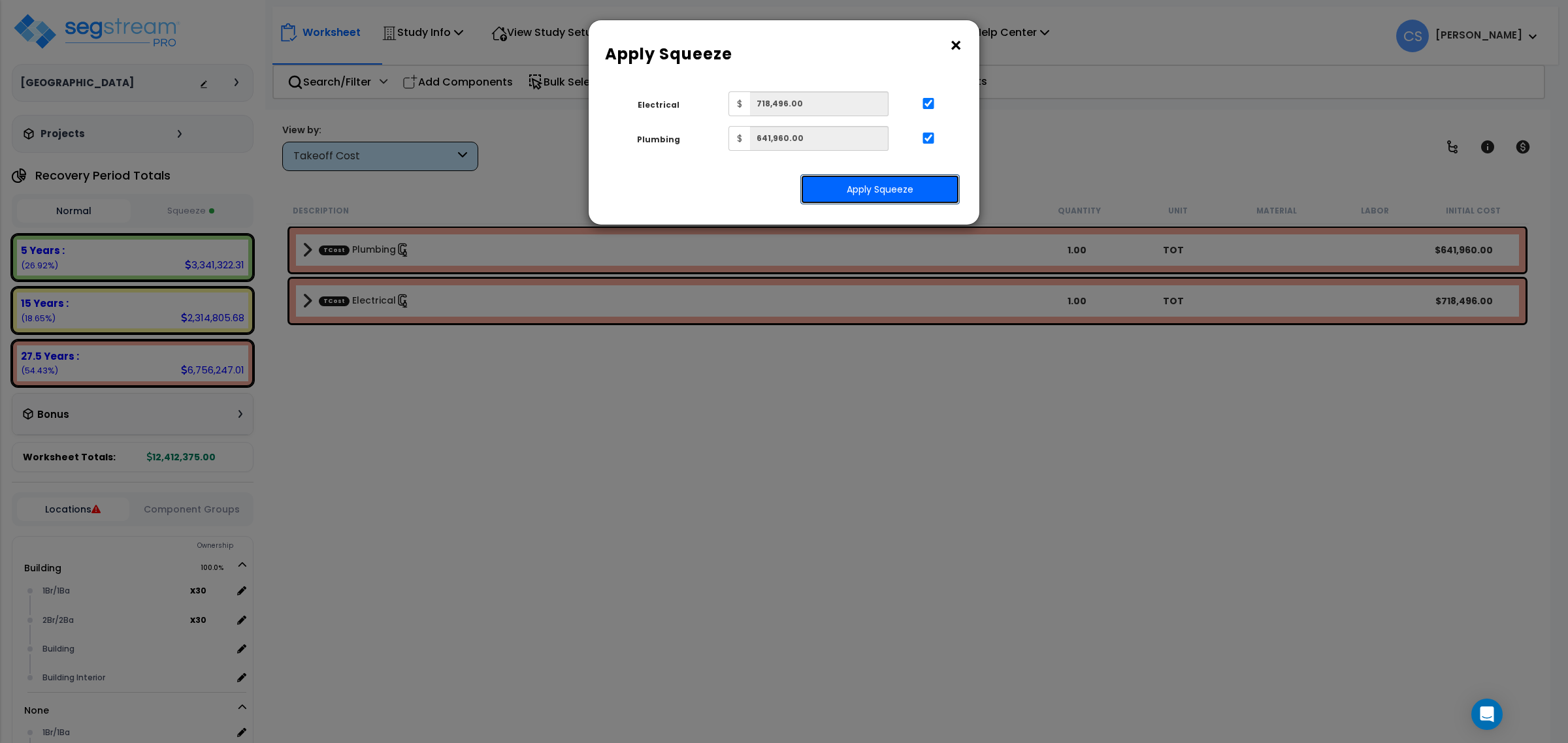
click at [851, 190] on button "Apply Squeeze" at bounding box center [879, 190] width 159 height 30
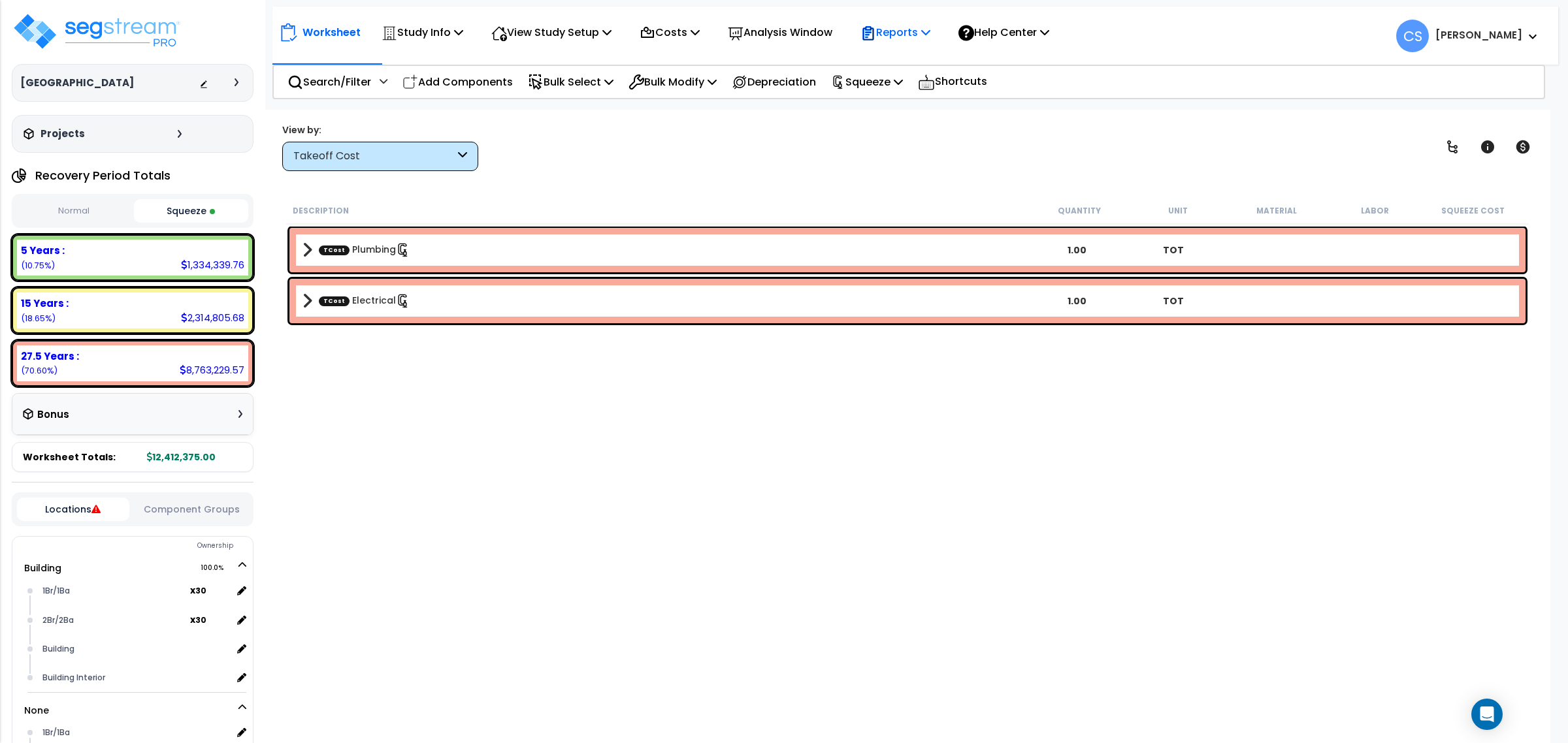
click at [919, 23] on div "Reports" at bounding box center [895, 32] width 70 height 31
click at [907, 65] on link "Get Report" at bounding box center [918, 62] width 129 height 26
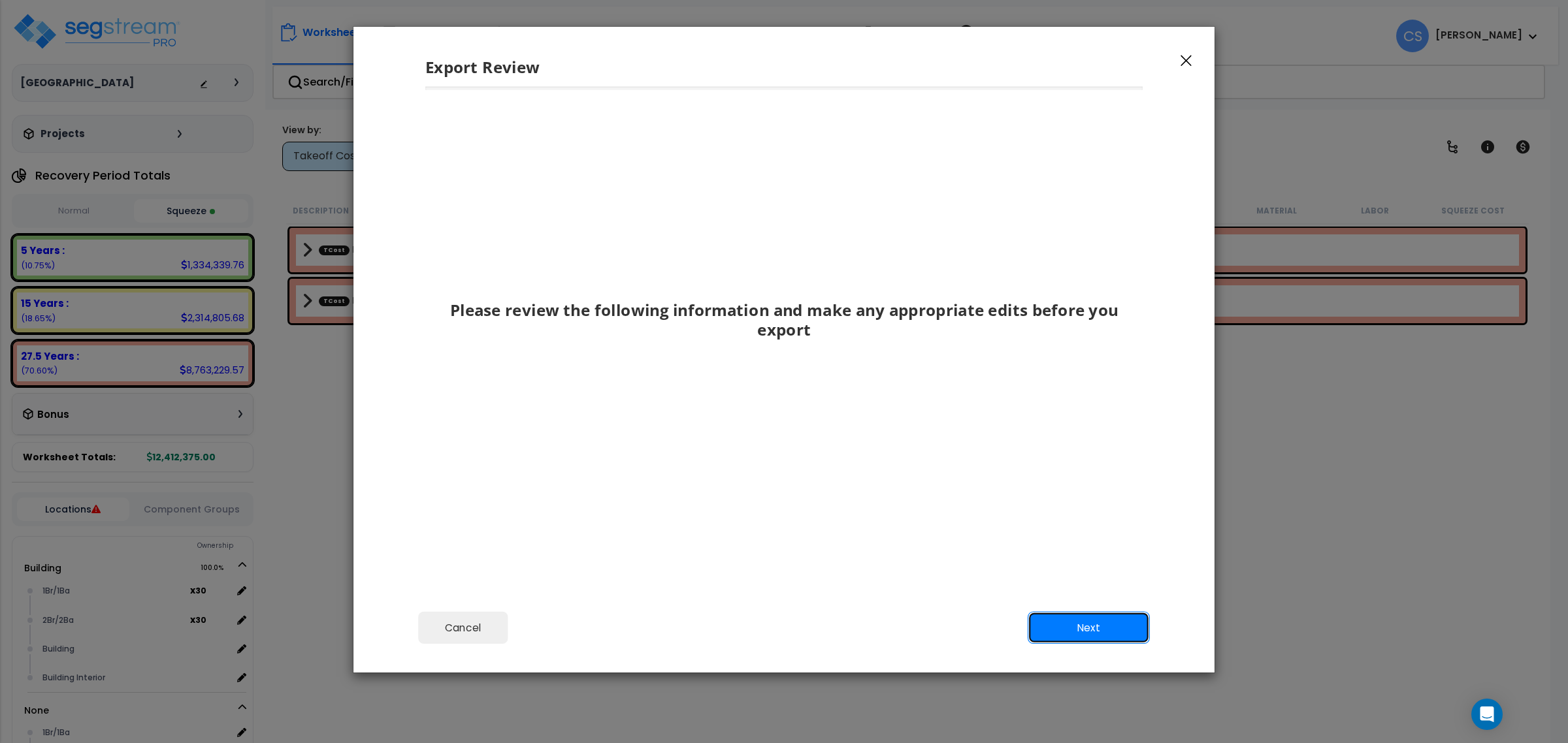
click at [1106, 632] on button "Next" at bounding box center [1089, 628] width 123 height 33
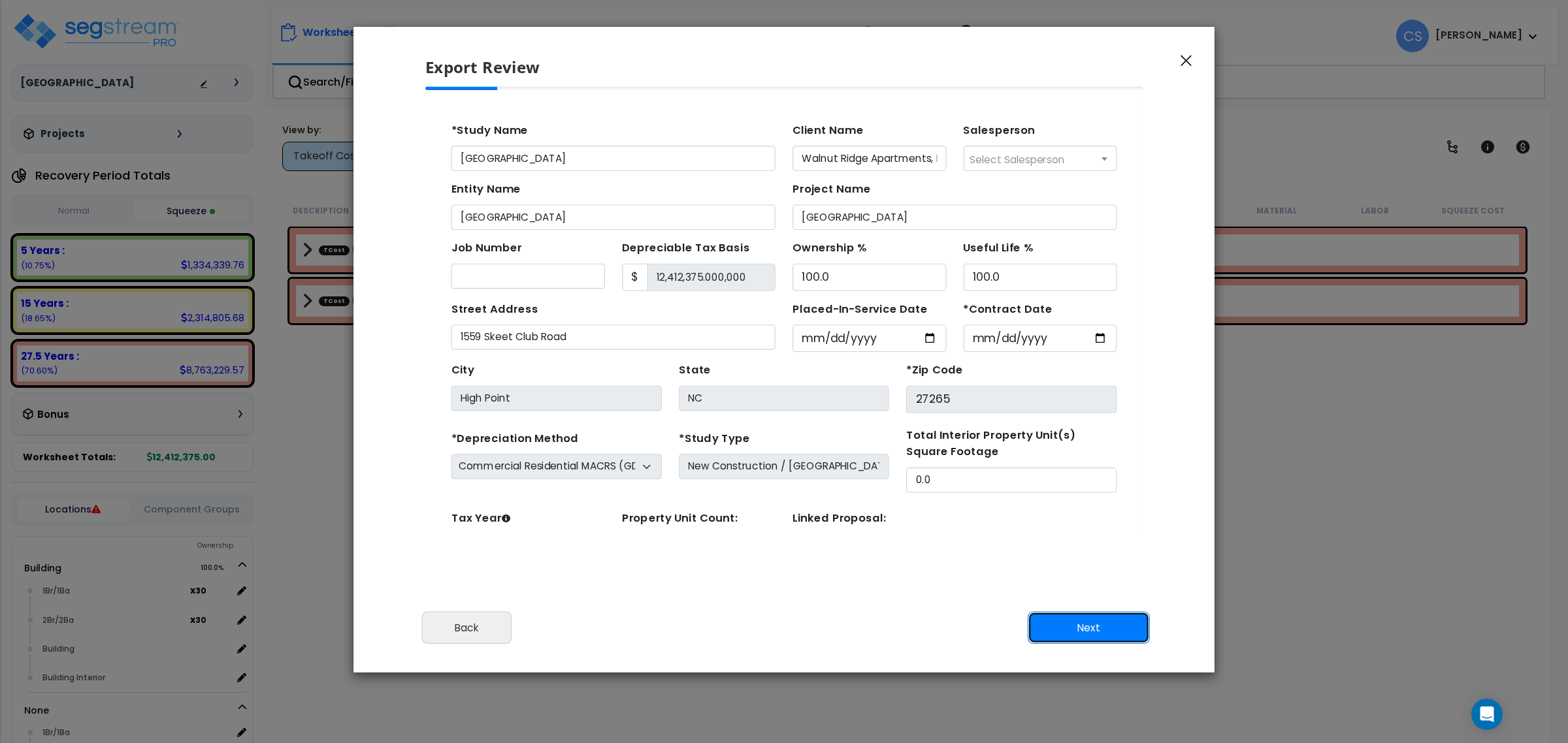
click at [1106, 632] on button "Next" at bounding box center [1089, 628] width 123 height 33
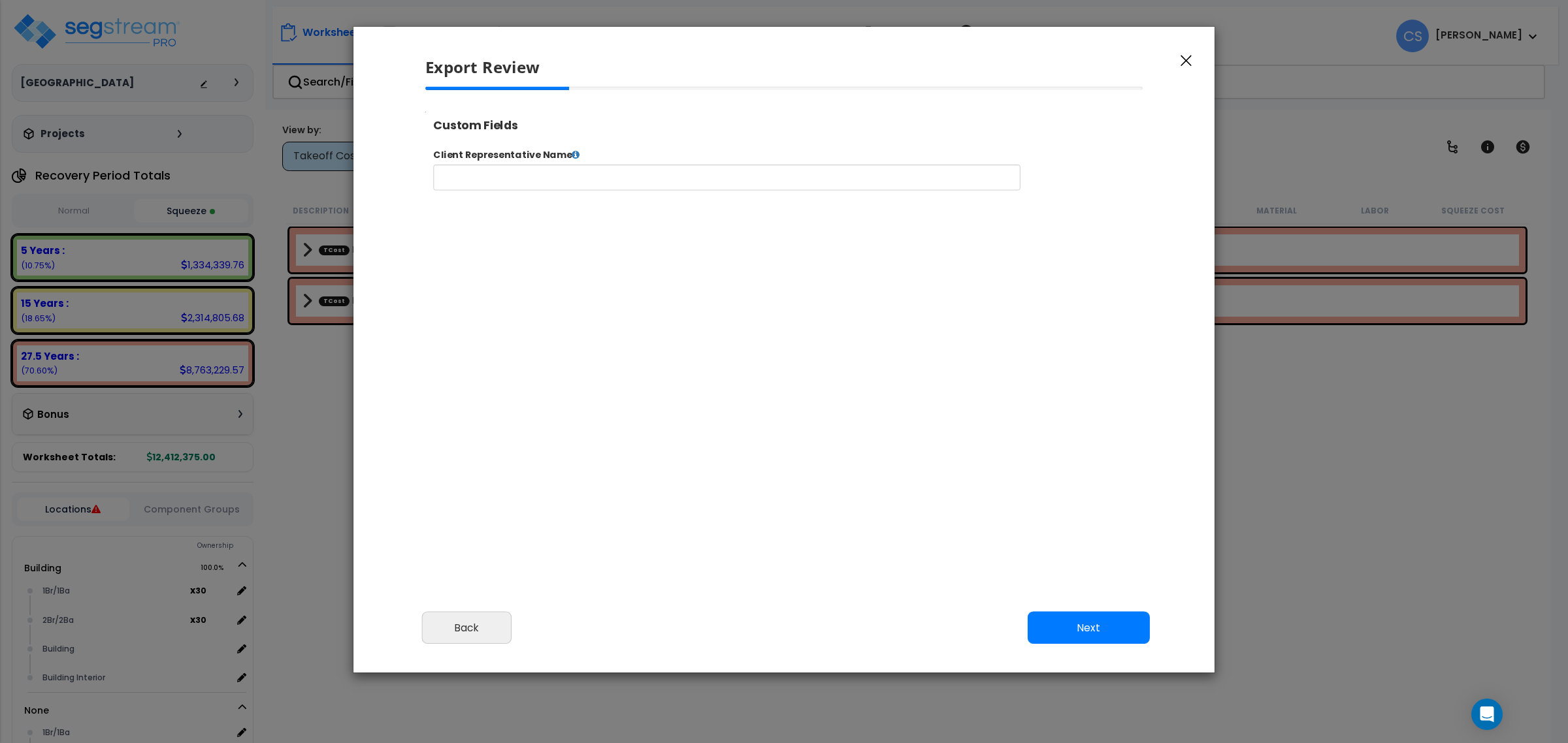
select select
click at [1106, 632] on button "Next" at bounding box center [1089, 628] width 123 height 33
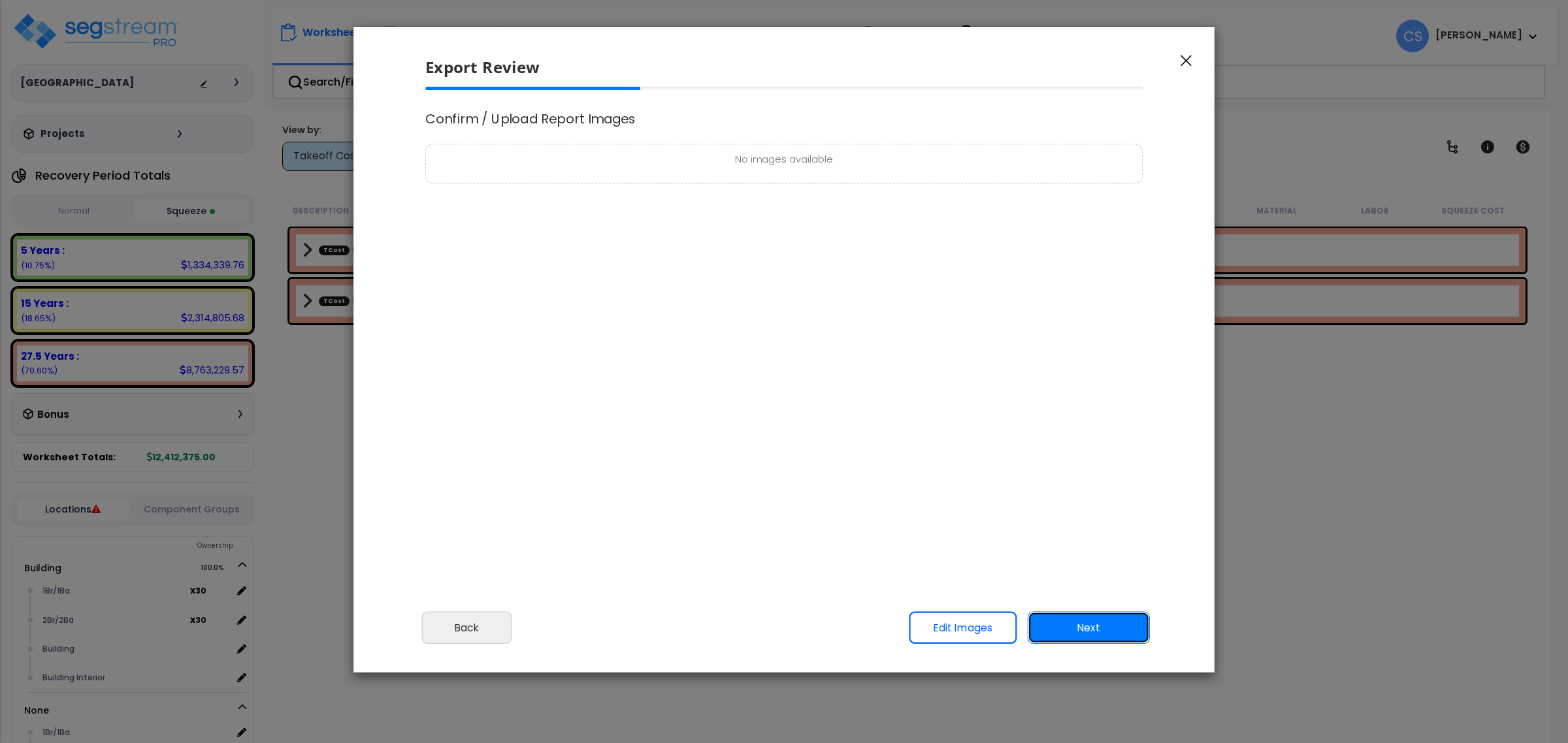
click at [1106, 632] on button "Next" at bounding box center [1089, 628] width 123 height 33
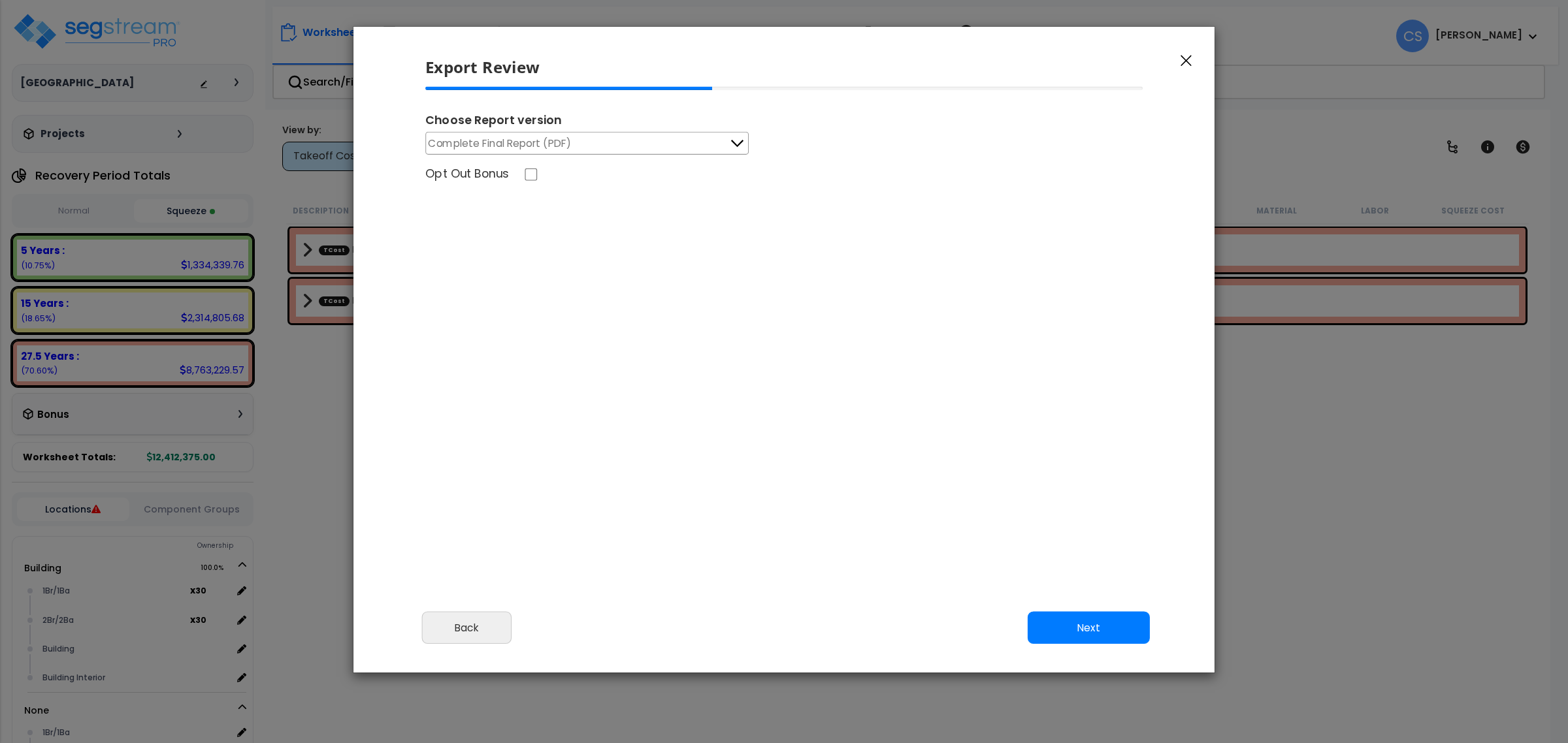
click at [557, 147] on span "Complete Final Report (PDF)" at bounding box center [500, 142] width 143 height 16
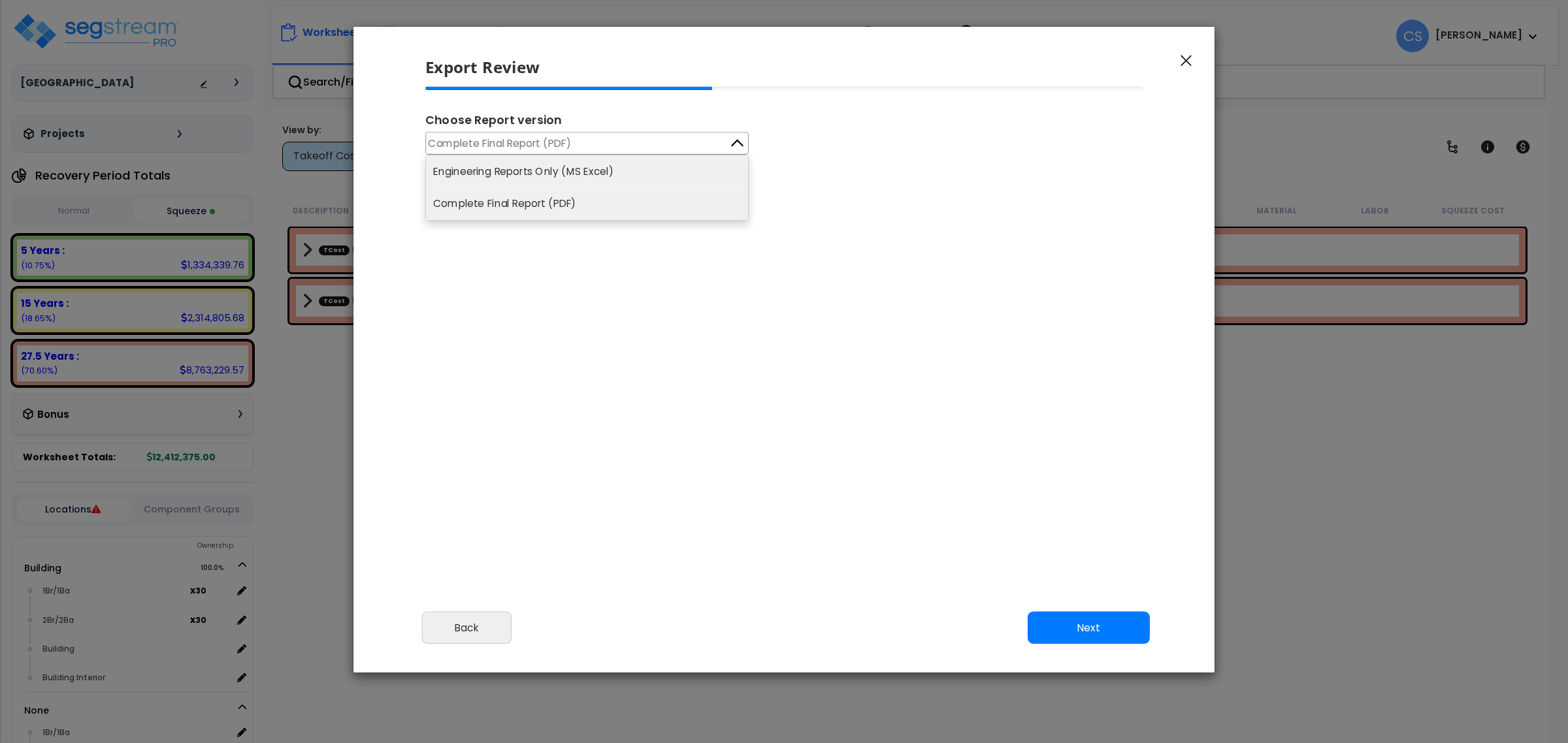
click at [536, 179] on li "Engineering Reports Only (MS Excel)" at bounding box center [587, 172] width 322 height 32
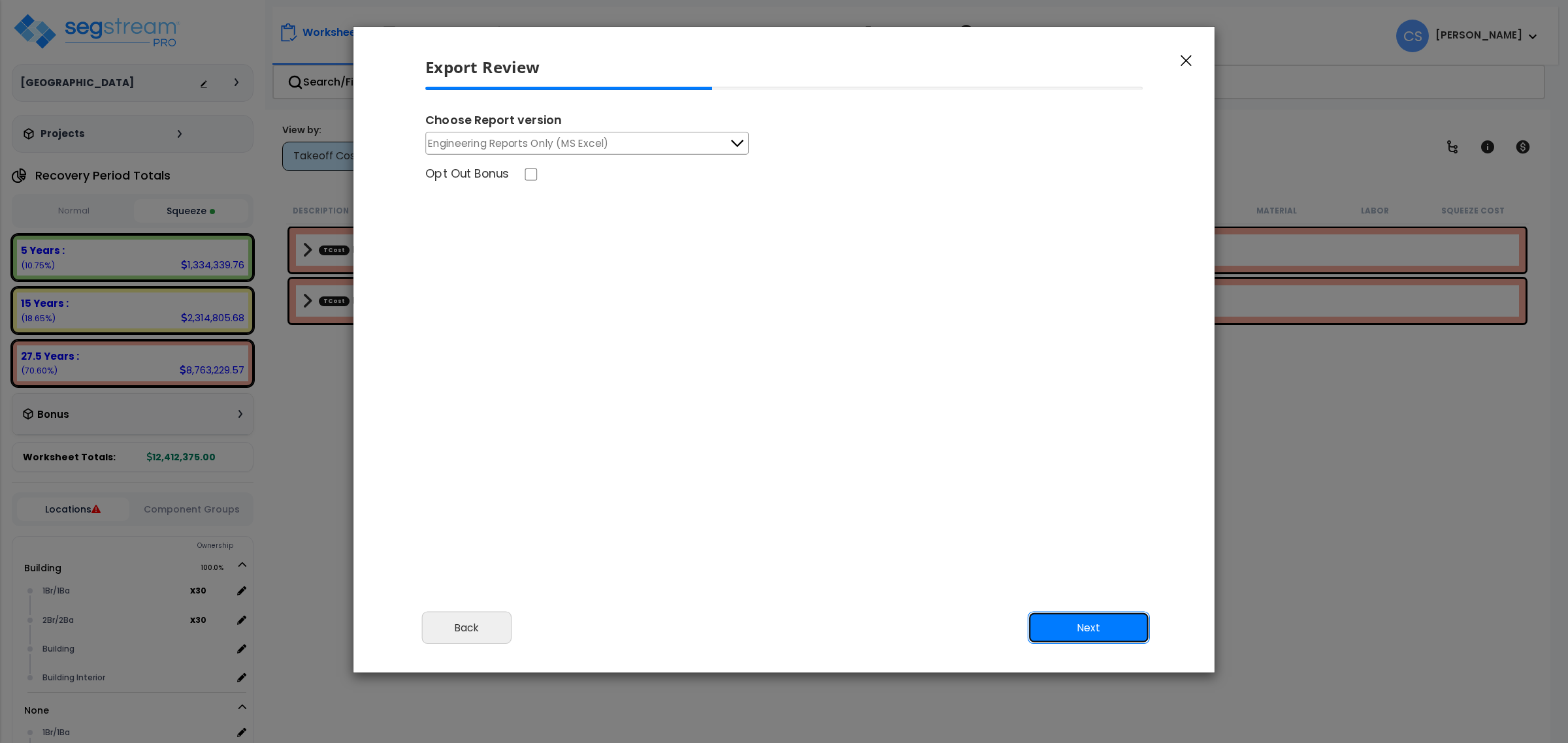
click at [1117, 625] on button "Next" at bounding box center [1089, 628] width 123 height 33
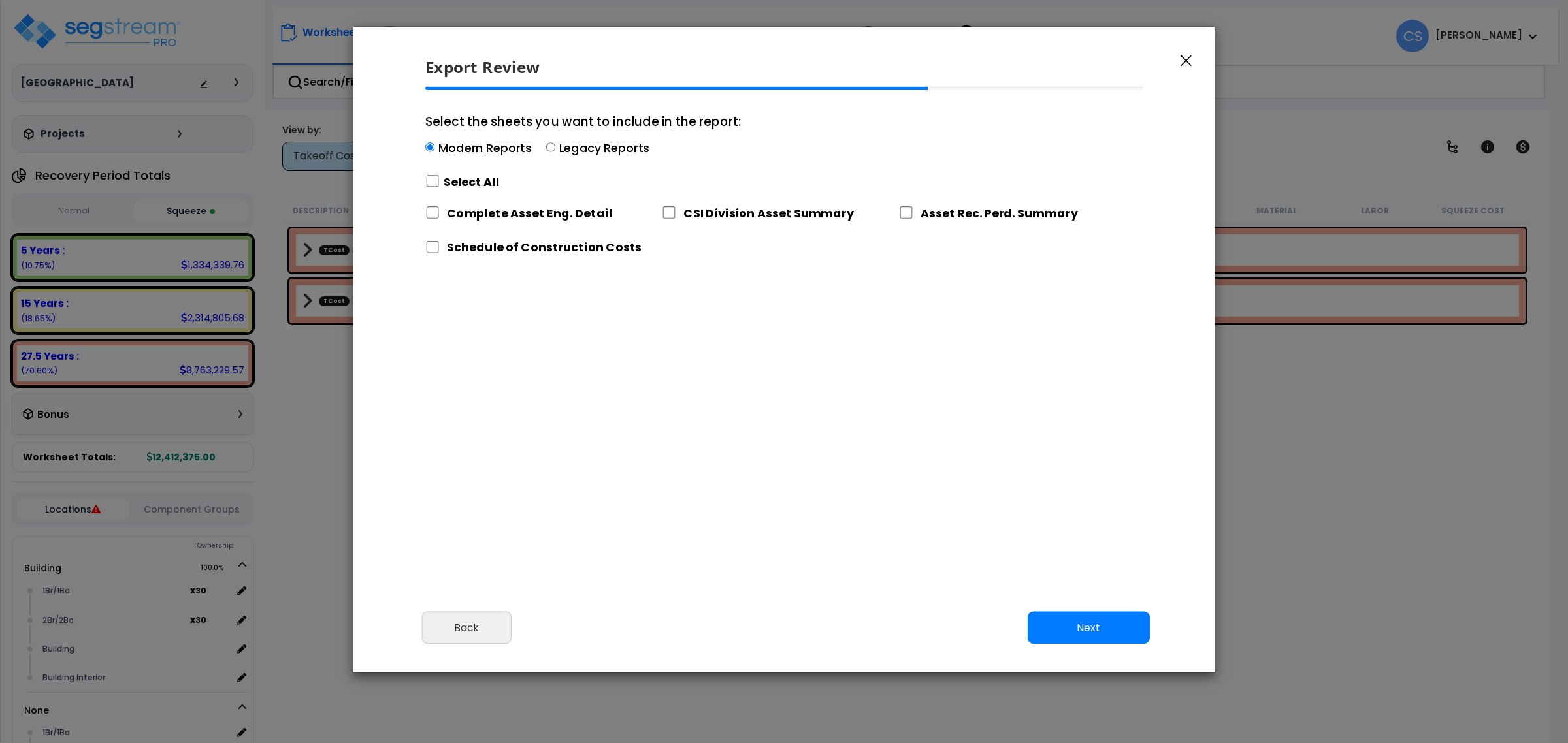
click at [469, 193] on div "Select All" at bounding box center [583, 182] width 316 height 23
click at [435, 152] on input "Select the sheets you want to include in the report: Modern Reports Legacy Repo…" at bounding box center [430, 148] width 9 height 9
click at [469, 185] on label "Select All" at bounding box center [472, 181] width 57 height 16
click at [440, 185] on input "Select the sheets you want to include in the report: Modern Reports Legacy Repo…" at bounding box center [432, 181] width 14 height 12
checkbox input "true"
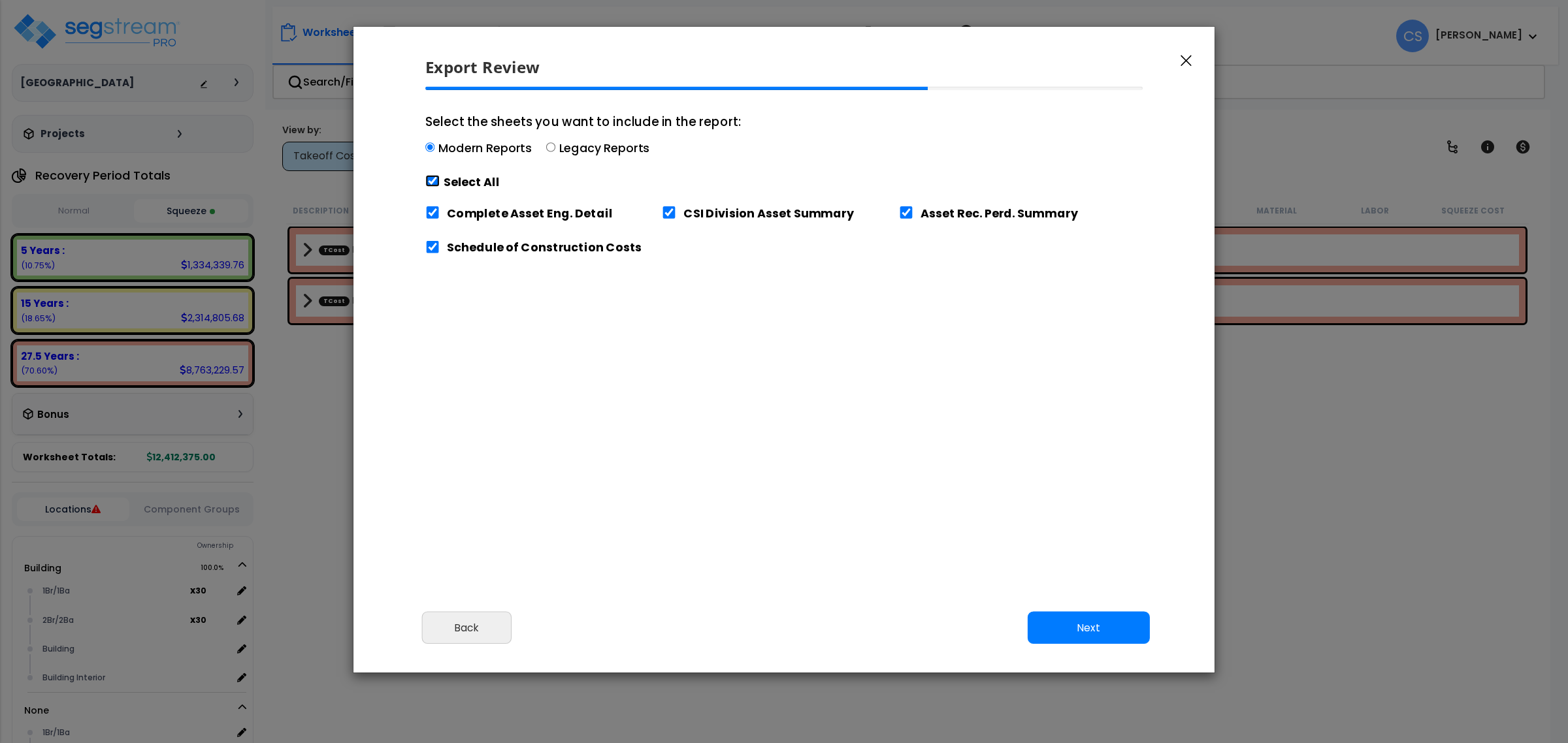
checkbox input "true"
click at [1078, 634] on button "Next" at bounding box center [1089, 628] width 123 height 33
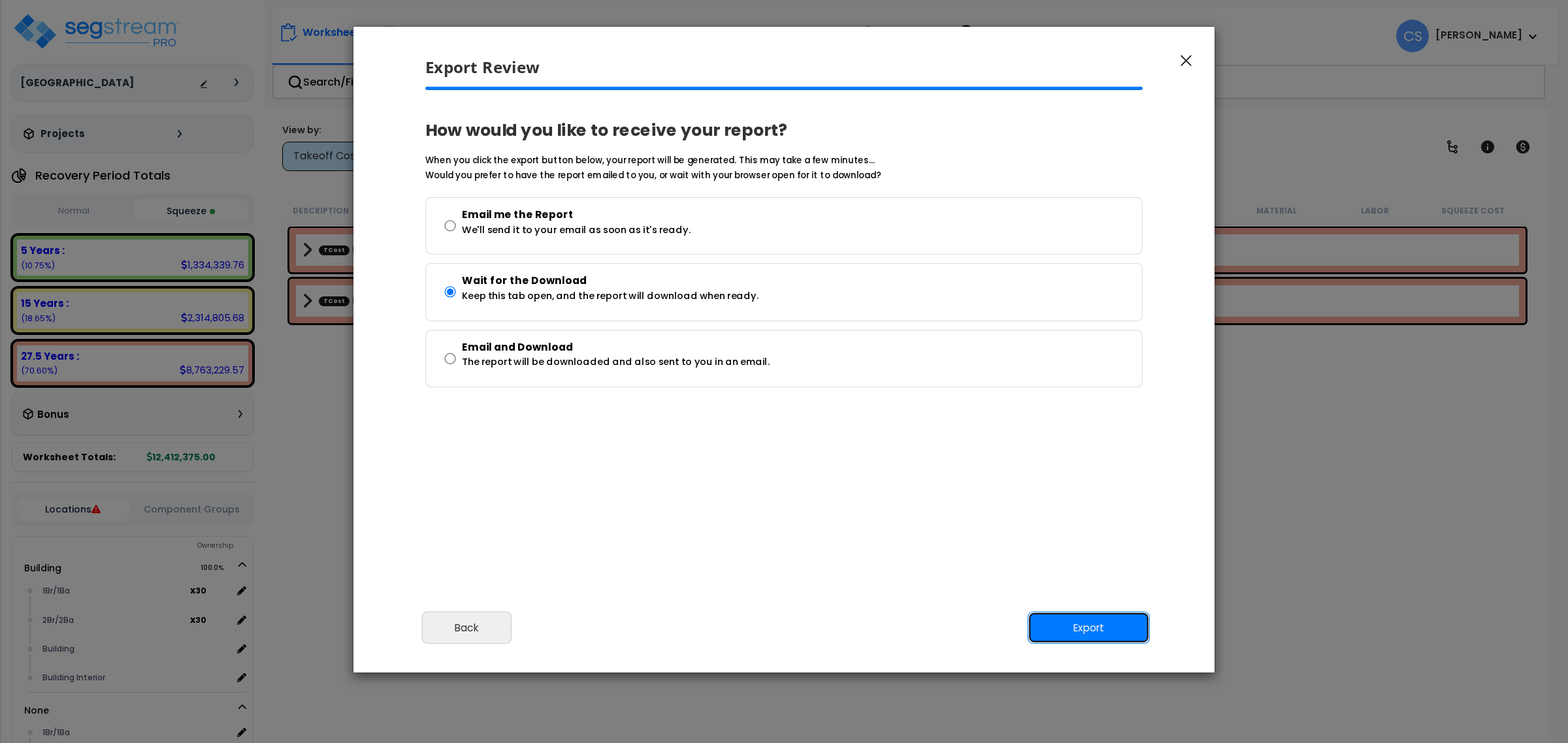
click at [1075, 632] on button "Export" at bounding box center [1089, 628] width 123 height 33
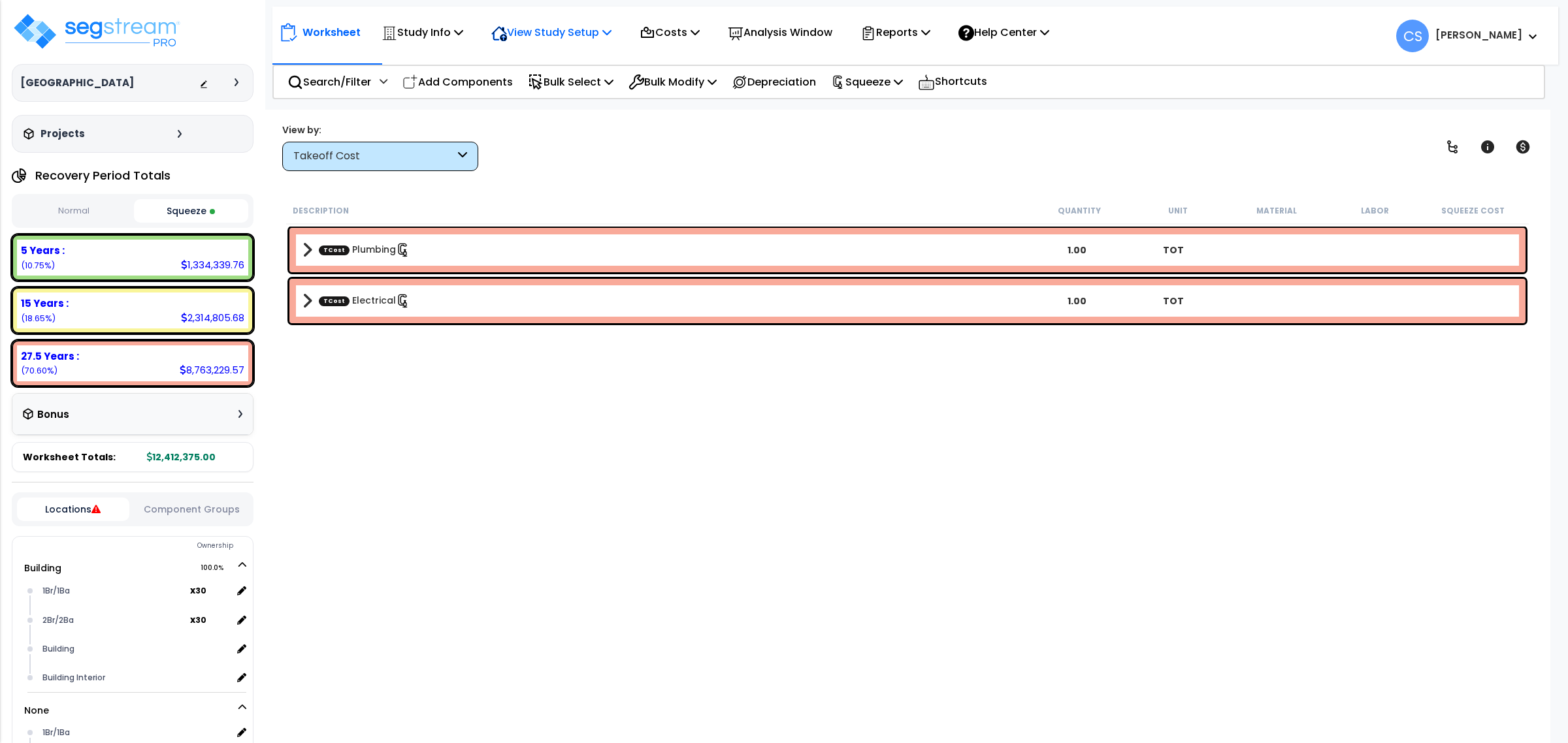
click at [592, 34] on p "View Study Setup" at bounding box center [551, 32] width 120 height 18
click at [577, 91] on link "View Questionnaire" at bounding box center [549, 90] width 129 height 26
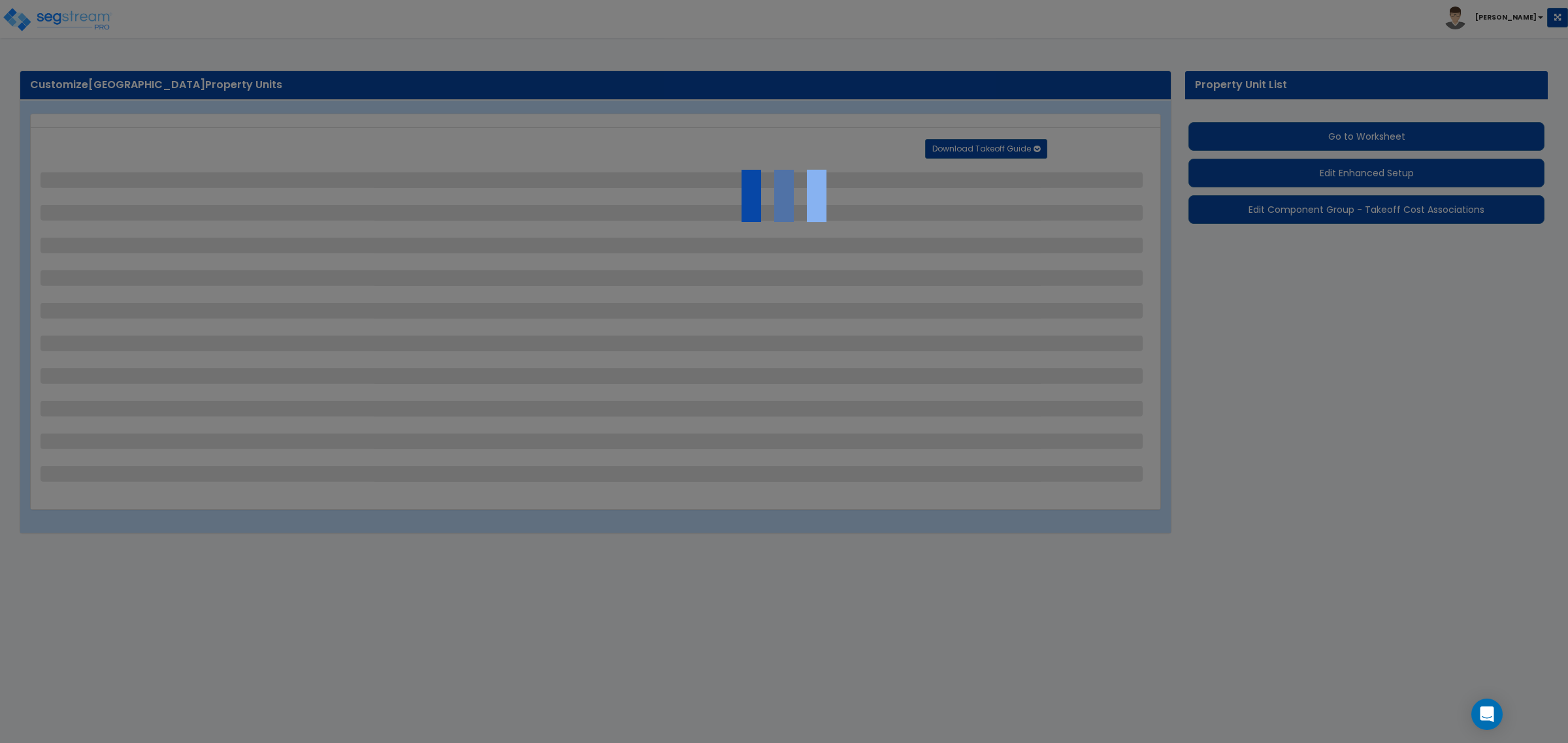
select select "1"
select select "2"
select select "1"
select select "3"
select select "2"
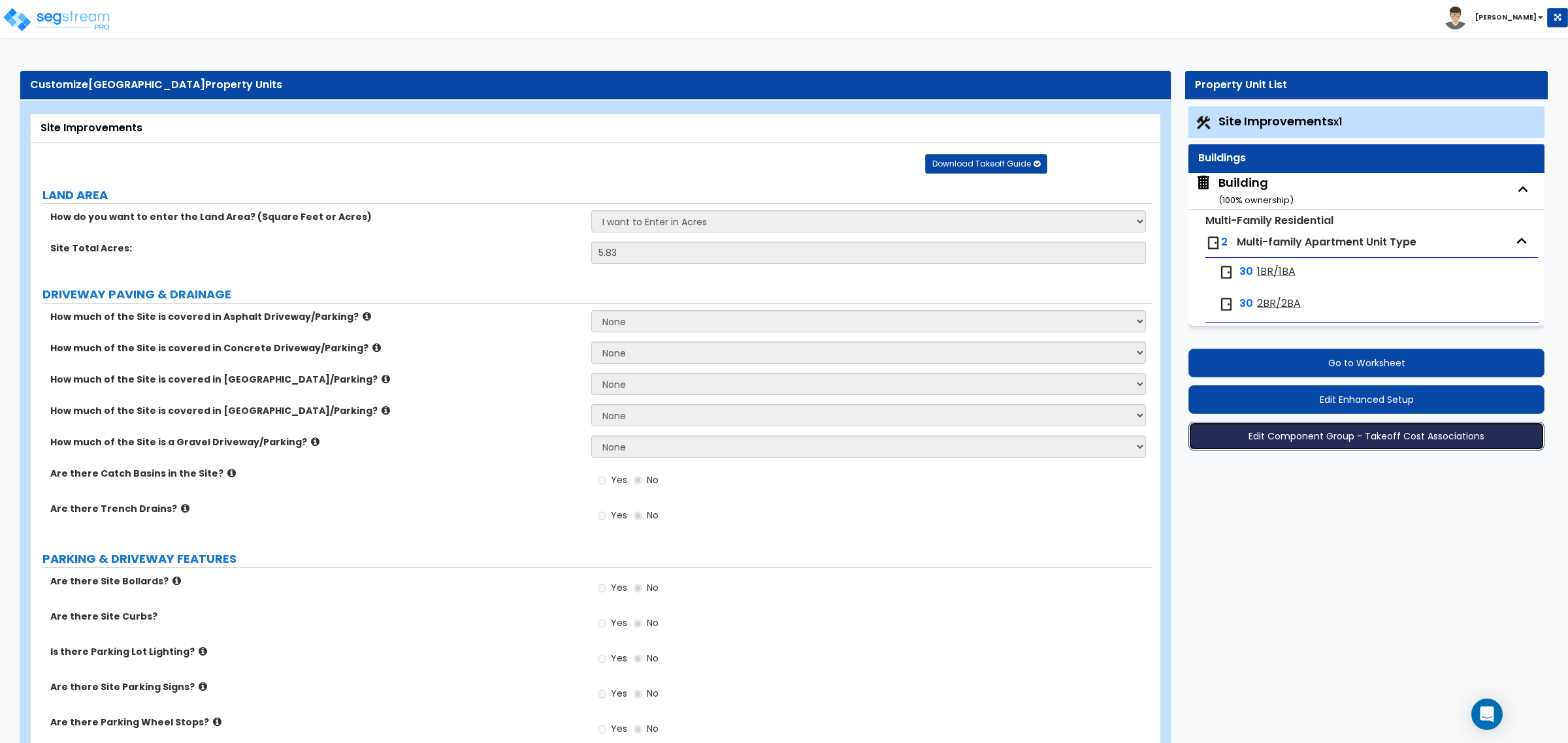
click at [1361, 429] on button "Edit Component Group - Takeoff Cost Associations" at bounding box center [1366, 436] width 356 height 28
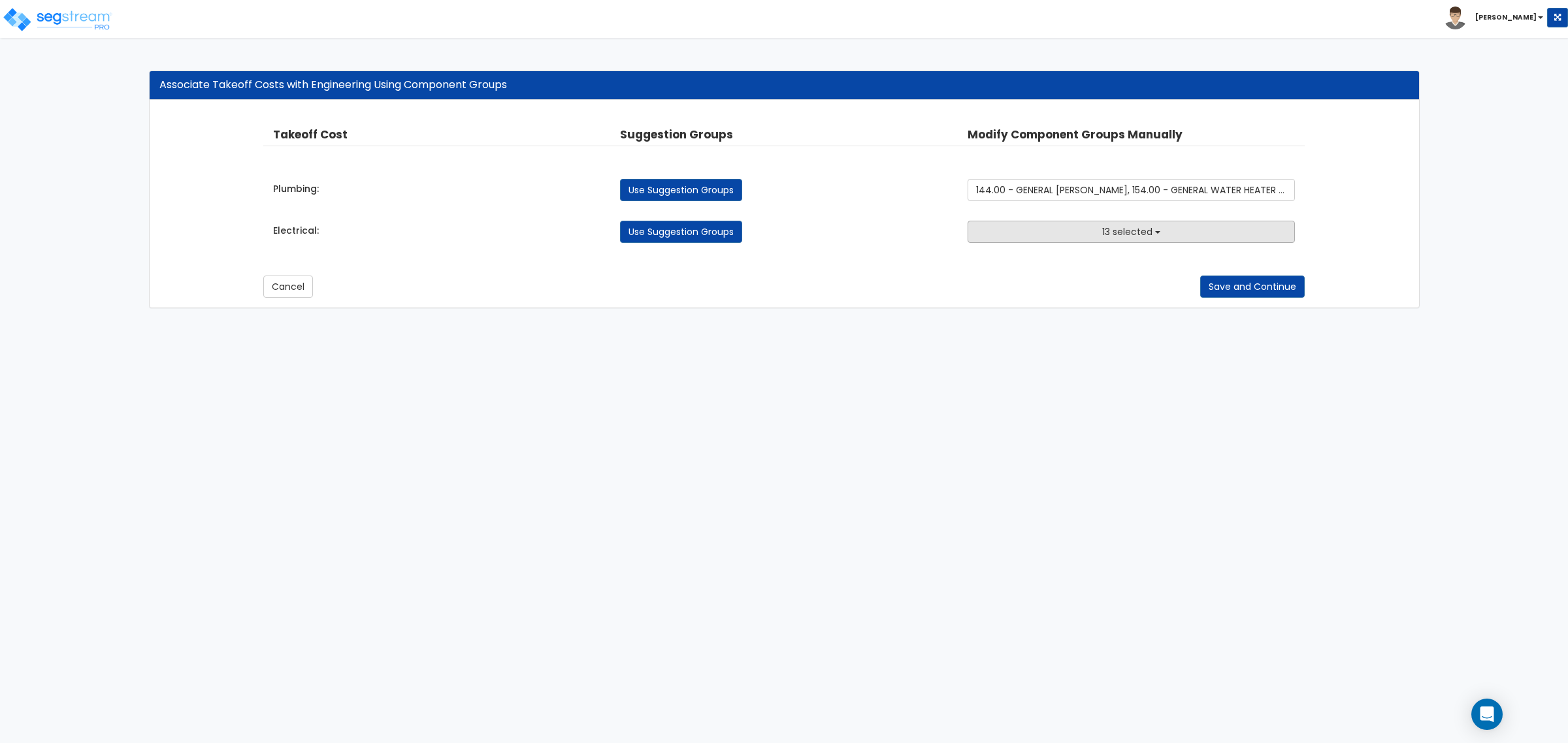
click at [1115, 236] on span "13 selected" at bounding box center [1126, 232] width 50 height 13
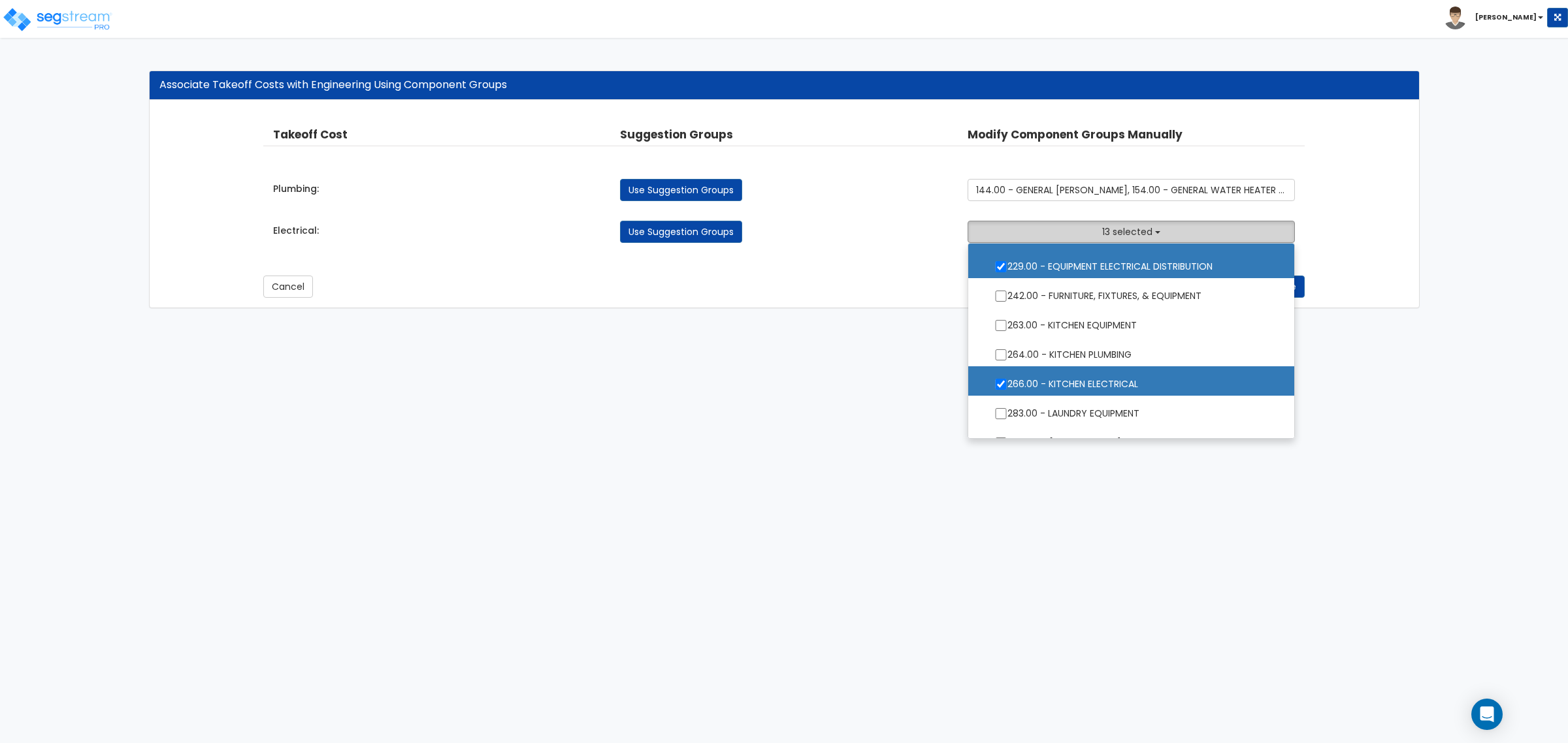
scroll to position [1327, 0]
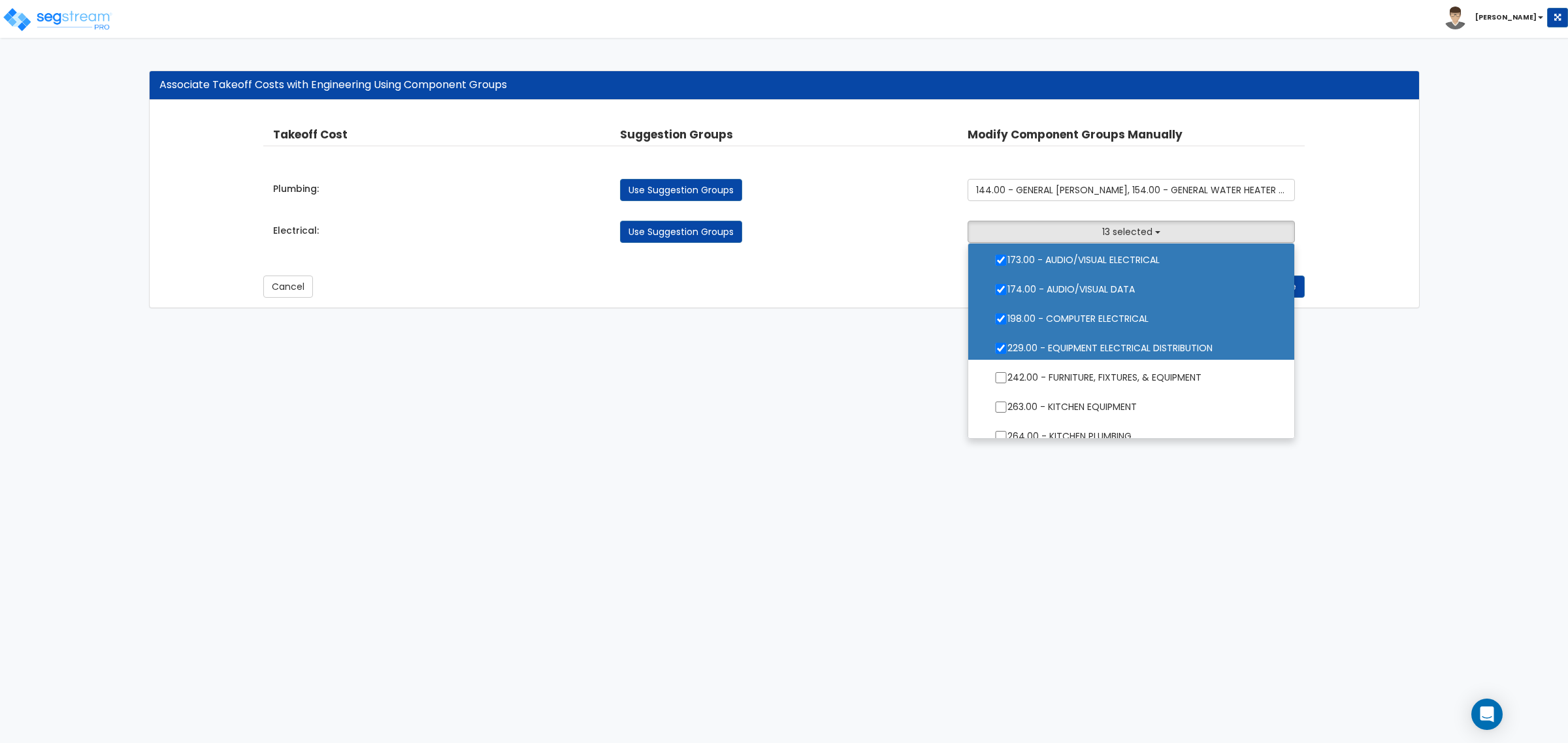
click at [1126, 343] on label "229.00 - EQUIPMENT ELECTRICAL DISTRIBUTION" at bounding box center [1131, 347] width 300 height 30
click at [1008, 343] on input "229.00 - EQUIPMENT ELECTRICAL DISTRIBUTION" at bounding box center [1001, 349] width 13 height 11
checkbox input "false"
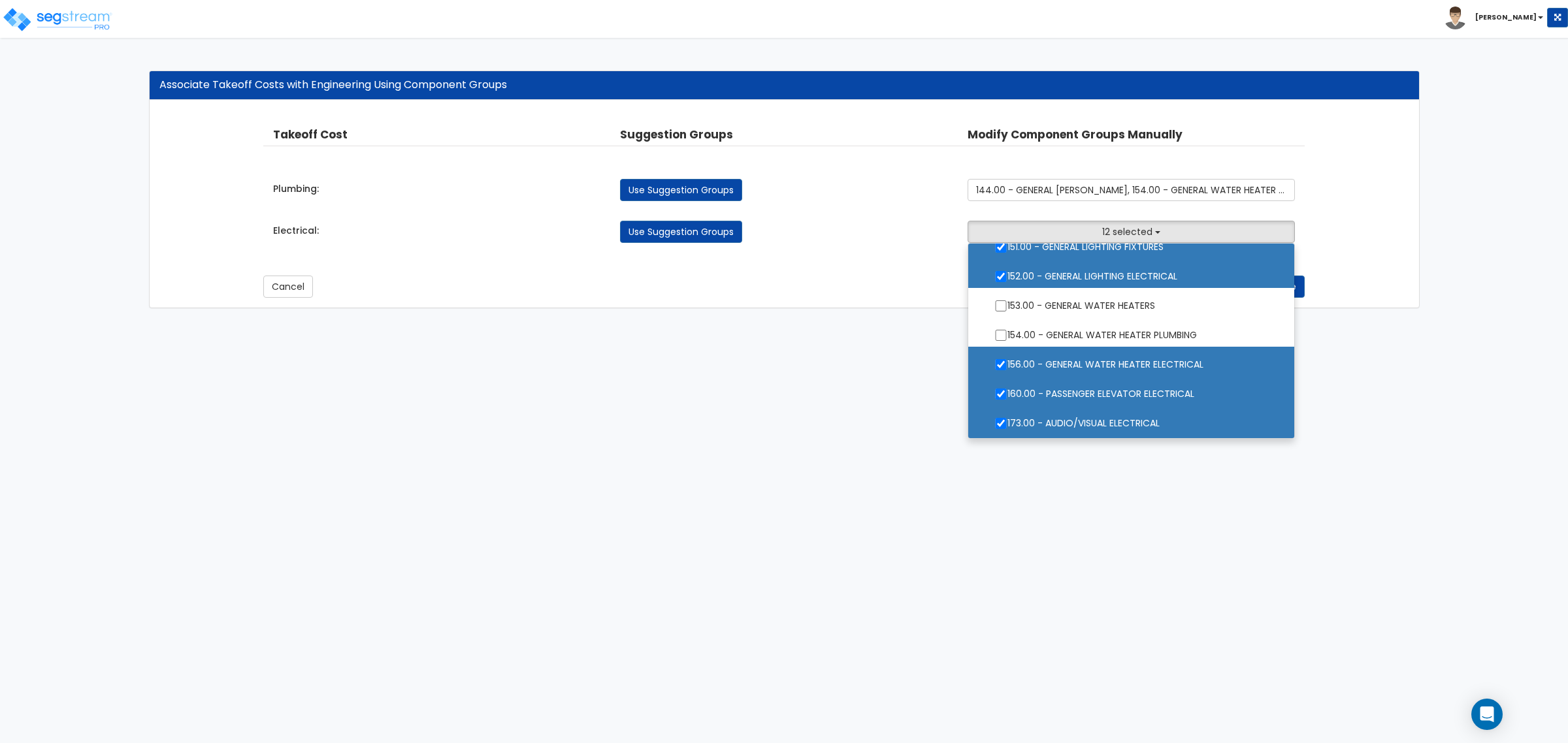
scroll to position [1246, 0]
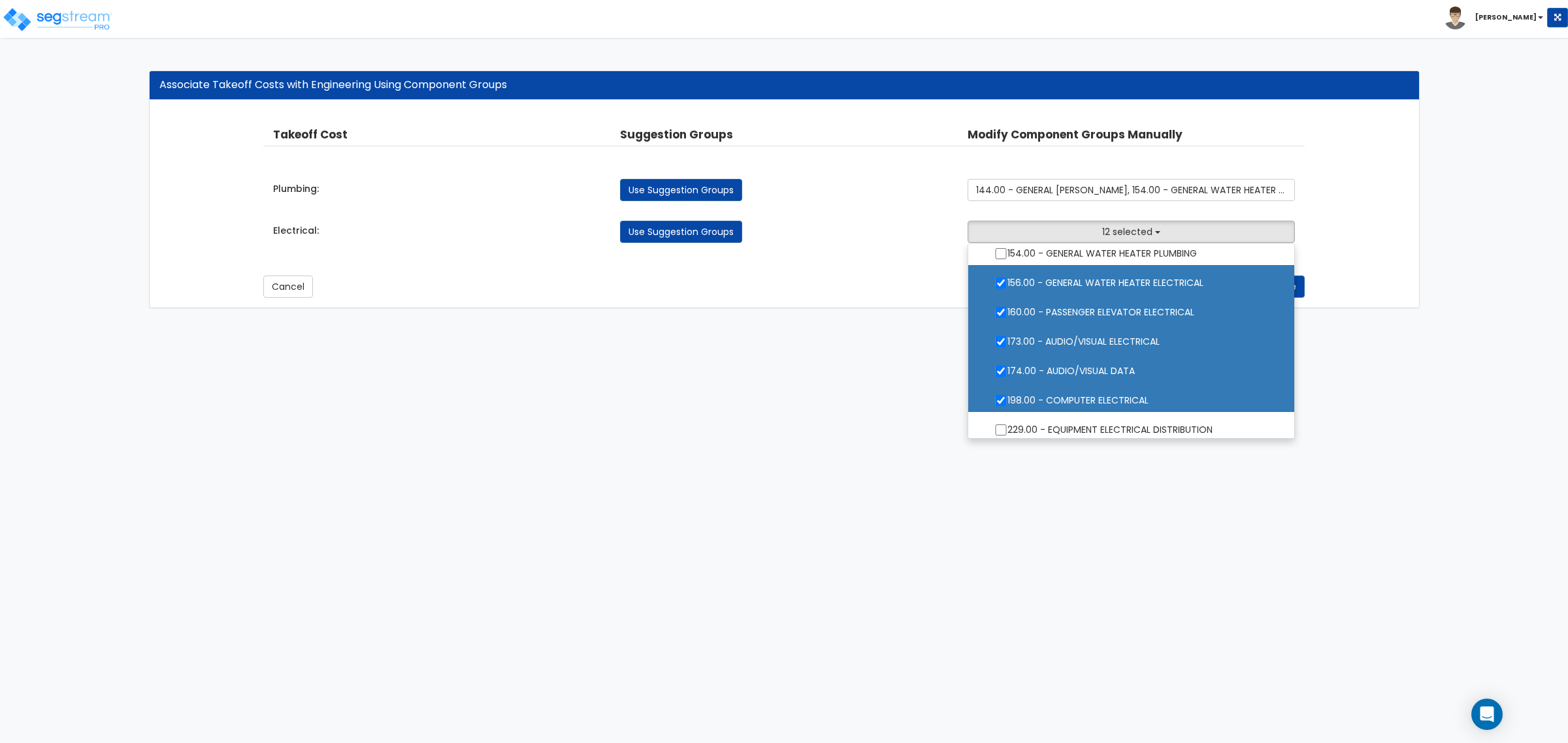
click at [1375, 322] on html "Toggle navigation Craig x" at bounding box center [784, 160] width 1568 height 322
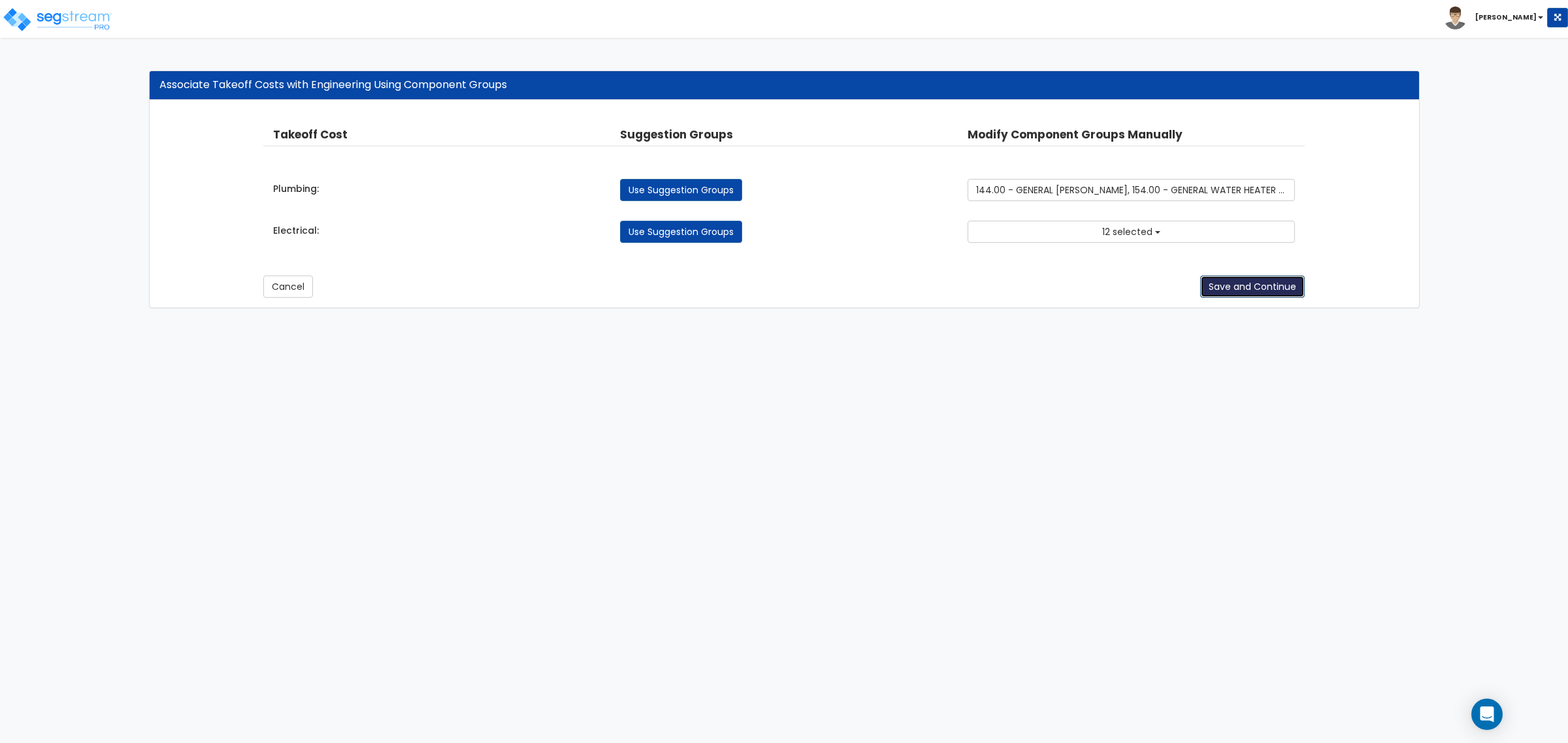
click at [1239, 286] on button "Save and Continue" at bounding box center [1252, 287] width 105 height 23
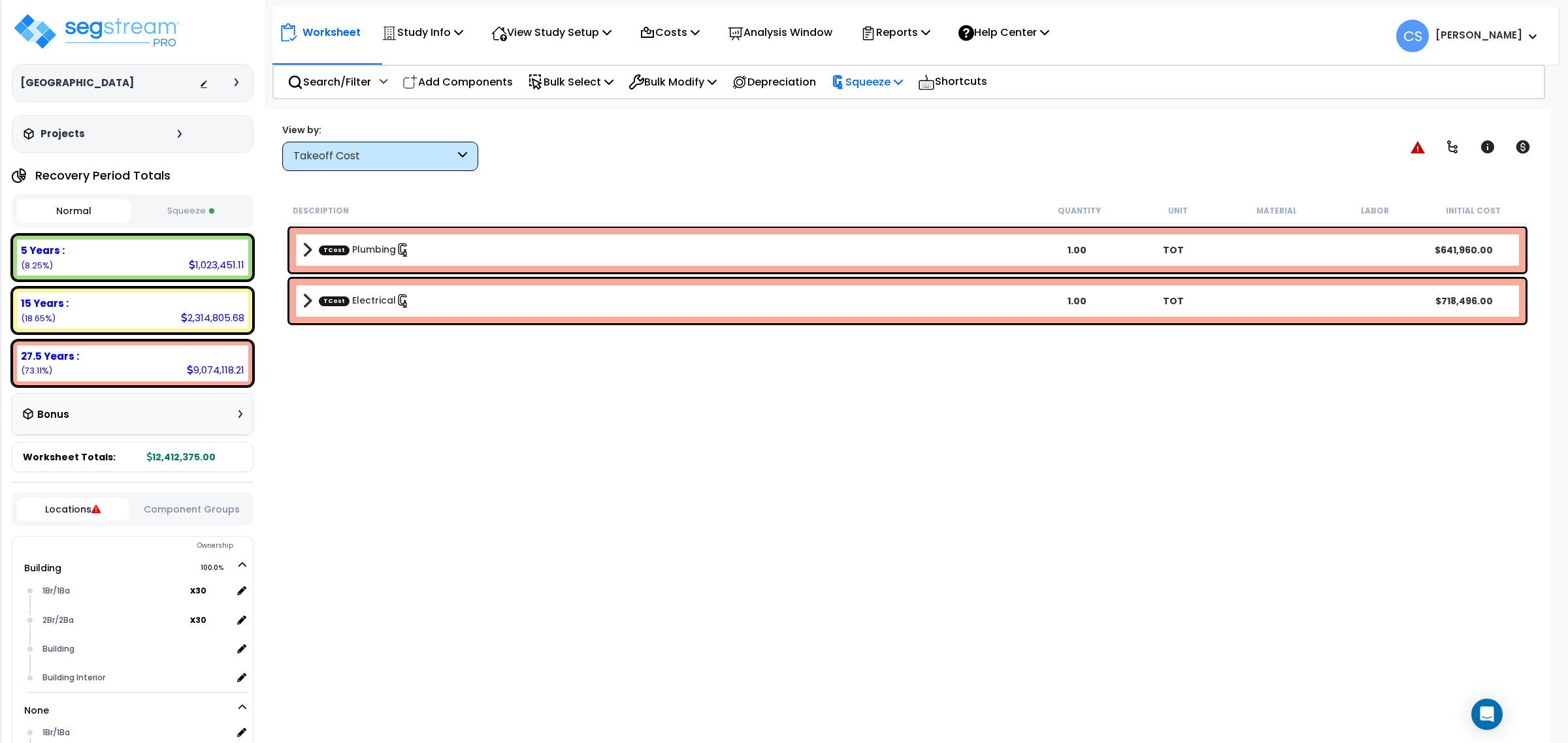
click at [871, 89] on p "Squeeze" at bounding box center [867, 82] width 72 height 18
click at [873, 123] on link "Re-squeeze" at bounding box center [889, 113] width 129 height 30
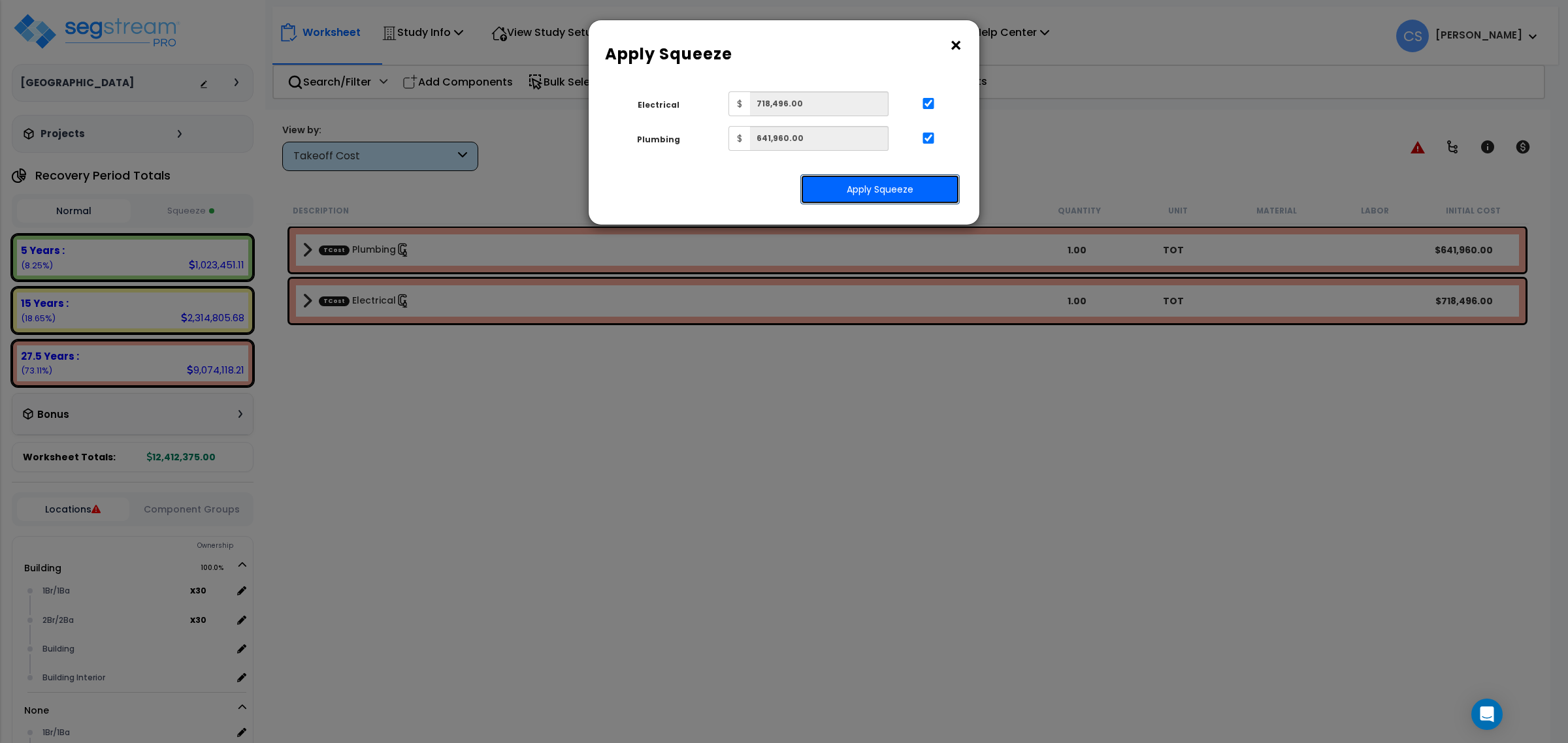
click at [883, 198] on button "Apply Squeeze" at bounding box center [879, 190] width 159 height 30
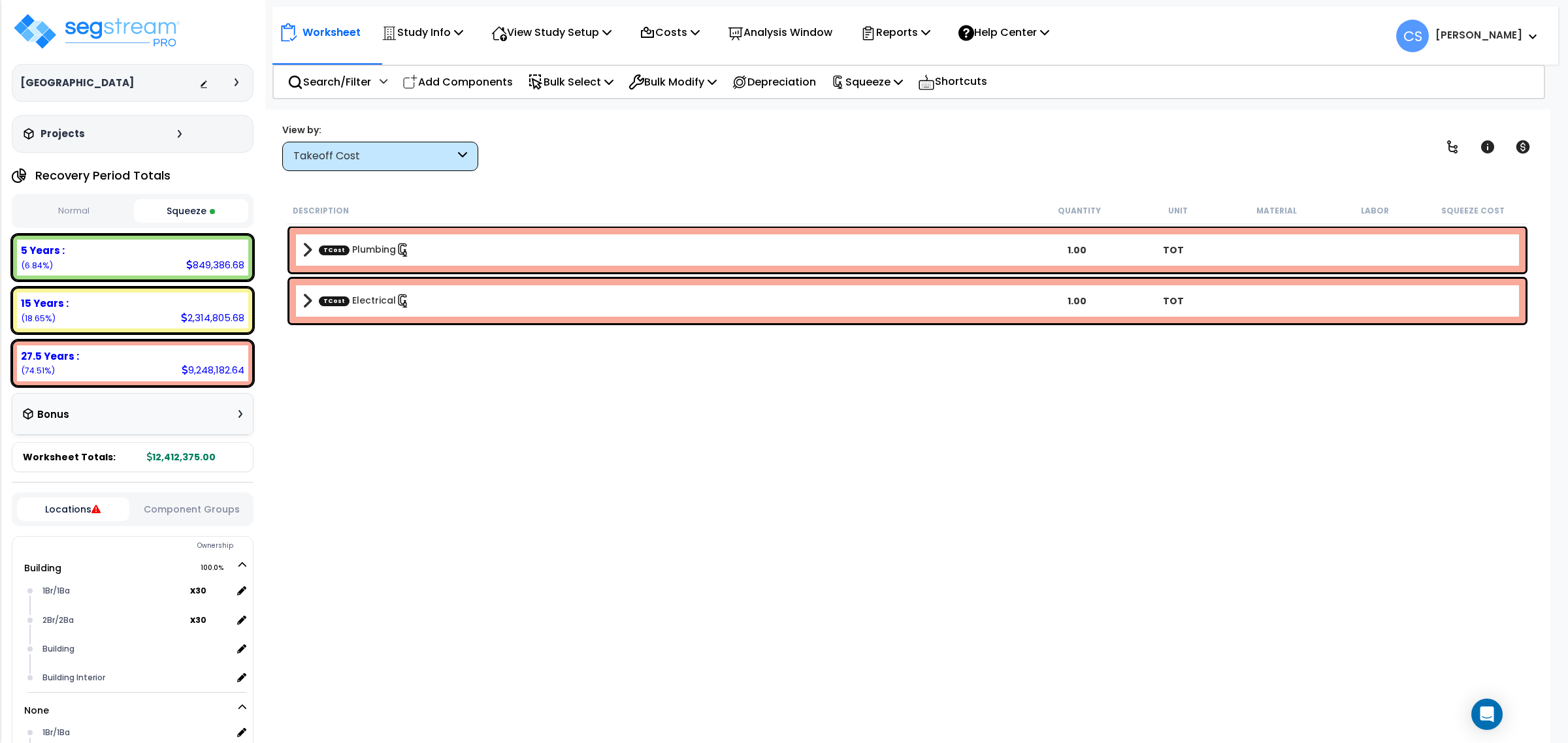
click at [403, 445] on div "Description Quantity Unit Material Labor Squeeze Cost TCost Plumbing 1.00 TOT T…" at bounding box center [907, 446] width 1246 height 498
click at [507, 417] on div "Description Quantity Unit Material Labor Squeeze Cost TCost Plumbing 1.00 TOT T…" at bounding box center [907, 446] width 1246 height 498
click at [812, 186] on div "Worksheet Study Info Study Setup Add Property Unit Template study Clone study CS" at bounding box center [908, 481] width 1286 height 743
click at [91, 27] on img at bounding box center [96, 31] width 170 height 40
